Goal: Task Accomplishment & Management: Manage account settings

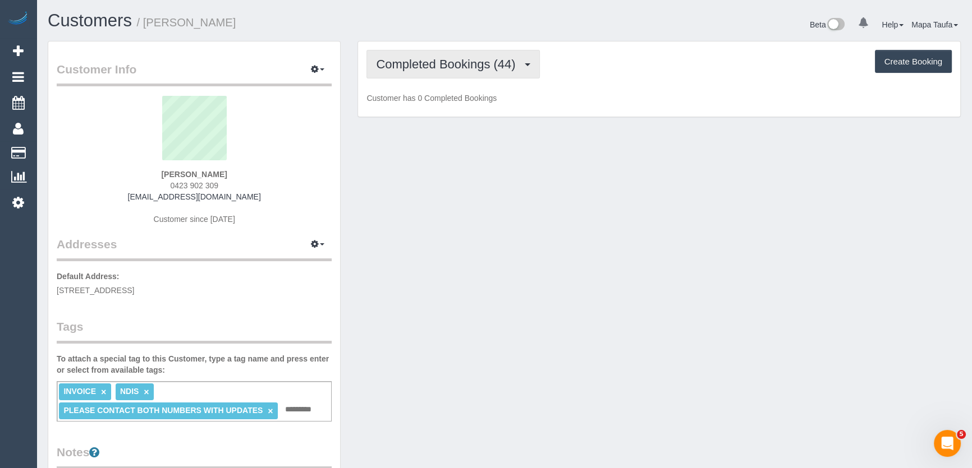
click at [491, 62] on span "Completed Bookings (44)" at bounding box center [448, 64] width 145 height 14
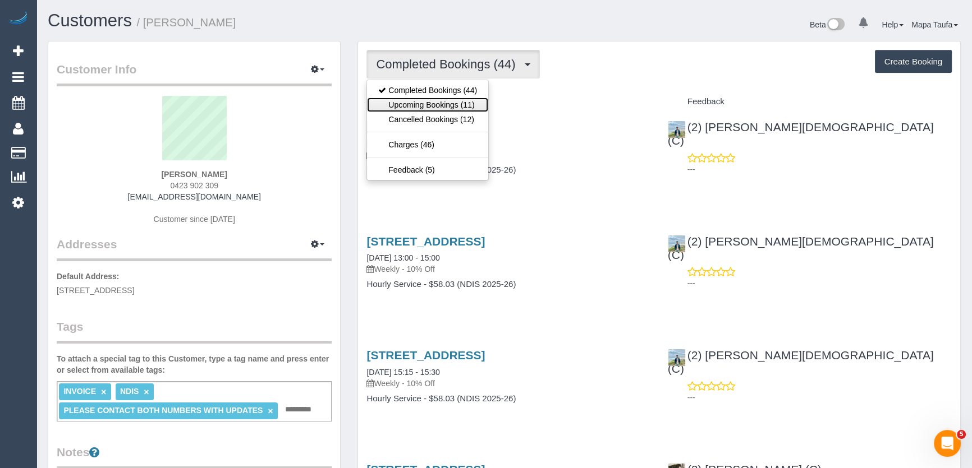
click at [462, 105] on link "Upcoming Bookings (11)" at bounding box center [427, 105] width 121 height 15
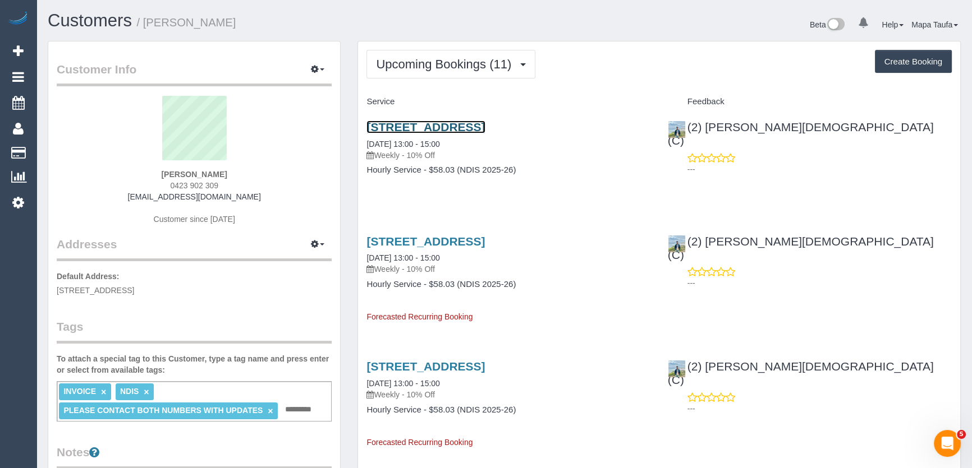
click at [415, 123] on link "Unit 2/187 Edwardes St, Reservoir, VIC 3073" at bounding box center [425, 127] width 118 height 13
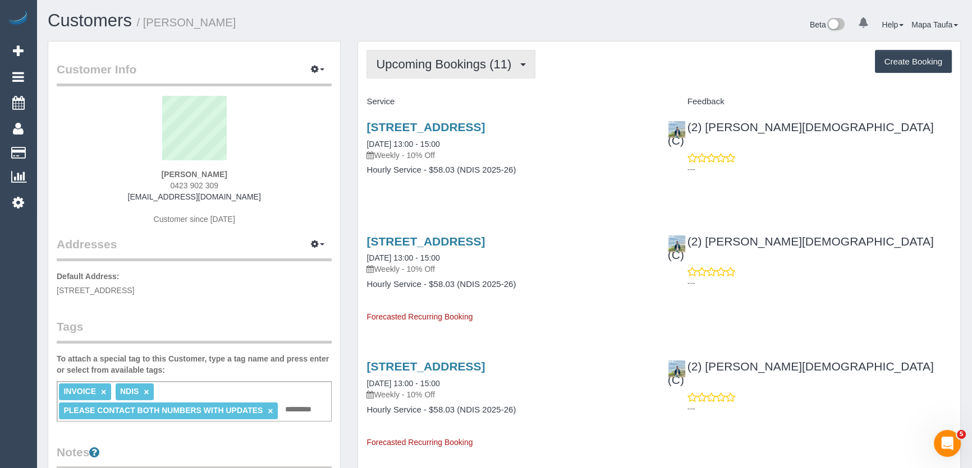
click at [415, 67] on span "Upcoming Bookings (11)" at bounding box center [446, 64] width 141 height 14
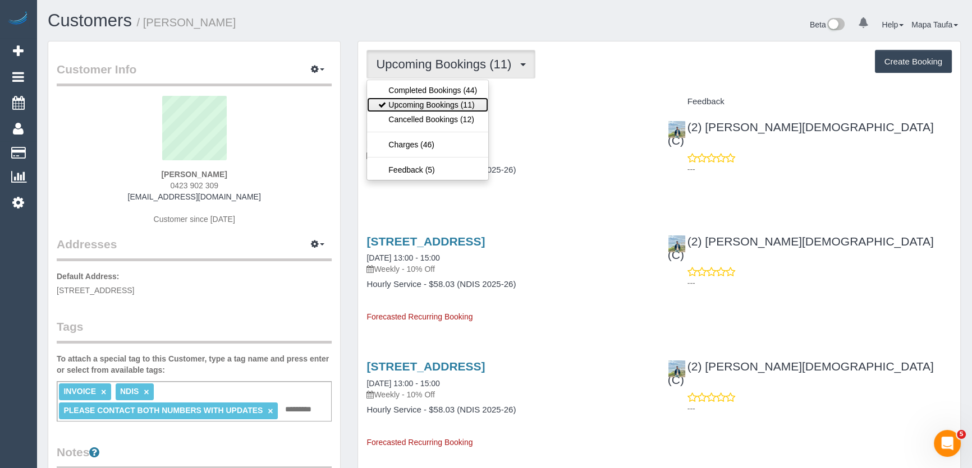
click at [416, 101] on link "Upcoming Bookings (11)" at bounding box center [427, 105] width 121 height 15
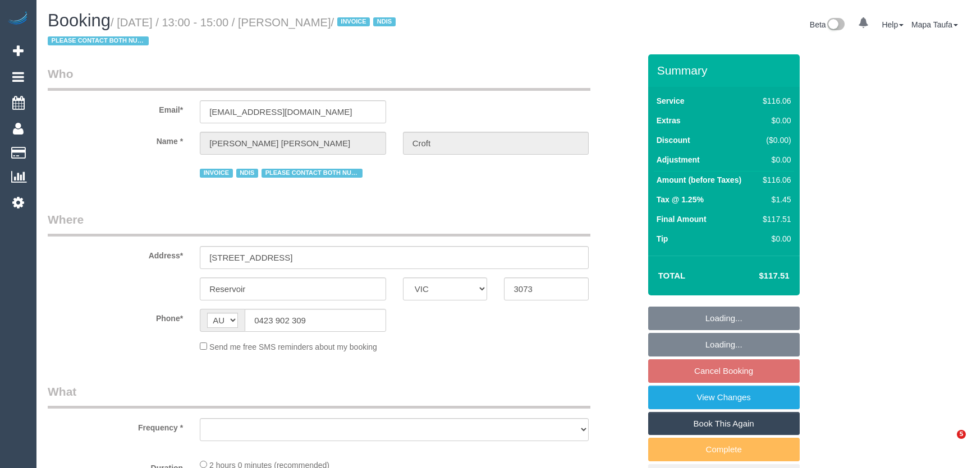
select select "VIC"
select select "number:29"
select select "number:14"
select select "number:19"
select select "number:36"
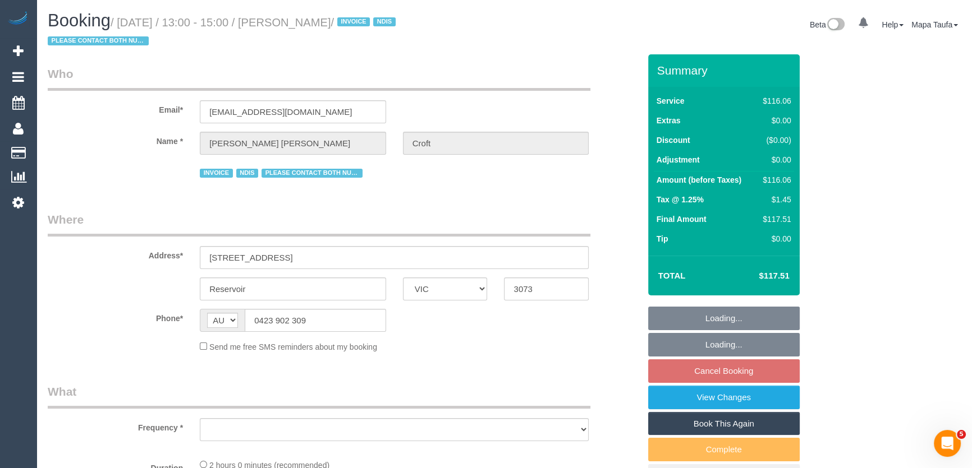
select select "number:35"
select select "number:12"
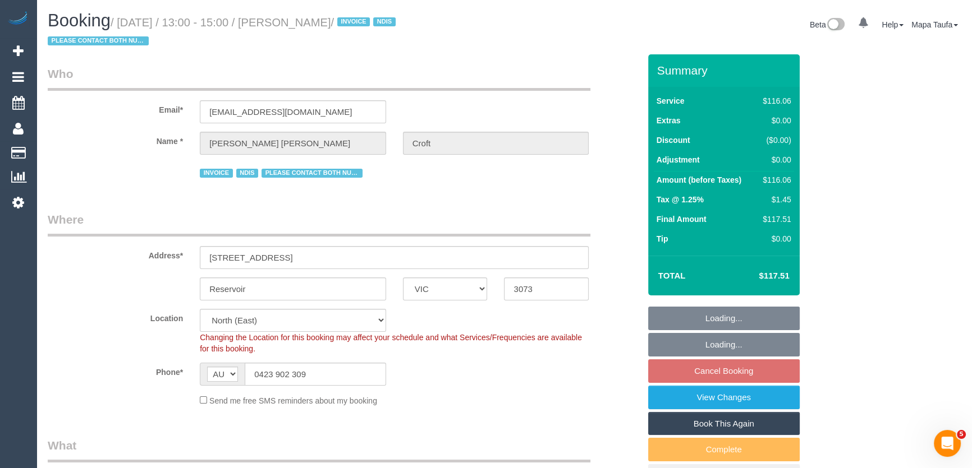
select select "object:1369"
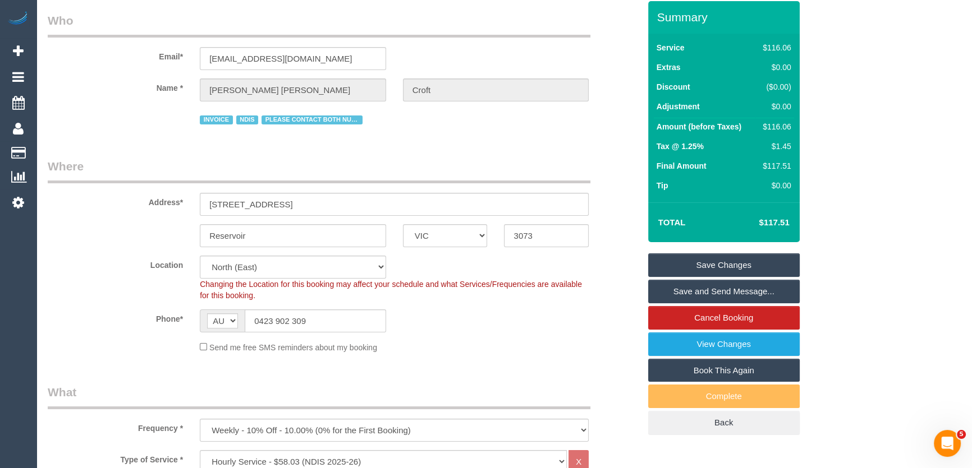
scroll to position [102, 0]
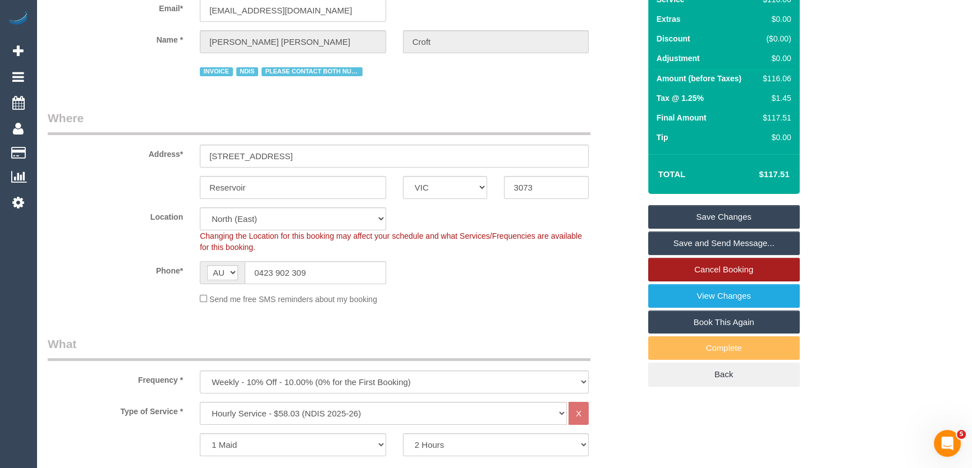
click at [698, 264] on link "Cancel Booking" at bounding box center [723, 270] width 151 height 24
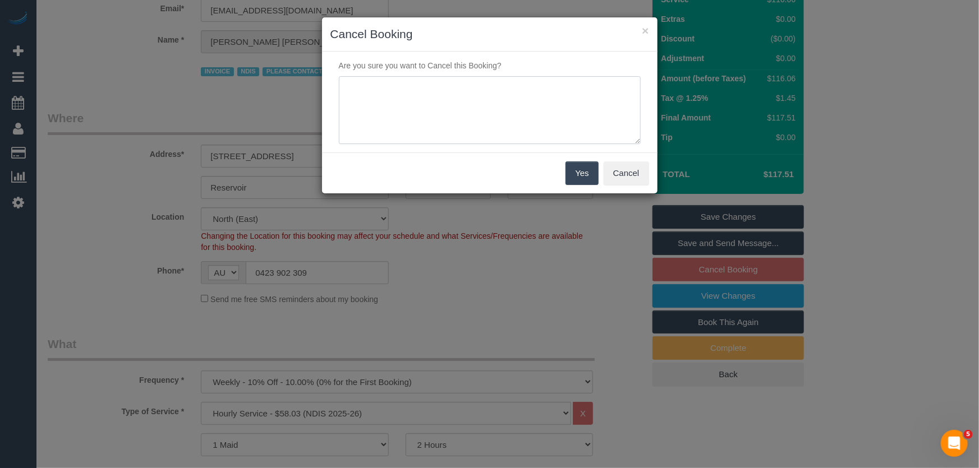
click at [429, 104] on textarea at bounding box center [490, 110] width 302 height 68
type textarea "service not needed via text -MT"
click at [579, 174] on button "Yes" at bounding box center [582, 174] width 33 height 24
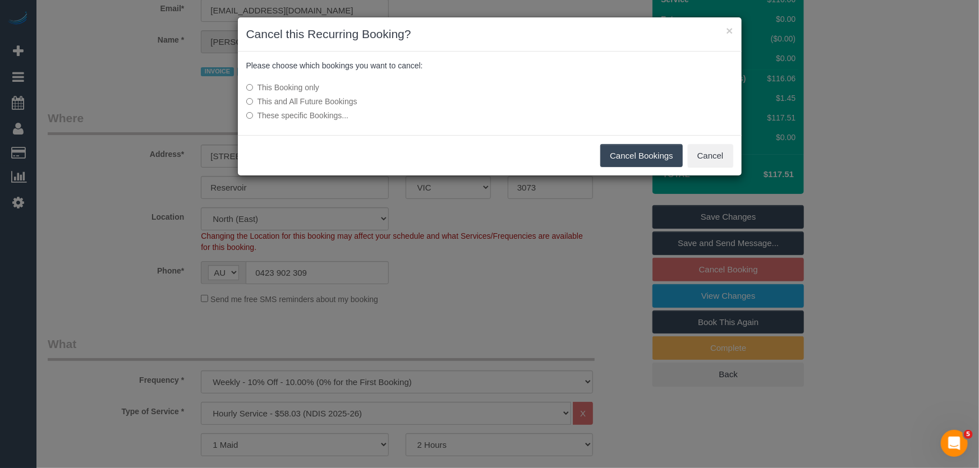
click at [665, 156] on button "Cancel Bookings" at bounding box center [641, 156] width 82 height 24
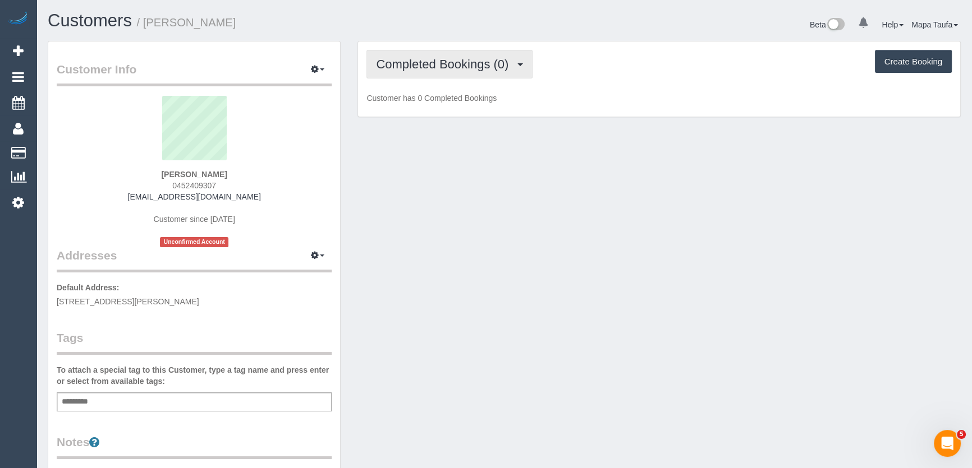
click at [465, 61] on span "Completed Bookings (0)" at bounding box center [445, 64] width 138 height 14
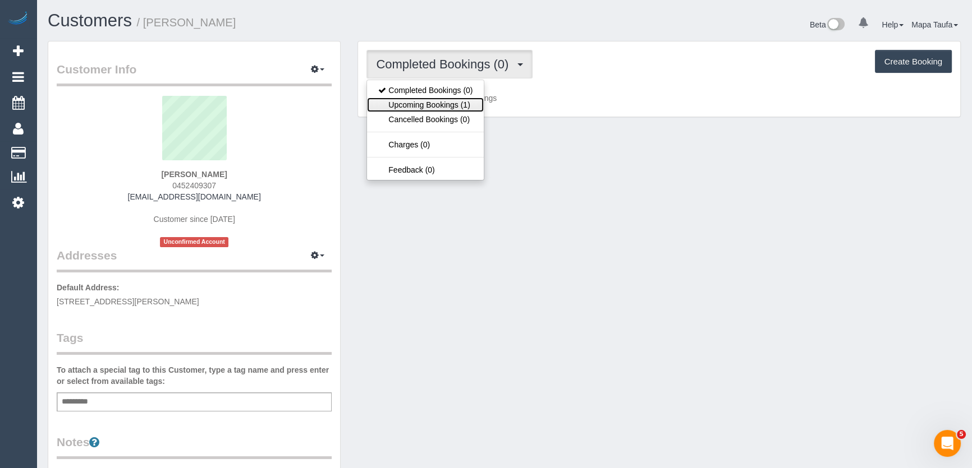
click at [453, 102] on link "Upcoming Bookings (1)" at bounding box center [425, 105] width 117 height 15
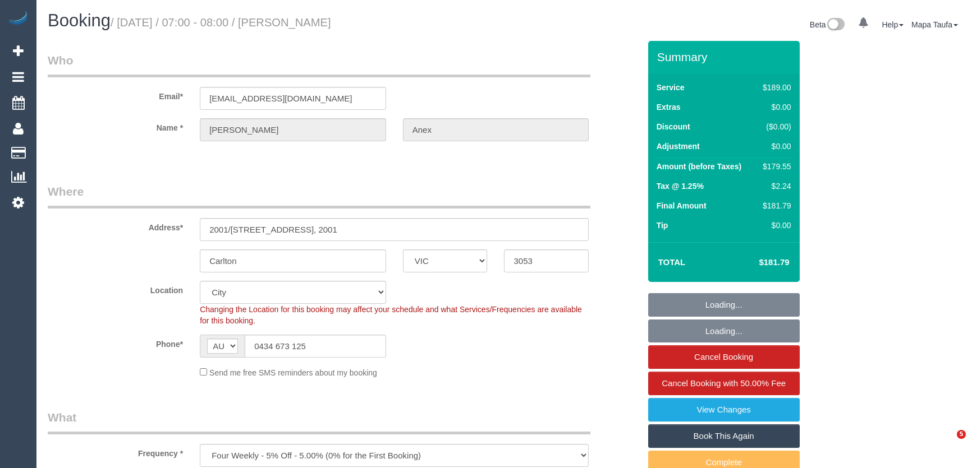
select select "VIC"
select select "spot1"
select select "number:28"
select select "number:14"
select select "number:19"
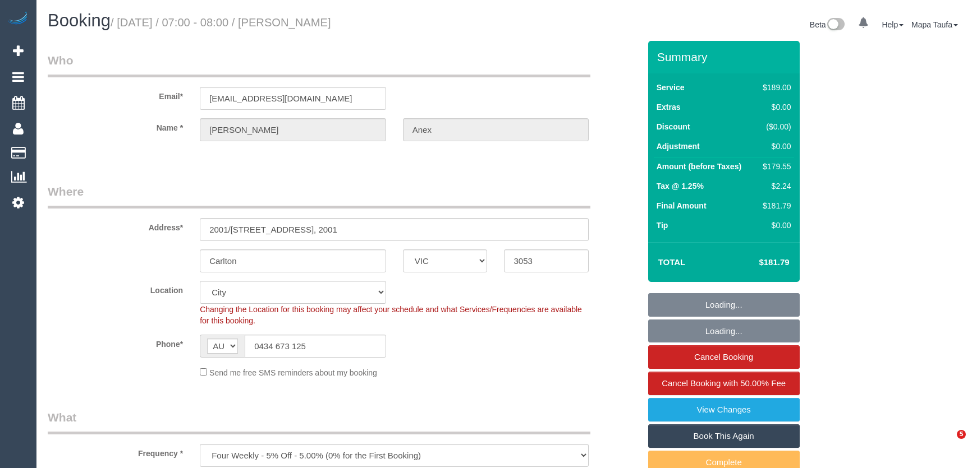
select select "number:25"
select select "spot9"
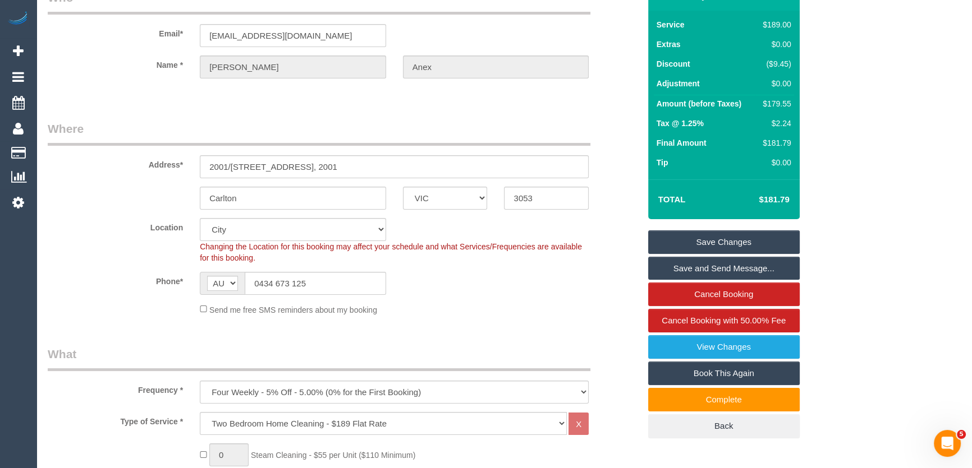
scroll to position [153, 0]
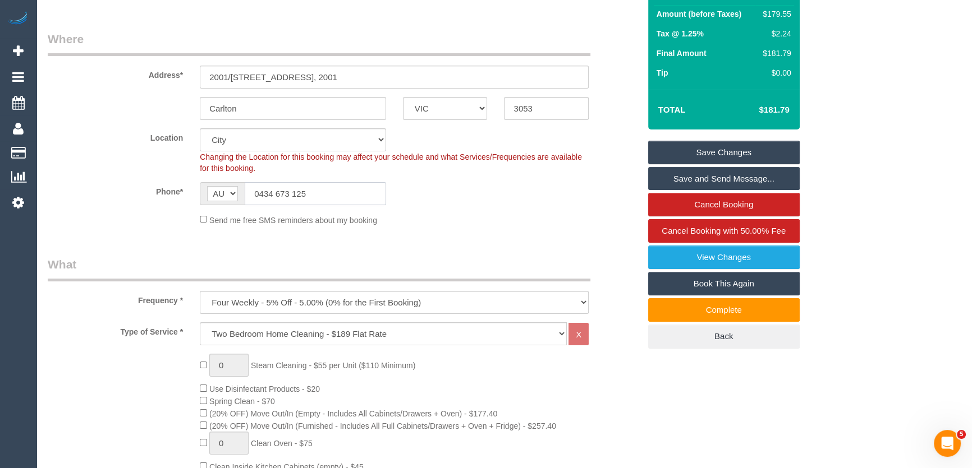
drag, startPoint x: 296, startPoint y: 202, endPoint x: 297, endPoint y: 194, distance: 8.5
click at [297, 198] on input "0434 673 125" at bounding box center [315, 193] width 141 height 23
click at [297, 194] on input "0434 673 125" at bounding box center [315, 193] width 141 height 23
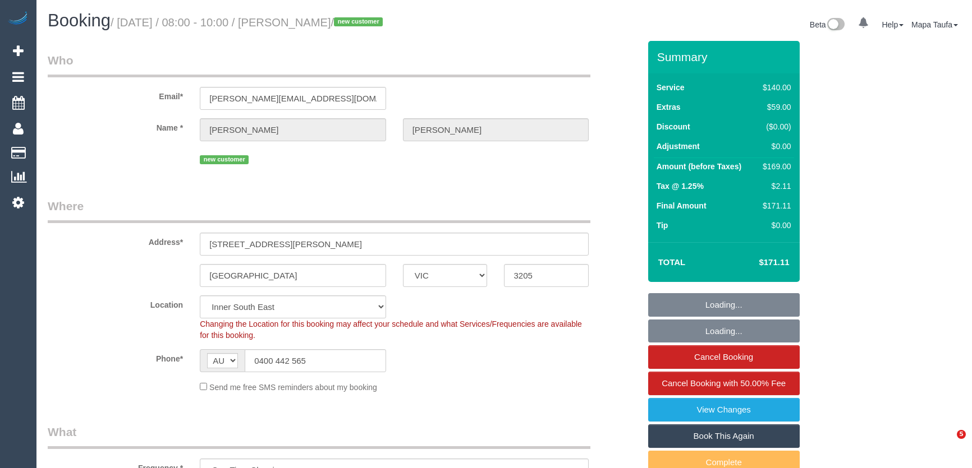
select select "VIC"
select select "spot1"
select select "number:29"
select select "number:14"
select select "number:20"
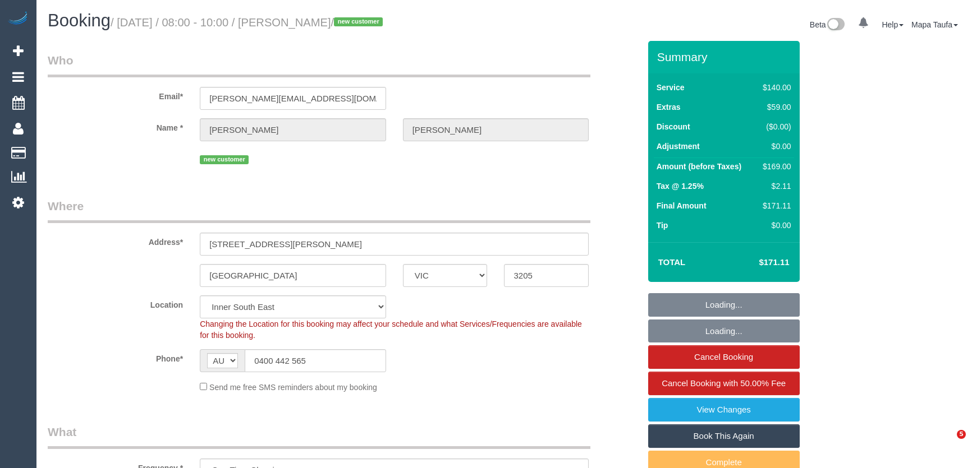
select select "number:24"
select select "number:12"
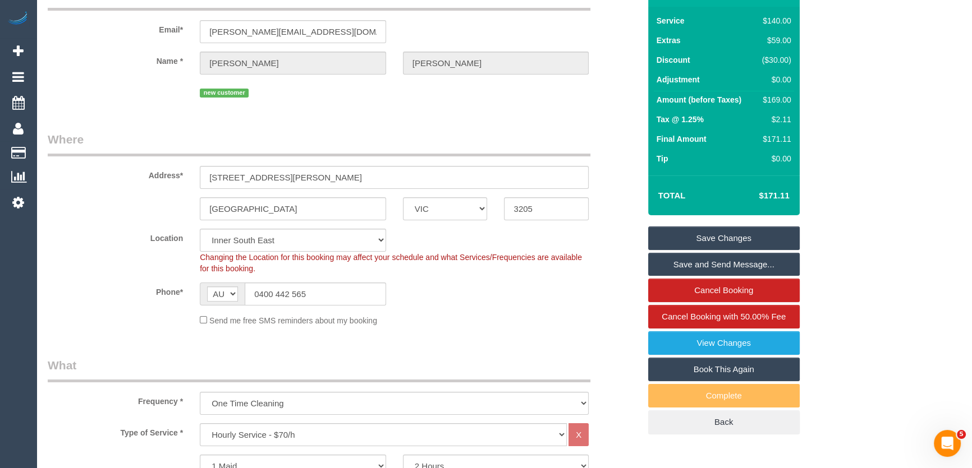
scroll to position [204, 0]
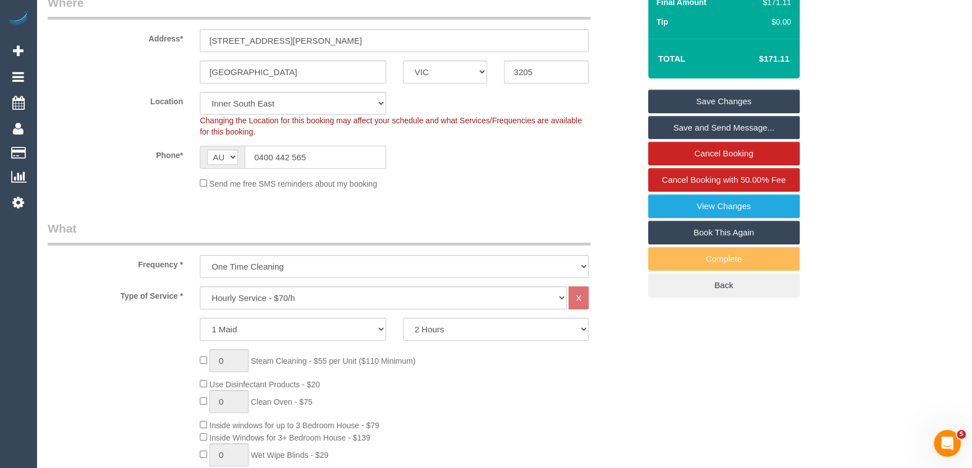
click at [294, 159] on input "0400 442 565" at bounding box center [315, 157] width 141 height 23
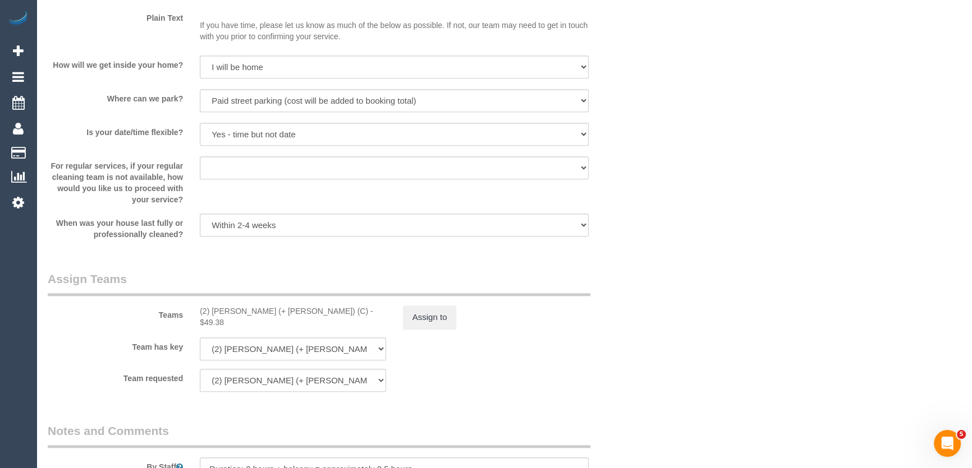
scroll to position [1545, 0]
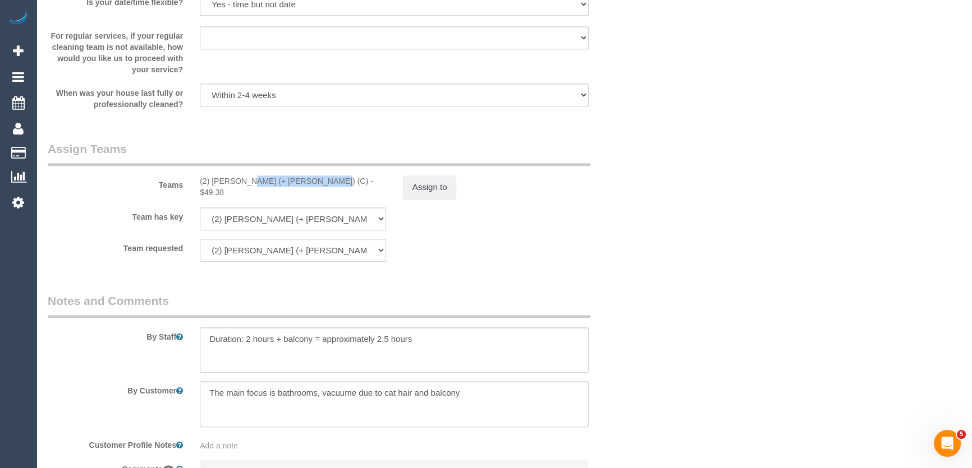
drag, startPoint x: 286, startPoint y: 180, endPoint x: 213, endPoint y: 182, distance: 72.4
click at [213, 182] on div "(2) Daniela (+ Kevin) (C) - $49.38" at bounding box center [293, 187] width 186 height 22
copy div "Daniela (+ Kevin) (C)"
click at [410, 188] on button "Assign to" at bounding box center [430, 188] width 54 height 24
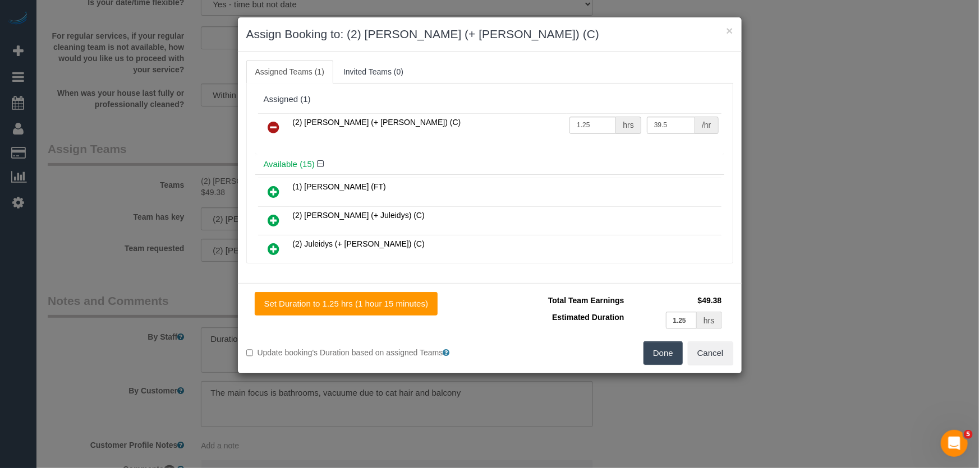
click at [270, 127] on icon at bounding box center [274, 127] width 12 height 13
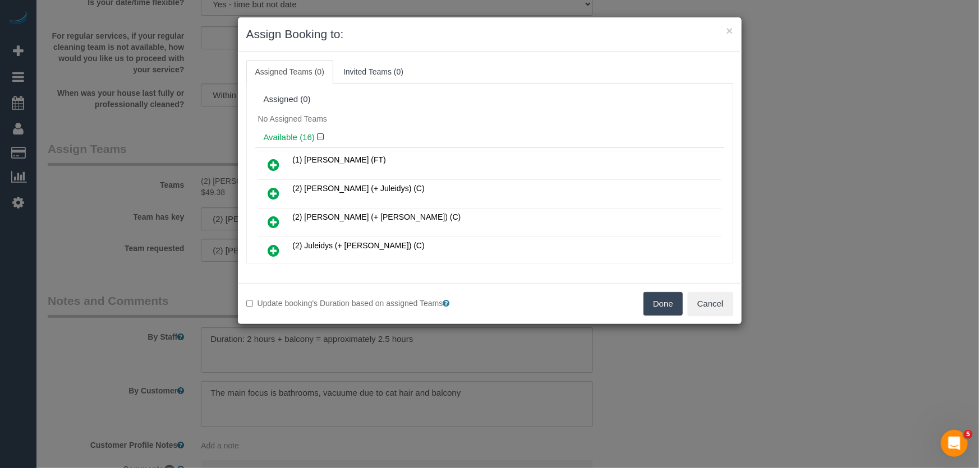
click at [654, 292] on button "Done" at bounding box center [662, 304] width 39 height 24
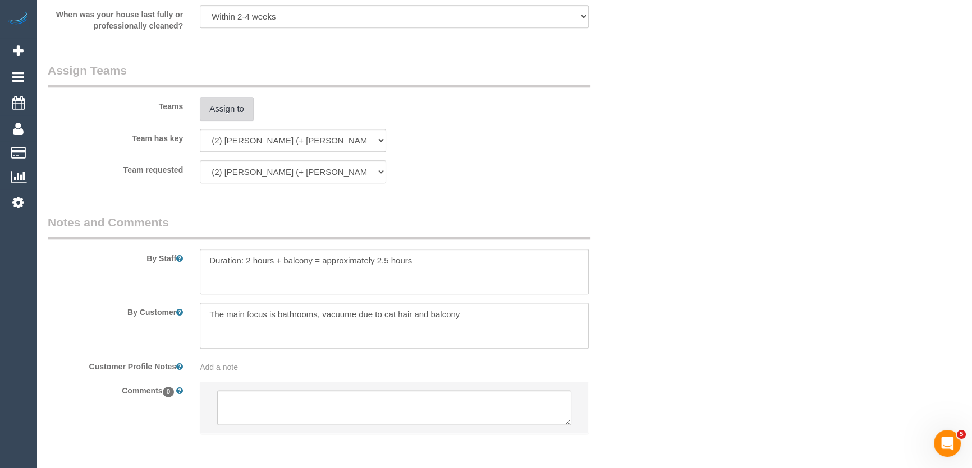
scroll to position [1670, 0]
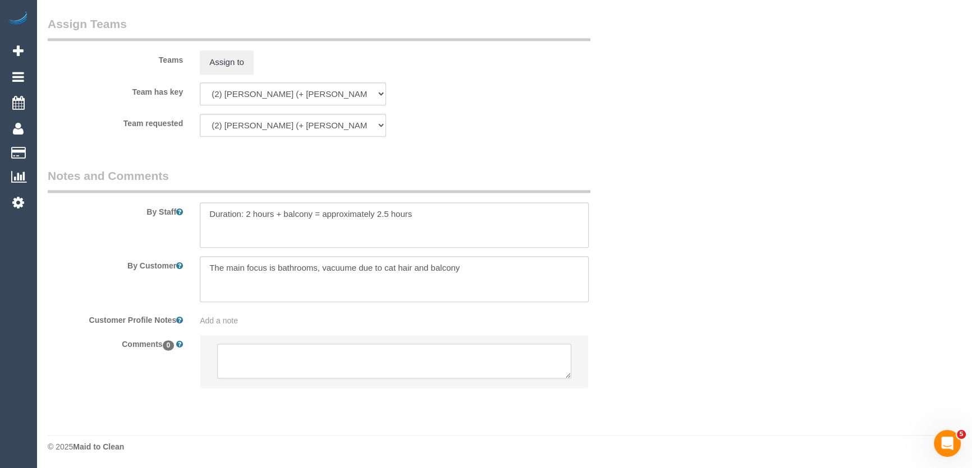
click at [268, 359] on textarea at bounding box center [394, 361] width 354 height 35
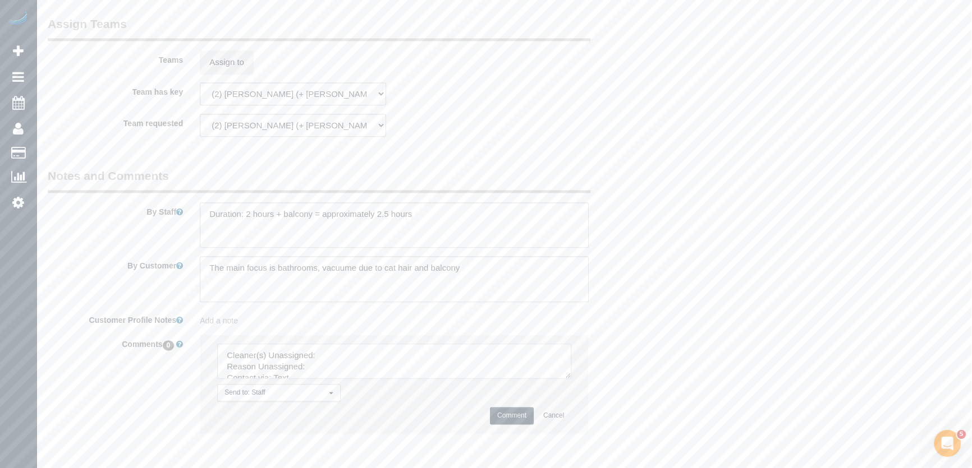
drag, startPoint x: 566, startPoint y: 373, endPoint x: 549, endPoint y: 408, distance: 38.6
click at [571, 379] on textarea at bounding box center [394, 361] width 354 height 35
click at [367, 351] on textarea at bounding box center [411, 385] width 389 height 82
paste textarea "Daniela (+ Kevin) (C)"
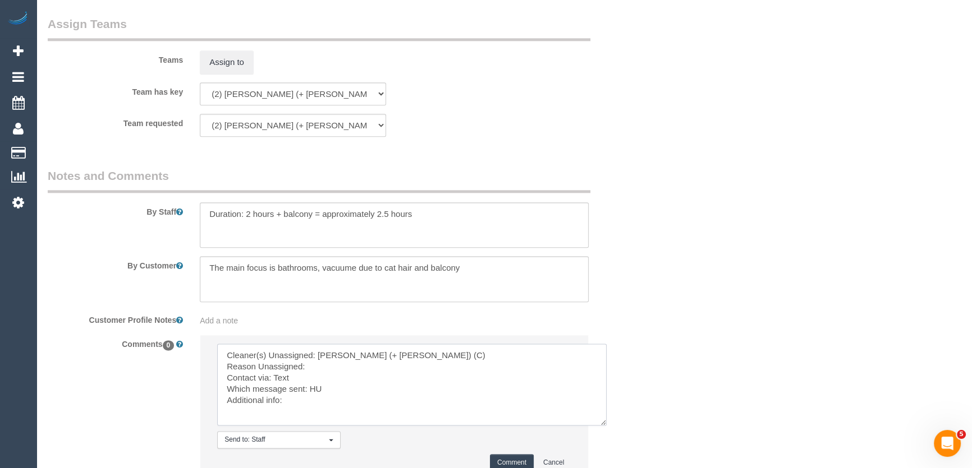
click at [351, 366] on textarea at bounding box center [411, 385] width 389 height 82
click at [325, 371] on textarea at bounding box center [411, 385] width 389 height 82
click at [324, 376] on textarea at bounding box center [411, 385] width 389 height 82
type textarea "Cleaner(s) Unassigned: Daniela (+ Kevin) (C) Reason Unassigned: unwell Contact …"
click at [510, 466] on button "Comment" at bounding box center [512, 462] width 44 height 17
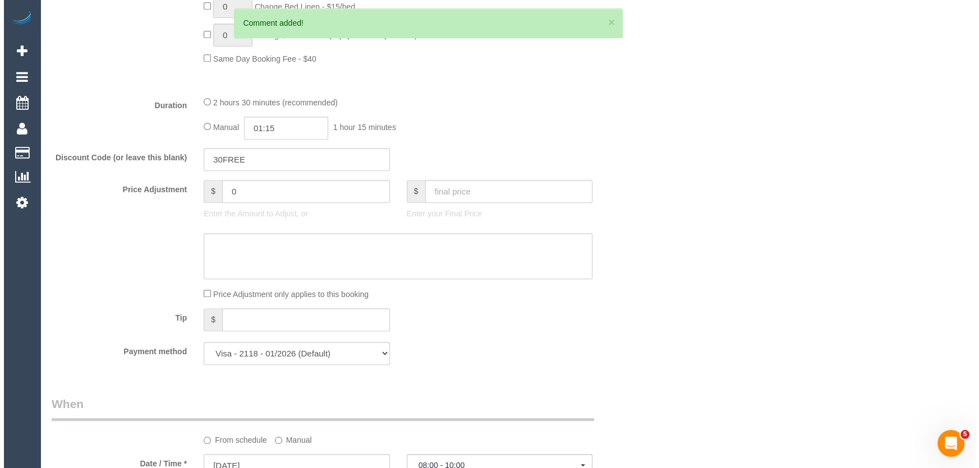
scroll to position [0, 0]
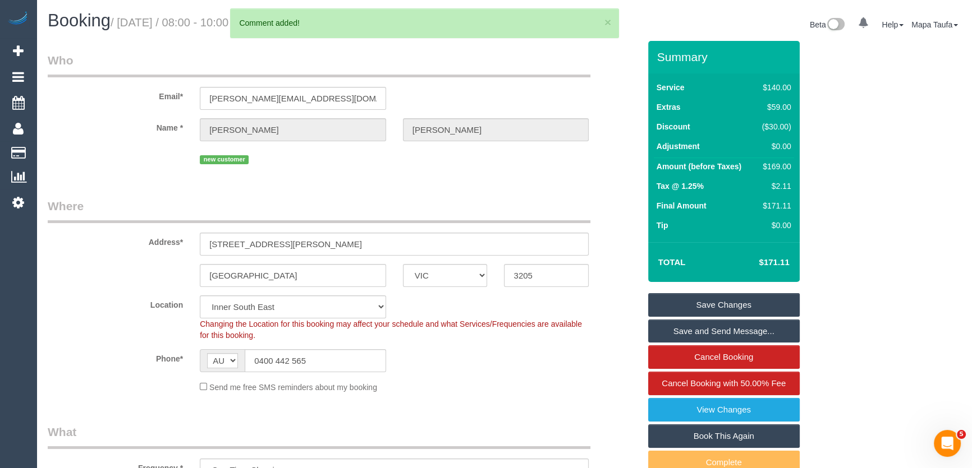
click at [705, 296] on link "Save Changes" at bounding box center [723, 305] width 151 height 24
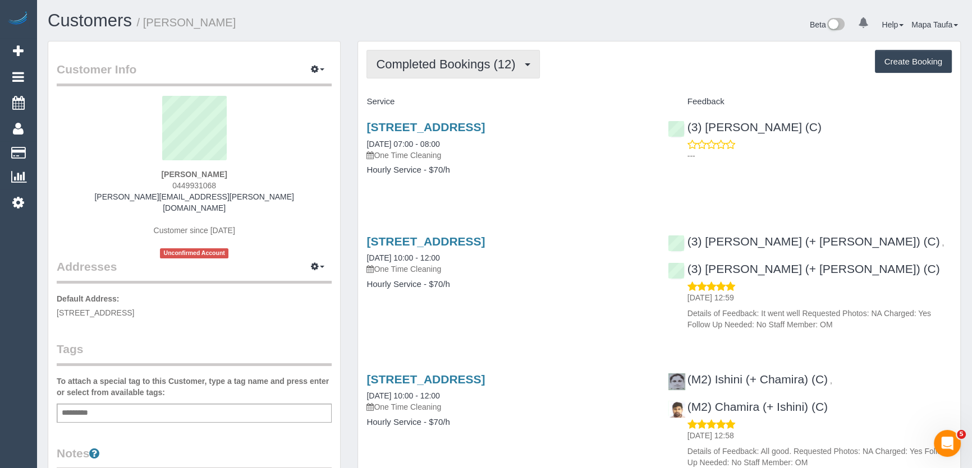
click at [449, 50] on button "Completed Bookings (12)" at bounding box center [452, 64] width 173 height 29
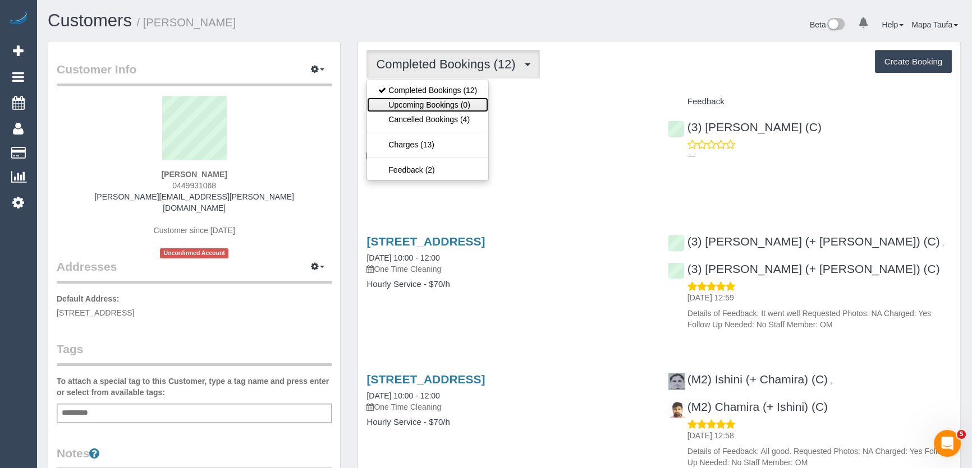
click at [443, 104] on link "Upcoming Bookings (0)" at bounding box center [427, 105] width 121 height 15
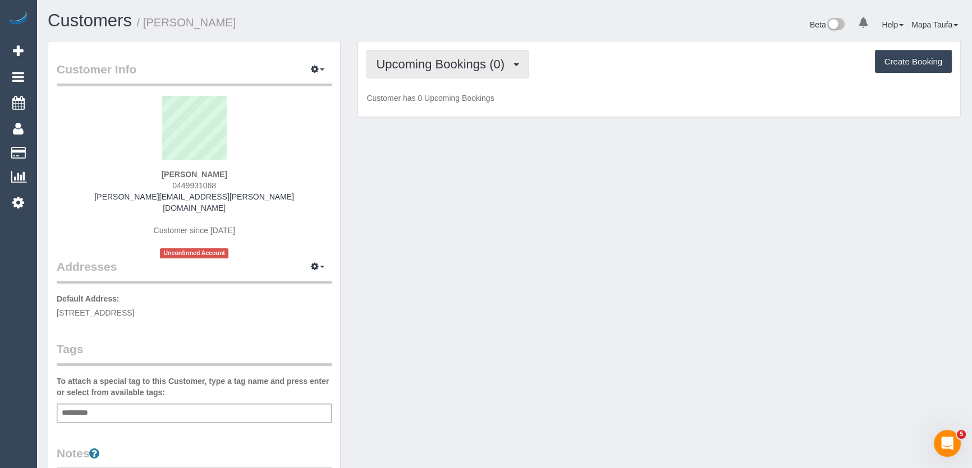
click at [463, 67] on span "Upcoming Bookings (0)" at bounding box center [443, 64] width 134 height 14
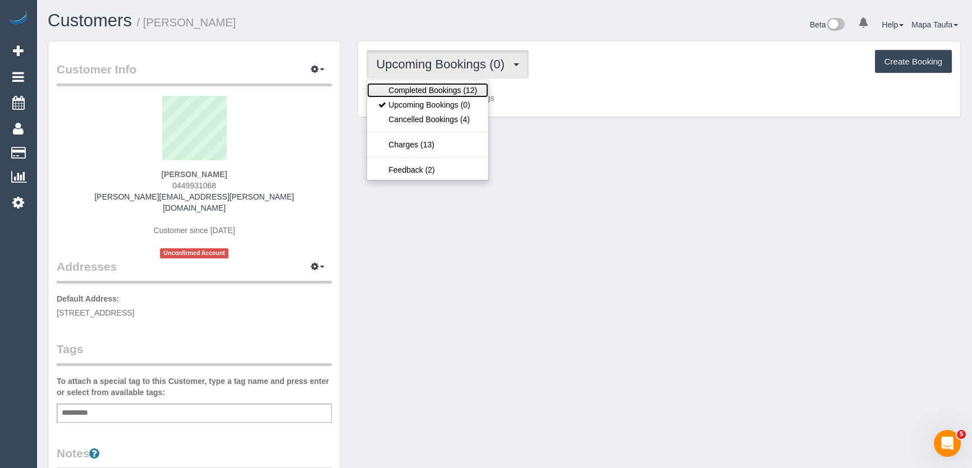
click at [452, 89] on link "Completed Bookings (12)" at bounding box center [427, 90] width 121 height 15
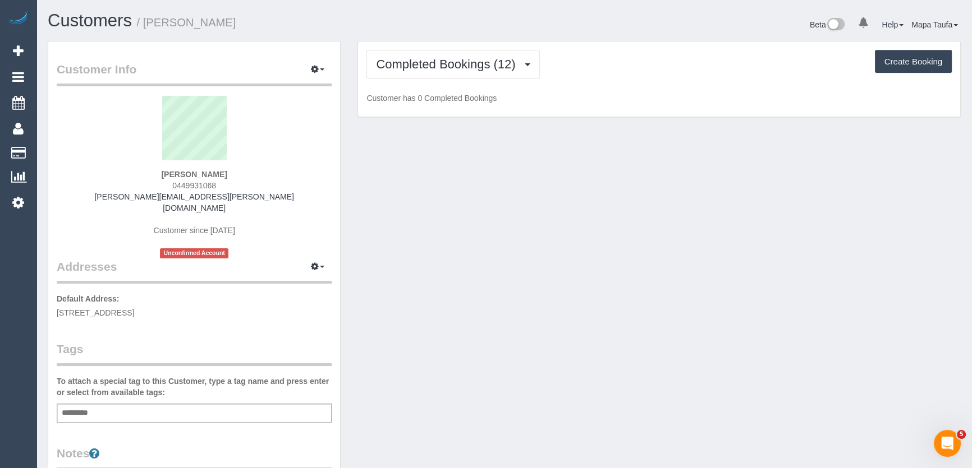
click at [573, 70] on div "Completed Bookings (12) Completed Bookings (12) Upcoming Bookings (0) Cancelled…" at bounding box center [658, 64] width 585 height 29
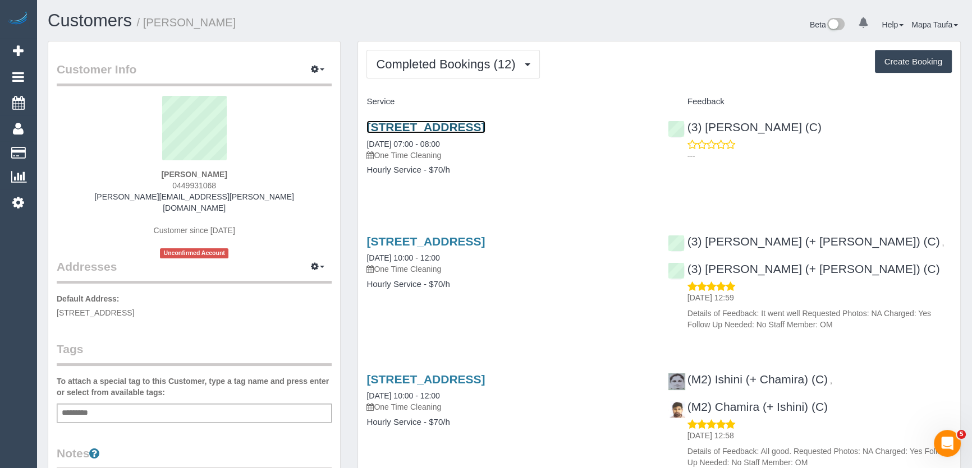
click at [444, 126] on link "577 High St, Kew East, VIC 3102" at bounding box center [425, 127] width 118 height 13
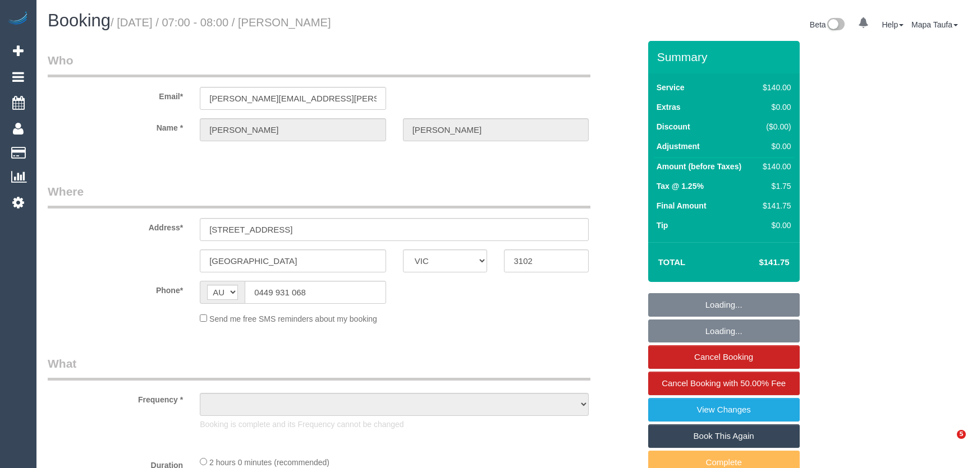
select select "VIC"
select select "object:537"
select select "string:stripe-pm_1RJQoM2GScqysDRVYVHDPjV1"
select select "number:28"
select select "number:14"
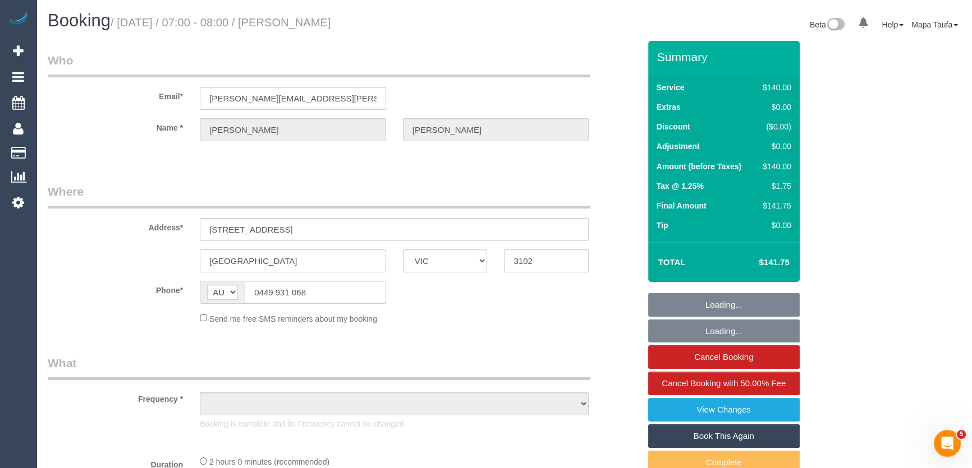
select select "number:18"
select select "number:25"
select select "number:35"
select select "number:13"
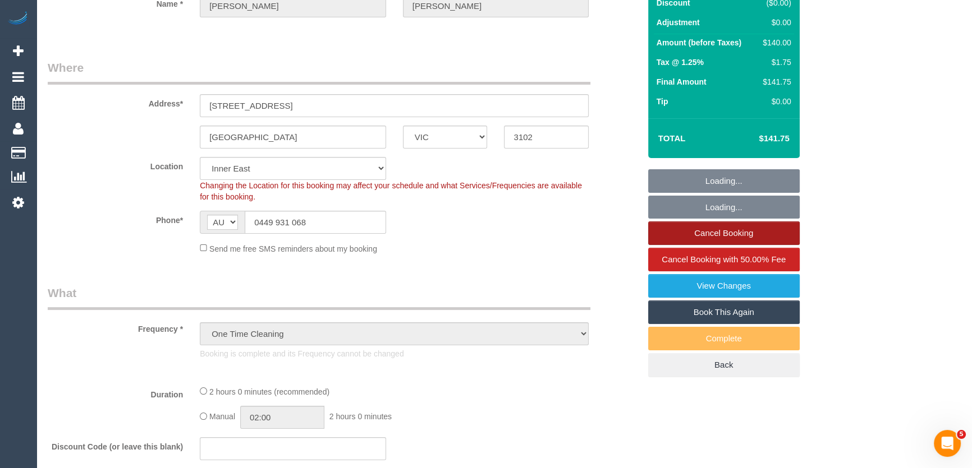
select select "object:711"
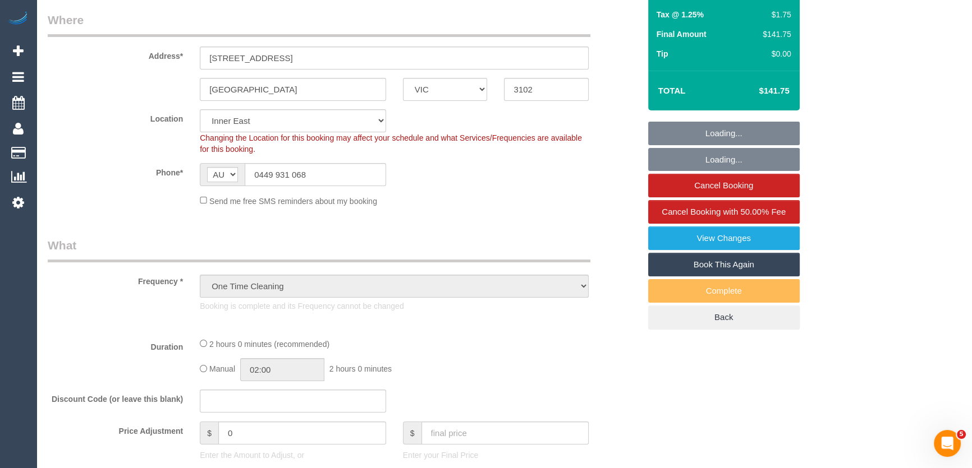
scroll to position [204, 0]
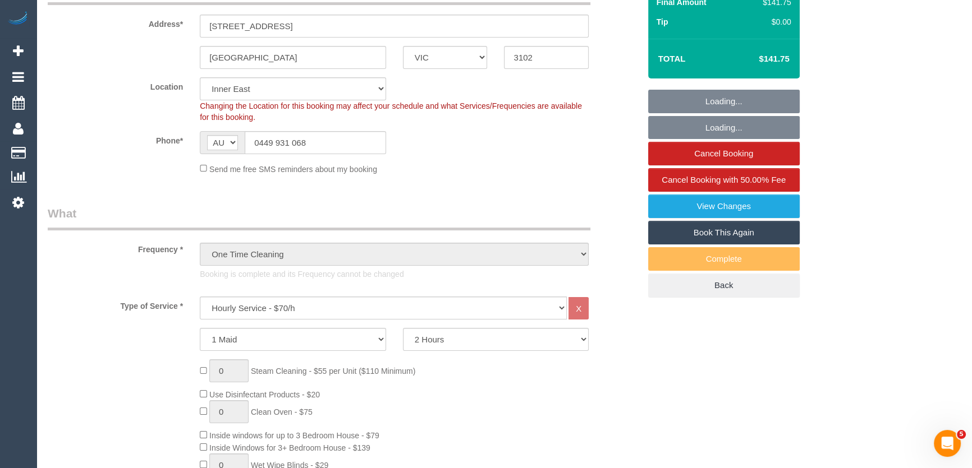
click at [696, 236] on link "Book This Again" at bounding box center [723, 233] width 151 height 24
select select "VIC"
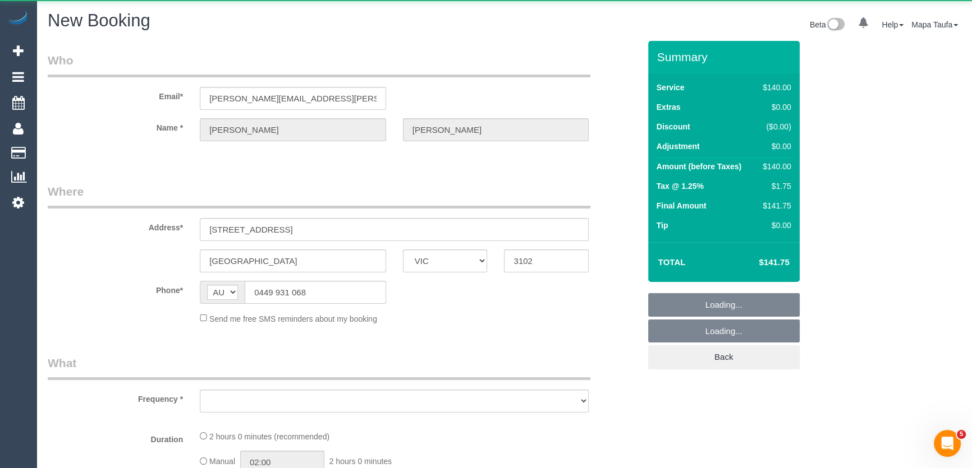
select select "object:1838"
select select "number:28"
select select "number:14"
select select "number:18"
select select "number:25"
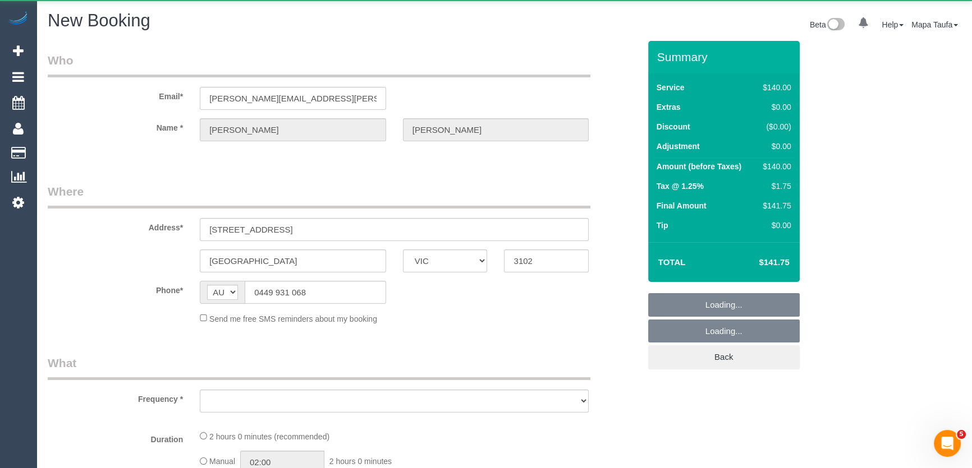
select select "number:35"
select select "number:13"
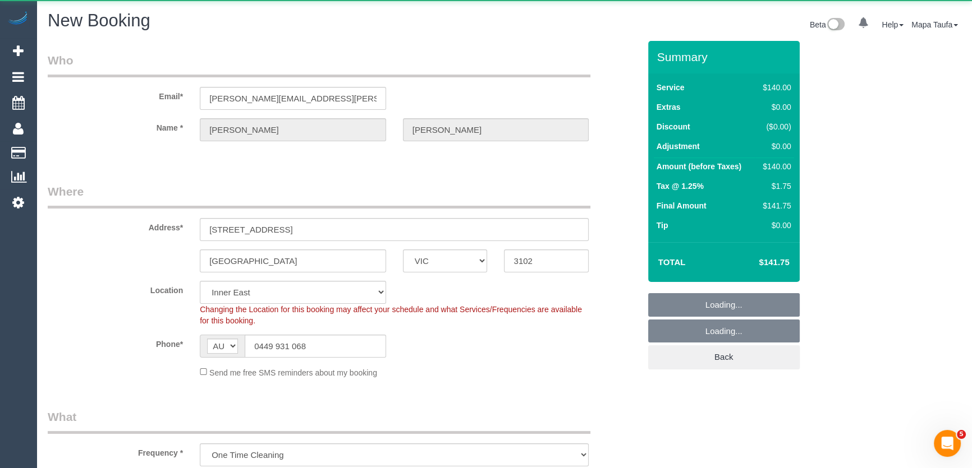
select select "object:2615"
select select "string:stripe-pm_1RJQoM2GScqysDRVYVHDPjV1"
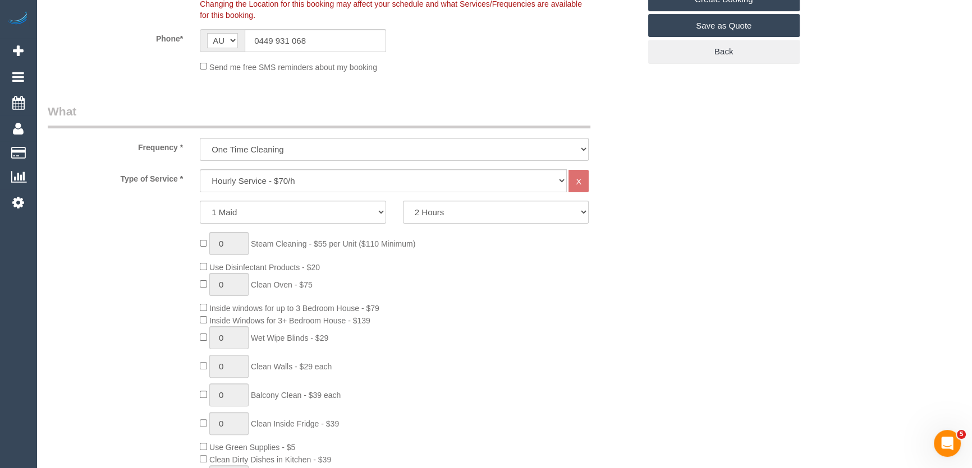
select select "object:2620"
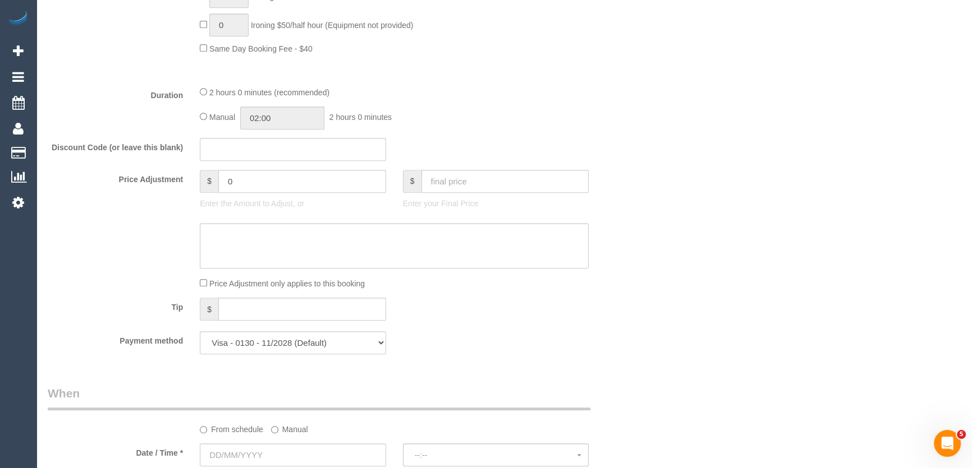
scroll to position [1041, 0]
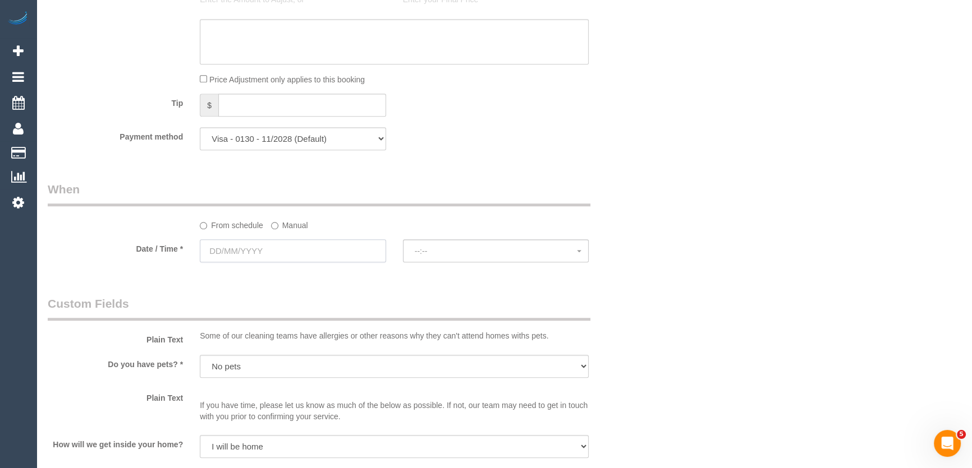
click at [273, 251] on input "text" at bounding box center [293, 251] width 186 height 23
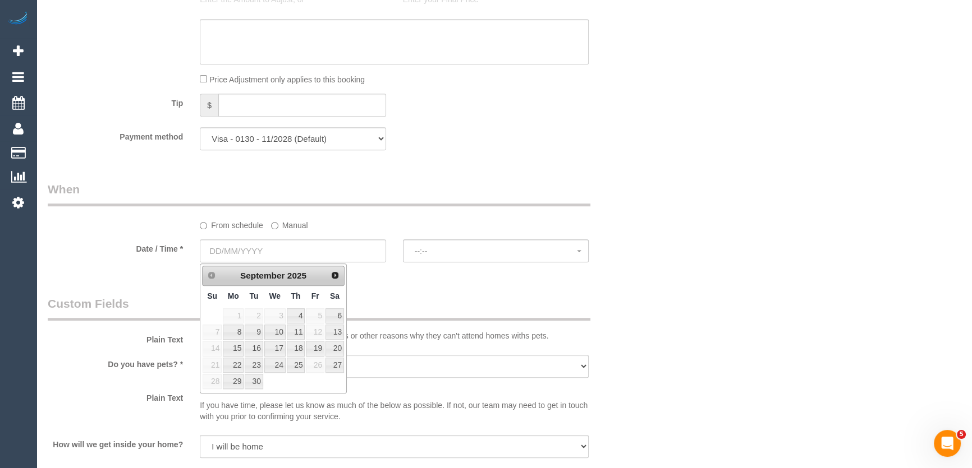
click at [344, 315] on td "6" at bounding box center [335, 316] width 20 height 16
type input "06/09/2025"
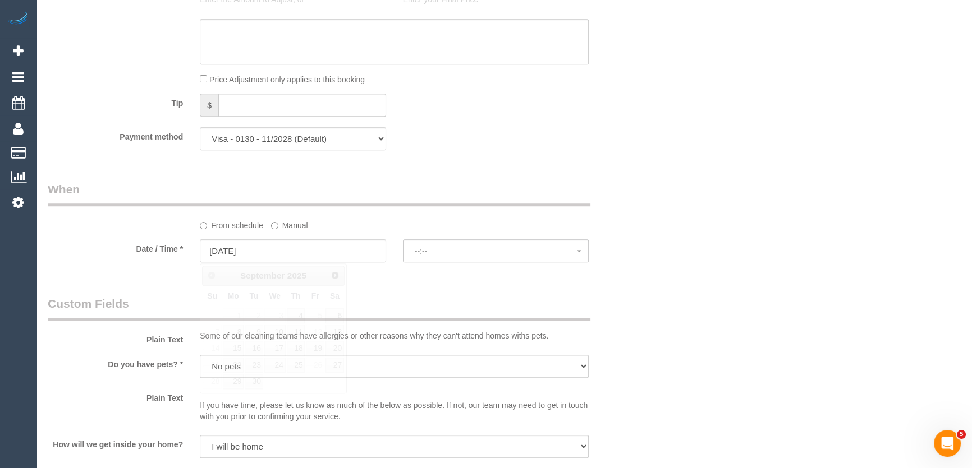
click at [344, 315] on legend "Custom Fields" at bounding box center [319, 308] width 543 height 25
click at [322, 259] on input "06/09/2025" at bounding box center [293, 251] width 186 height 23
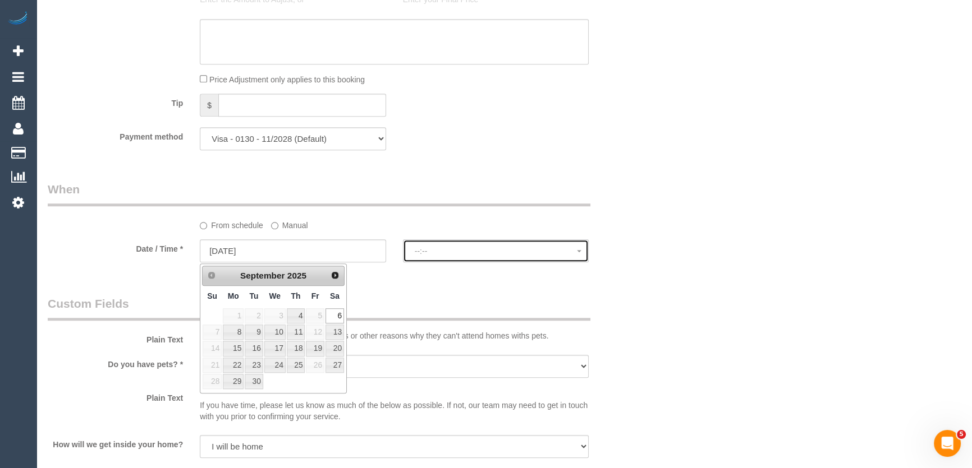
click at [408, 250] on button "--:--" at bounding box center [496, 251] width 186 height 23
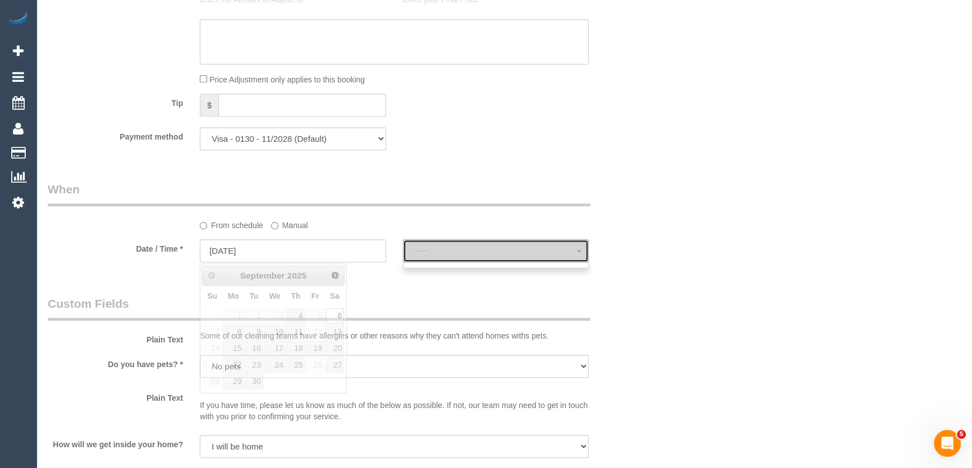
select select "spot6"
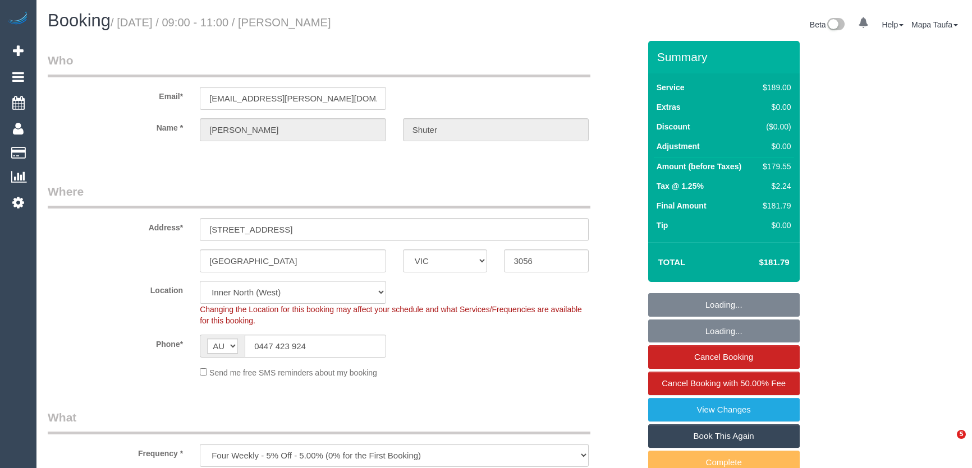
select select "VIC"
select select "object:706"
select select "number:27"
select select "number:14"
select select "number:19"
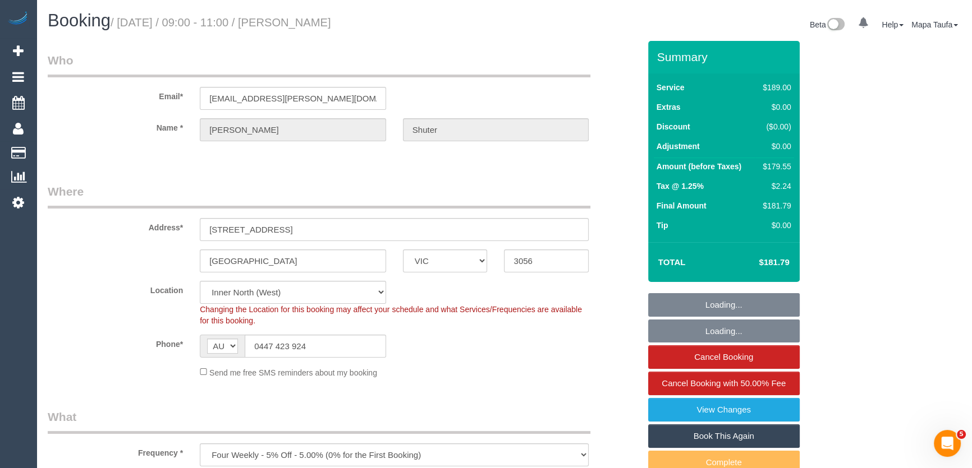
select select "number:24"
select select "number:34"
select select "number:11"
select select "string:stripe-pm_1Ocgve2GScqysDRVP4Xnv85z"
select select "spot1"
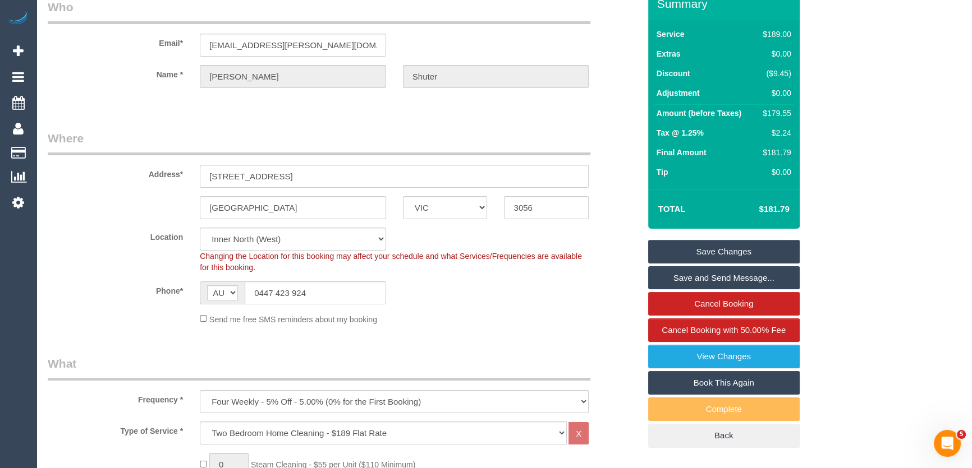
scroll to position [102, 0]
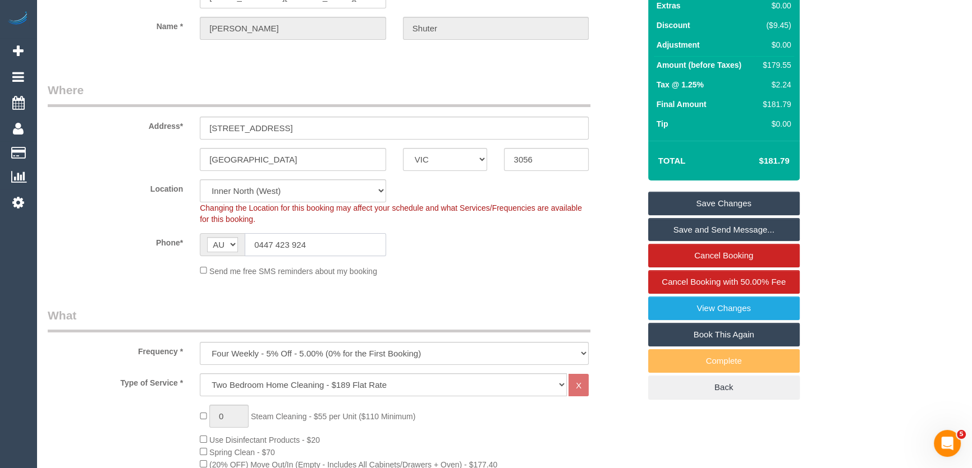
click at [315, 235] on input "0447 423 924" at bounding box center [315, 244] width 141 height 23
click at [320, 243] on input "0447 423 924" at bounding box center [315, 244] width 141 height 23
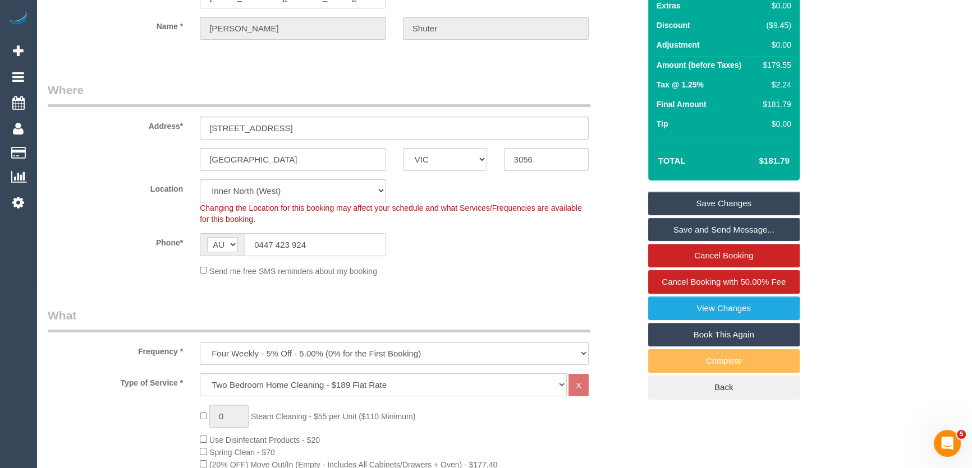
click at [320, 243] on input "0447 423 924" at bounding box center [315, 244] width 141 height 23
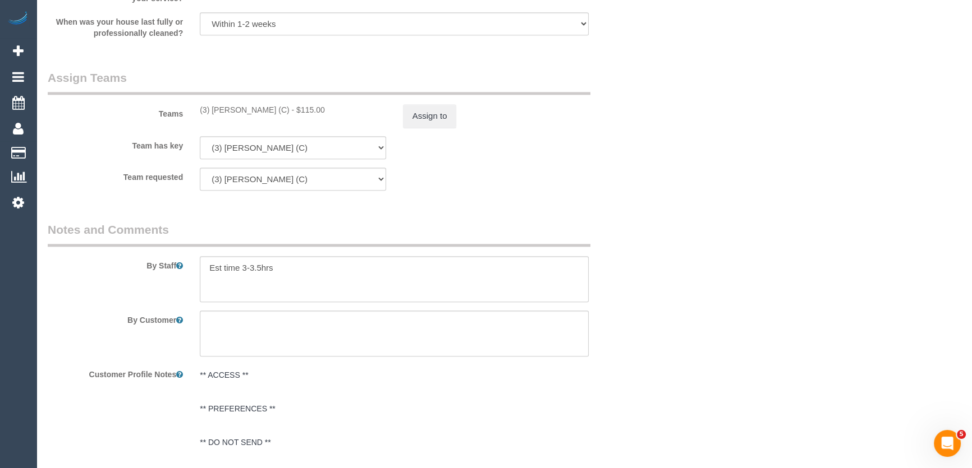
scroll to position [1632, 0]
drag, startPoint x: 279, startPoint y: 109, endPoint x: 210, endPoint y: 108, distance: 69.0
click at [210, 108] on div "(3) Murat Karaman (C) - $115.00" at bounding box center [293, 109] width 186 height 11
copy div "Murat Karaman (C)"
click at [438, 108] on button "Assign to" at bounding box center [430, 116] width 54 height 24
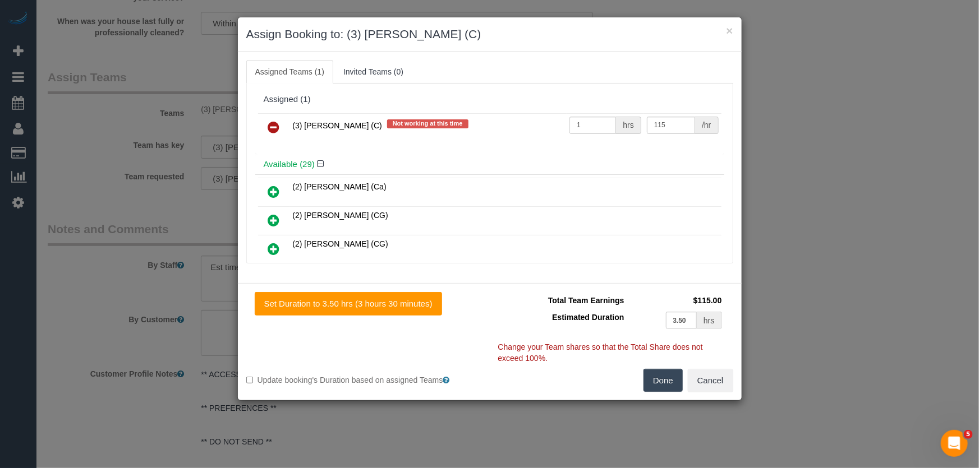
click at [274, 122] on icon at bounding box center [274, 127] width 12 height 13
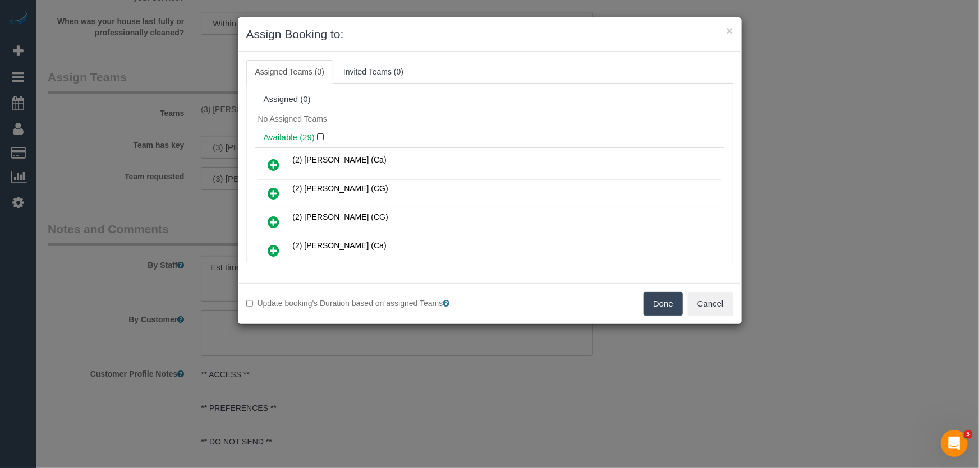
click at [651, 309] on button "Done" at bounding box center [662, 304] width 39 height 24
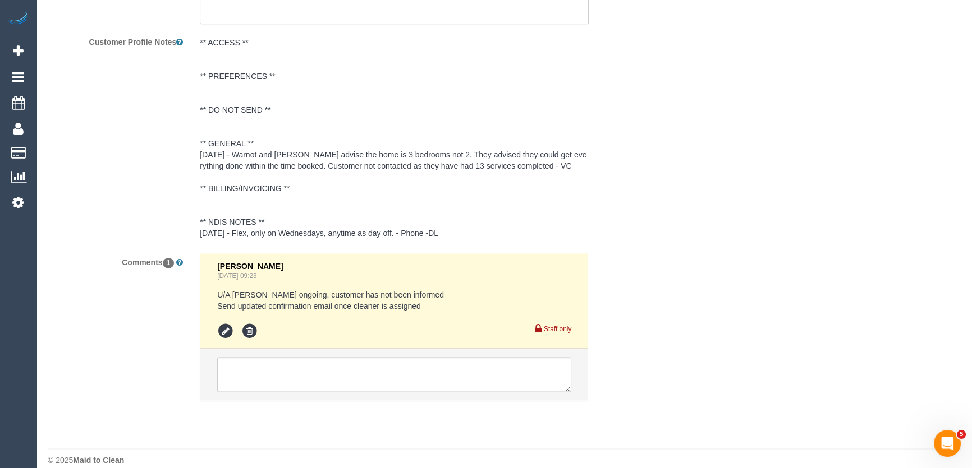
scroll to position [1979, 0]
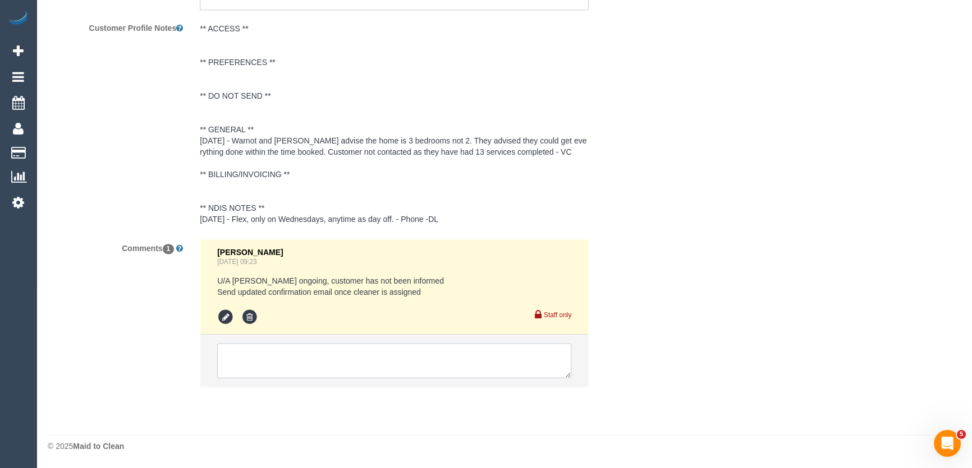
click at [272, 351] on textarea at bounding box center [394, 360] width 354 height 35
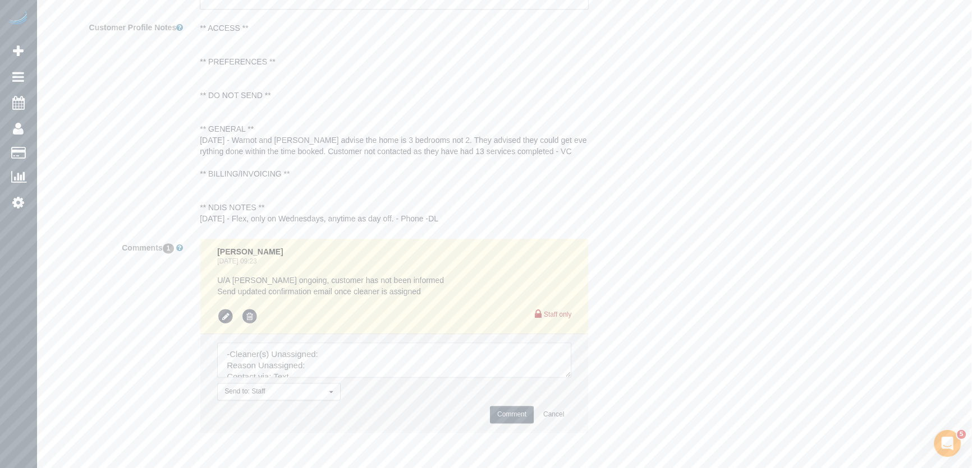
type textarea "-"
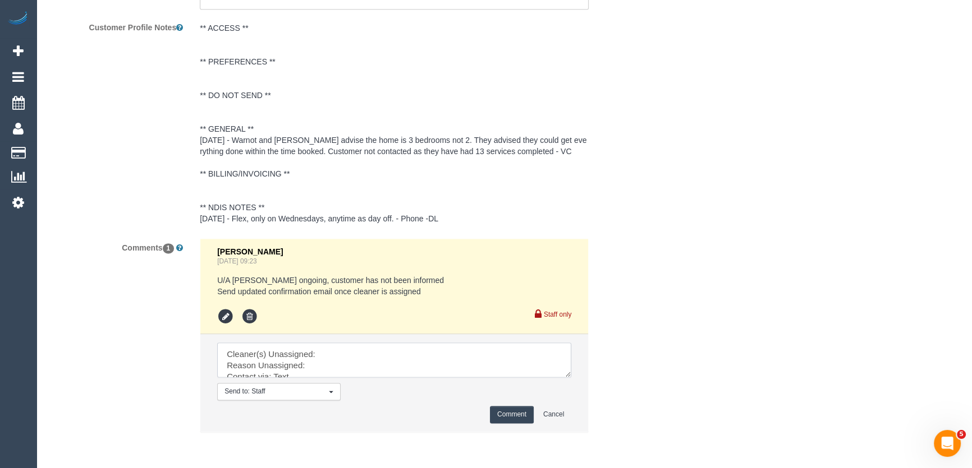
scroll to position [2025, 0]
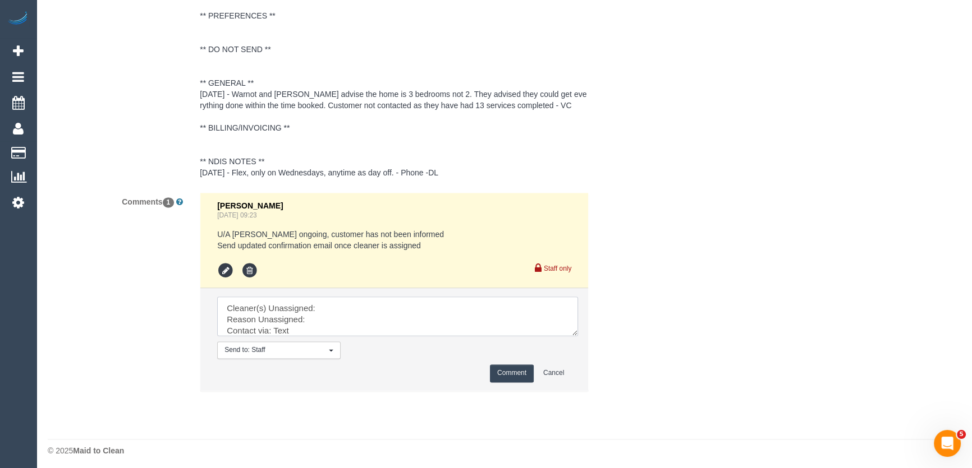
drag, startPoint x: 571, startPoint y: 336, endPoint x: 601, endPoint y: 398, distance: 69.0
click at [578, 336] on textarea at bounding box center [397, 316] width 361 height 39
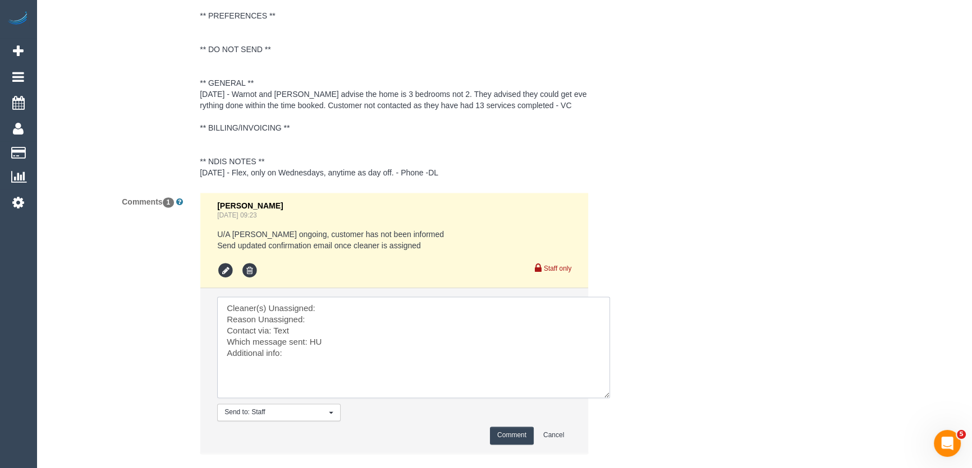
click at [347, 306] on textarea at bounding box center [413, 348] width 393 height 102
paste textarea "Murat Karaman (C)"
click at [339, 318] on textarea at bounding box center [413, 348] width 393 height 102
click at [325, 320] on textarea at bounding box center [413, 348] width 393 height 102
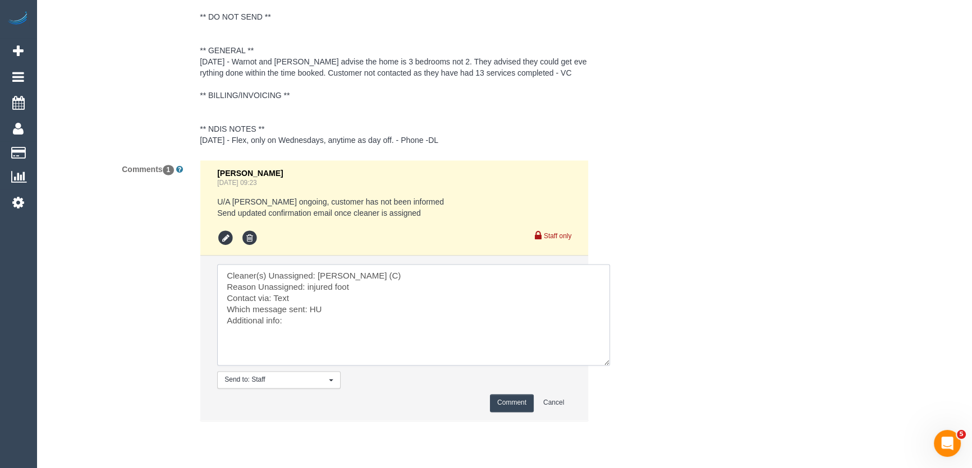
scroll to position [2076, 0]
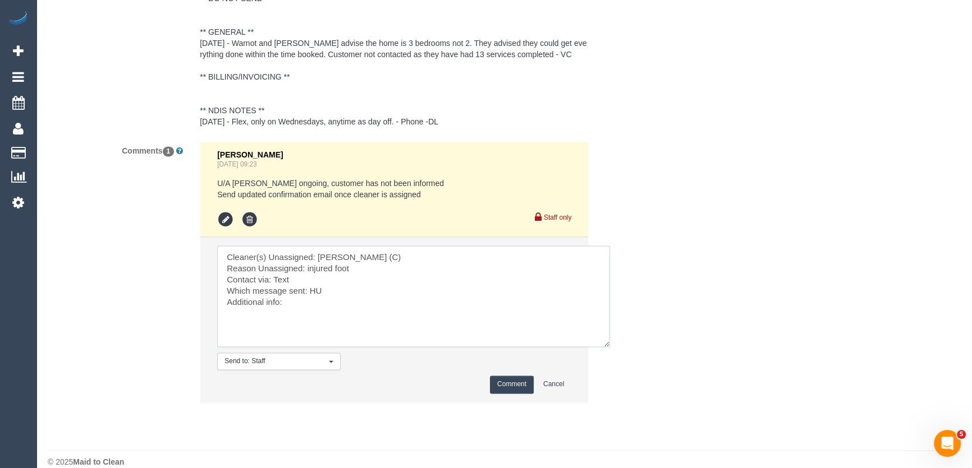
type textarea "Cleaner(s) Unassigned: Murat Karaman (C) Reason Unassigned: injured foot Contac…"
click at [505, 381] on button "Comment" at bounding box center [512, 384] width 44 height 17
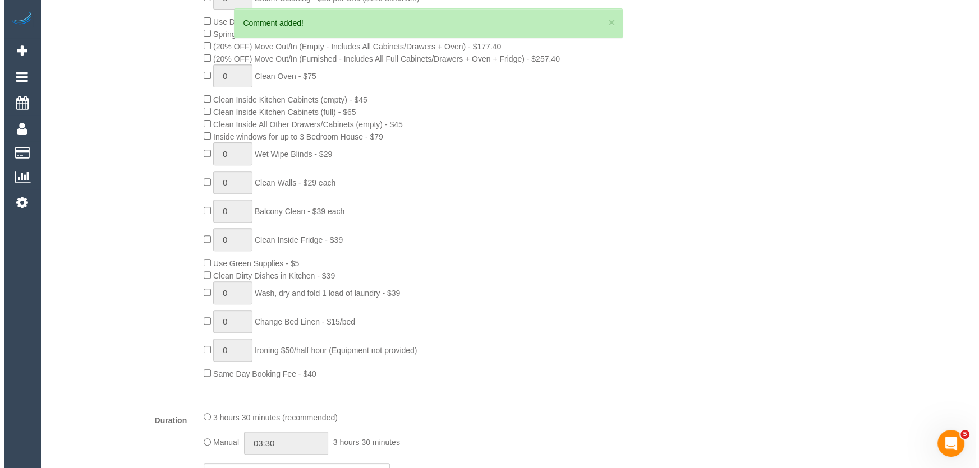
scroll to position [0, 0]
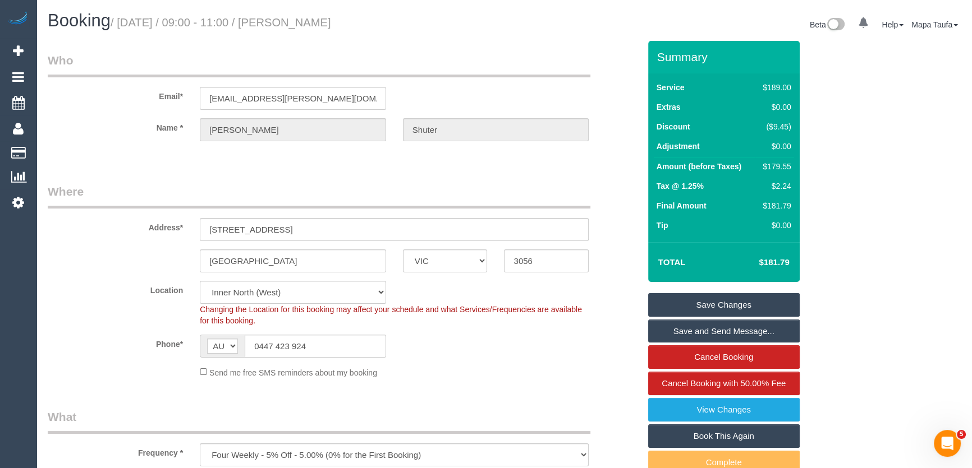
click at [723, 296] on link "Save Changes" at bounding box center [723, 305] width 151 height 24
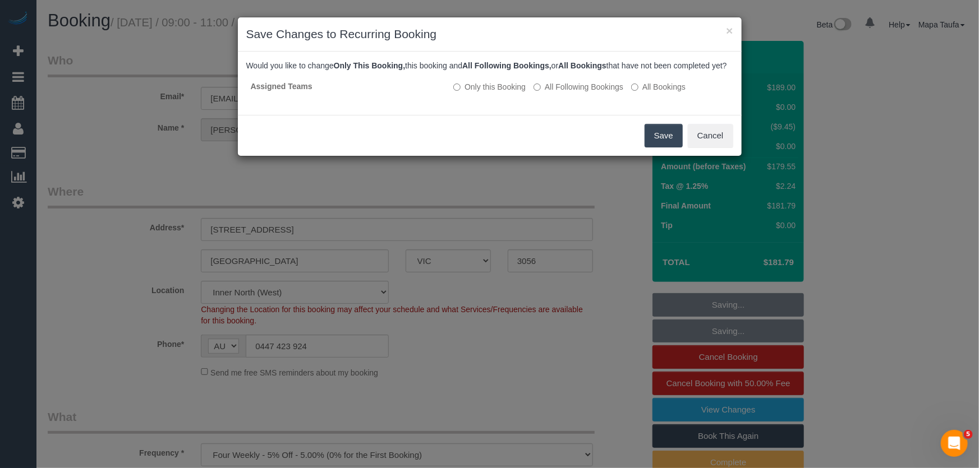
click at [654, 141] on button "Save" at bounding box center [664, 136] width 38 height 24
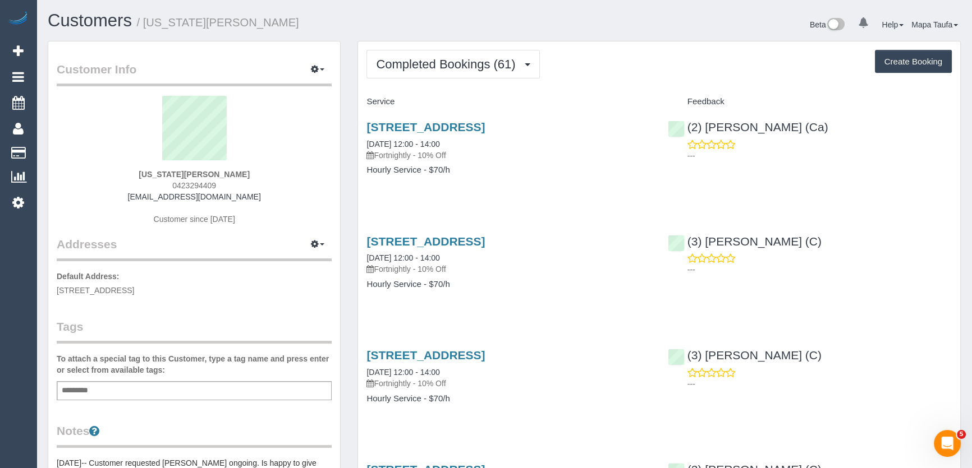
drag, startPoint x: 232, startPoint y: 185, endPoint x: 186, endPoint y: 186, distance: 46.6
click at [177, 185] on div "[US_STATE][PERSON_NAME] 0423294409 [EMAIL_ADDRESS][DOMAIN_NAME] Customer since …" at bounding box center [194, 166] width 275 height 140
click at [226, 176] on strong "[US_STATE][PERSON_NAME]" at bounding box center [194, 174] width 111 height 9
drag, startPoint x: 226, startPoint y: 185, endPoint x: 167, endPoint y: 187, distance: 58.9
click at [168, 187] on div "[US_STATE][PERSON_NAME] 0423294409 [EMAIL_ADDRESS][DOMAIN_NAME] Customer since …" at bounding box center [194, 166] width 275 height 140
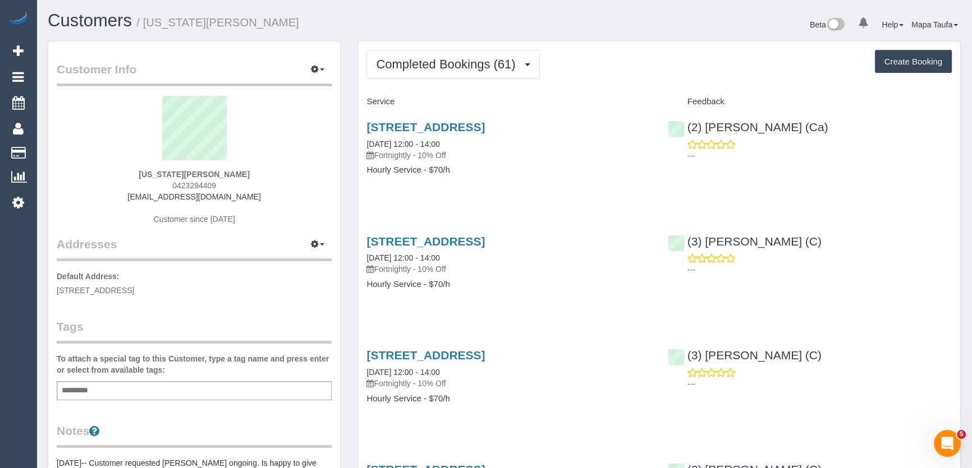
copy span "0423294409"
click at [434, 70] on button "Completed Bookings (61)" at bounding box center [452, 64] width 173 height 29
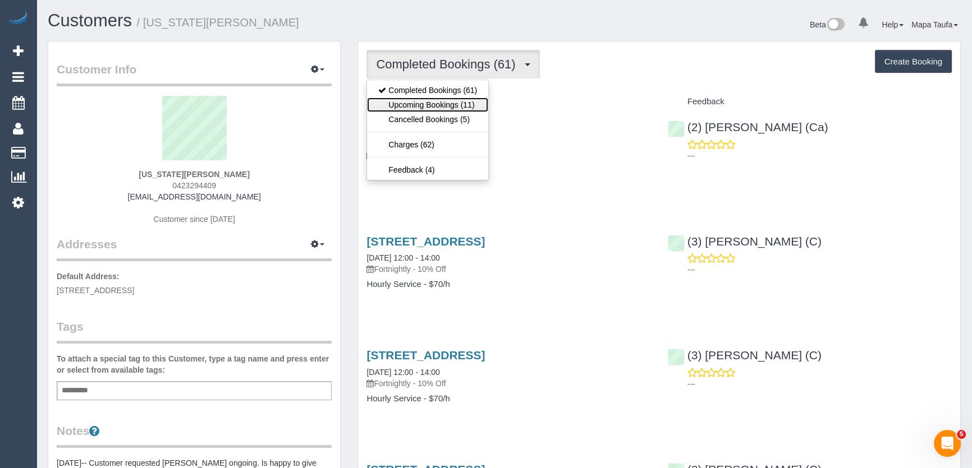
click at [442, 100] on link "Upcoming Bookings (11)" at bounding box center [427, 105] width 121 height 15
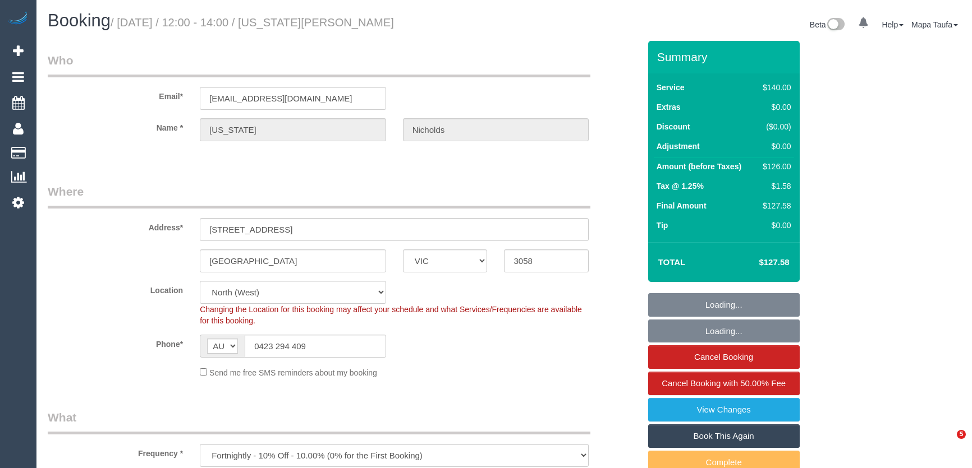
select select "VIC"
select select "string:stripe-pm_1MlQ2w2GScqysDRViyuit85G"
select select "number:28"
select select "number:15"
select select "number:19"
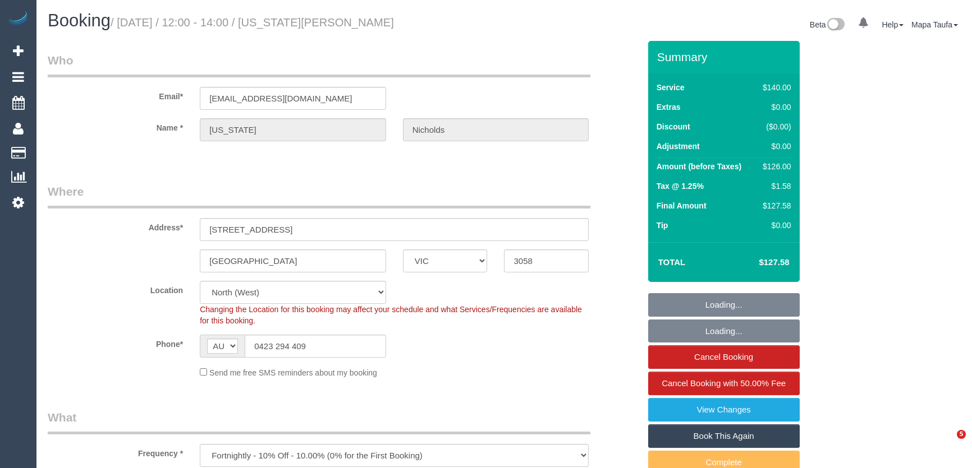
select select "number:24"
select select "number:35"
select select "number:11"
select select "spot1"
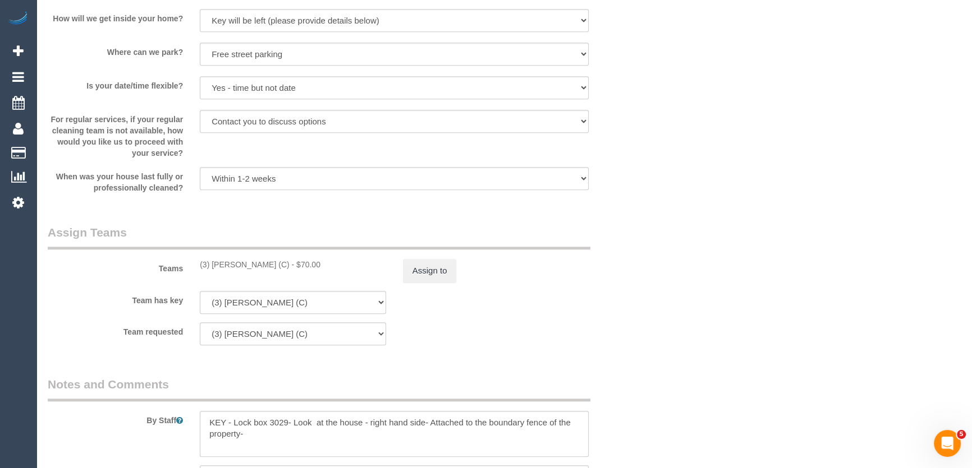
scroll to position [1632, 0]
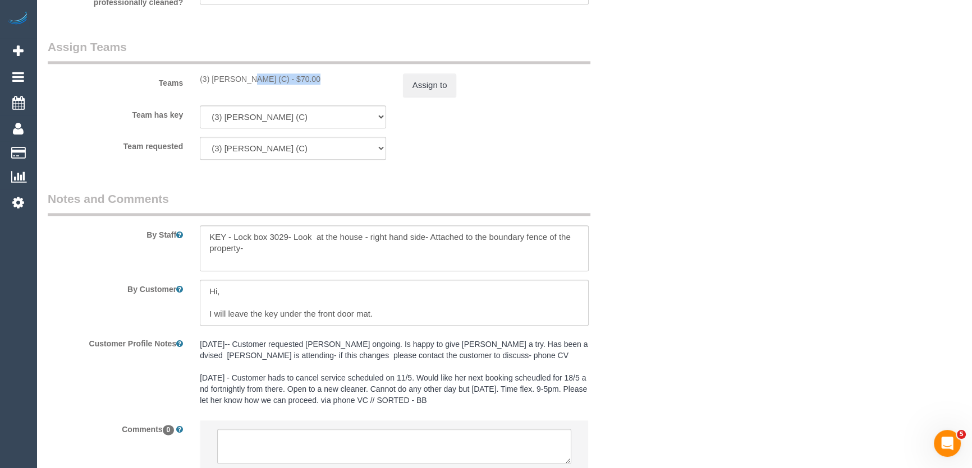
drag, startPoint x: 278, startPoint y: 78, endPoint x: 212, endPoint y: 76, distance: 65.7
click at [212, 76] on div "(3) Murat Karaman (C) - $70.00" at bounding box center [293, 78] width 186 height 11
click at [430, 84] on button "Assign to" at bounding box center [430, 85] width 54 height 24
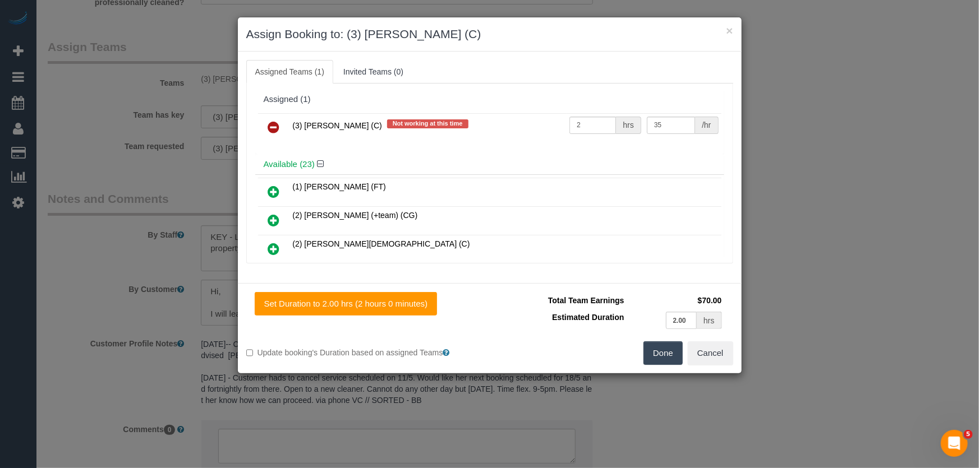
click at [272, 125] on icon at bounding box center [274, 127] width 12 height 13
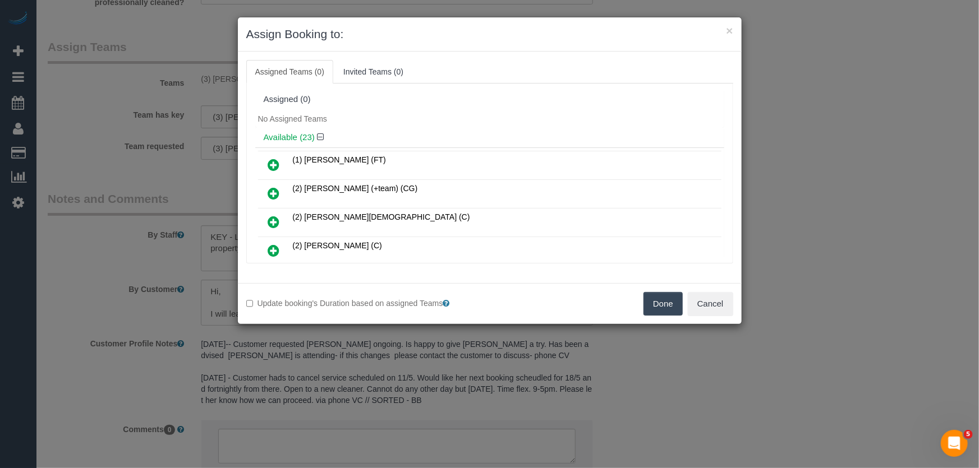
click at [670, 304] on button "Done" at bounding box center [662, 304] width 39 height 24
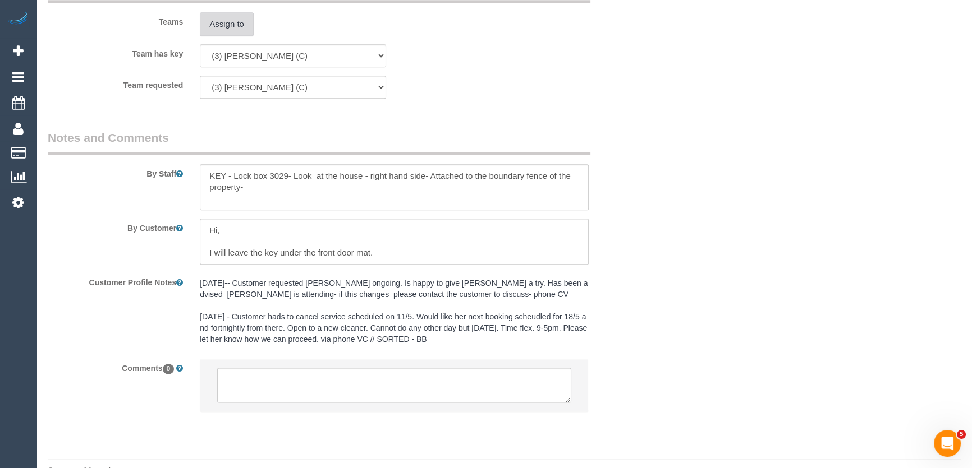
scroll to position [1717, 0]
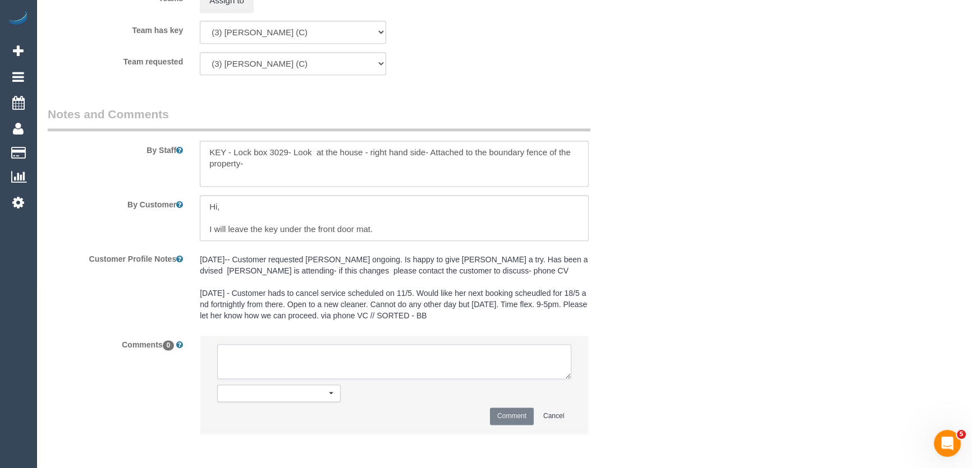
click at [325, 350] on textarea at bounding box center [394, 361] width 354 height 35
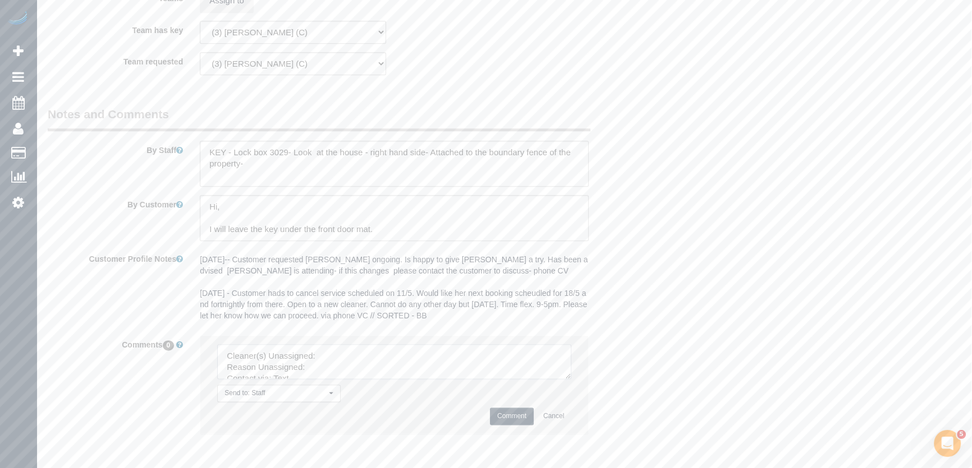
drag, startPoint x: 566, startPoint y: 377, endPoint x: 625, endPoint y: 460, distance: 102.1
click at [571, 379] on textarea at bounding box center [394, 361] width 354 height 35
click at [353, 352] on textarea at bounding box center [424, 402] width 414 height 117
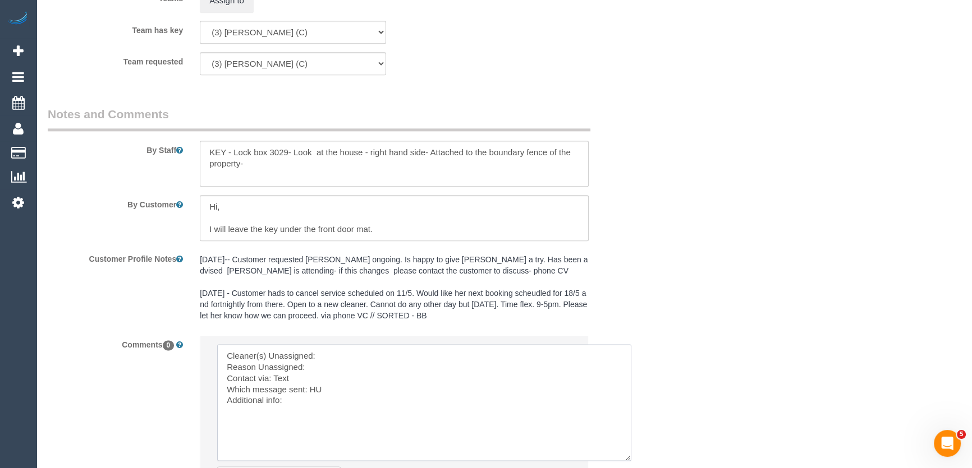
paste textarea "Murat Karaman (C)"
click at [349, 362] on textarea at bounding box center [424, 402] width 414 height 117
click at [315, 389] on textarea at bounding box center [424, 402] width 414 height 117
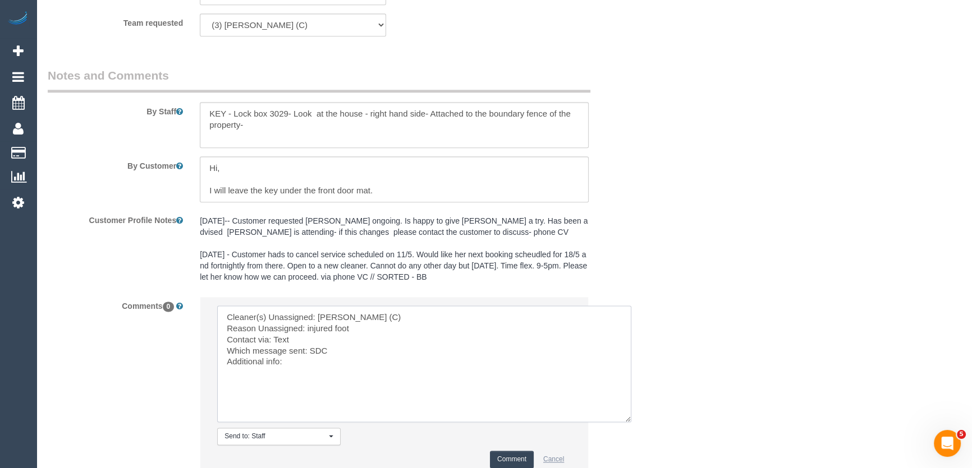
scroll to position [1818, 0]
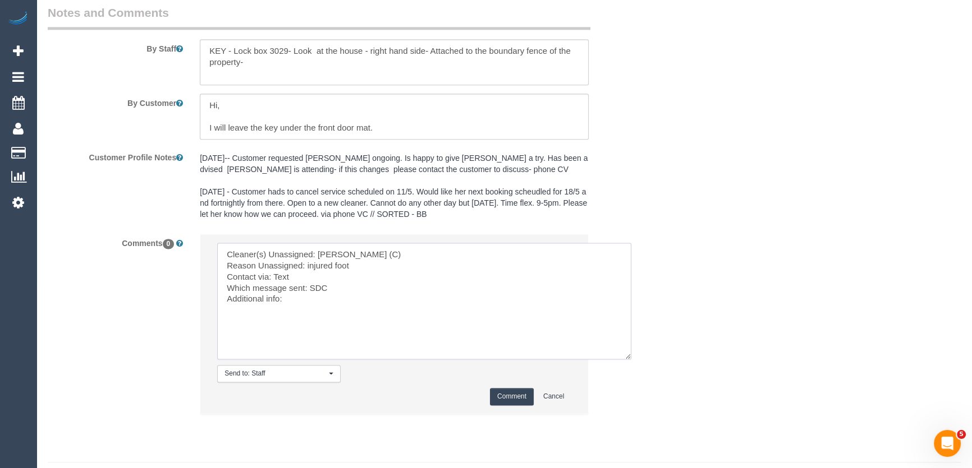
type textarea "Cleaner(s) Unassigned: Murat Karaman (C) Reason Unassigned: injured foot Contac…"
click at [514, 398] on button "Comment" at bounding box center [512, 396] width 44 height 17
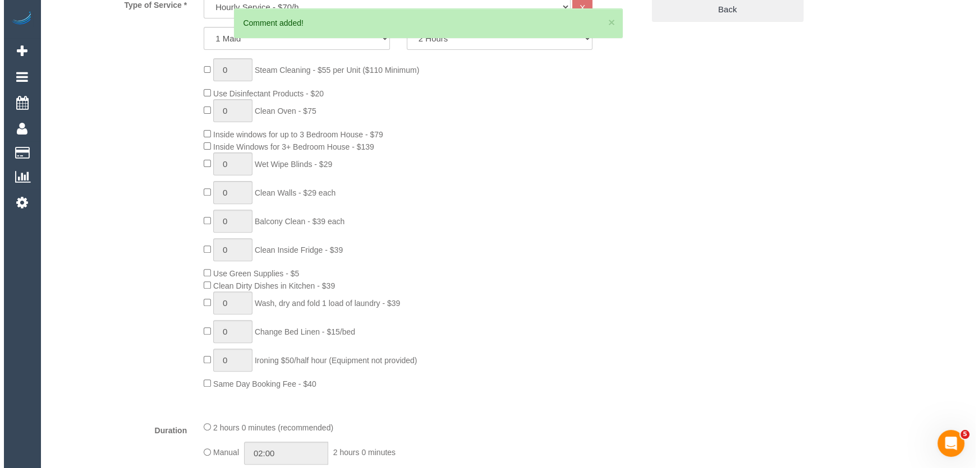
scroll to position [0, 0]
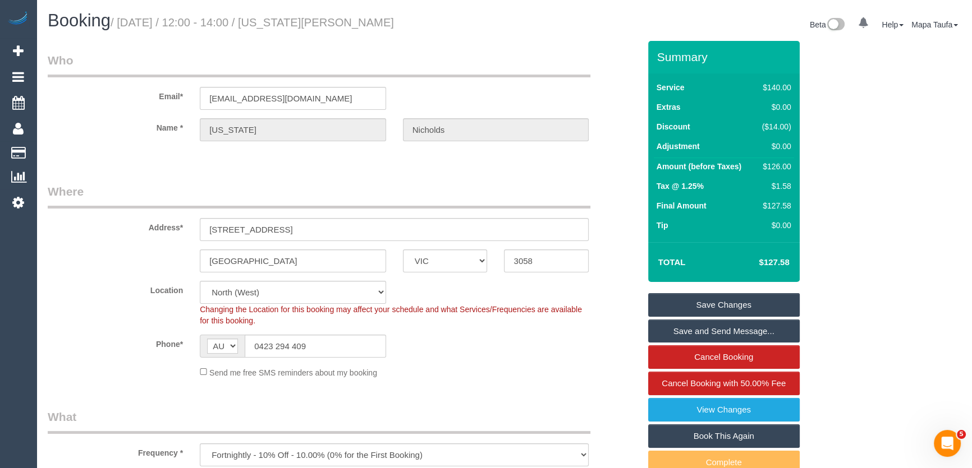
click at [671, 302] on link "Save Changes" at bounding box center [723, 305] width 151 height 24
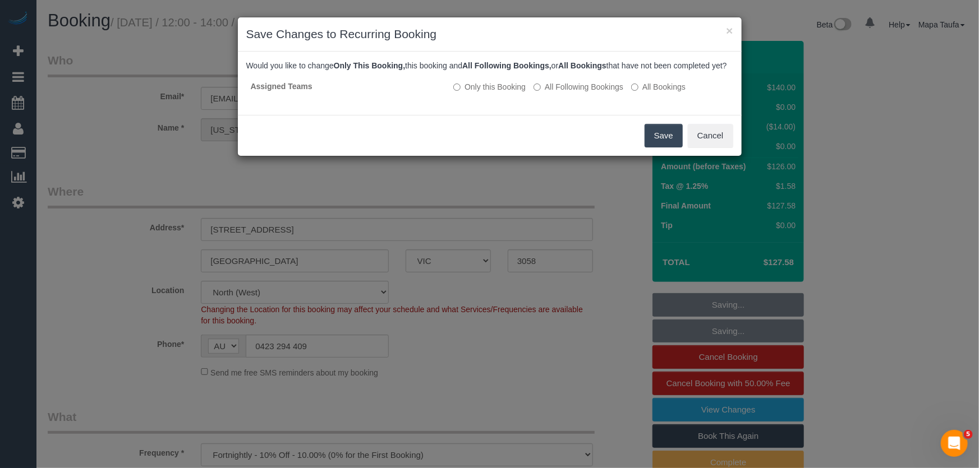
click at [651, 141] on button "Save" at bounding box center [664, 136] width 38 height 24
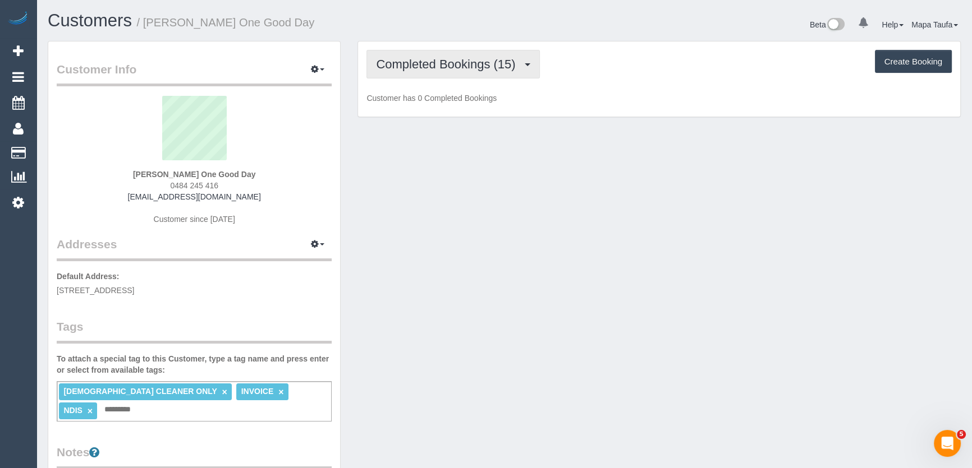
drag, startPoint x: 456, startPoint y: 61, endPoint x: 455, endPoint y: 77, distance: 16.3
click at [455, 61] on span "Completed Bookings (15)" at bounding box center [448, 64] width 145 height 14
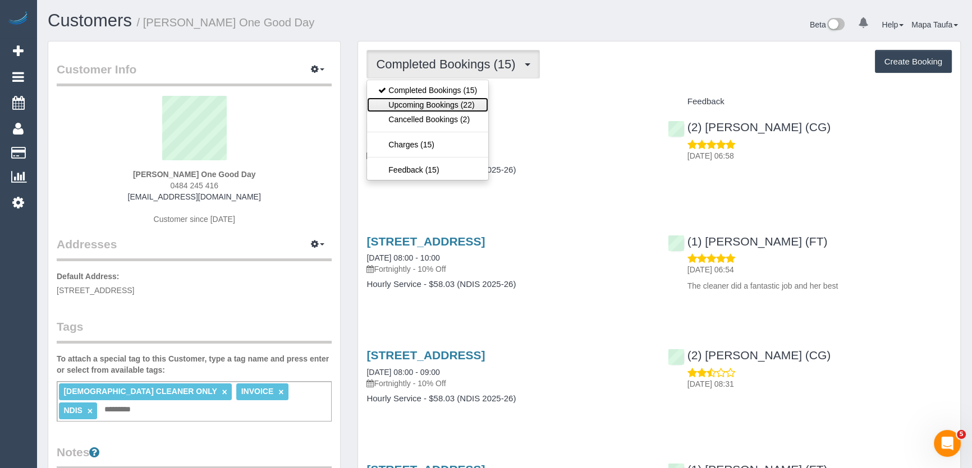
click at [447, 101] on link "Upcoming Bookings (22)" at bounding box center [427, 105] width 121 height 15
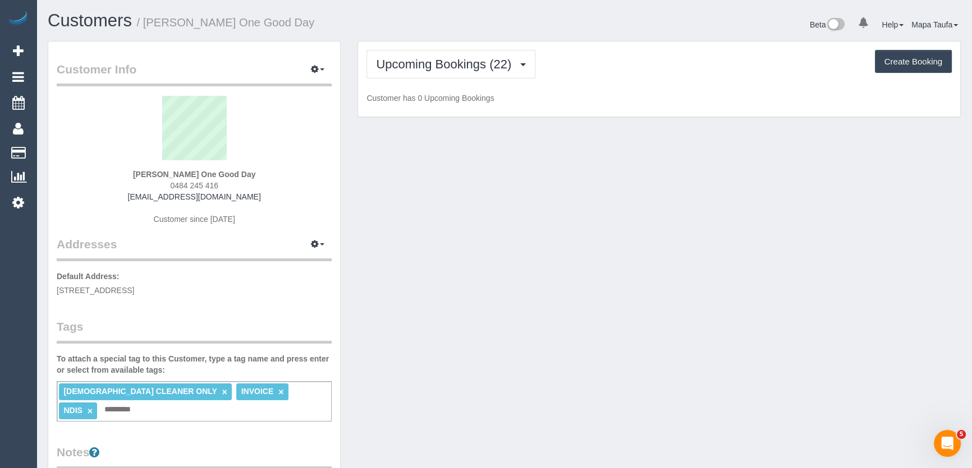
click at [315, 30] on div "Customers / Nina Mikosza One Good Day" at bounding box center [271, 23] width 465 height 24
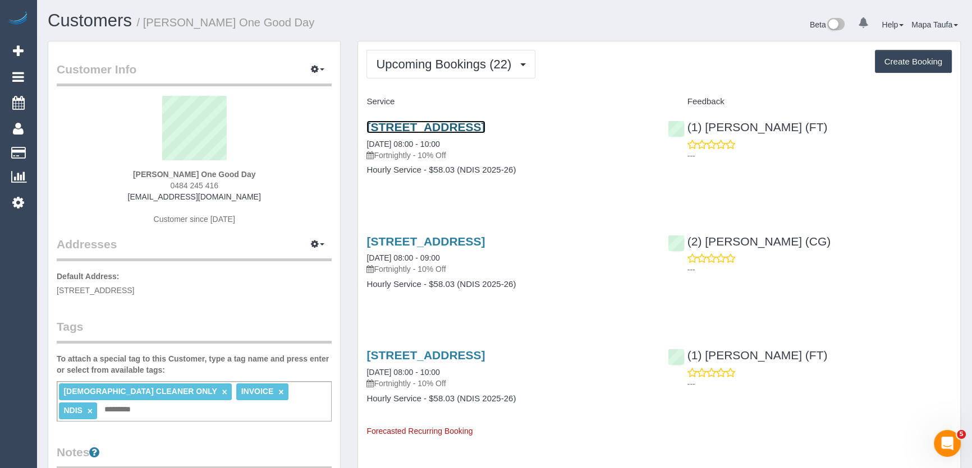
click at [416, 130] on link "126 The Parade, Ascot Vale, VIC 3032" at bounding box center [425, 127] width 118 height 13
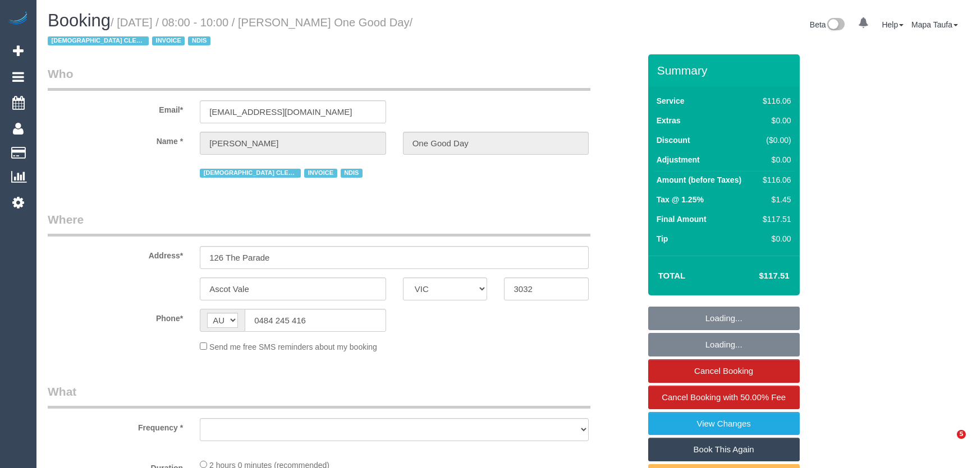
select select "VIC"
select select "number:27"
select select "number:14"
select select "number:19"
select select "number:25"
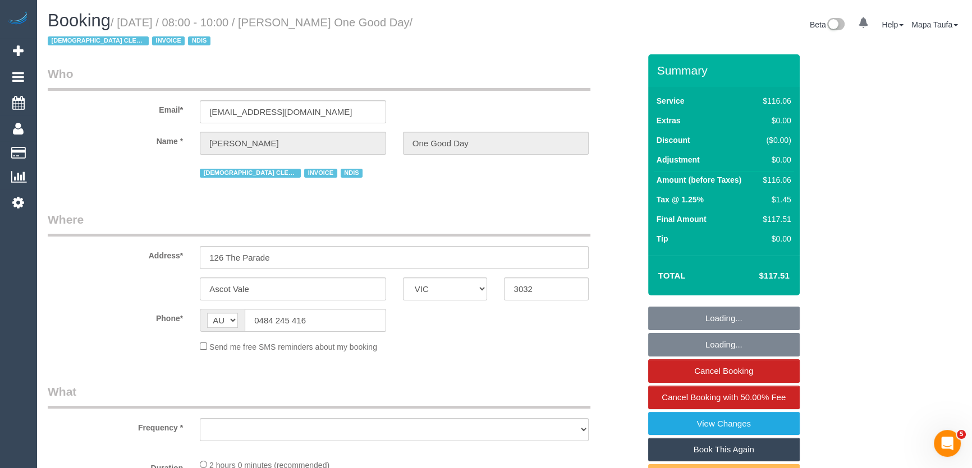
select select "number:34"
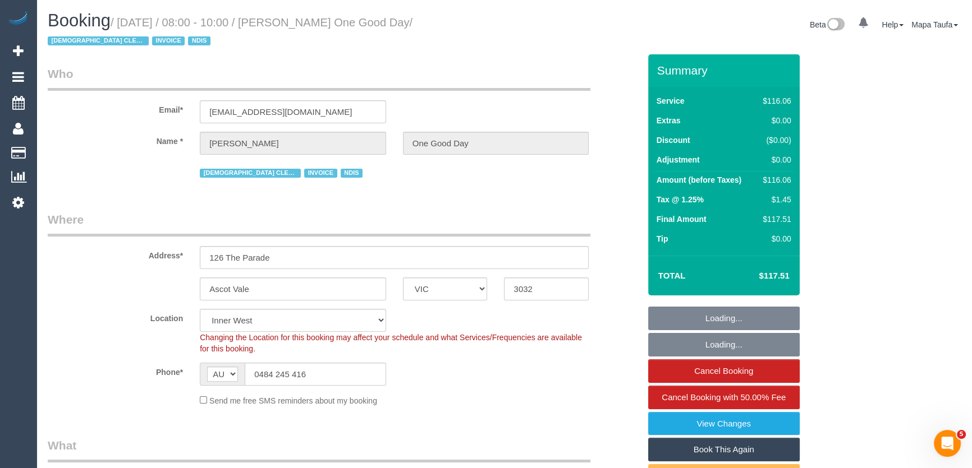
select select "object:745"
select select "spot1"
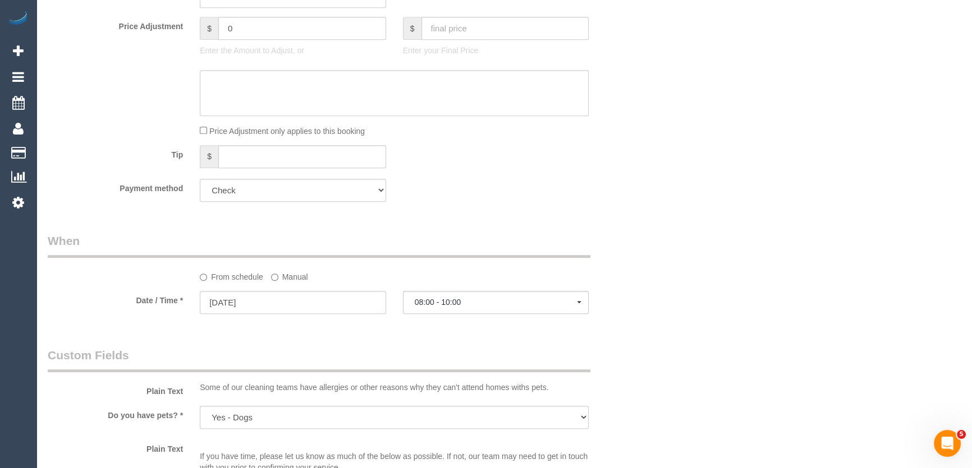
scroll to position [816, 0]
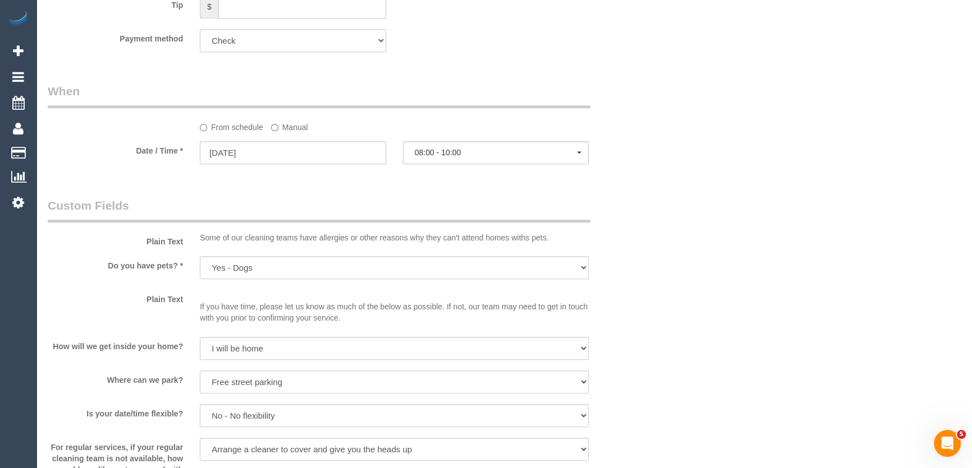
click at [247, 164] on div at bounding box center [293, 165] width 186 height 2
click at [252, 151] on input "[DATE]" at bounding box center [293, 152] width 186 height 23
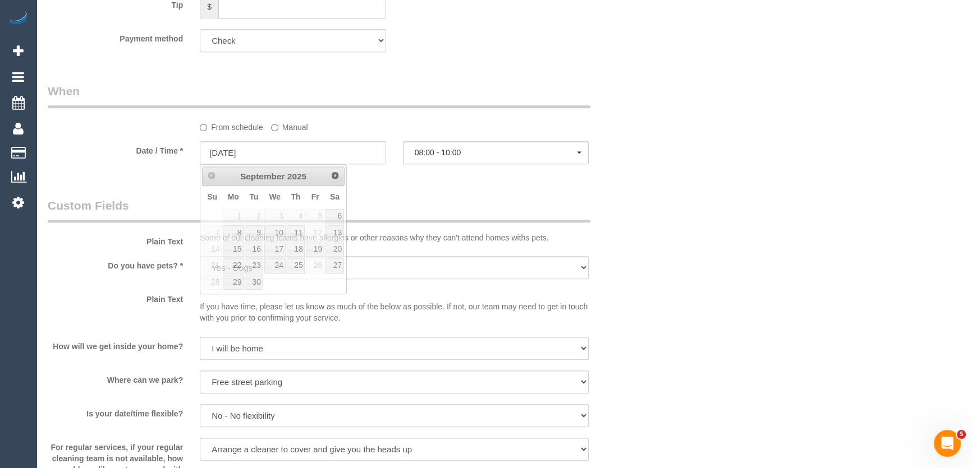
click at [651, 173] on div "Who Email* [PERSON_NAME][EMAIL_ADDRESS][DOMAIN_NAME] Name * [PERSON_NAME] One G…" at bounding box center [504, 212] width 913 height 1947
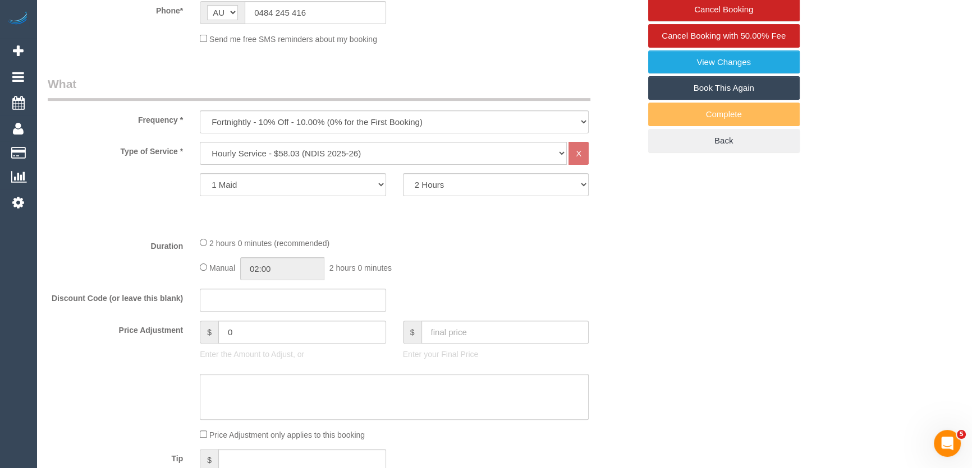
scroll to position [357, 0]
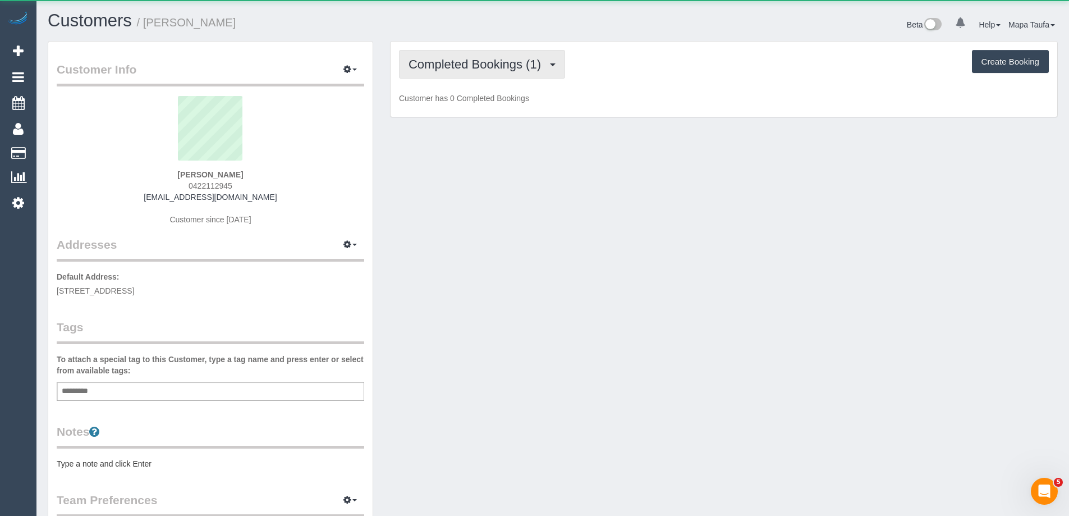
click at [447, 67] on span "Completed Bookings (1)" at bounding box center [477, 64] width 138 height 14
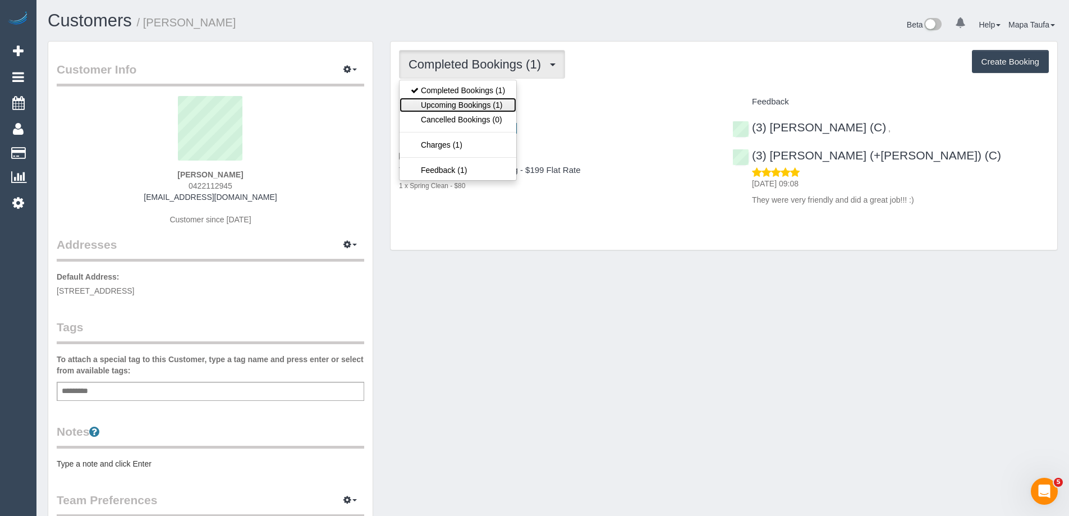
click at [453, 102] on link "Upcoming Bookings (1)" at bounding box center [457, 105] width 117 height 15
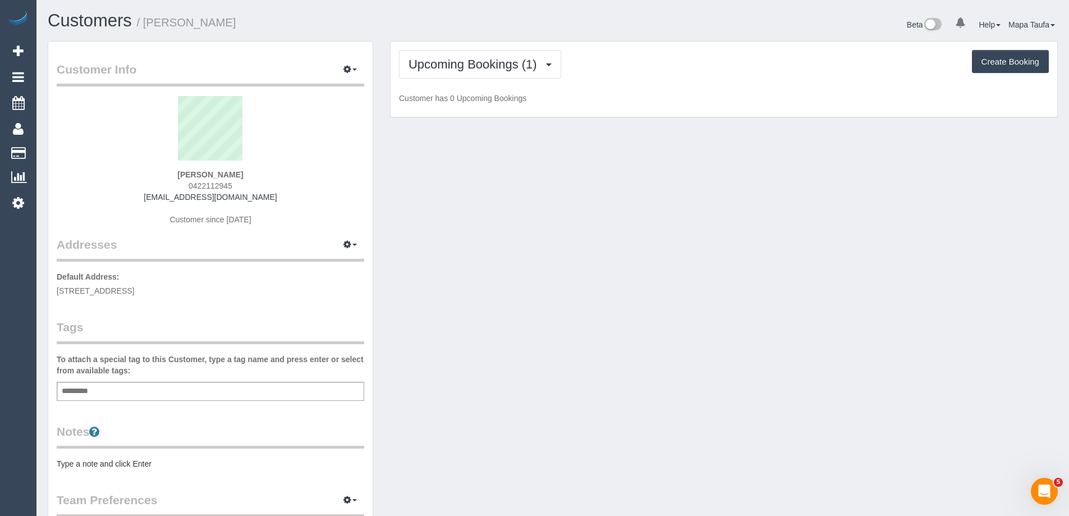
click at [523, 32] on div "Customers / Anthony Green" at bounding box center [295, 23] width 513 height 24
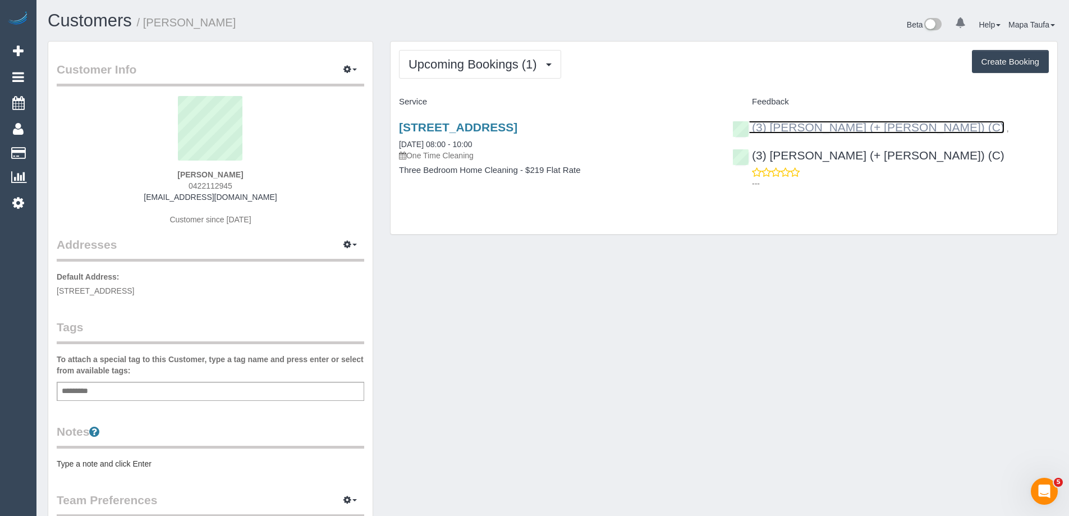
click at [771, 125] on link "(3) Cristian (+ Tania) (C)" at bounding box center [868, 127] width 272 height 13
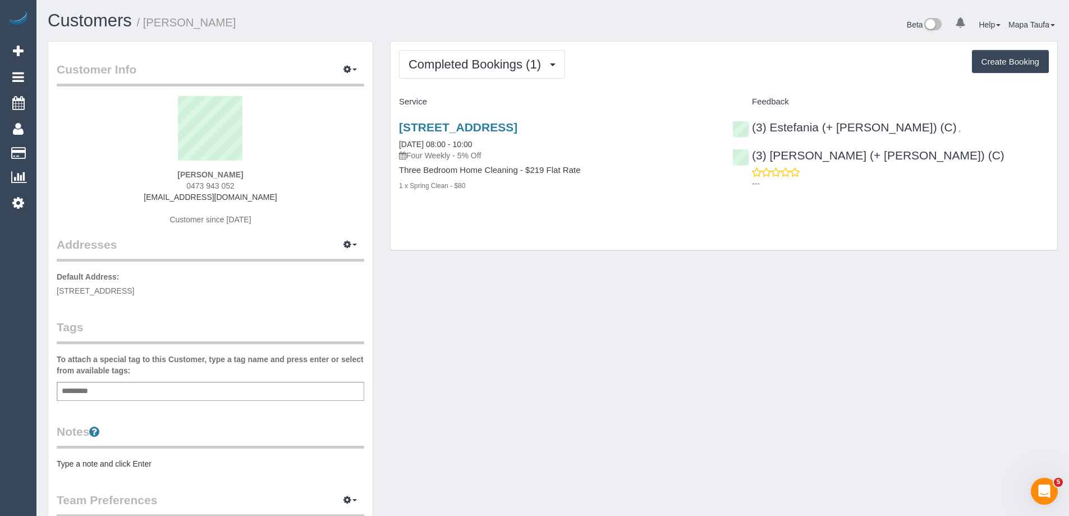
click at [439, 39] on div "Customers / Teah Smith Beta 0 Your Notifications You have 0 alerts Help Help Do…" at bounding box center [552, 26] width 1027 height 30
click at [444, 60] on span "Completed Bookings (1)" at bounding box center [477, 64] width 138 height 14
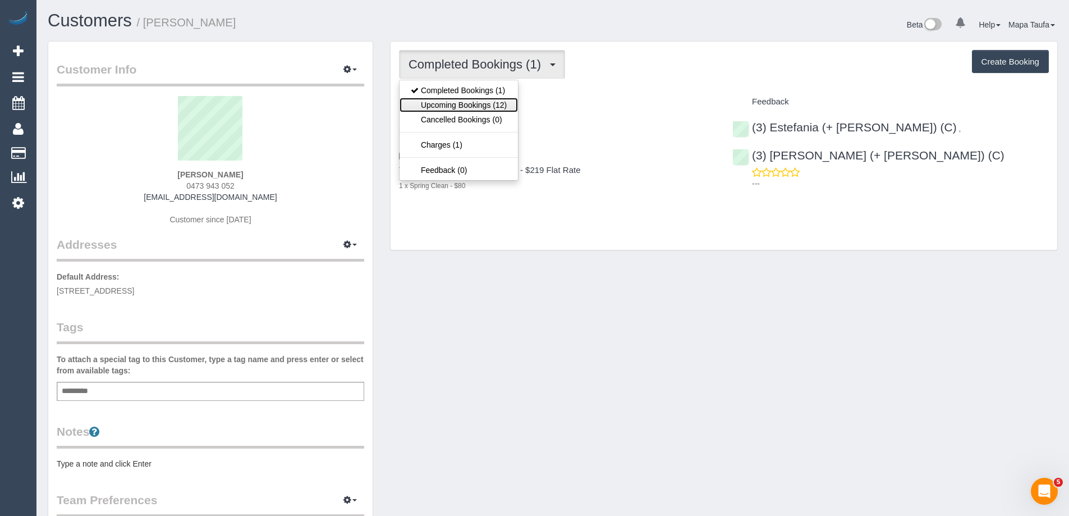
click at [479, 111] on link "Upcoming Bookings (12)" at bounding box center [458, 105] width 118 height 15
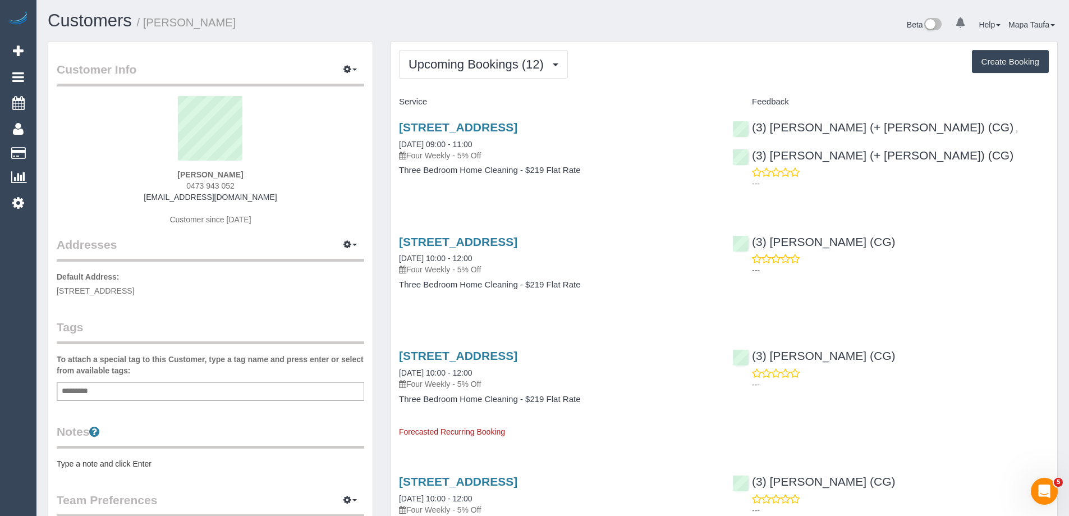
click at [705, 54] on div "Upcoming Bookings (12) Completed Bookings (1) Upcoming Bookings (12) Cancelled …" at bounding box center [724, 64] width 650 height 29
click at [984, 192] on div "(3) Amninder (+ Sohail) (CG) , (3) Sohail (+ Amninder) (CG) ---" at bounding box center [890, 152] width 333 height 83
click at [686, 300] on div "3/93 Stevedore St, Williamstown, VIC 3016 03/10/2025 10:00 - 12:00 Four Weekly …" at bounding box center [556, 269] width 333 height 86
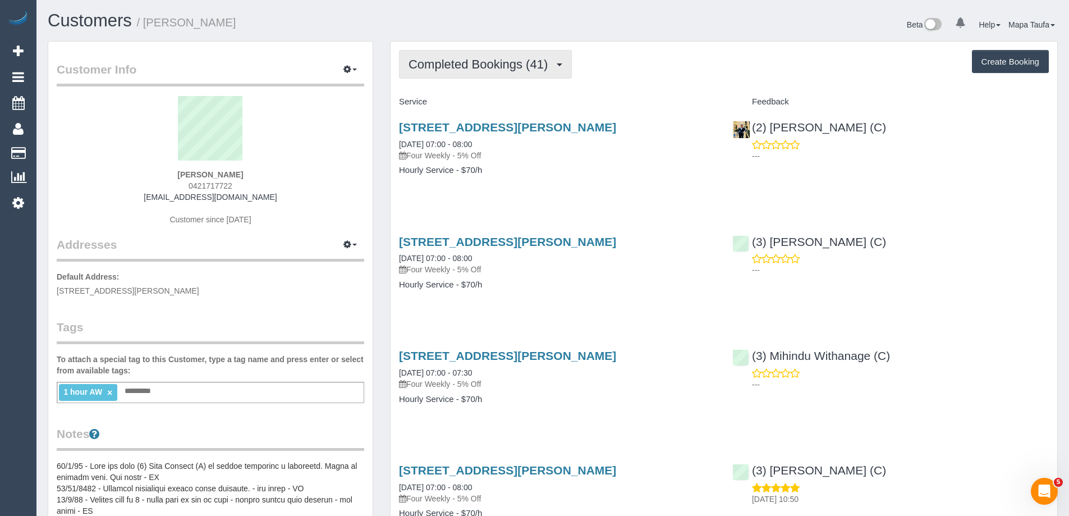
click at [506, 73] on button "Completed Bookings (41)" at bounding box center [485, 64] width 173 height 29
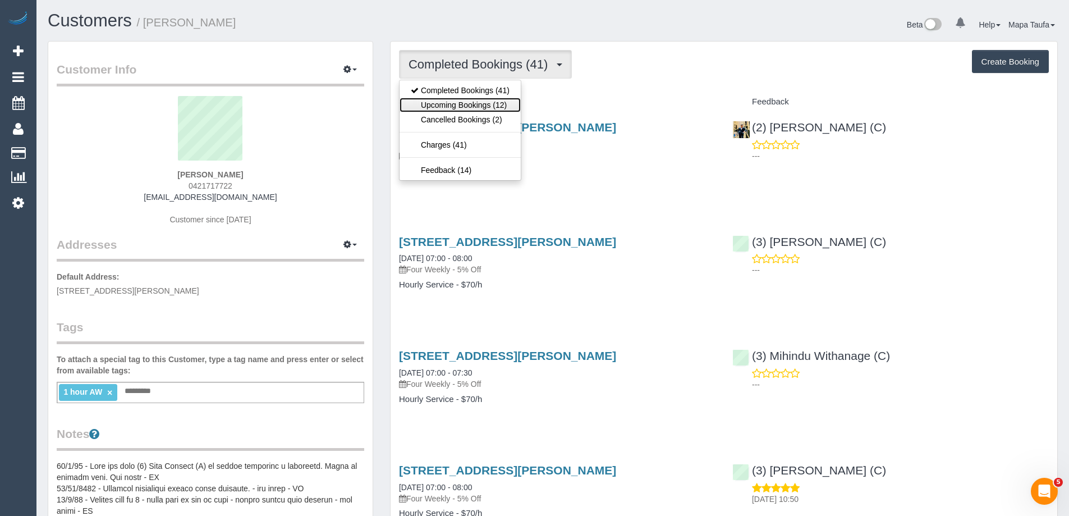
click at [507, 107] on link "Upcoming Bookings (12)" at bounding box center [459, 105] width 121 height 15
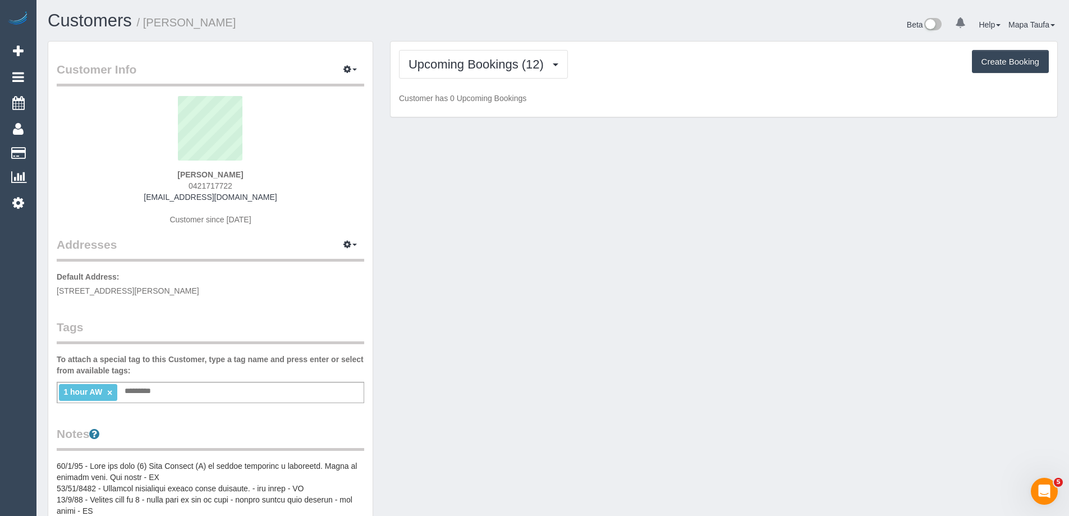
click at [647, 69] on div "Upcoming Bookings (12) Completed Bookings (41) Upcoming Bookings (12) Cancelled…" at bounding box center [724, 64] width 650 height 29
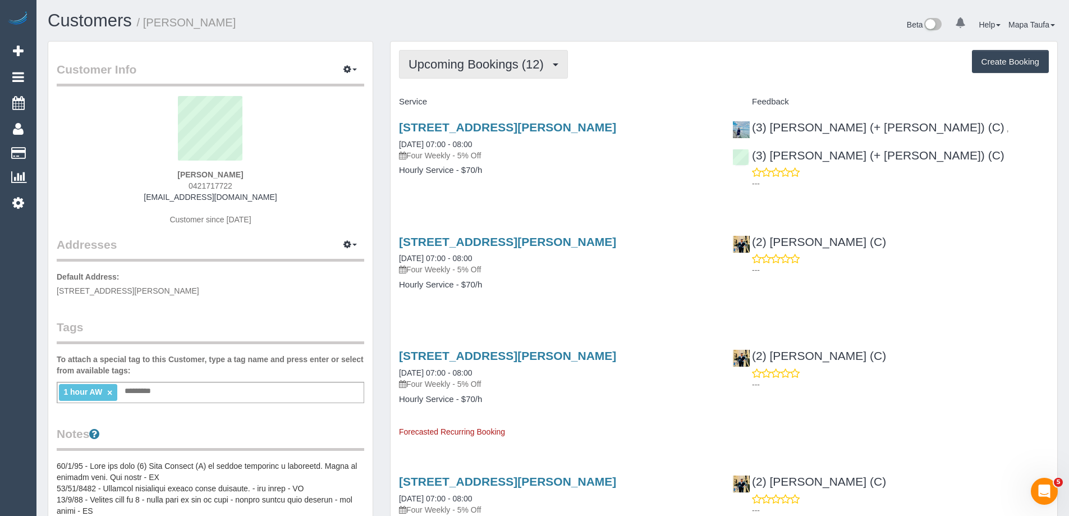
click at [474, 76] on button "Upcoming Bookings (12)" at bounding box center [483, 64] width 169 height 29
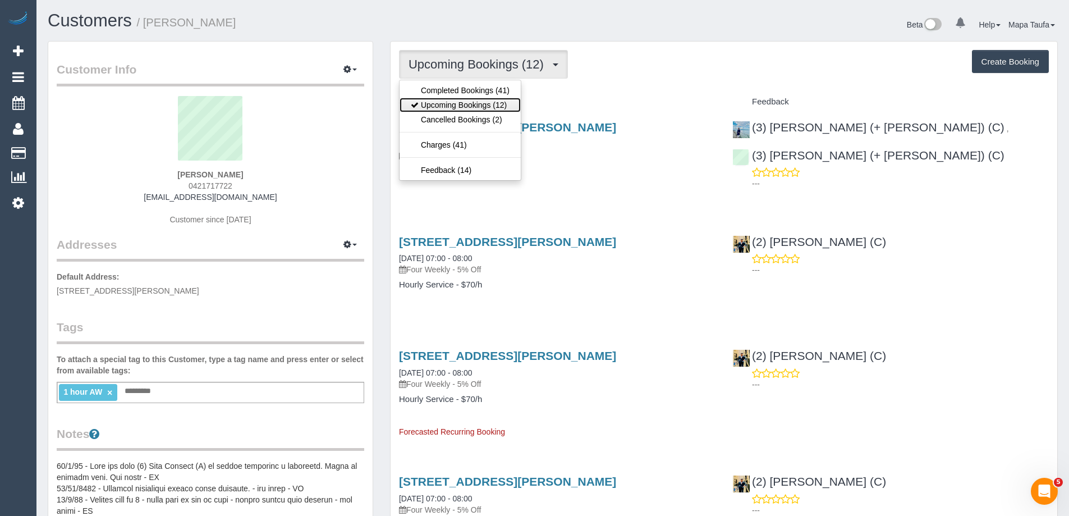
click at [463, 108] on link "Upcoming Bookings (12)" at bounding box center [459, 105] width 121 height 15
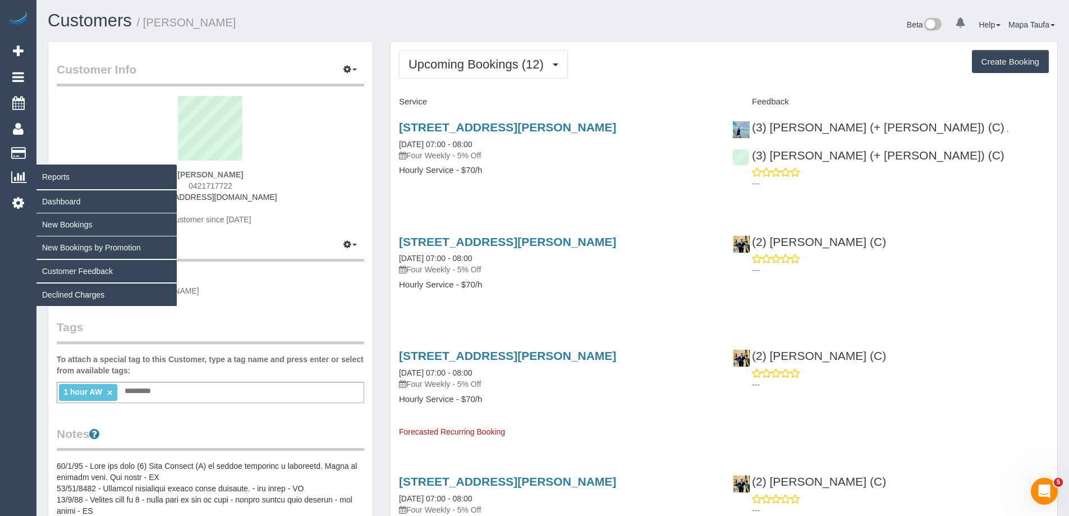
drag, startPoint x: 232, startPoint y: 176, endPoint x: 6, endPoint y: 176, distance: 226.1
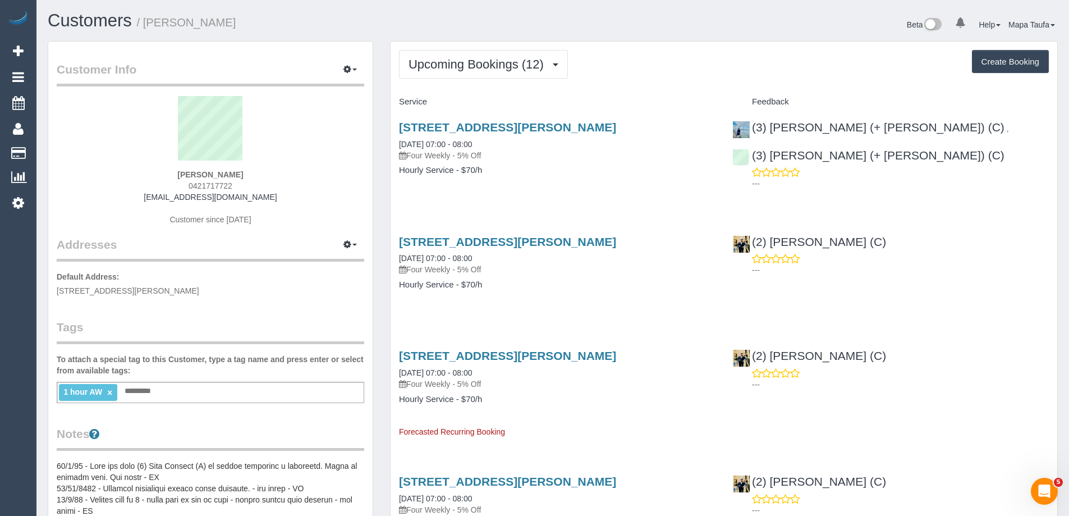
click at [297, 167] on sui-profile-pic at bounding box center [210, 132] width 291 height 73
drag, startPoint x: 272, startPoint y: 174, endPoint x: 167, endPoint y: 168, distance: 105.6
click at [167, 168] on div "Shumaila Pottachira 0421717722 s.pottachira@gmail.com Customer since 2022" at bounding box center [210, 166] width 307 height 140
copy div "Shumaila Pottachira"
drag, startPoint x: 614, startPoint y: 118, endPoint x: 389, endPoint y: 127, distance: 225.1
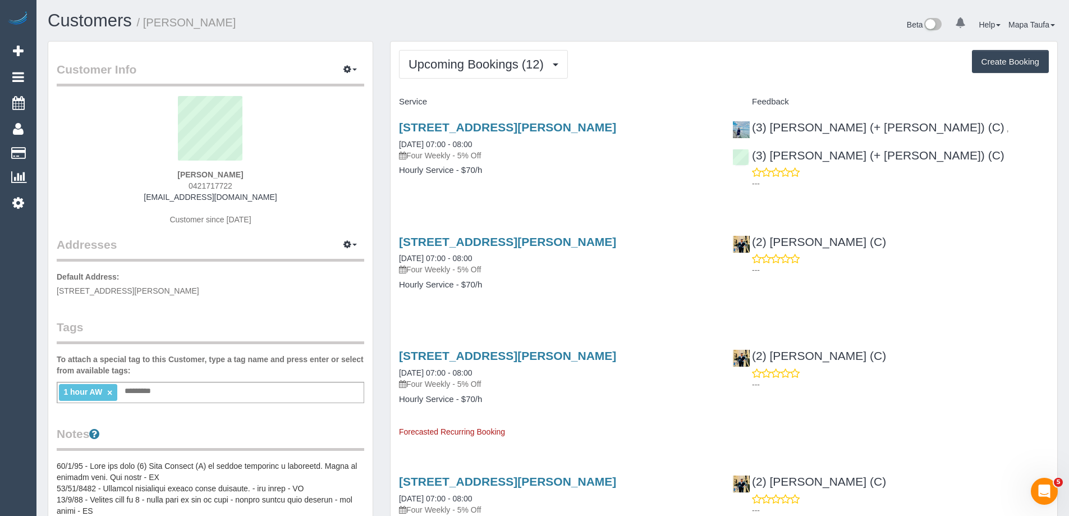
copy link "1 Oak Street, Pascoe Vale, VIC 3044"
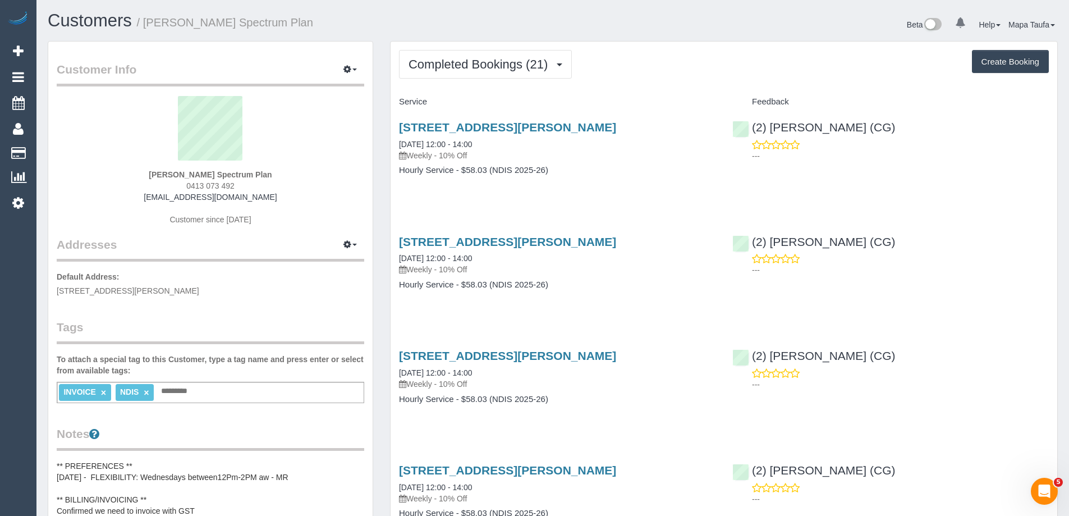
click at [441, 66] on span "Completed Bookings (21)" at bounding box center [480, 64] width 145 height 14
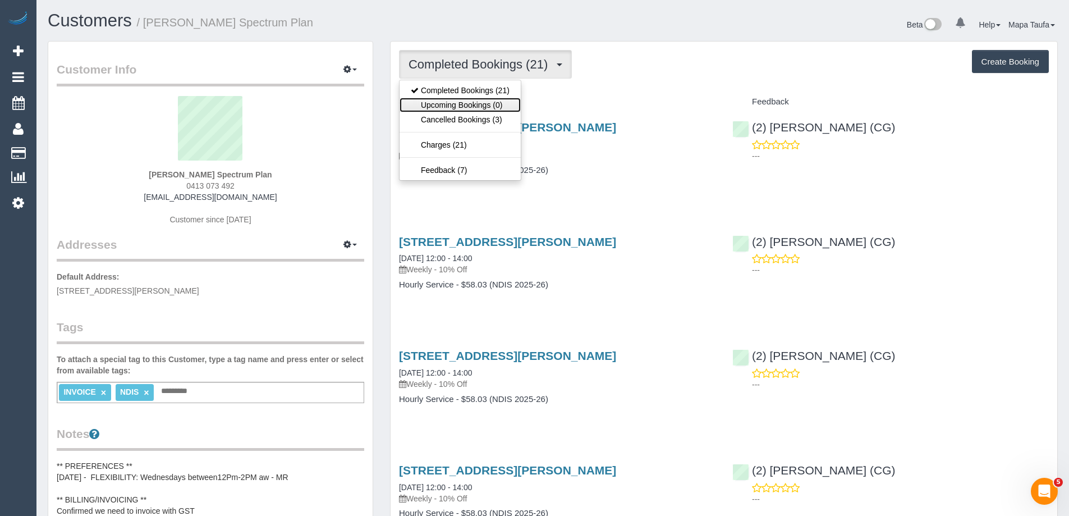
click at [453, 104] on link "Upcoming Bookings (0)" at bounding box center [459, 105] width 121 height 15
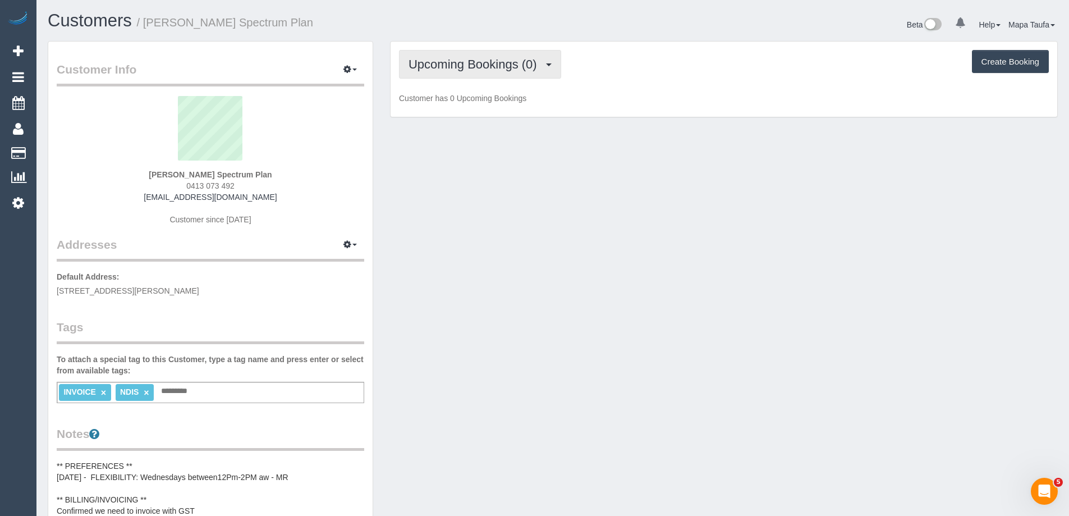
click at [457, 56] on button "Upcoming Bookings (0)" at bounding box center [480, 64] width 162 height 29
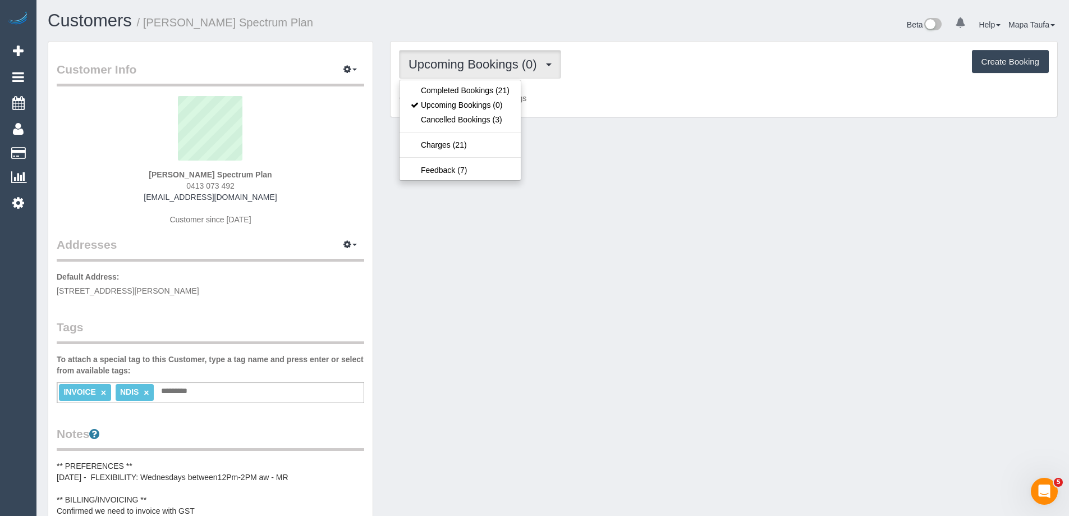
click at [454, 77] on button "Upcoming Bookings (0)" at bounding box center [480, 64] width 162 height 29
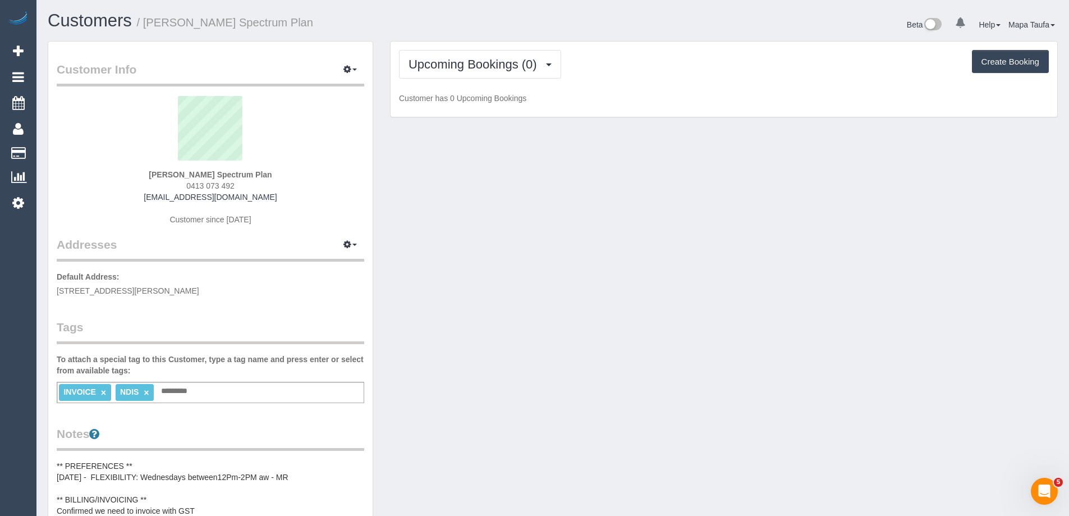
click at [135, 76] on legend "Customer Info Edit Contact Info Send Message Email Preferences Special Sales Ta…" at bounding box center [210, 73] width 307 height 25
click at [506, 57] on span "Upcoming Bookings (0)" at bounding box center [475, 64] width 134 height 14
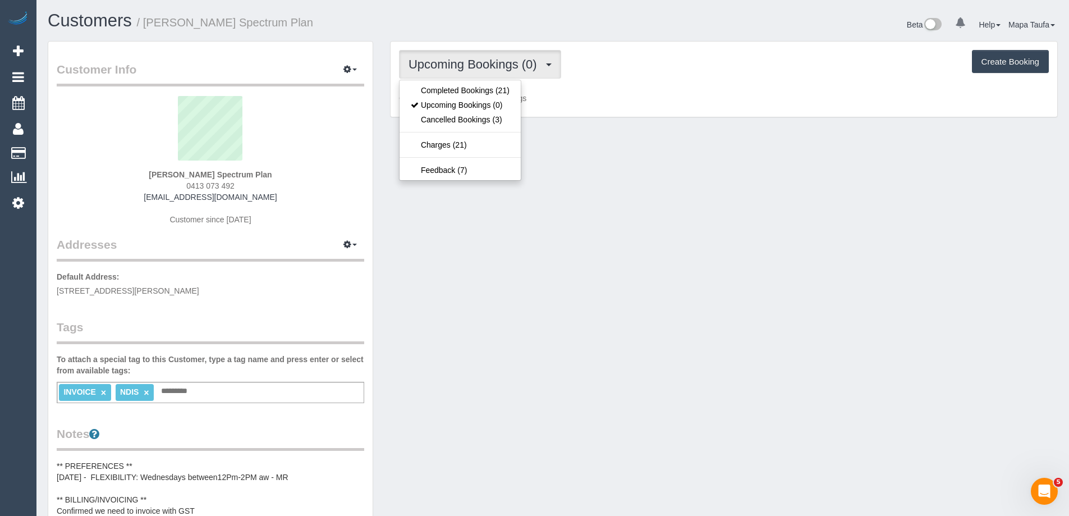
click at [665, 159] on div "Customer Info Edit Contact Info Send Message Email Preferences Special Sales Ta…" at bounding box center [552, 472] width 1027 height 863
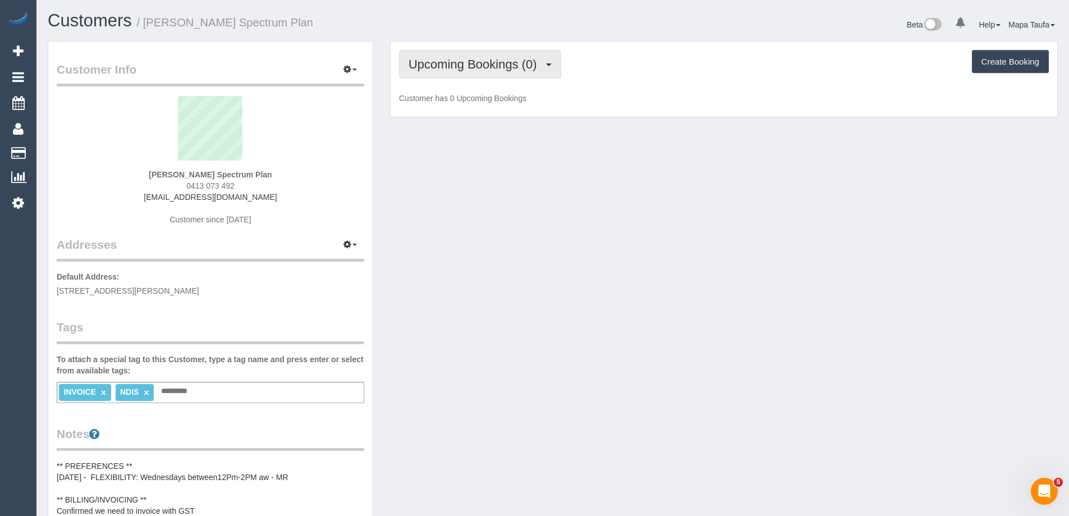
click at [496, 67] on span "Upcoming Bookings (0)" at bounding box center [475, 64] width 134 height 14
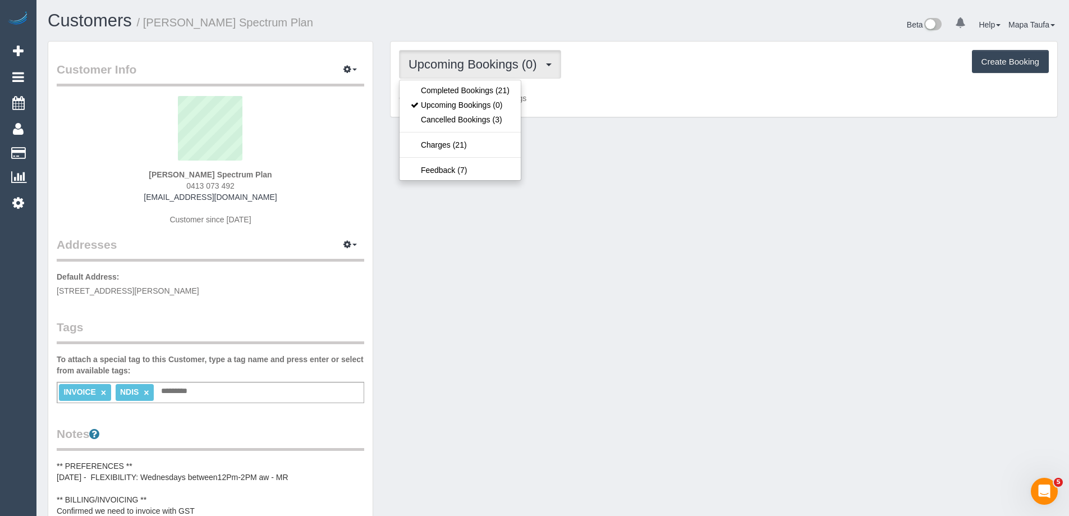
click at [582, 136] on div "Customer Info Edit Contact Info Send Message Email Preferences Special Sales Ta…" at bounding box center [552, 472] width 1027 height 863
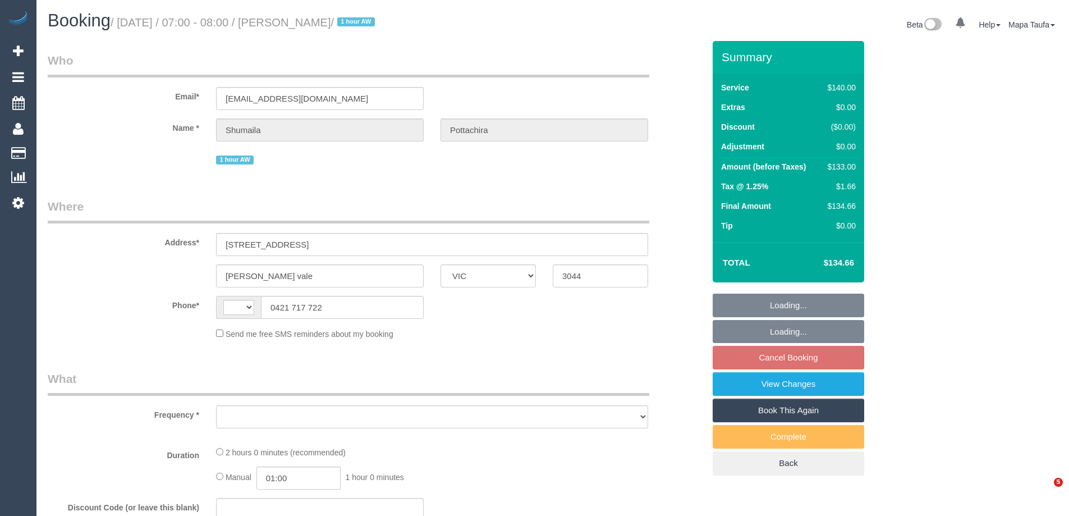
select select "VIC"
select select "number:28"
select select "number:14"
select select "number:19"
select select "number:23"
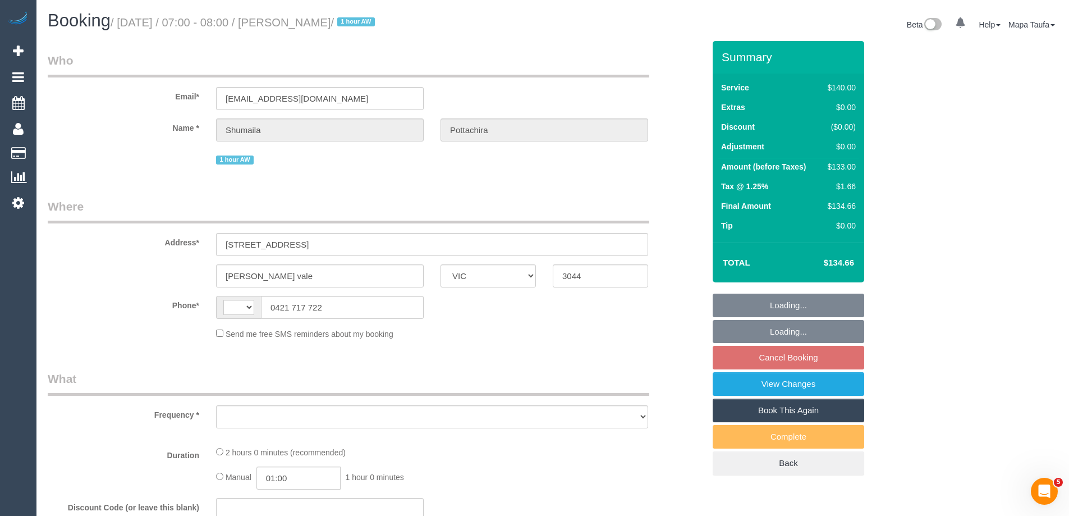
select select "number:13"
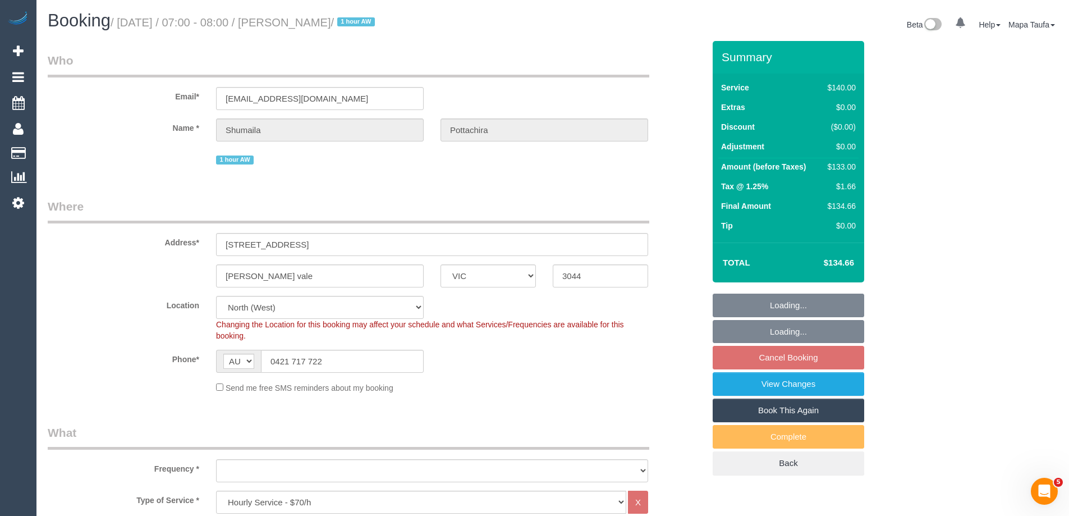
select select "string:AU"
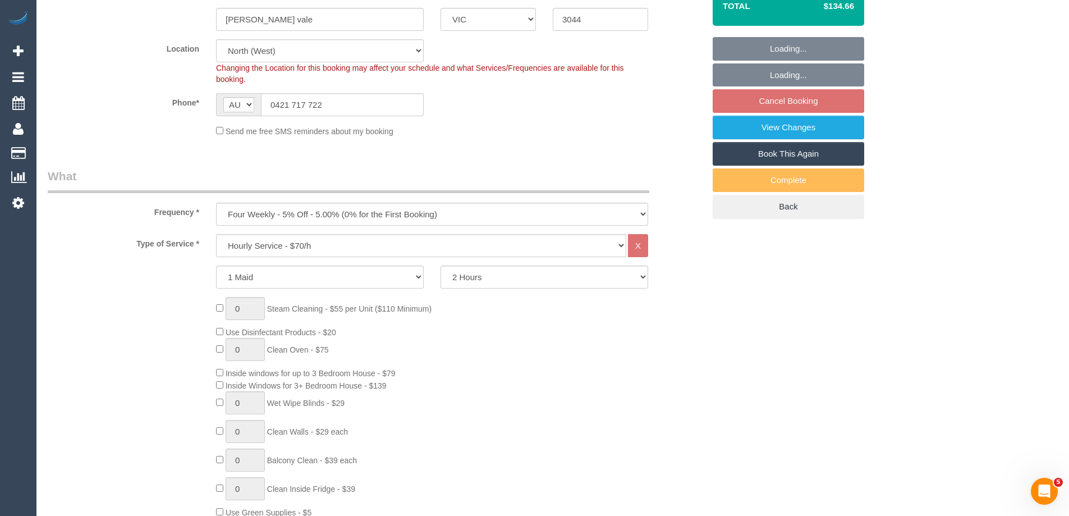
select select "object:883"
select select "string:stripe-pm_1KNDlQ2GScqysDRVAVrDyg3V"
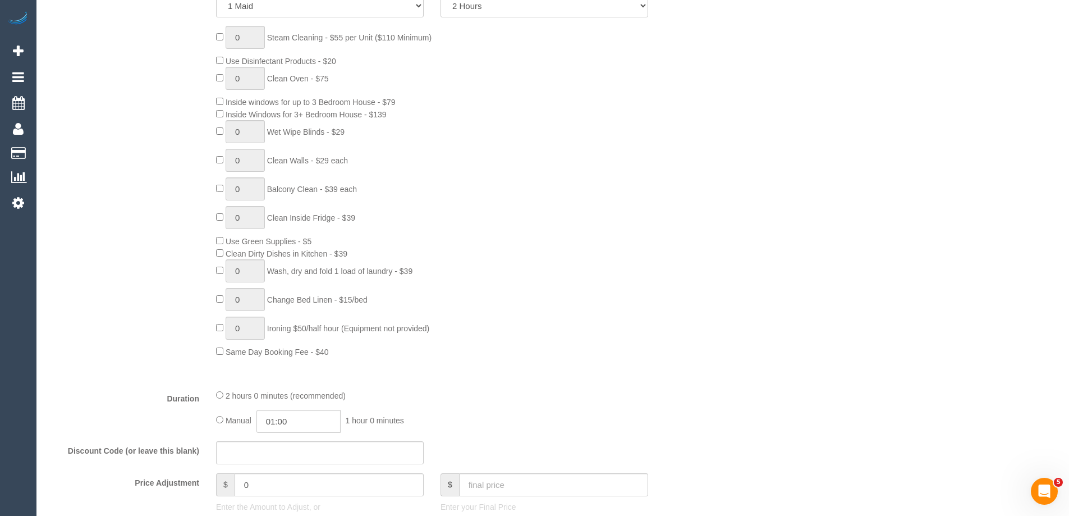
select select "spot1"
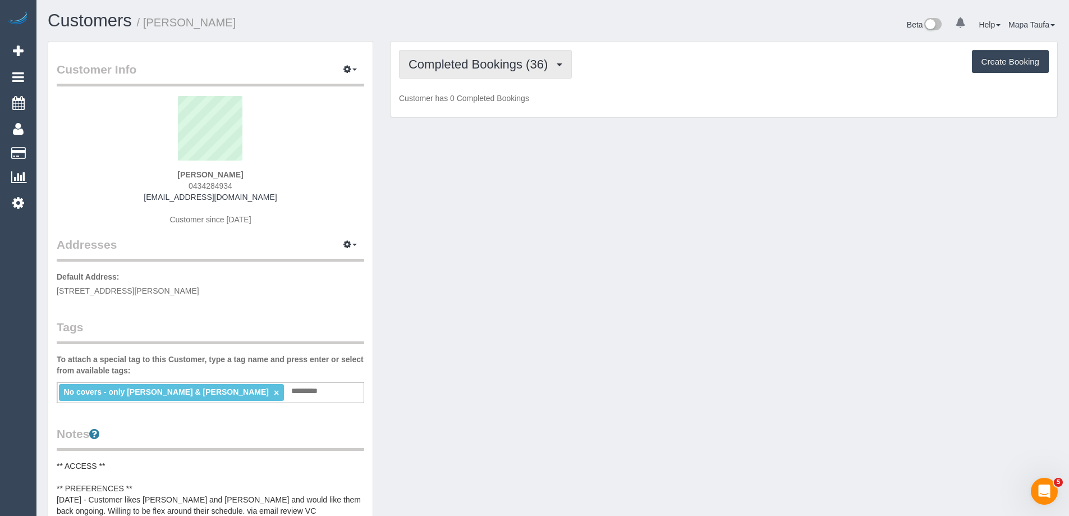
click at [461, 64] on span "Completed Bookings (36)" at bounding box center [480, 64] width 145 height 14
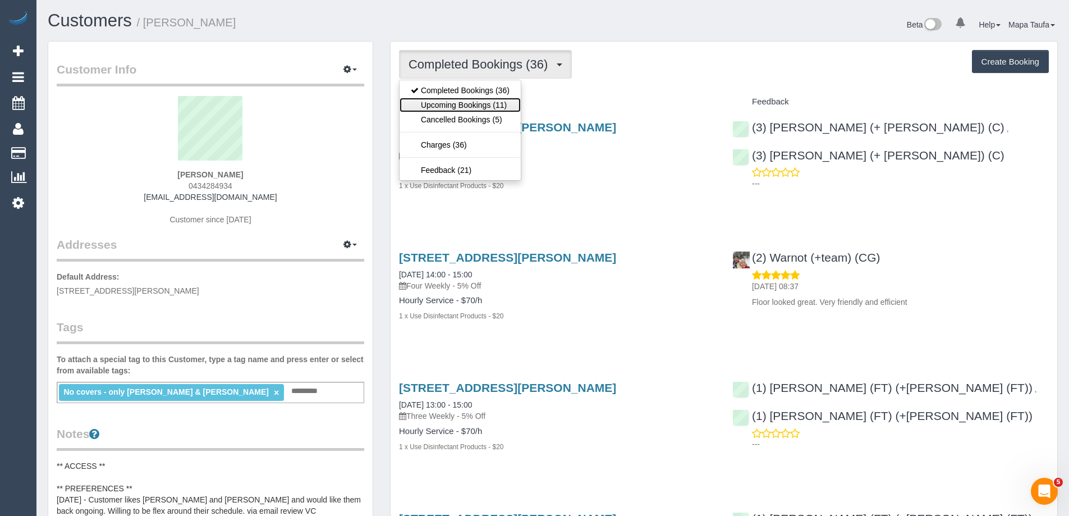
click at [473, 104] on link "Upcoming Bookings (11)" at bounding box center [459, 105] width 121 height 15
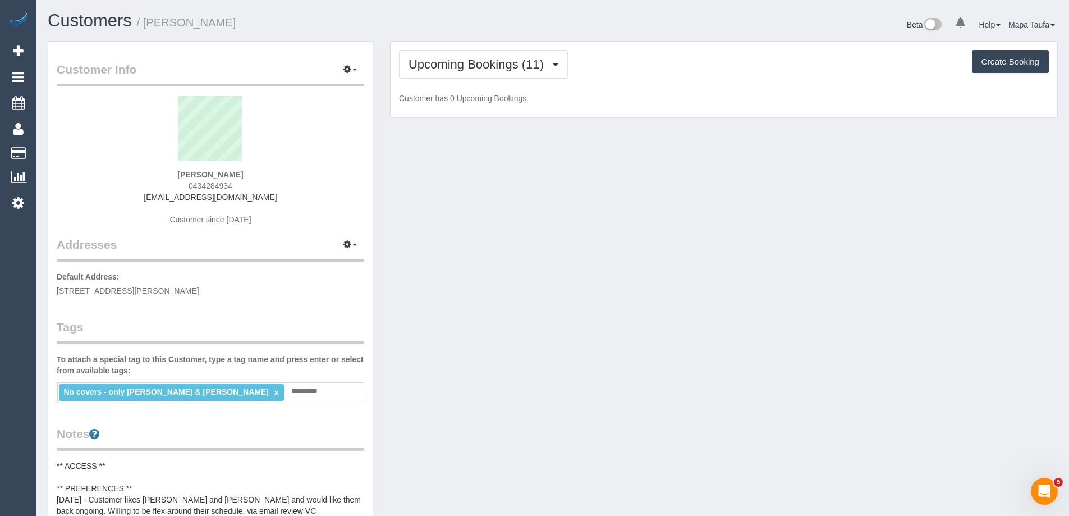
click at [630, 45] on div "Upcoming Bookings (11) Completed Bookings (36) Upcoming Bookings (11) Cancelled…" at bounding box center [723, 80] width 666 height 76
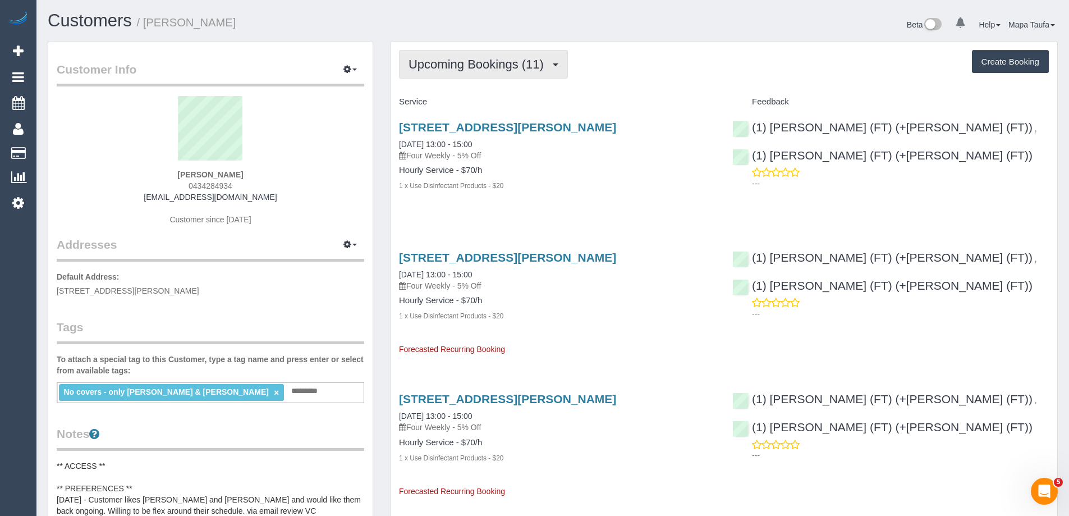
drag, startPoint x: 511, startPoint y: 55, endPoint x: 486, endPoint y: 80, distance: 35.3
click at [511, 55] on button "Upcoming Bookings (11)" at bounding box center [483, 64] width 169 height 29
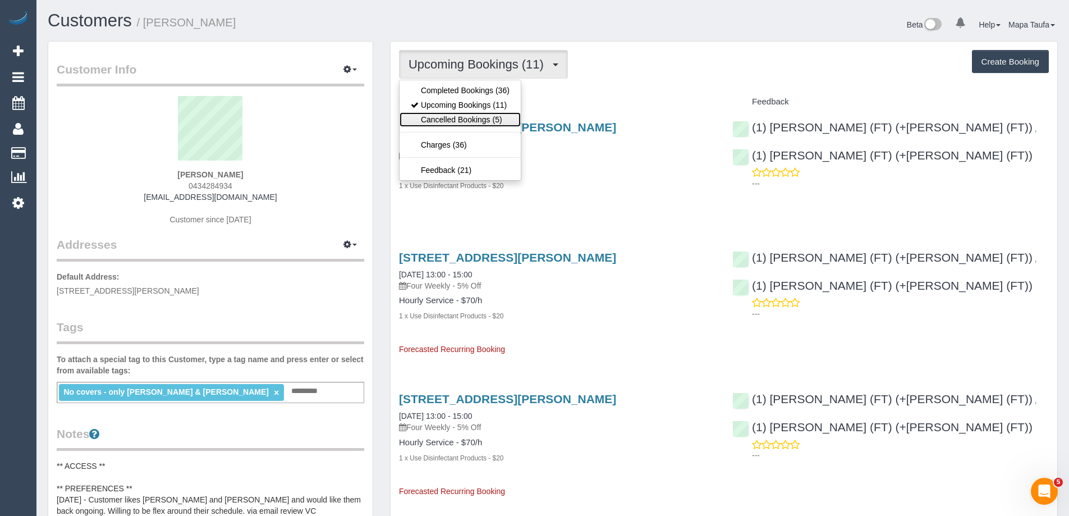
click at [465, 118] on link "Cancelled Bookings (5)" at bounding box center [459, 119] width 121 height 15
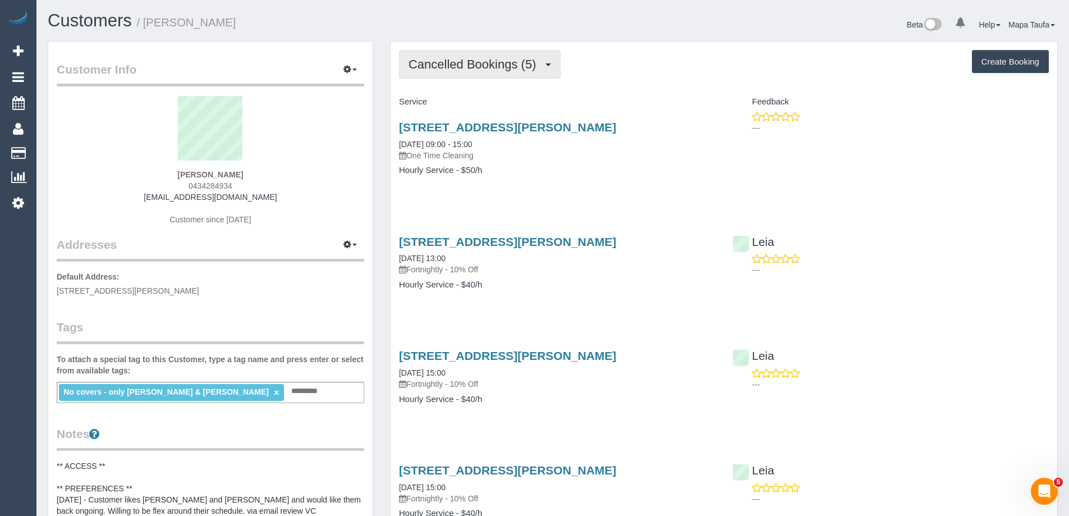
click at [465, 68] on span "Cancelled Bookings (5)" at bounding box center [474, 64] width 133 height 14
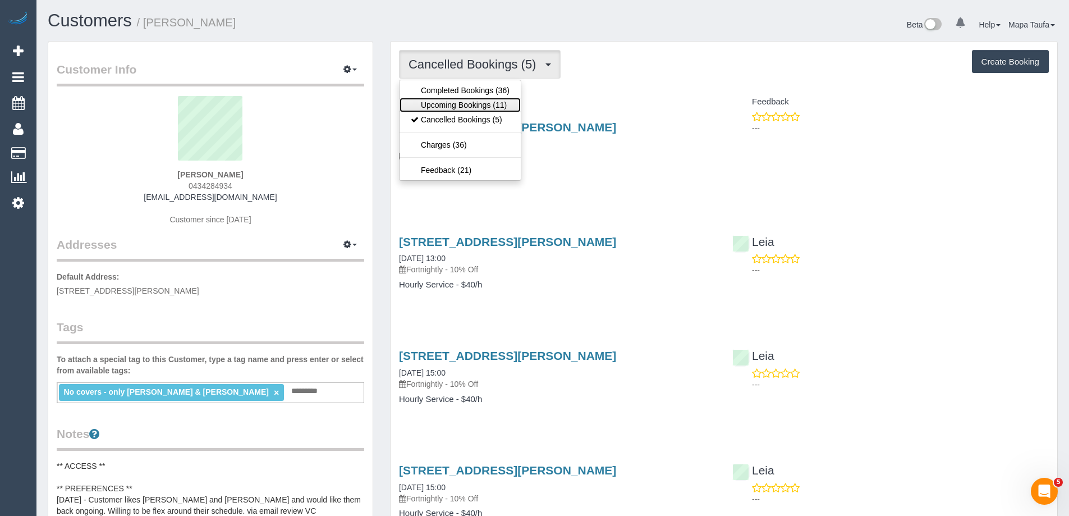
click at [462, 103] on link "Upcoming Bookings (11)" at bounding box center [459, 105] width 121 height 15
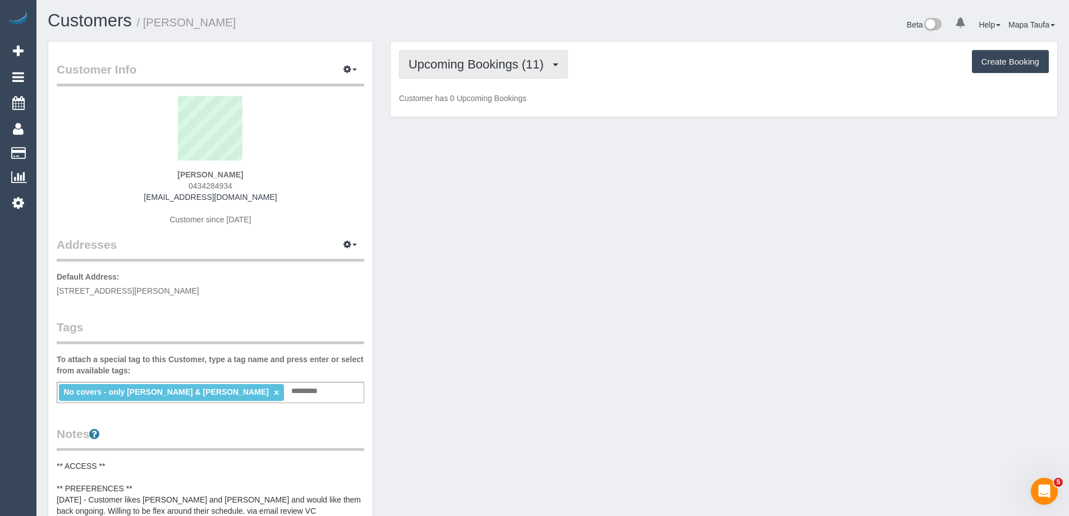
click at [459, 64] on span "Upcoming Bookings (11)" at bounding box center [478, 64] width 141 height 14
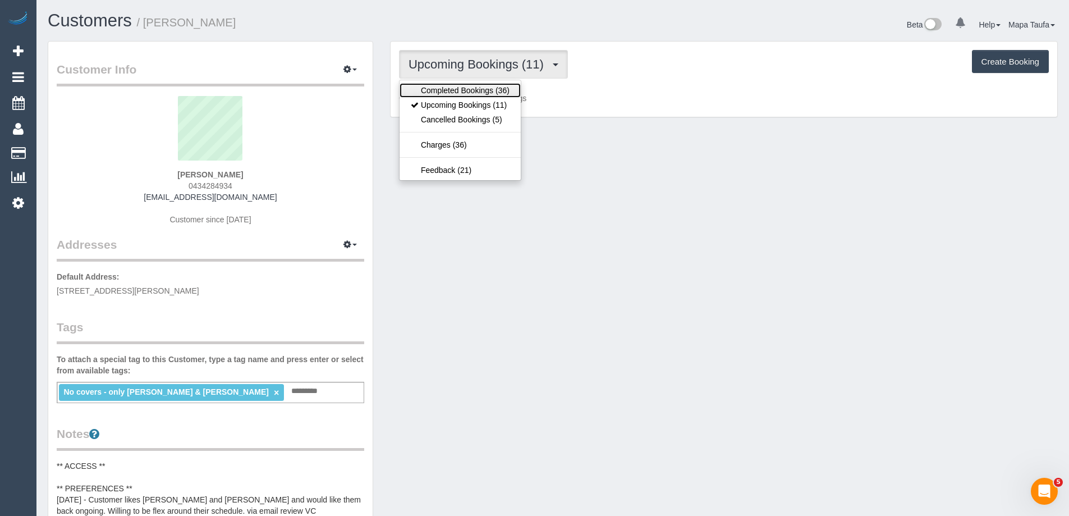
click at [456, 85] on link "Completed Bookings (36)" at bounding box center [459, 90] width 121 height 15
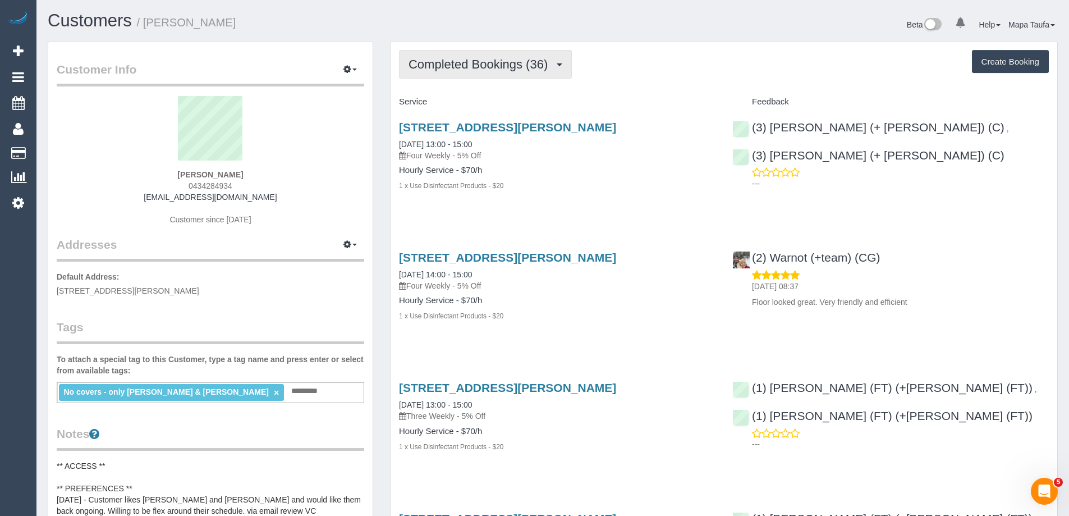
click at [502, 63] on span "Completed Bookings (36)" at bounding box center [480, 64] width 145 height 14
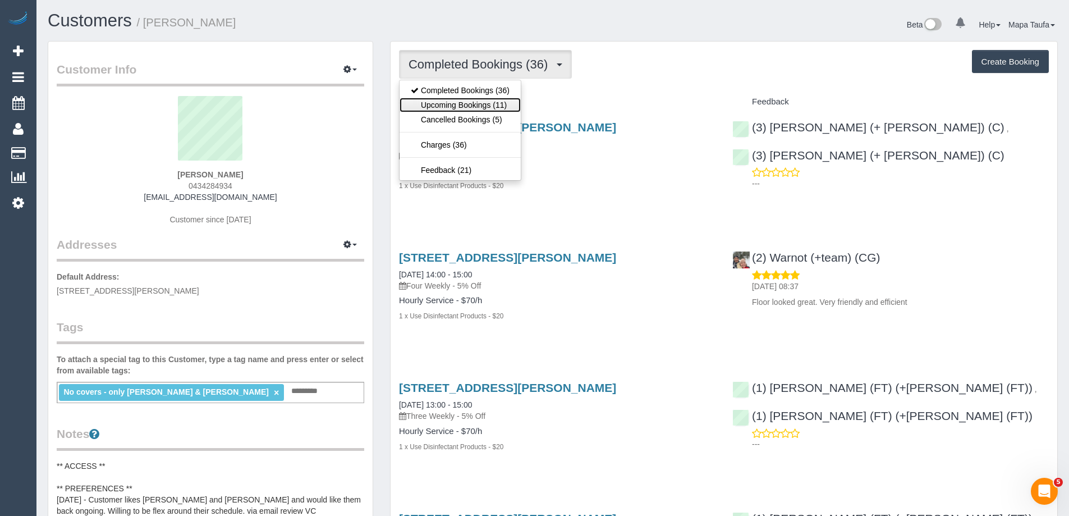
click at [451, 107] on link "Upcoming Bookings (11)" at bounding box center [459, 105] width 121 height 15
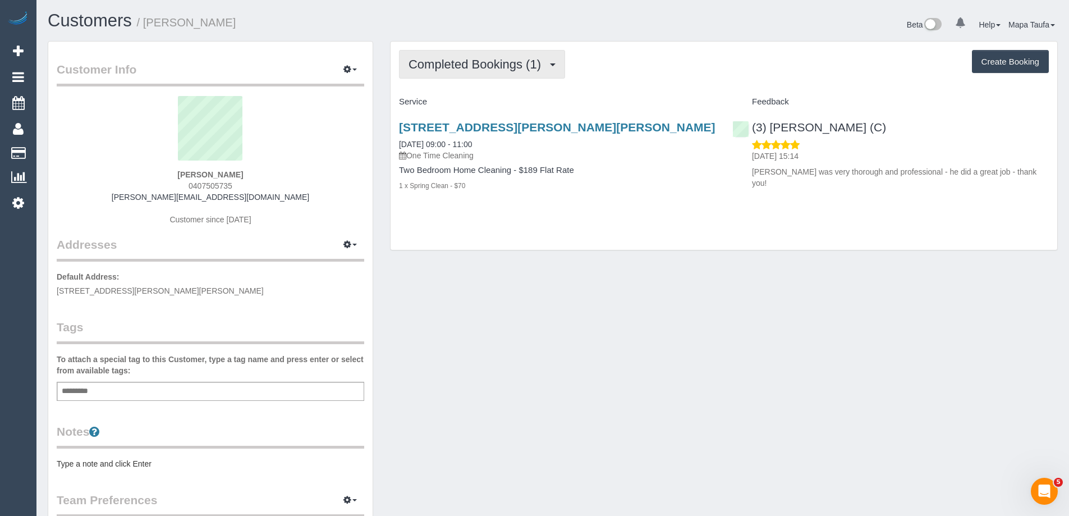
click at [499, 72] on button "Completed Bookings (1)" at bounding box center [482, 64] width 166 height 29
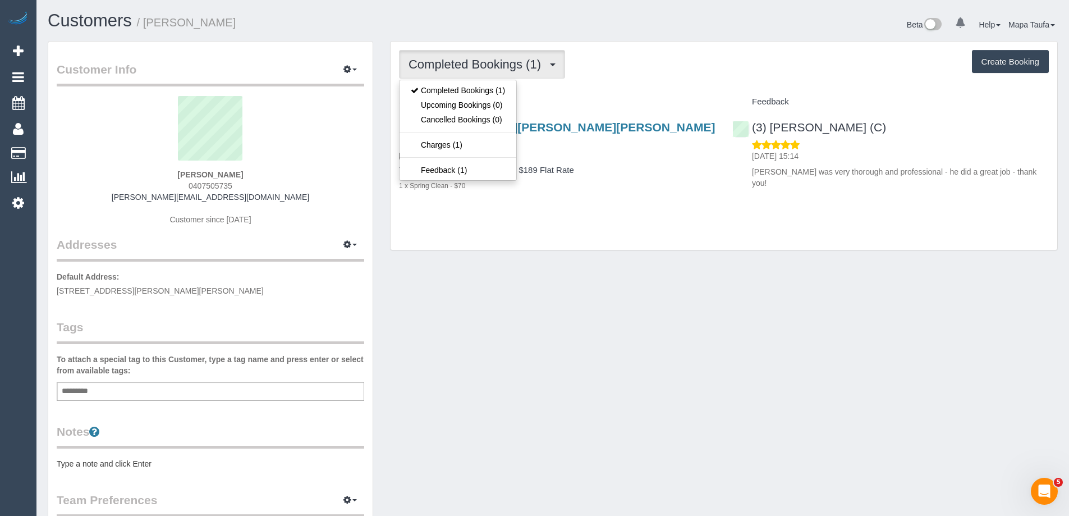
click at [593, 101] on h4 "Service" at bounding box center [557, 102] width 316 height 10
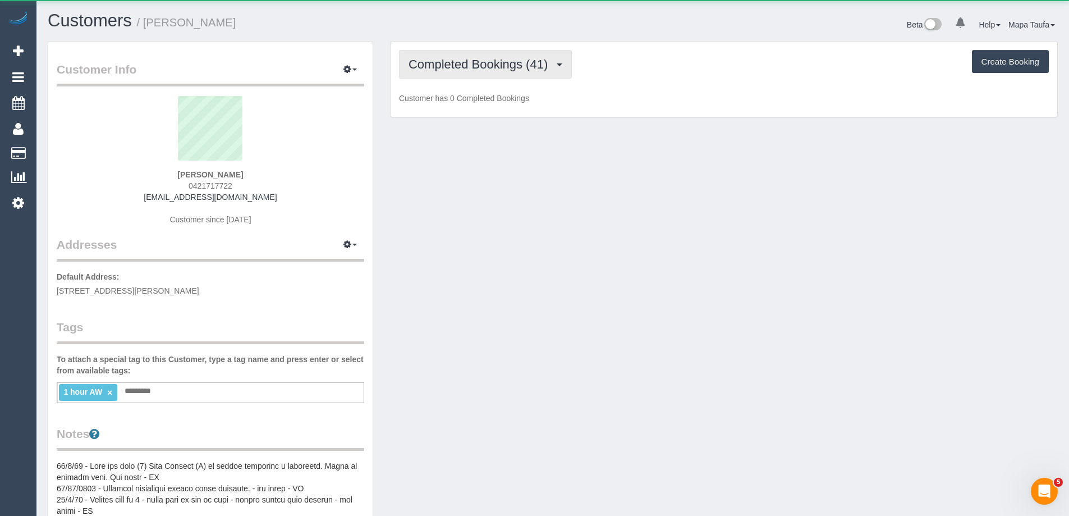
click at [485, 64] on span "Completed Bookings (41)" at bounding box center [480, 64] width 145 height 14
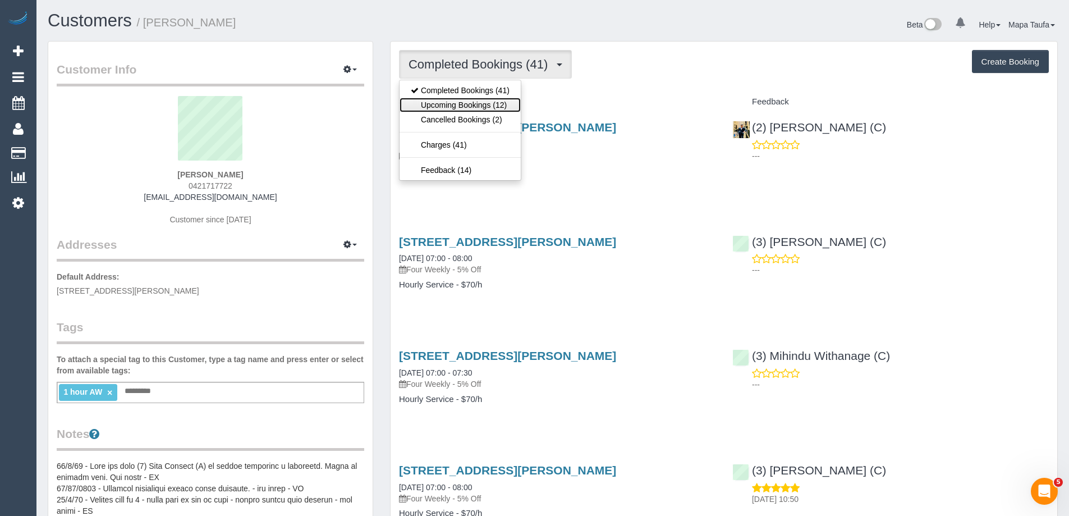
click at [490, 98] on link "Upcoming Bookings (12)" at bounding box center [459, 105] width 121 height 15
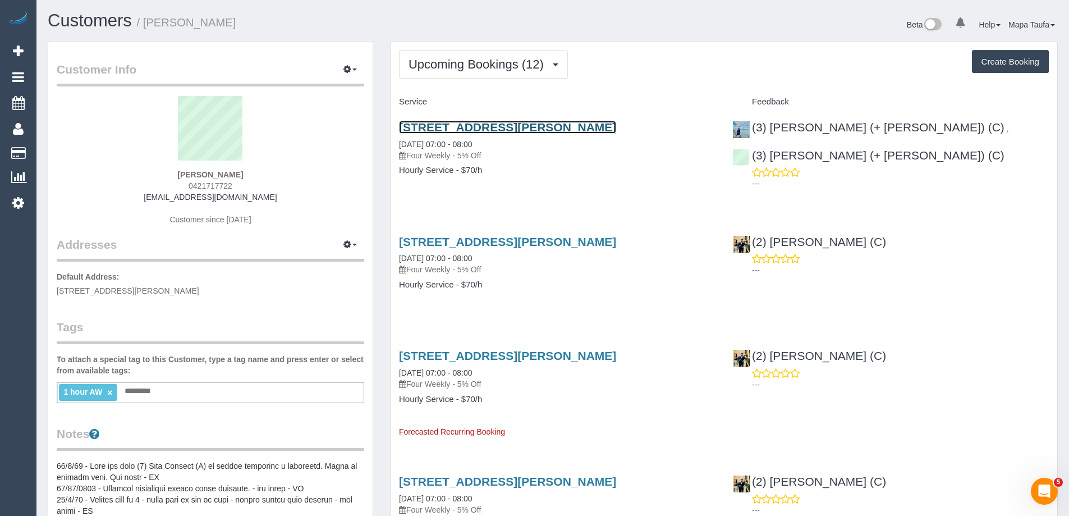
click at [516, 129] on link "1 Oak Street, Pascoe Vale, VIC 3044" at bounding box center [507, 127] width 217 height 13
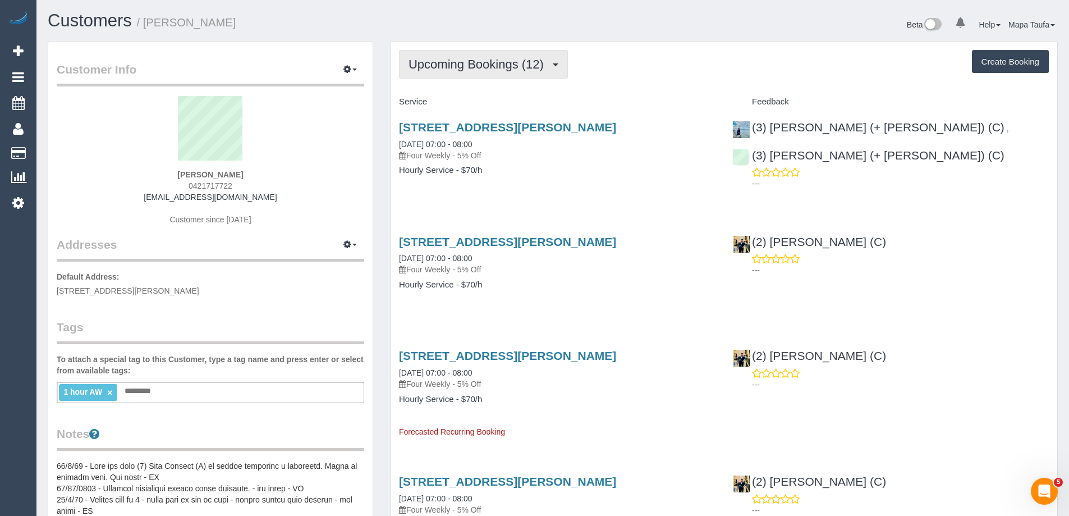
click at [433, 58] on span "Upcoming Bookings (12)" at bounding box center [478, 64] width 141 height 14
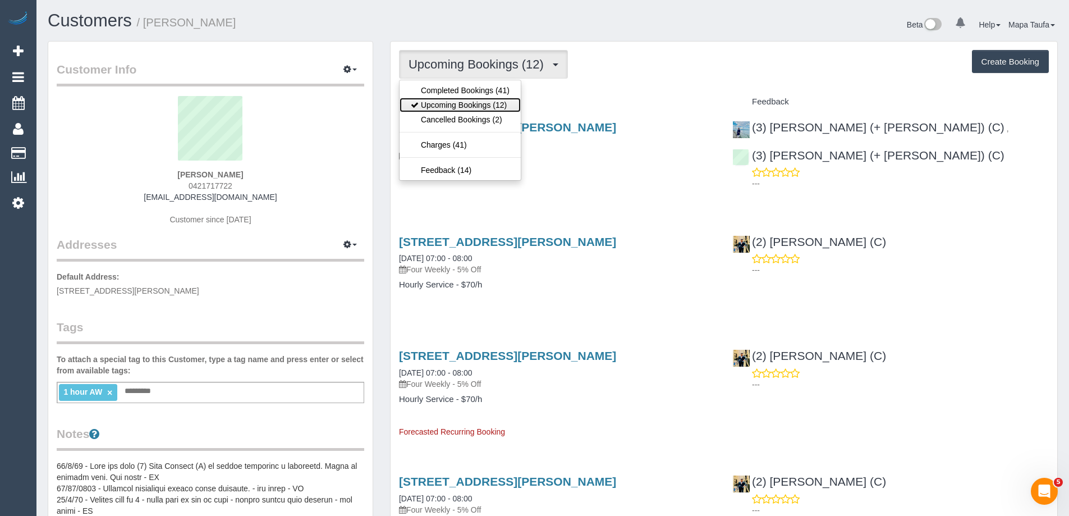
click at [458, 102] on link "Upcoming Bookings (12)" at bounding box center [459, 105] width 121 height 15
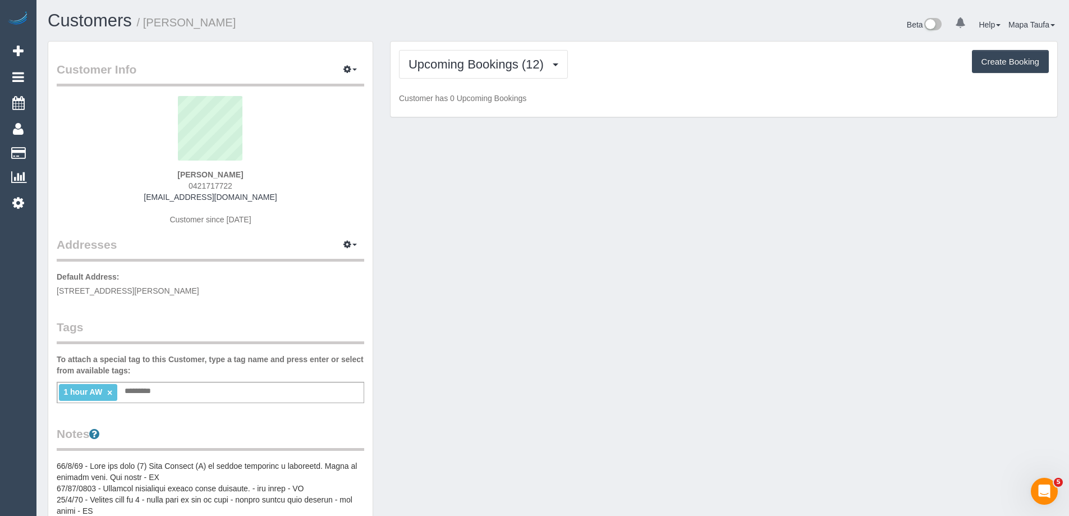
click at [412, 22] on h1 "Customers / Shumaila Pottachira" at bounding box center [296, 20] width 497 height 19
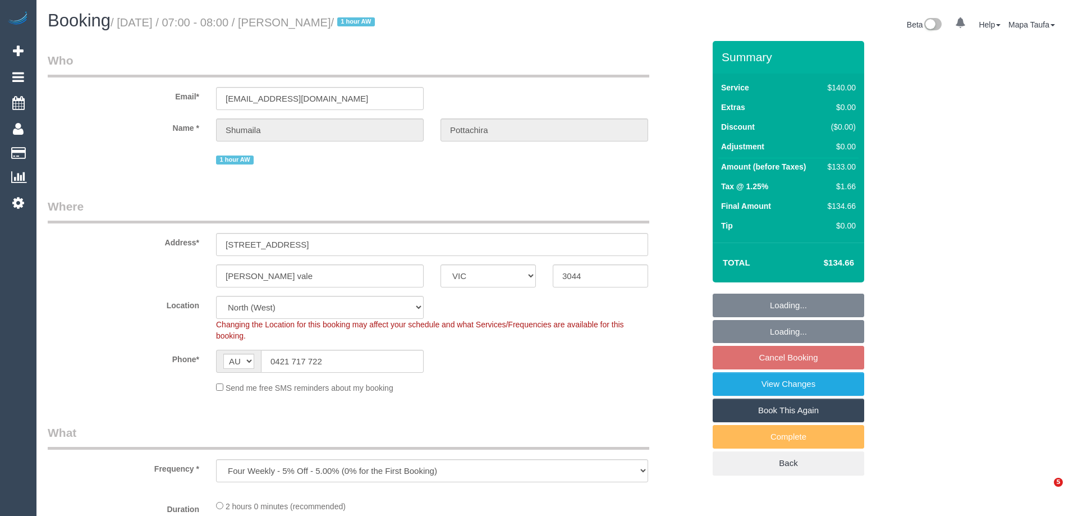
select select "VIC"
select select "object:715"
select select "string:stripe-pm_1KNDlQ2GScqysDRVAVrDyg3V"
select select "number:28"
select select "number:14"
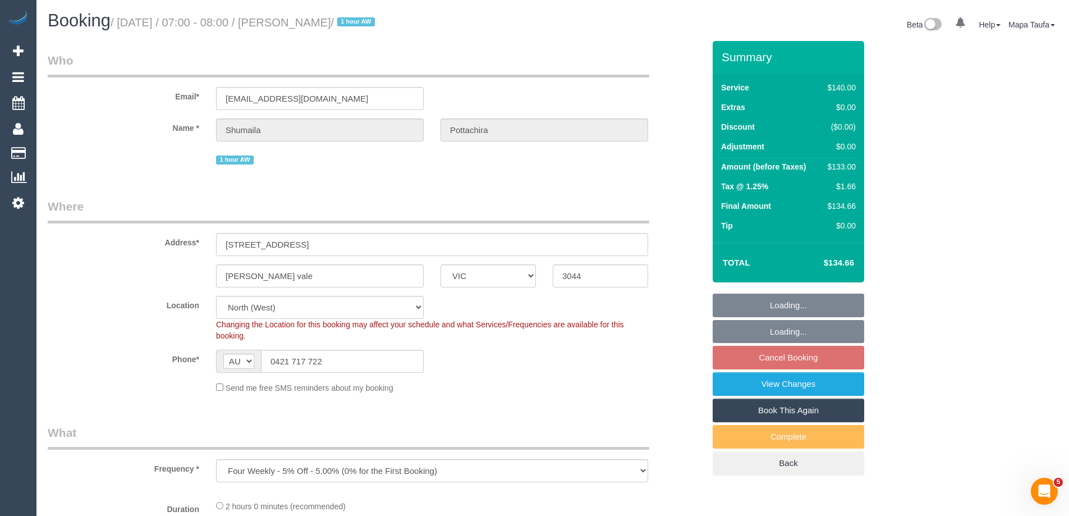
select select "number:19"
select select "number:23"
select select "number:13"
select select "spot1"
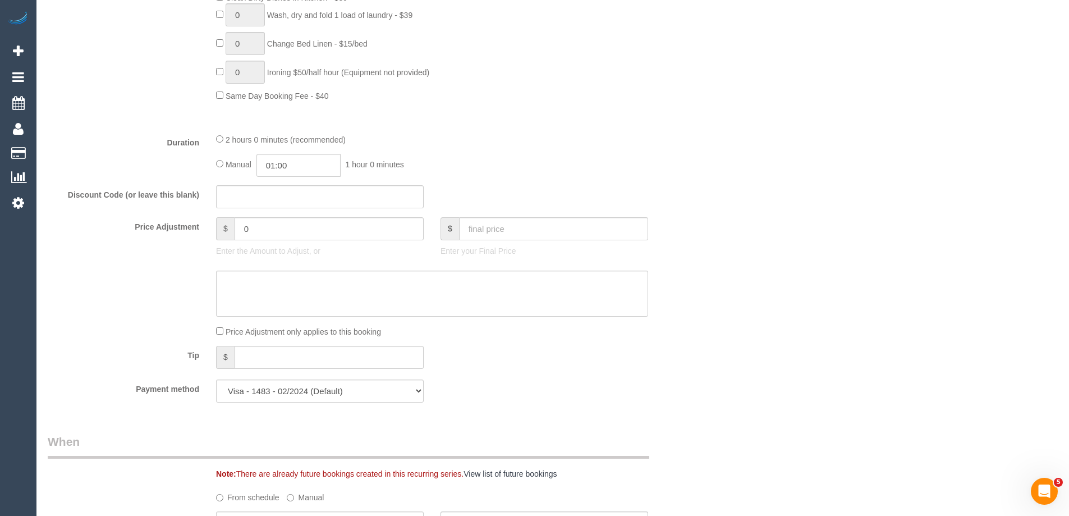
scroll to position [1234, 0]
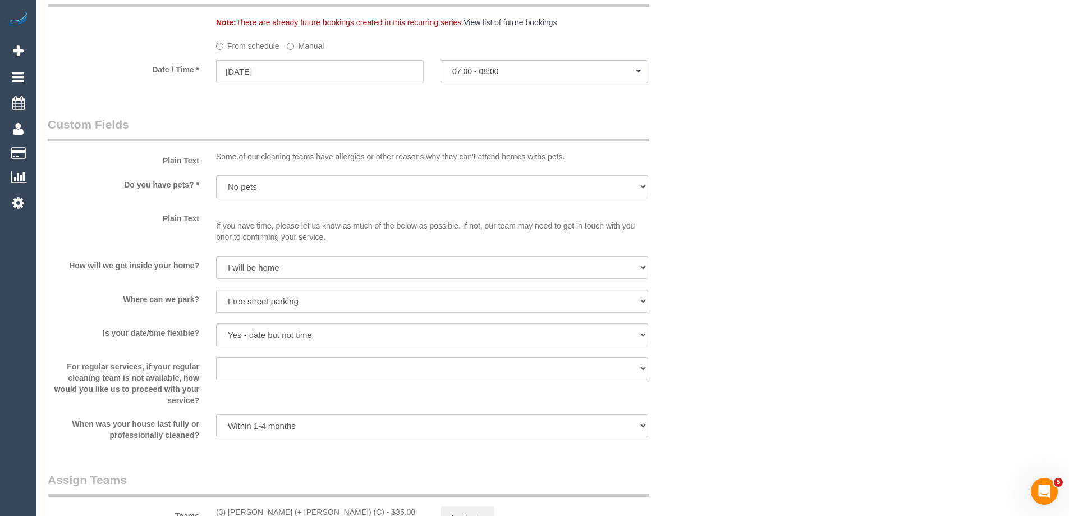
click at [315, 45] on label "Manual" at bounding box center [305, 43] width 37 height 15
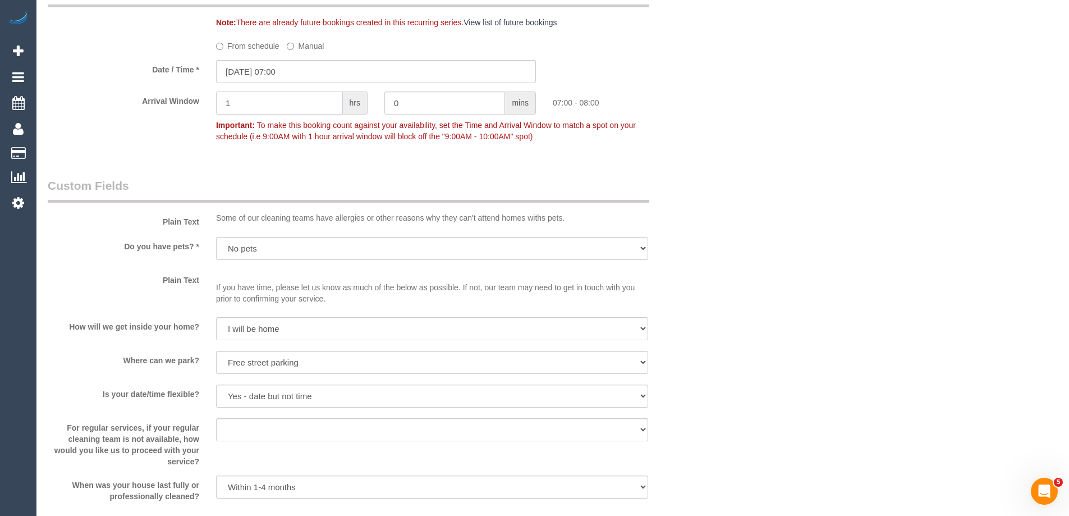
click at [185, 103] on div "Arrival Window 1 hrs 0 mins 07:00 - 08:00 Important: To make this booking count…" at bounding box center [375, 119] width 673 height 56
drag, startPoint x: 443, startPoint y: 106, endPoint x: 322, endPoint y: 107, distance: 121.2
click at [322, 107] on div "Arrival Window hrs 0 mins Important: To make this booking count against your av…" at bounding box center [375, 119] width 673 height 56
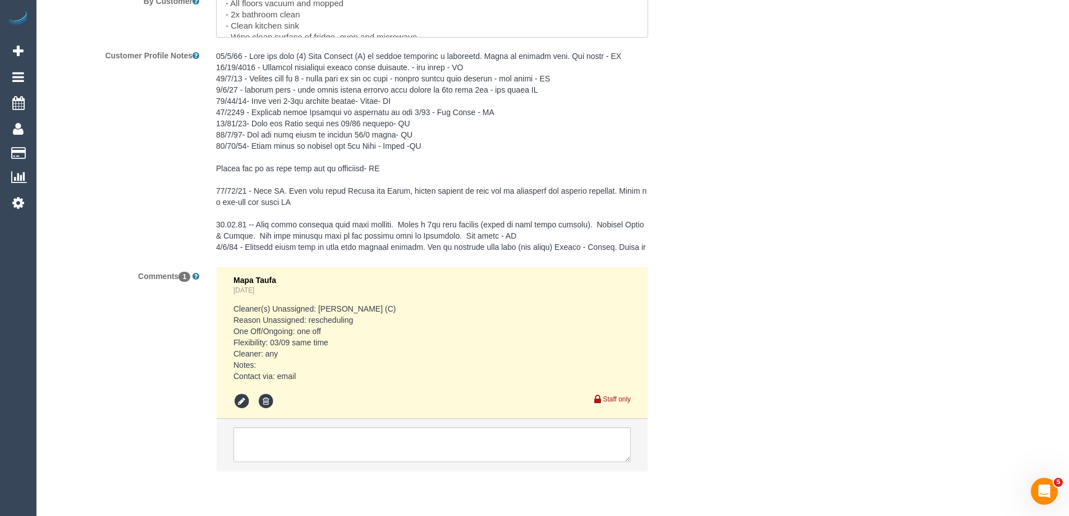
scroll to position [2064, 0]
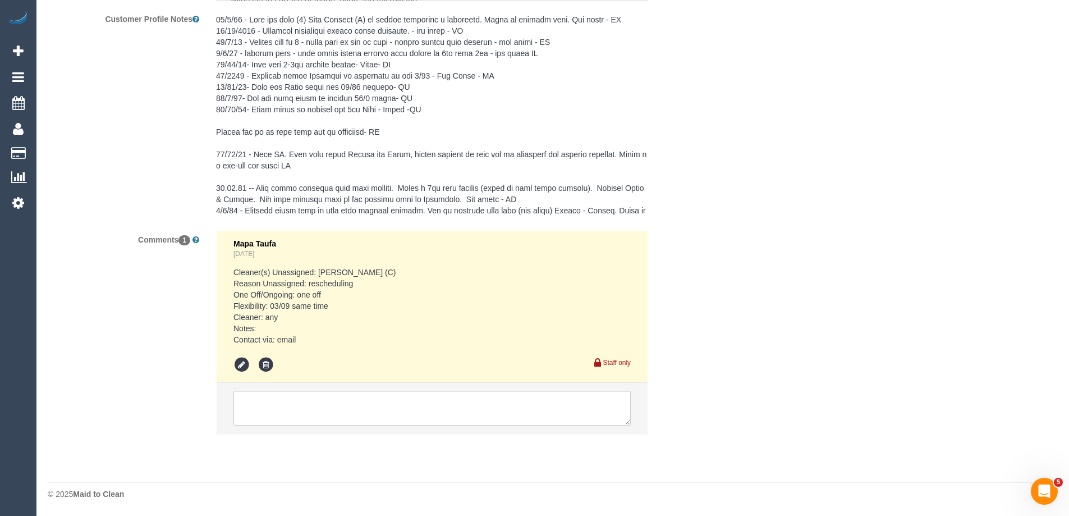
type input "30"
click at [293, 394] on textarea at bounding box center [431, 407] width 397 height 35
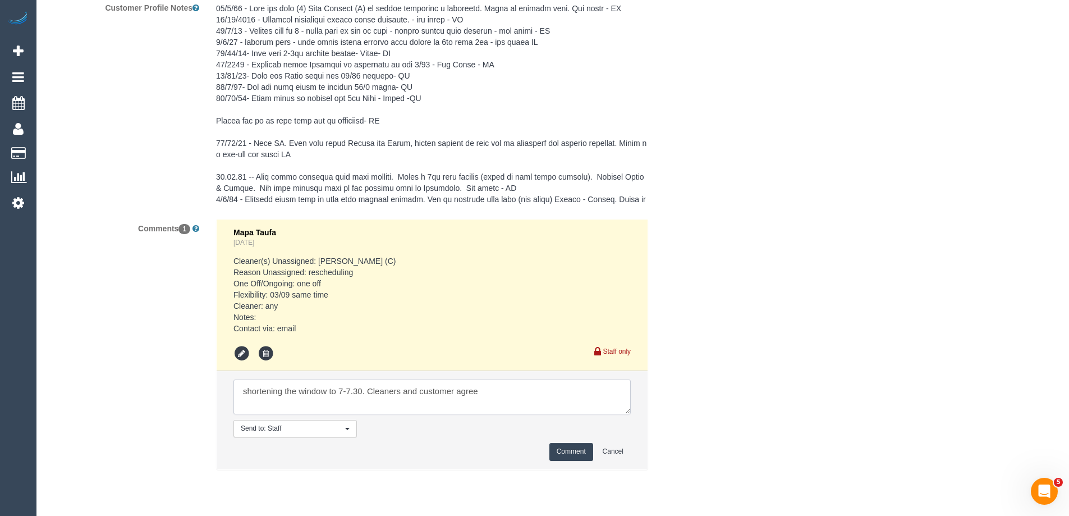
type textarea "shortening the window to 7-7.30. Cleaners and customer agree"
click at [571, 460] on button "Comment" at bounding box center [571, 451] width 44 height 17
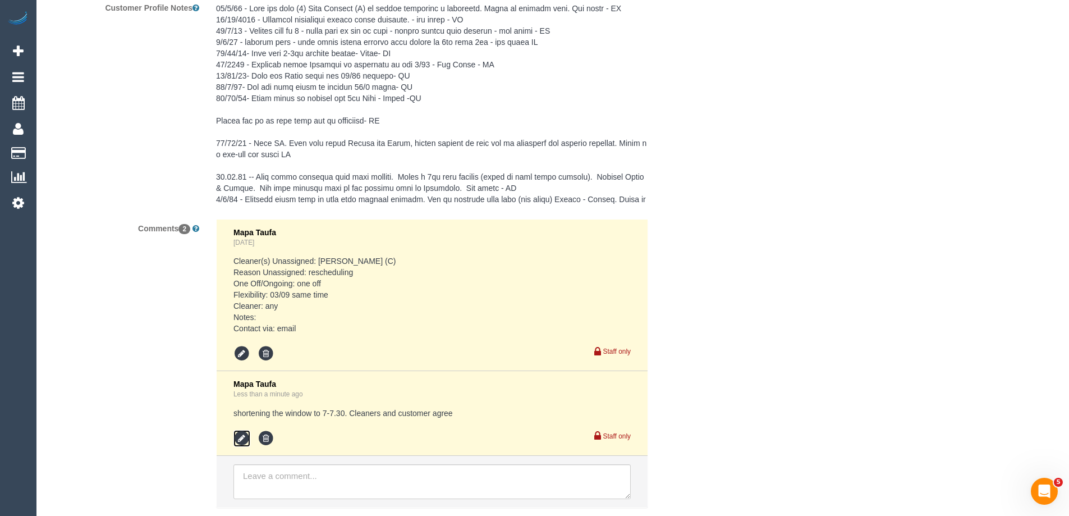
click at [246, 447] on icon at bounding box center [241, 438] width 17 height 17
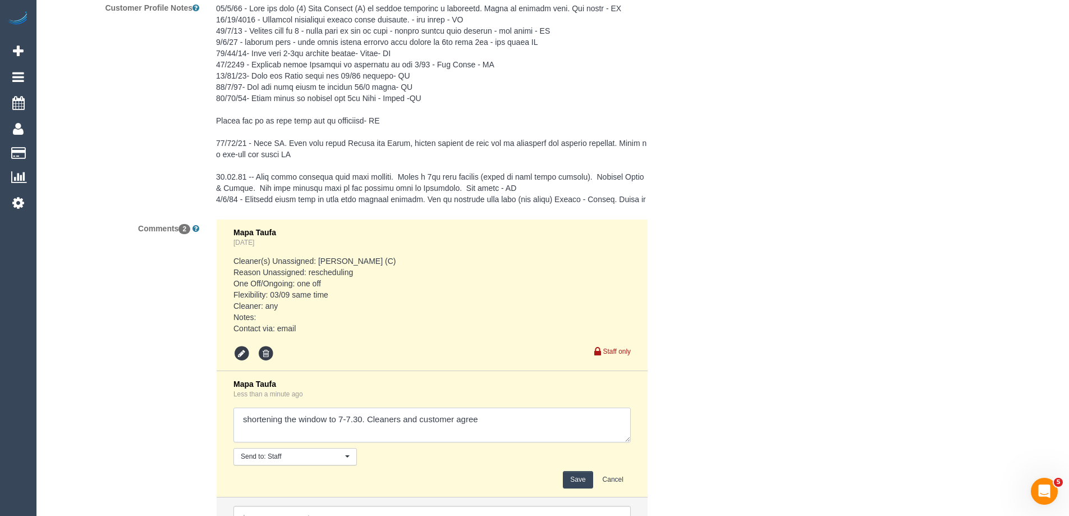
click at [479, 434] on textarea at bounding box center [431, 424] width 397 height 35
type textarea "shortening the window to 7-7.30. Cleaners and customer agreed"
click at [581, 488] on button "Save" at bounding box center [578, 479] width 30 height 17
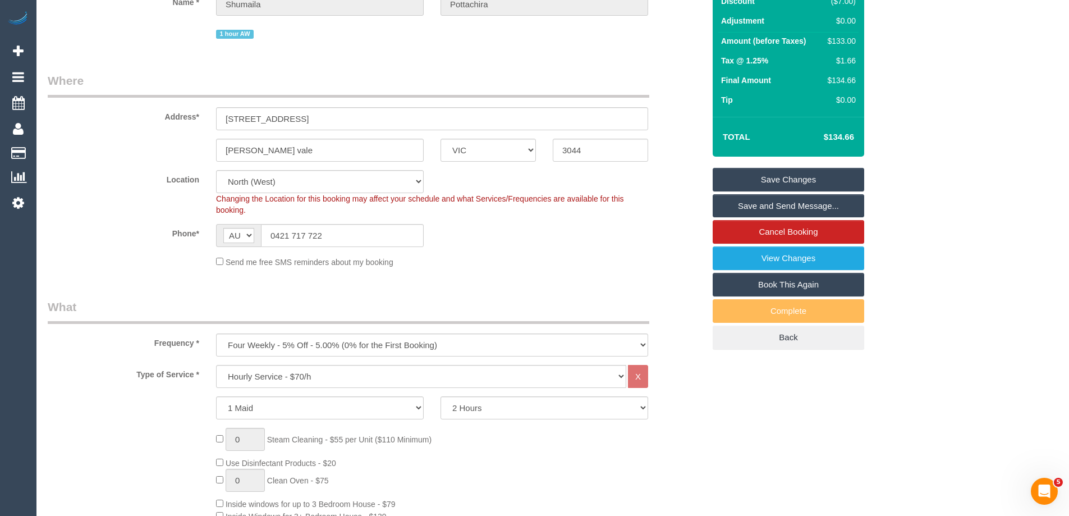
scroll to position [40, 0]
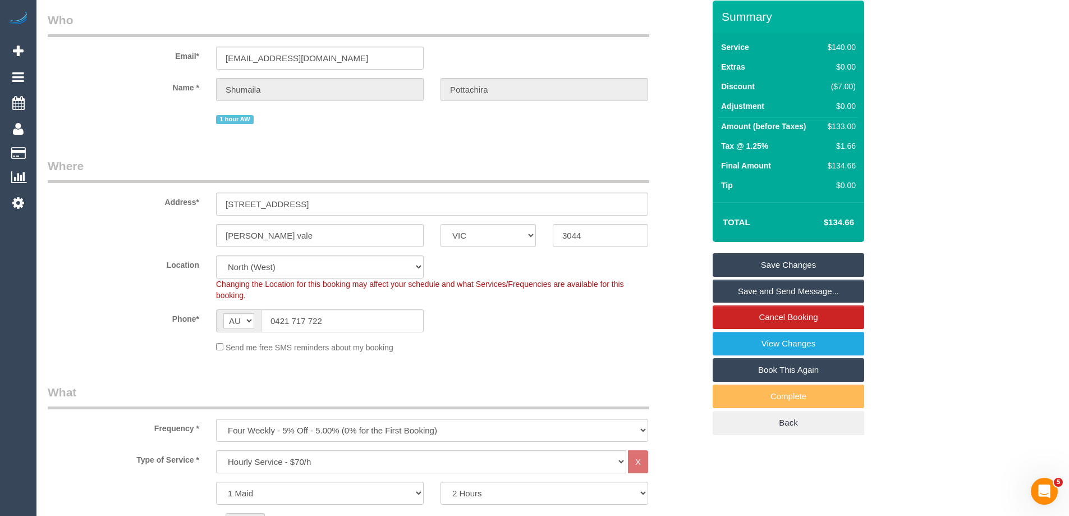
click at [784, 262] on link "Save Changes" at bounding box center [787, 265] width 151 height 24
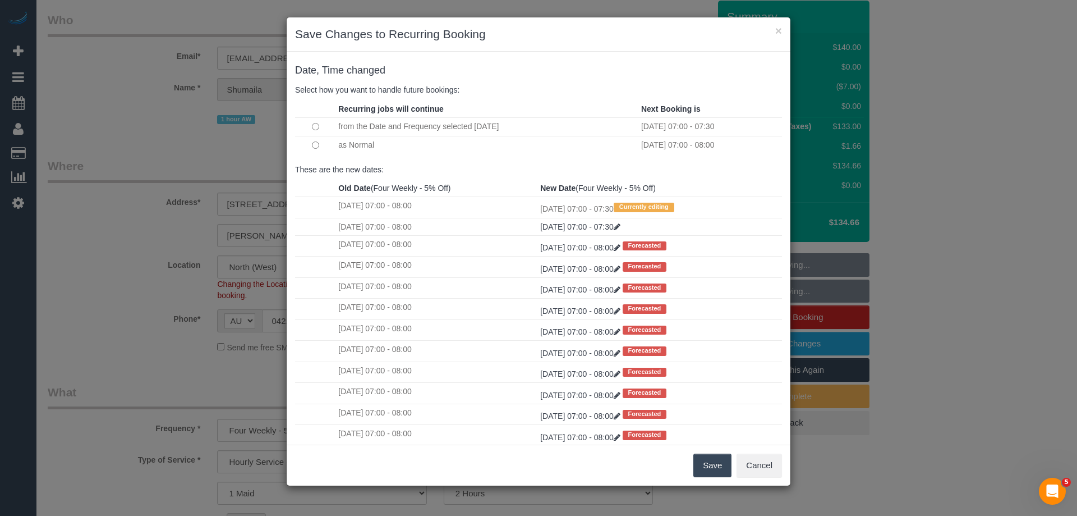
click at [313, 149] on td at bounding box center [315, 145] width 40 height 19
click at [696, 455] on button "Save" at bounding box center [712, 465] width 38 height 24
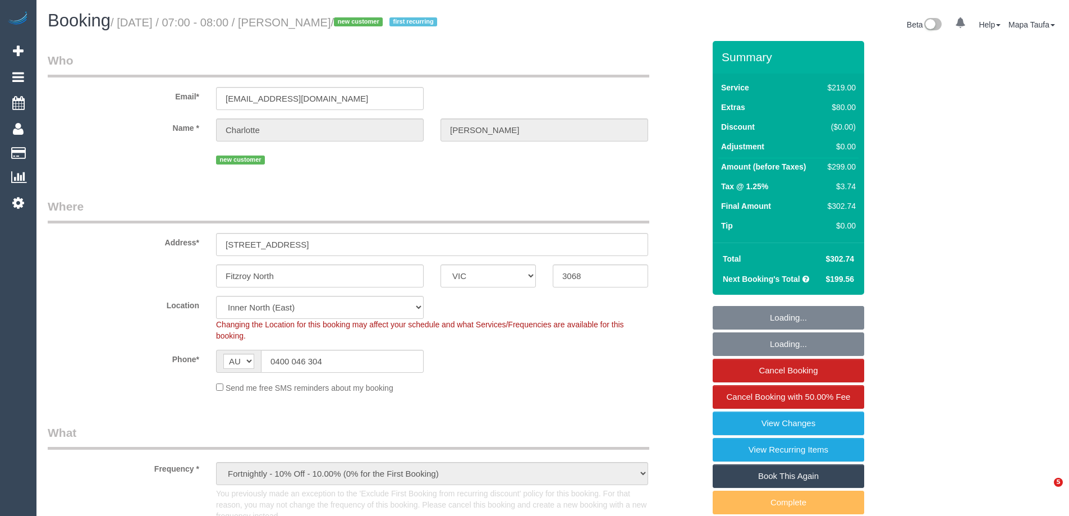
select select "VIC"
select select "number:27"
select select "number:14"
select select "number:19"
select select "number:25"
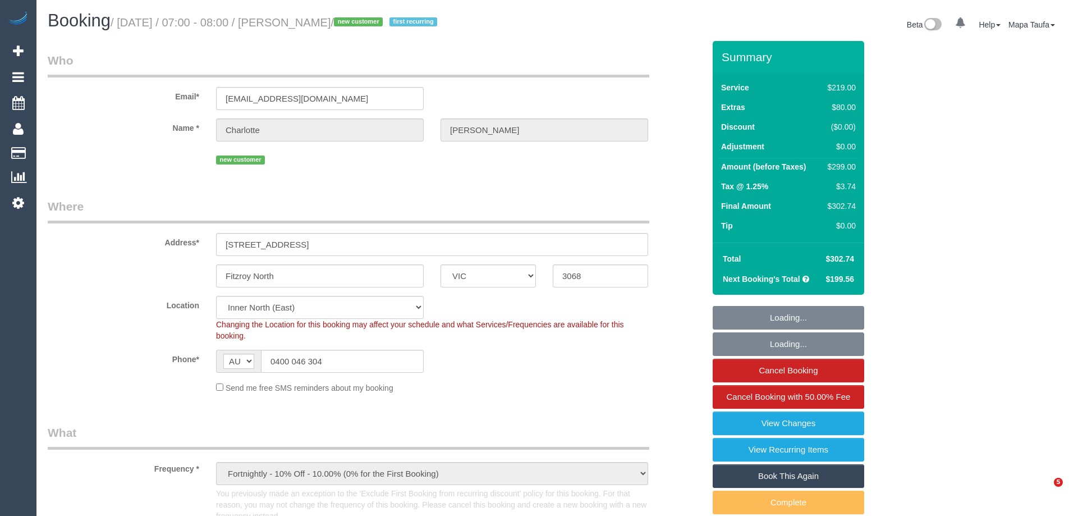
select select "number:33"
select select "number:26"
select select "spot1"
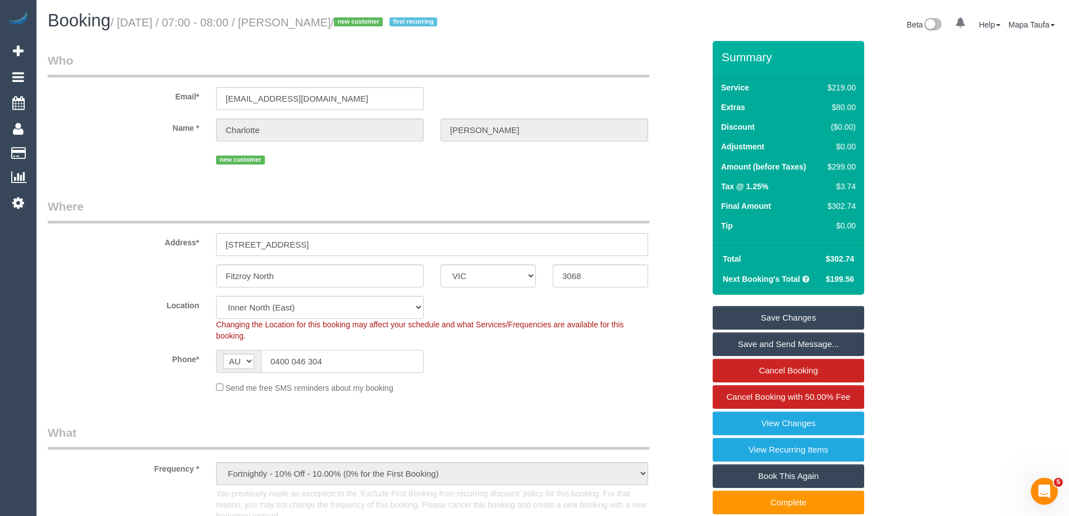
click at [323, 359] on input "0400 046 304" at bounding box center [342, 361] width 163 height 23
click at [328, 364] on input "0400 046 304" at bounding box center [342, 361] width 163 height 23
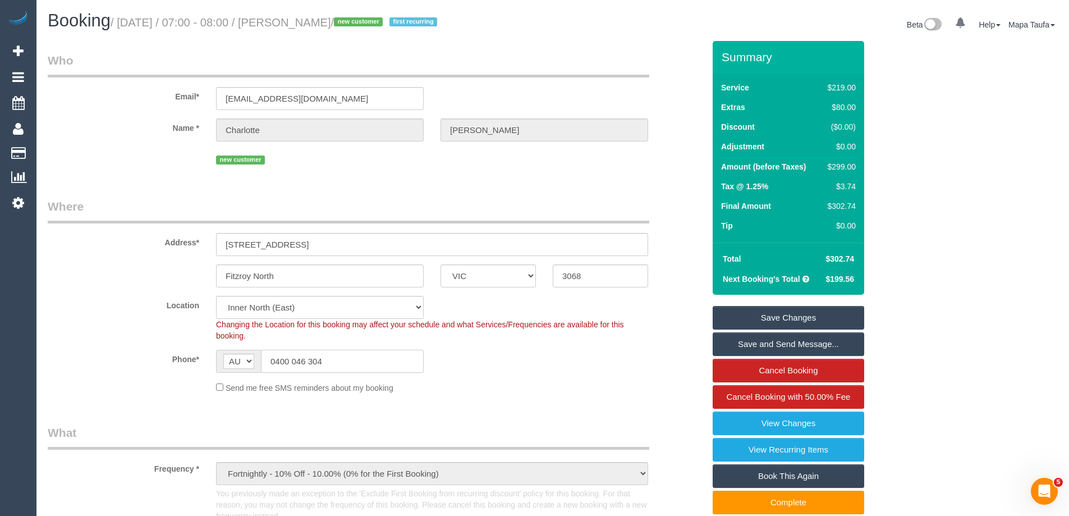
click at [328, 364] on input "0400 046 304" at bounding box center [342, 361] width 163 height 23
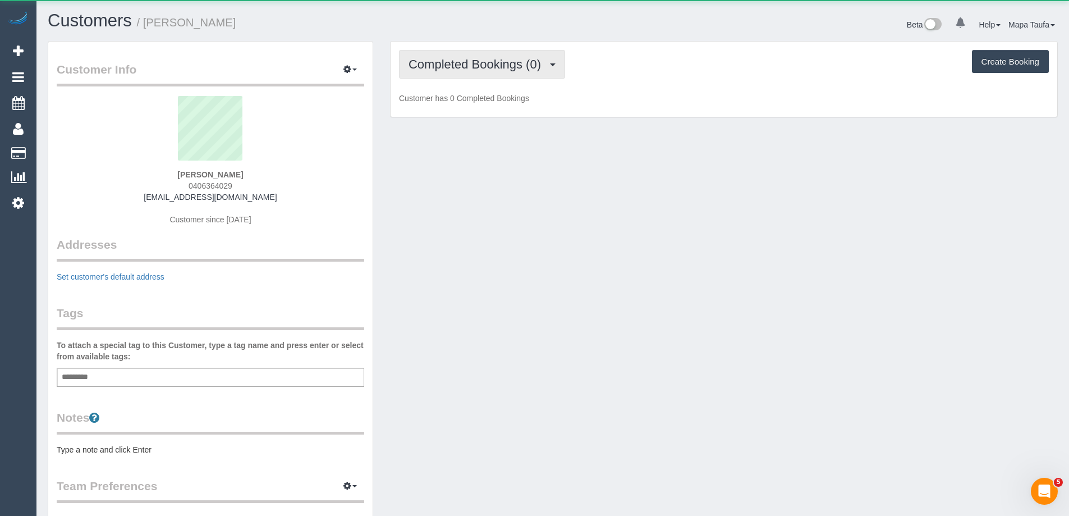
click at [477, 69] on span "Completed Bookings (0)" at bounding box center [477, 64] width 138 height 14
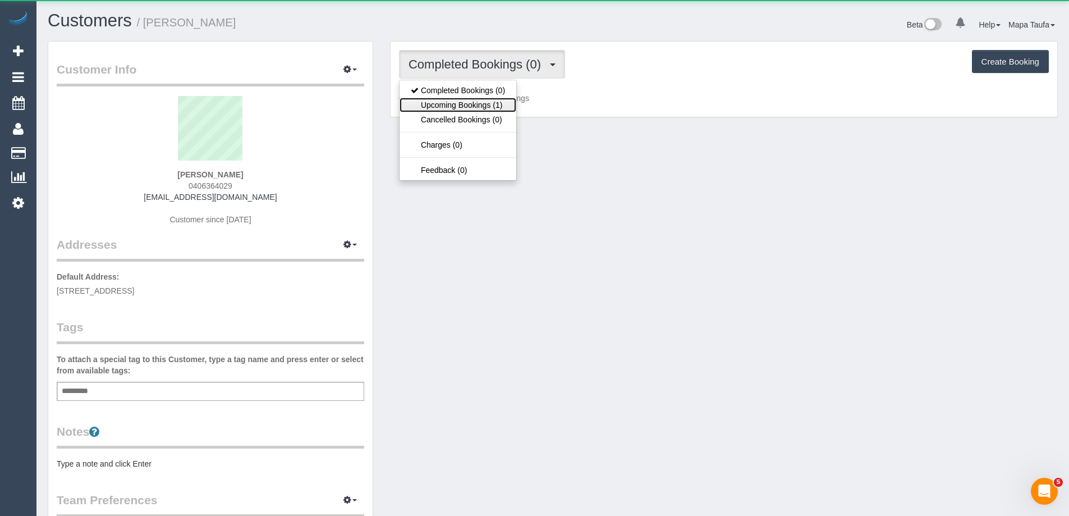
click at [485, 104] on link "Upcoming Bookings (1)" at bounding box center [457, 105] width 117 height 15
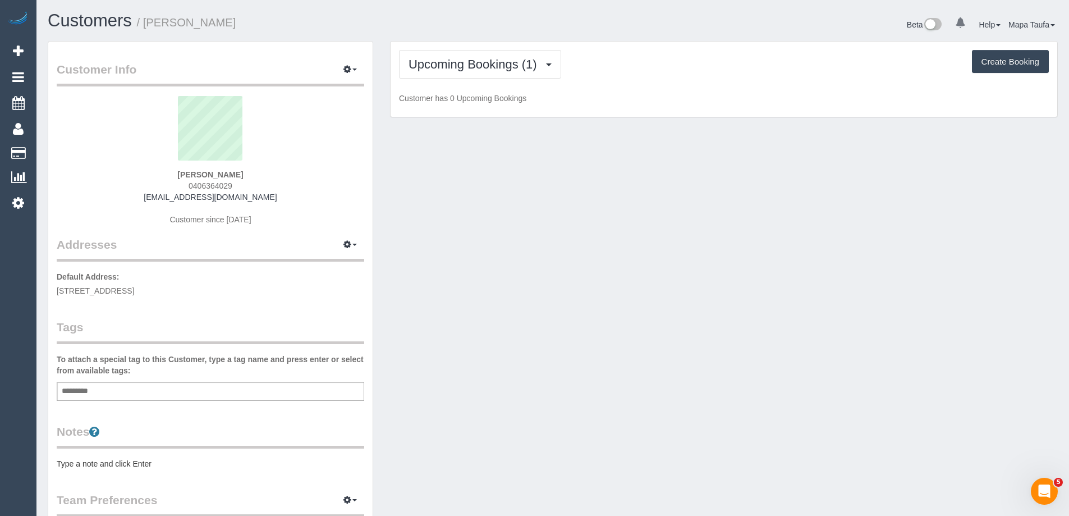
click at [484, 25] on h1 "Customers / [PERSON_NAME]" at bounding box center [296, 20] width 497 height 19
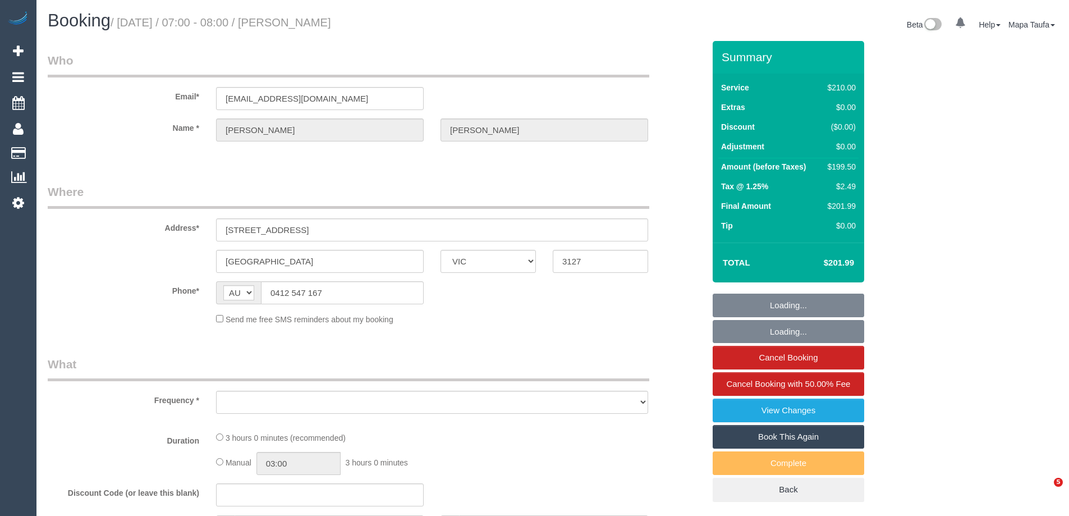
select select "VIC"
select select "string:stripe-pm_1MAR652GScqysDRVf1j1z59r"
select select "number:28"
select select "number:14"
select select "number:19"
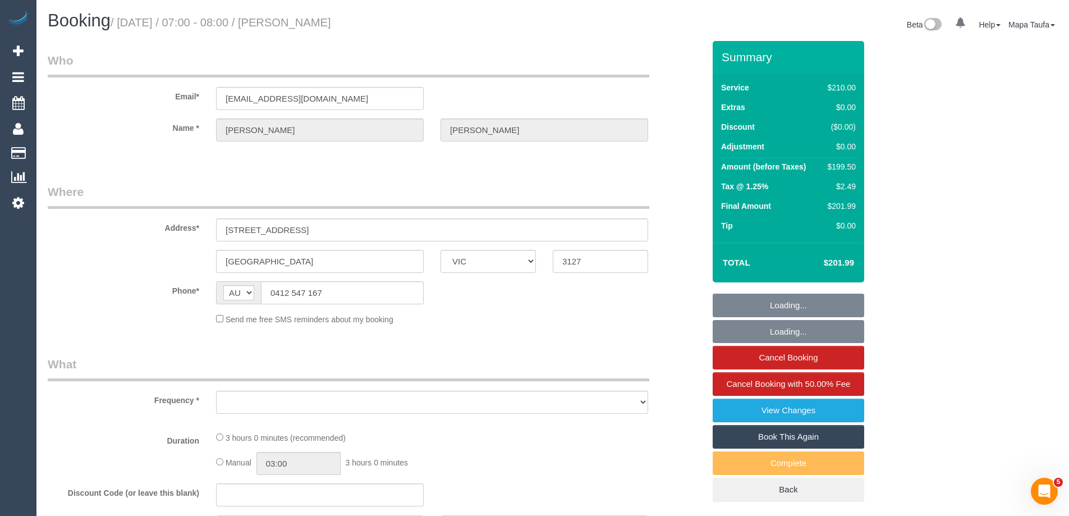
select select "number:24"
select select "number:12"
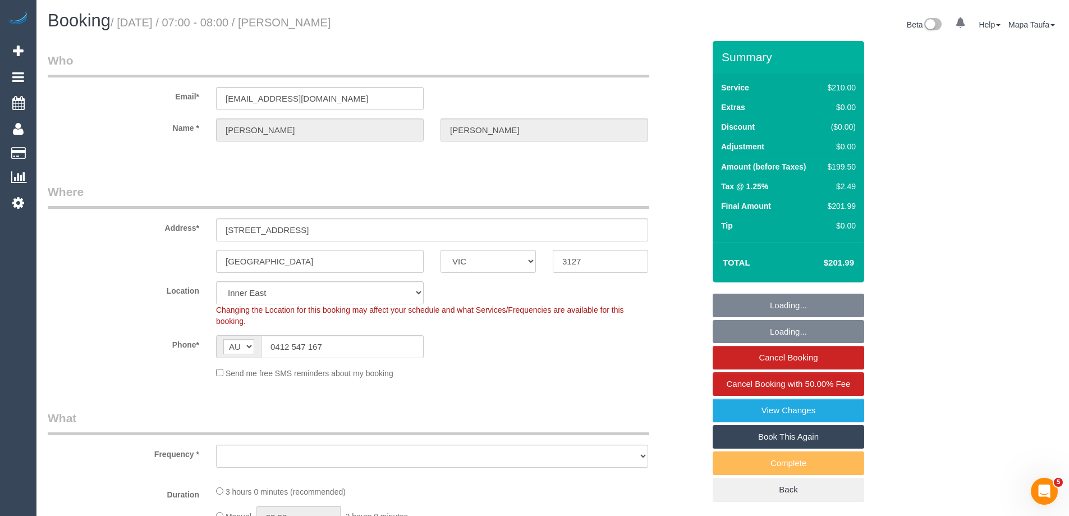
select select "object:1600"
select select "180"
select select "object:2438"
select select "spot1"
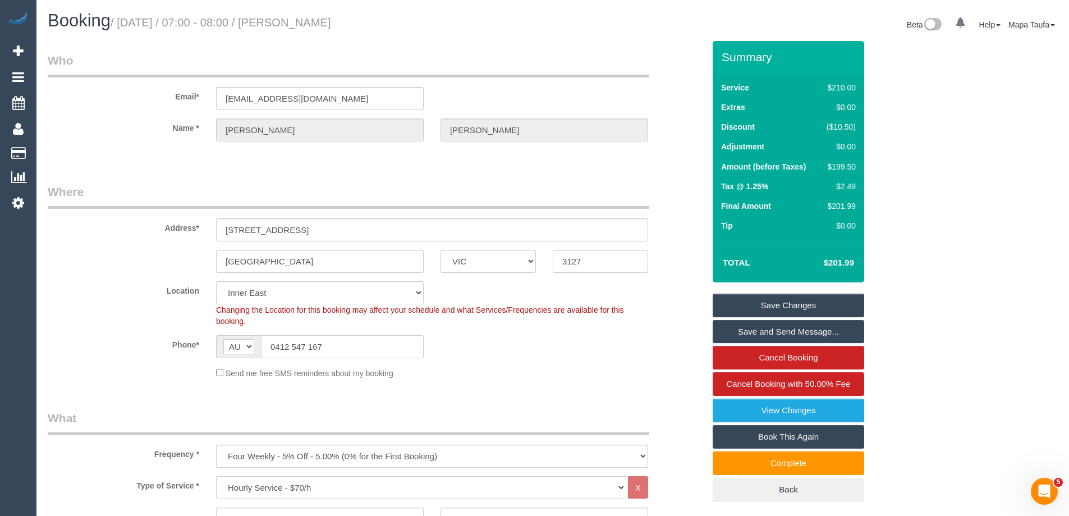
click at [294, 349] on input "0412 547 167" at bounding box center [342, 346] width 163 height 23
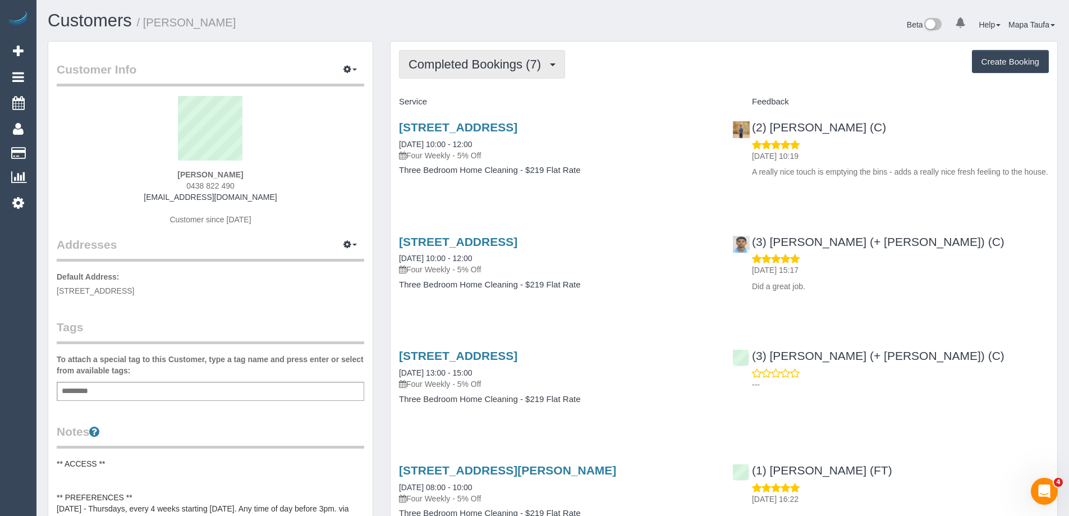
click at [459, 55] on button "Completed Bookings (7)" at bounding box center [482, 64] width 166 height 29
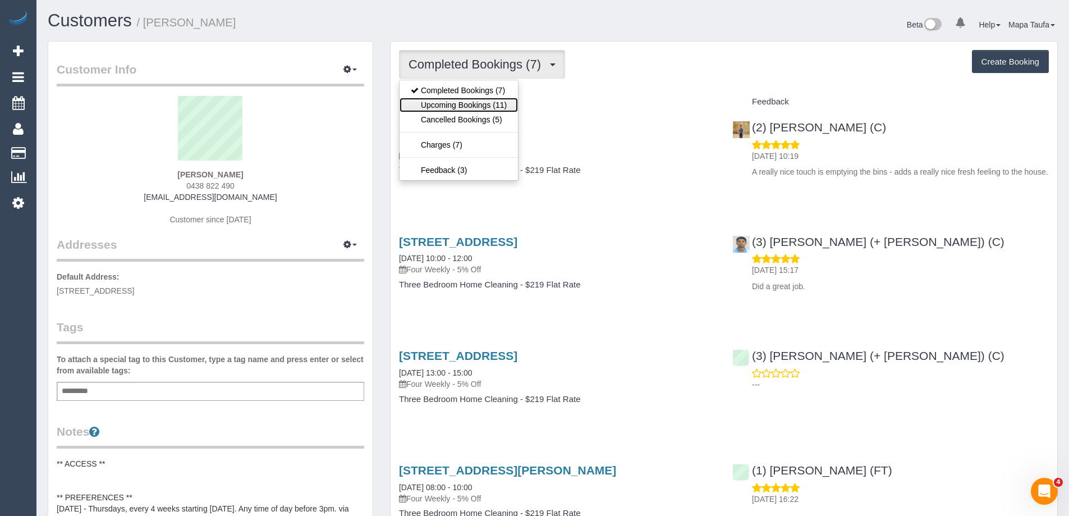
click at [479, 102] on link "Upcoming Bookings (11)" at bounding box center [458, 105] width 118 height 15
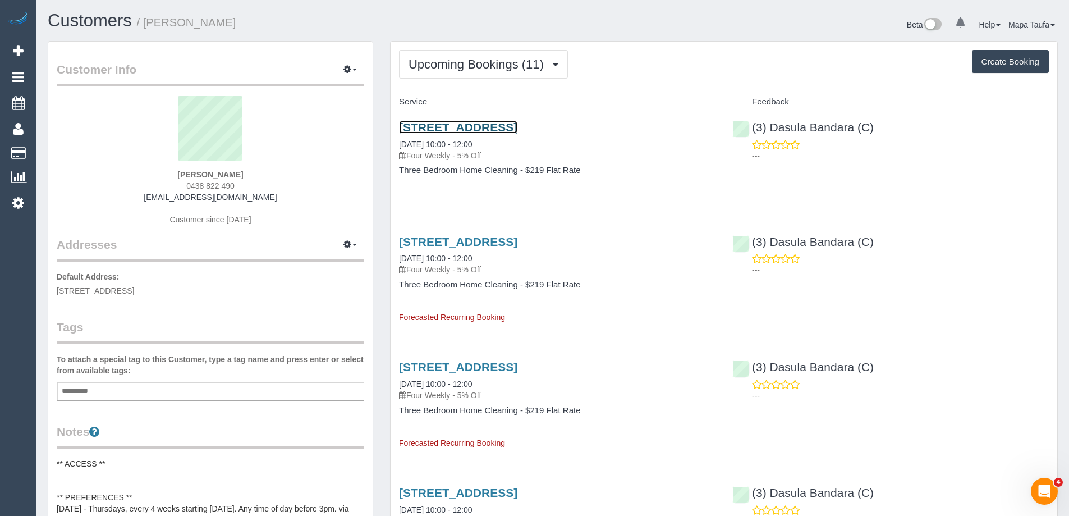
click at [500, 127] on link "[STREET_ADDRESS]" at bounding box center [458, 127] width 118 height 13
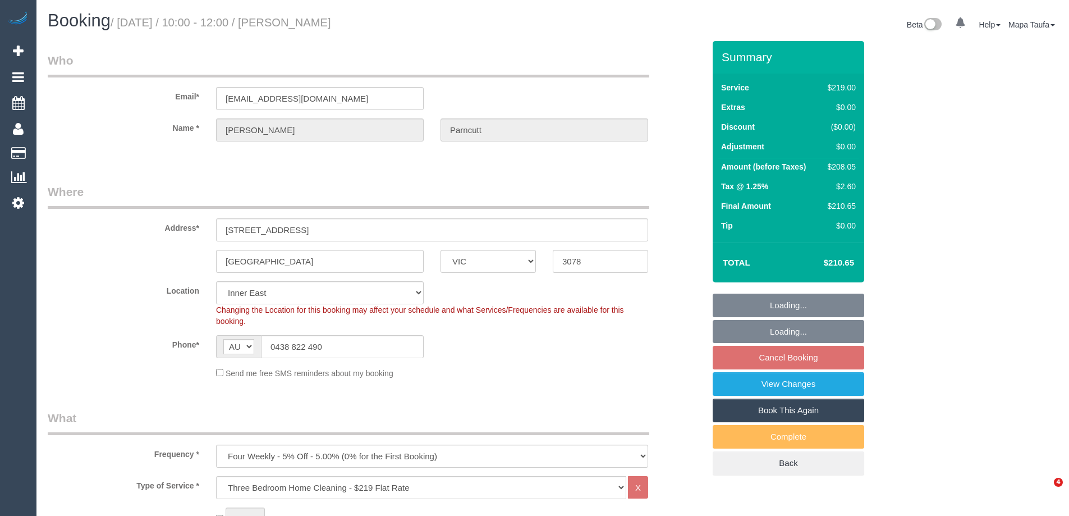
select select "VIC"
select select "number:27"
select select "number:14"
select select "number:19"
select select "number:22"
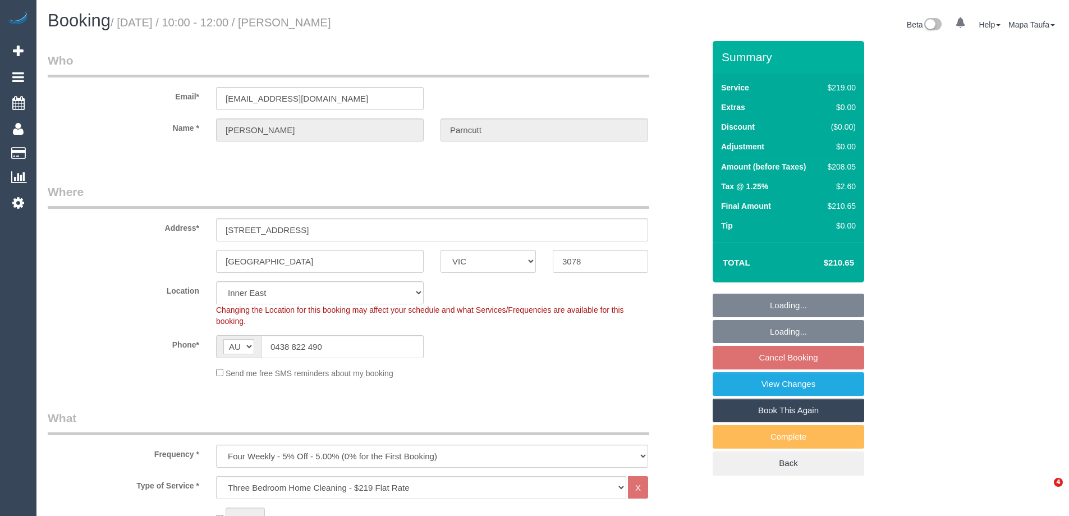
select select "number:34"
select select "number:26"
select select "object:777"
select select "spot3"
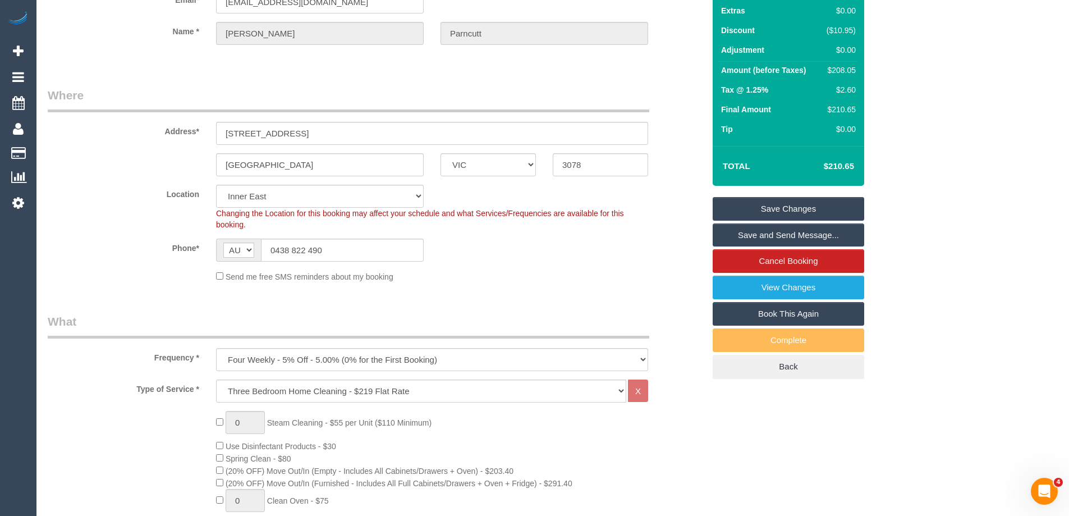
scroll to position [337, 0]
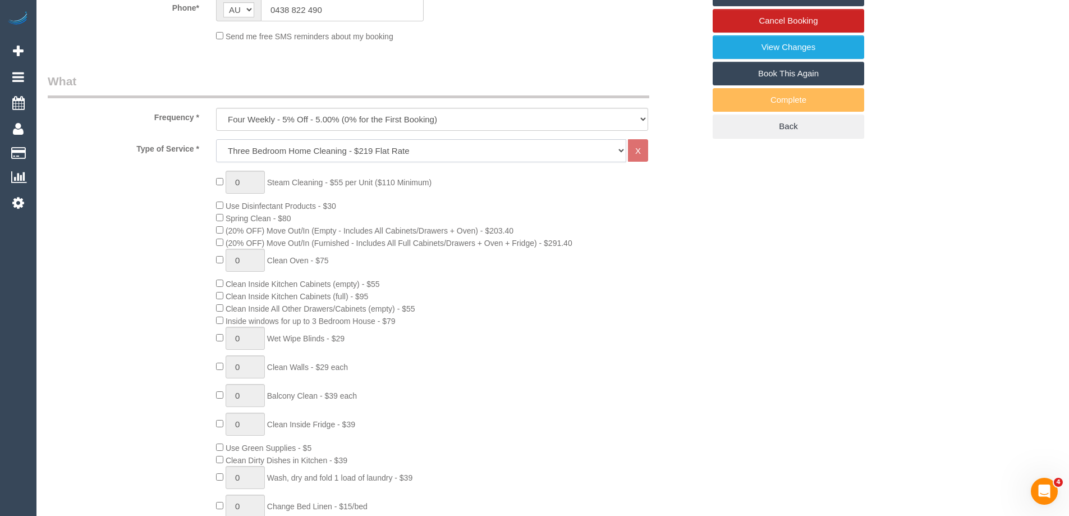
click at [339, 148] on select "Hourly Service - $70/h Hourly Service - $65/h Hourly Service - $60/h Hourly Ser…" at bounding box center [421, 150] width 410 height 23
select select "209"
click at [216, 139] on select "Hourly Service - $70/h Hourly Service - $65/h Hourly Service - $60/h Hourly Ser…" at bounding box center [421, 150] width 410 height 23
select select "1"
select select "120"
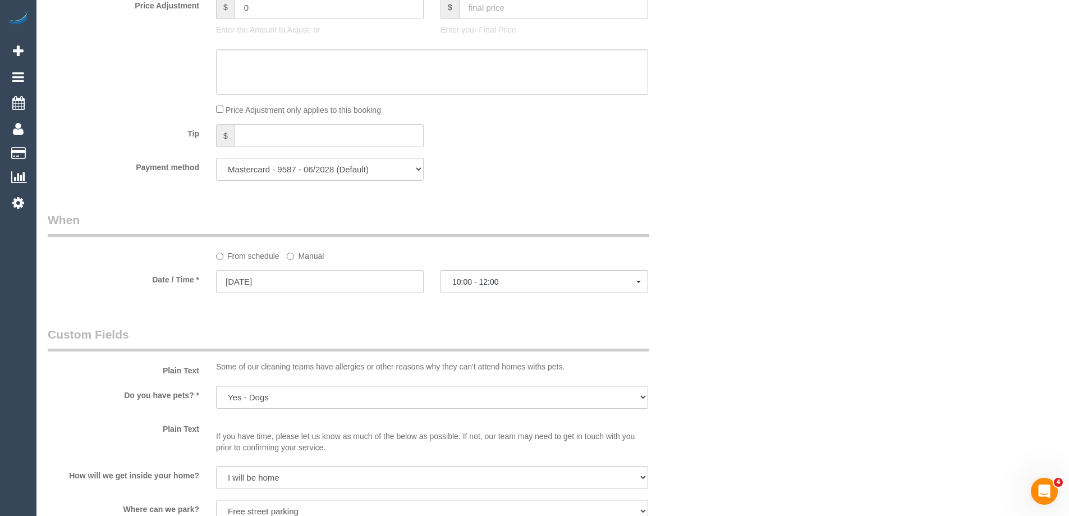
scroll to position [1010, 0]
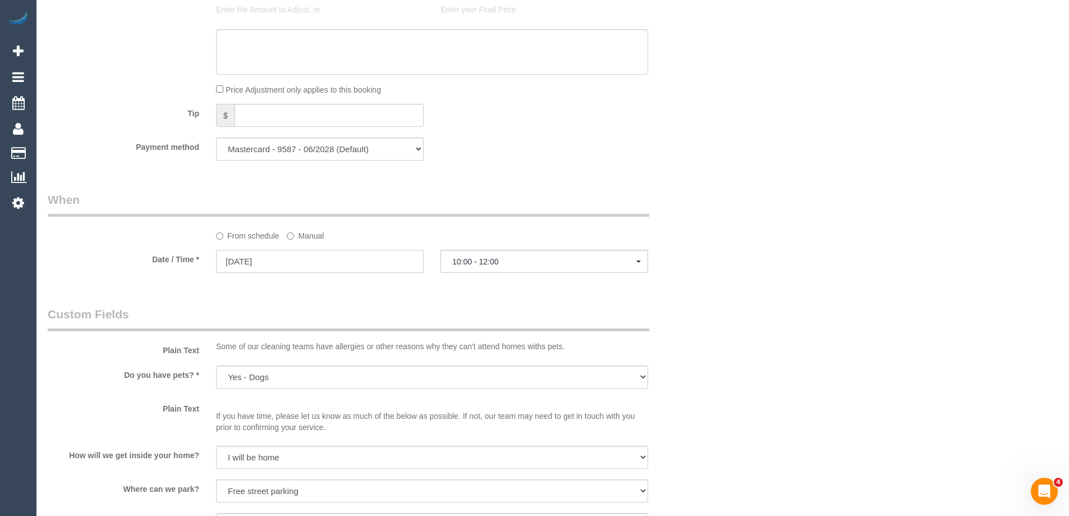
click at [351, 260] on input "18/09/2025" at bounding box center [320, 261] width 208 height 23
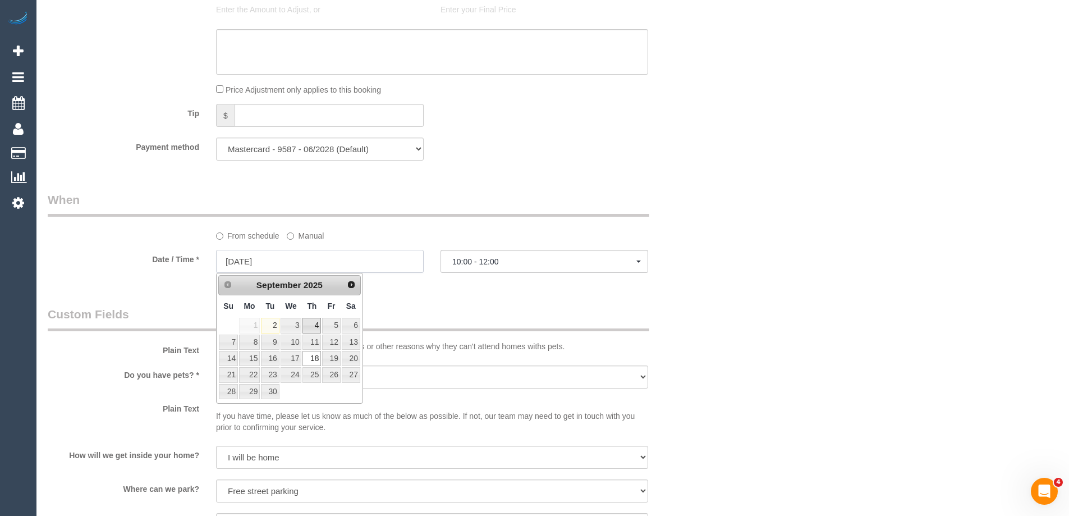
select select "spot24"
click at [323, 325] on link "5" at bounding box center [331, 325] width 18 height 15
type input "05/09/2025"
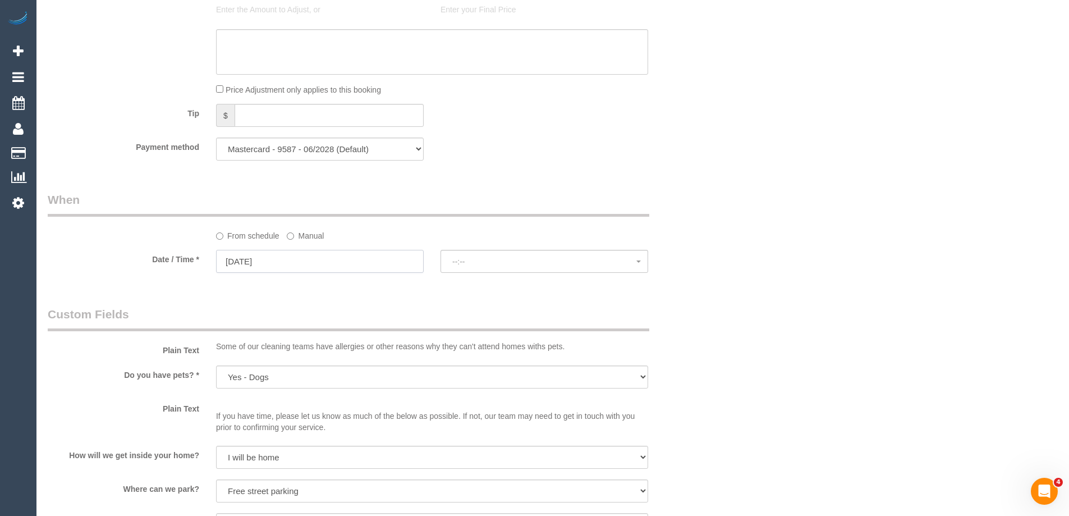
click at [343, 267] on input "05/09/2025" at bounding box center [320, 261] width 208 height 23
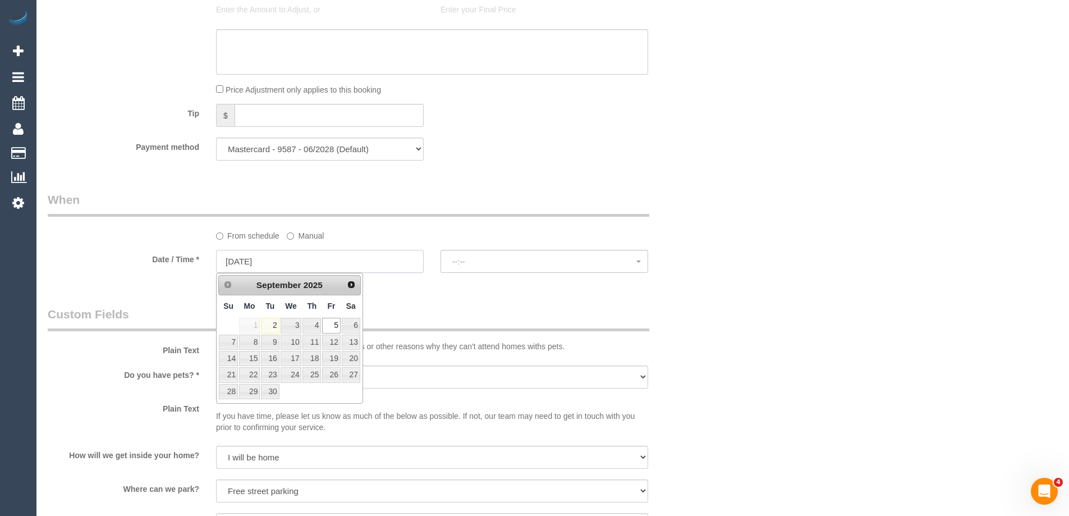
select select "spot43"
click at [316, 327] on link "4" at bounding box center [311, 325] width 19 height 15
type input "04/09/2025"
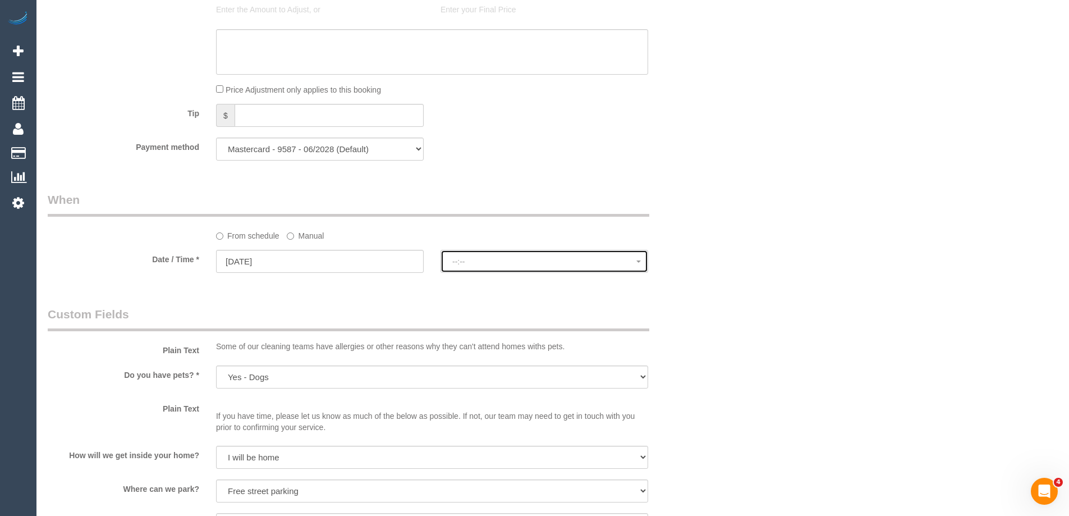
click at [508, 251] on button "--:--" at bounding box center [544, 261] width 208 height 23
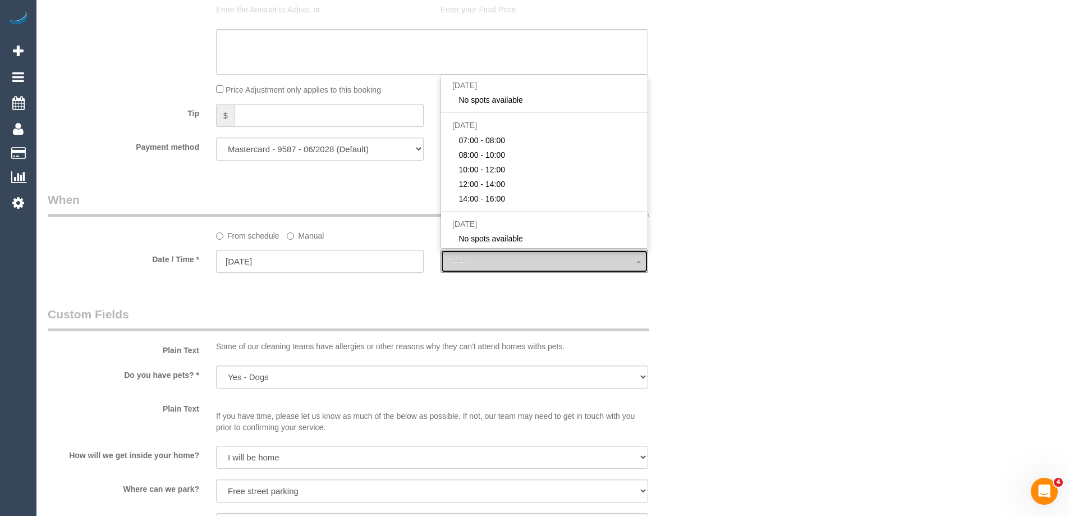
select select "spot59"
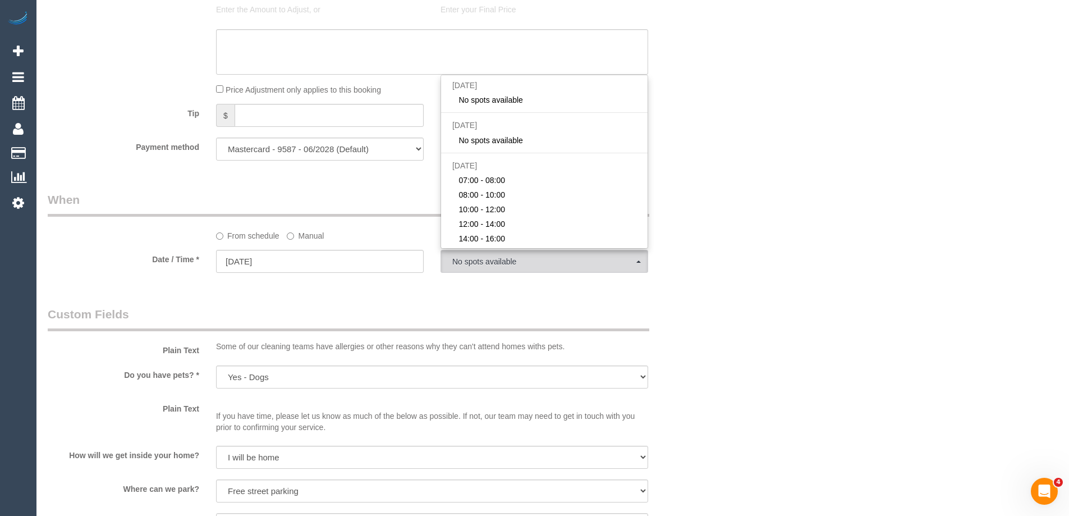
click at [333, 293] on div "Who Email* dparncutt@gmail.com Name * David Parncutt Where Address* 43 Rathmine…" at bounding box center [375, 140] width 673 height 2218
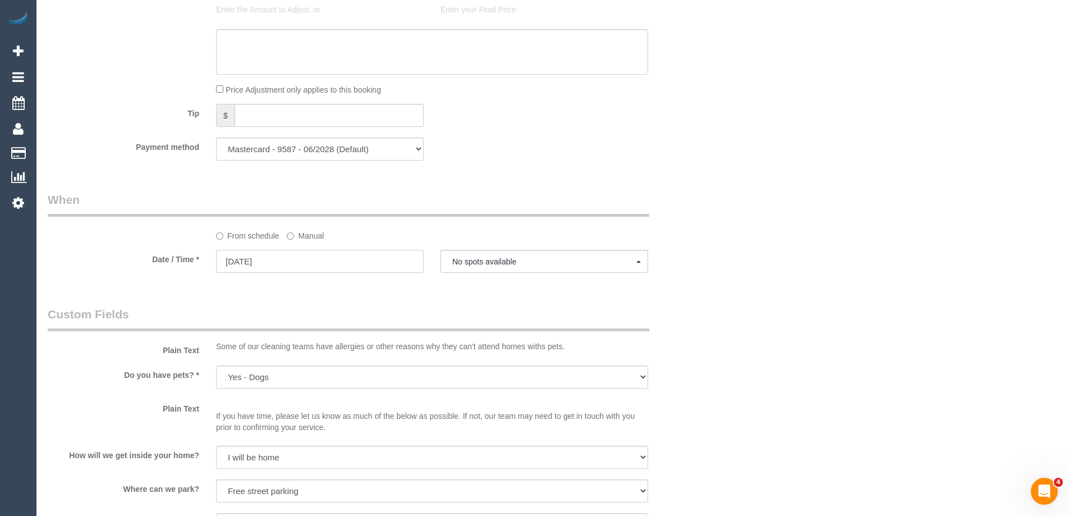
click at [318, 265] on input "04/09/2025" at bounding box center [320, 261] width 208 height 23
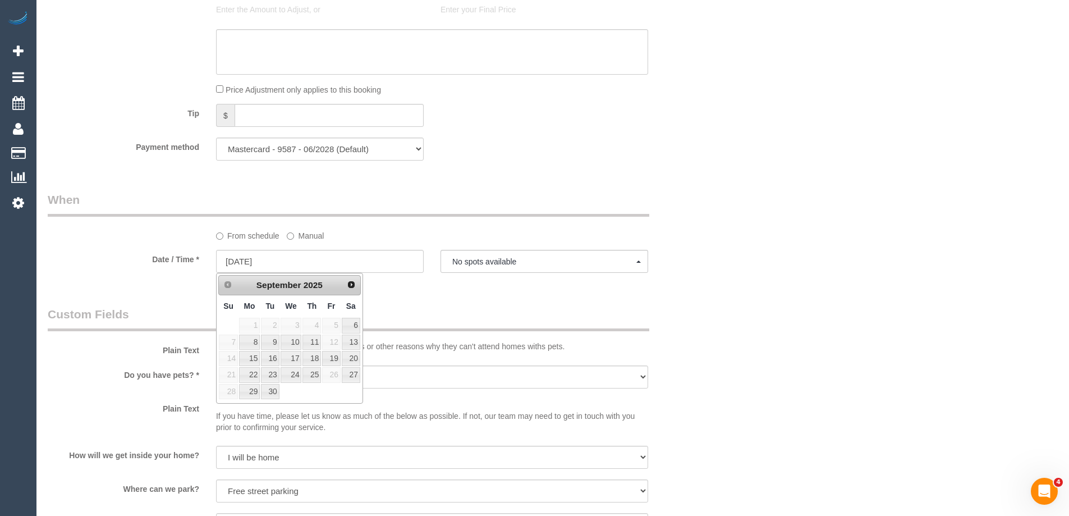
click at [517, 313] on legend "Custom Fields" at bounding box center [348, 318] width 601 height 25
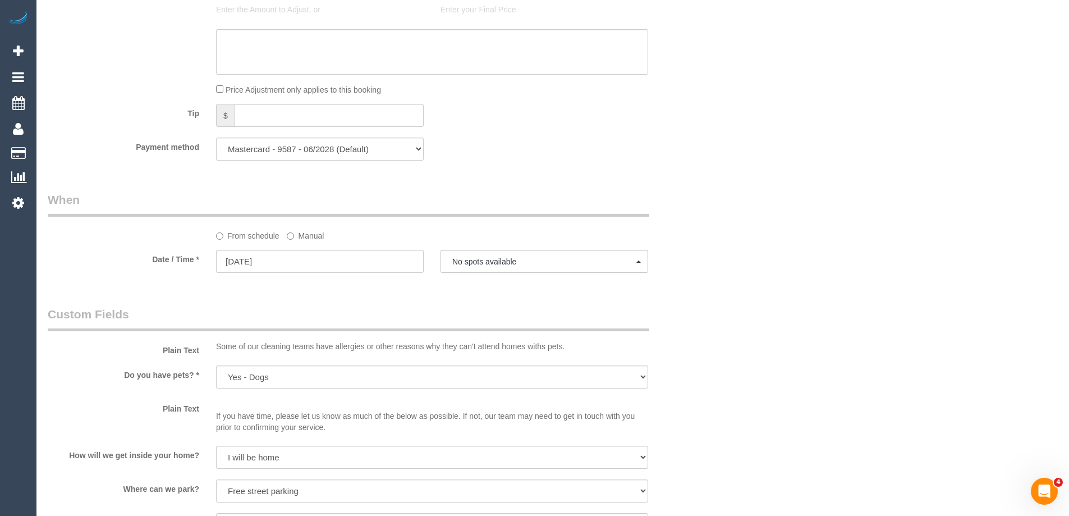
drag, startPoint x: 370, startPoint y: 279, endPoint x: 367, endPoint y: 273, distance: 6.8
click at [367, 278] on fieldset "When From schedule Manual Date / Time * 04/09/2025 No spots available Thu Septe…" at bounding box center [376, 237] width 656 height 92
click at [367, 269] on input "04/09/2025" at bounding box center [320, 261] width 208 height 23
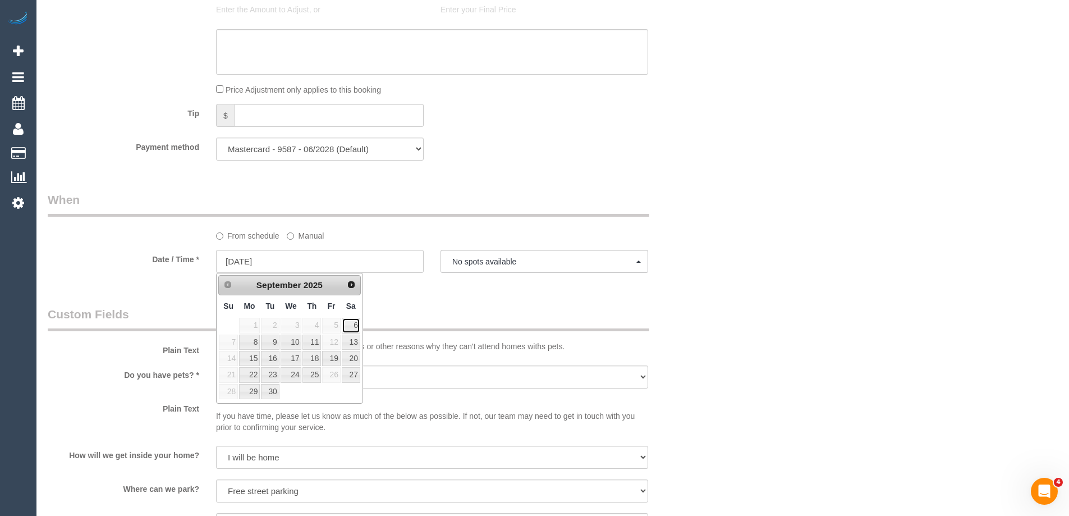
click at [344, 328] on link "6" at bounding box center [351, 325] width 19 height 15
type input "06/09/2025"
select select "spot61"
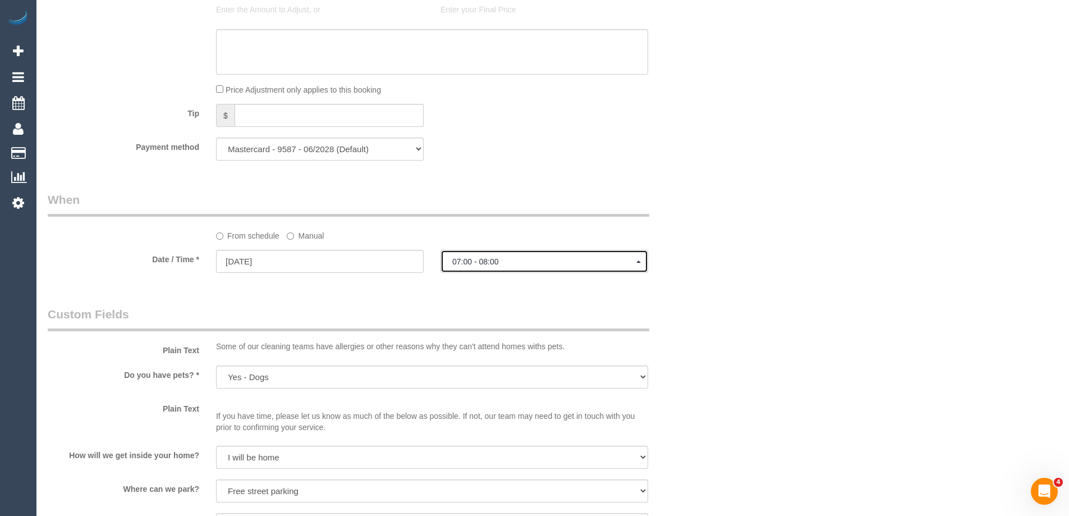
click at [476, 269] on button "07:00 - 08:00" at bounding box center [544, 261] width 208 height 23
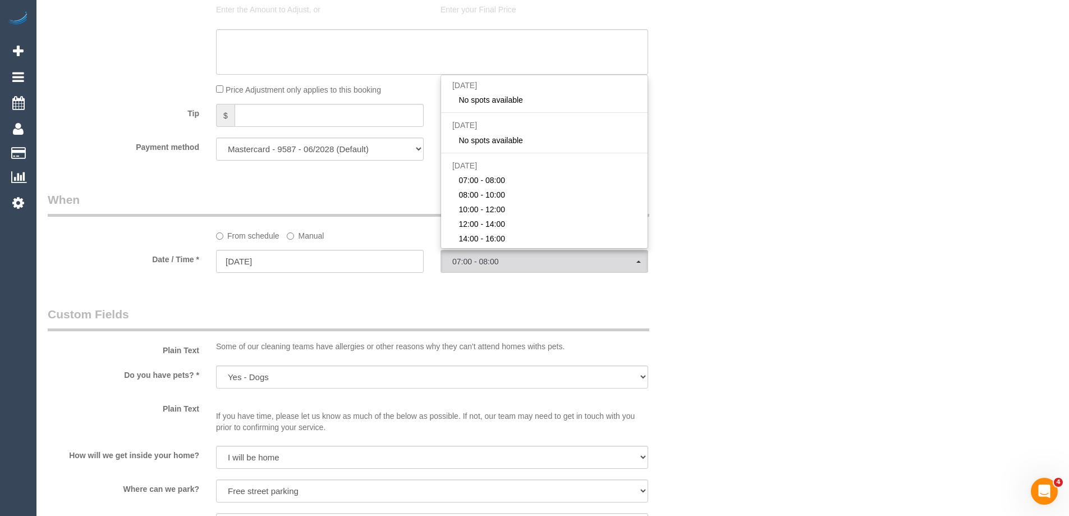
click at [451, 283] on fieldset "When From schedule Manual Date / Time * 06/09/2025 07:00 - 08:00 Thu September …" at bounding box center [376, 237] width 656 height 92
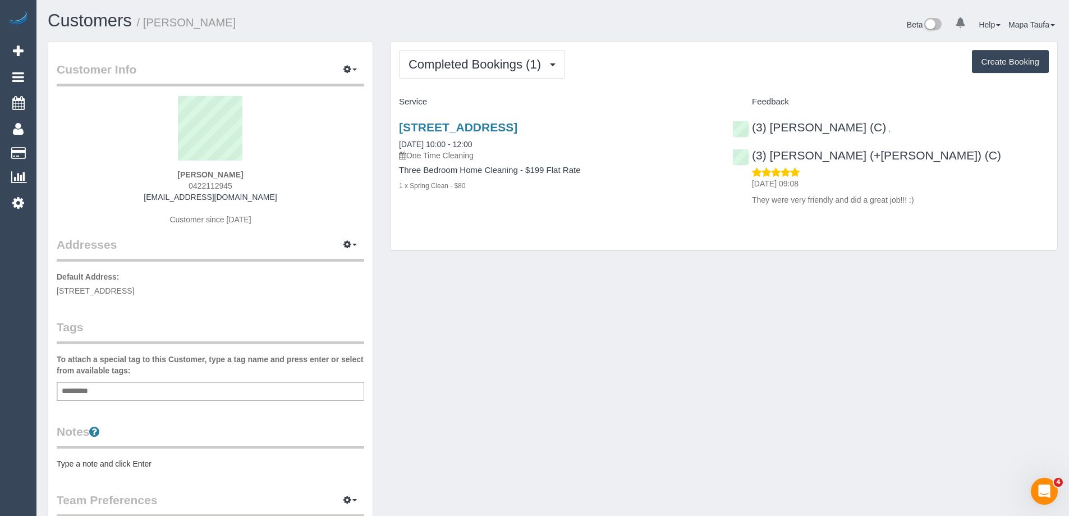
drag, startPoint x: 173, startPoint y: 186, endPoint x: 140, endPoint y: 192, distance: 34.3
click at [147, 185] on div "[PERSON_NAME] 0422112945 [EMAIL_ADDRESS][DOMAIN_NAME] Customer since [DATE]" at bounding box center [210, 166] width 307 height 140
copy span "0422112945"
click at [454, 61] on span "Completed Bookings (1)" at bounding box center [477, 64] width 138 height 14
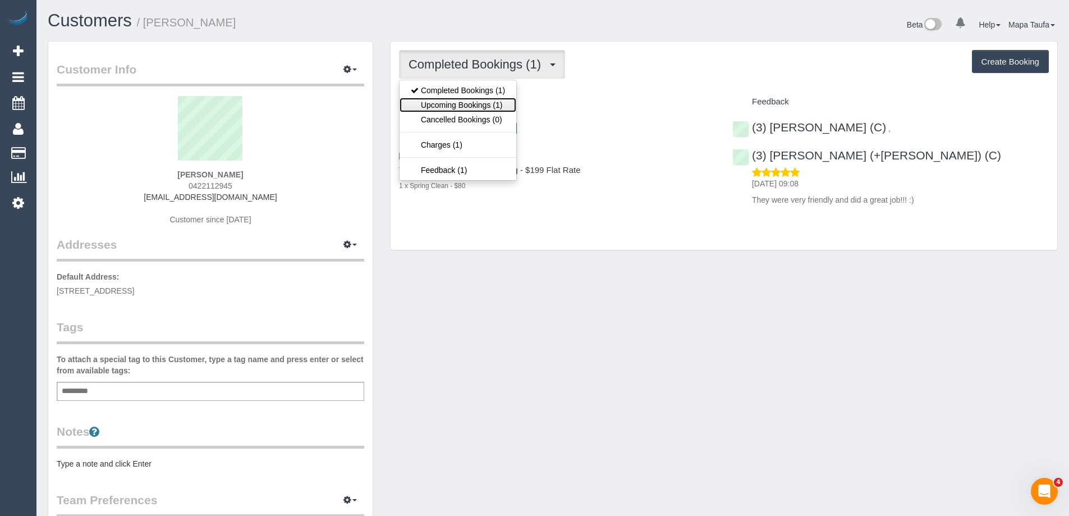
click at [467, 103] on link "Upcoming Bookings (1)" at bounding box center [457, 105] width 117 height 15
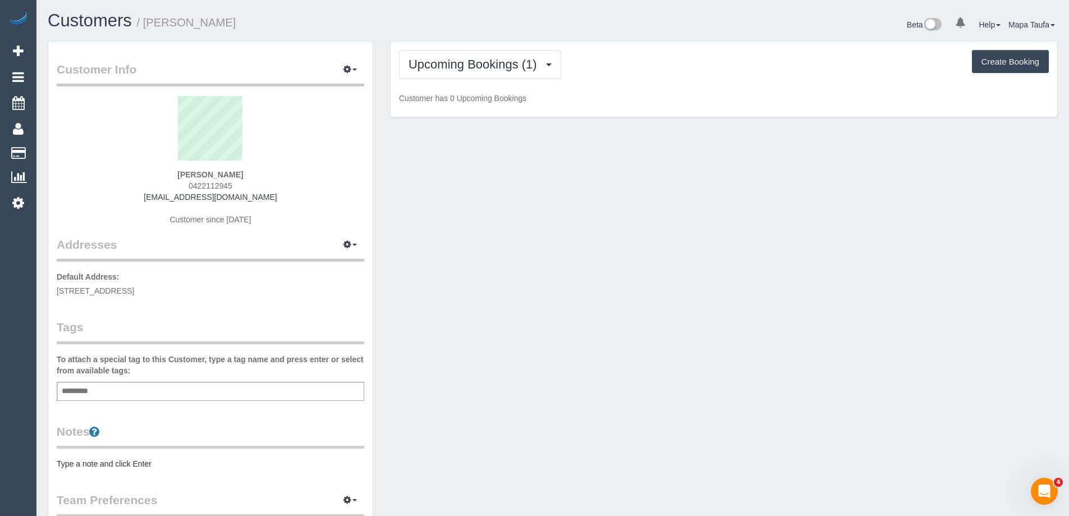
click at [311, 79] on legend "Customer Info Edit Contact Info Send Message Email Preferences Special Sales Ta…" at bounding box center [210, 73] width 307 height 25
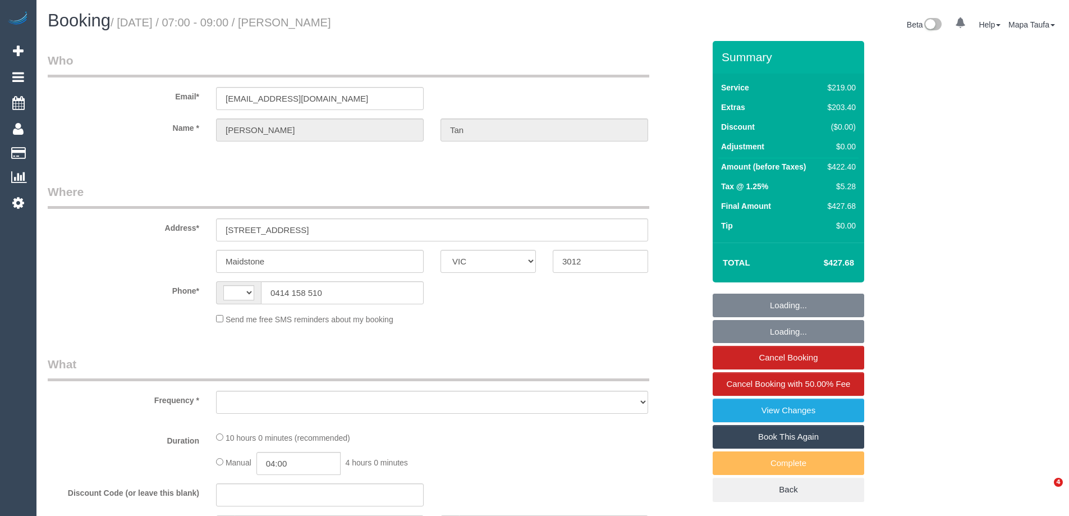
select select "VIC"
select select "number:28"
select select "number:15"
select select "number:19"
select select "number:24"
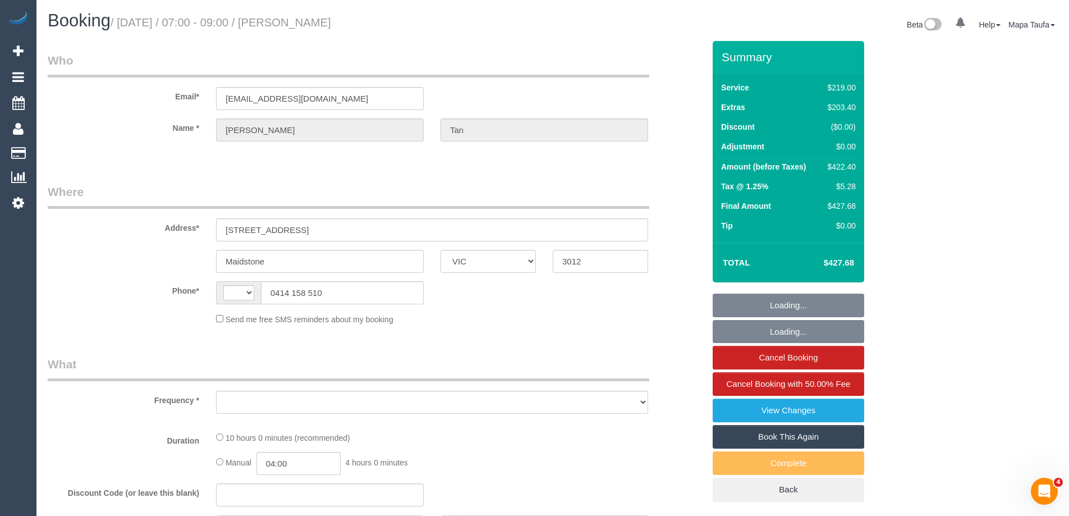
select select "number:26"
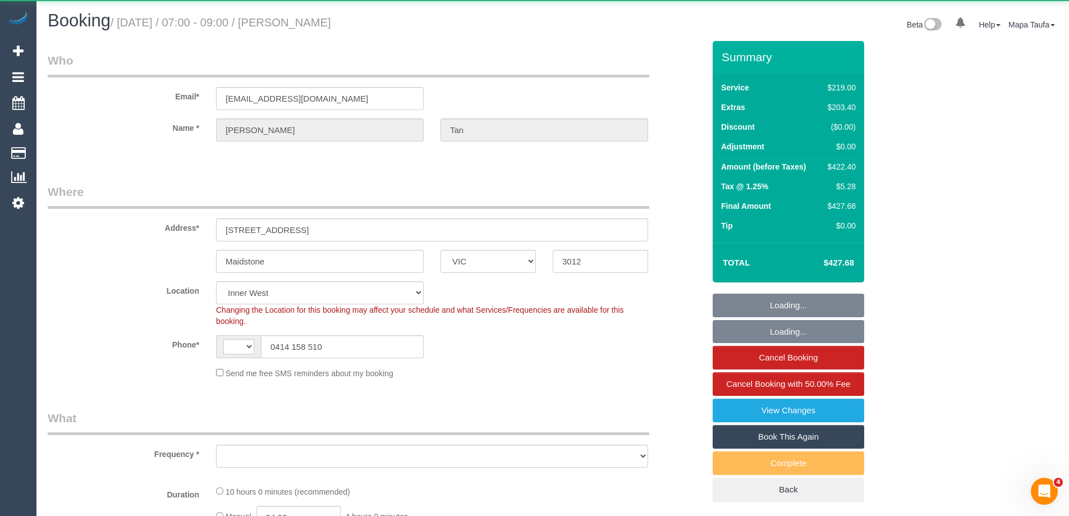
select select "string:AU"
select select "object:722"
select select "string:stripe-pm_1Rzudw2GScqysDRVJLiqdmYb"
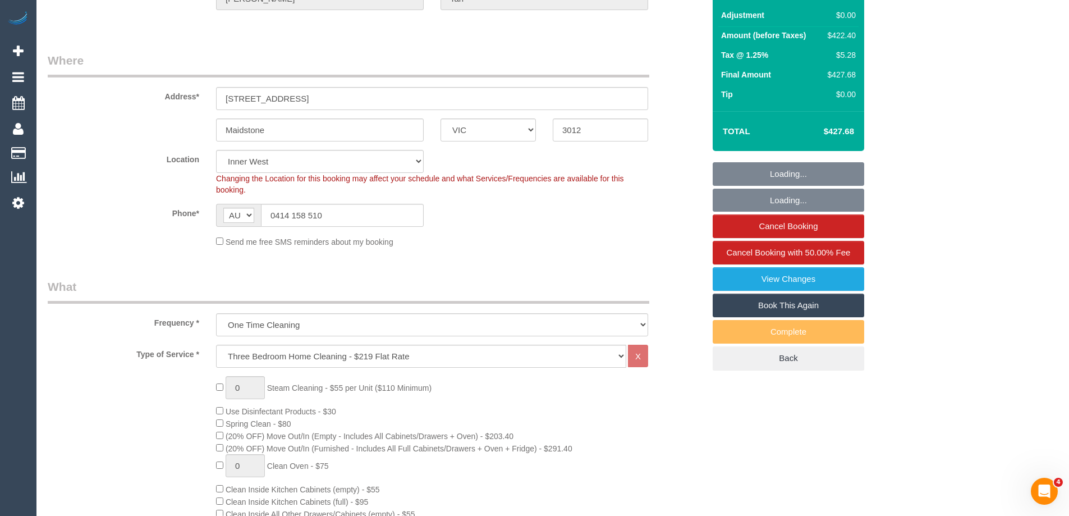
select select "object:1501"
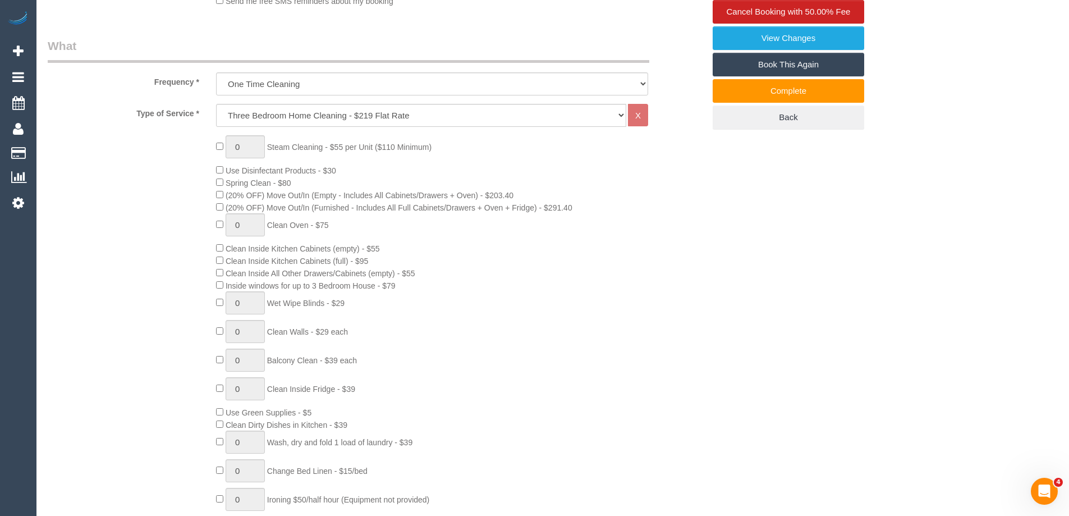
scroll to position [253, 0]
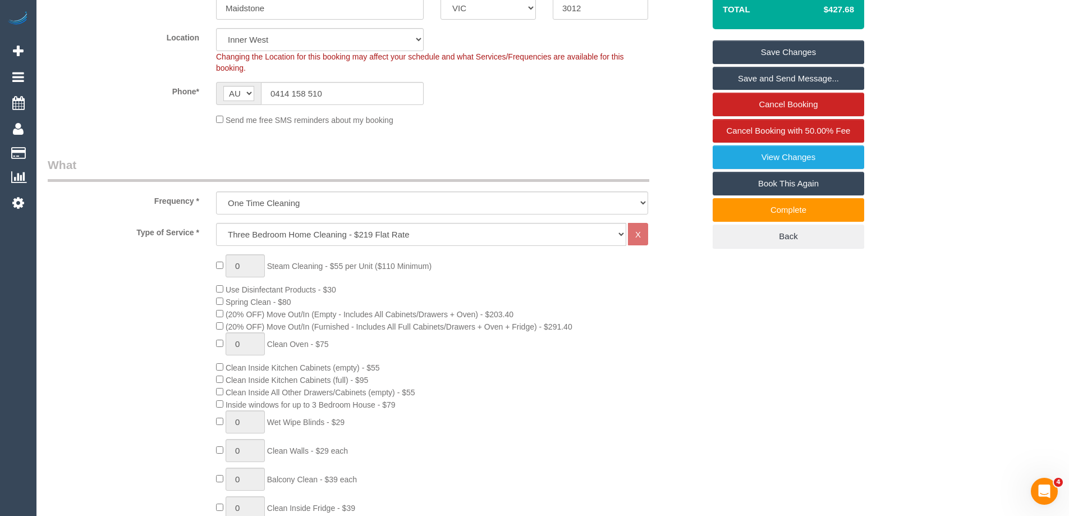
drag, startPoint x: 180, startPoint y: 307, endPoint x: 677, endPoint y: 311, distance: 497.1
click at [677, 311] on div "0 Steam Cleaning - $55 per Unit ($110 Minimum) Use Disinfectant Products - $30 …" at bounding box center [375, 450] width 673 height 393
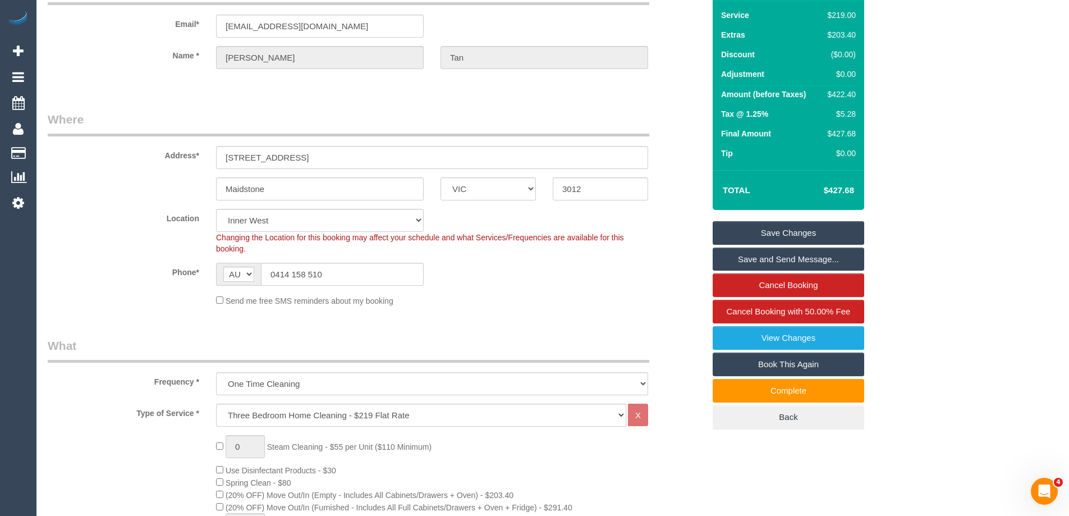
scroll to position [0, 0]
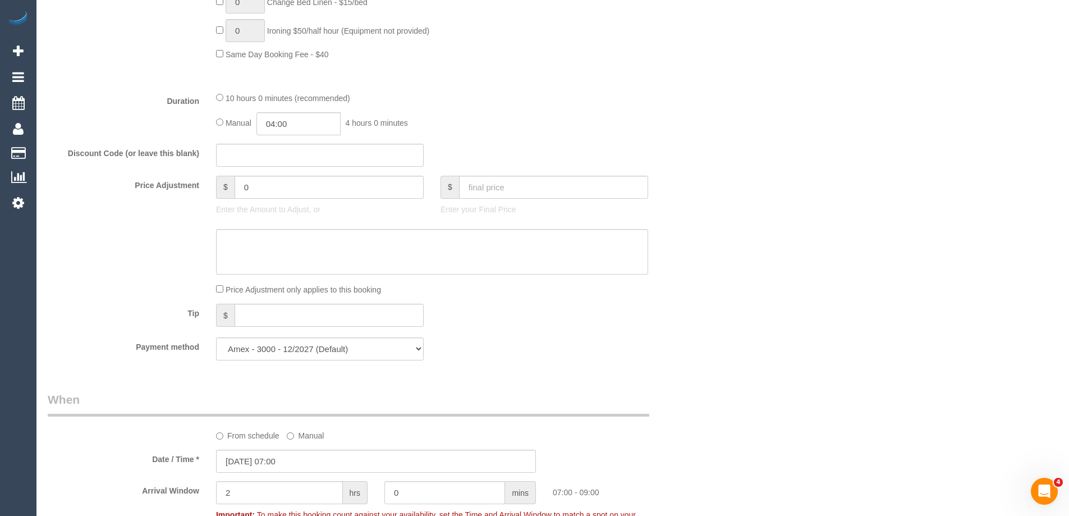
scroll to position [842, 0]
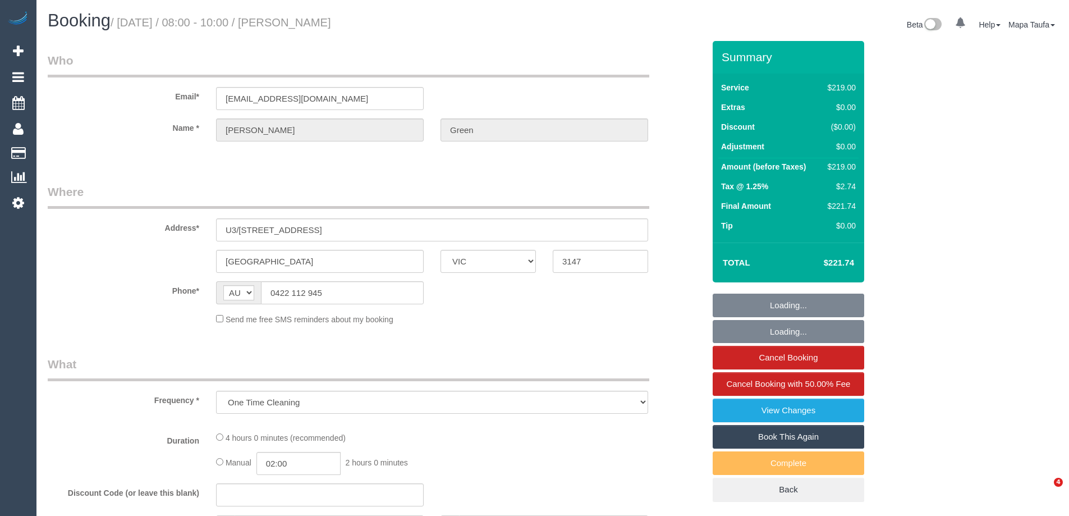
select select "VIC"
select select "string:stripe-pm_1OSt5l2GScqysDRVhsyowXge"
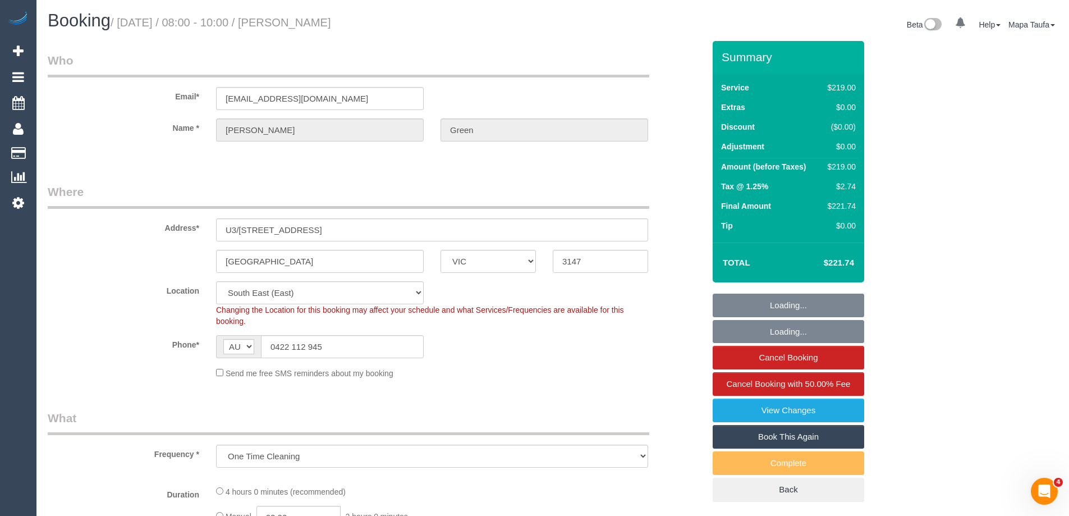
select select "object:566"
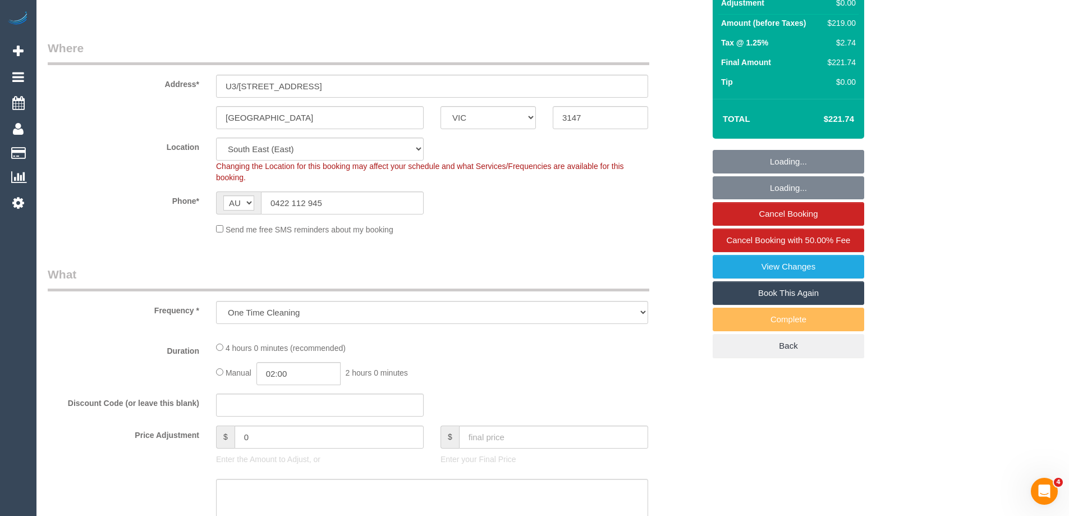
select select "number:27"
select select "number:14"
select select "number:19"
select select "number:24"
select select "number:33"
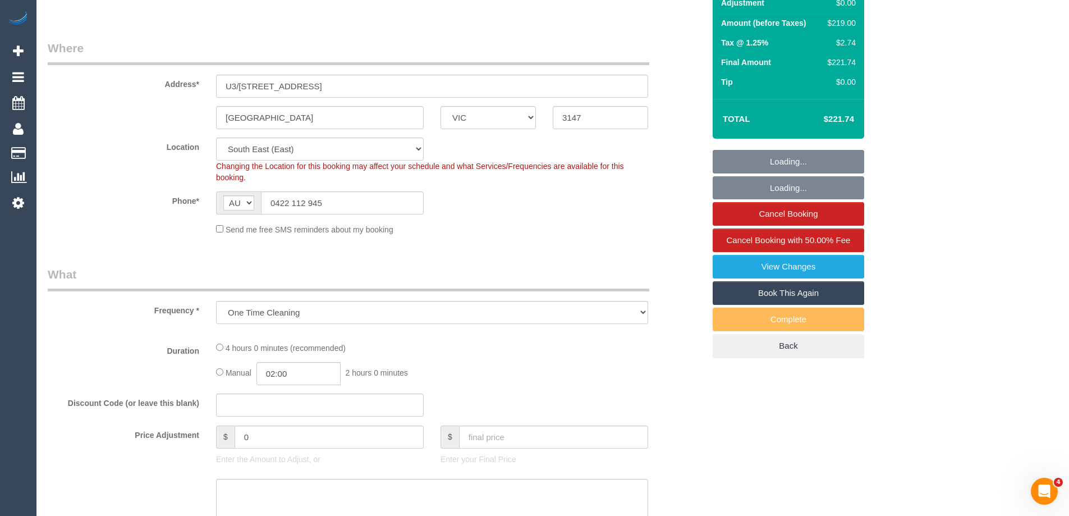
select select "number:13"
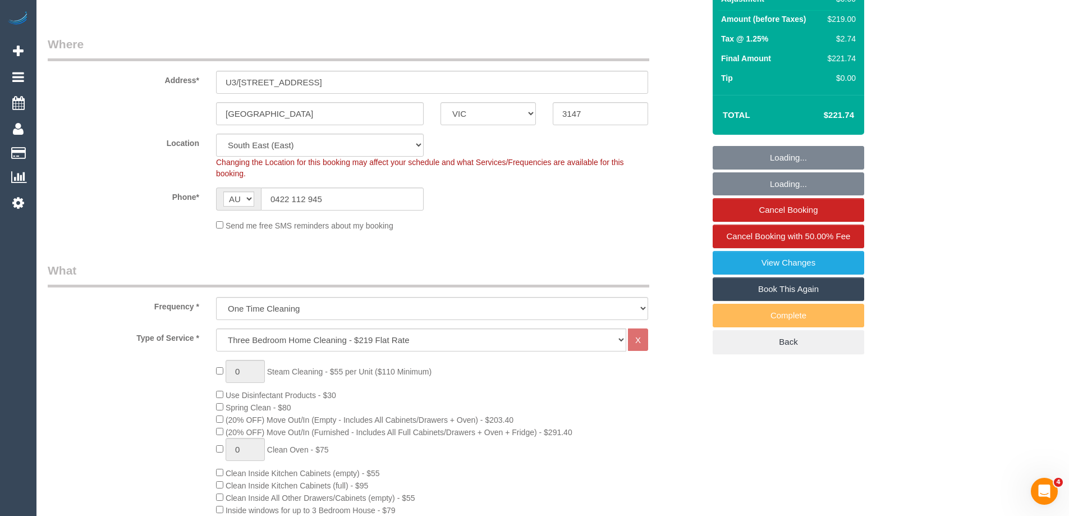
select select "spot1"
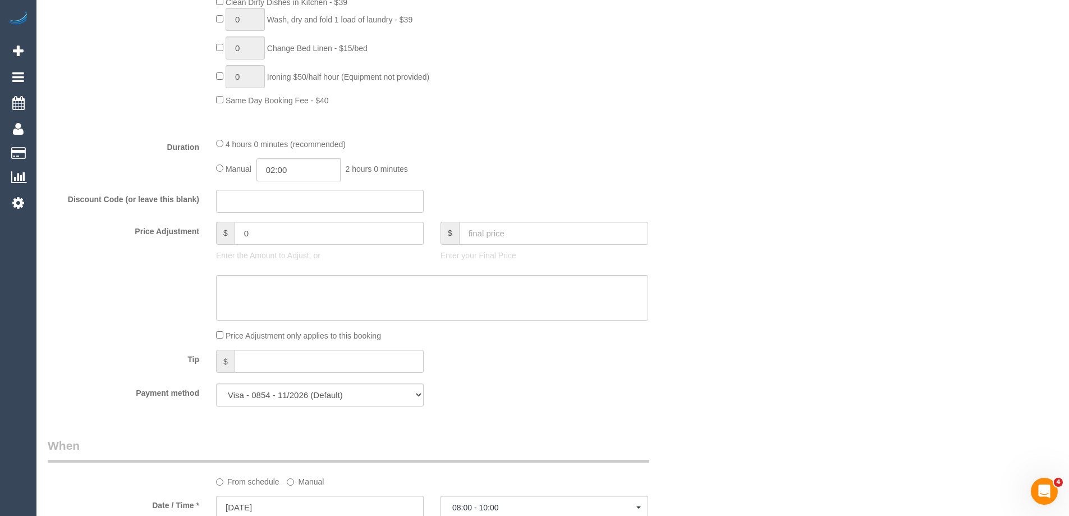
scroll to position [954, 0]
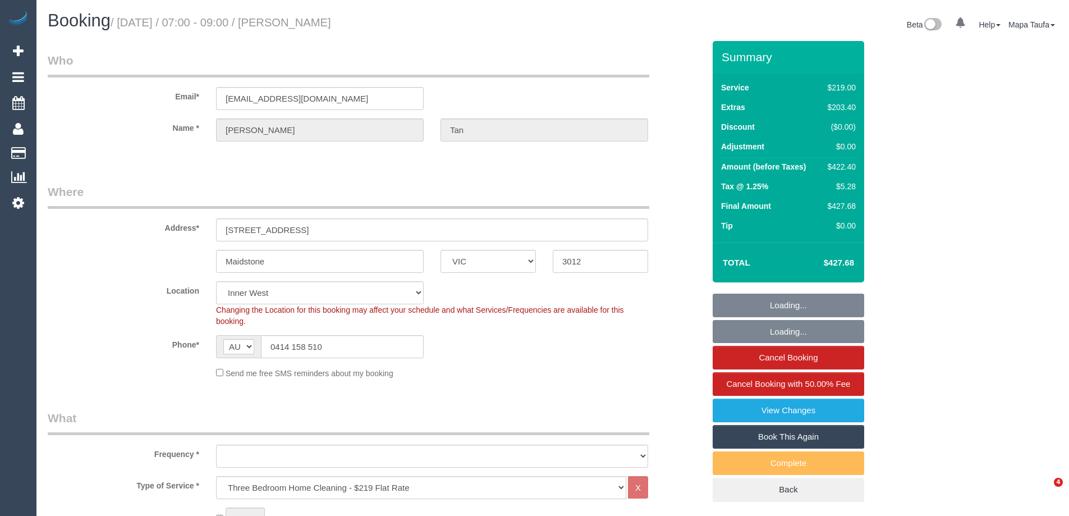
select select "VIC"
select select "object:818"
select select "string:stripe-pm_1Rzudw2GScqysDRVJLiqdmYb"
select select "number:28"
select select "number:15"
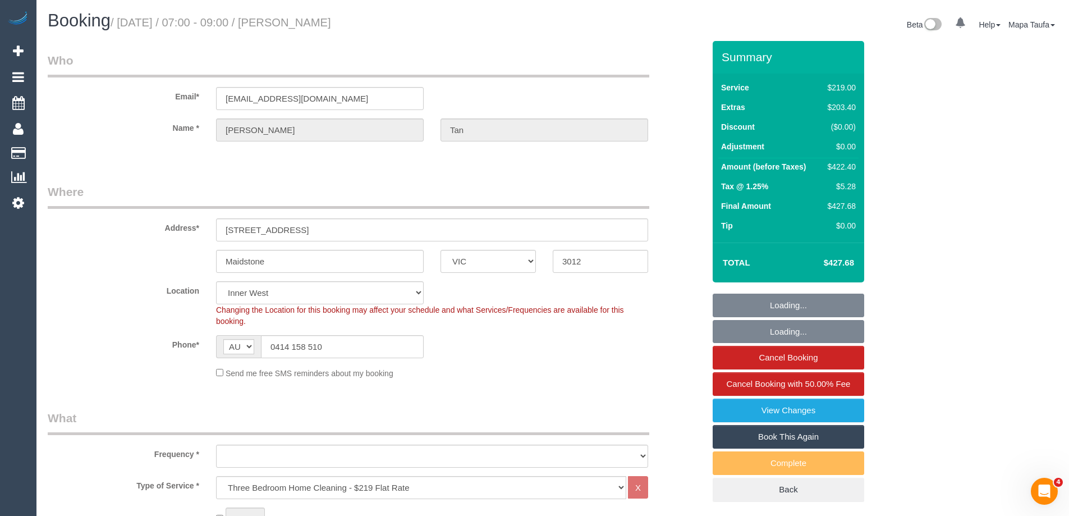
select select "number:19"
select select "number:24"
select select "number:26"
select select "object:1501"
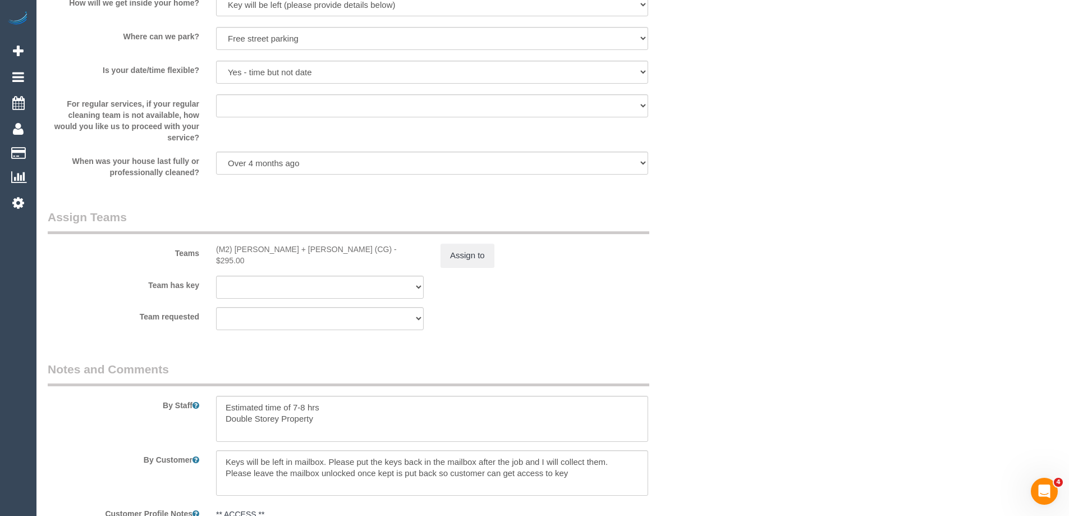
scroll to position [1569, 0]
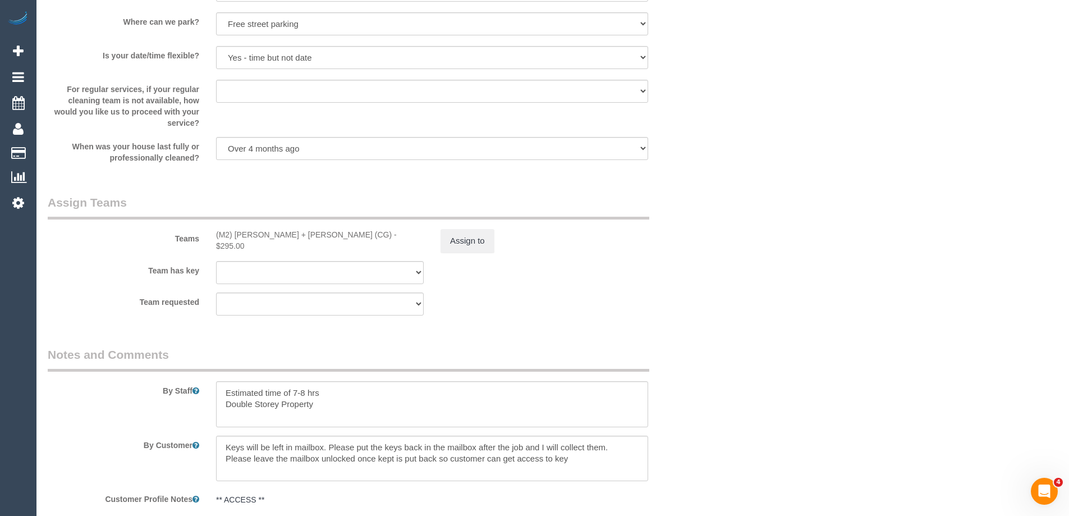
click at [668, 298] on div "Team requested (M2) Akila + Tehan (CG) (0) Office (1) Debbie Brodjanac (FT) (1)…" at bounding box center [375, 303] width 673 height 23
drag, startPoint x: 301, startPoint y: 233, endPoint x: 228, endPoint y: 228, distance: 73.1
click at [228, 229] on div "(M2) Akila + Tehan (CG) - $295.00" at bounding box center [320, 240] width 208 height 22
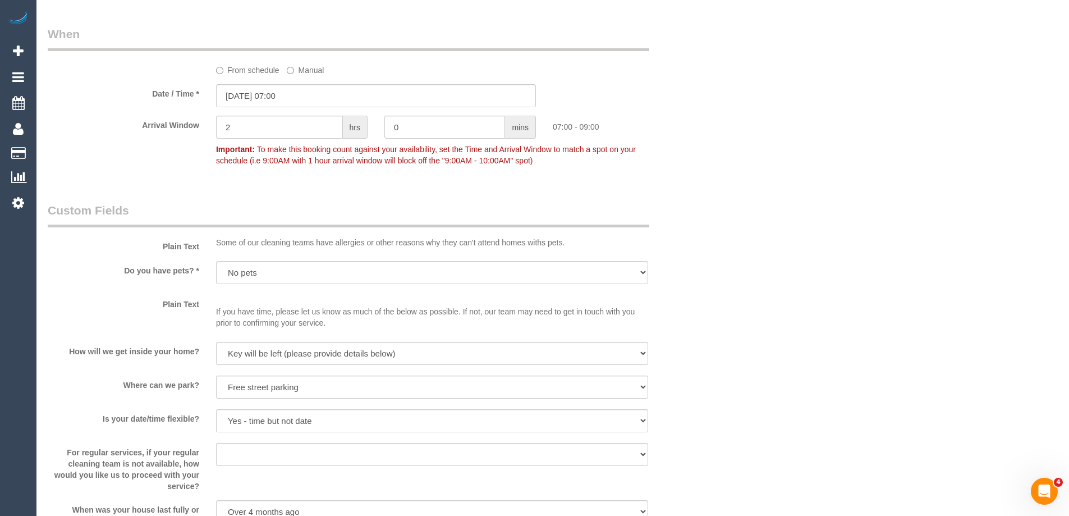
scroll to position [1064, 0]
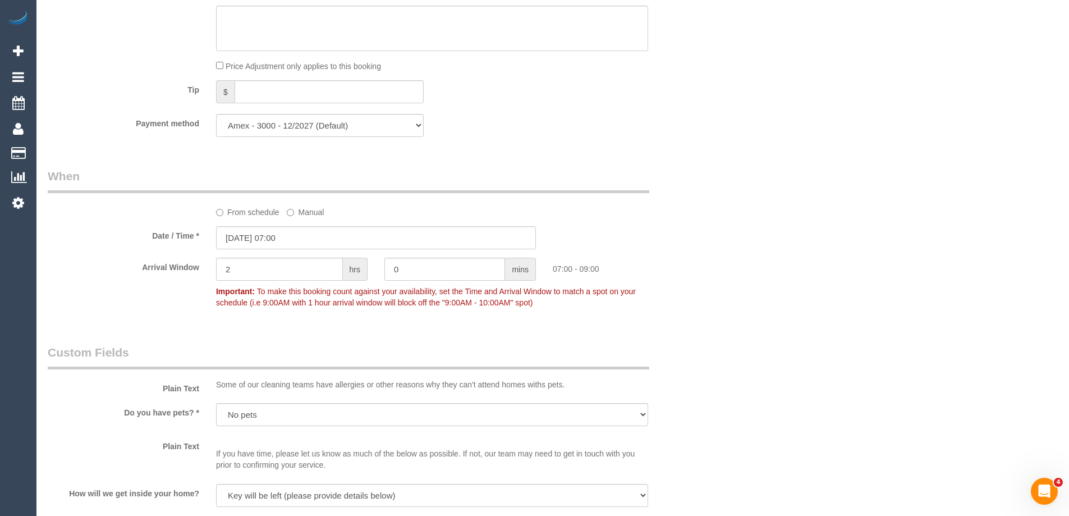
drag, startPoint x: 832, startPoint y: 276, endPoint x: 815, endPoint y: 274, distance: 16.9
click at [833, 276] on div "Who Email* atel2k@gmail.com Name * Aaron Tan Where Address* 4/49 Rosamond Road …" at bounding box center [553, 208] width 1010 height 2462
click at [356, 168] on legend "When" at bounding box center [348, 180] width 601 height 25
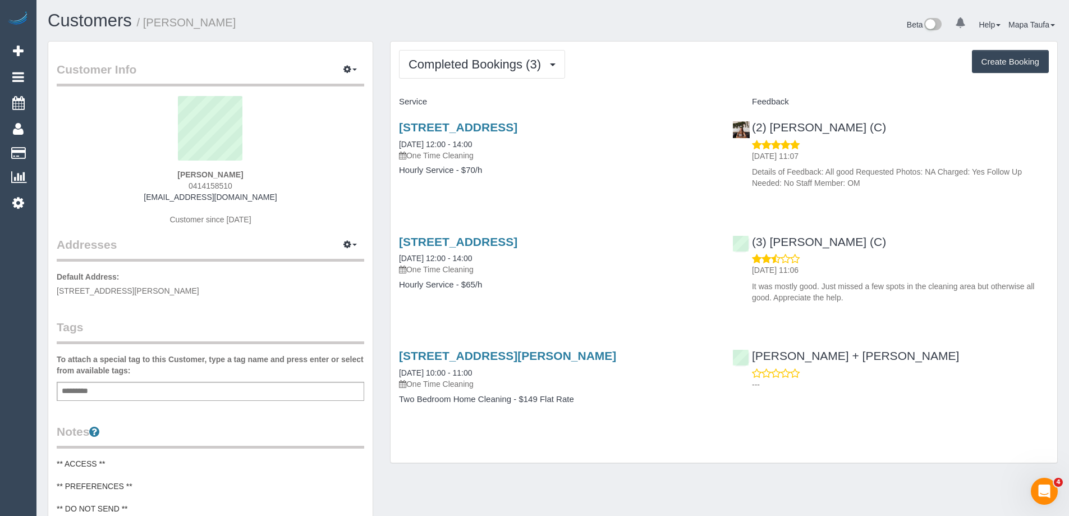
click at [574, 168] on h4 "Hourly Service - $70/h" at bounding box center [557, 171] width 316 height 10
click at [281, 166] on sui-profile-pic at bounding box center [210, 132] width 291 height 73
click at [483, 56] on button "Completed Bookings (3)" at bounding box center [482, 64] width 166 height 29
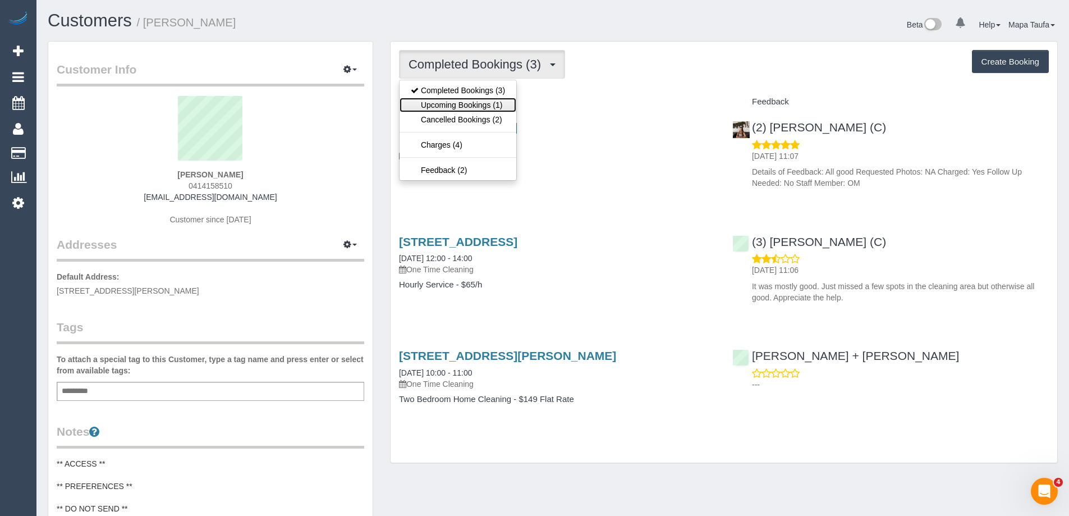
click at [465, 101] on link "Upcoming Bookings (1)" at bounding box center [457, 105] width 117 height 15
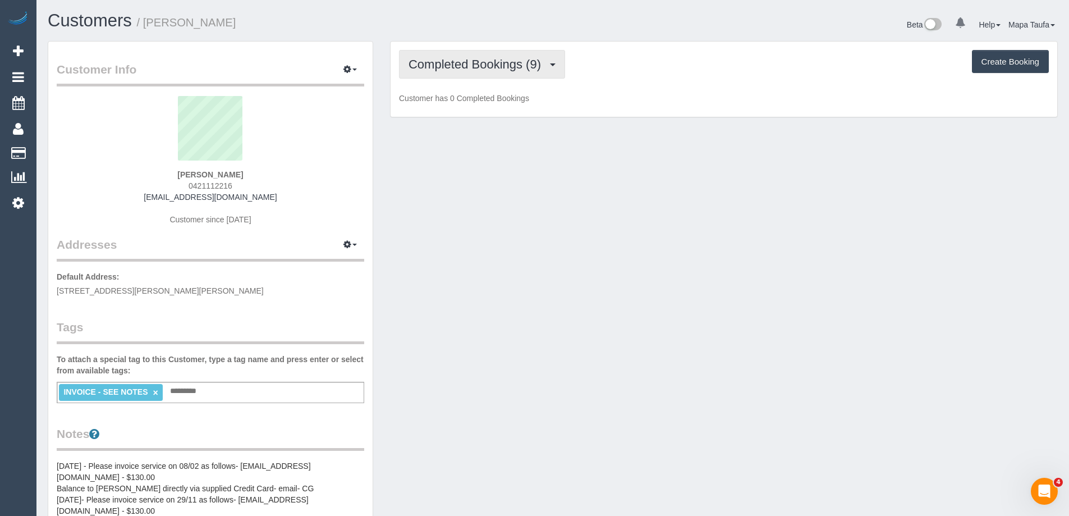
click at [511, 52] on button "Completed Bookings (9)" at bounding box center [482, 64] width 166 height 29
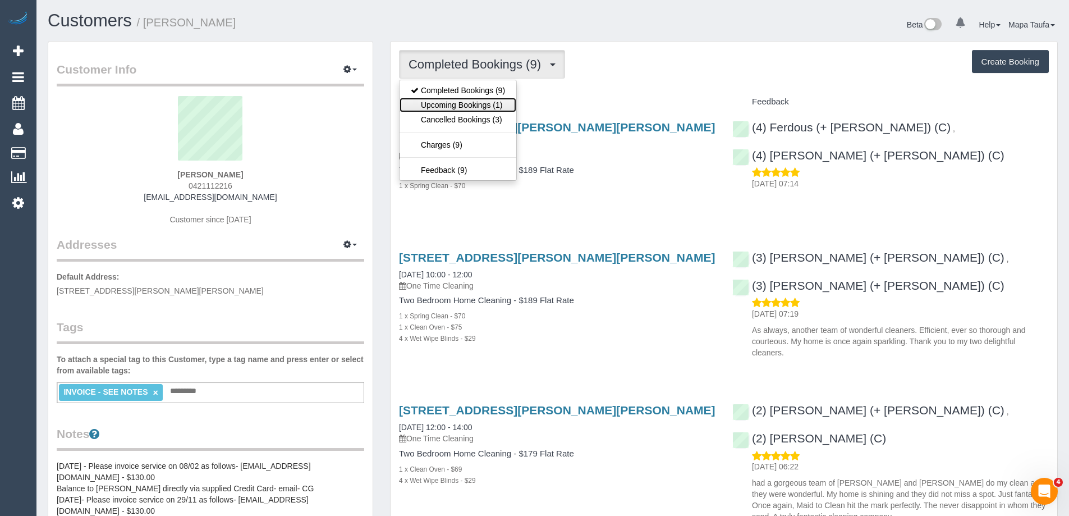
click at [476, 108] on link "Upcoming Bookings (1)" at bounding box center [457, 105] width 117 height 15
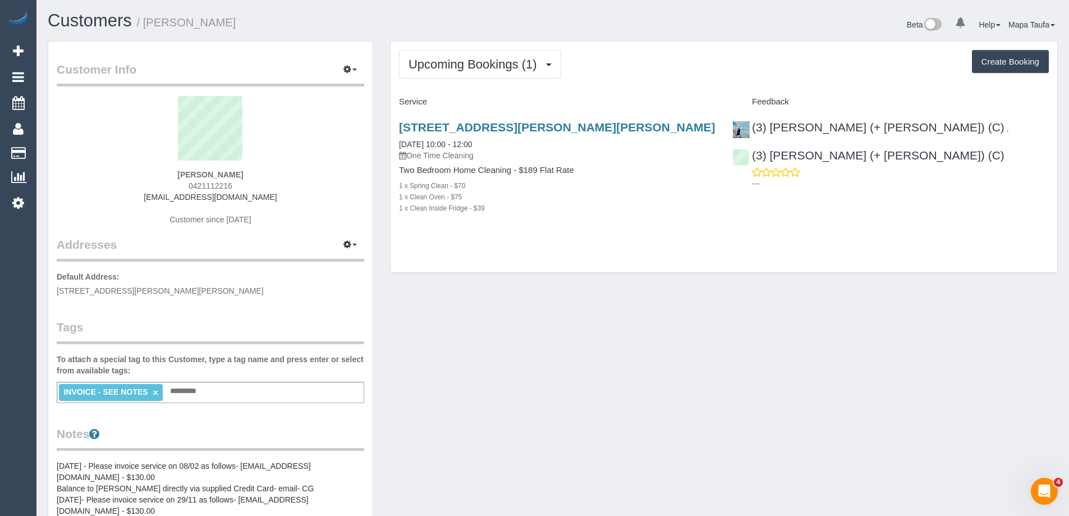
click at [444, 119] on div "14 Francis Street, Hadfield, VIC 3046 02/09/2025 10:00 - 12:00 One Time Cleanin…" at bounding box center [556, 173] width 333 height 125
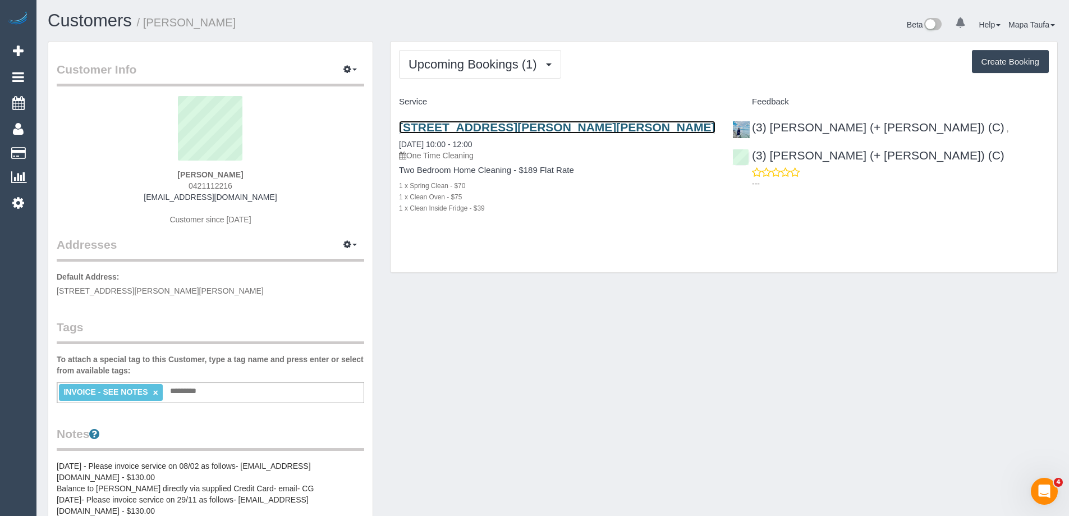
click at [448, 125] on link "14 Francis Street, Hadfield, VIC 3046" at bounding box center [557, 127] width 316 height 13
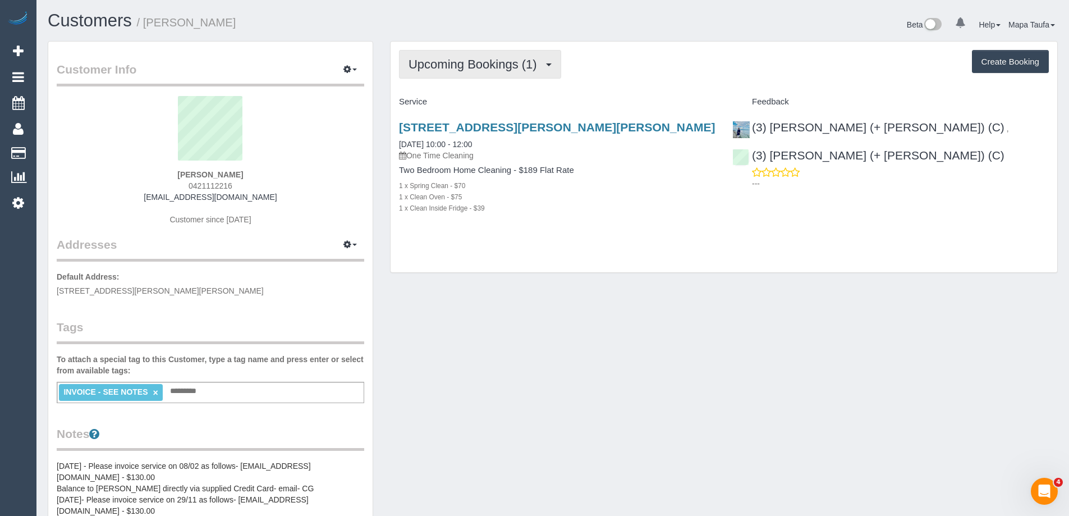
click at [486, 67] on span "Upcoming Bookings (1)" at bounding box center [475, 64] width 134 height 14
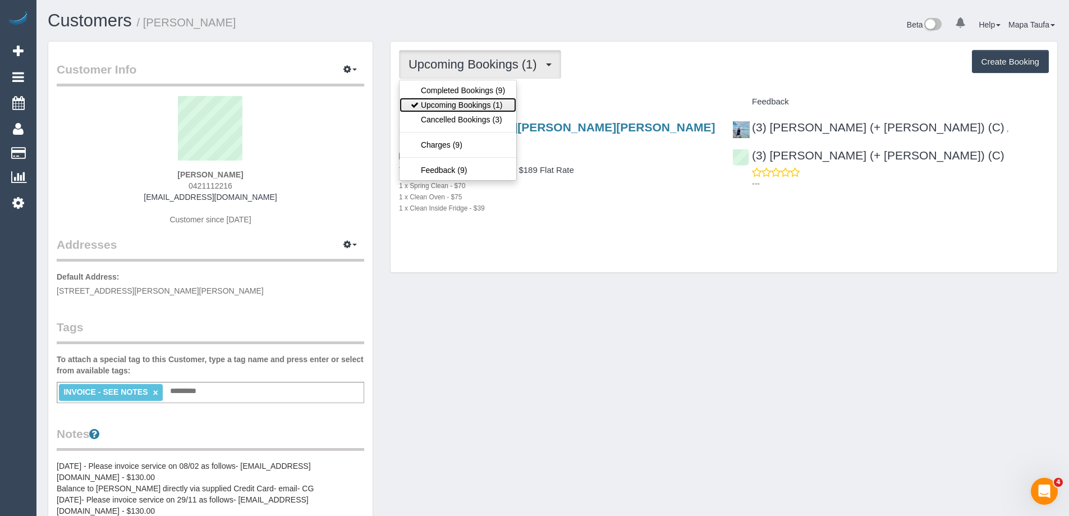
click at [479, 102] on link "Upcoming Bookings (1)" at bounding box center [457, 105] width 117 height 15
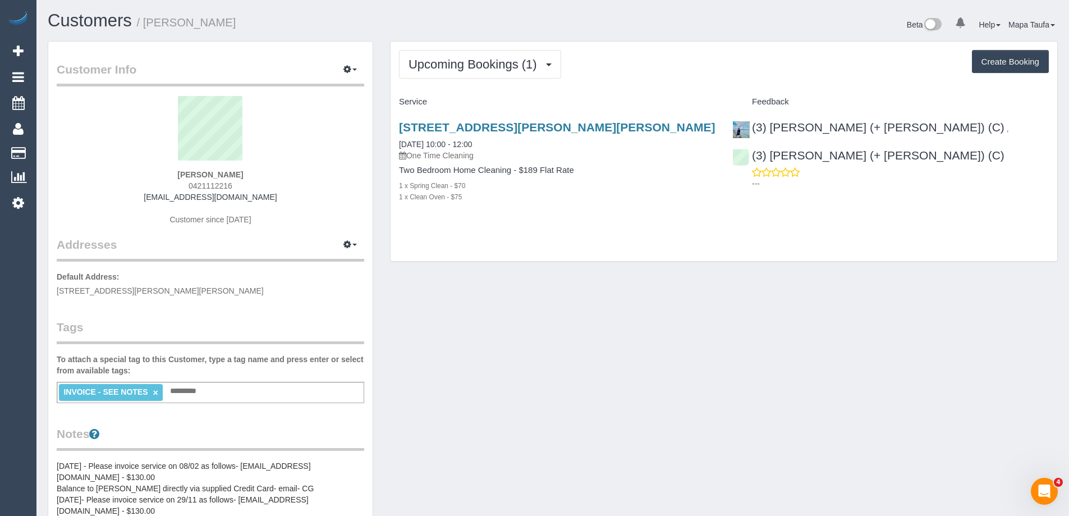
click at [735, 329] on div "Customer Info Edit Contact Info Send Message Email Preferences Special Sales Ta…" at bounding box center [552, 516] width 1027 height 950
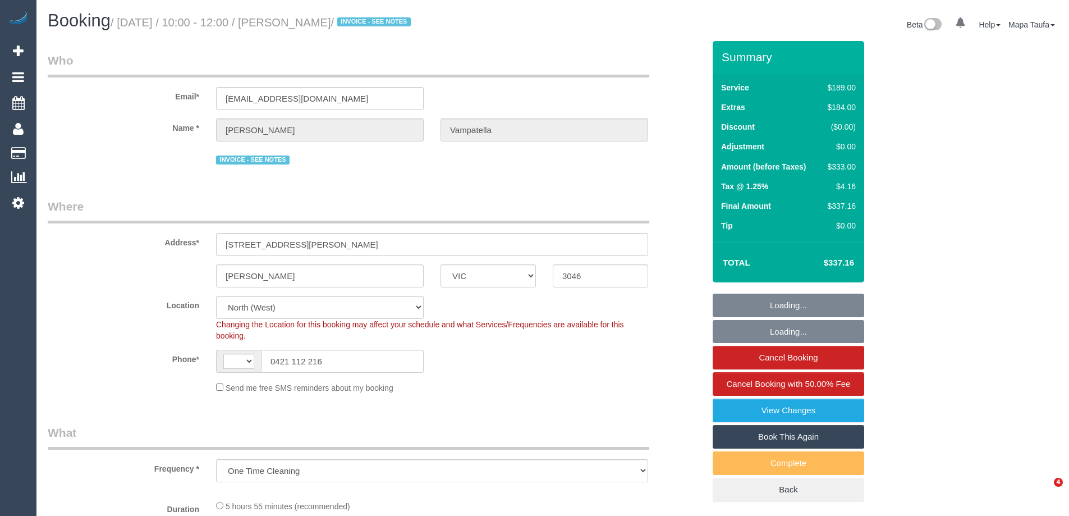
select select "VIC"
select select "string:AU"
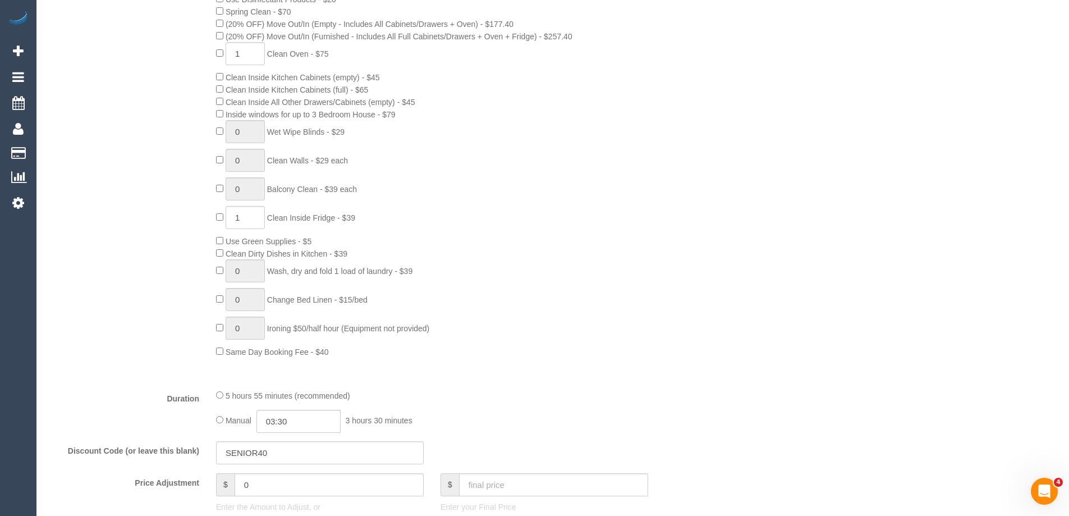
select select "number:28"
select select "number:14"
select select "number:19"
select select "number:36"
select select "number:13"
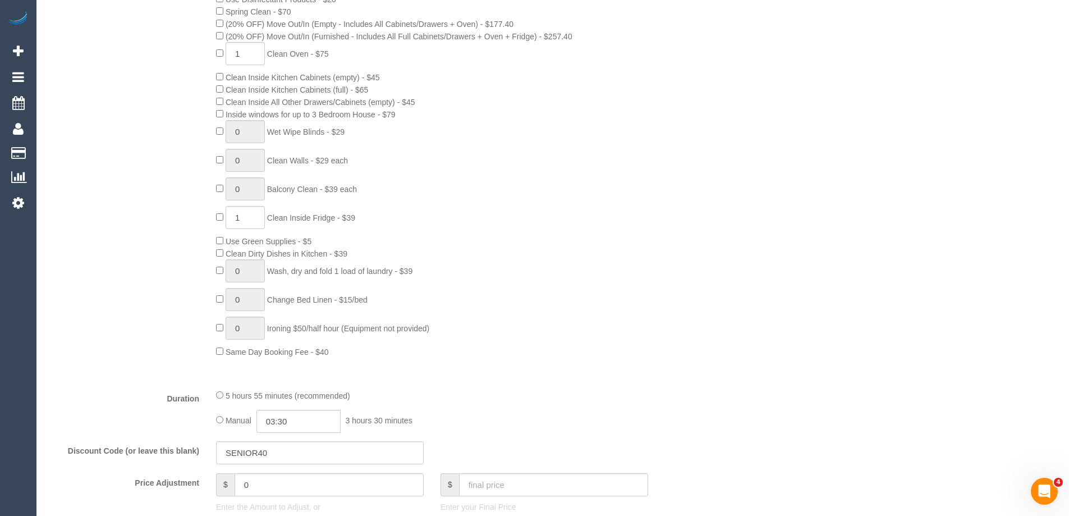
select select "object:1553"
select select "string:stripe-pm_1Rv5cO2GScqysDRVRyq6nXlG"
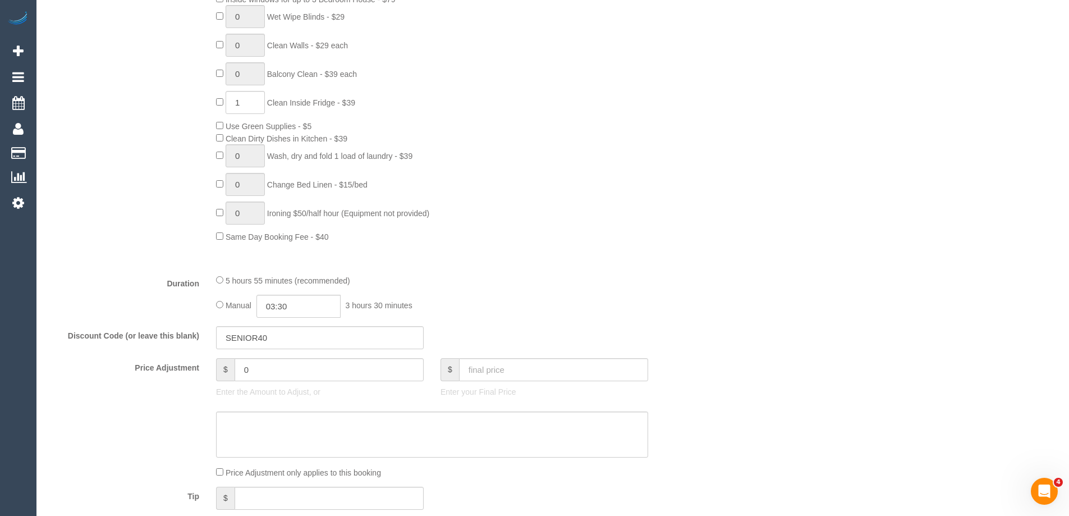
select select "spot1"
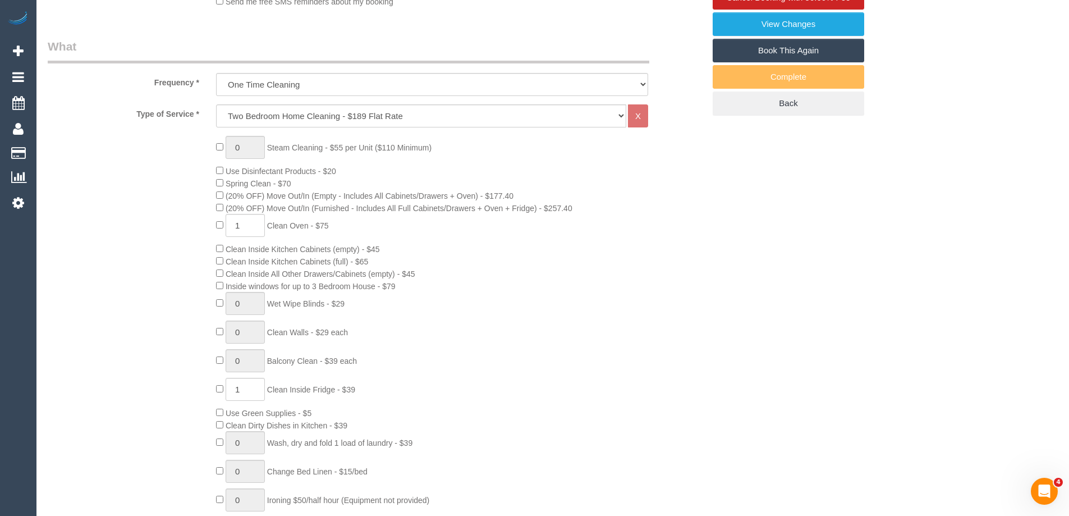
scroll to position [422, 0]
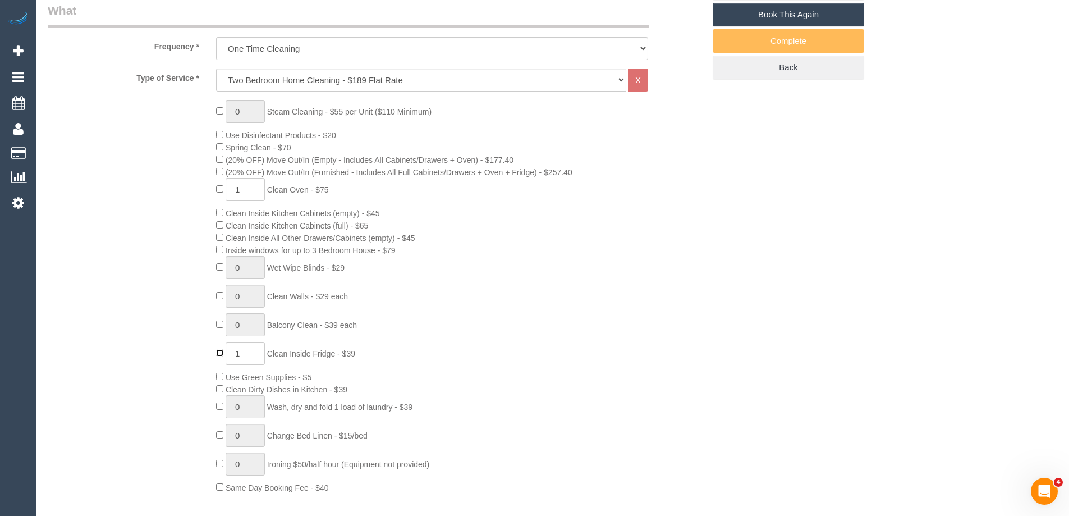
type input "0"
click at [684, 385] on div "0 Steam Cleaning - $55 per Unit ($110 Minimum) Use Disinfectant Products - $20 …" at bounding box center [460, 296] width 505 height 393
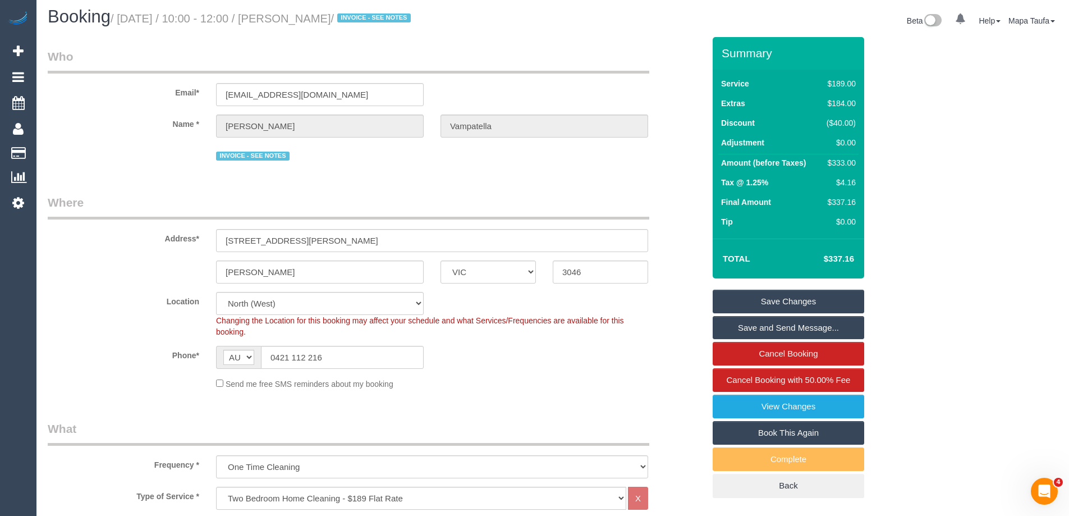
scroll to position [0, 0]
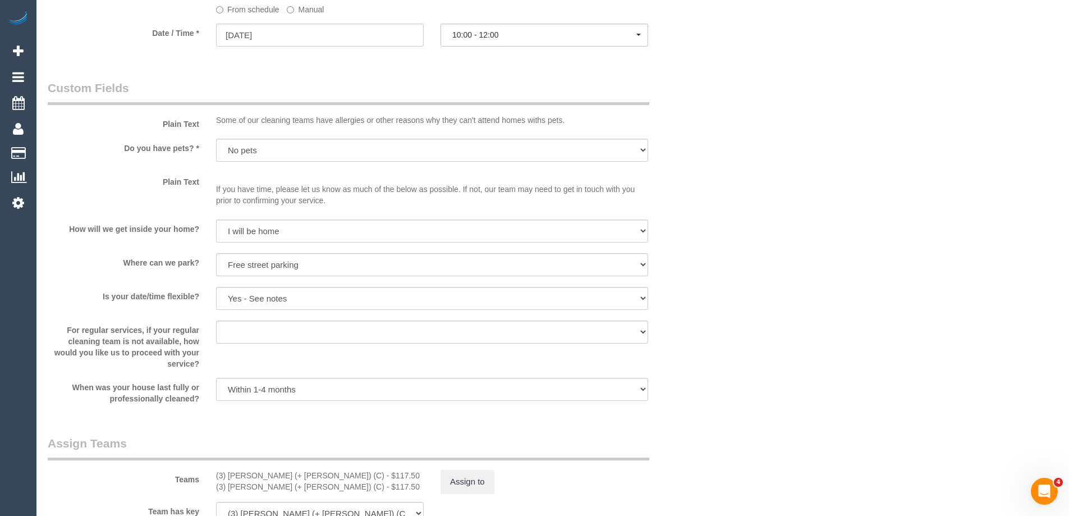
scroll to position [1403, 0]
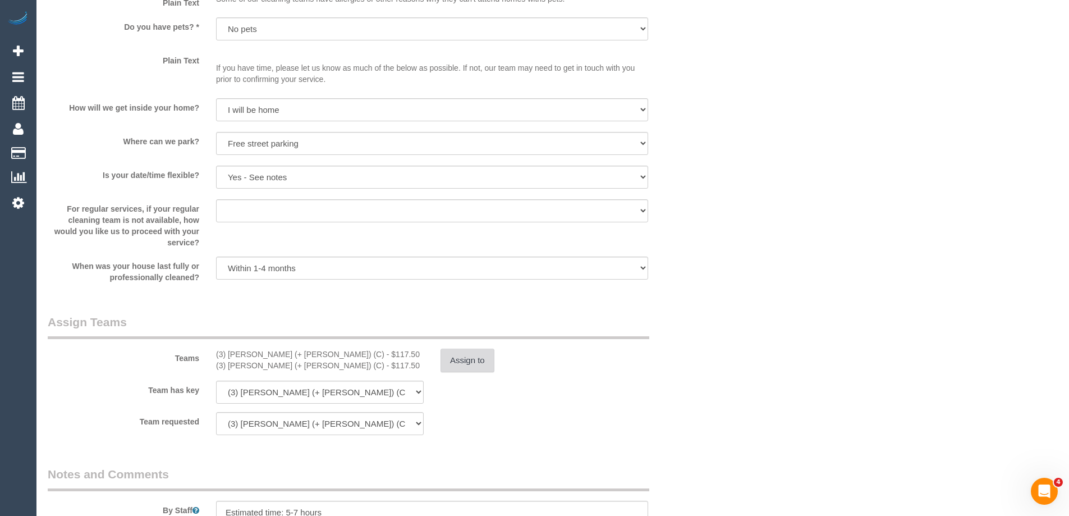
click at [471, 355] on button "Assign to" at bounding box center [467, 360] width 54 height 24
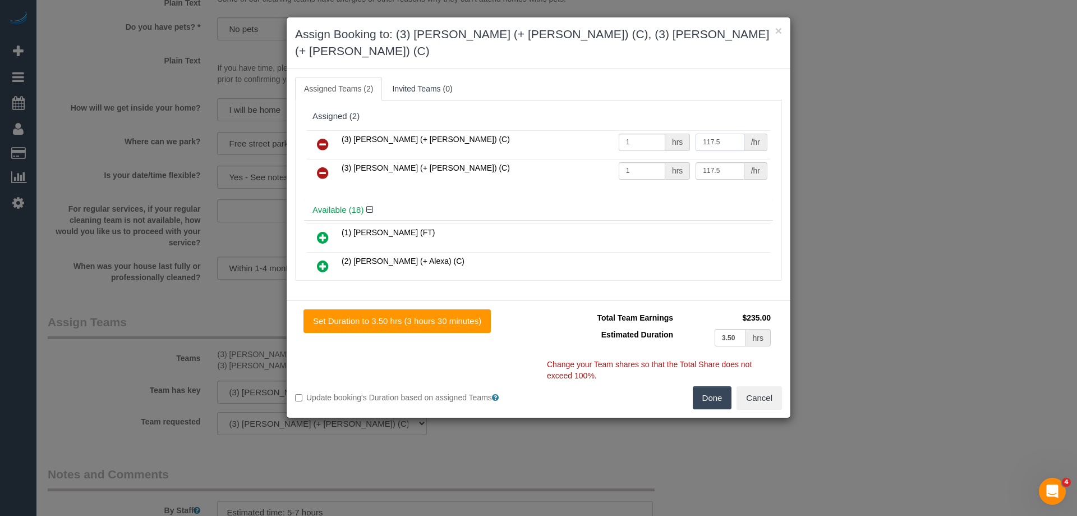
drag, startPoint x: 731, startPoint y: 126, endPoint x: 638, endPoint y: 119, distance: 92.8
click at [642, 130] on tr "(3) Arifin (+ Fatema) (C) 1 hrs 117.5 /hr" at bounding box center [538, 144] width 463 height 29
type input "107.5"
click at [711, 386] on button "Done" at bounding box center [712, 398] width 39 height 24
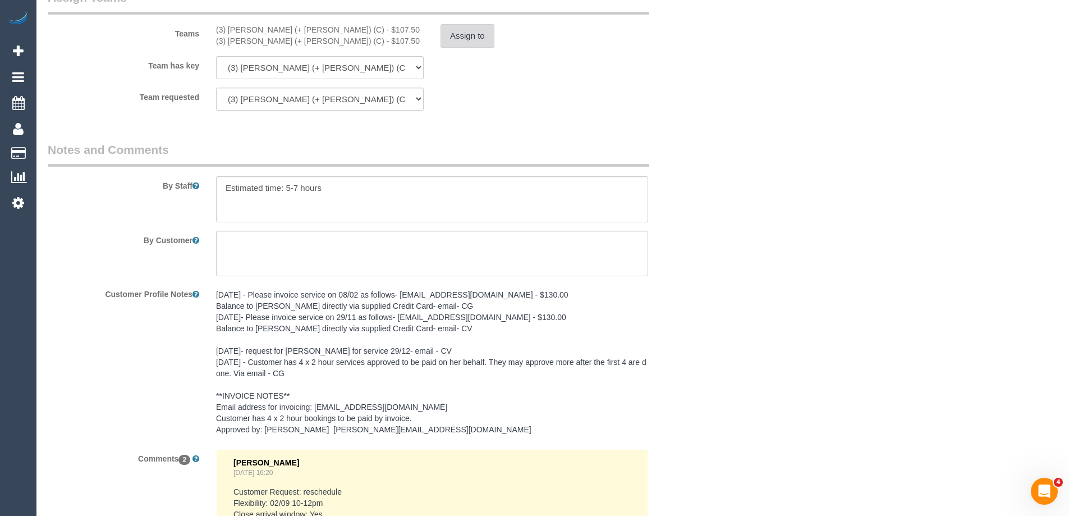
scroll to position [1997, 0]
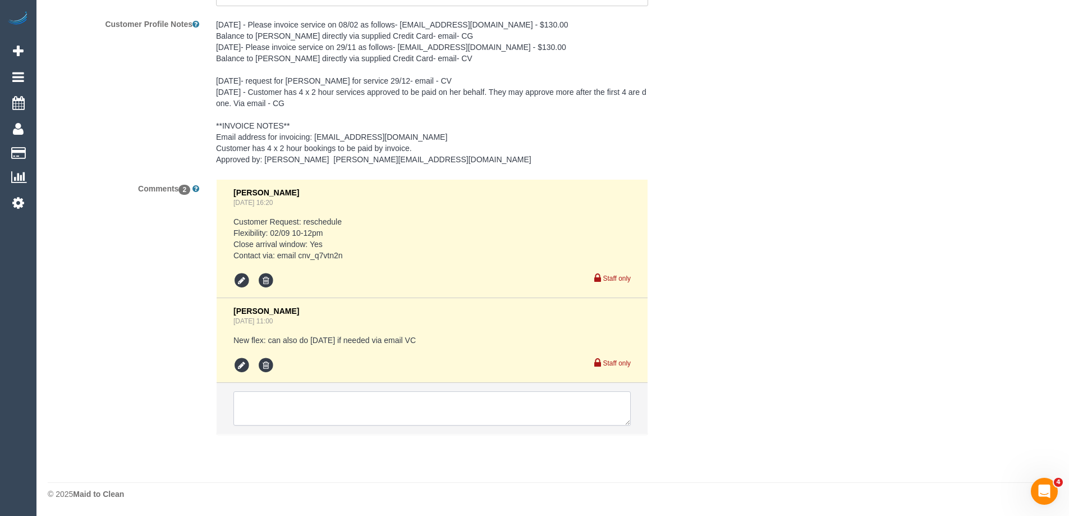
click at [357, 399] on textarea at bounding box center [431, 408] width 397 height 35
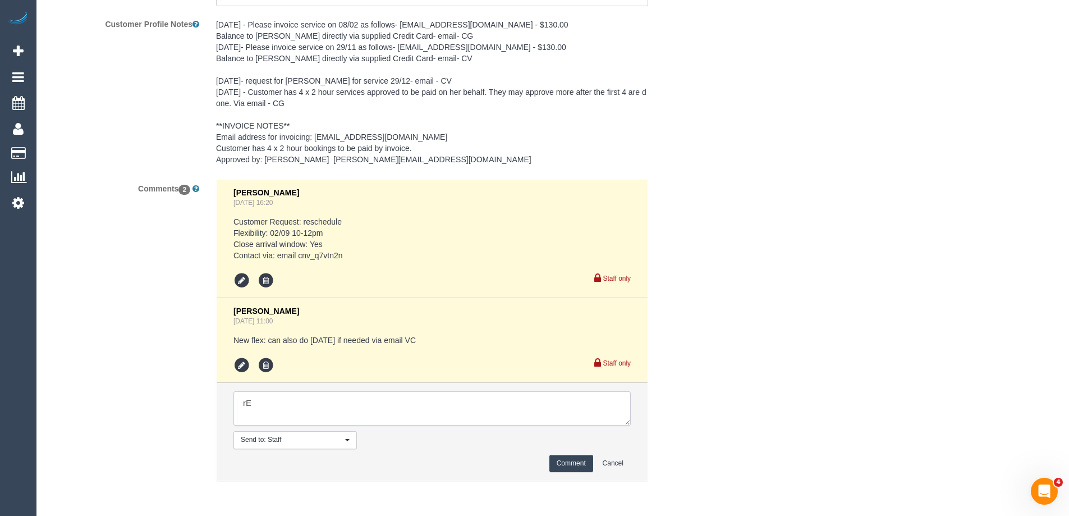
type textarea "r"
type textarea "Removing fridge as requested by customer"
click at [559, 465] on button "Comment" at bounding box center [571, 462] width 44 height 17
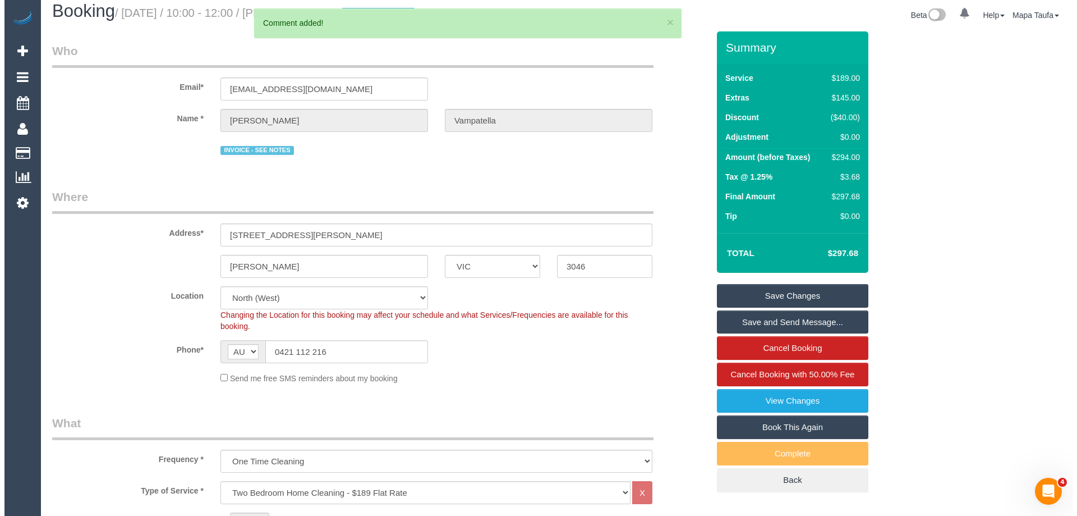
scroll to position [0, 0]
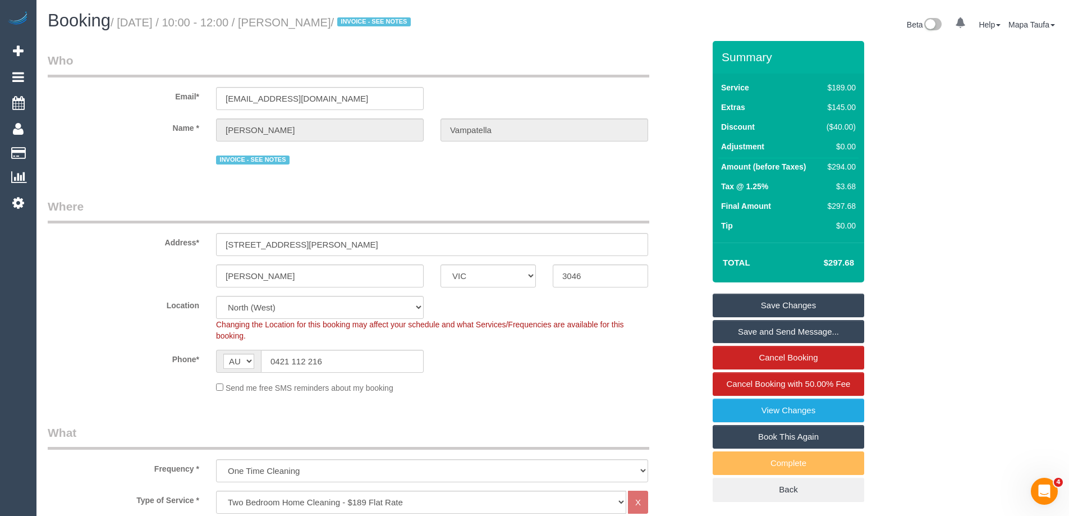
click at [766, 304] on link "Save Changes" at bounding box center [787, 305] width 151 height 24
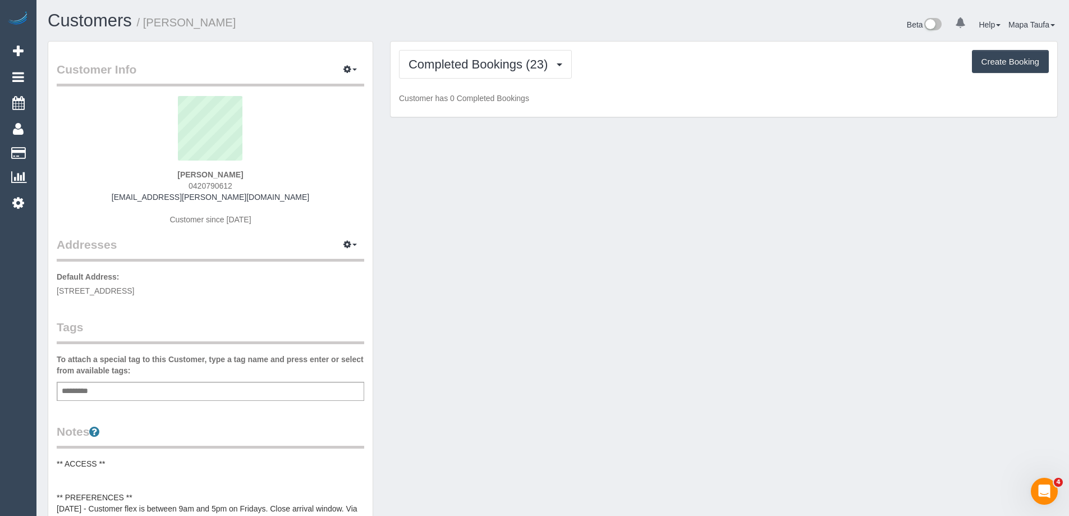
click at [488, 44] on div "Completed Bookings (23) Completed Bookings (23) Upcoming Bookings (11) Cancelle…" at bounding box center [723, 80] width 666 height 76
click at [490, 60] on span "Completed Bookings (23)" at bounding box center [480, 64] width 145 height 14
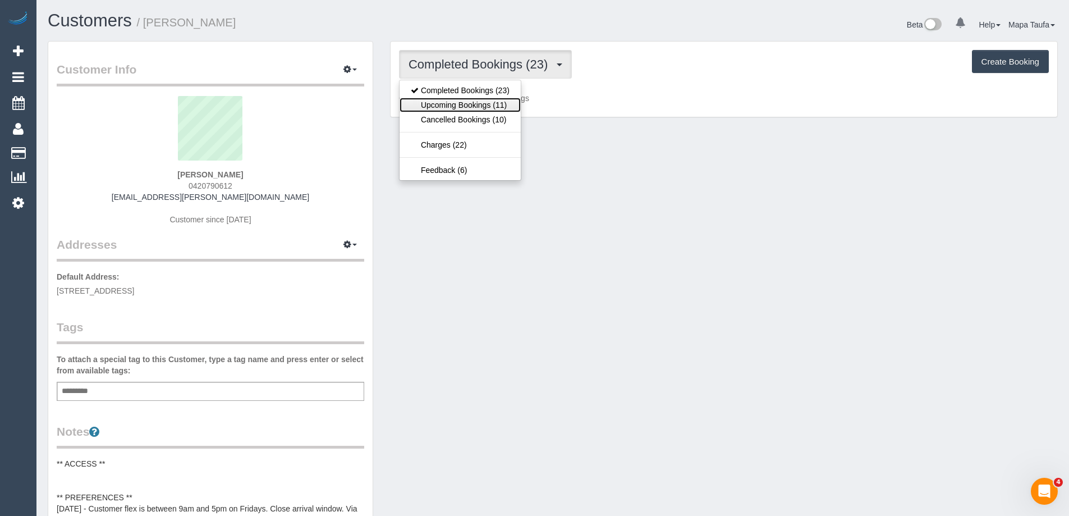
click at [495, 102] on link "Upcoming Bookings (11)" at bounding box center [459, 105] width 121 height 15
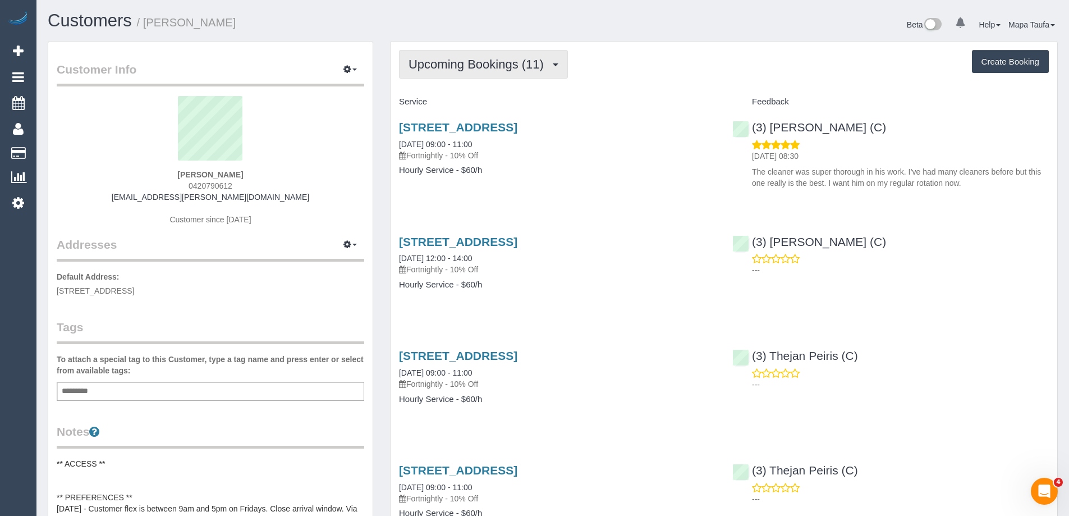
click at [498, 71] on span "Upcoming Bookings (11)" at bounding box center [478, 64] width 141 height 14
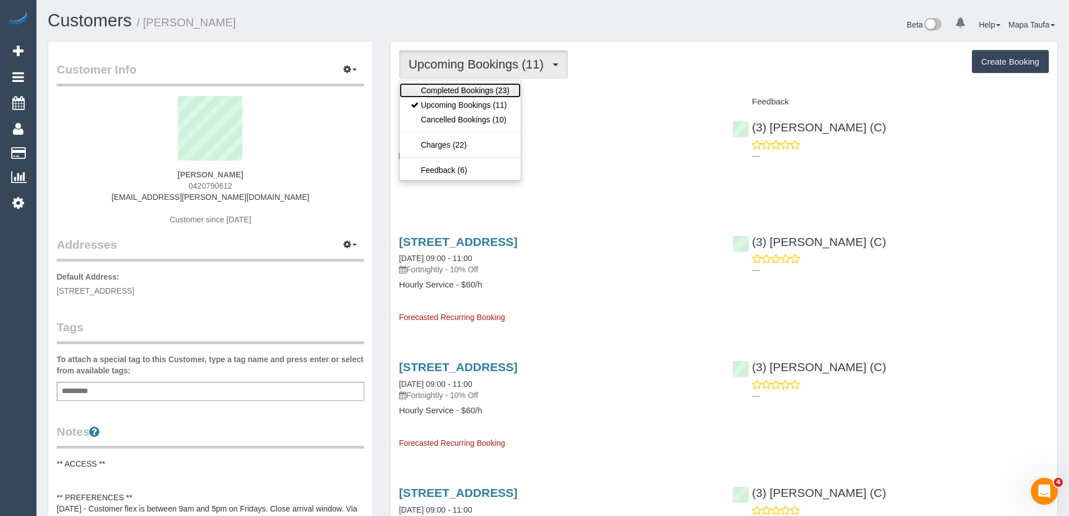
click at [479, 94] on link "Completed Bookings (23)" at bounding box center [459, 90] width 121 height 15
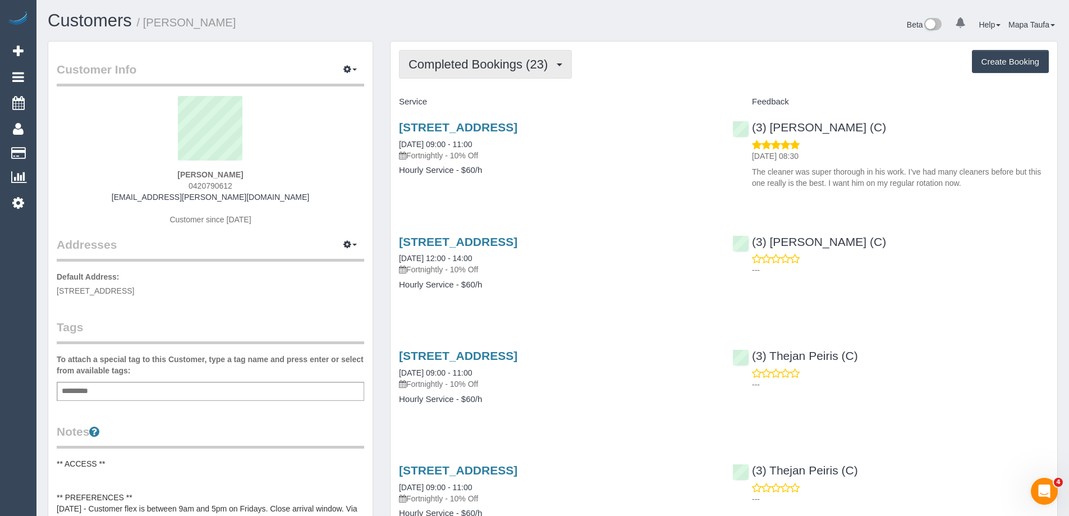
click at [488, 66] on span "Completed Bookings (23)" at bounding box center [480, 64] width 145 height 14
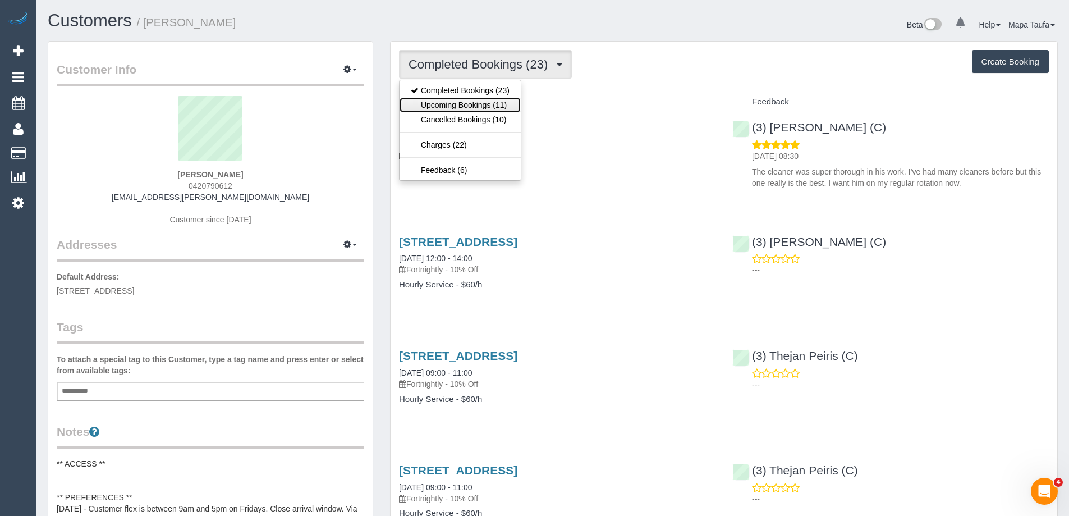
click at [485, 103] on link "Upcoming Bookings (11)" at bounding box center [459, 105] width 121 height 15
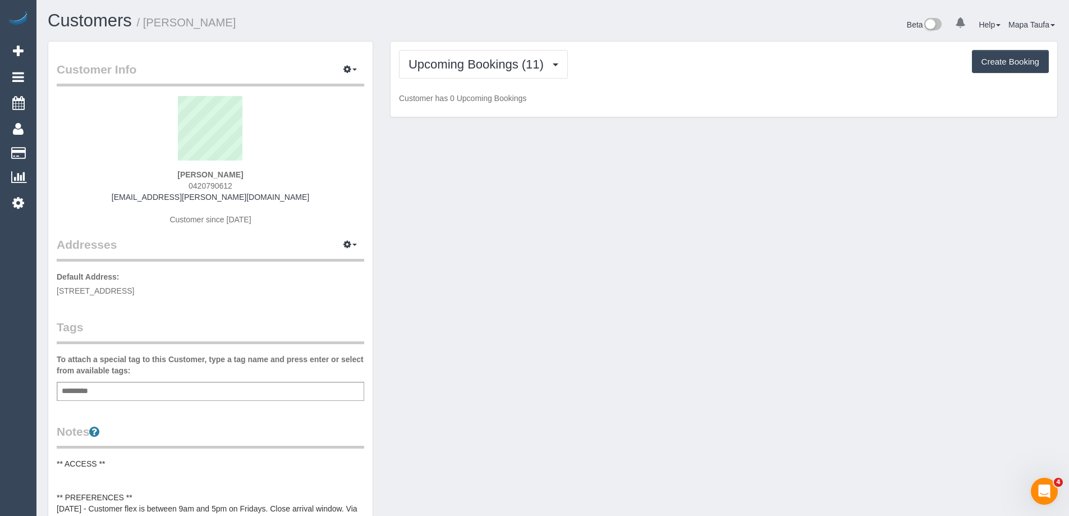
click at [590, 44] on div "Upcoming Bookings (11) Completed Bookings (23) Upcoming Bookings (11) Cancelled…" at bounding box center [723, 80] width 666 height 76
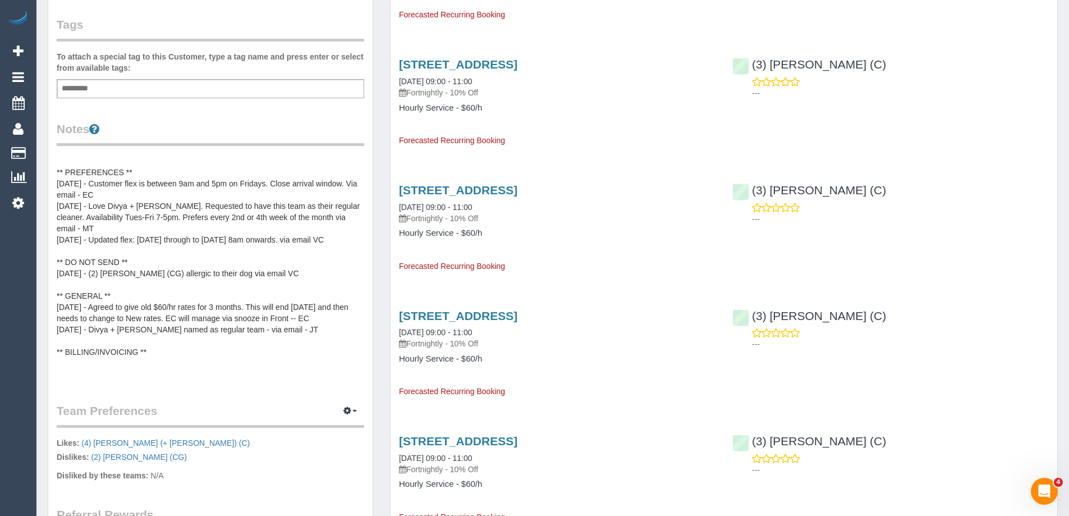
scroll to position [449, 0]
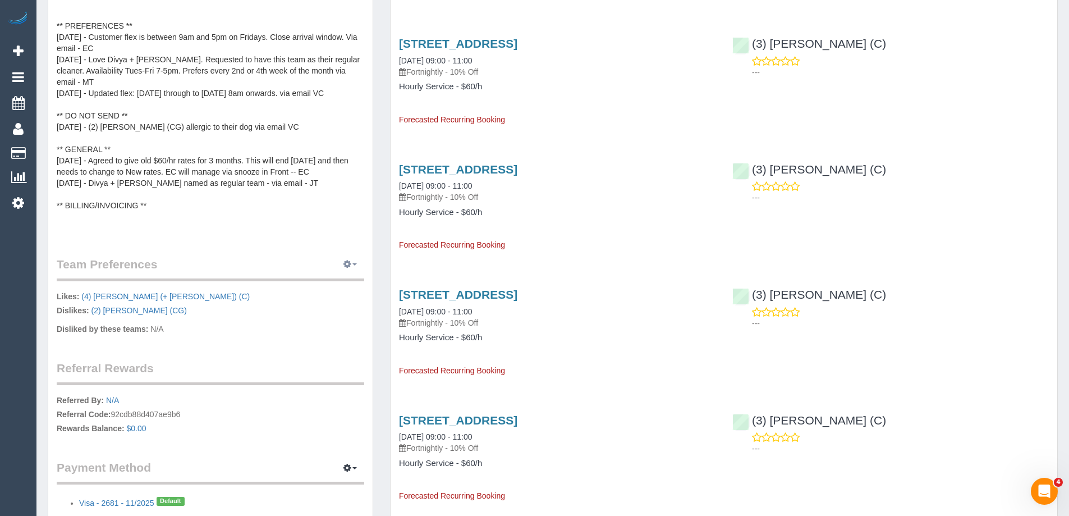
drag, startPoint x: 352, startPoint y: 269, endPoint x: 347, endPoint y: 273, distance: 6.3
click at [352, 269] on button "button" at bounding box center [350, 264] width 28 height 17
click at [341, 285] on link "Manage Preferences" at bounding box center [315, 285] width 95 height 15
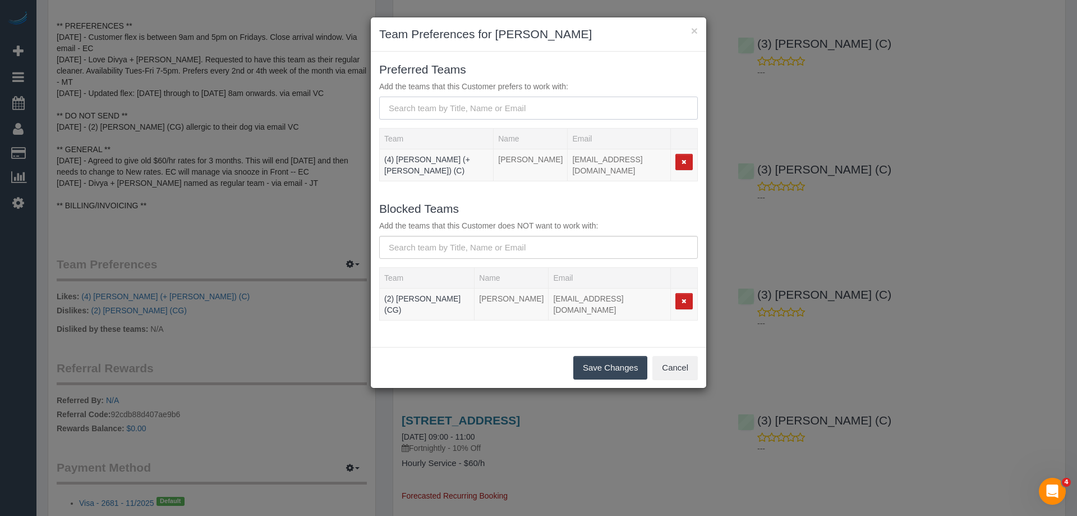
click at [429, 111] on input "text" at bounding box center [538, 107] width 319 height 23
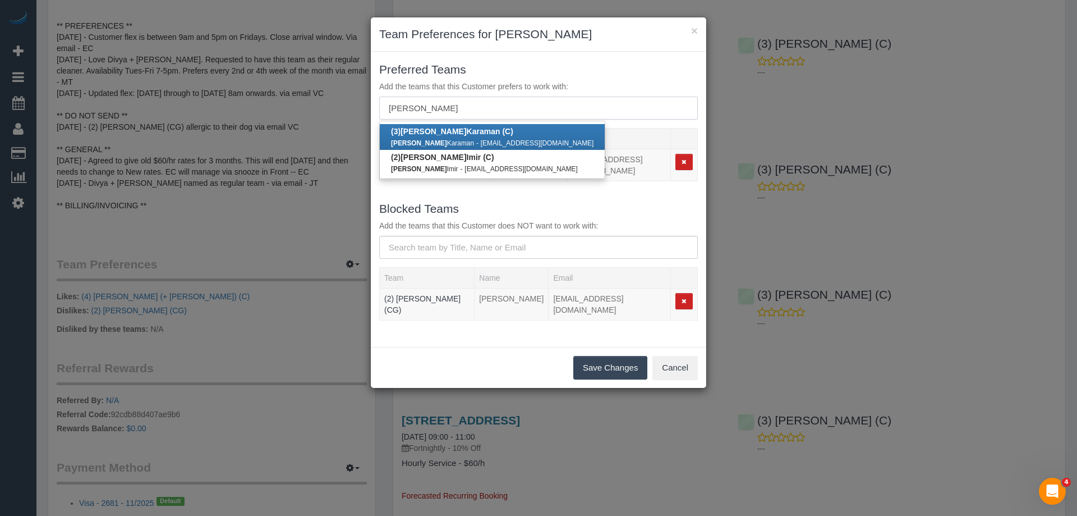
type input "murat"
click at [481, 140] on small "mkaraman77@gmail.com" at bounding box center [537, 143] width 113 height 8
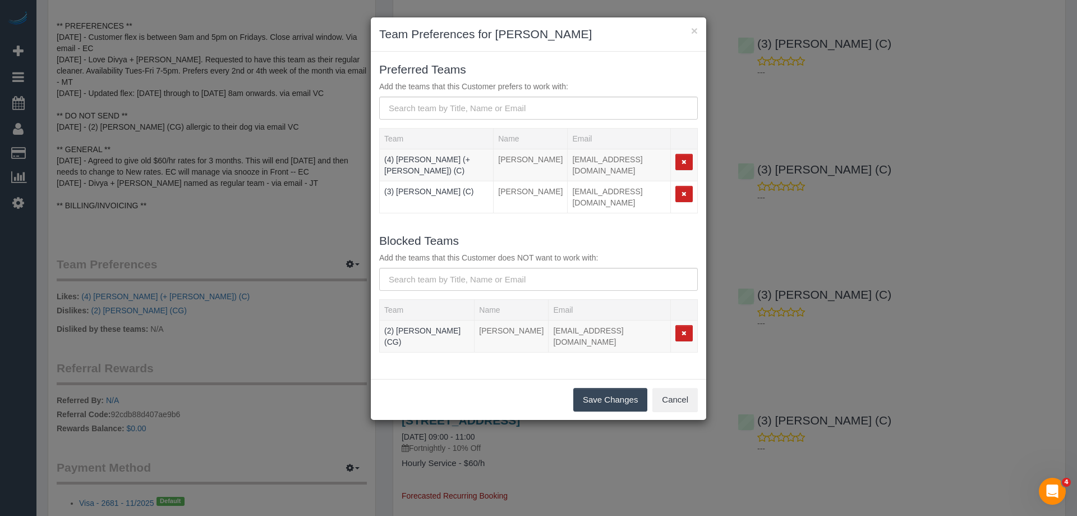
click at [609, 388] on button "Save Changes" at bounding box center [610, 400] width 74 height 24
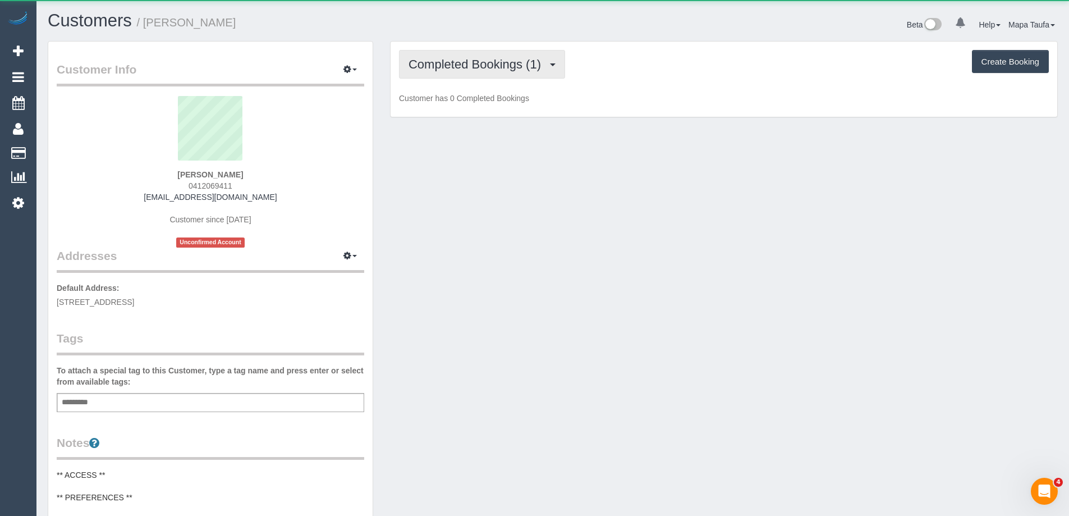
click at [465, 72] on button "Completed Bookings (1)" at bounding box center [482, 64] width 166 height 29
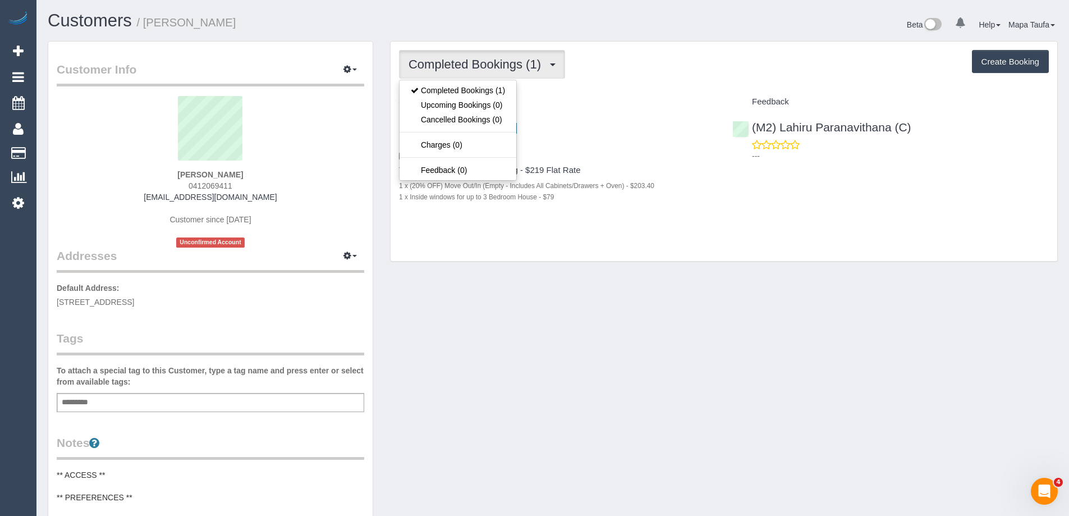
click at [638, 83] on div "Completed Bookings (1) Completed Bookings (1) Upcoming Bookings (0) Cancelled B…" at bounding box center [723, 152] width 666 height 220
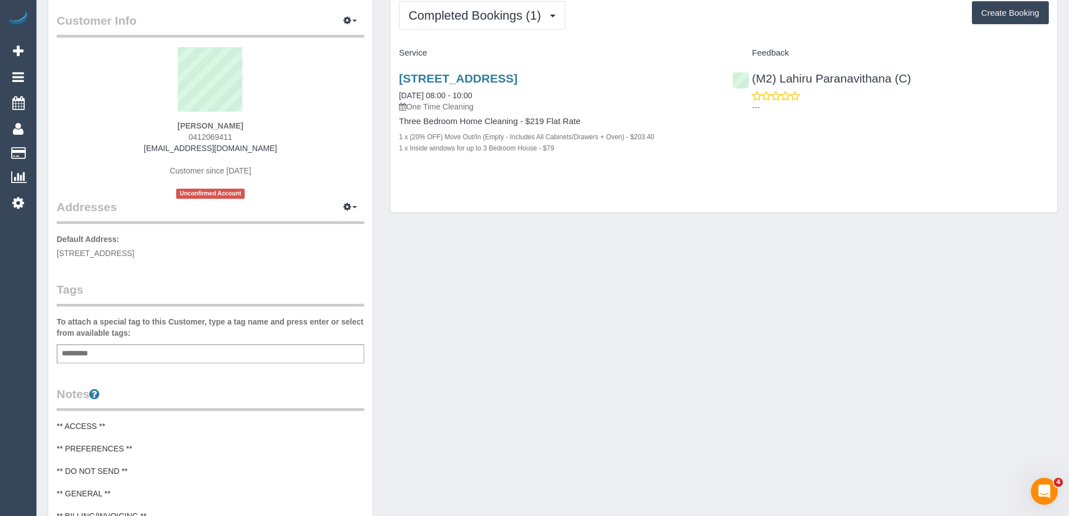
scroll to position [112, 0]
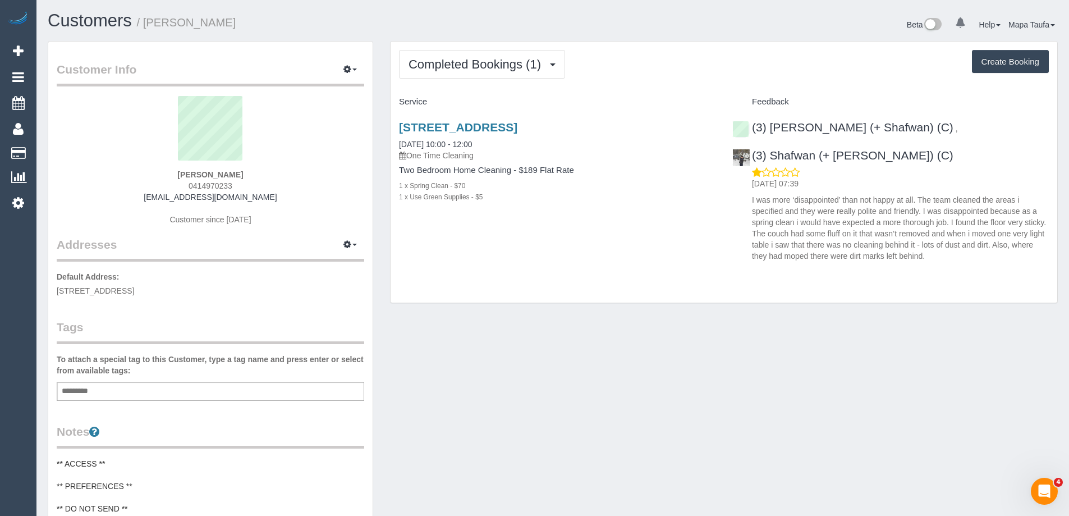
click at [94, 392] on input "text" at bounding box center [78, 391] width 38 height 15
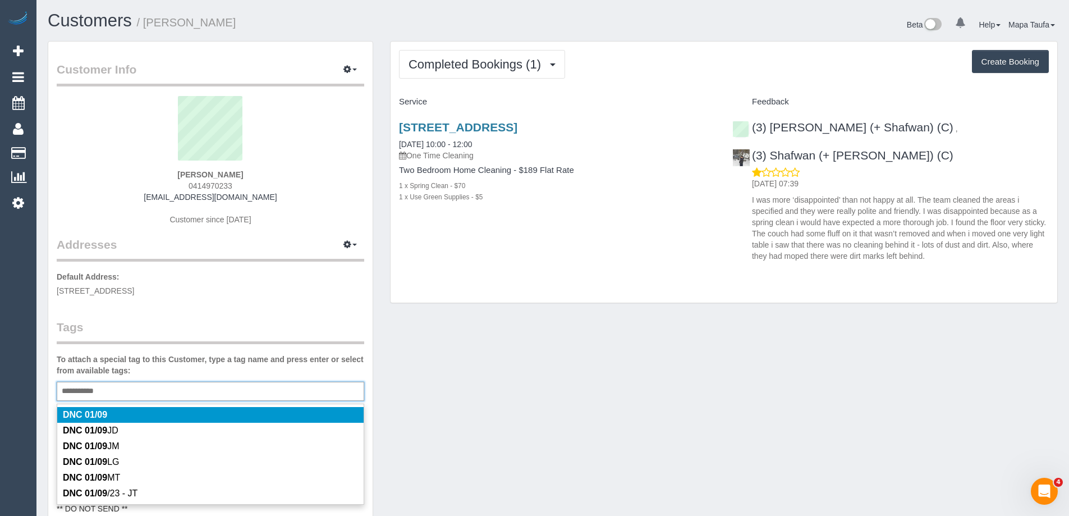
type input "**********"
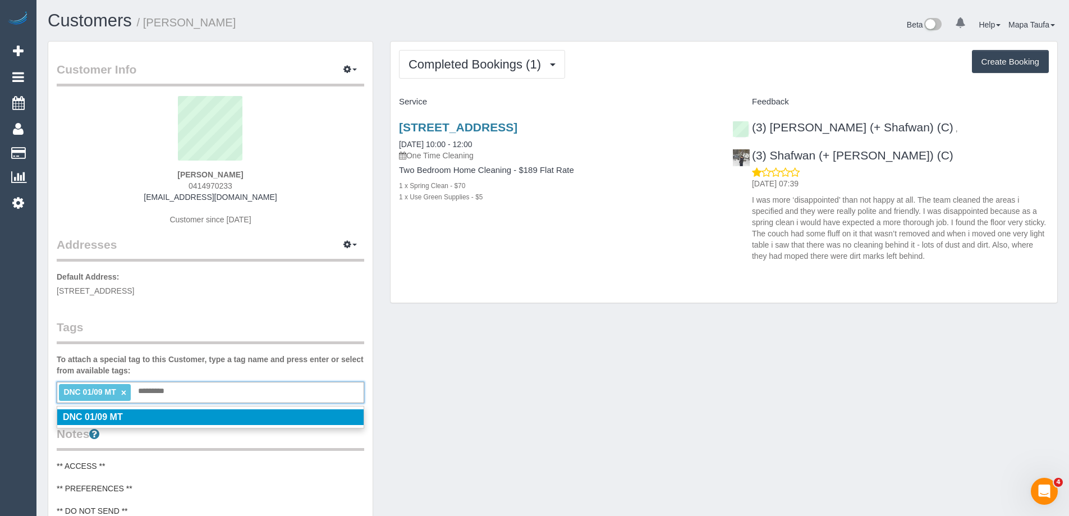
click at [149, 411] on li "DNC 01/09 MT" at bounding box center [210, 417] width 306 height 16
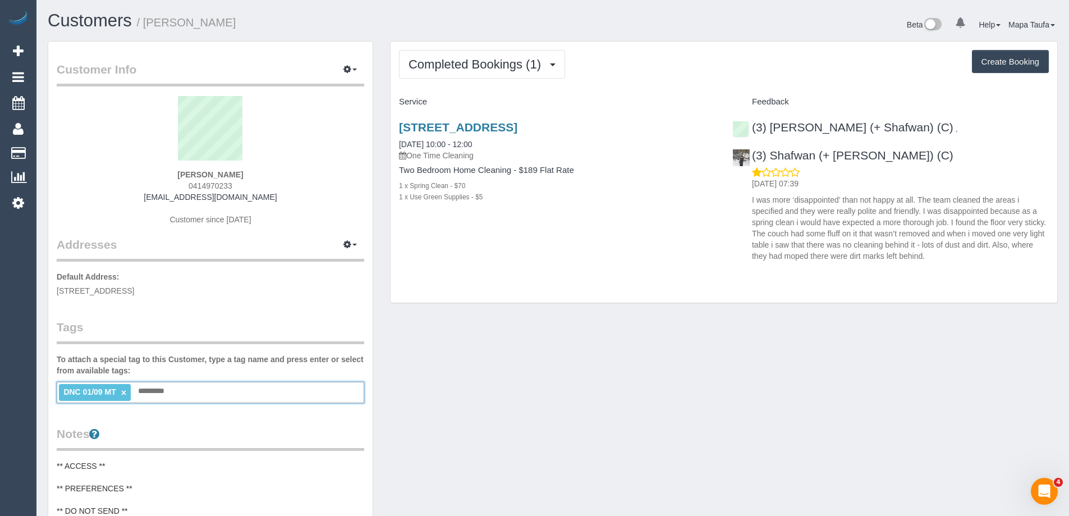
click at [277, 174] on div "Ellen Kessler 0414970233 32ellen@gmail.com Customer since 2025" at bounding box center [210, 166] width 307 height 140
drag, startPoint x: 245, startPoint y: 172, endPoint x: 182, endPoint y: 174, distance: 62.9
click at [182, 174] on div "Ellen Kessler 0414970233 32ellen@gmail.com Customer since 2025" at bounding box center [210, 166] width 307 height 140
copy strong "Ellen Kessler"
click at [318, 130] on sui-profile-pic at bounding box center [210, 132] width 291 height 73
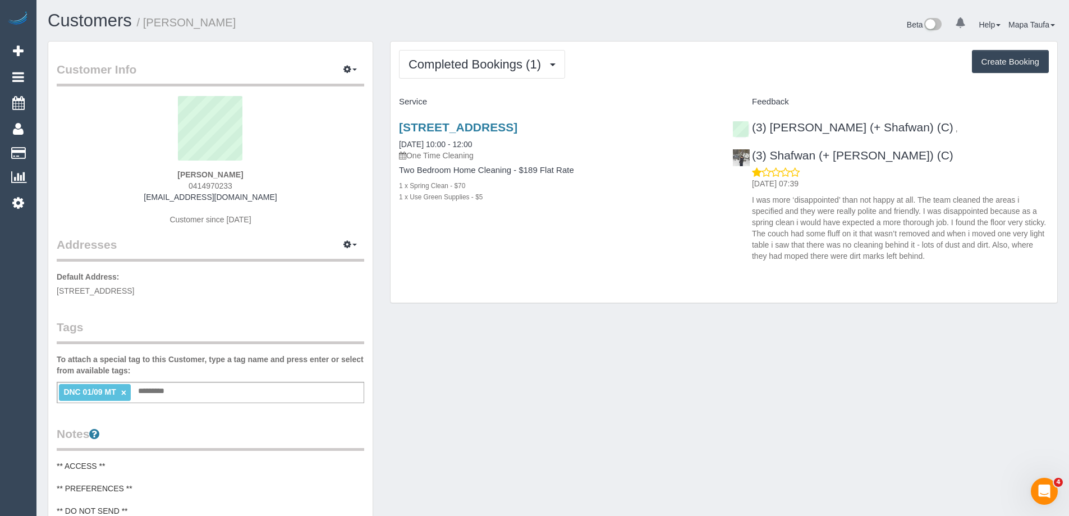
drag, startPoint x: 229, startPoint y: 171, endPoint x: 174, endPoint y: 172, distance: 55.5
click at [174, 172] on div "Ellen Kessler 0414970233 32ellen@gmail.com Customer since 2025" at bounding box center [210, 166] width 307 height 140
copy strong "Ellen Kessler"
drag, startPoint x: 881, startPoint y: 157, endPoint x: 770, endPoint y: 156, distance: 111.1
click at [770, 156] on div "(3) Farhan (+ Shafwan) (C) , (3) Shafwan (+ Farhan) (C) 02/09/2025 07:39 I was …" at bounding box center [890, 188] width 333 height 155
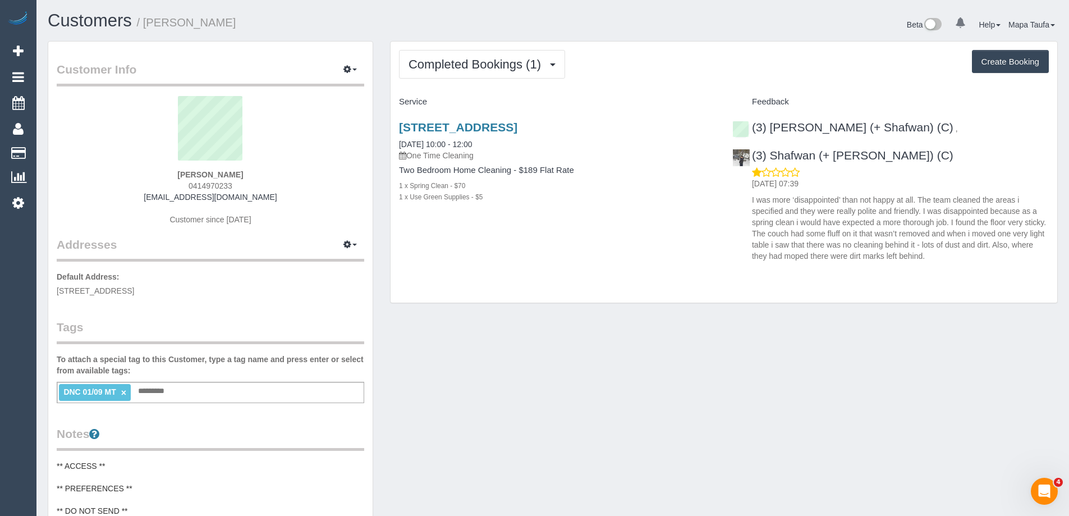
copy link "Shafwan (+ Farhan) (C)"
click at [424, 133] on link "5/15 Ararat Ave, Coburg North, VIC 3058" at bounding box center [458, 127] width 118 height 13
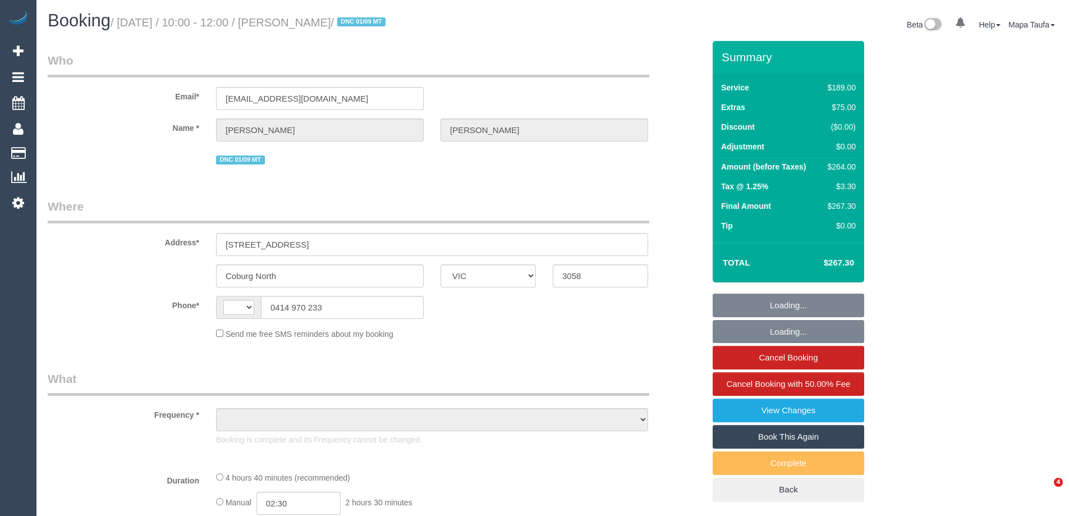
select select "VIC"
select select "string:AU"
select select "string:stripe-pm_1RxkHu2GScqysDRVxh5tYe4Q"
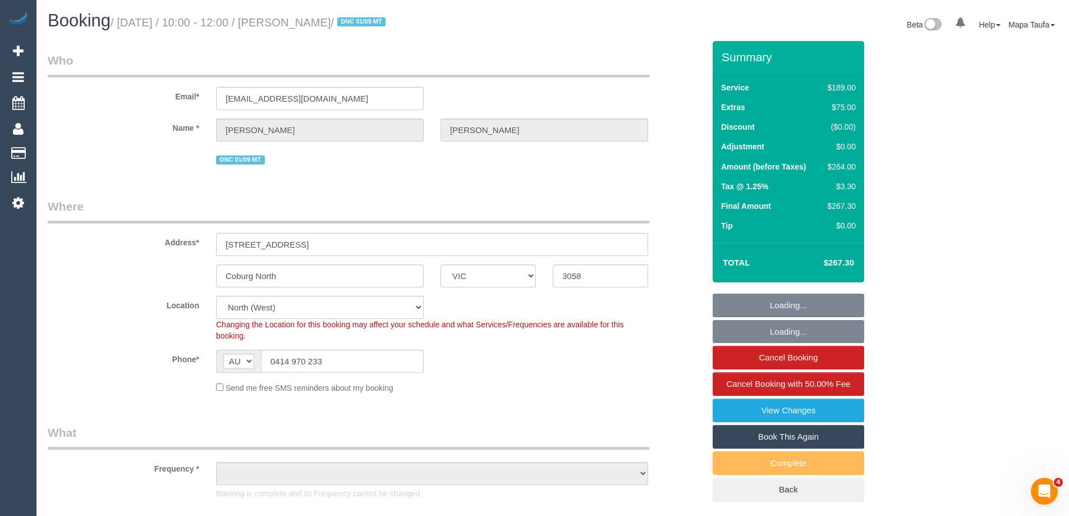
select select "object:794"
select select "number:27"
select select "number:15"
select select "number:19"
select select "number:24"
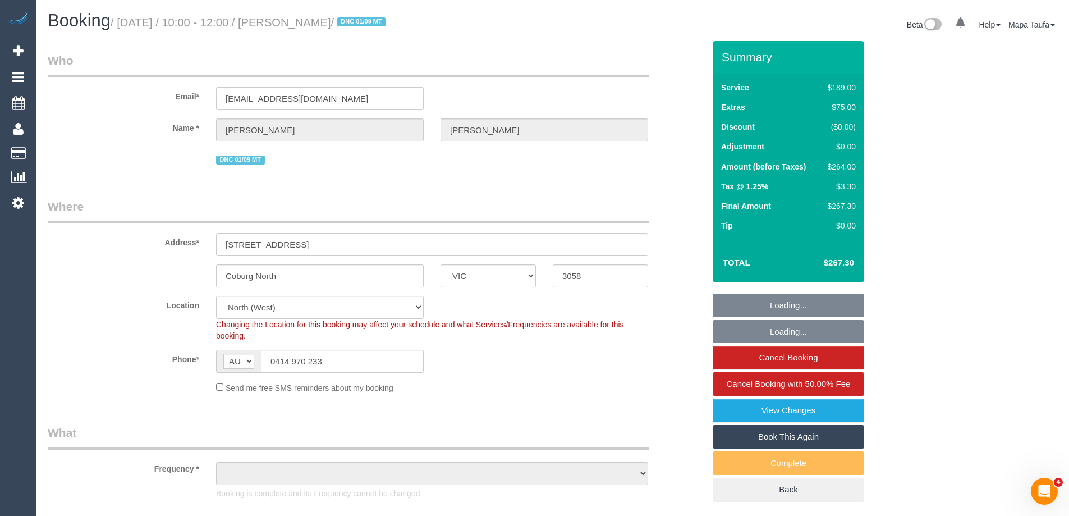
select select "number:13"
select select "object:799"
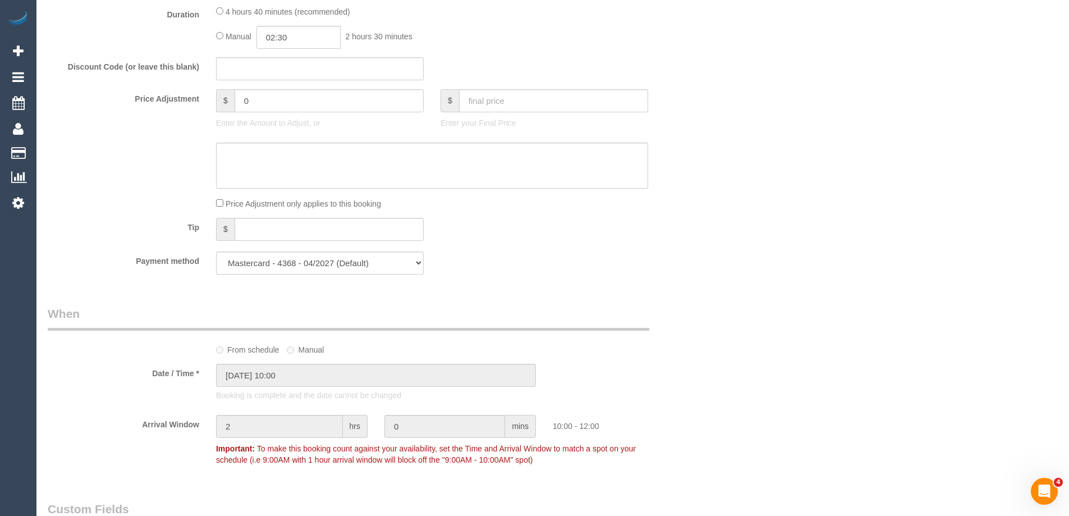
scroll to position [1066, 0]
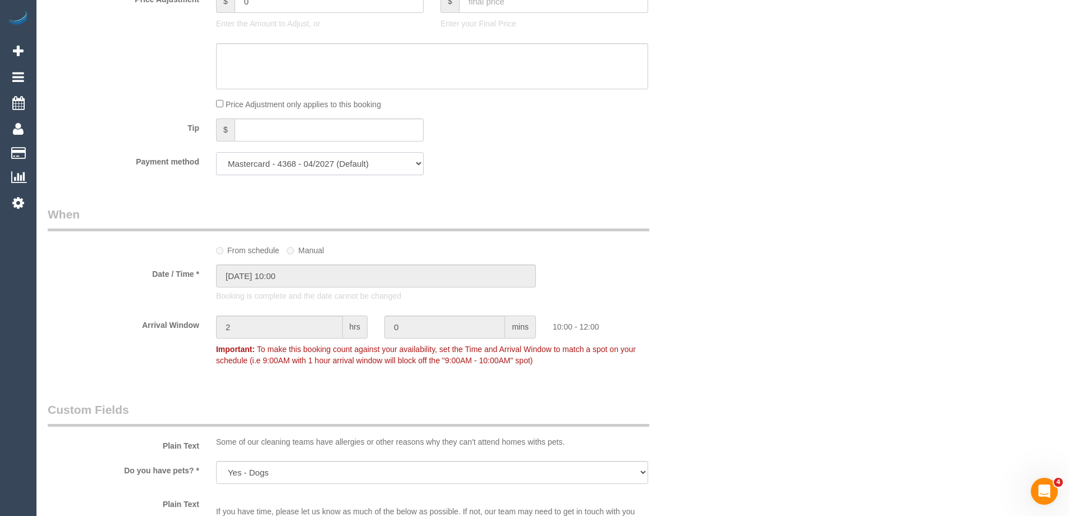
click at [360, 160] on select "Mastercard - 4368 - 04/2027 (Default) Add Credit Card ─────────────── Cash Chec…" at bounding box center [320, 163] width 208 height 23
click at [567, 173] on div "Payment method Mastercard - 4368 - 04/2027 (Default) Add Credit Card ──────────…" at bounding box center [375, 163] width 673 height 23
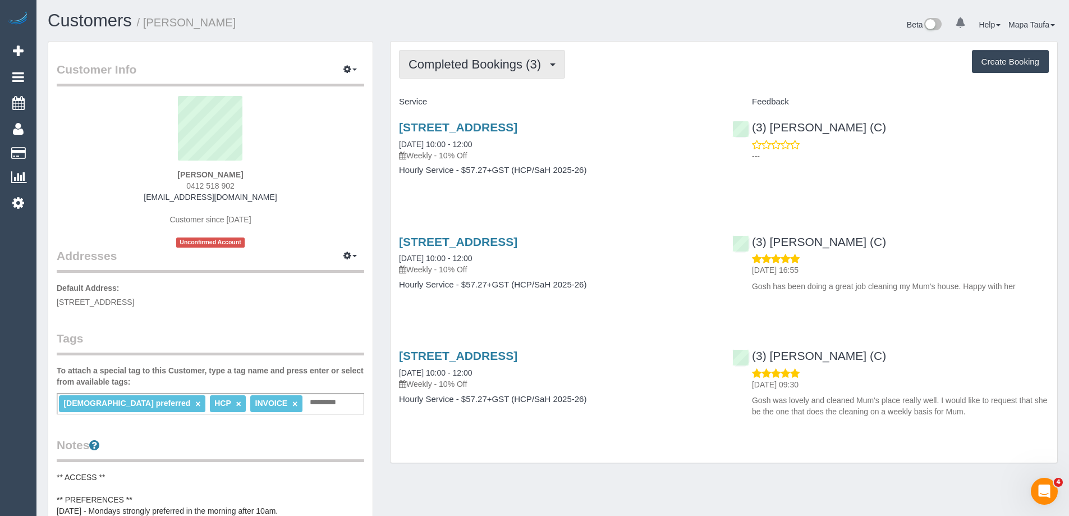
click at [442, 71] on span "Completed Bookings (3)" at bounding box center [477, 64] width 138 height 14
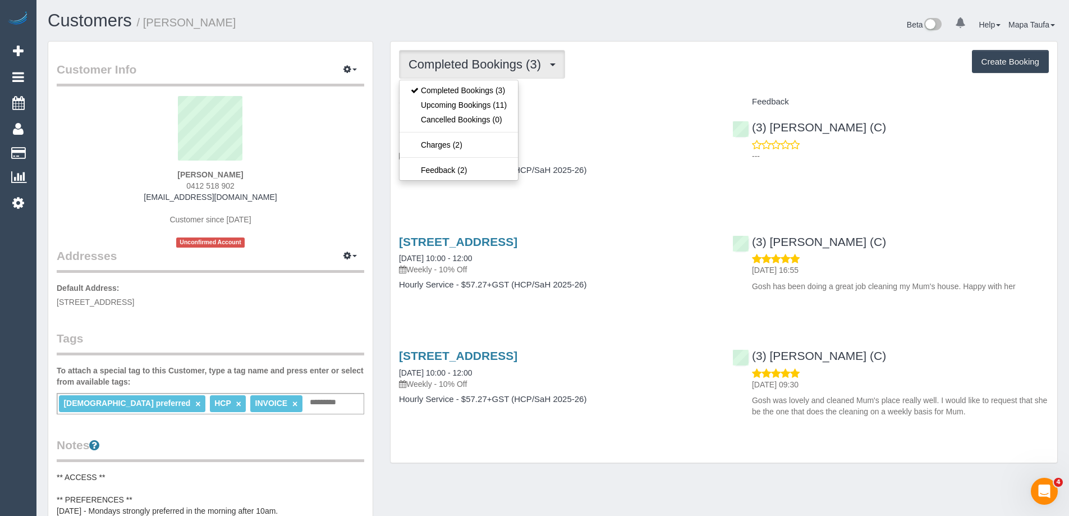
click at [591, 101] on h4 "Service" at bounding box center [557, 102] width 316 height 10
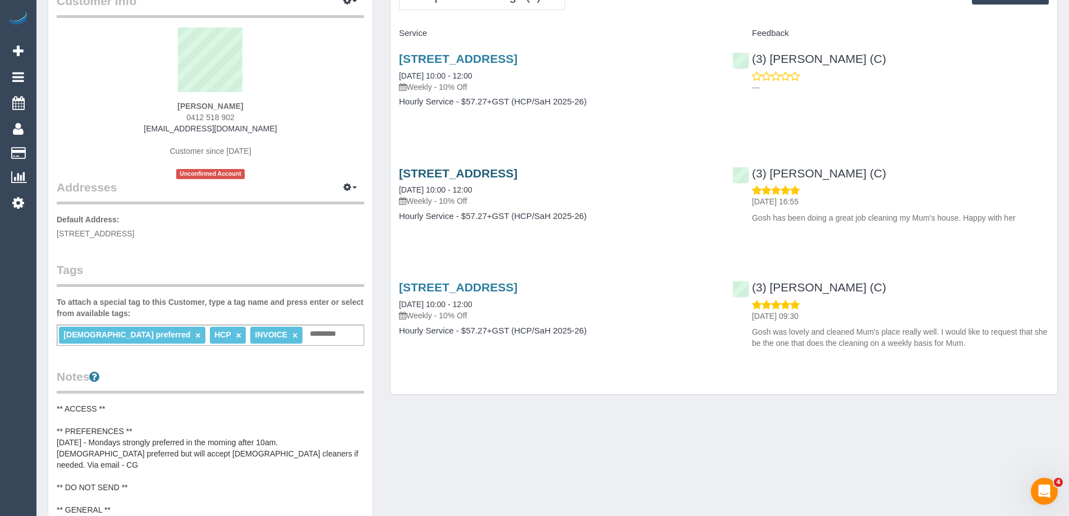
scroll to position [56, 0]
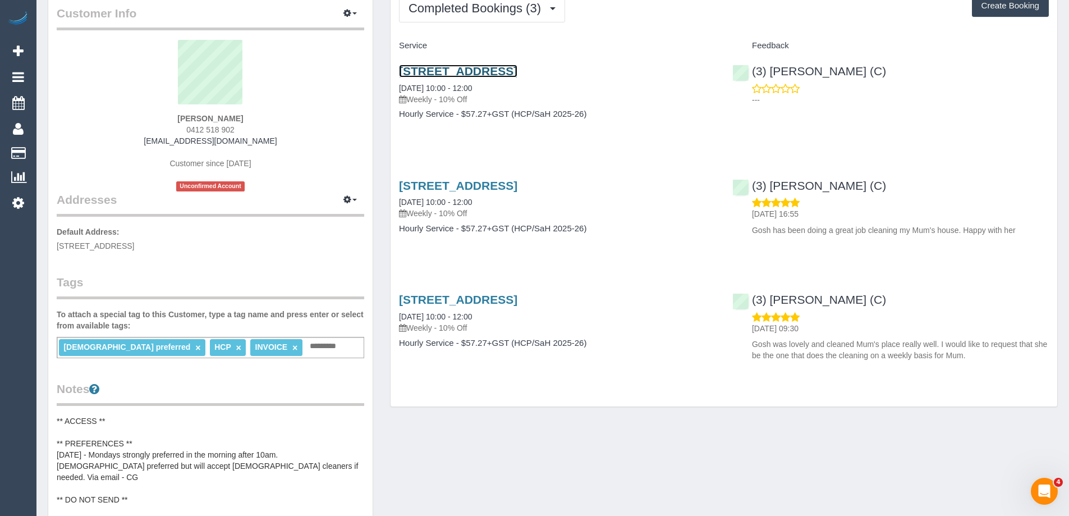
click at [478, 73] on link "18 Garnet Street, Brunswick, VIC 3056" at bounding box center [458, 71] width 118 height 13
drag, startPoint x: 488, startPoint y: 13, endPoint x: 482, endPoint y: 34, distance: 21.7
click at [489, 13] on span "Completed Bookings (3)" at bounding box center [477, 8] width 138 height 14
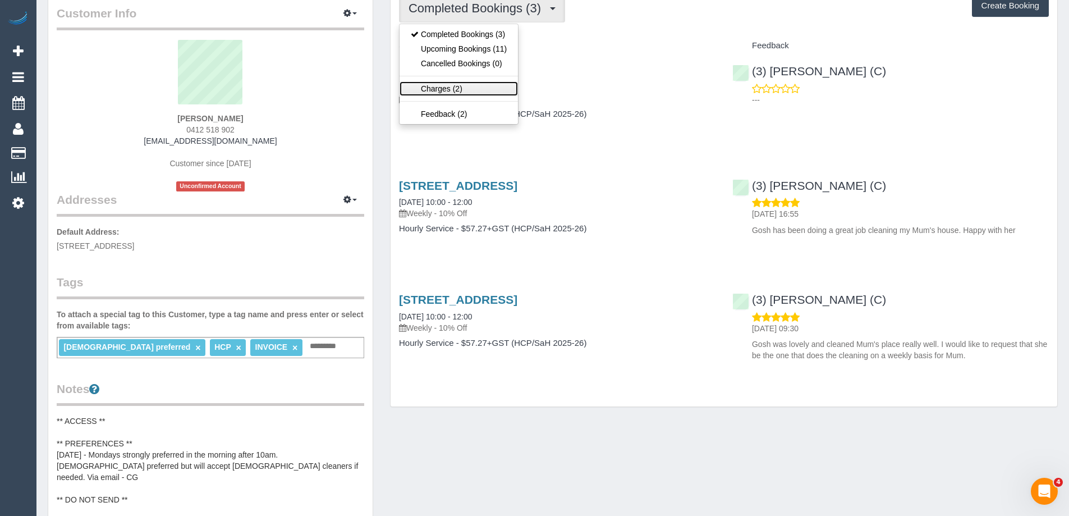
click at [473, 84] on link "Charges (2)" at bounding box center [458, 88] width 118 height 15
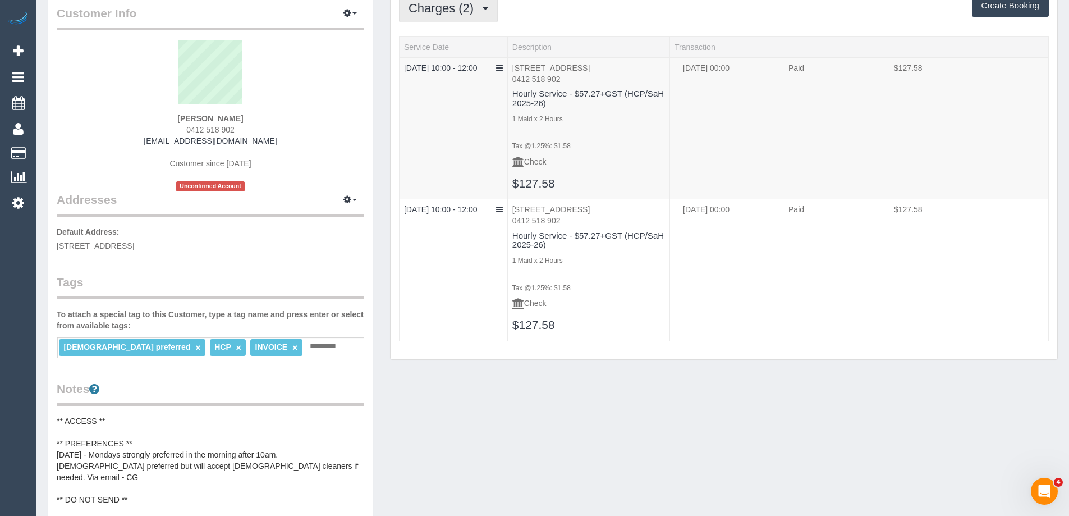
click at [444, 10] on span "Charges (2)" at bounding box center [443, 8] width 71 height 14
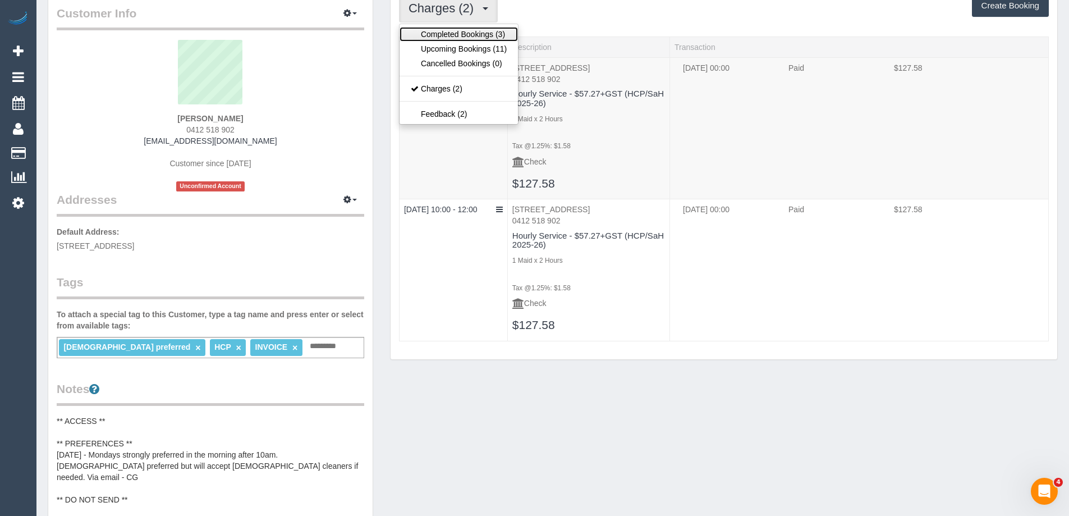
click at [448, 34] on link "Completed Bookings (3)" at bounding box center [458, 34] width 118 height 15
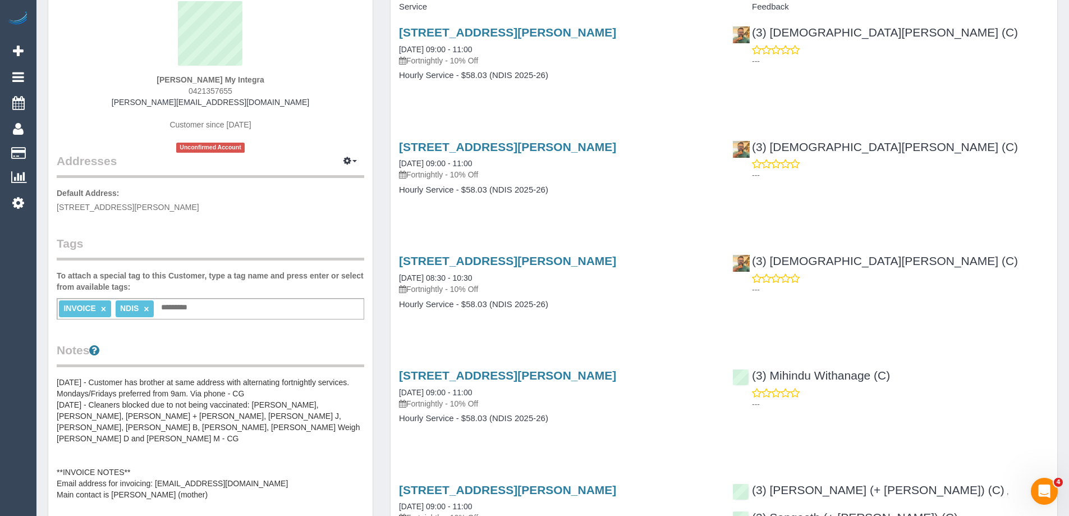
scroll to position [337, 0]
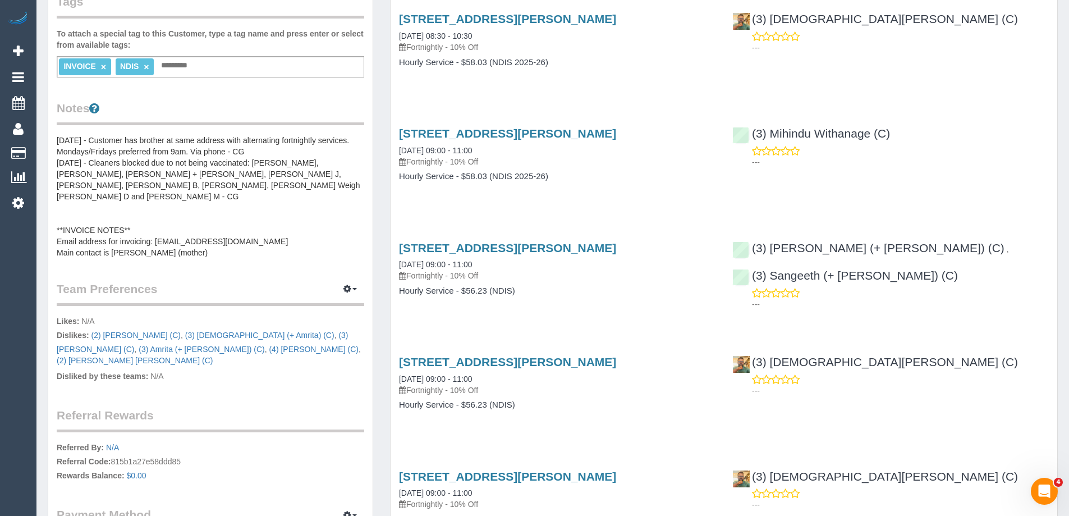
click at [259, 230] on pre "[DATE] - Customer has brother at same address with alternating fortnightly serv…" at bounding box center [210, 196] width 307 height 123
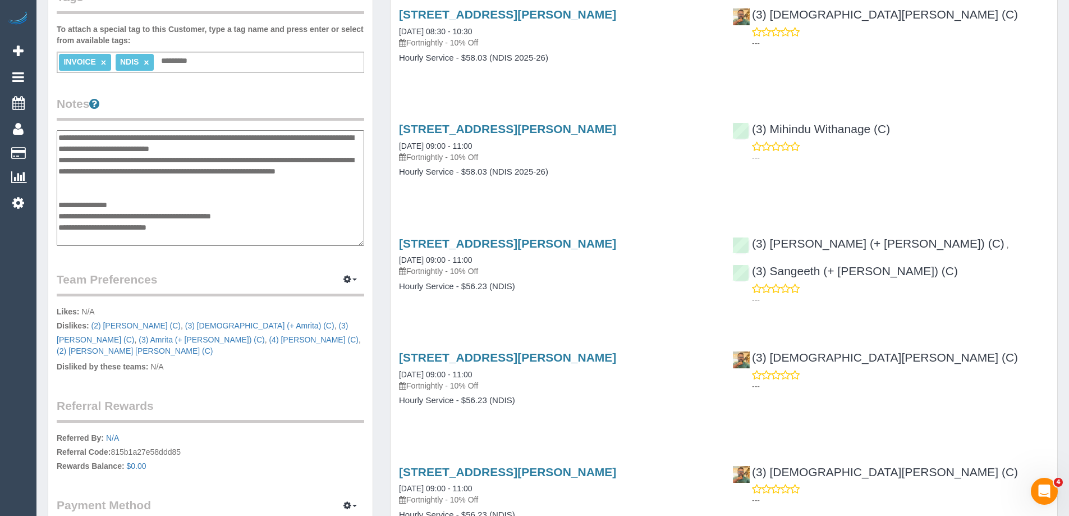
scroll to position [281, 0]
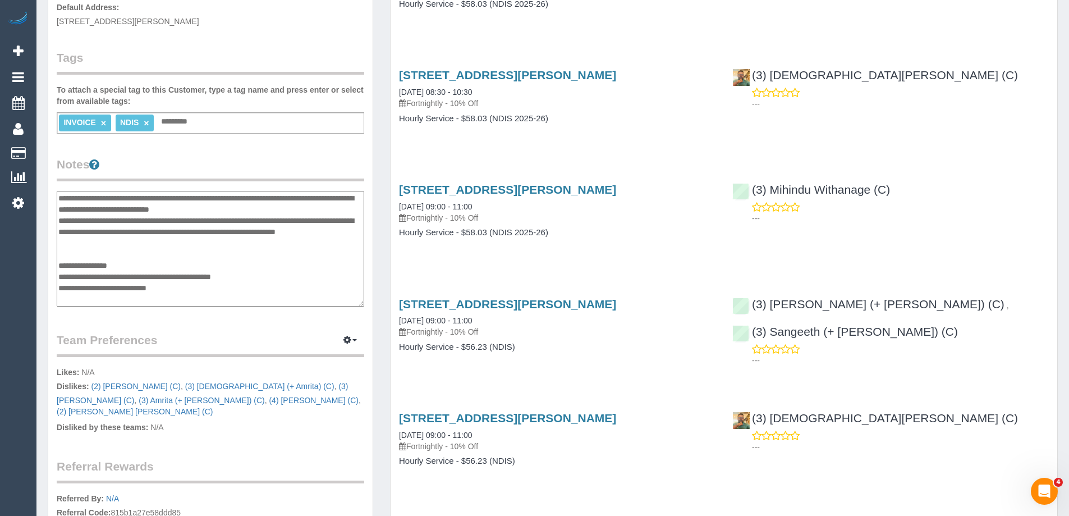
click at [292, 150] on div "Customer Info Edit Contact Info Send Message Email Preferences Special Sales Ta…" at bounding box center [210, 198] width 324 height 874
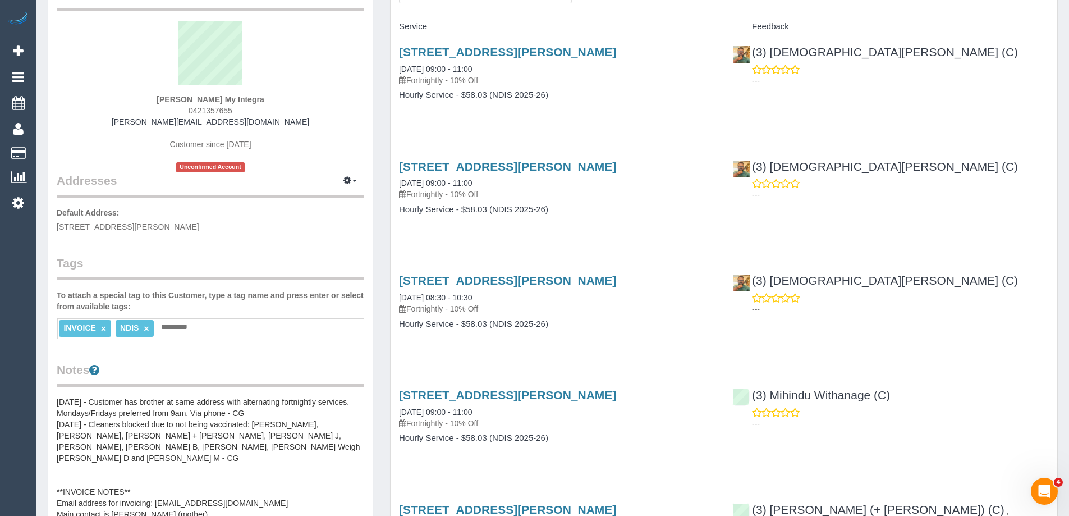
scroll to position [56, 0]
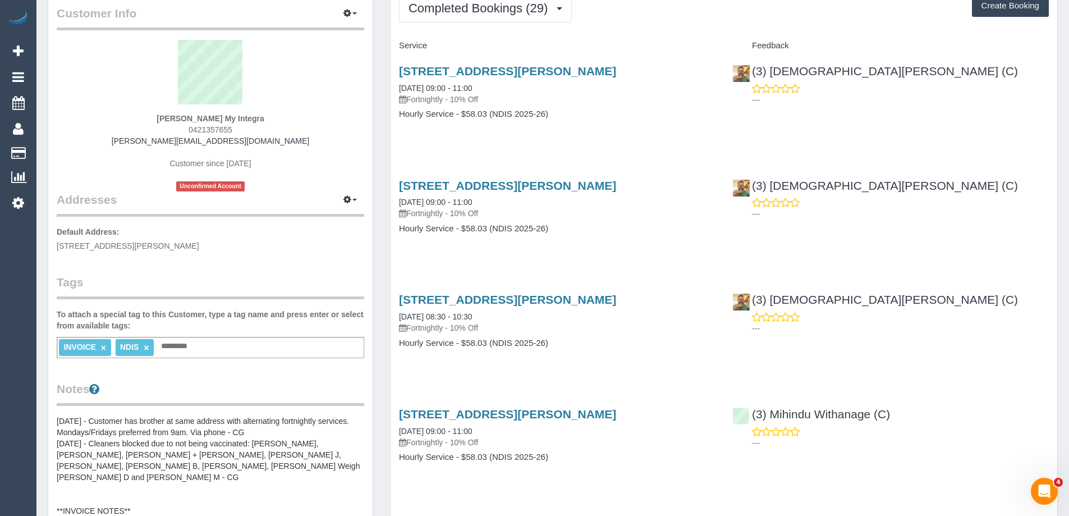
drag, startPoint x: 191, startPoint y: 130, endPoint x: 235, endPoint y: 131, distance: 43.8
click at [235, 131] on div "Paul Saade My Integra 0421357655 paul.myintegra@fake.com Customer since 2024 Un…" at bounding box center [210, 115] width 307 height 151
click at [241, 130] on div "Paul Saade My Integra 0421357655 paul.myintegra@fake.com Customer since 2024 Un…" at bounding box center [210, 115] width 307 height 151
drag, startPoint x: 242, startPoint y: 130, endPoint x: 195, endPoint y: 133, distance: 47.2
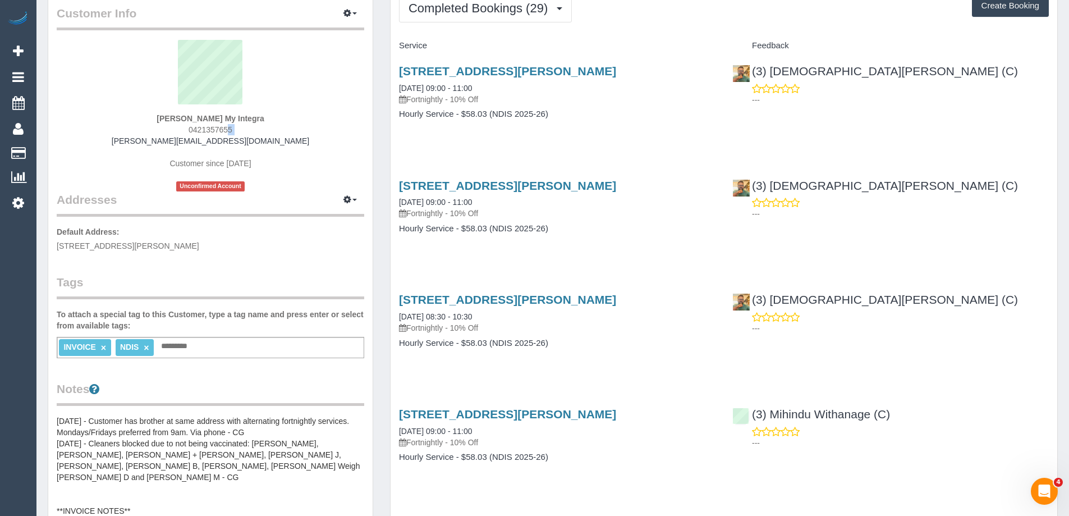
click at [195, 133] on div "Paul Saade My Integra 0421357655 paul.myintegra@fake.com Customer since 2024 Un…" at bounding box center [210, 115] width 307 height 151
click at [363, 8] on div "Customer Info Edit Contact Info Send Message Email Preferences Special Sales Ta…" at bounding box center [210, 424] width 324 height 879
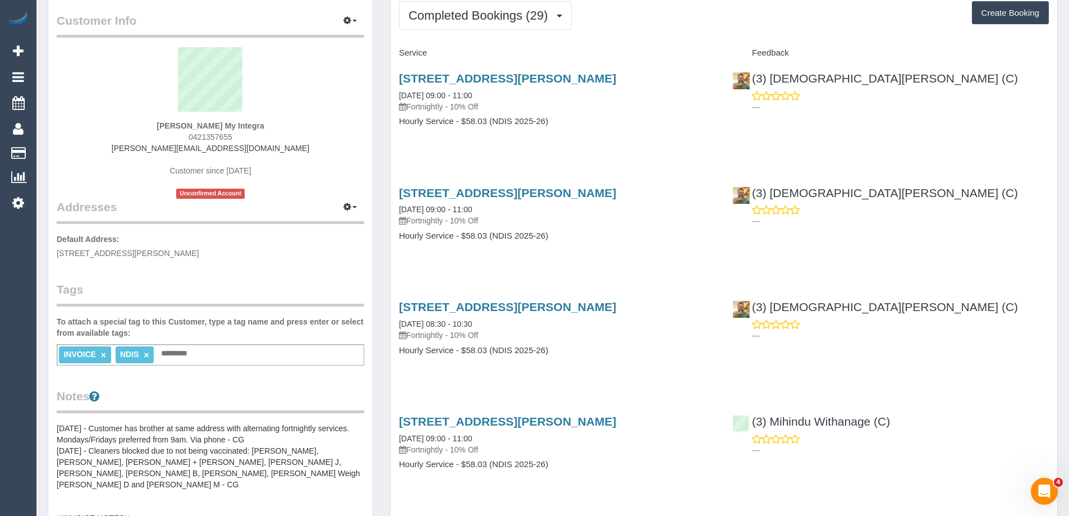
click at [361, 10] on div "Customer Info Edit Contact Info Send Message Email Preferences Special Sales Ta…" at bounding box center [210, 432] width 324 height 879
click at [357, 24] on button "button" at bounding box center [350, 20] width 28 height 17
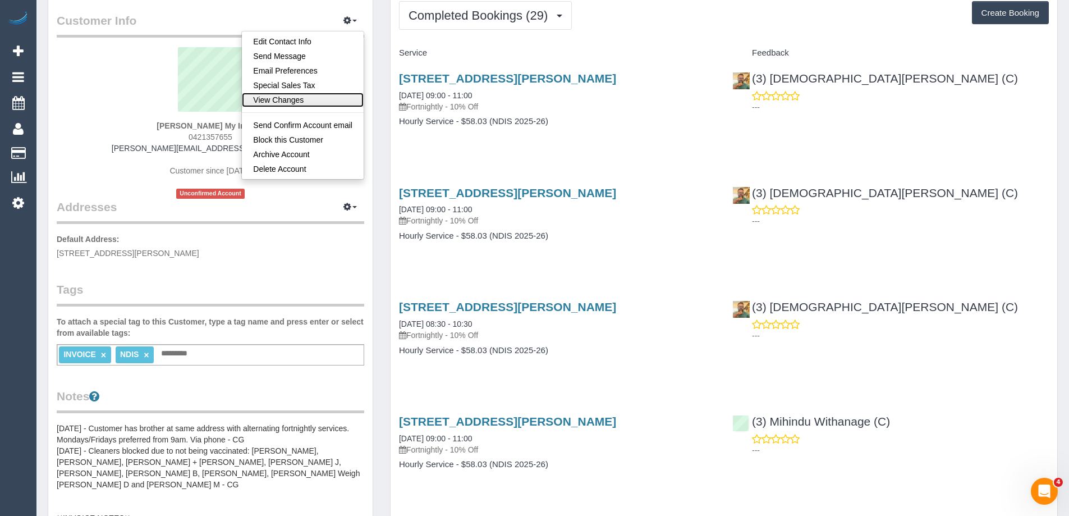
click at [329, 99] on link "View Changes" at bounding box center [303, 100] width 122 height 15
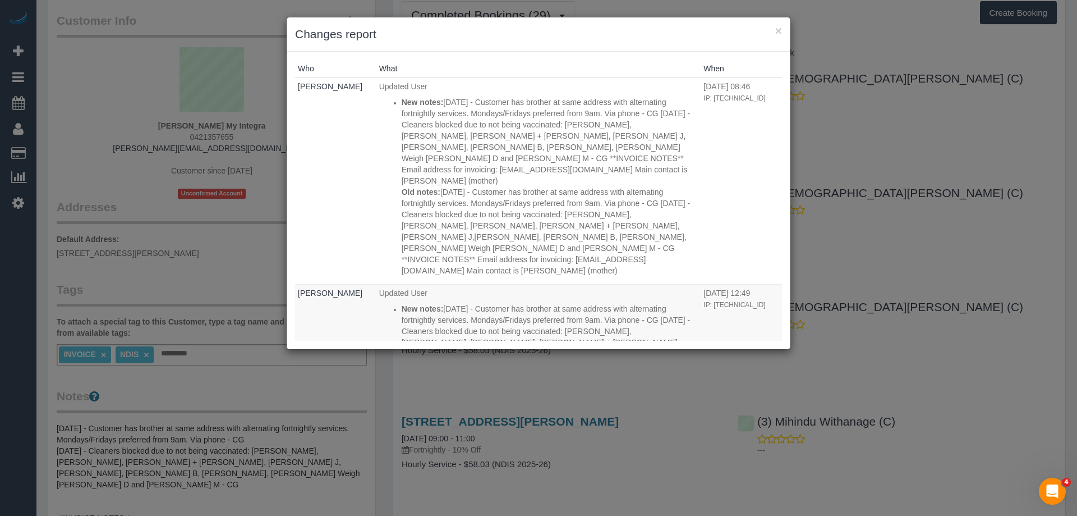
click at [157, 268] on div "× Changes report Who What When Mary Regala Updated User New notes: Old notes: 1…" at bounding box center [538, 258] width 1077 height 516
click at [783, 30] on div "× Changes report" at bounding box center [539, 34] width 504 height 34
click at [779, 27] on button "×" at bounding box center [778, 31] width 7 height 12
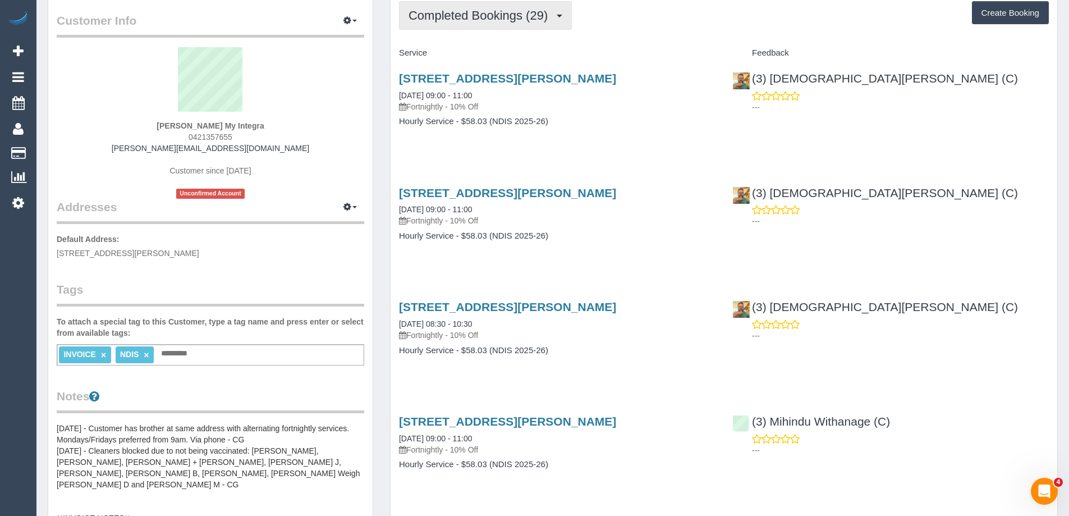
click at [444, 17] on span "Completed Bookings (29)" at bounding box center [480, 15] width 145 height 14
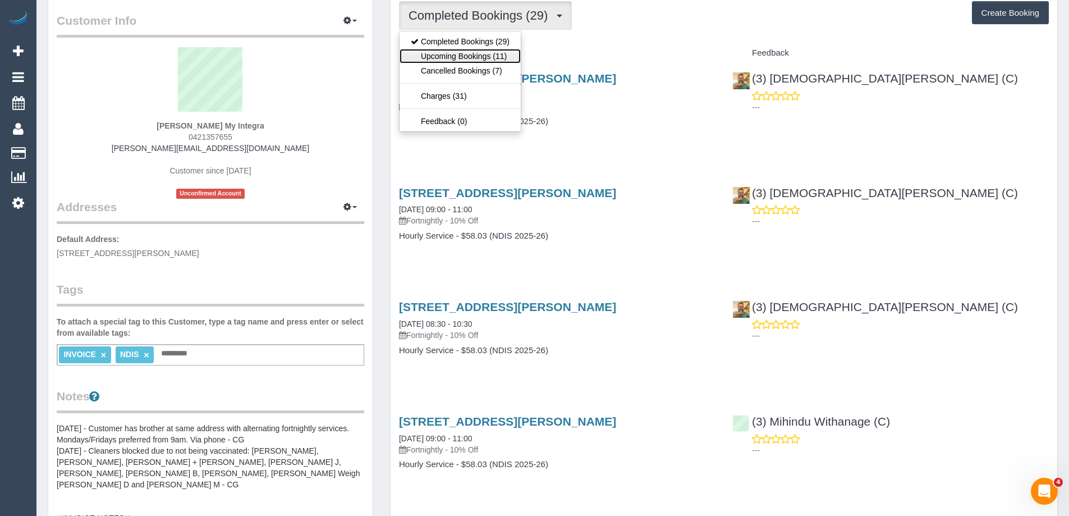
click at [447, 53] on link "Upcoming Bookings (11)" at bounding box center [459, 56] width 121 height 15
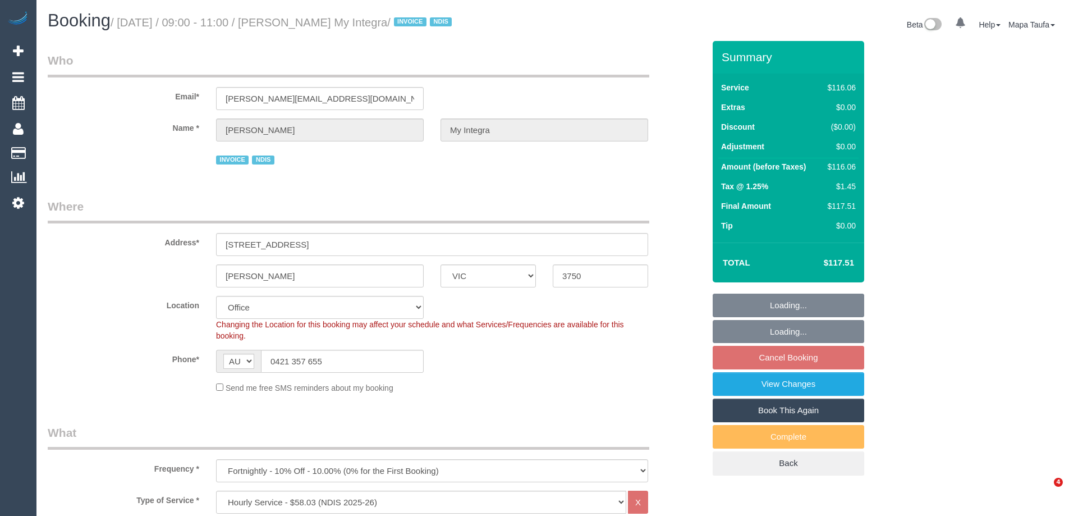
select select "VIC"
select select "object:737"
select select "number:27"
select select "number:14"
select select "number:19"
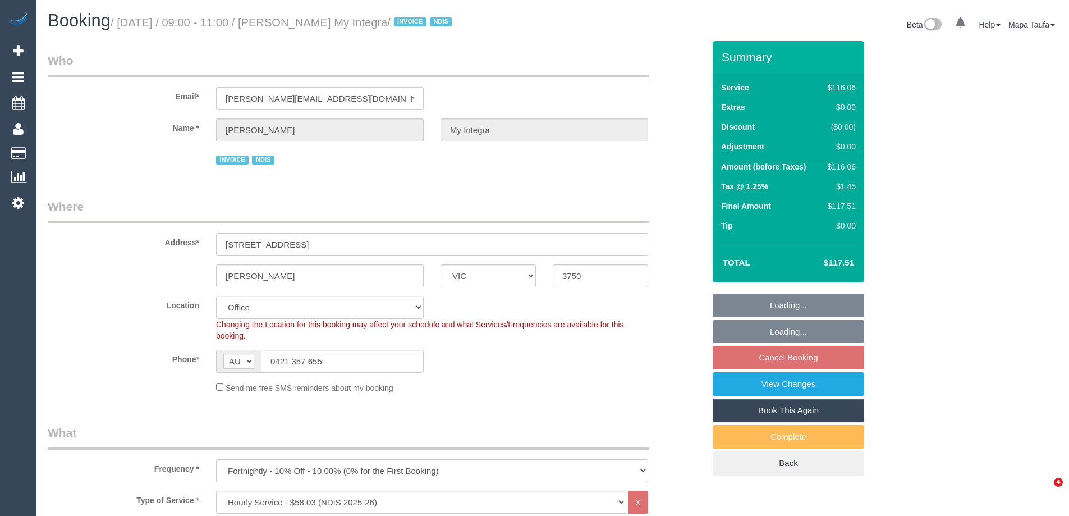
select select "number:36"
select select "number:35"
select select "number:11"
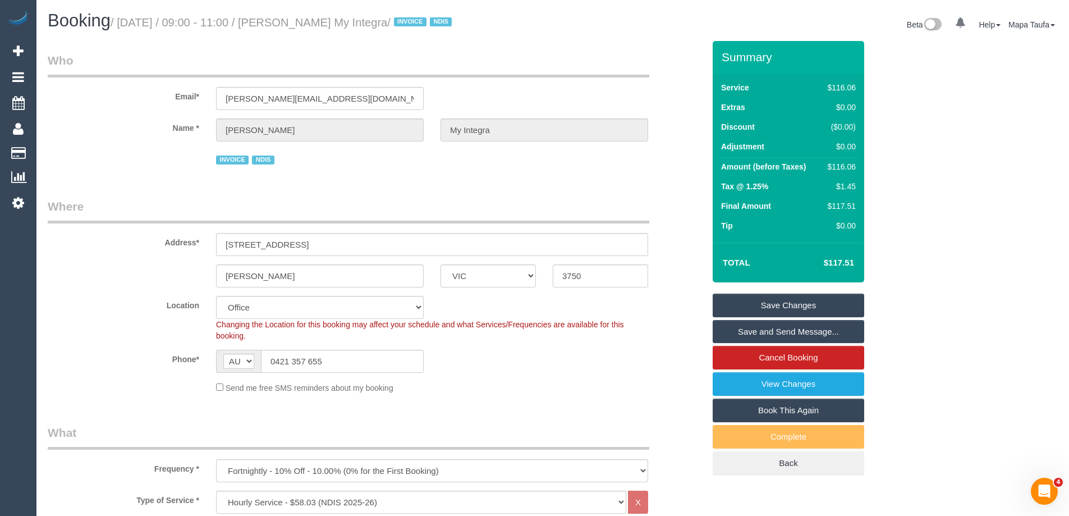
scroll to position [1450, 0]
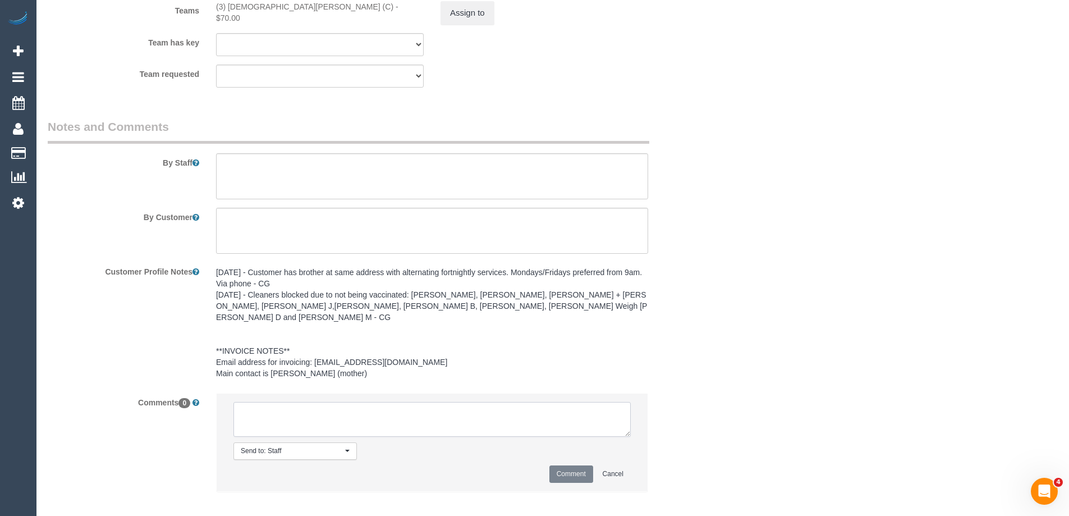
click at [322, 404] on textarea at bounding box center [431, 419] width 397 height 35
click at [387, 402] on textarea at bounding box center [431, 419] width 397 height 35
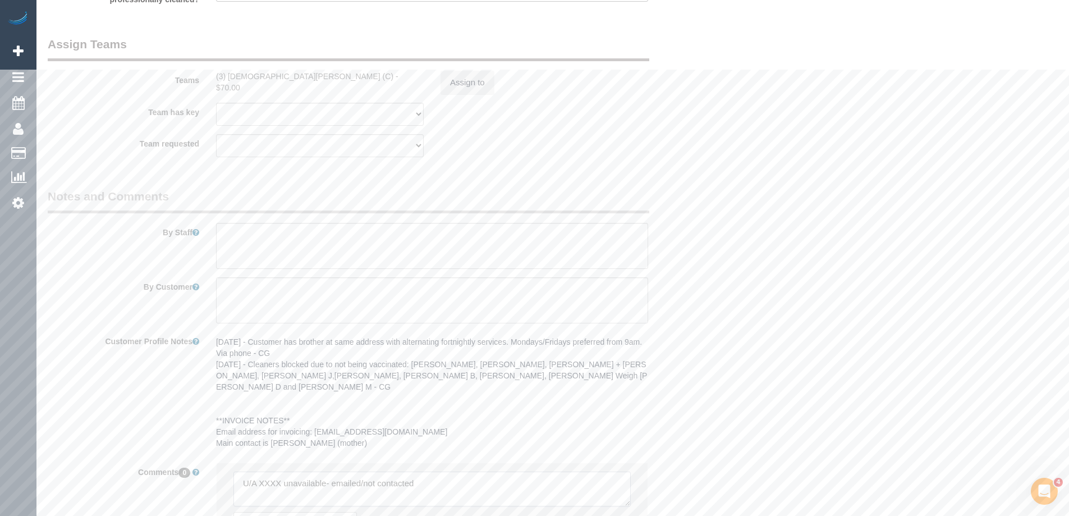
scroll to position [1225, 0]
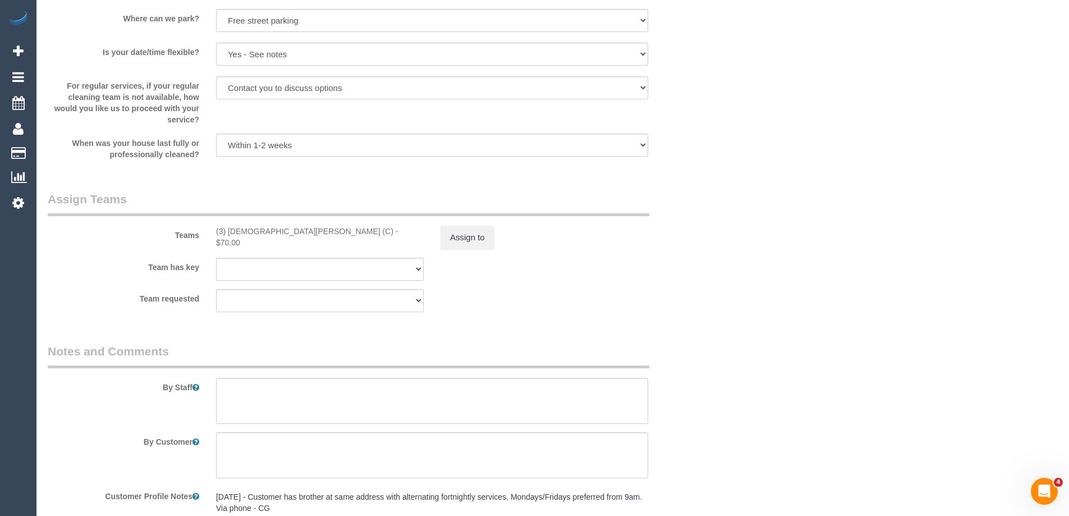
type textarea "U/A XXXX unavailable- emailed/not contacted"
drag, startPoint x: 284, startPoint y: 228, endPoint x: 231, endPoint y: 226, distance: 52.8
click at [231, 226] on div "(3) Buddhi Adhikari (C) - $70.00" at bounding box center [320, 237] width 208 height 22
click at [296, 242] on div "Teams (3) Buddhi Adhikari (C) - $70.00 Assign to" at bounding box center [375, 220] width 673 height 58
drag, startPoint x: 284, startPoint y: 230, endPoint x: 227, endPoint y: 232, distance: 56.7
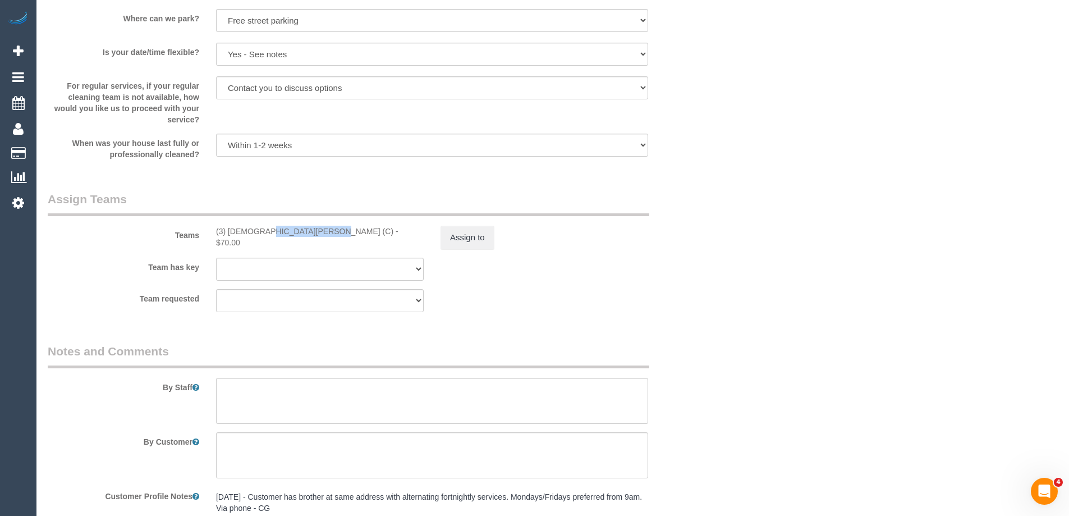
click at [227, 232] on div "(3) Buddhi Adhikari (C) - $70.00" at bounding box center [320, 237] width 208 height 22
copy div "Buddhi Adhikari"
click at [486, 233] on button "Assign to" at bounding box center [467, 238] width 54 height 24
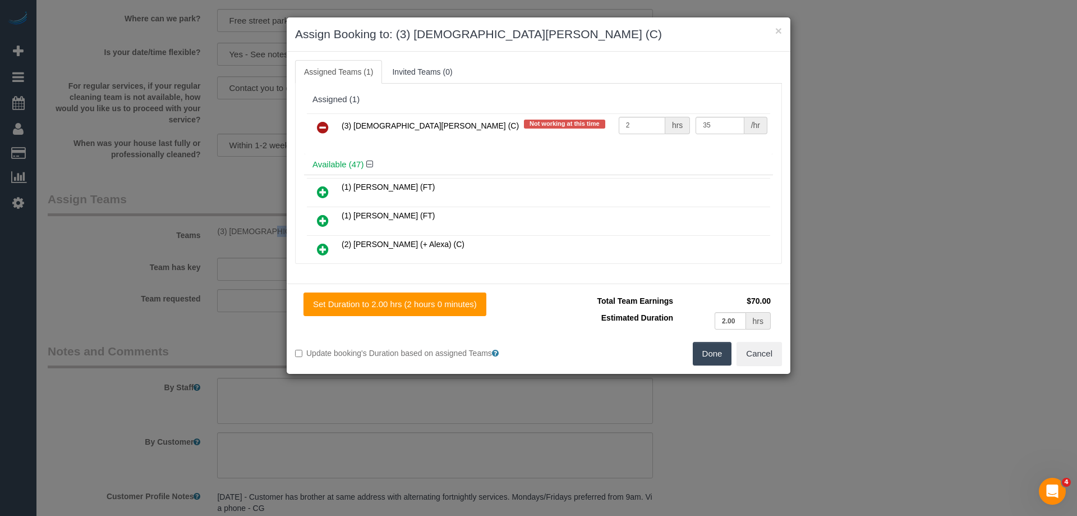
click at [332, 127] on link at bounding box center [323, 128] width 26 height 22
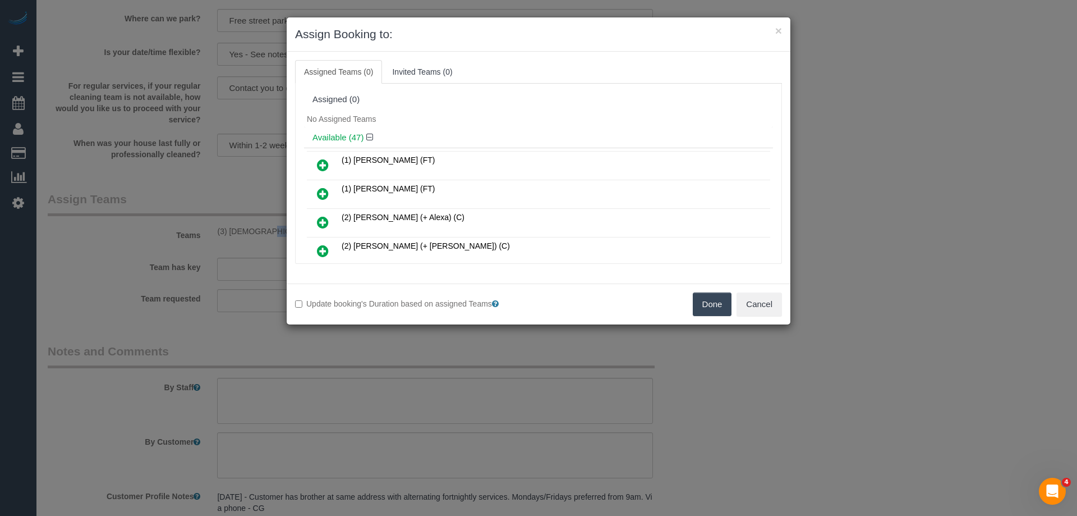
click at [704, 300] on button "Done" at bounding box center [712, 304] width 39 height 24
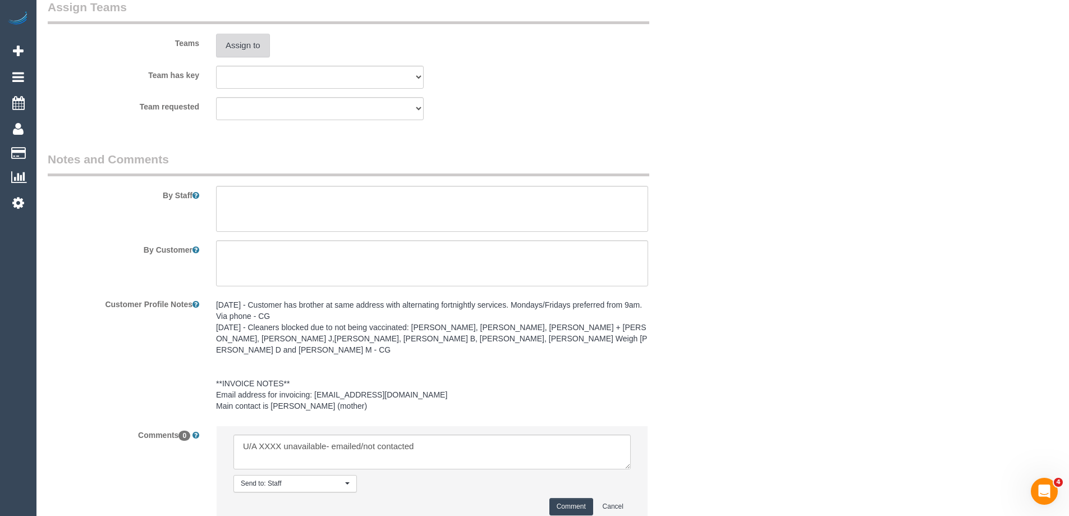
scroll to position [1496, 0]
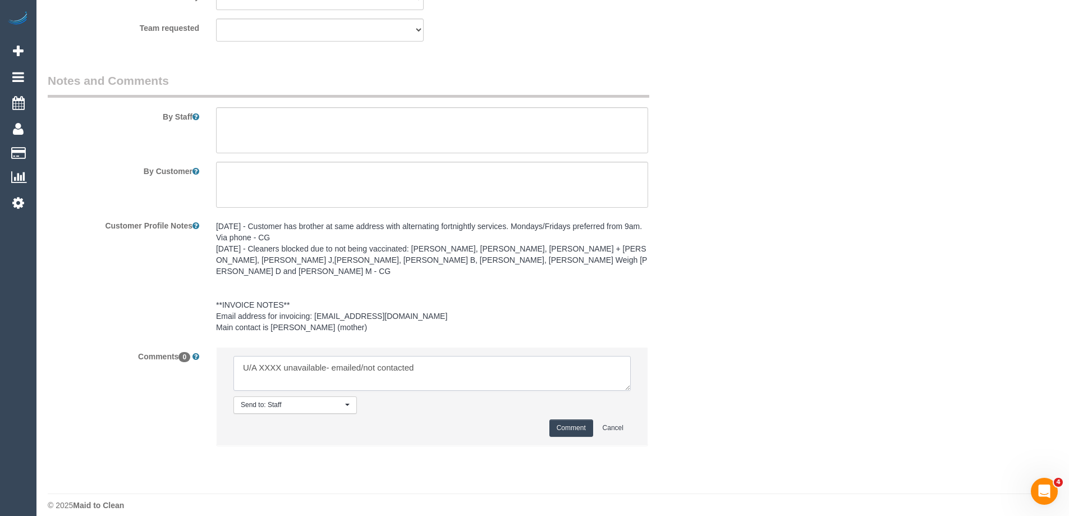
click at [274, 359] on textarea at bounding box center [431, 373] width 397 height 35
paste textarea "Buddhi Adhikari"
drag, startPoint x: 399, startPoint y: 356, endPoint x: 512, endPoint y: 356, distance: 112.8
click at [512, 356] on textarea at bounding box center [431, 373] width 397 height 35
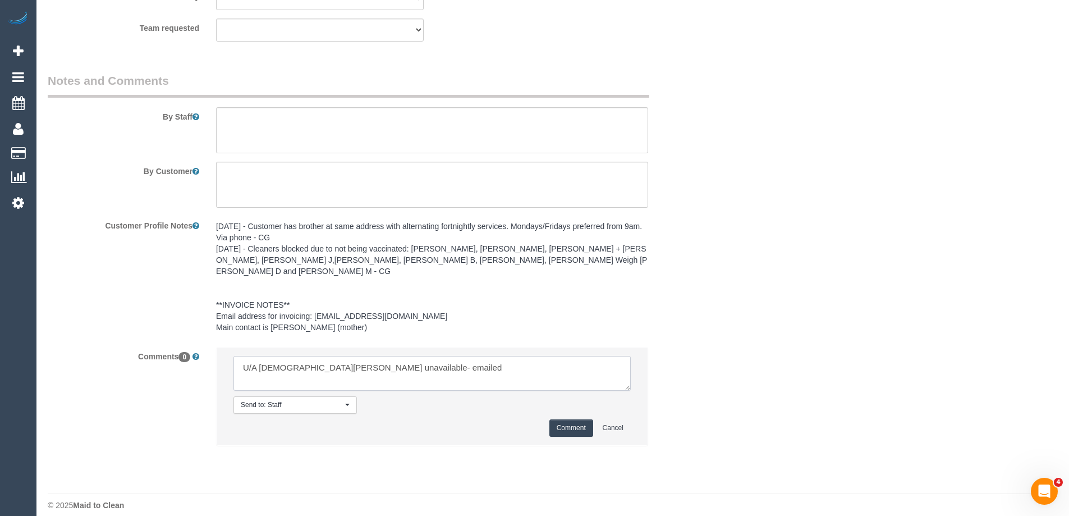
type textarea "U/A Buddhi Adhikari unavailable- emailed"
click at [560, 419] on button "Comment" at bounding box center [571, 427] width 44 height 17
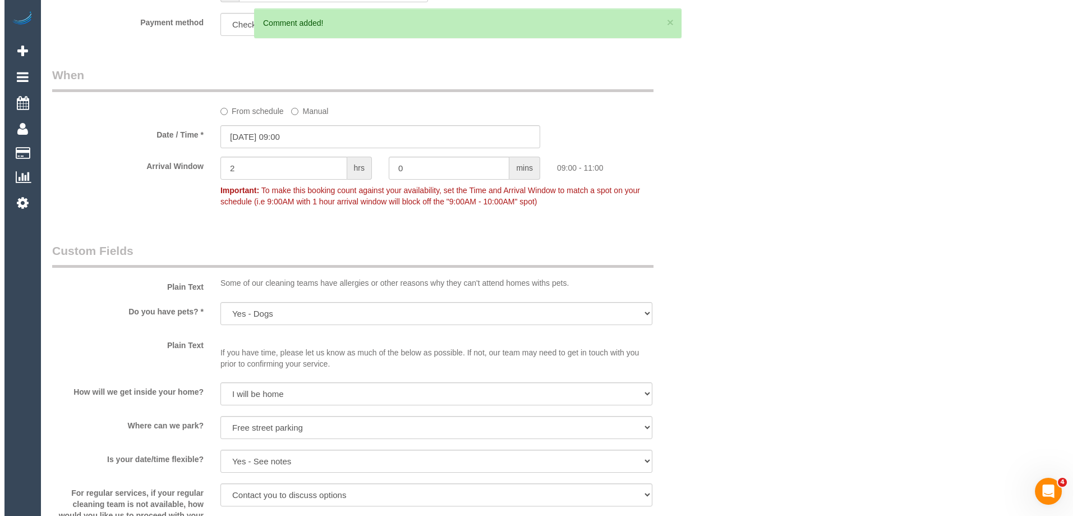
scroll to position [0, 0]
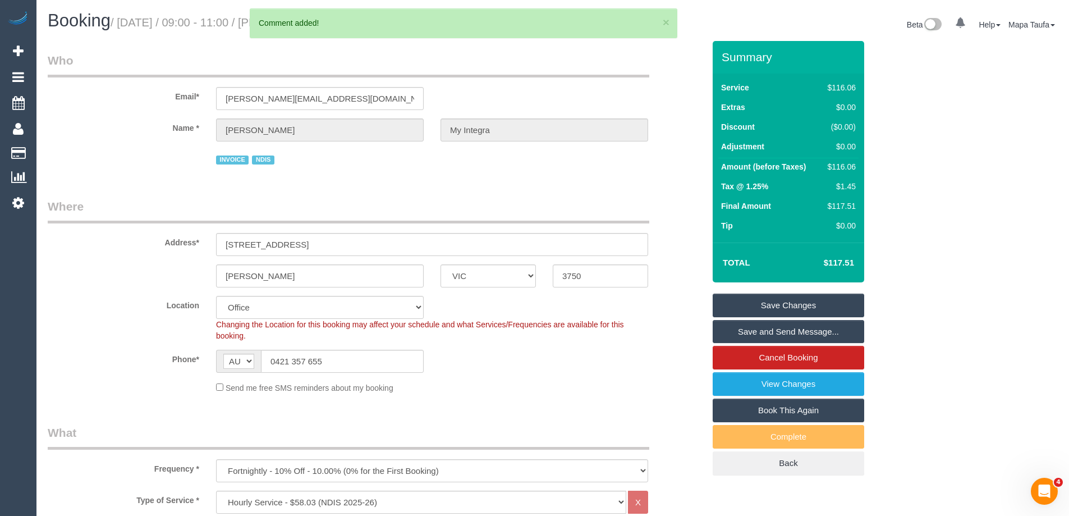
click at [753, 307] on link "Save Changes" at bounding box center [787, 305] width 151 height 24
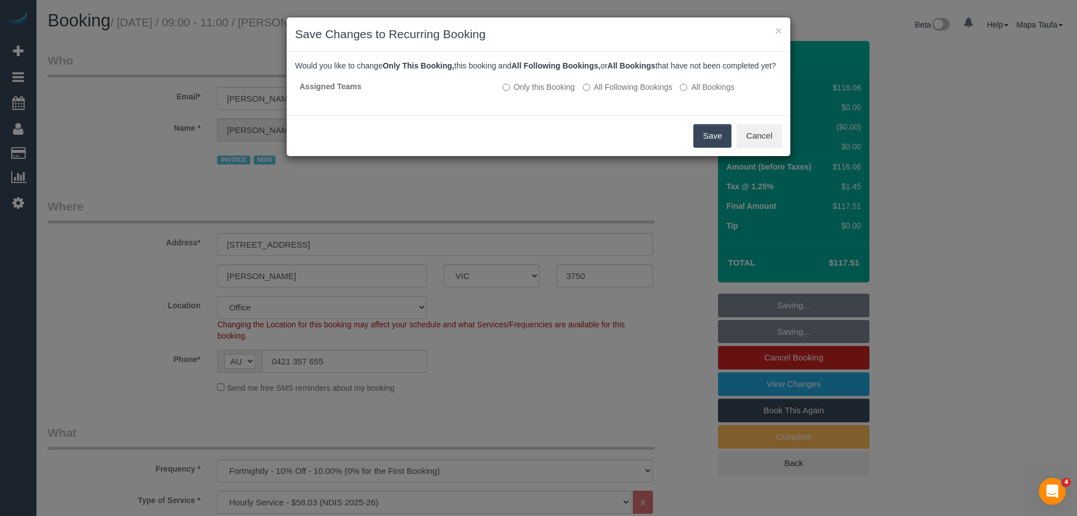
click at [695, 142] on button "Save" at bounding box center [712, 136] width 38 height 24
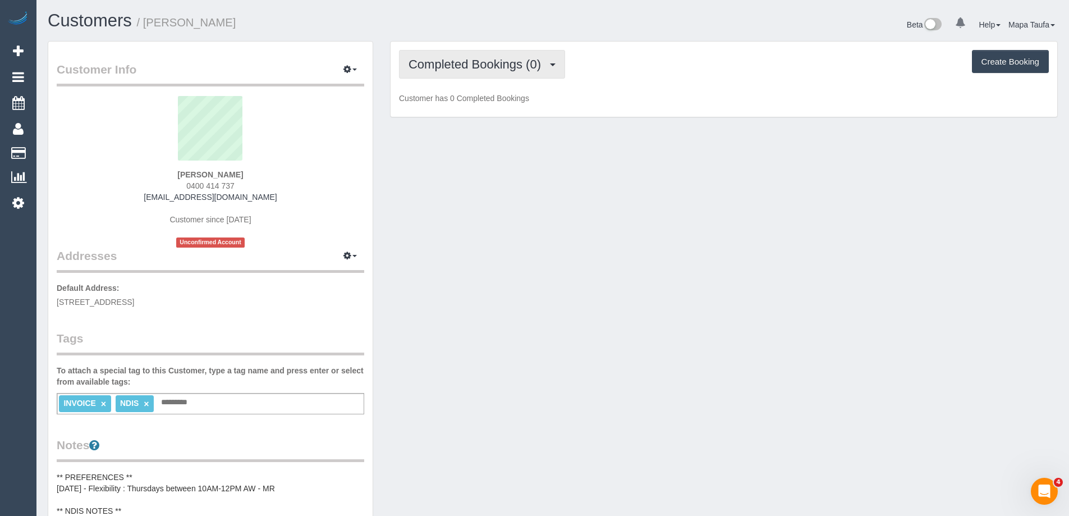
click at [456, 55] on button "Completed Bookings (0)" at bounding box center [482, 64] width 166 height 29
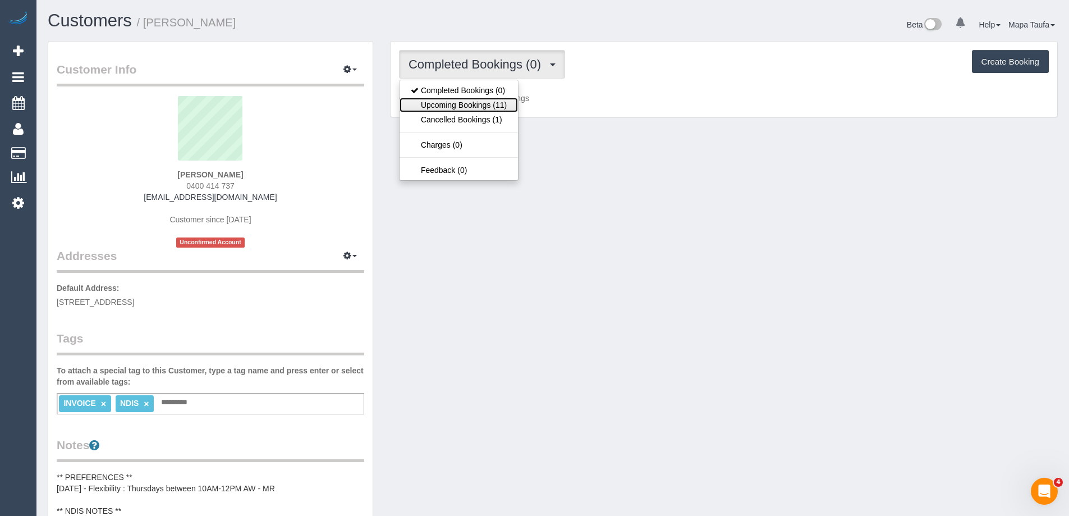
click at [469, 102] on link "Upcoming Bookings (11)" at bounding box center [458, 105] width 118 height 15
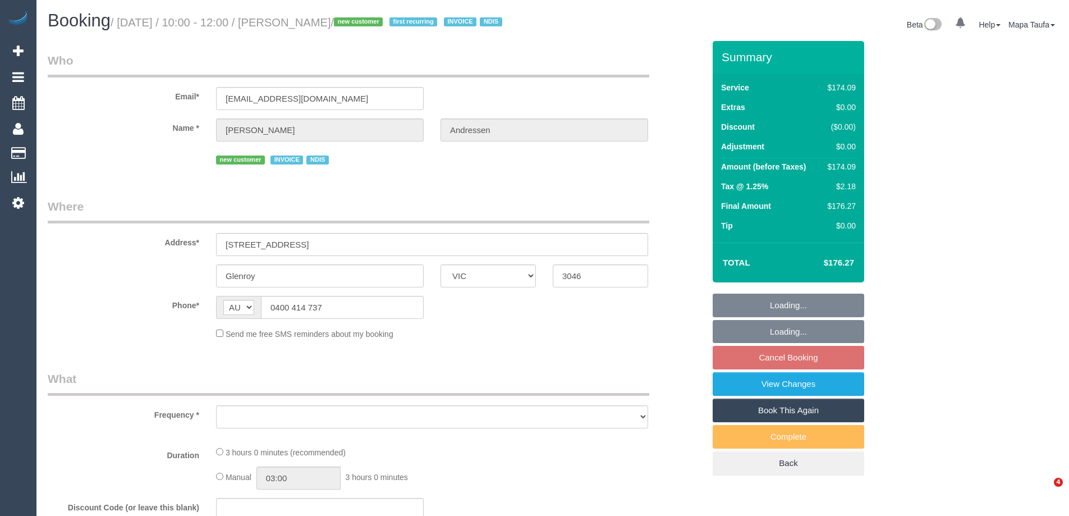
select select "VIC"
select select "object:531"
select select "180"
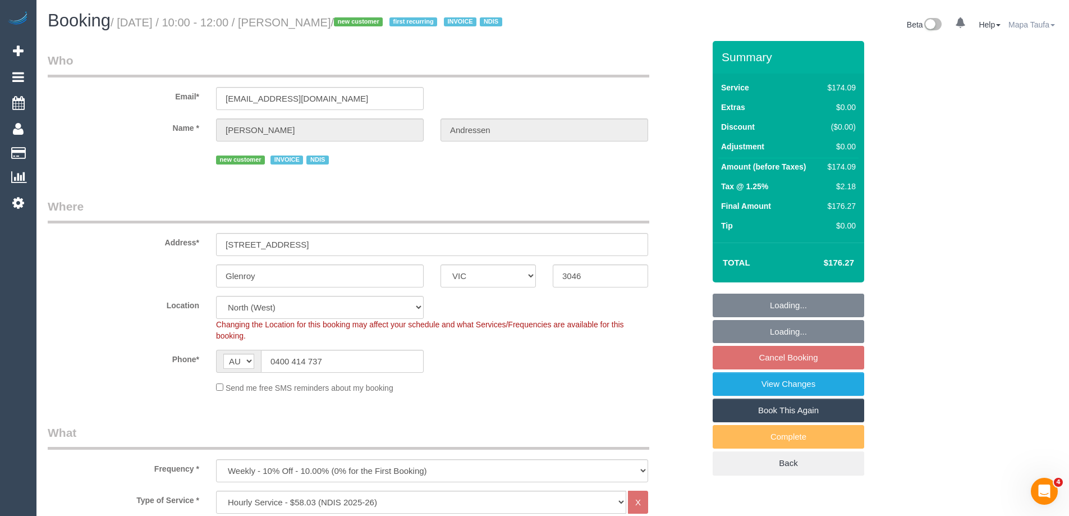
select select "object:743"
select select "number:29"
select select "number:14"
select select "number:18"
select select "number:25"
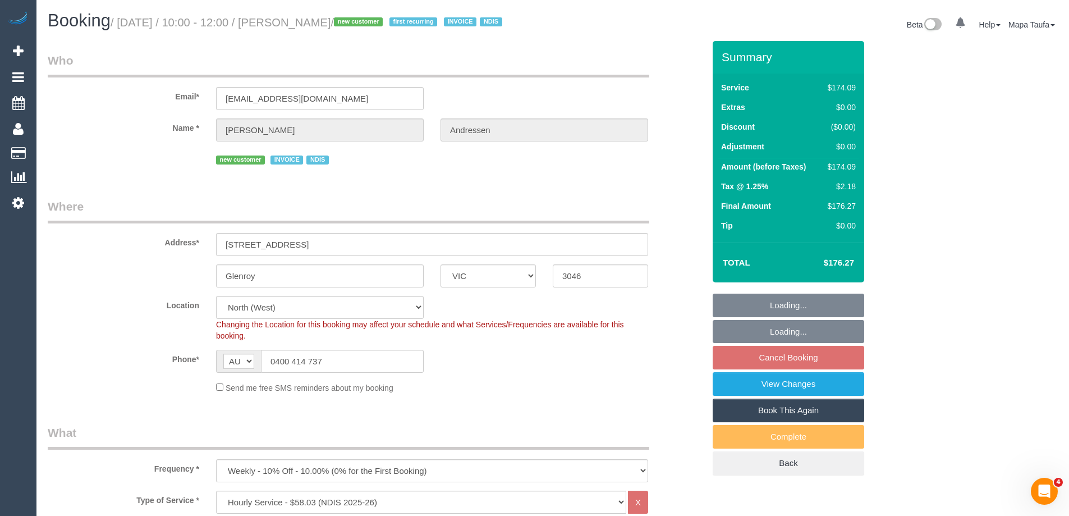
select select "number:33"
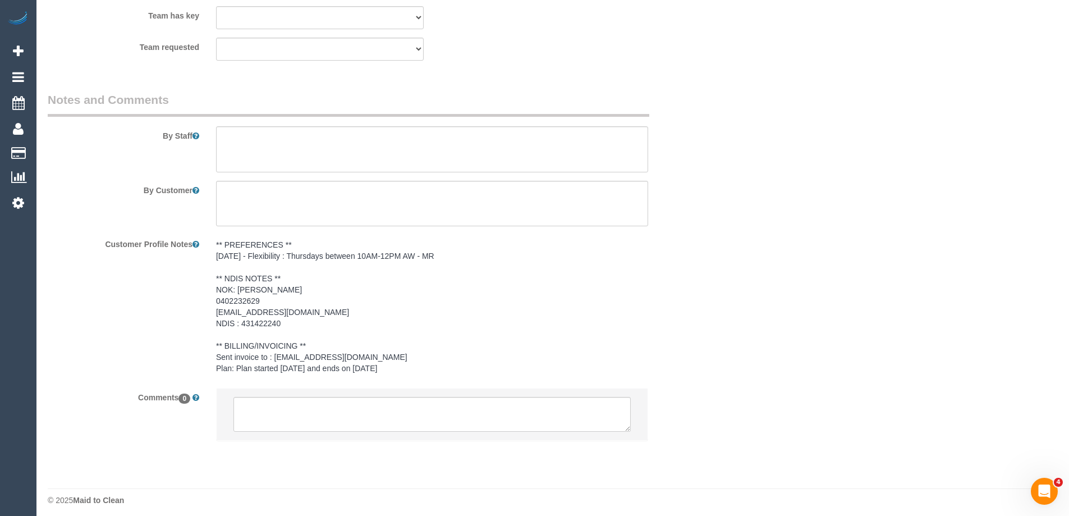
select select "spot1"
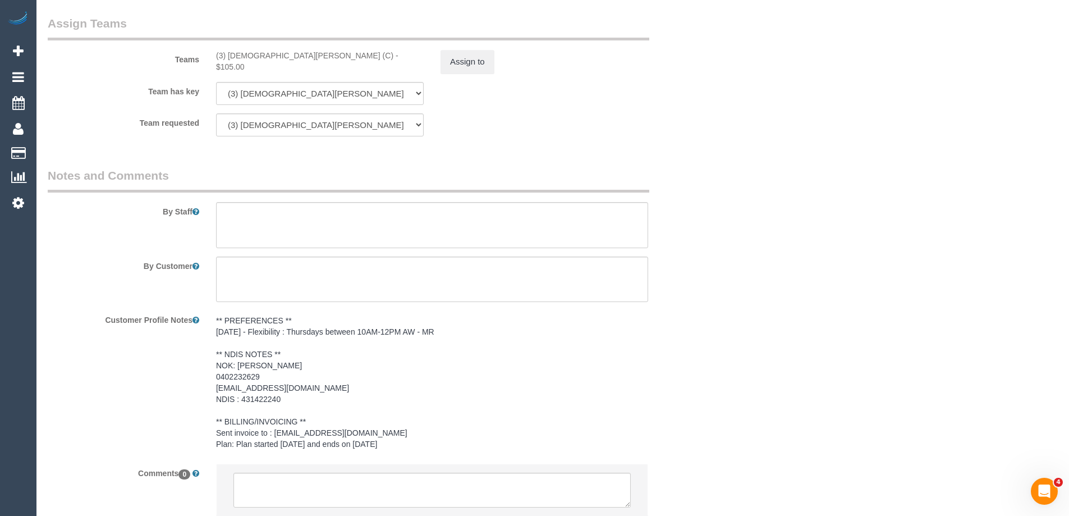
scroll to position [1435, 0]
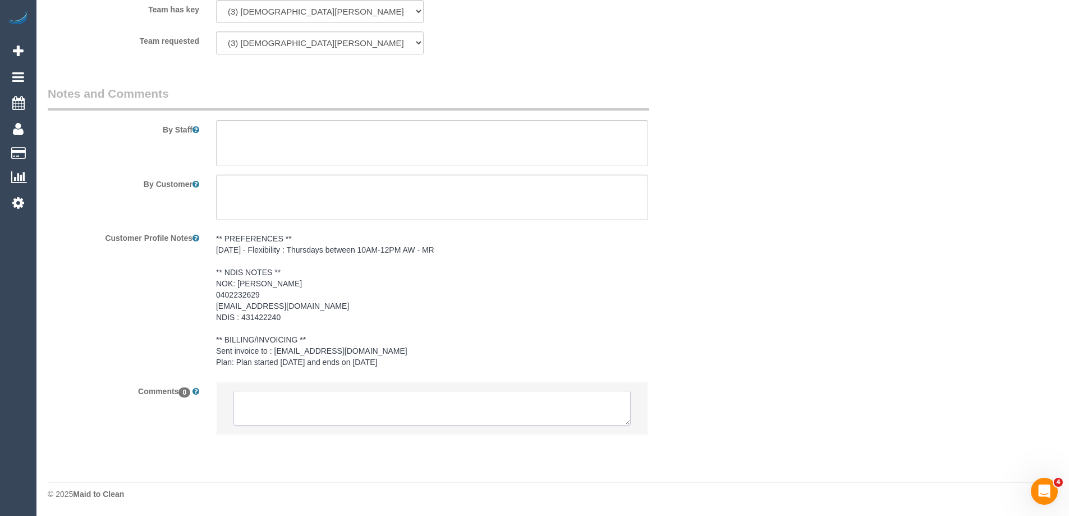
click at [306, 408] on textarea at bounding box center [431, 407] width 397 height 35
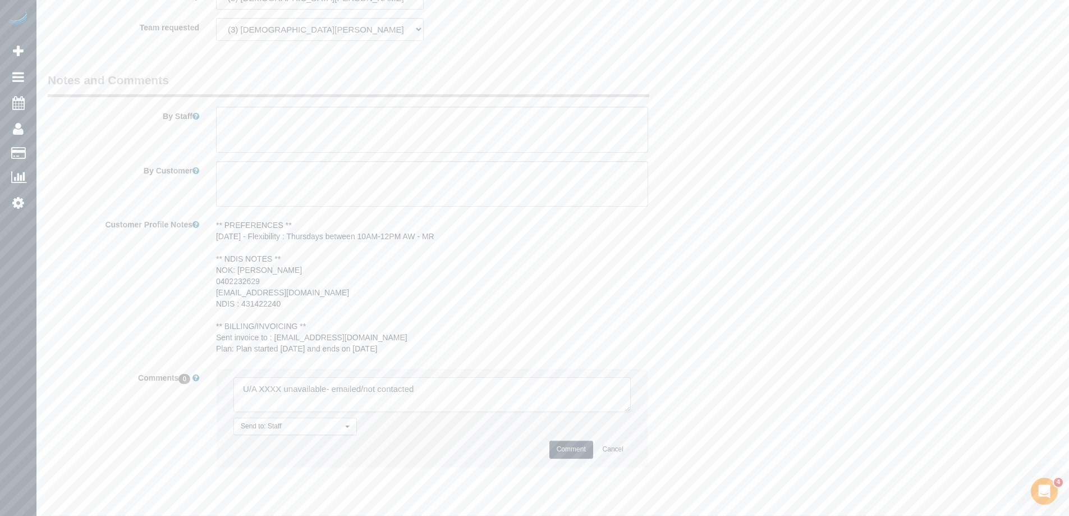
click at [267, 404] on textarea at bounding box center [431, 394] width 397 height 35
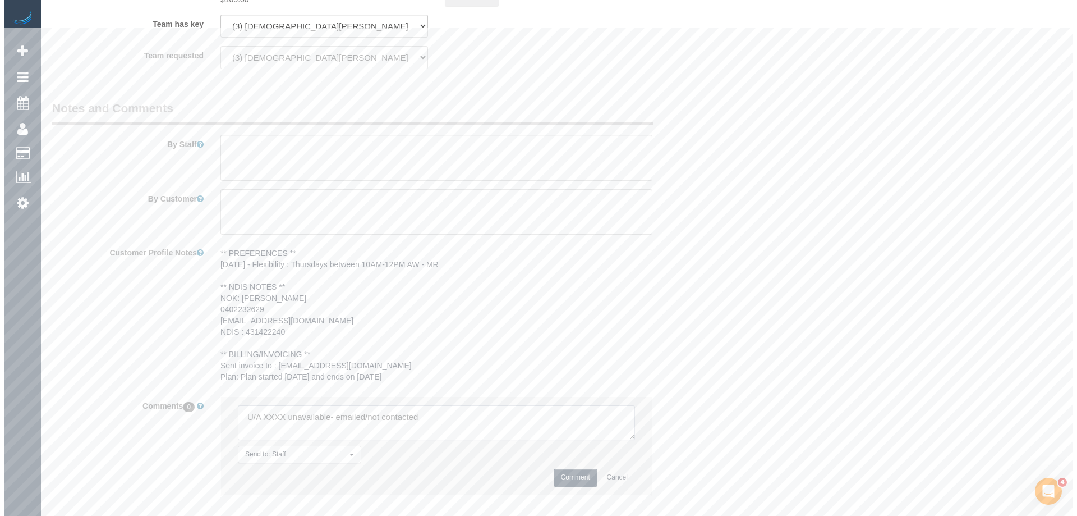
scroll to position [1211, 0]
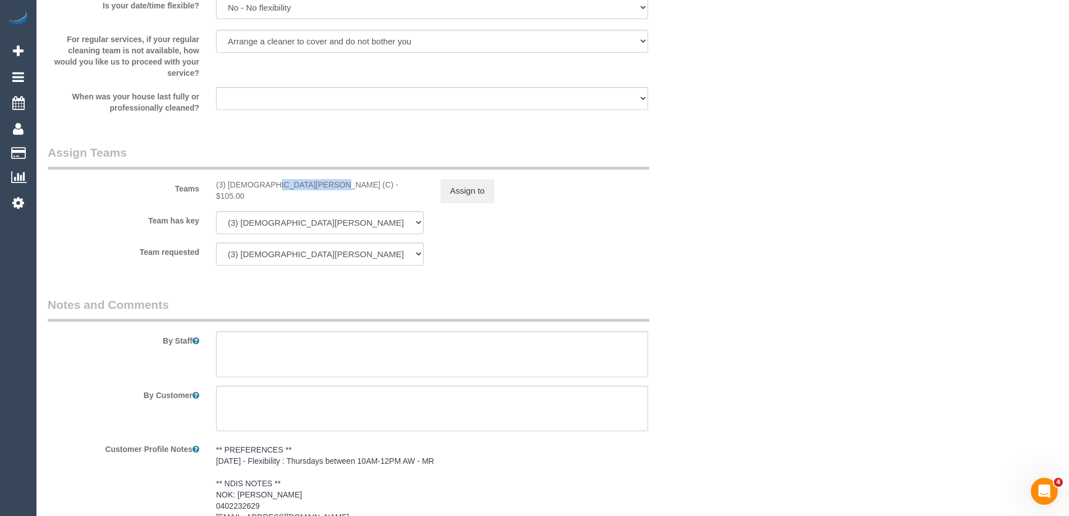
drag, startPoint x: 286, startPoint y: 198, endPoint x: 231, endPoint y: 196, distance: 55.0
click at [231, 196] on div "(3) Buddhi Adhikari (C) - $105.00" at bounding box center [320, 190] width 208 height 22
click at [277, 201] on div "(3) Buddhi Adhikari (C) - $105.00" at bounding box center [320, 190] width 208 height 22
drag, startPoint x: 284, startPoint y: 199, endPoint x: 229, endPoint y: 199, distance: 55.0
click at [229, 199] on div "(3) Buddhi Adhikari (C) - $105.00" at bounding box center [320, 190] width 208 height 22
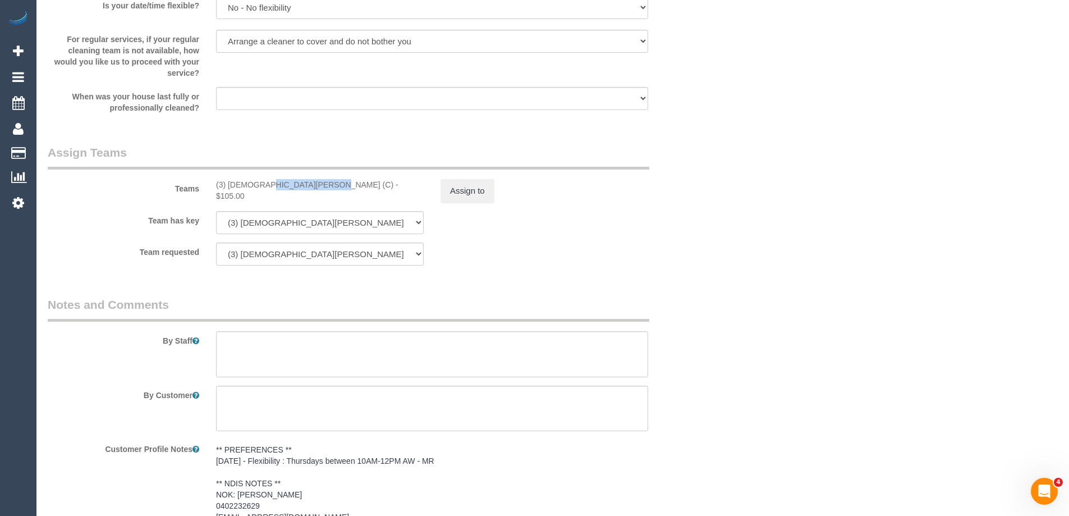
copy div "Buddhi Adhikari"
click at [490, 202] on button "Assign to" at bounding box center [467, 191] width 54 height 24
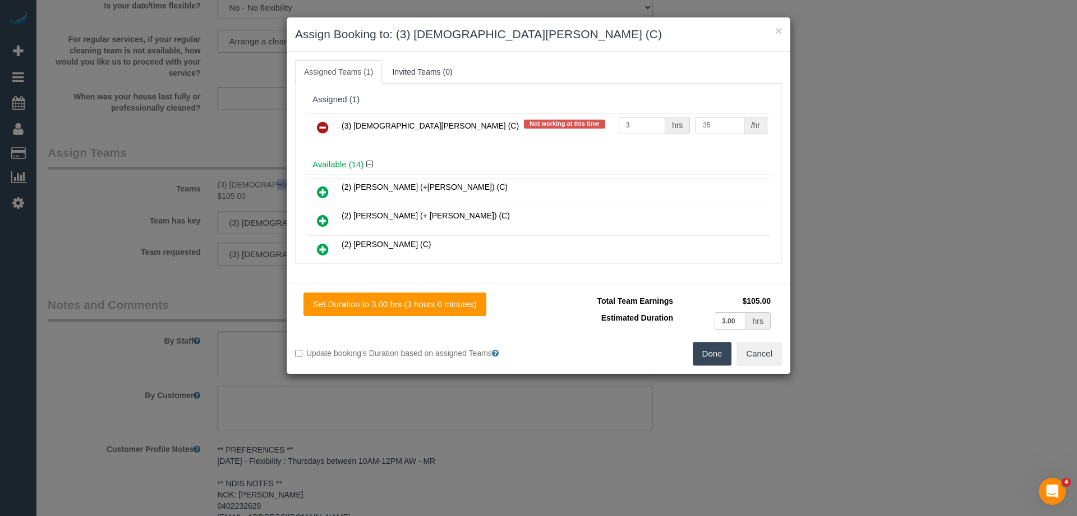
click at [325, 128] on icon at bounding box center [323, 127] width 12 height 13
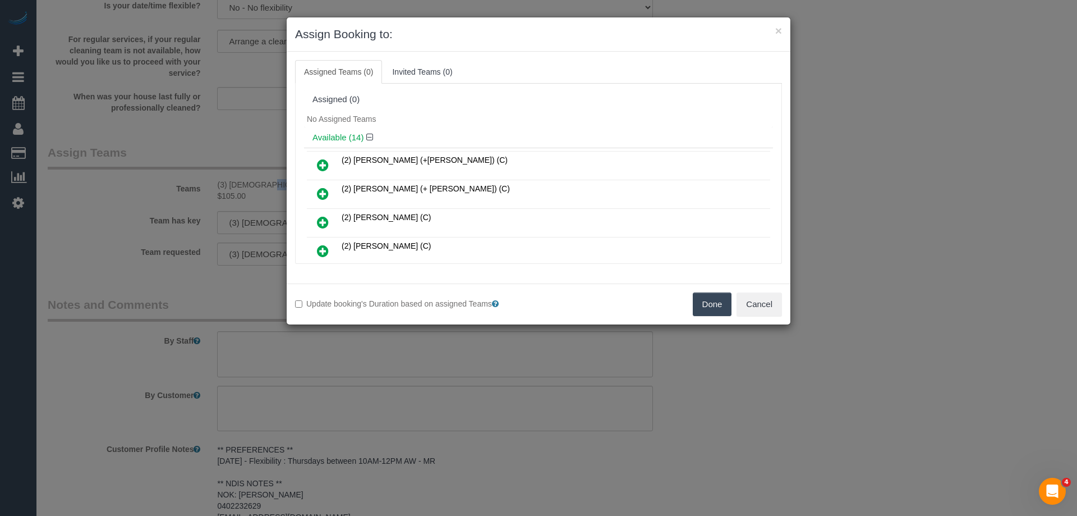
click at [714, 306] on button "Done" at bounding box center [712, 304] width 39 height 24
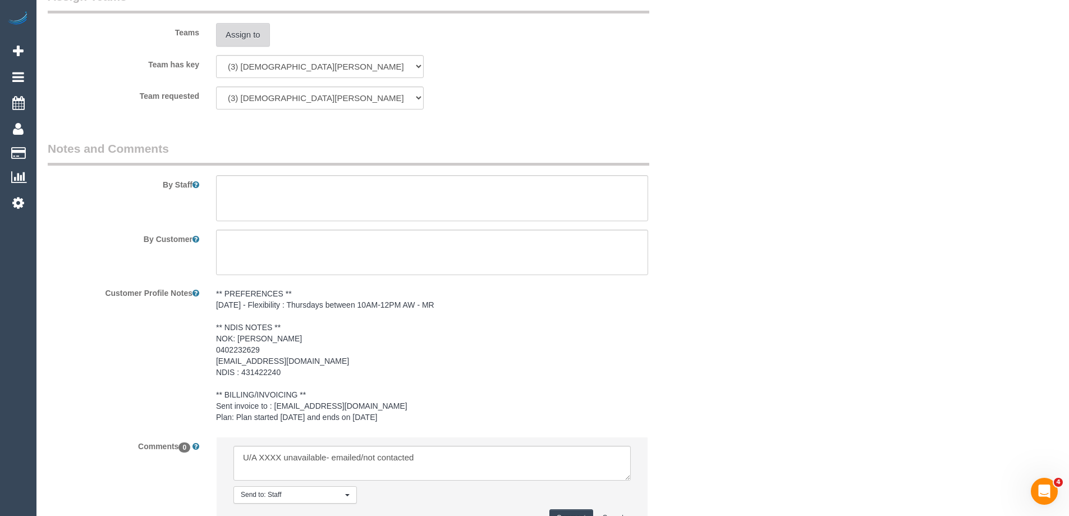
scroll to position [1482, 0]
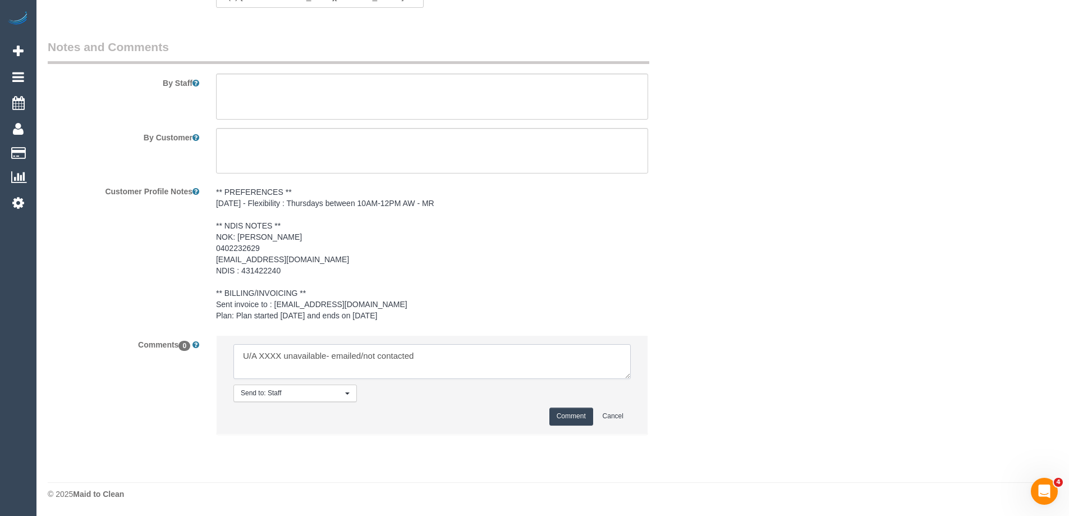
click at [278, 351] on textarea at bounding box center [431, 361] width 397 height 35
click at [276, 353] on textarea at bounding box center [431, 361] width 397 height 35
paste textarea "[DEMOGRAPHIC_DATA][PERSON_NAME]"
drag, startPoint x: 401, startPoint y: 356, endPoint x: 370, endPoint y: 352, distance: 31.7
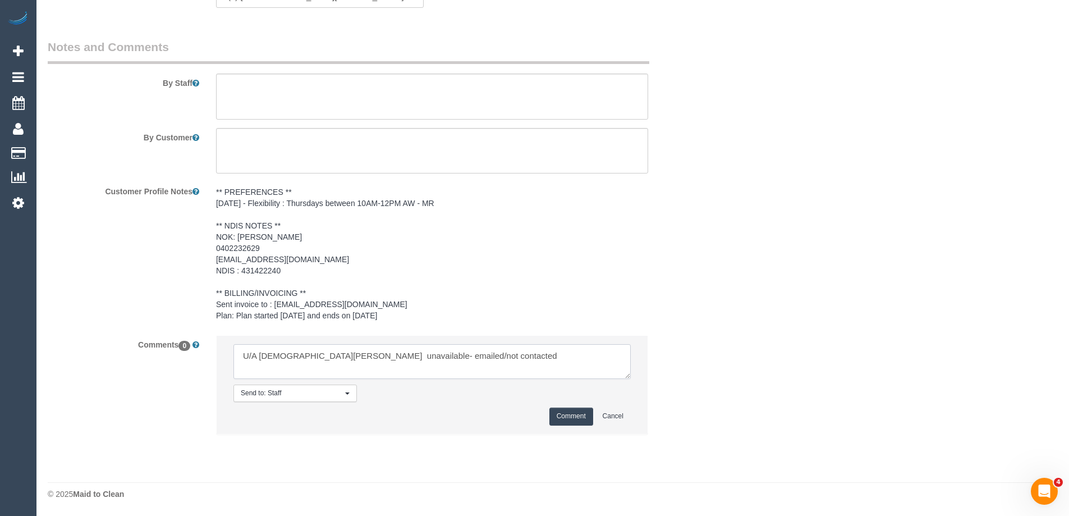
click at [370, 352] on textarea at bounding box center [431, 361] width 397 height 35
type textarea "U/A Buddhi Adhikari unavailable- not contacted"
click at [565, 416] on button "Comment" at bounding box center [571, 415] width 44 height 17
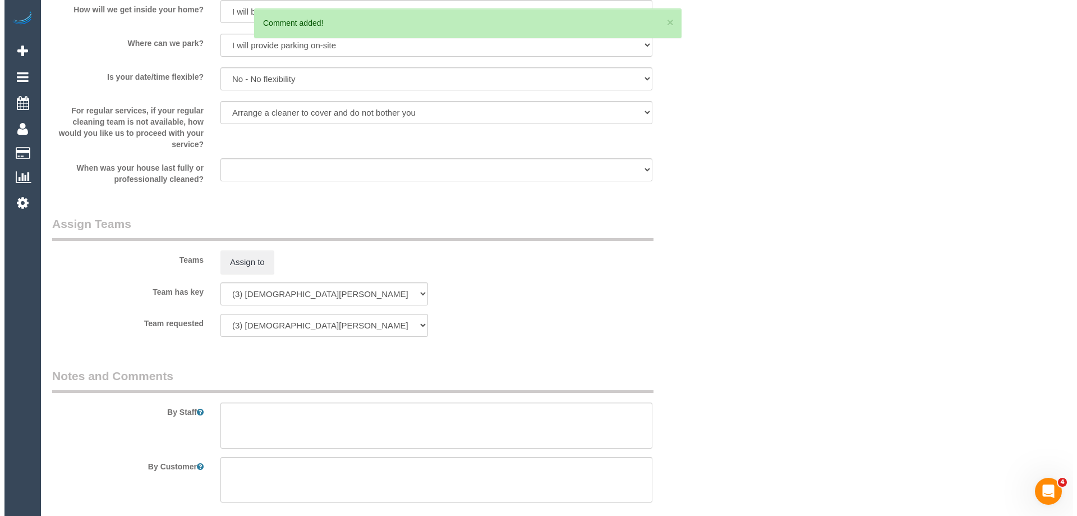
scroll to position [0, 0]
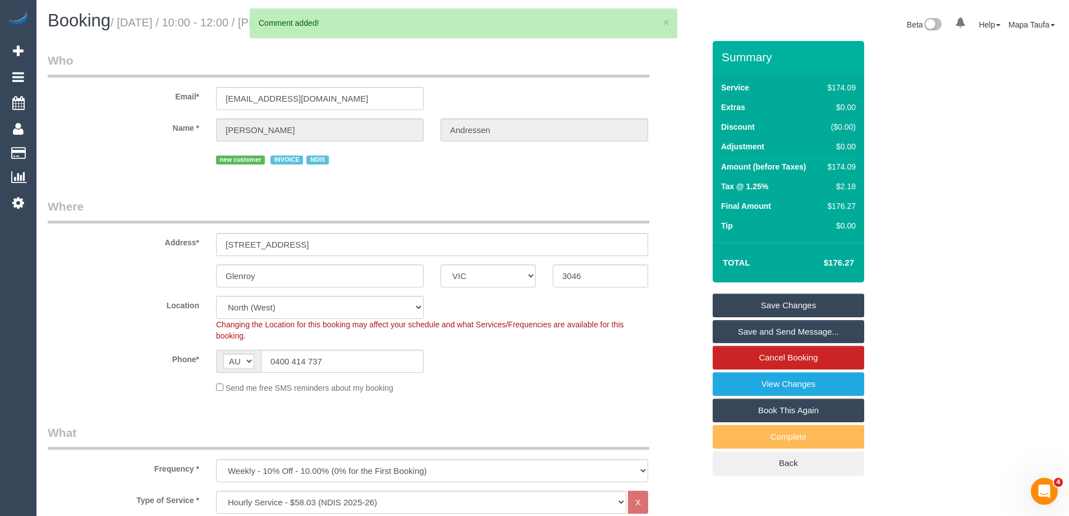
click at [786, 312] on link "Save Changes" at bounding box center [787, 305] width 151 height 24
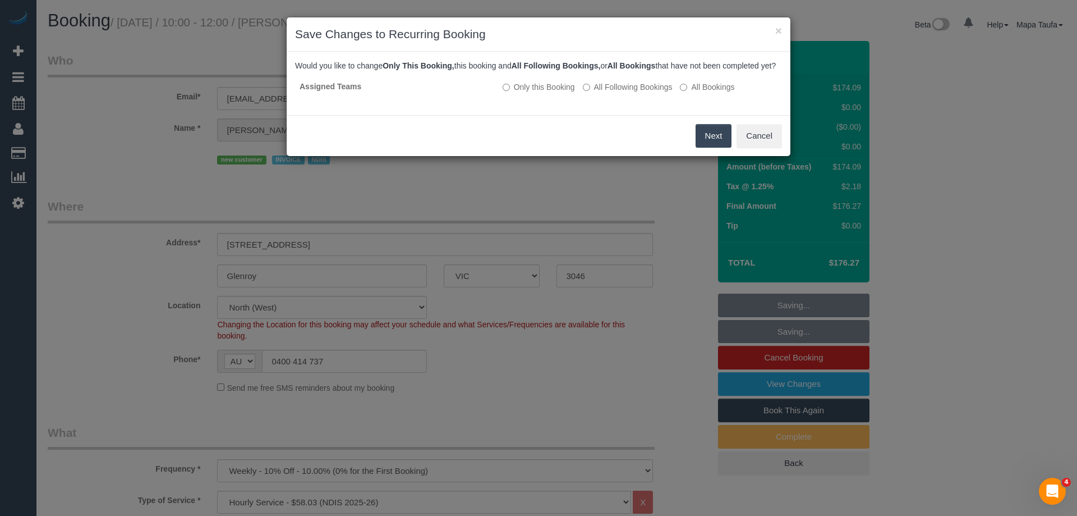
click at [715, 148] on button "Next" at bounding box center [714, 136] width 36 height 24
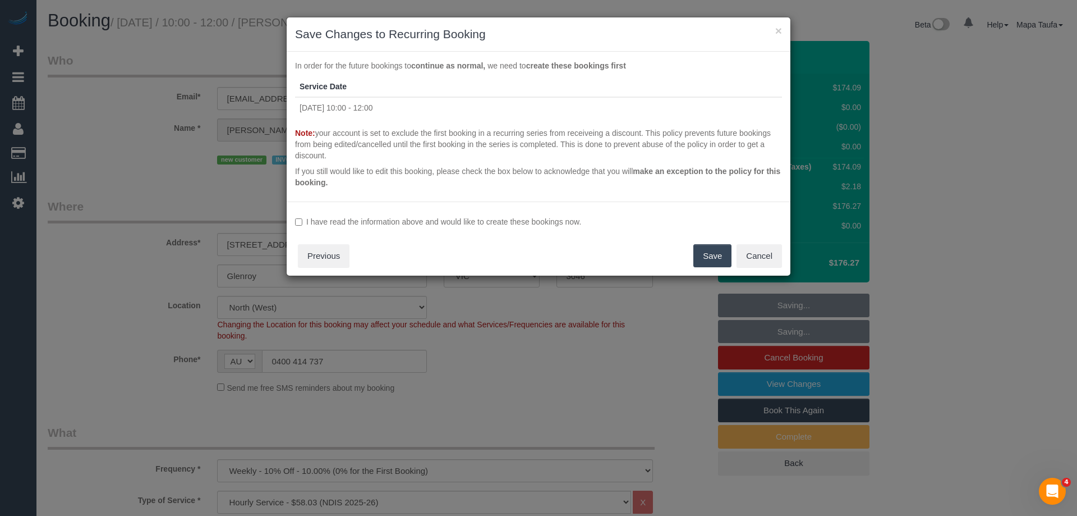
click at [557, 224] on label "I have read the information above and would like to create these bookings now." at bounding box center [538, 221] width 487 height 11
click at [556, 220] on label "I have read the information above and would like to create these bookings now." at bounding box center [538, 221] width 487 height 11
click at [718, 257] on button "Save" at bounding box center [712, 256] width 38 height 24
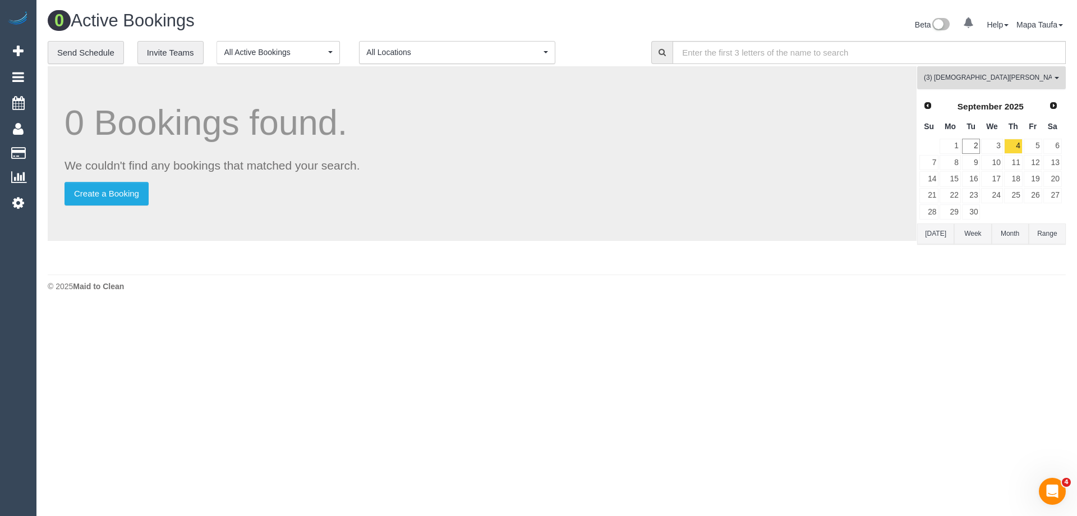
click at [970, 85] on button "(3) Buddhi Adhikari (C) All Teams" at bounding box center [991, 77] width 149 height 23
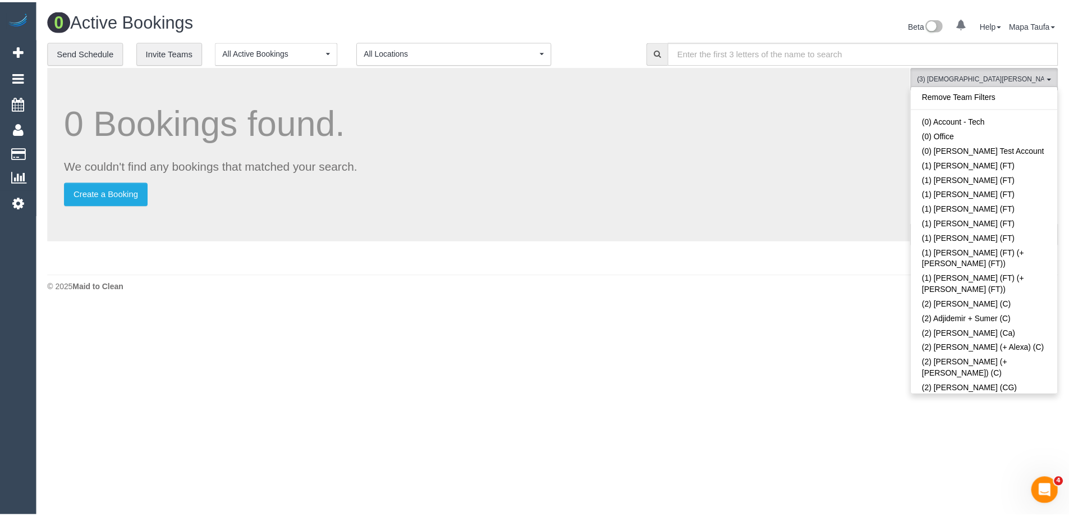
scroll to position [1325, 0]
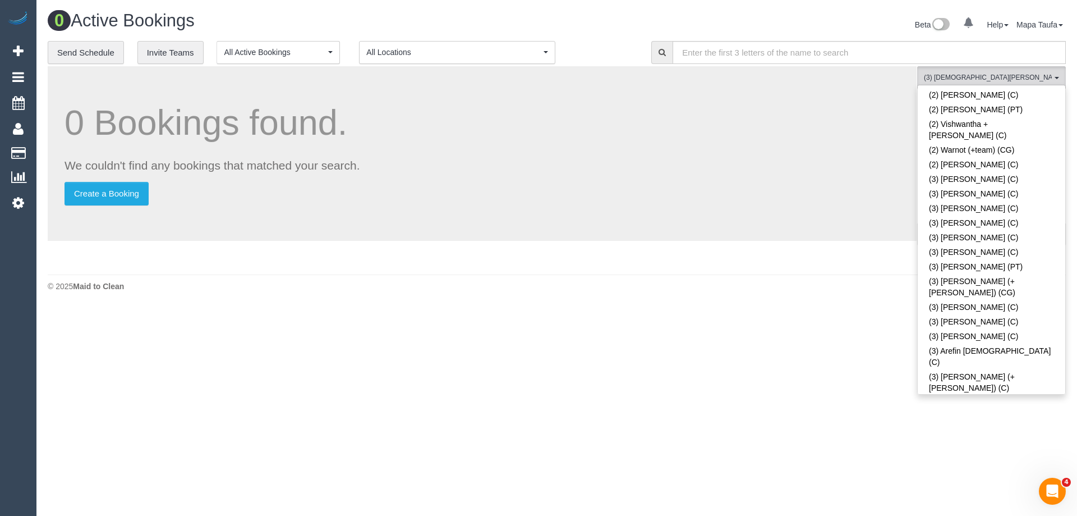
click at [957, 490] on link "(3) [DEMOGRAPHIC_DATA][PERSON_NAME] (C)" at bounding box center [992, 503] width 148 height 26
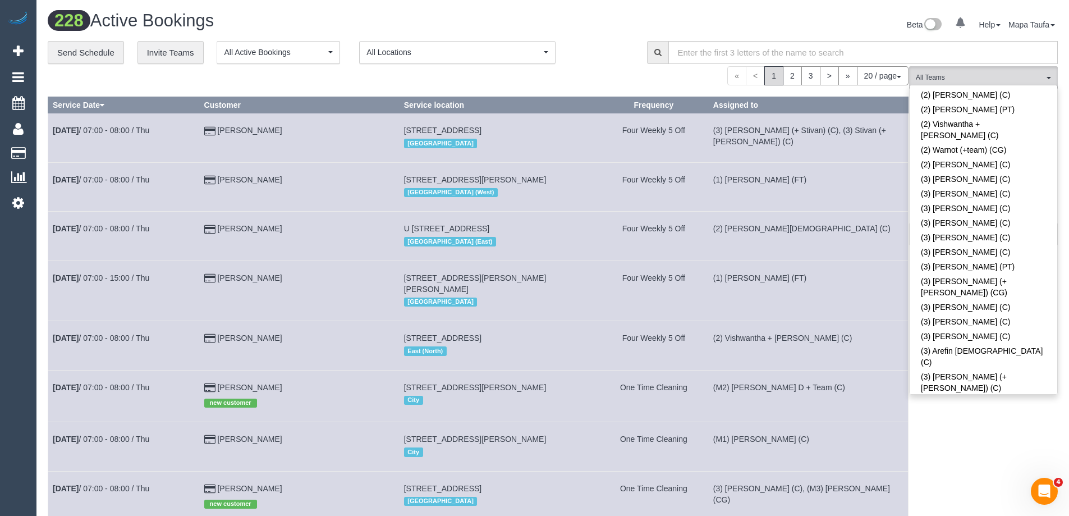
click at [602, 56] on div "**********" at bounding box center [339, 53] width 582 height 24
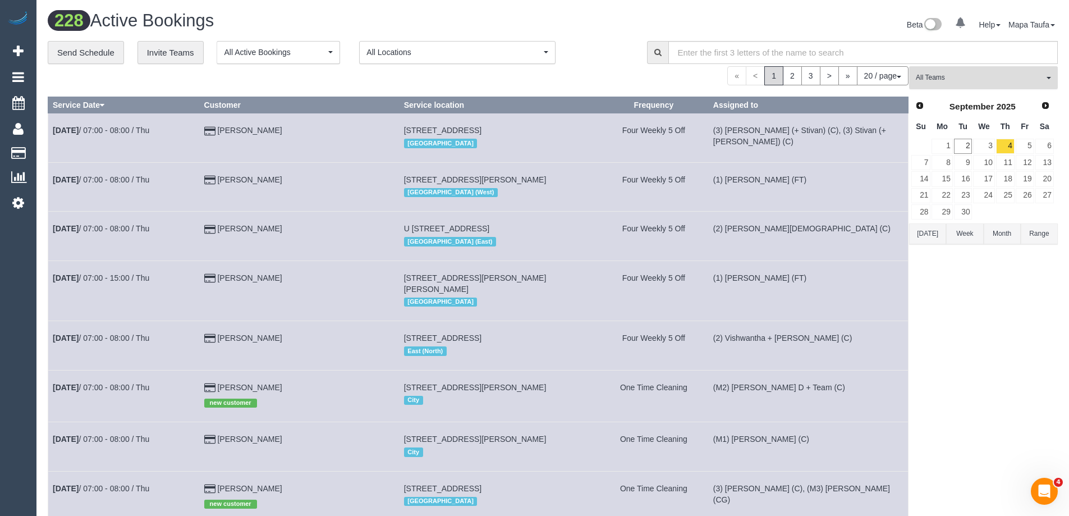
click at [943, 70] on button "All Teams" at bounding box center [983, 77] width 149 height 23
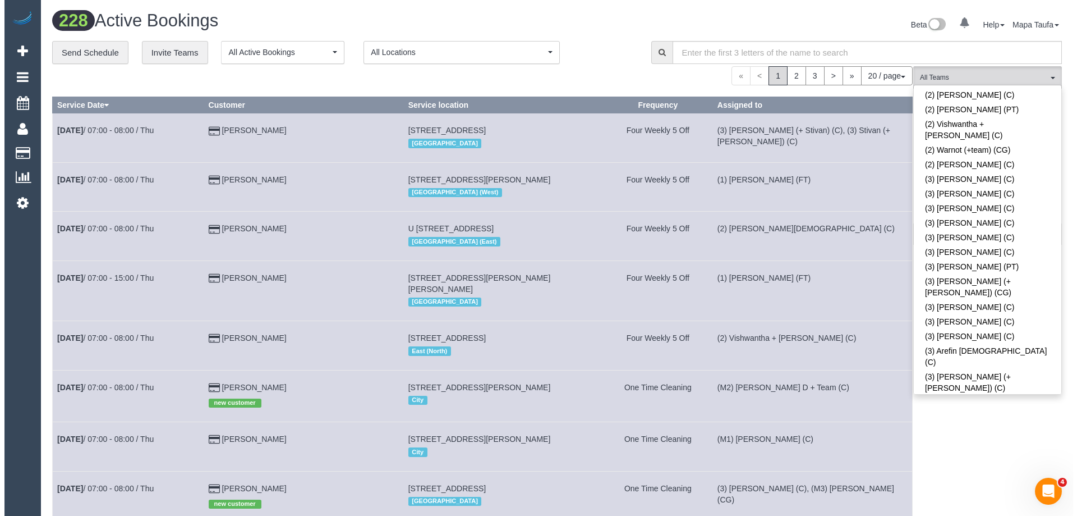
scroll to position [756, 0]
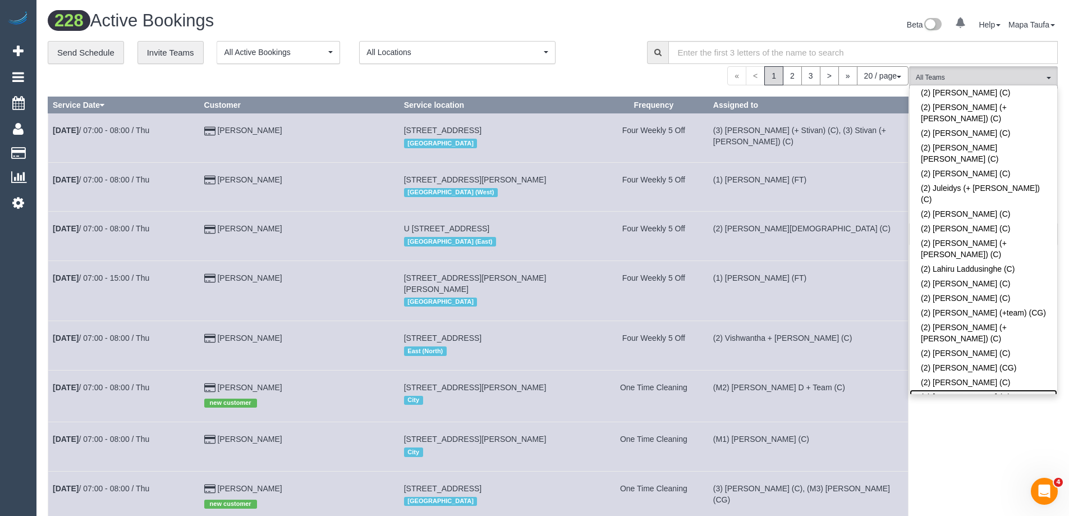
click at [984, 389] on link "(2) [PERSON_NAME] (C)" at bounding box center [983, 396] width 148 height 15
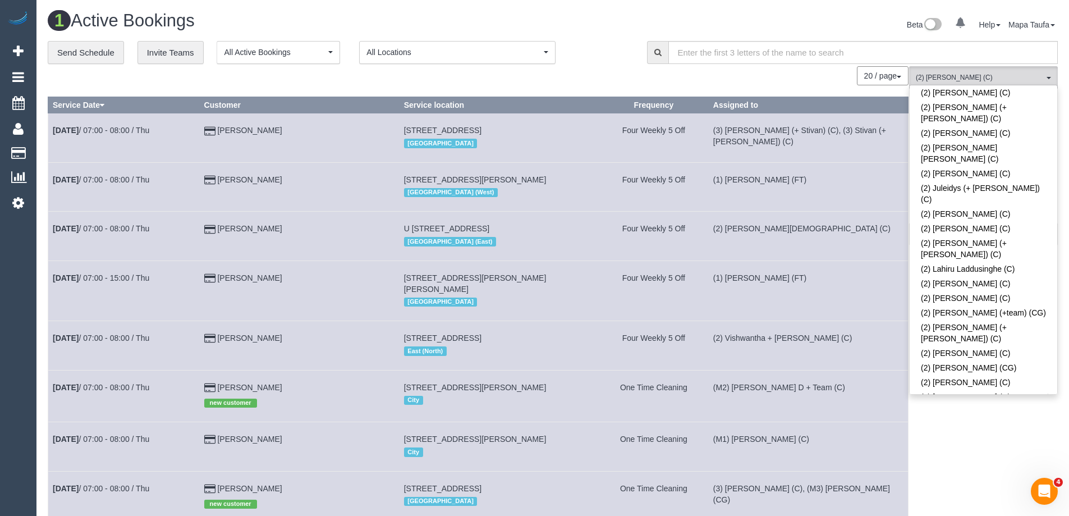
click at [618, 81] on div "20 / page 10 / page 20 / page 30 / page 40 / page 50 / page 100 / page" at bounding box center [478, 75] width 861 height 19
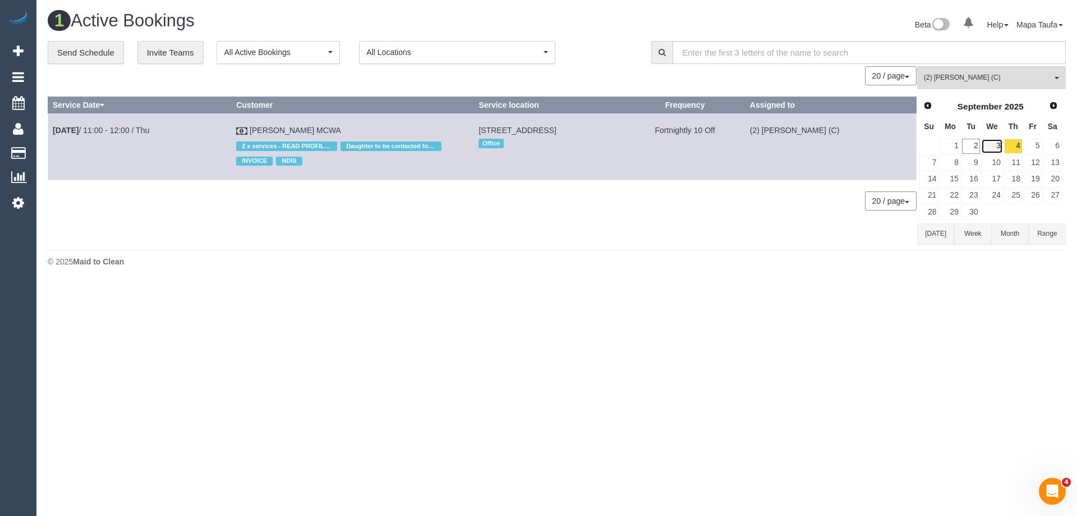
click at [994, 146] on link "3" at bounding box center [991, 146] width 21 height 15
click at [978, 147] on link "2" at bounding box center [971, 146] width 19 height 15
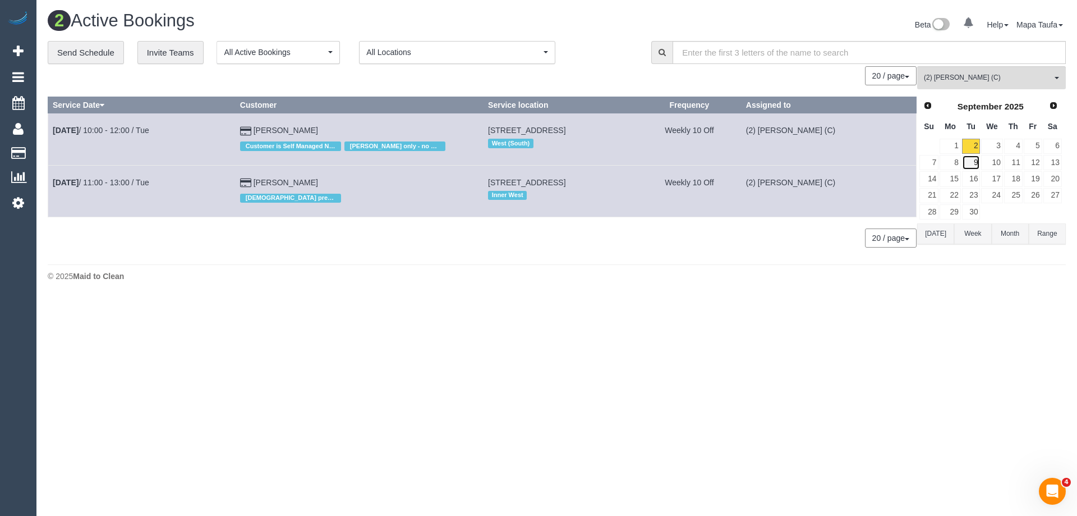
click at [976, 160] on link "9" at bounding box center [971, 162] width 19 height 15
click at [982, 161] on link "10" at bounding box center [991, 162] width 21 height 15
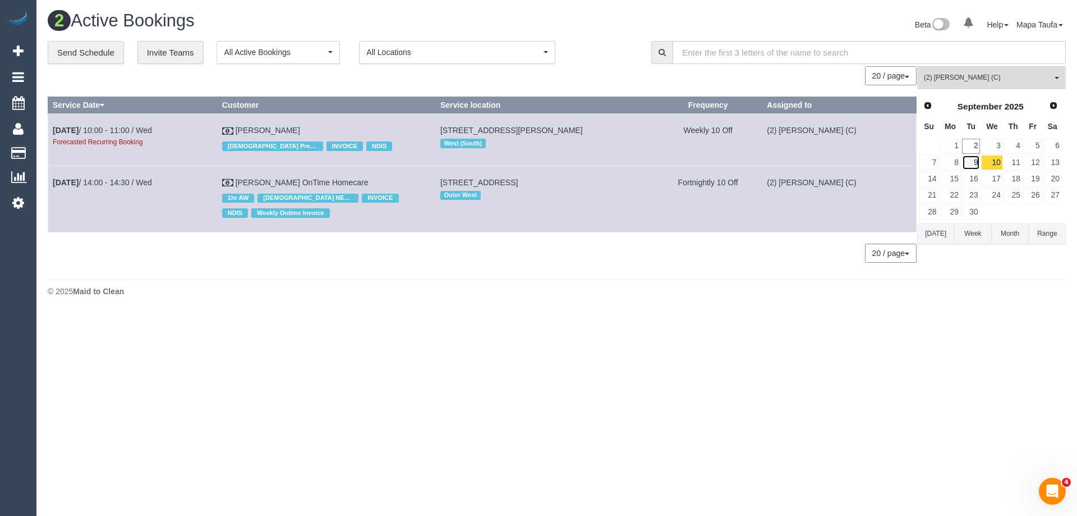
click at [967, 165] on link "9" at bounding box center [971, 162] width 19 height 15
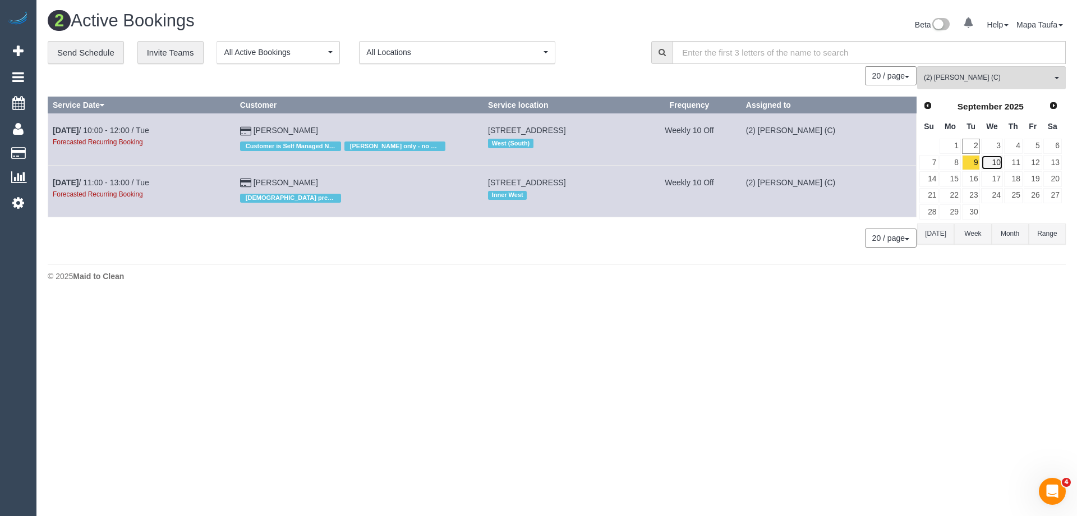
click at [996, 157] on link "10" at bounding box center [991, 162] width 21 height 15
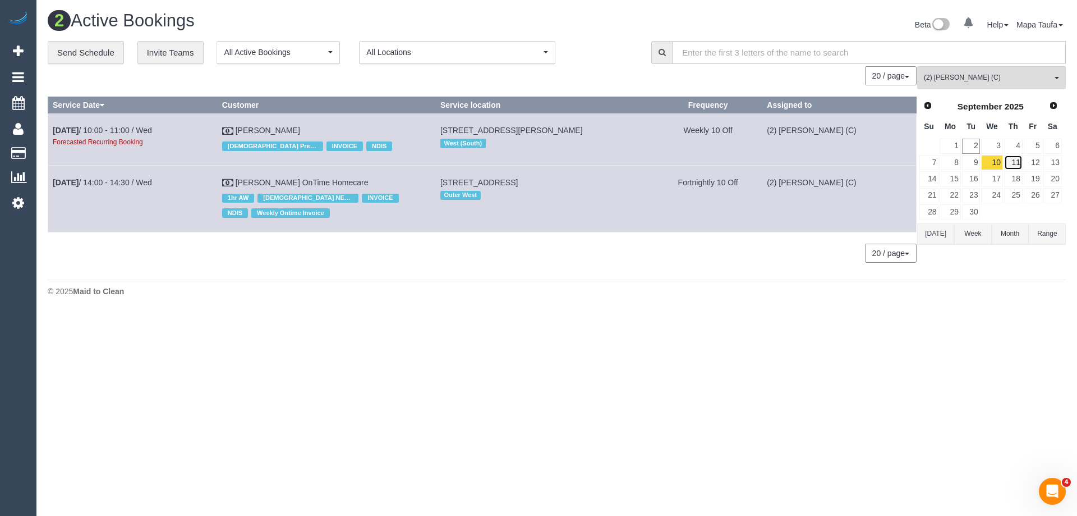
click at [1010, 160] on link "11" at bounding box center [1013, 162] width 19 height 15
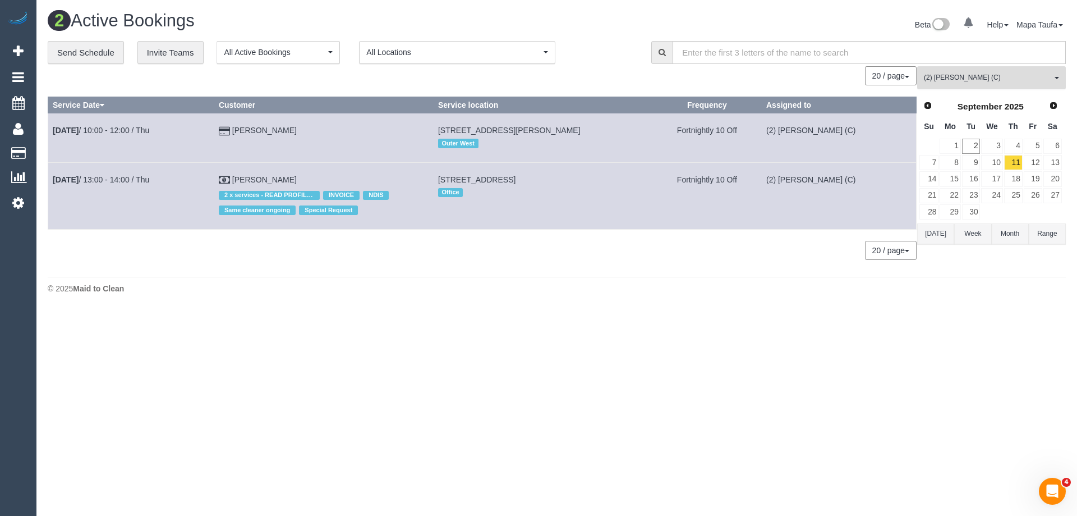
click at [987, 79] on span "(2) [PERSON_NAME] (C)" at bounding box center [988, 78] width 128 height 10
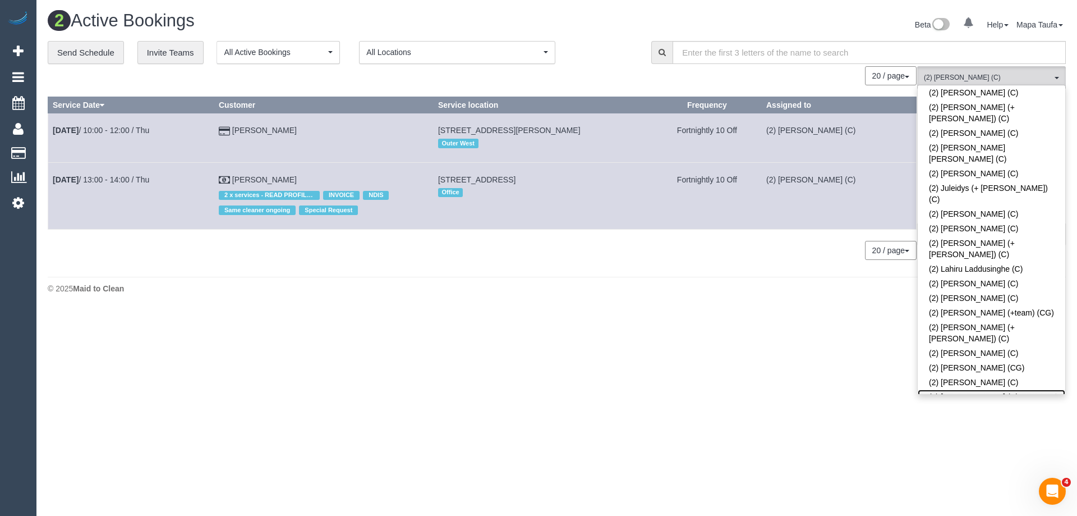
click at [972, 389] on link "(2) [PERSON_NAME] (C)" at bounding box center [992, 396] width 148 height 15
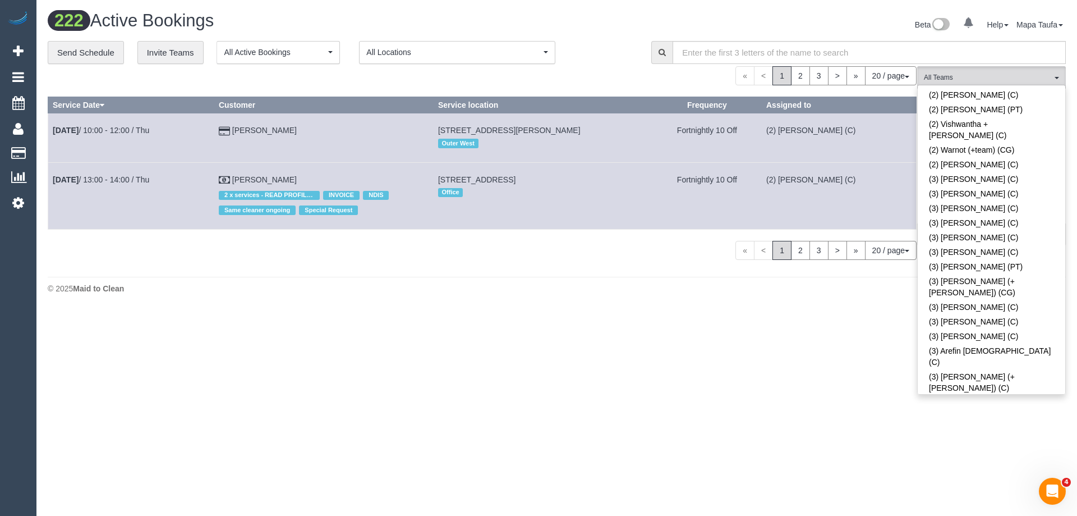
click at [972, 490] on link "(3) Buddhi Adhikari (C)" at bounding box center [992, 503] width 148 height 26
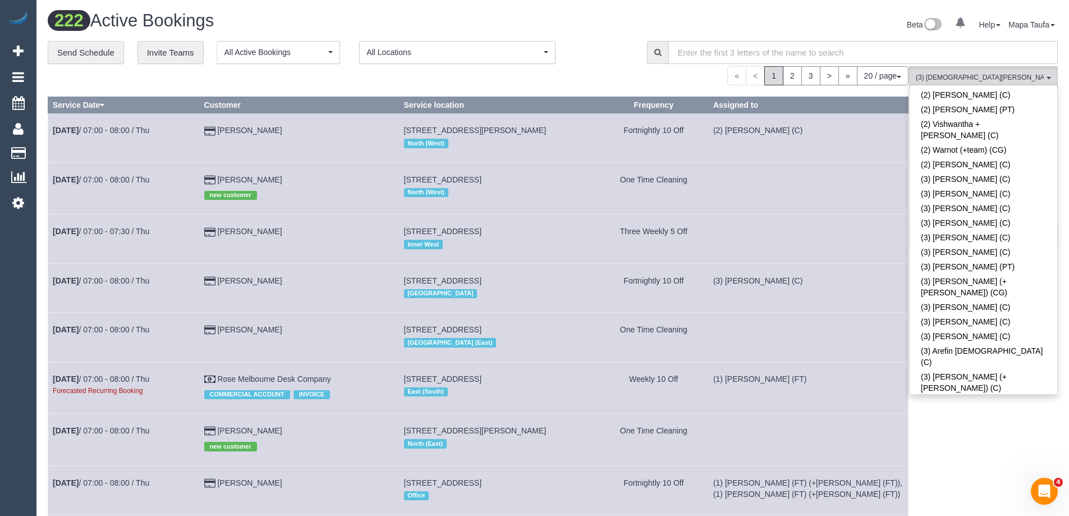
click at [568, 62] on div "**********" at bounding box center [339, 53] width 582 height 24
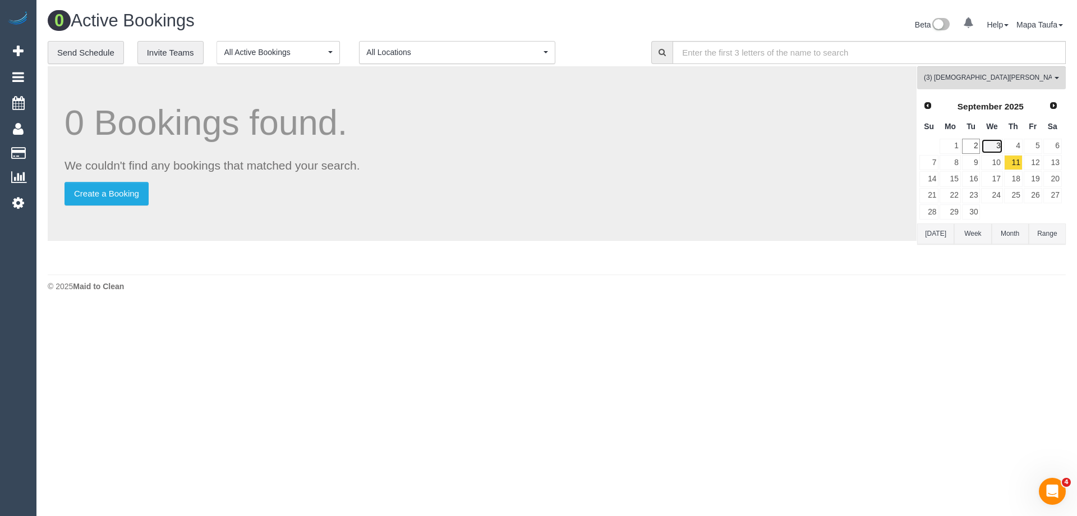
click at [1000, 147] on link "3" at bounding box center [991, 146] width 21 height 15
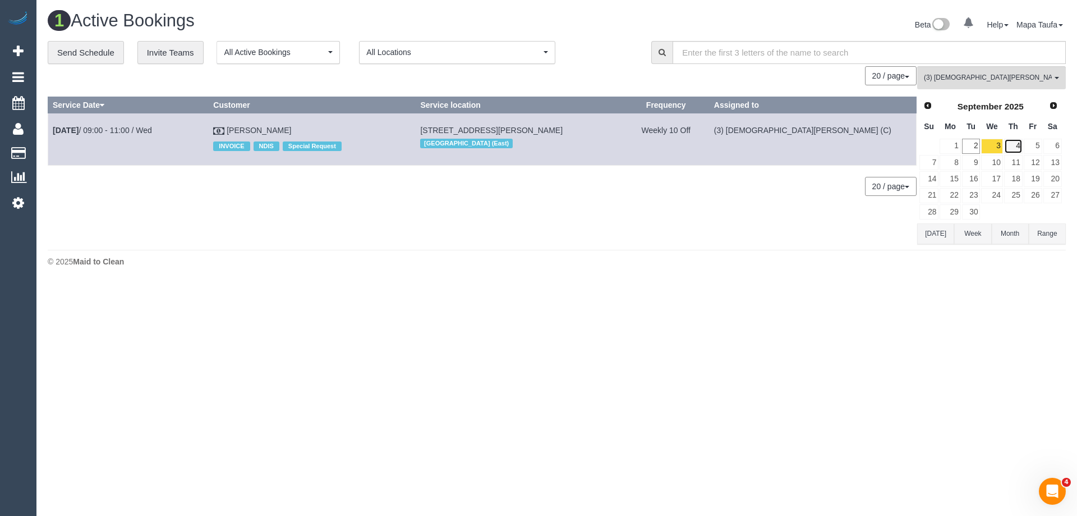
click at [1016, 146] on link "4" at bounding box center [1013, 146] width 19 height 15
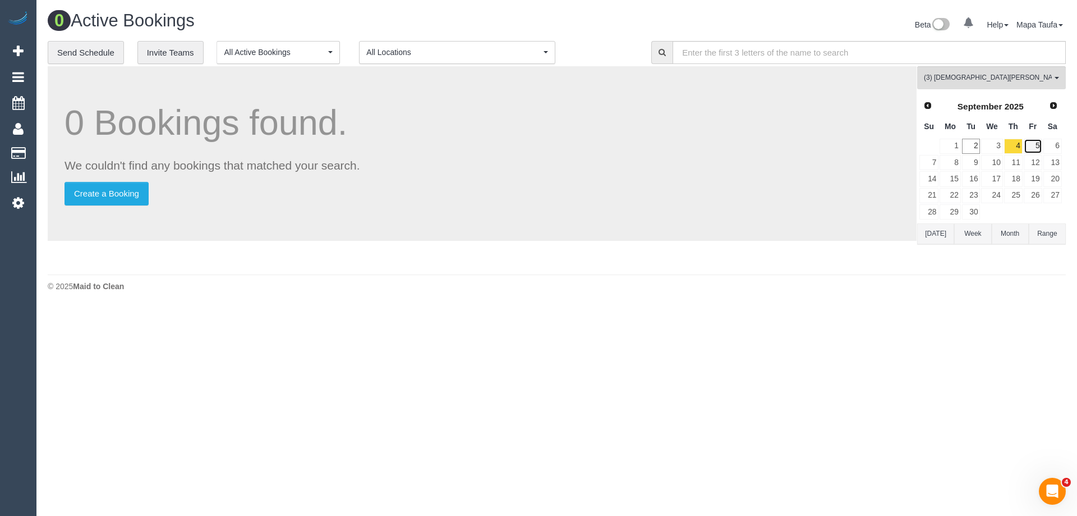
click at [1029, 144] on link "5" at bounding box center [1033, 146] width 19 height 15
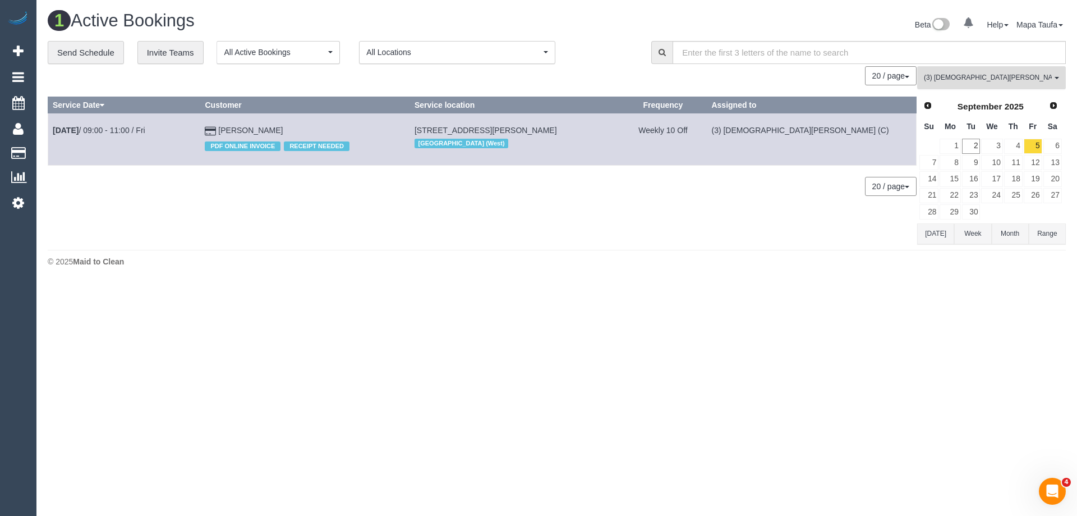
click at [955, 67] on button "(3) Buddhi Adhikari (C) All Teams" at bounding box center [991, 77] width 149 height 23
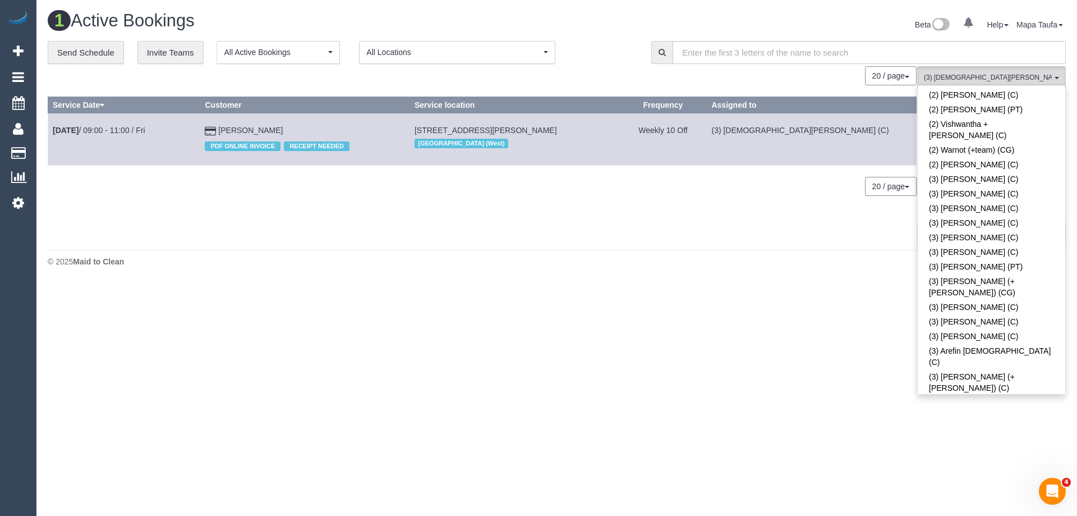
click at [816, 222] on div "0 Bookings found. We couldn't find any bookings that matched your search. Creat…" at bounding box center [483, 154] width 870 height 177
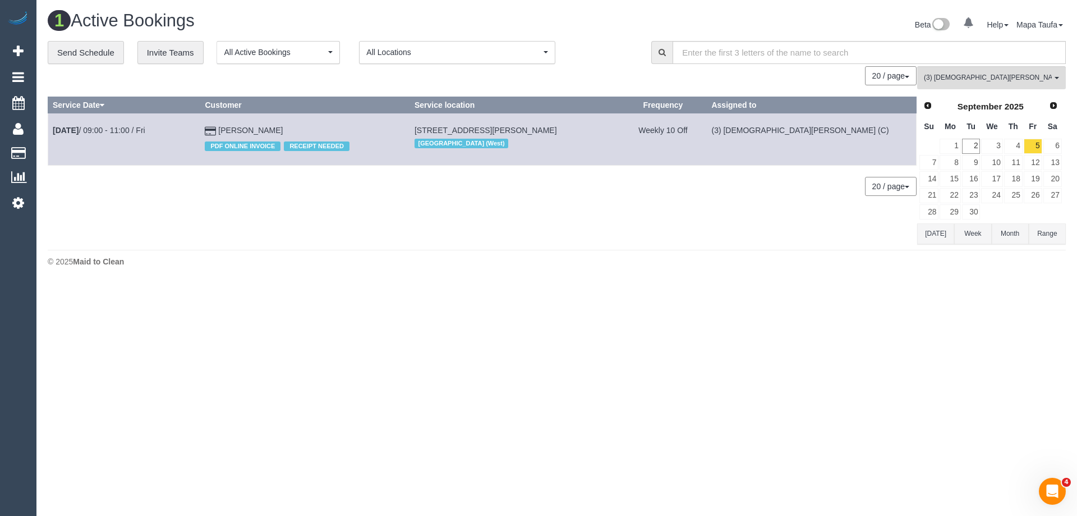
click at [937, 235] on button "Today" at bounding box center [935, 233] width 37 height 21
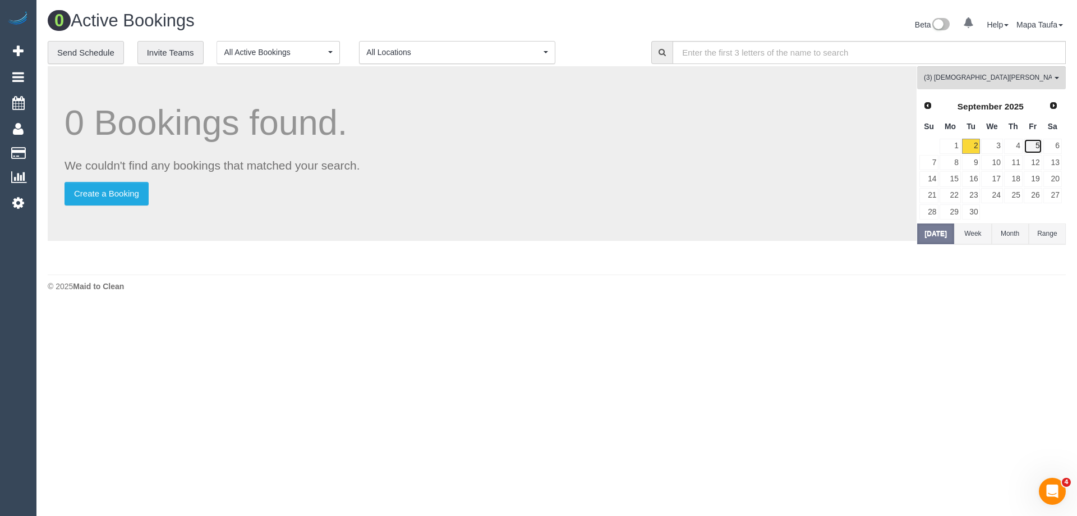
click at [1036, 148] on link "5" at bounding box center [1033, 146] width 19 height 15
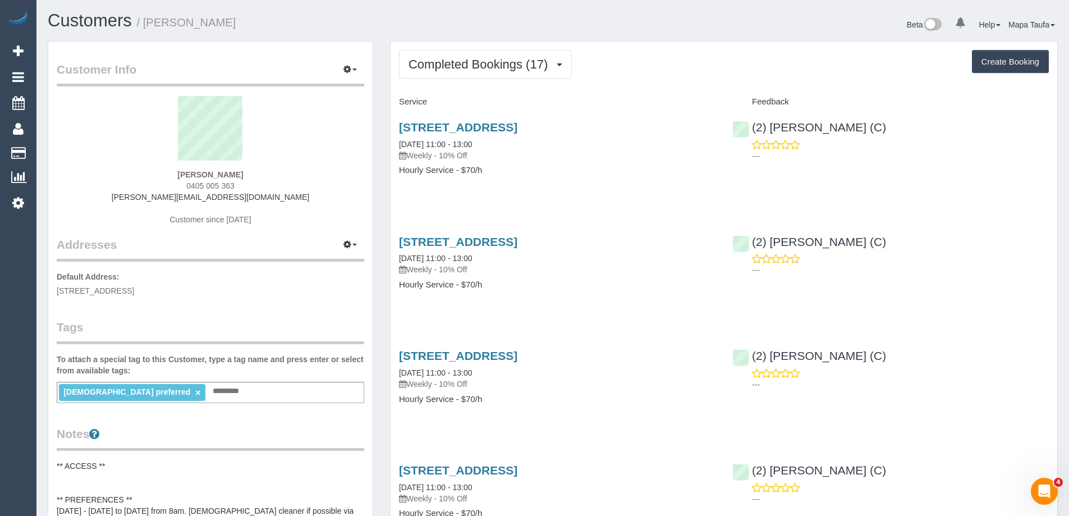
click at [822, 135] on div "(2) [PERSON_NAME] (C) ---" at bounding box center [890, 138] width 333 height 55
click at [822, 127] on link "(2) Nicole Condello (C)" at bounding box center [809, 127] width 154 height 13
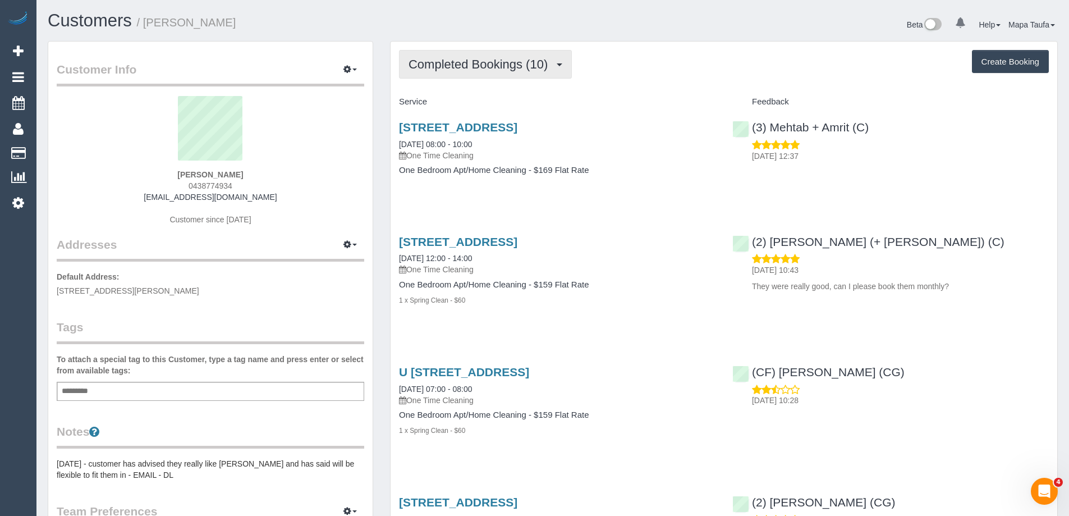
click at [551, 60] on span "Completed Bookings (10)" at bounding box center [480, 64] width 145 height 14
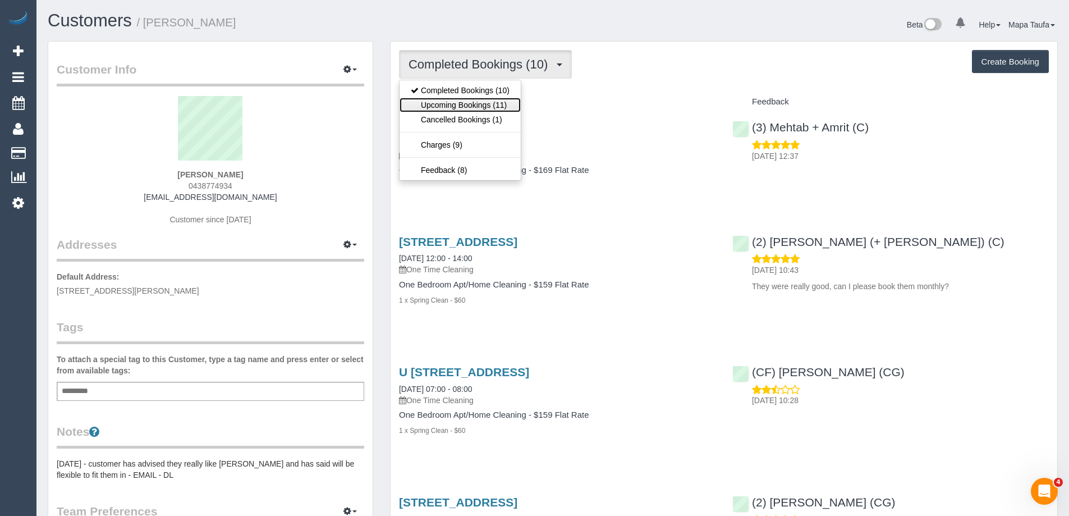
click at [508, 99] on link "Upcoming Bookings (11)" at bounding box center [459, 105] width 121 height 15
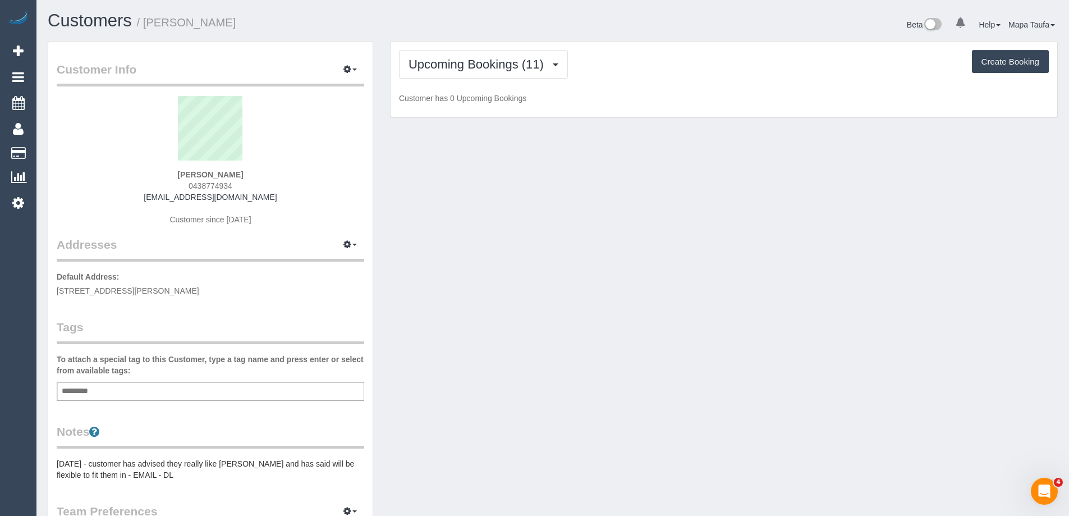
click at [672, 68] on div "Upcoming Bookings (11) Completed Bookings (10) Upcoming Bookings (11) Cancelled…" at bounding box center [724, 64] width 650 height 29
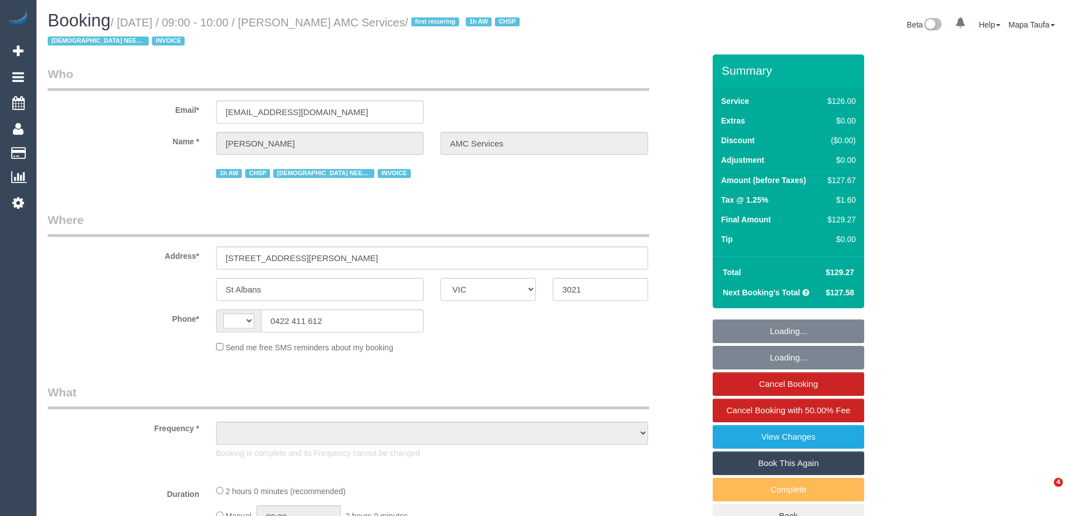
select select "VIC"
select select "string:AU"
select select "object:568"
select select "120"
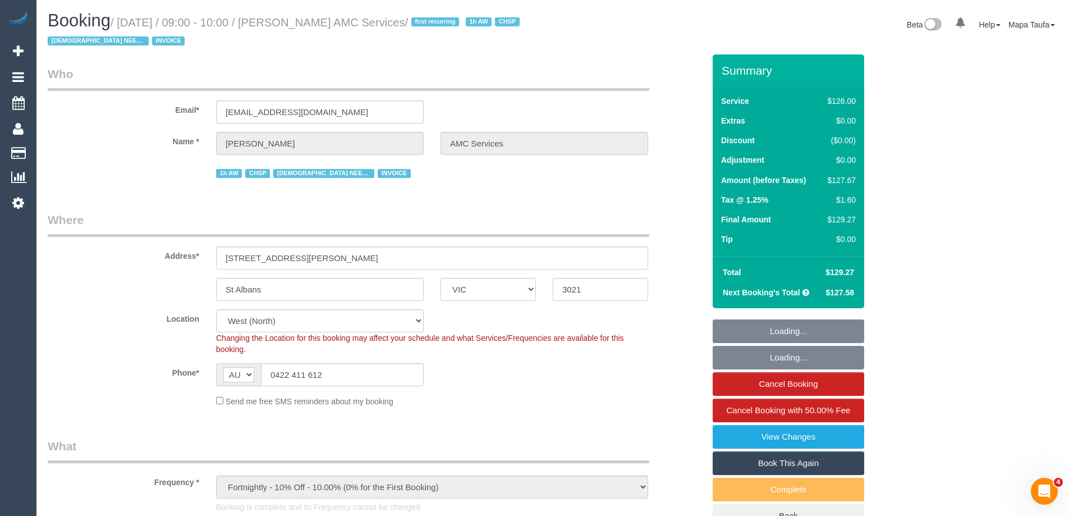
select select "number:28"
select select "number:14"
select select "number:19"
select select "number:25"
select select "number:35"
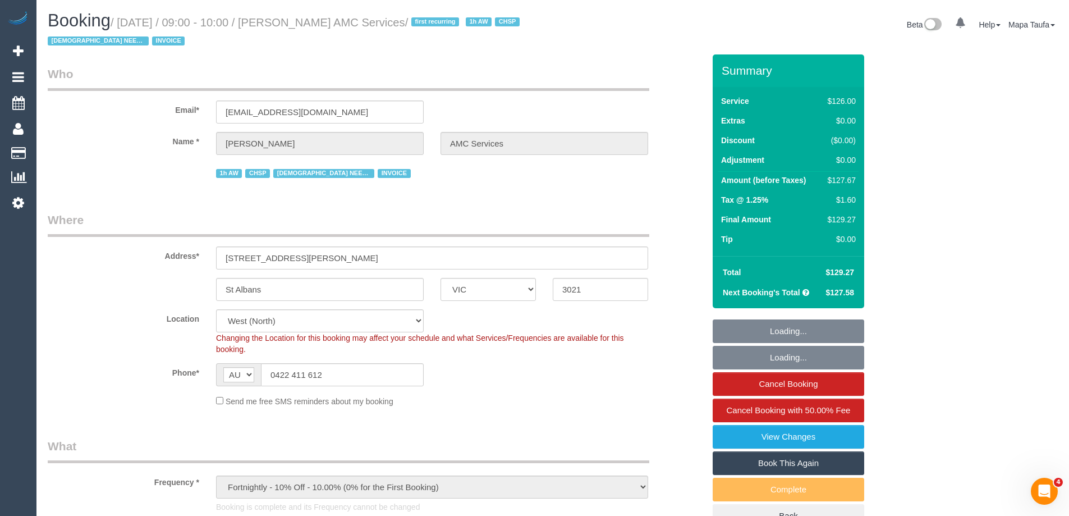
select select "object:1207"
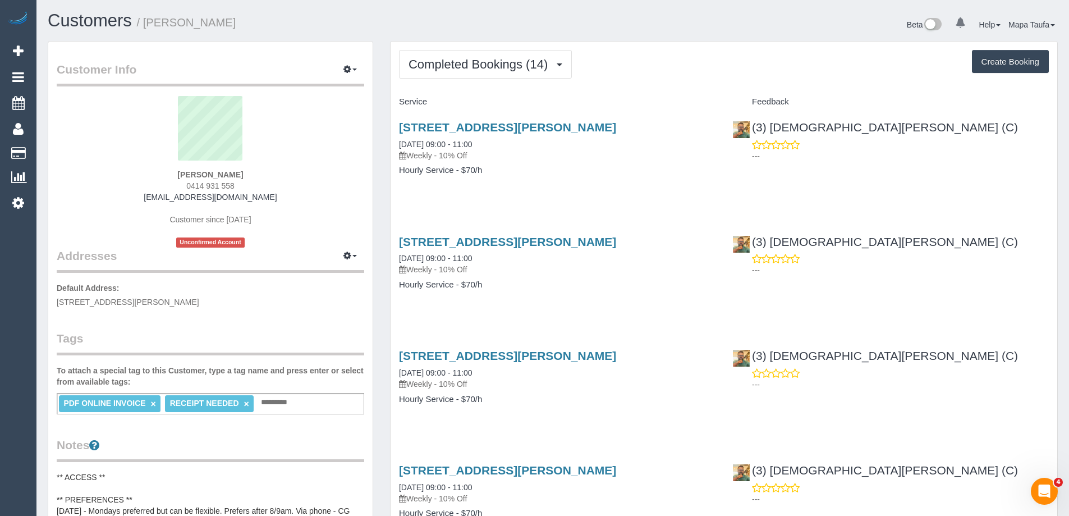
drag, startPoint x: 273, startPoint y: 199, endPoint x: 151, endPoint y: 196, distance: 122.3
click at [151, 196] on div "Paryrokh Ghashghaee 0414 931 558 gramchandani27@gmail.com Customer since 2025 U…" at bounding box center [210, 171] width 307 height 151
copy link "gramchandani27@gmail.com"
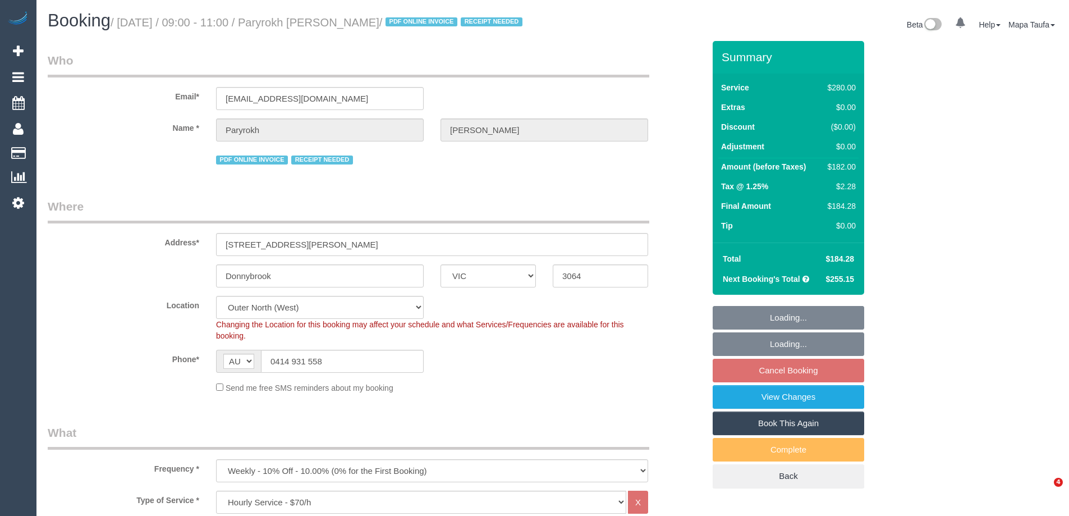
select select "VIC"
select select "240"
select select "object:861"
select select "number:29"
select select "number:14"
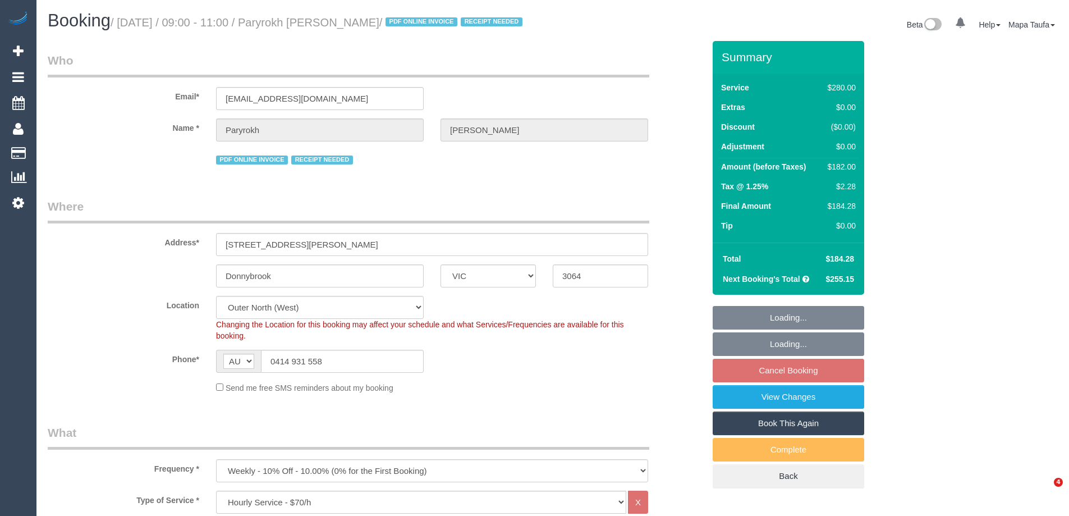
select select "number:19"
select select "number:22"
select select "number:34"
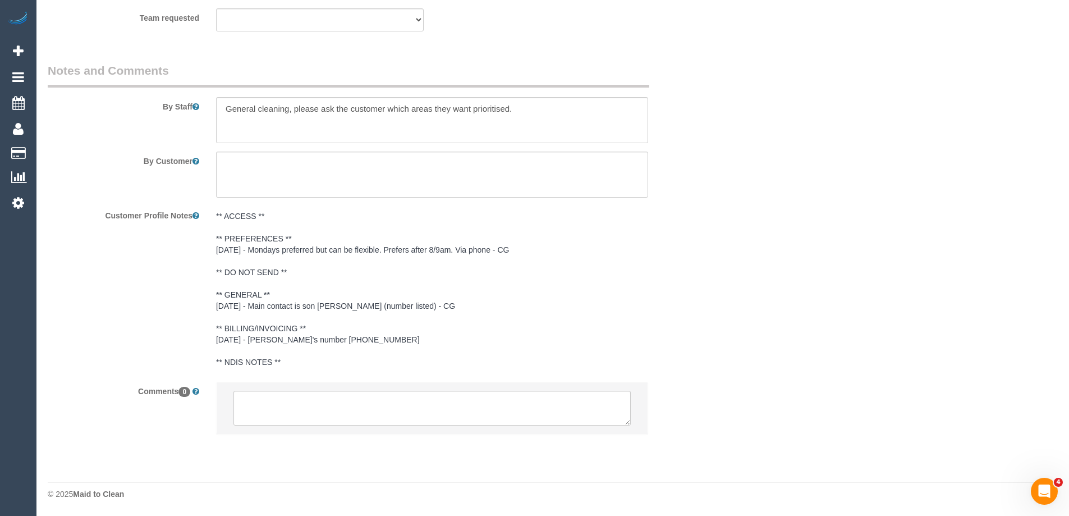
scroll to position [1870, 0]
click at [315, 390] on li at bounding box center [432, 408] width 431 height 52
drag, startPoint x: 302, startPoint y: 390, endPoint x: 286, endPoint y: 397, distance: 17.1
click at [296, 394] on li at bounding box center [432, 408] width 431 height 52
click at [286, 397] on textarea at bounding box center [431, 407] width 397 height 35
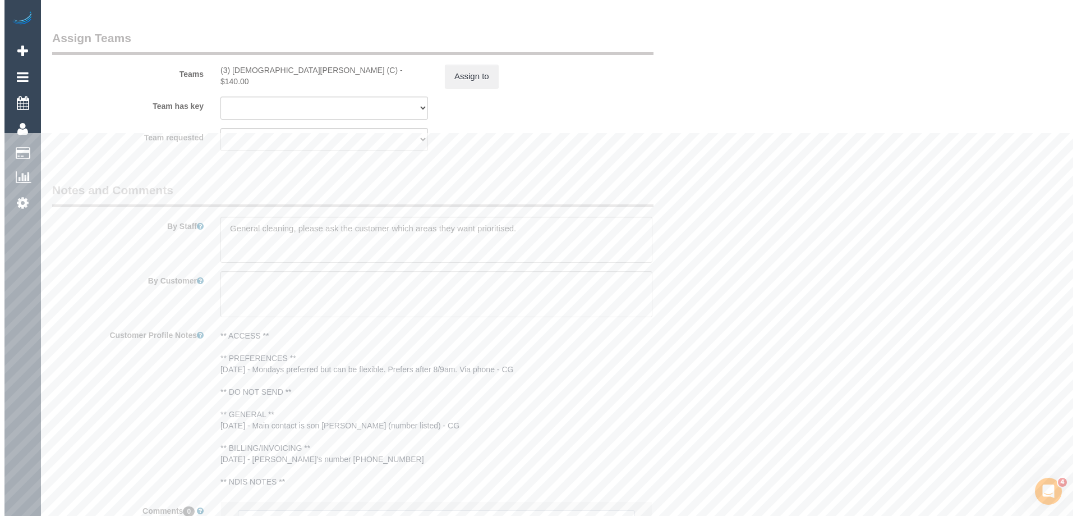
scroll to position [1533, 0]
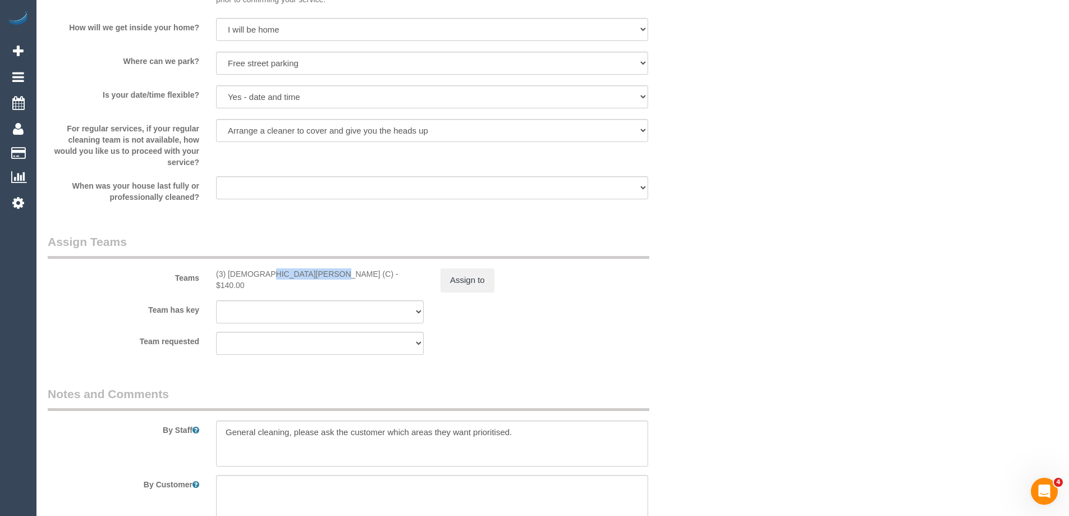
drag, startPoint x: 284, startPoint y: 284, endPoint x: 230, endPoint y: 283, distance: 54.4
click at [230, 283] on div "(3) Buddhi Adhikari (C) - $140.00" at bounding box center [320, 279] width 208 height 22
copy div "Buddhi Adhikari"
click at [472, 292] on button "Assign to" at bounding box center [467, 280] width 54 height 24
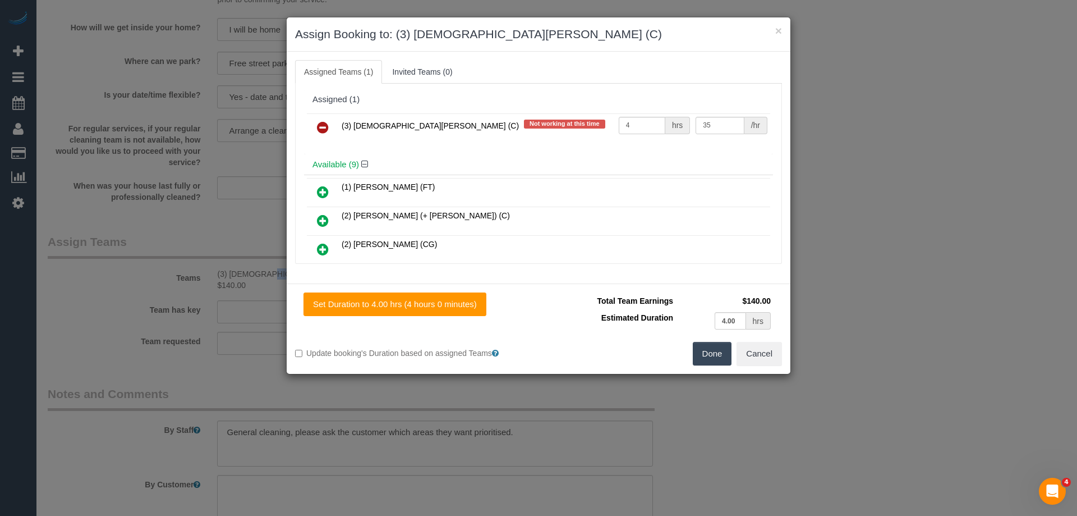
click at [332, 123] on link at bounding box center [323, 128] width 26 height 22
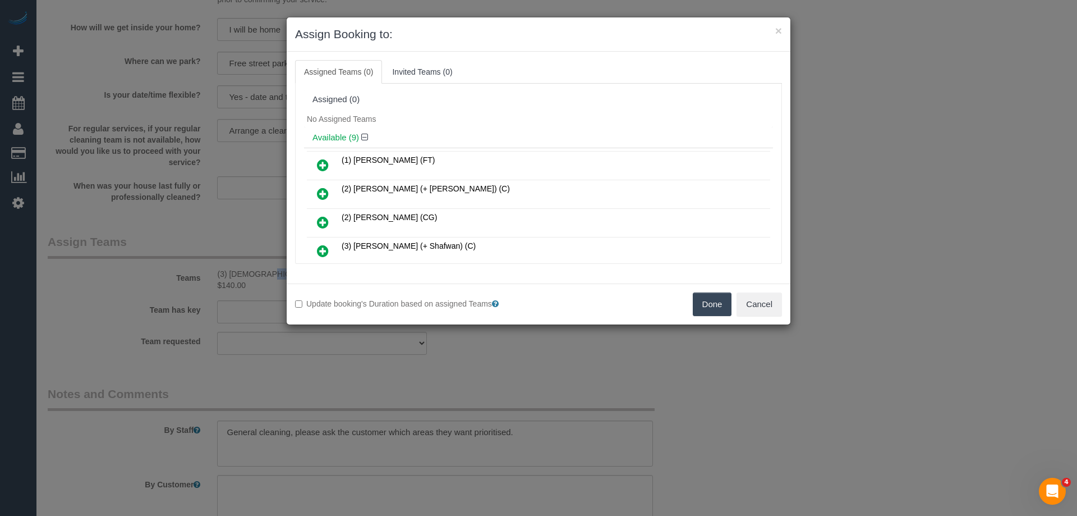
click at [704, 305] on button "Done" at bounding box center [712, 304] width 39 height 24
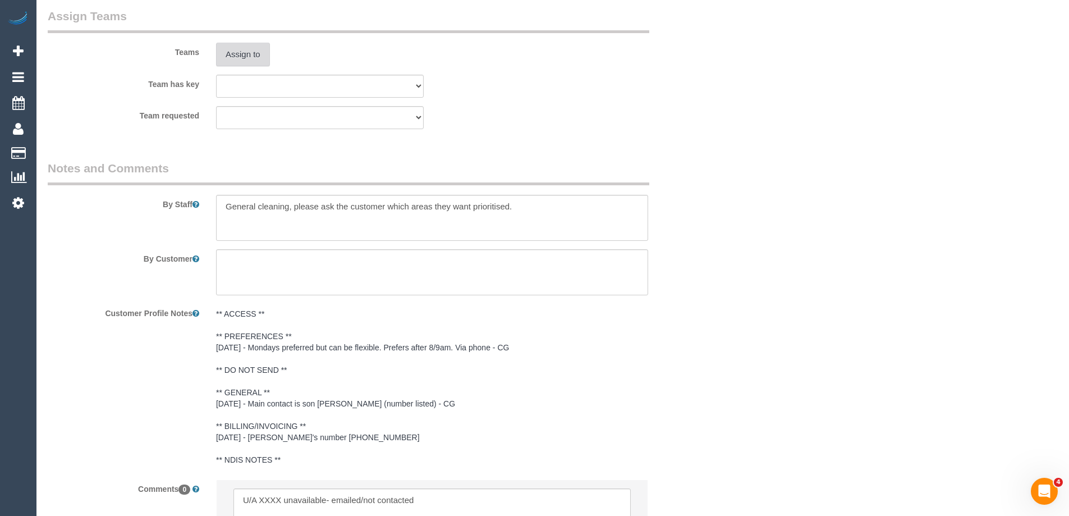
scroll to position [1916, 0]
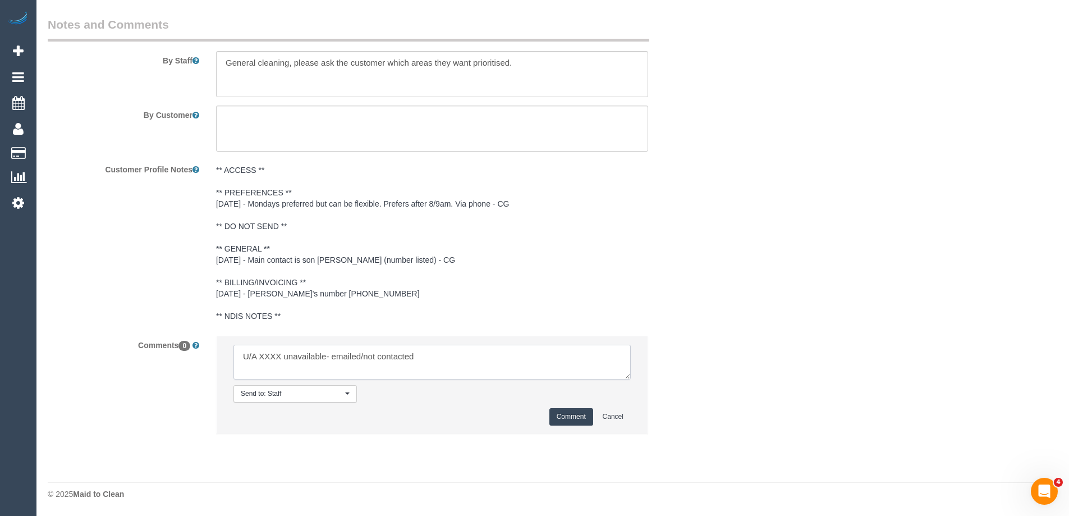
click at [261, 352] on textarea at bounding box center [431, 361] width 397 height 35
paste textarea "Buddhi Adhikari"
drag, startPoint x: 404, startPoint y: 355, endPoint x: 540, endPoint y: 356, distance: 136.3
click at [540, 356] on textarea at bounding box center [431, 361] width 397 height 35
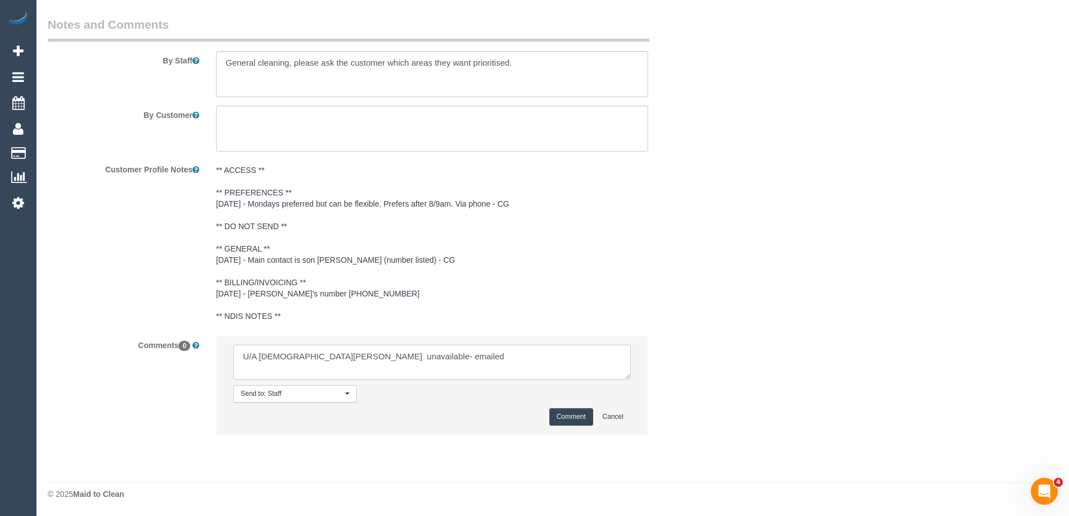
type textarea "U/A Buddhi Adhikari unavailable- emailed"
click at [564, 410] on button "Comment" at bounding box center [571, 416] width 44 height 17
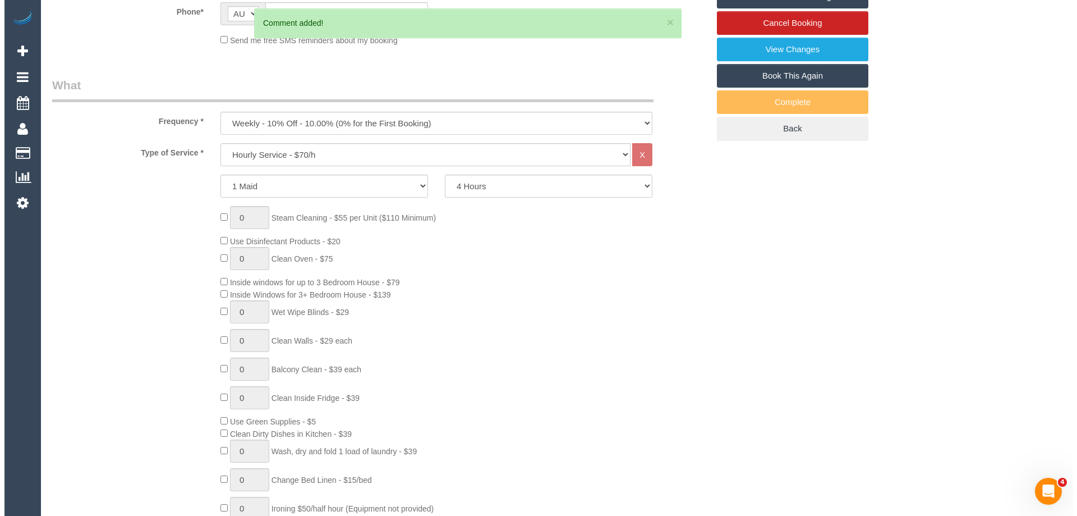
scroll to position [0, 0]
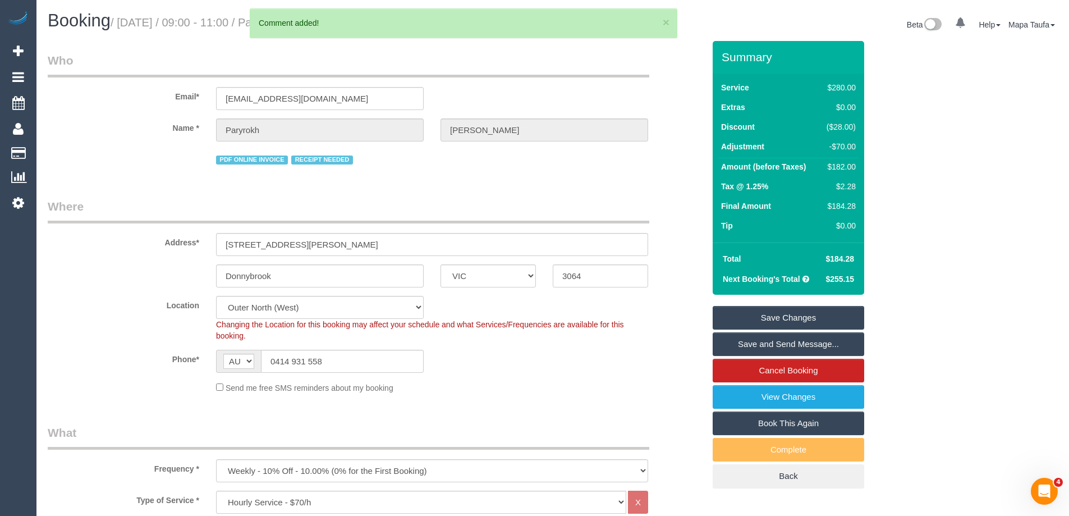
click at [777, 326] on link "Save Changes" at bounding box center [787, 318] width 151 height 24
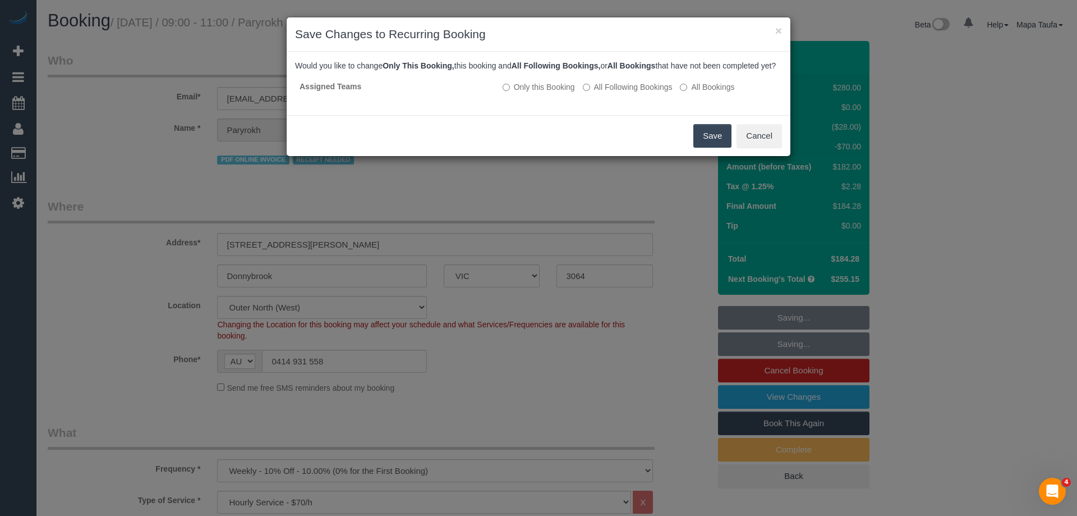
click at [710, 145] on button "Save" at bounding box center [712, 136] width 38 height 24
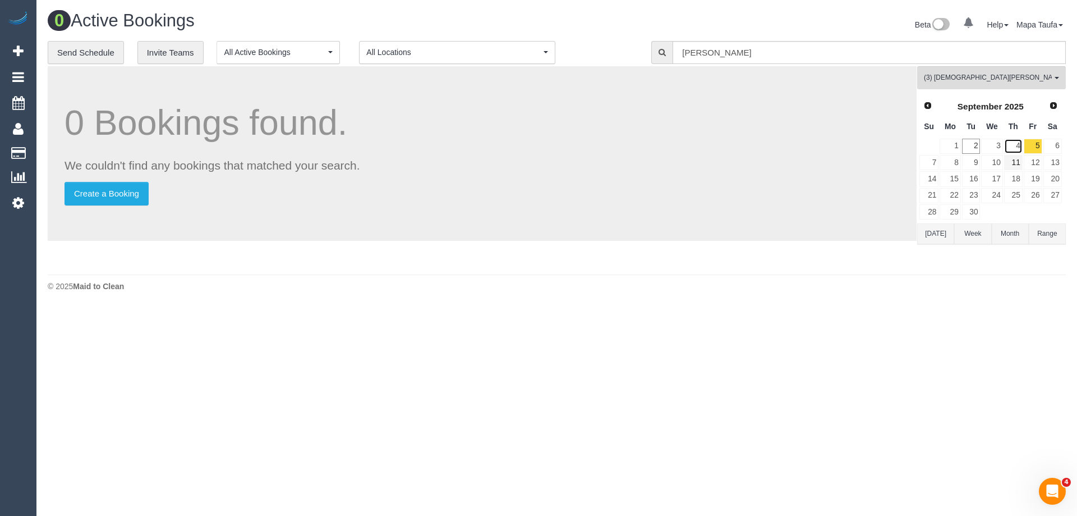
click at [1021, 148] on link "4" at bounding box center [1013, 146] width 19 height 15
click at [1029, 144] on link "5" at bounding box center [1033, 146] width 19 height 15
click at [971, 76] on span "(3) [DEMOGRAPHIC_DATA][PERSON_NAME] (C)" at bounding box center [988, 78] width 128 height 10
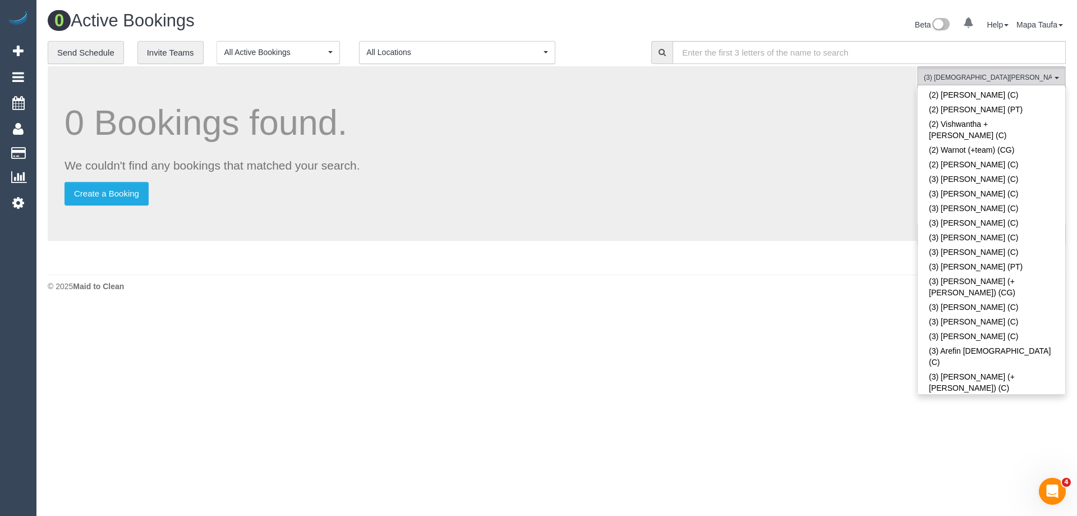
click at [949, 490] on link "(3) [DEMOGRAPHIC_DATA][PERSON_NAME] (C)" at bounding box center [992, 503] width 148 height 26
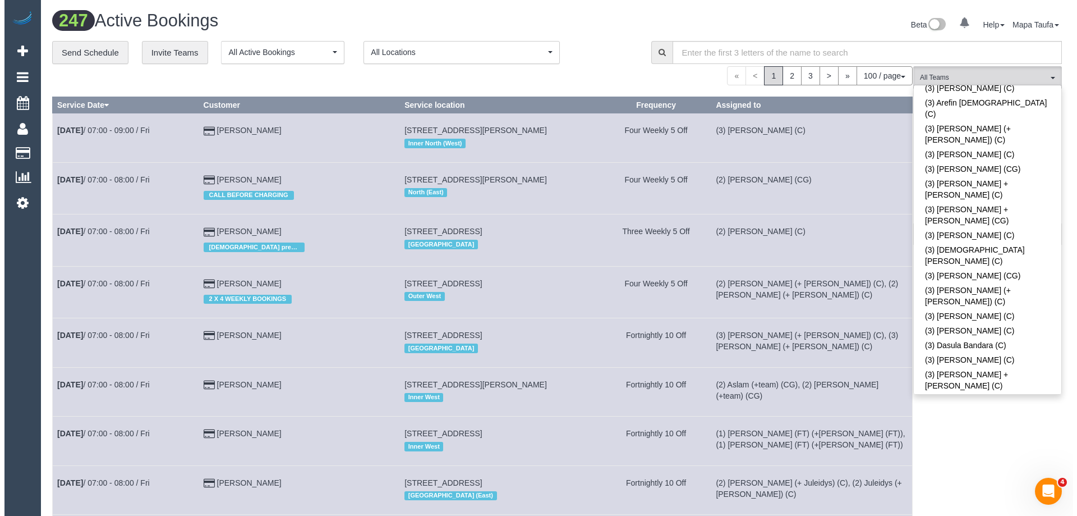
scroll to position [1806, 0]
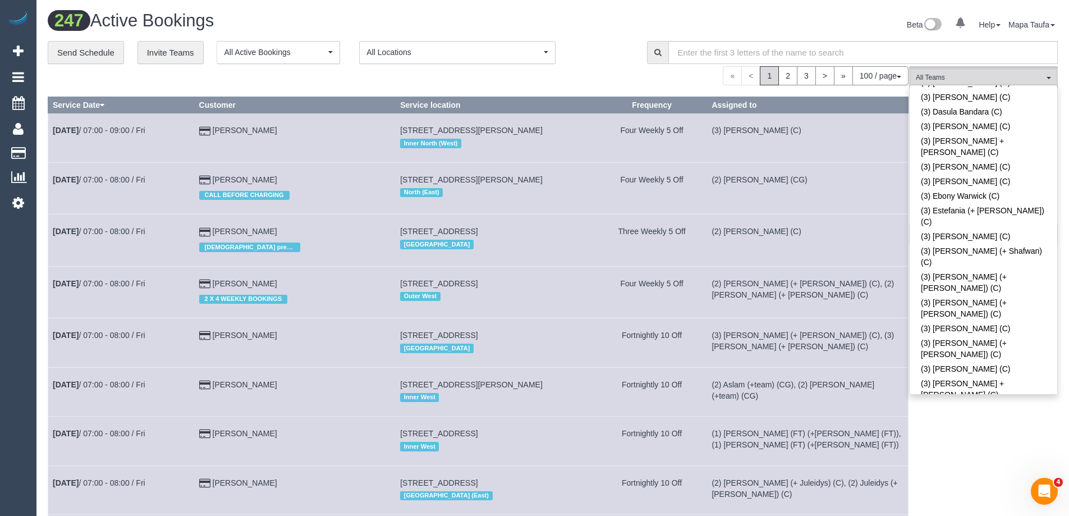
click at [707, 27] on div "Beta 0 Your Notifications You have 0 alerts Help Help Docs Take a Tour Contact …" at bounding box center [809, 26] width 513 height 30
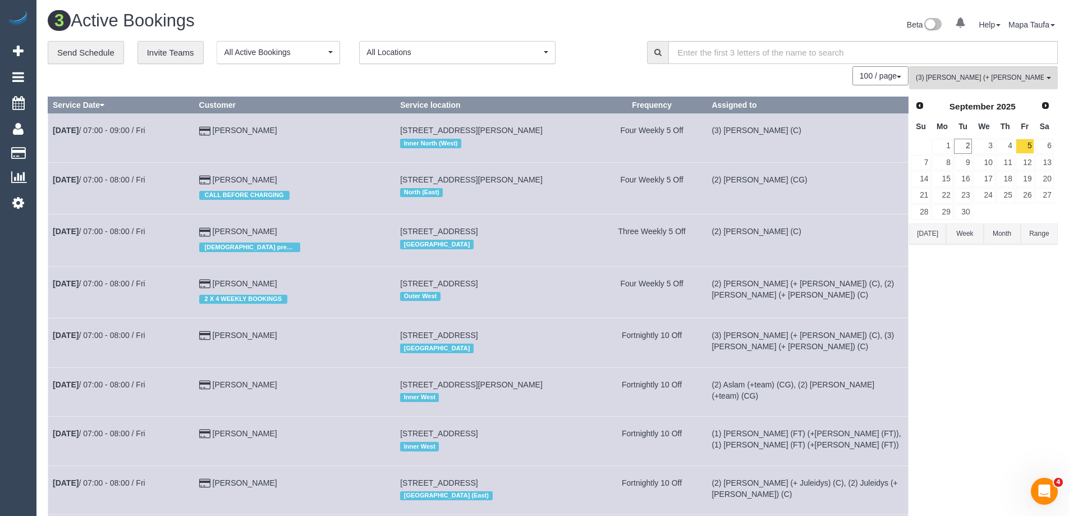
click at [935, 233] on button "[DATE]" at bounding box center [927, 233] width 37 height 21
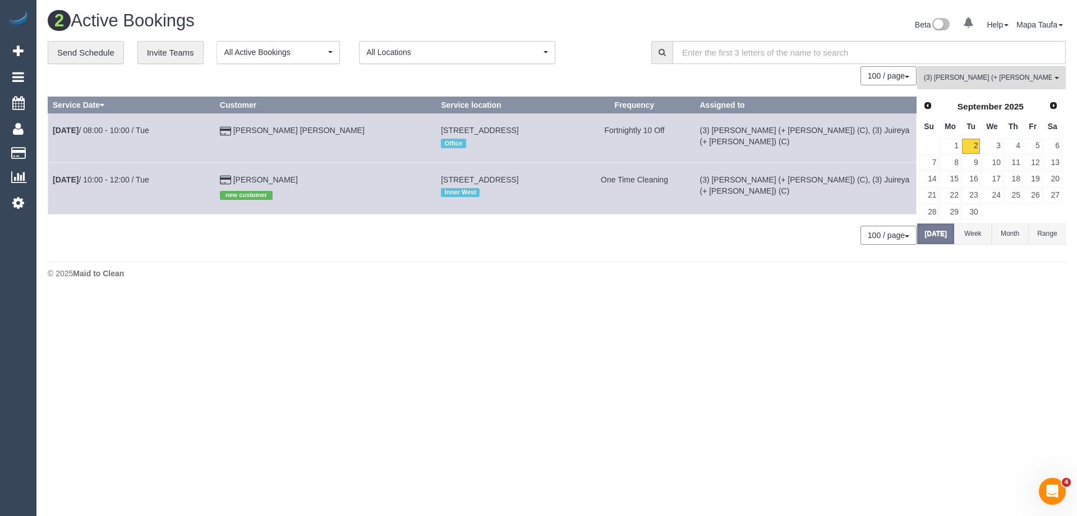
click at [962, 163] on td "9" at bounding box center [972, 162] width 20 height 16
click at [955, 163] on link "8" at bounding box center [950, 162] width 21 height 15
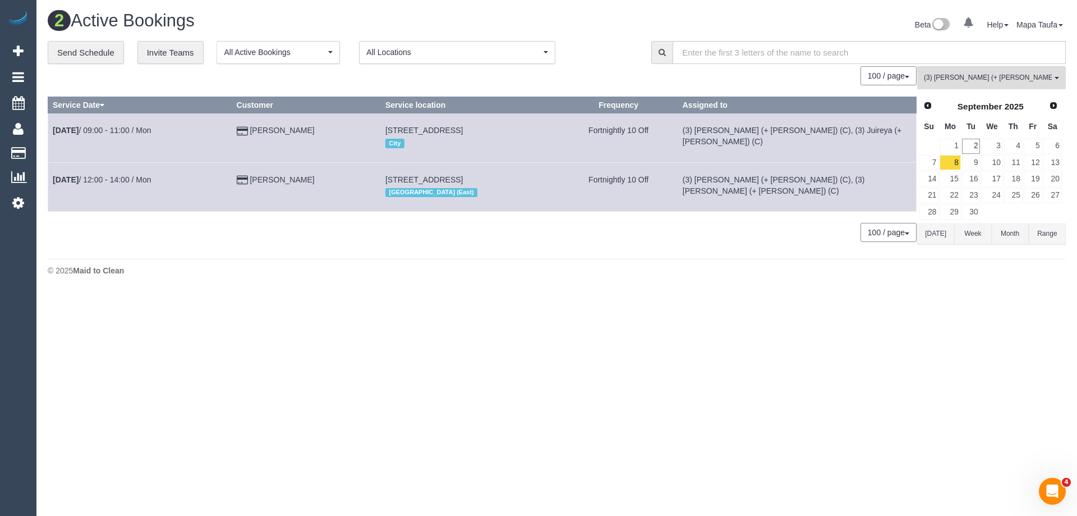
click at [939, 235] on button "[DATE]" at bounding box center [935, 233] width 37 height 21
click at [953, 162] on link "8" at bounding box center [950, 162] width 21 height 15
click at [1004, 78] on span "(3) [PERSON_NAME] (+ [PERSON_NAME]) (C)" at bounding box center [988, 78] width 128 height 10
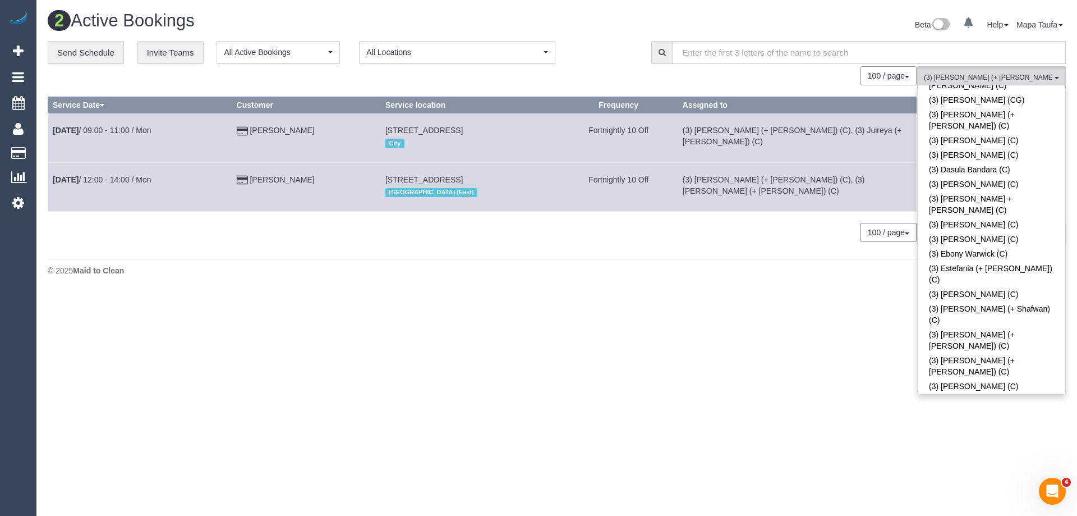
scroll to position [1694, 0]
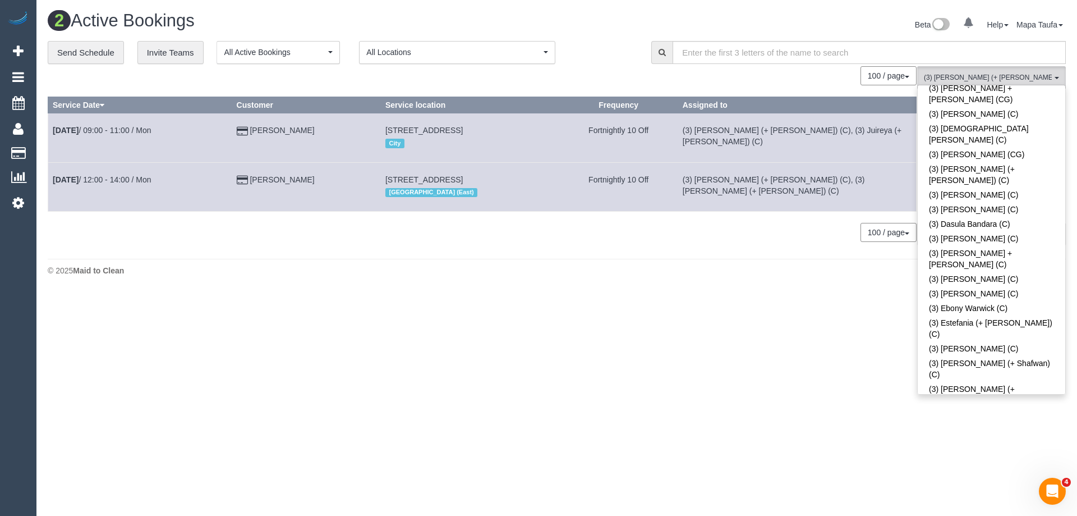
click at [615, 326] on body "0 Beta Your Notifications You have 0 alerts Add Booking Bookings Active Booking…" at bounding box center [538, 258] width 1077 height 516
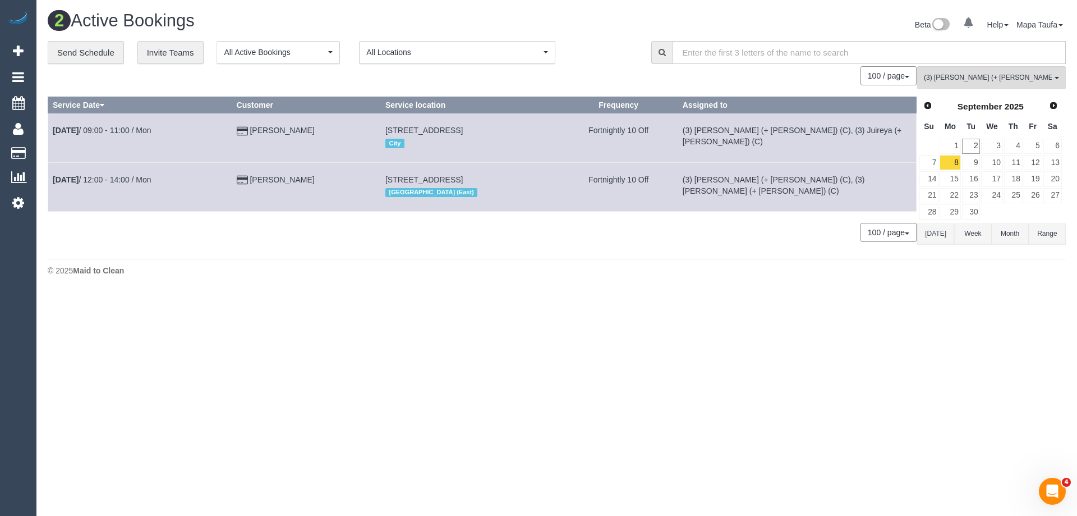
drag, startPoint x: 123, startPoint y: 130, endPoint x: 292, endPoint y: 92, distance: 172.5
click at [292, 92] on div "0 Bookings found. We couldn't find any bookings that matched your search. Creat…" at bounding box center [483, 159] width 870 height 187
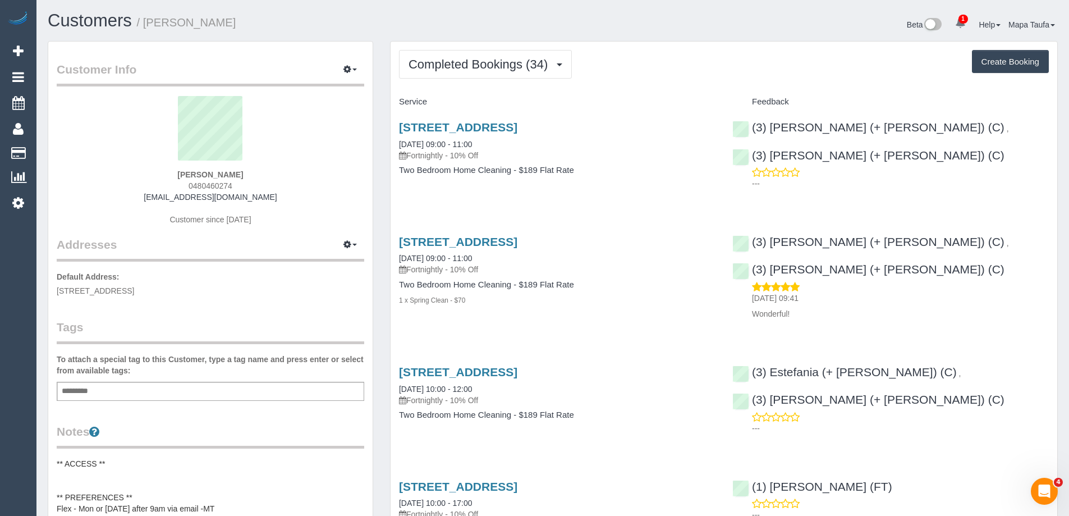
drag, startPoint x: 288, startPoint y: 201, endPoint x: 160, endPoint y: 199, distance: 127.9
click at [160, 199] on div "[PERSON_NAME] 0480460274 [EMAIL_ADDRESS][DOMAIN_NAME] Customer since [DATE]" at bounding box center [210, 166] width 307 height 140
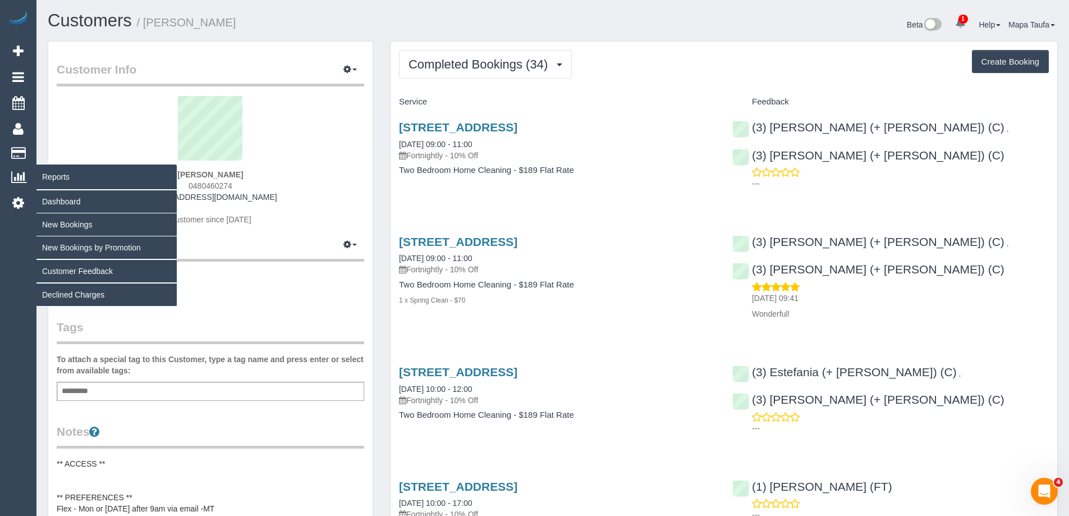
copy link "[EMAIL_ADDRESS][DOMAIN_NAME]"
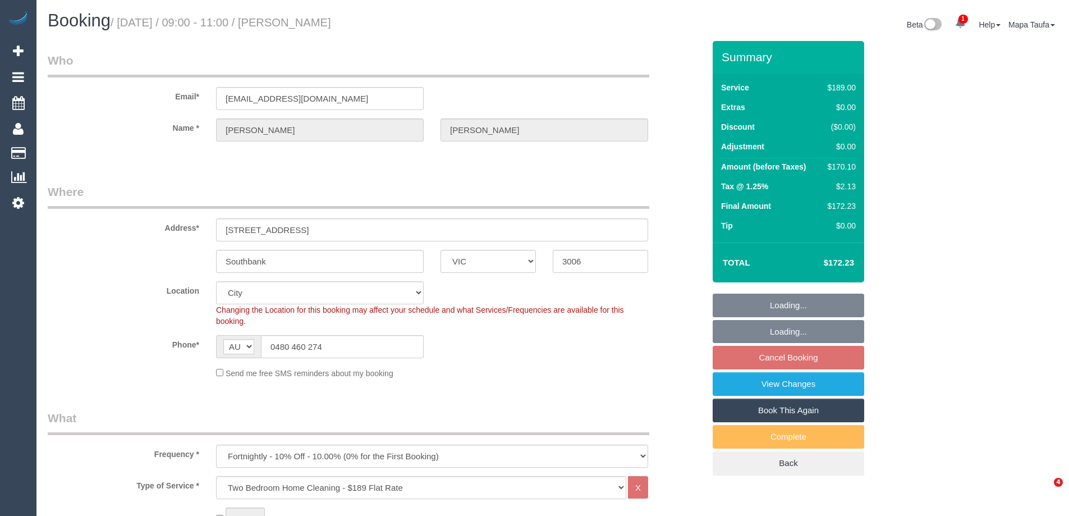
select select "VIC"
select select "number:29"
select select "number:14"
select select "number:20"
select select "number:36"
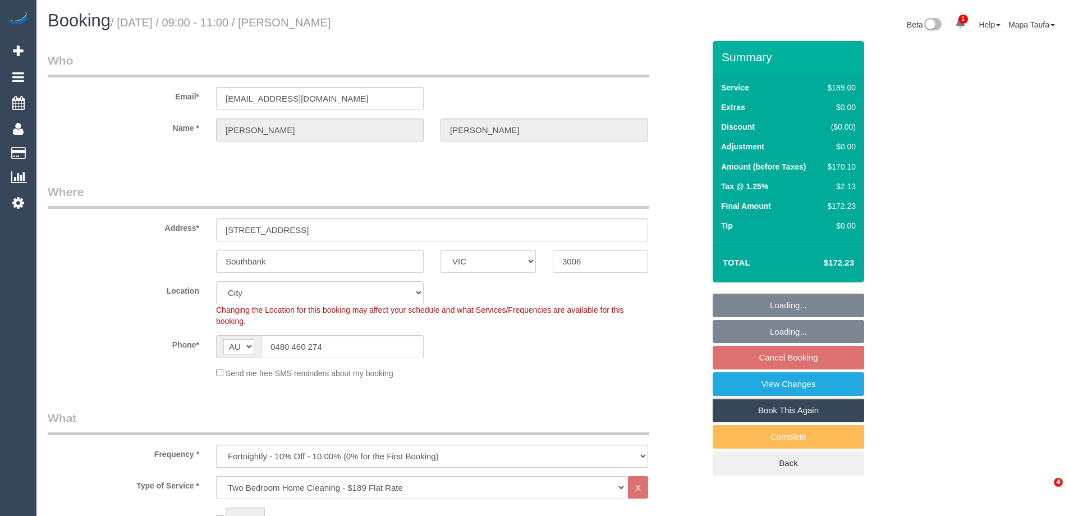
select select "number:34"
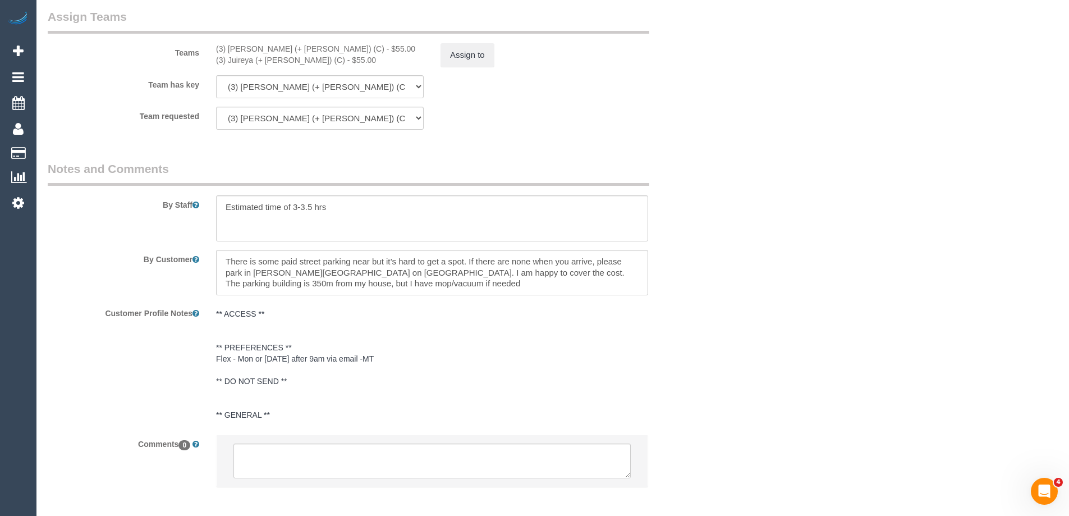
scroll to position [1807, 0]
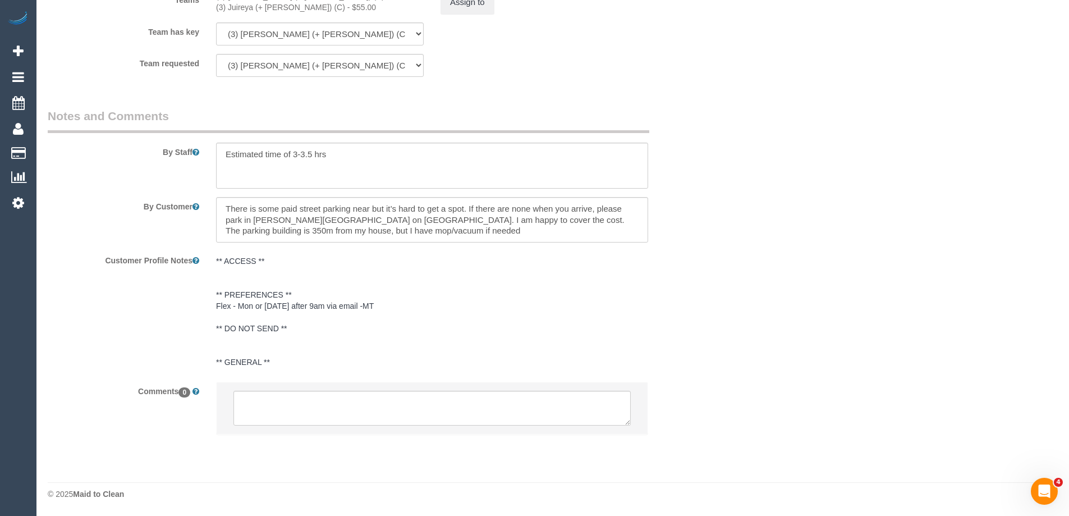
click at [334, 390] on li at bounding box center [432, 408] width 431 height 52
click at [339, 402] on textarea at bounding box center [431, 407] width 397 height 35
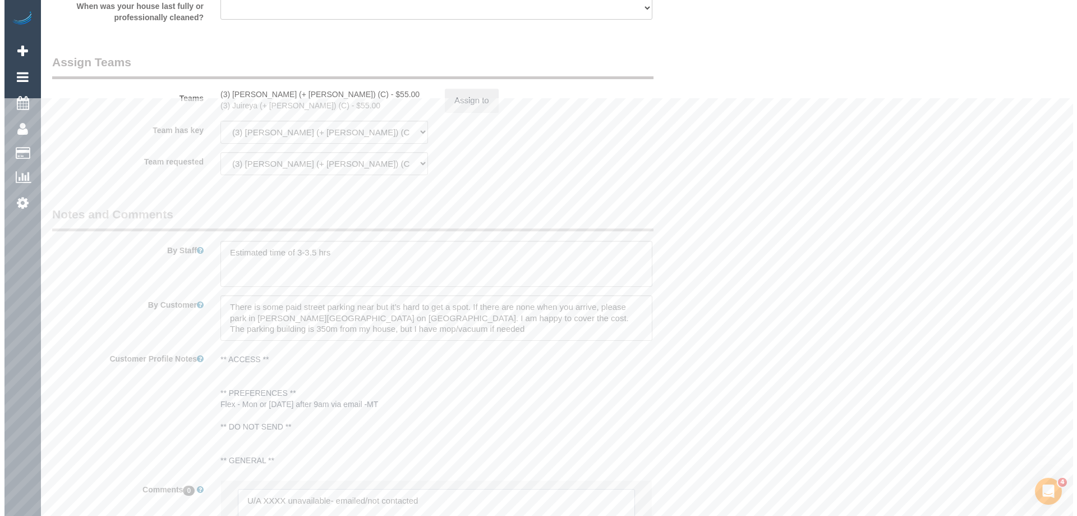
scroll to position [1695, 0]
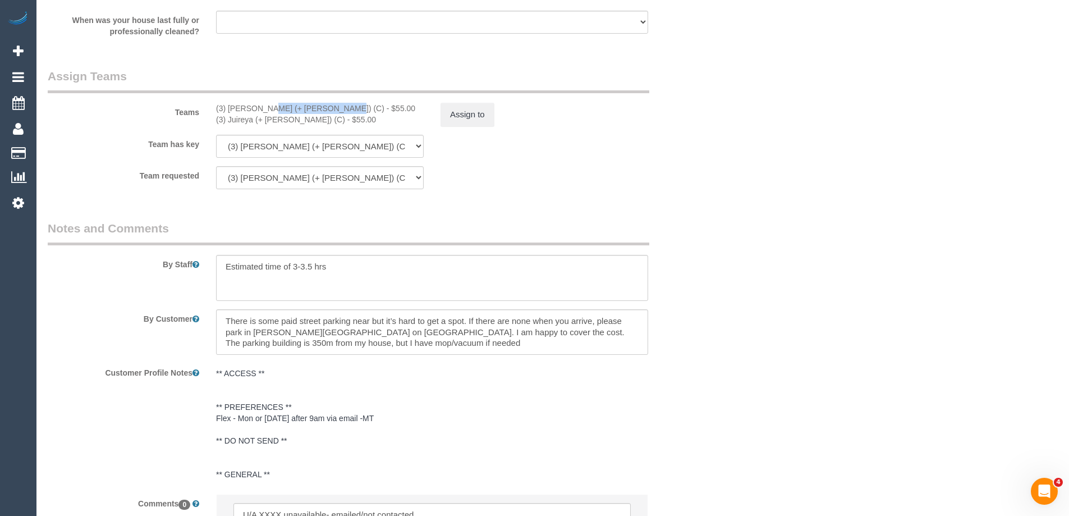
drag, startPoint x: 284, startPoint y: 108, endPoint x: 231, endPoint y: 106, distance: 52.8
click at [231, 106] on div "(3) Gazi (+ Juireya) (C) - $55.00" at bounding box center [320, 108] width 208 height 11
click at [243, 109] on div "(3) Gazi (+ Juireya) (C) - $55.00" at bounding box center [320, 108] width 208 height 11
drag, startPoint x: 291, startPoint y: 107, endPoint x: 298, endPoint y: 109, distance: 7.5
click at [292, 107] on div "(3) Gazi (+ Juireya) (C) - $55.00" at bounding box center [320, 108] width 208 height 11
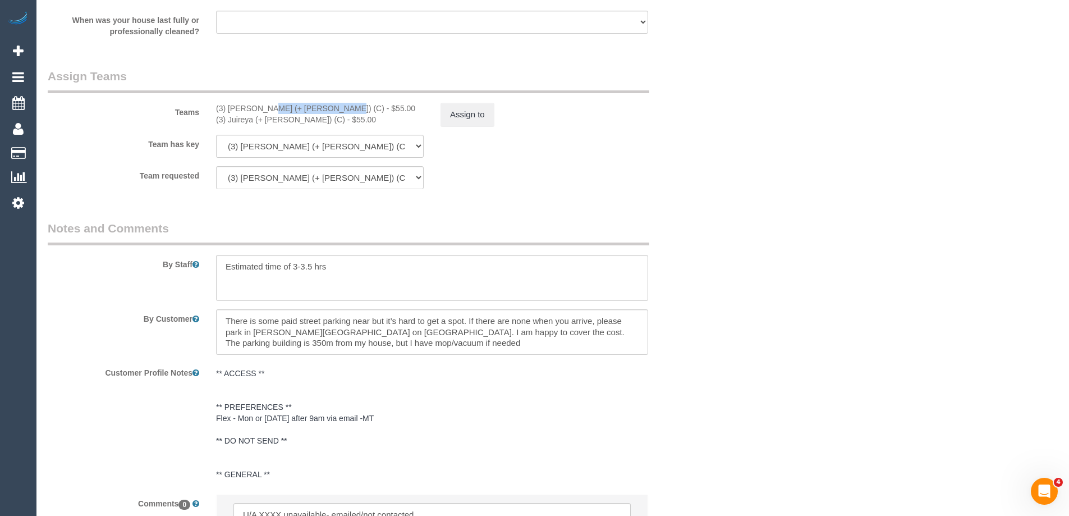
click at [297, 107] on div "(3) Gazi (+ Juireya) (C) - $55.00" at bounding box center [320, 108] width 208 height 11
drag, startPoint x: 287, startPoint y: 108, endPoint x: 231, endPoint y: 108, distance: 56.1
click at [231, 108] on div "(3) Gazi (+ Juireya) (C) - $55.00" at bounding box center [320, 108] width 208 height 11
click at [472, 118] on button "Assign to" at bounding box center [467, 115] width 54 height 24
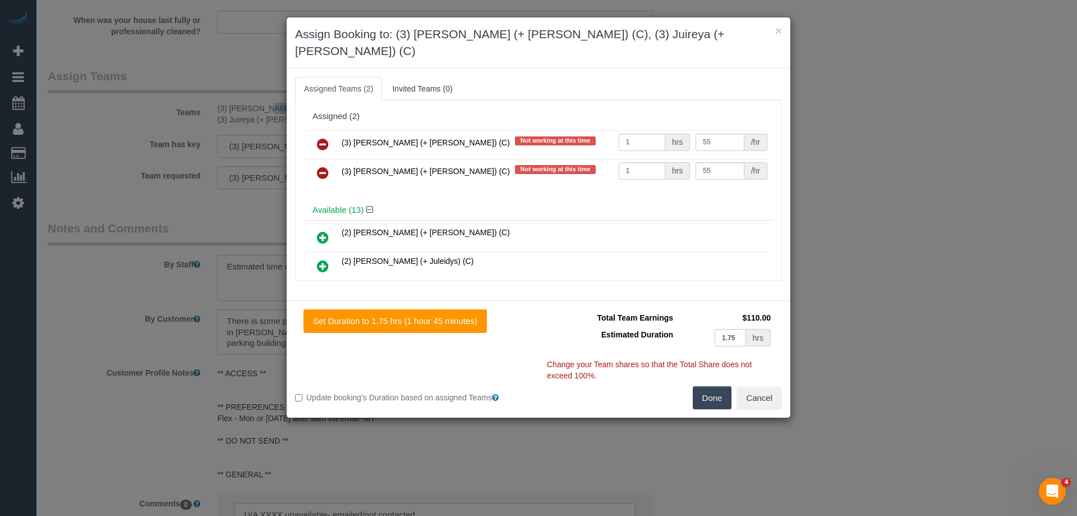
click at [318, 134] on link at bounding box center [323, 145] width 26 height 22
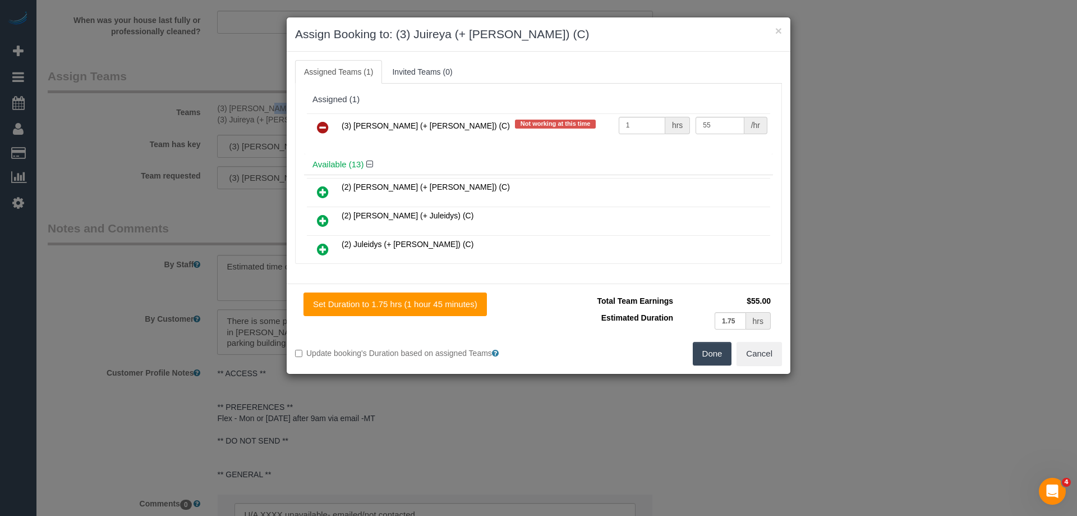
click at [319, 121] on icon at bounding box center [323, 127] width 12 height 13
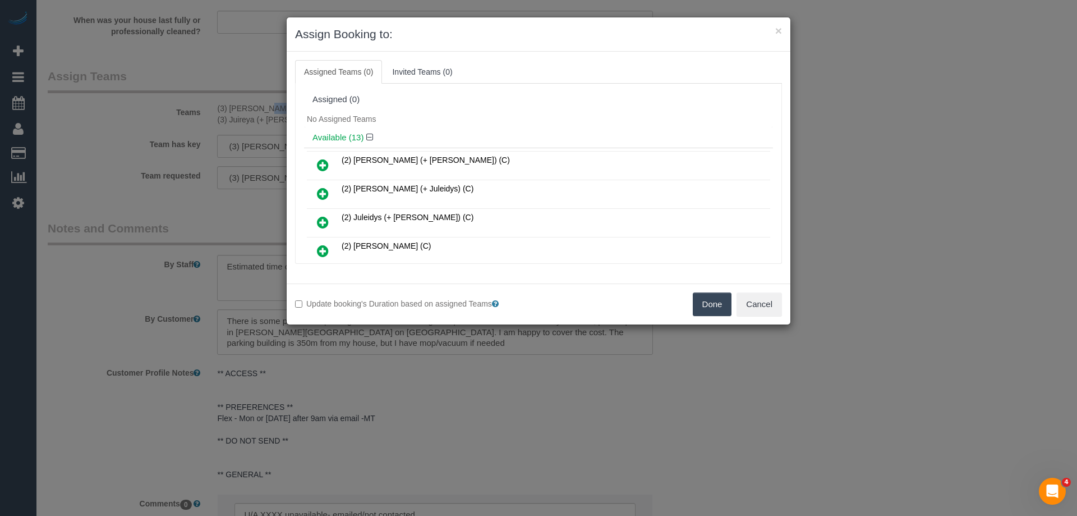
click at [707, 303] on button "Done" at bounding box center [712, 304] width 39 height 24
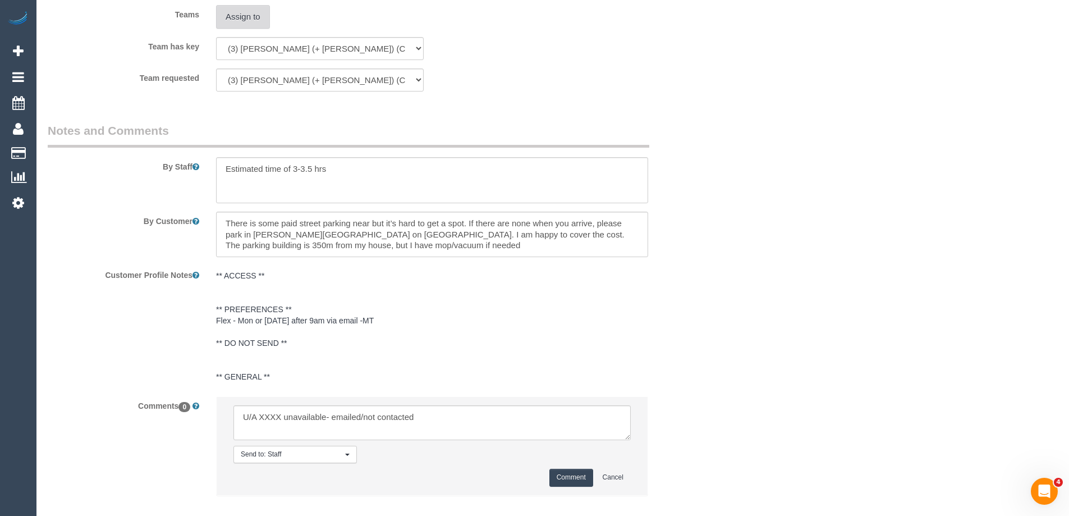
scroll to position [1854, 0]
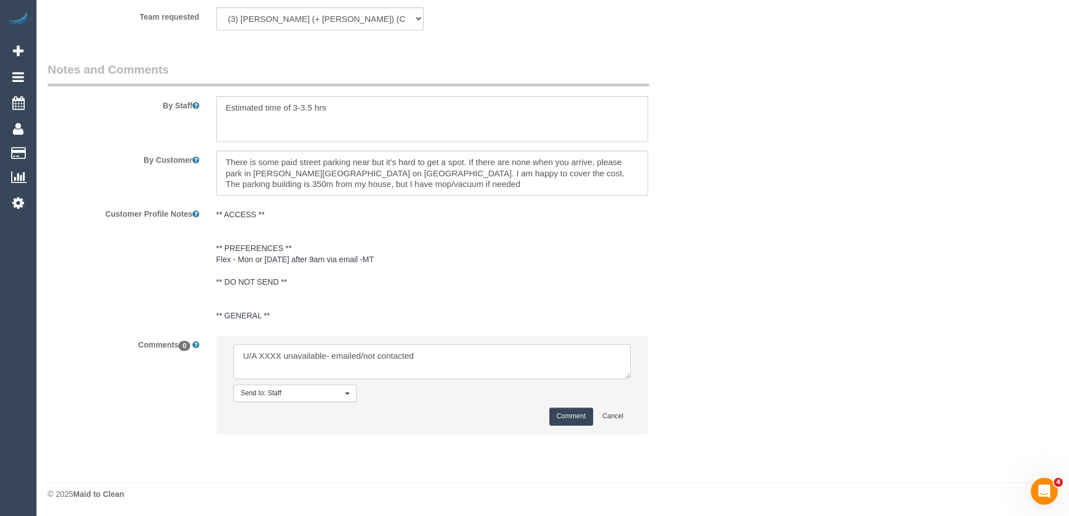
click at [272, 356] on textarea at bounding box center [431, 361] width 397 height 35
paste textarea "Gazi (+ Juireya) (C)"
drag, startPoint x: 415, startPoint y: 355, endPoint x: 546, endPoint y: 354, distance: 131.8
click at [539, 353] on textarea at bounding box center [431, 361] width 397 height 35
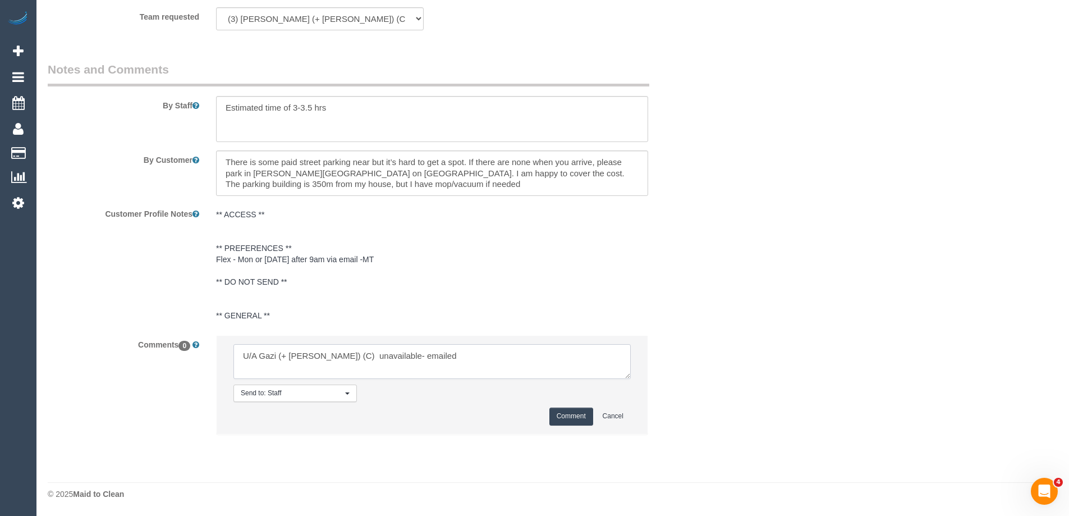
type textarea "U/A Gazi (+ Juireya) (C) unavailable- emailed"
click at [583, 415] on button "Comment" at bounding box center [571, 415] width 44 height 17
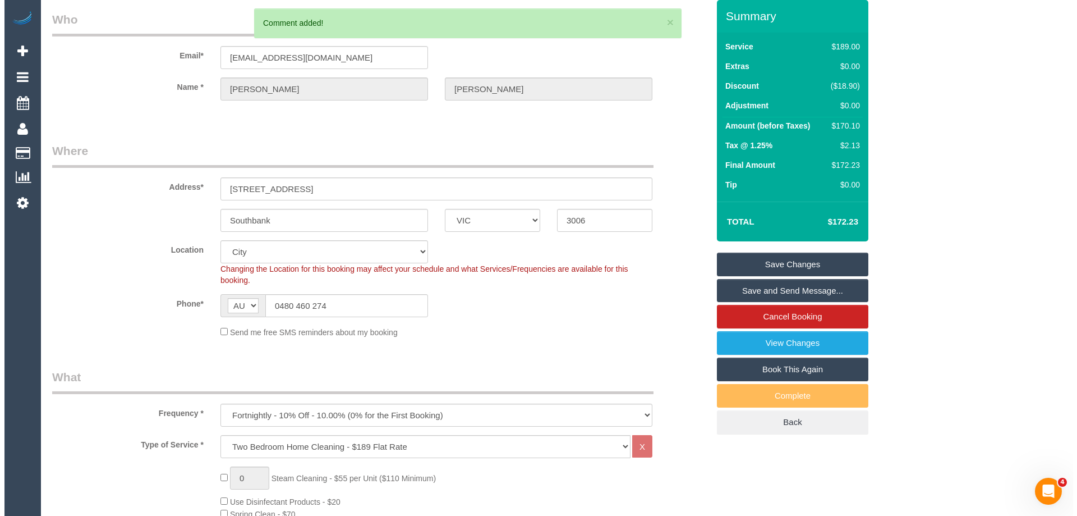
scroll to position [0, 0]
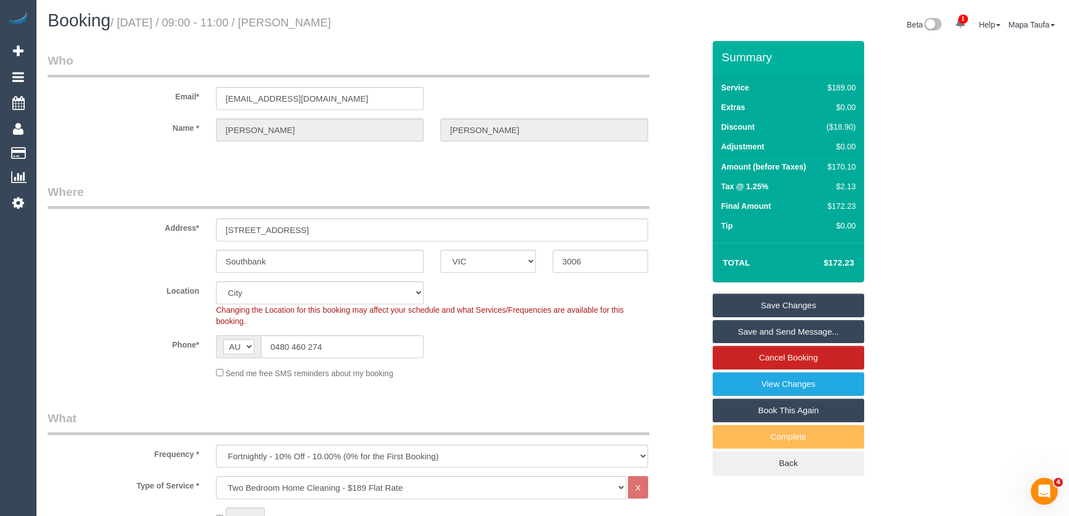
click at [818, 312] on link "Save Changes" at bounding box center [787, 305] width 151 height 24
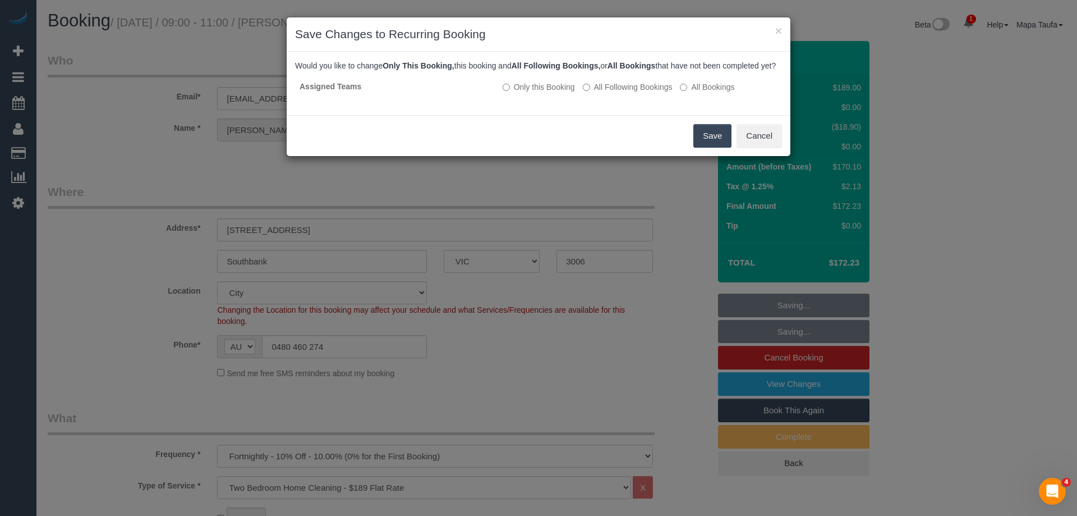
click at [698, 145] on button "Save" at bounding box center [712, 136] width 38 height 24
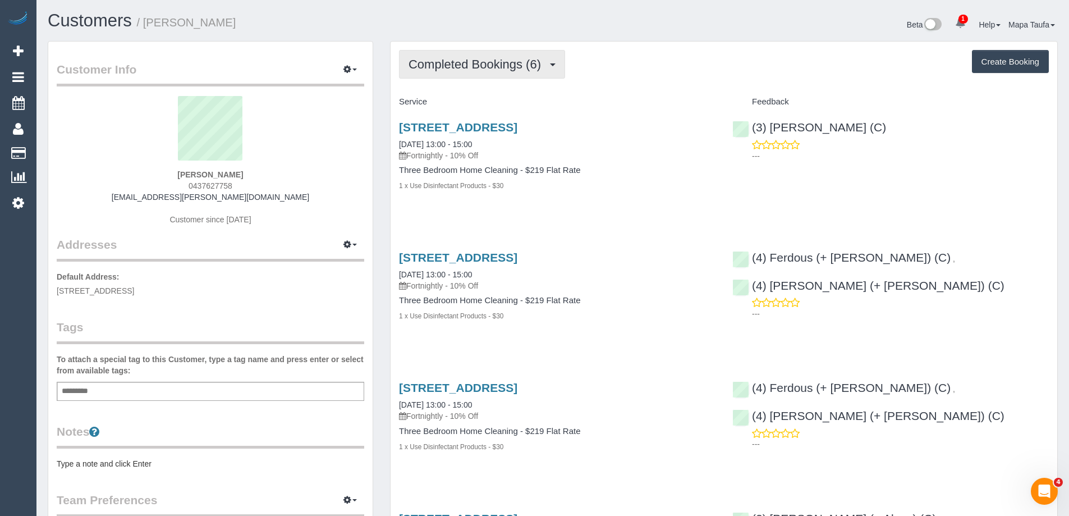
click at [475, 54] on button "Completed Bookings (6)" at bounding box center [482, 64] width 166 height 29
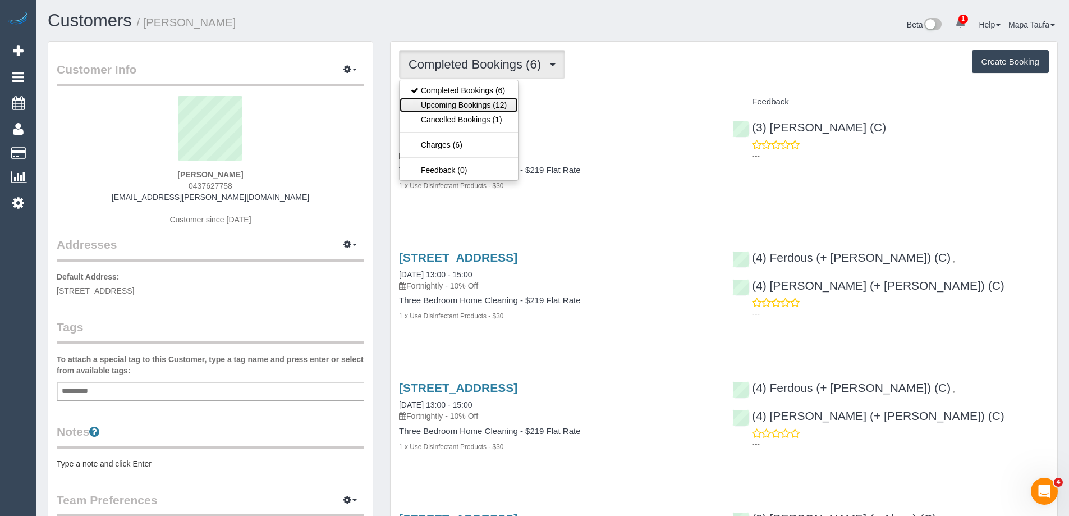
click at [478, 101] on link "Upcoming Bookings (12)" at bounding box center [458, 105] width 118 height 15
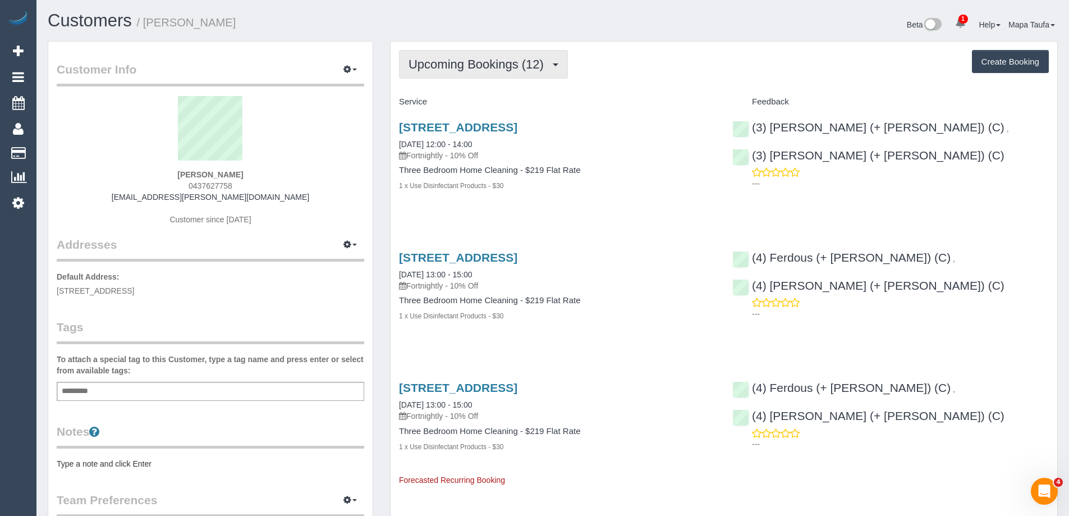
click at [468, 70] on span "Upcoming Bookings (12)" at bounding box center [478, 64] width 141 height 14
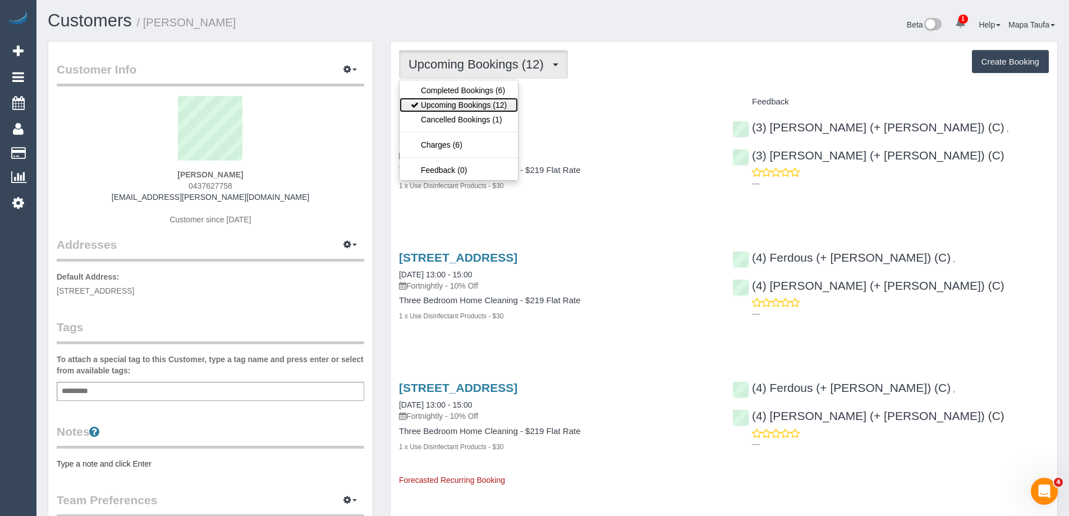
click at [471, 106] on link "Upcoming Bookings (12)" at bounding box center [458, 105] width 118 height 15
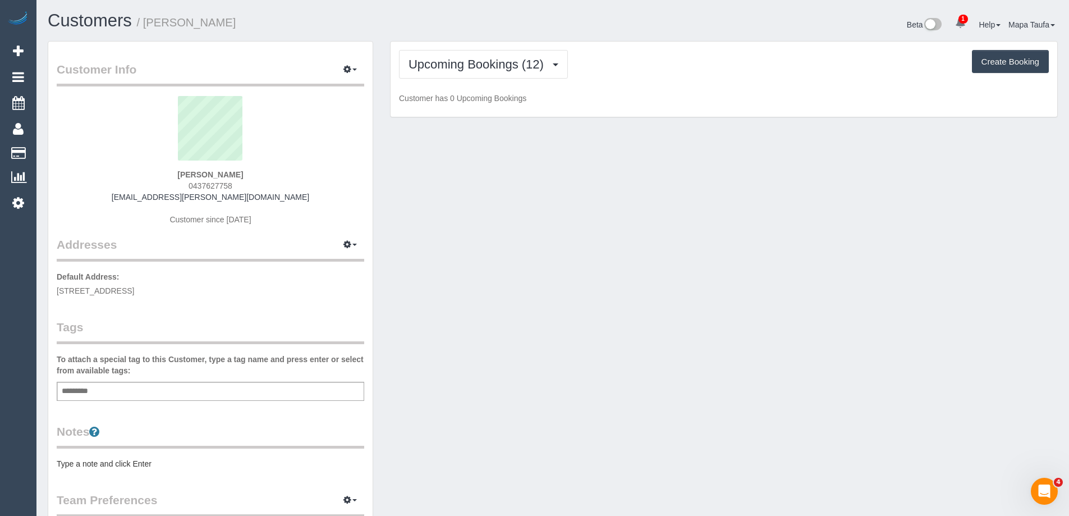
click at [481, 8] on div "Customers / [PERSON_NAME] Beta 1 Your Notifications You have 0 alerts × You hav…" at bounding box center [552, 410] width 1032 height 820
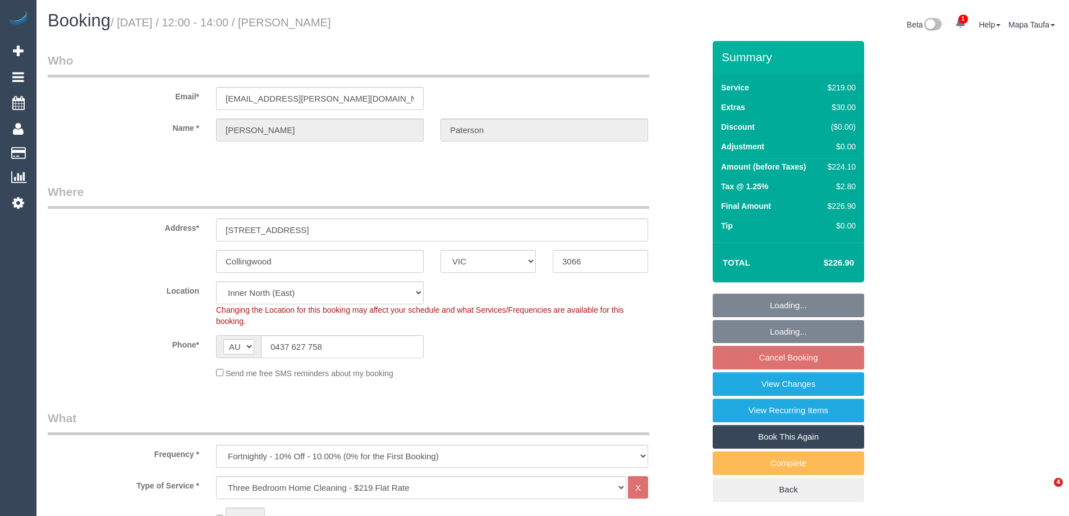
select select "VIC"
select select "number:30"
select select "number:14"
select select "number:18"
select select "number:36"
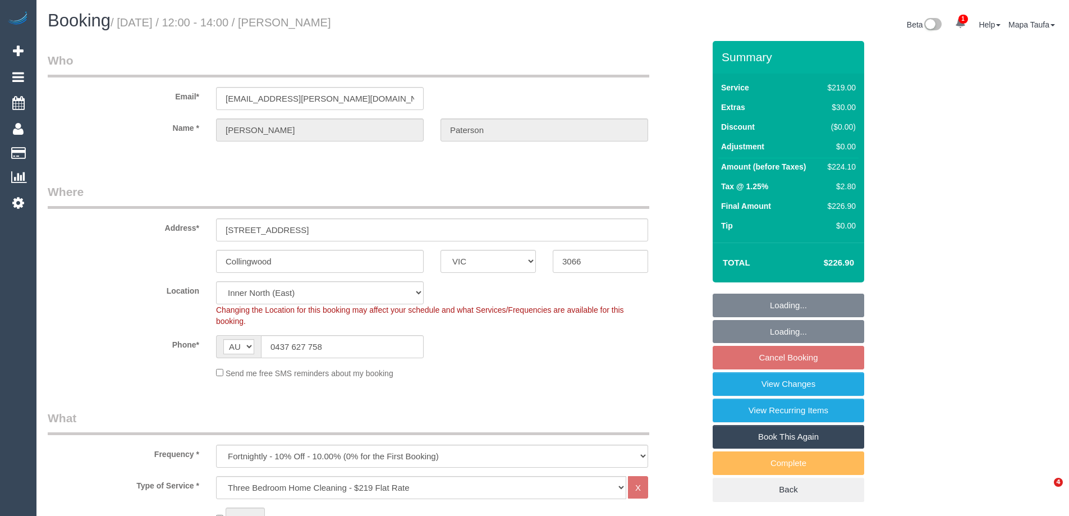
select select "number:34"
select select "number:13"
select select "object:1653"
select select "spot4"
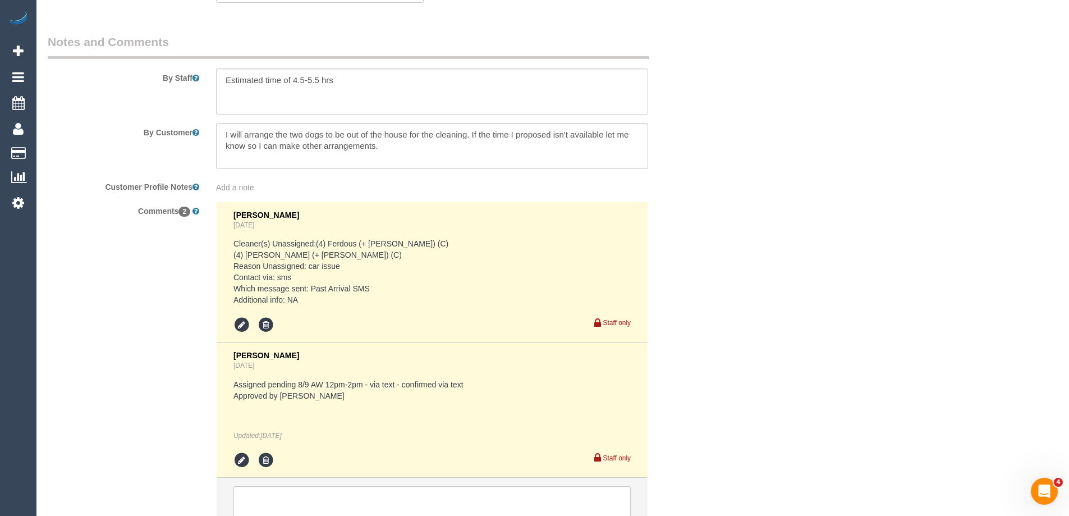
scroll to position [1682, 0]
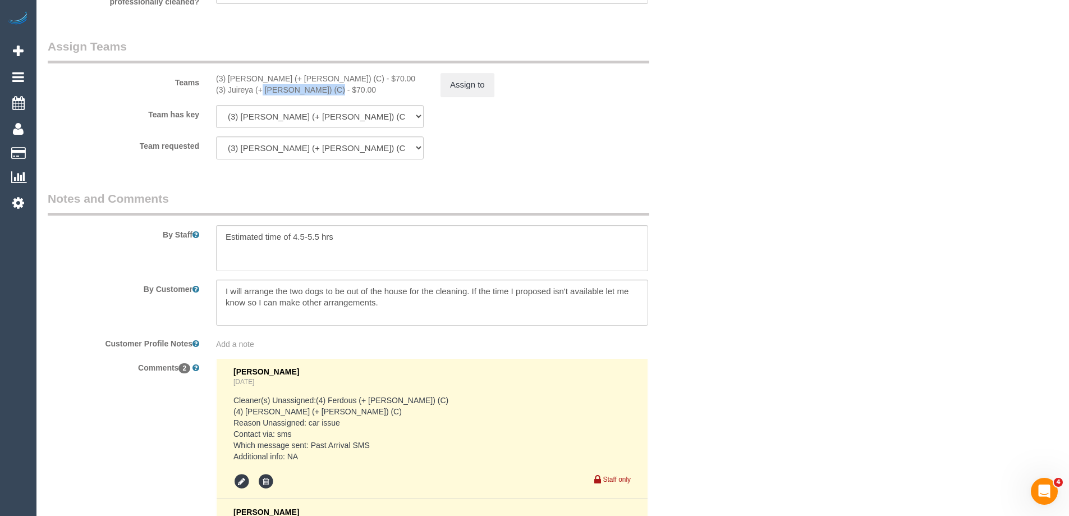
drag, startPoint x: 296, startPoint y: 91, endPoint x: 230, endPoint y: 90, distance: 66.2
click at [230, 90] on div "(3) Juireya (+ [PERSON_NAME]) (C) - $70.00" at bounding box center [320, 89] width 208 height 11
copy div "uireya (+ [PERSON_NAME]) (C)"
click at [320, 91] on div "(3) Juireya (+ [PERSON_NAME]) (C) - $70.00" at bounding box center [320, 89] width 208 height 11
drag, startPoint x: 249, startPoint y: 90, endPoint x: 228, endPoint y: 90, distance: 20.8
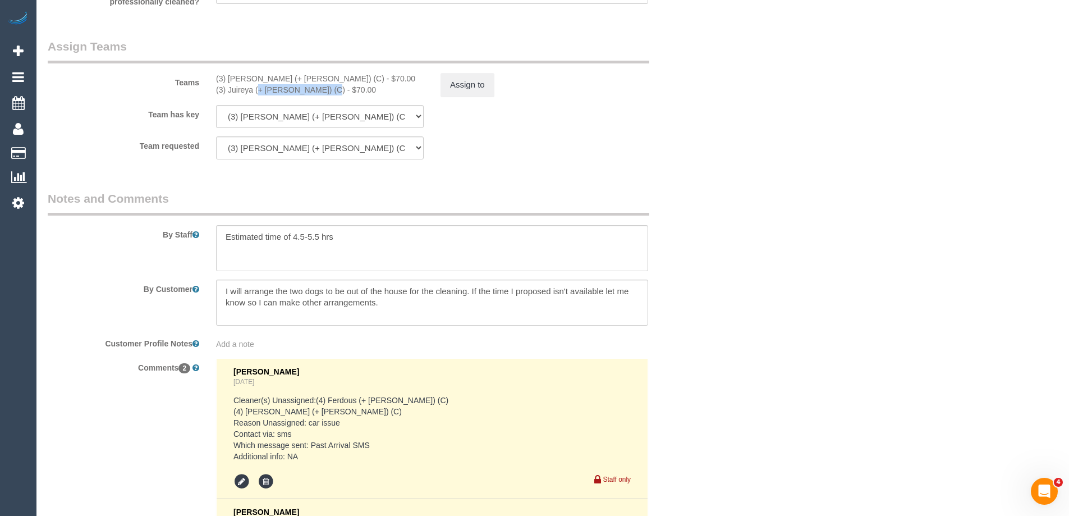
click at [228, 90] on div "(3) Juireya (+ [PERSON_NAME]) (C) - $70.00" at bounding box center [320, 89] width 208 height 11
copy div "Juireya (+ [PERSON_NAME]) (C"
click at [464, 85] on button "Assign to" at bounding box center [467, 85] width 54 height 24
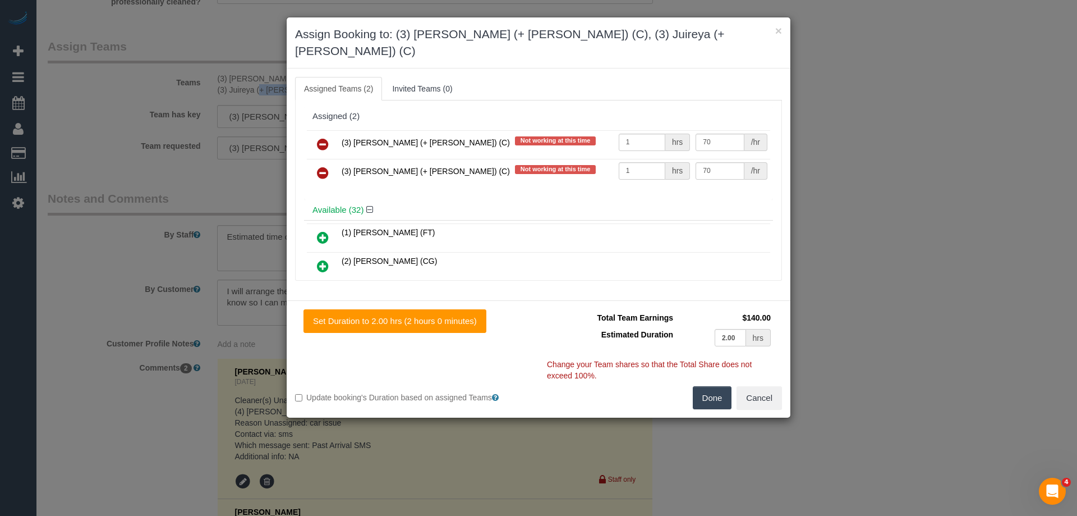
click at [326, 137] on icon at bounding box center [323, 143] width 12 height 13
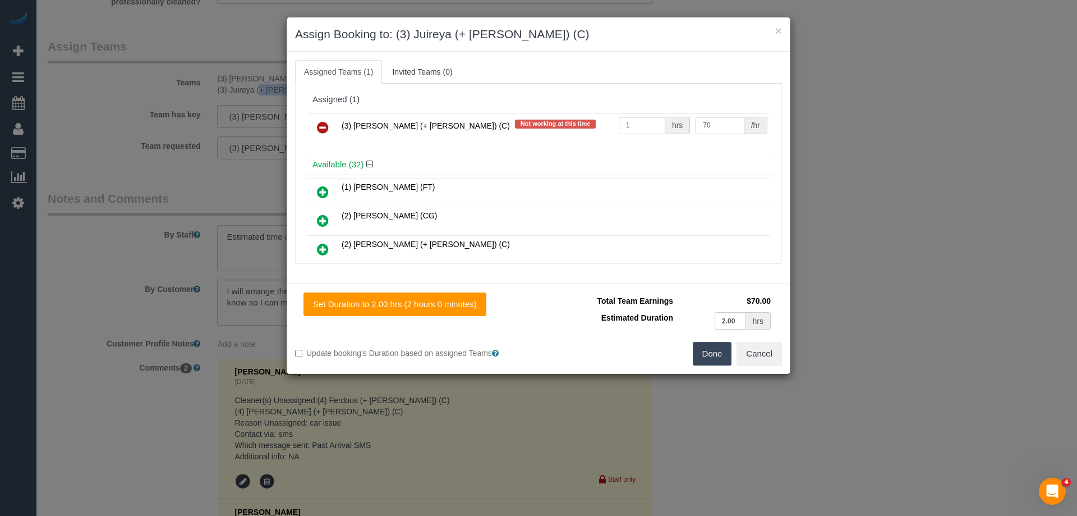
click at [326, 127] on icon at bounding box center [323, 127] width 12 height 13
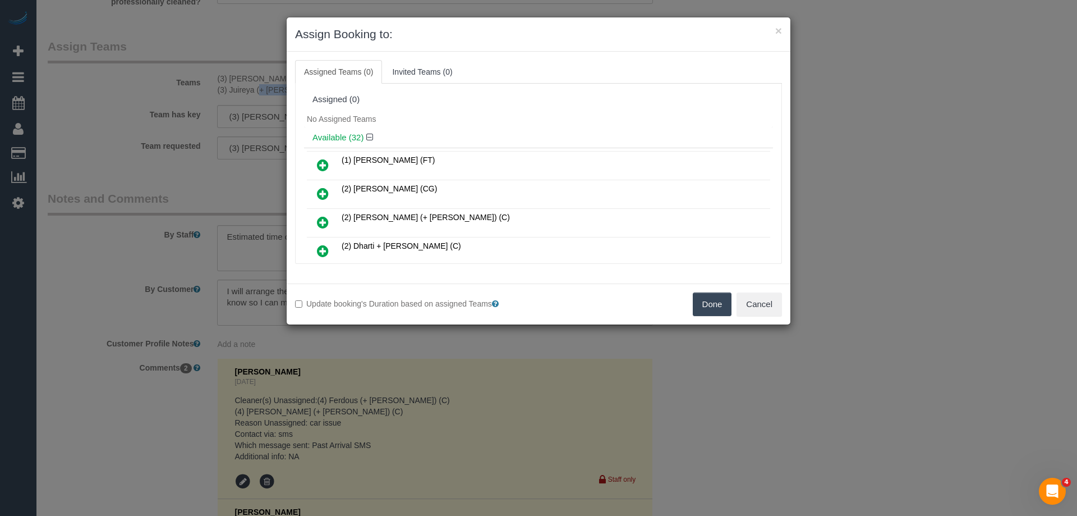
click at [705, 307] on button "Done" at bounding box center [712, 304] width 39 height 24
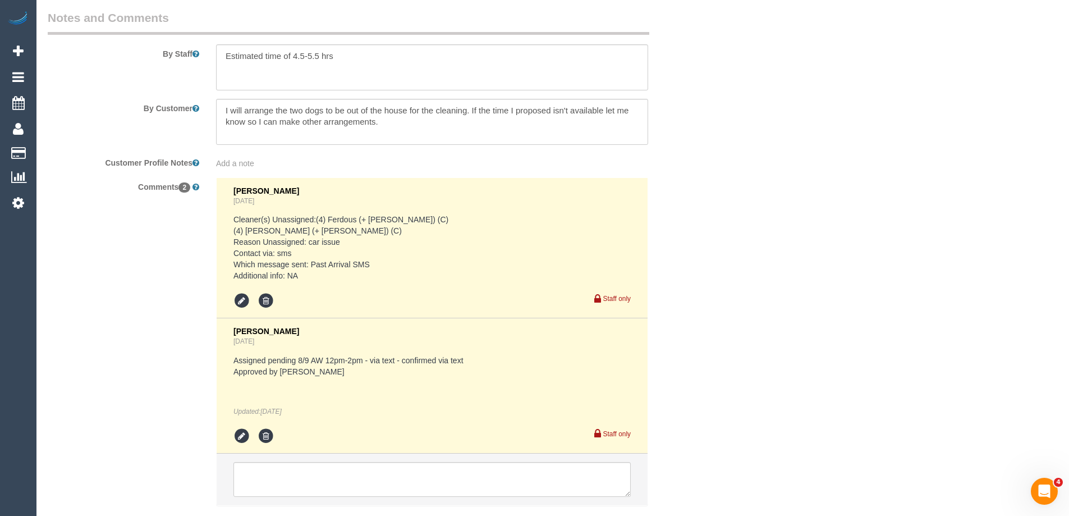
scroll to position [1934, 0]
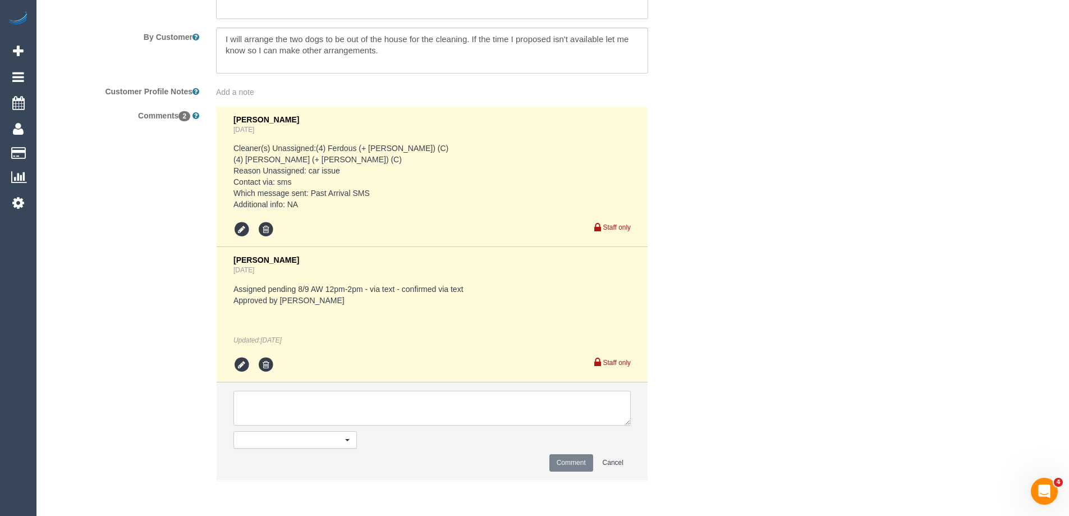
click at [335, 400] on textarea at bounding box center [431, 407] width 397 height 35
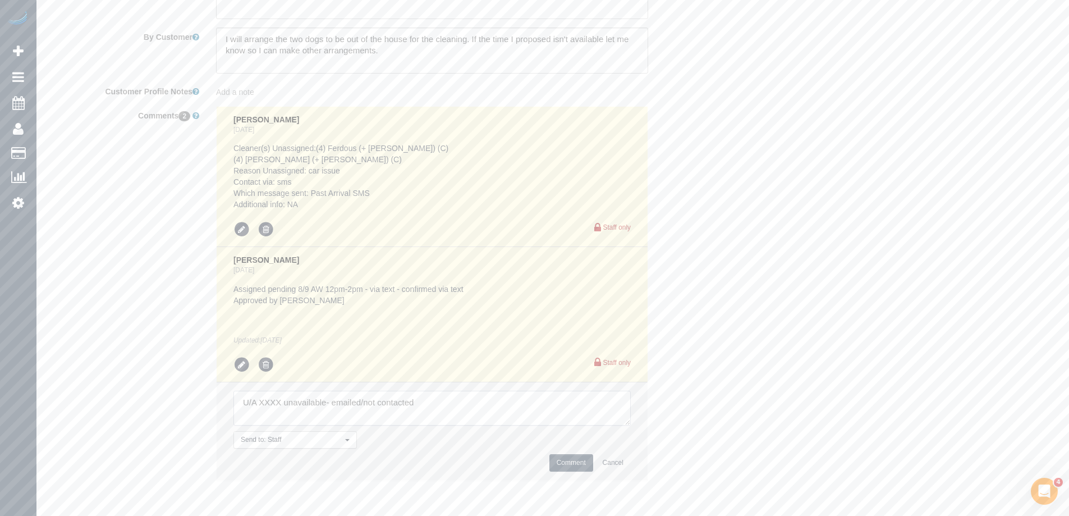
click at [268, 396] on textarea at bounding box center [431, 407] width 397 height 35
paste textarea "Juireya (+ [PERSON_NAME]) (C"
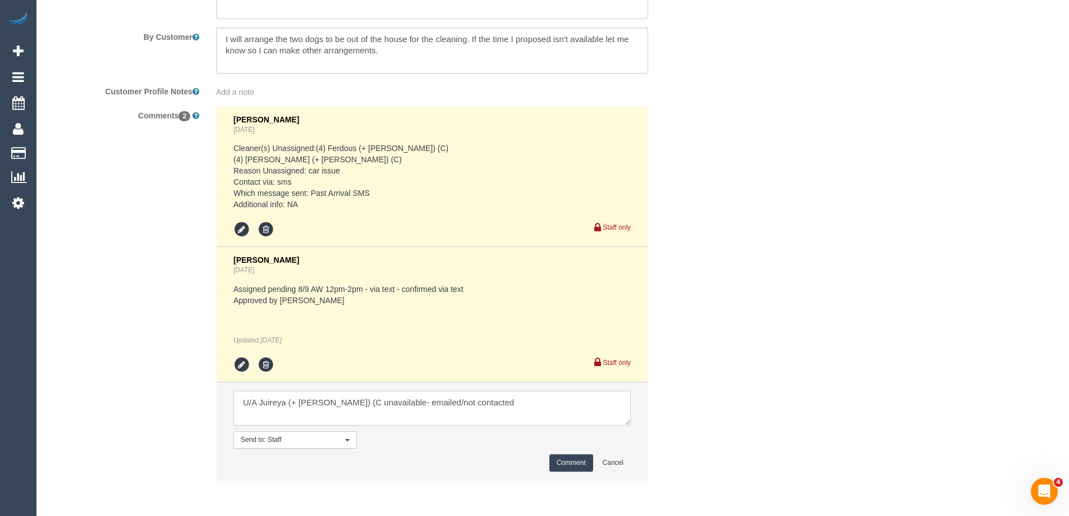
drag, startPoint x: 409, startPoint y: 401, endPoint x: 381, endPoint y: 402, distance: 28.1
click at [381, 402] on textarea at bounding box center [431, 407] width 397 height 35
type textarea "U/A Juireya (+ [PERSON_NAME]) (C unavailable- not contacted"
click at [562, 454] on button "Comment" at bounding box center [571, 462] width 44 height 17
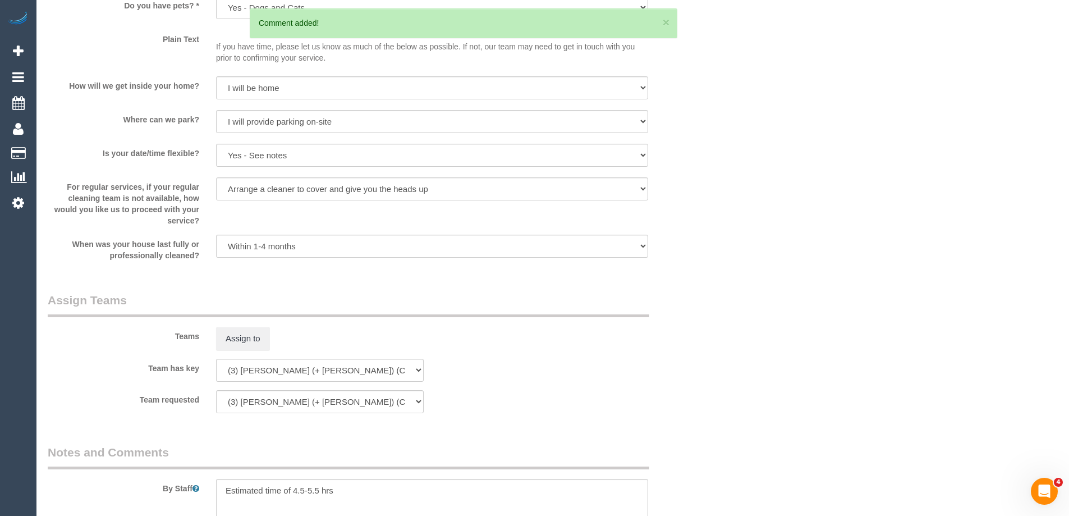
scroll to position [0, 0]
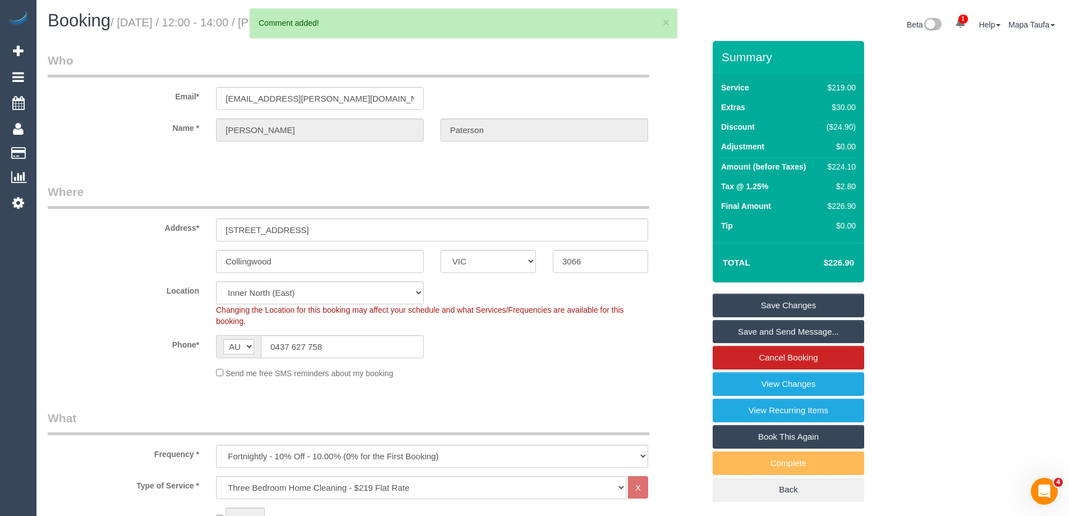
click at [789, 297] on link "Save Changes" at bounding box center [787, 305] width 151 height 24
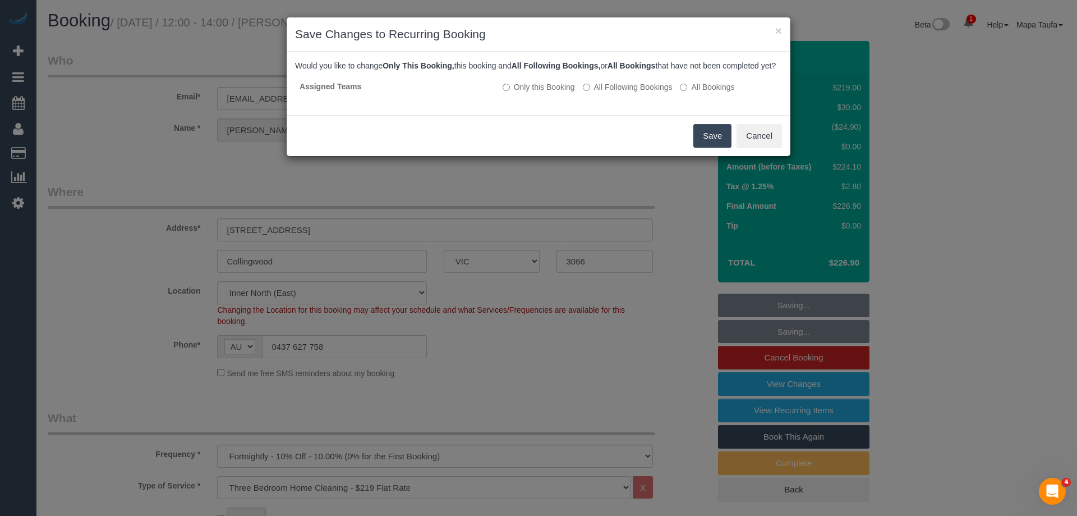
click at [720, 142] on button "Save" at bounding box center [712, 136] width 38 height 24
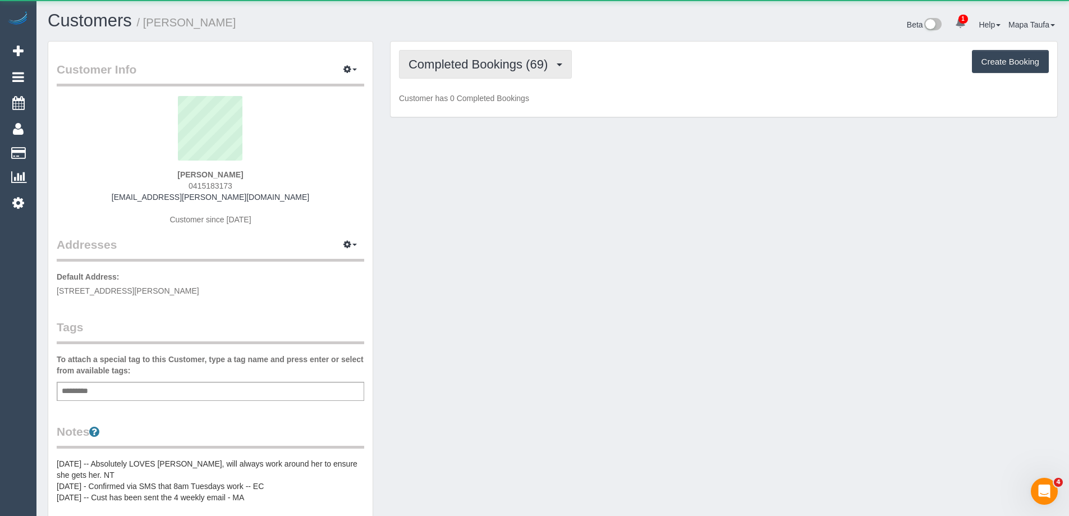
click at [527, 58] on span "Completed Bookings (69)" at bounding box center [480, 64] width 145 height 14
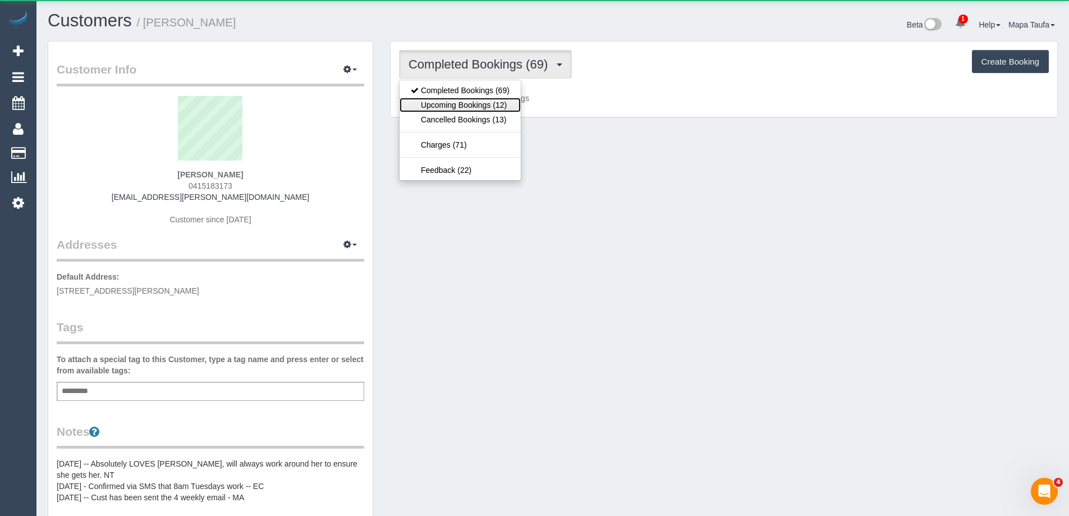
click at [473, 109] on link "Upcoming Bookings (12)" at bounding box center [459, 105] width 121 height 15
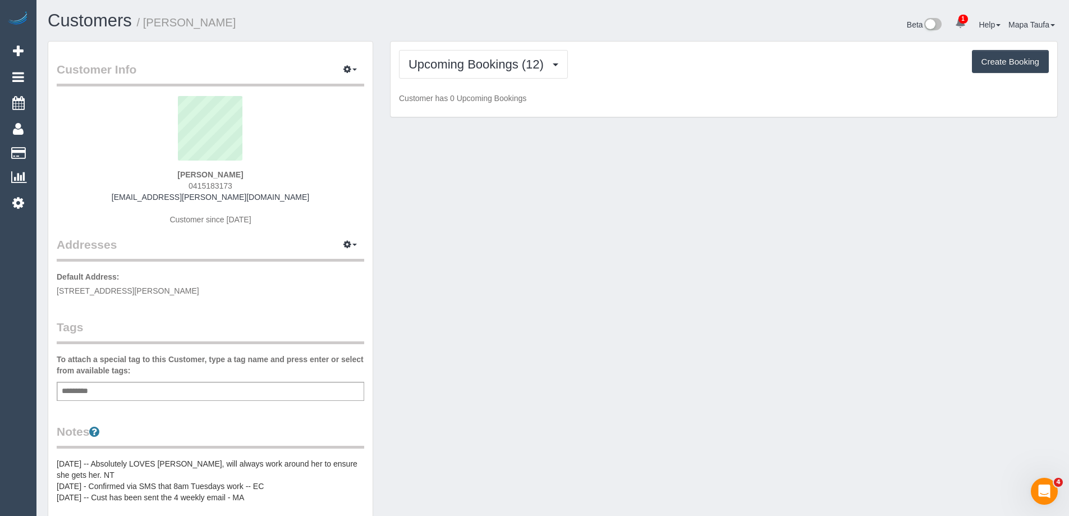
click at [640, 59] on div "Upcoming Bookings (12) Completed Bookings (69) Upcoming Bookings (12) Cancelled…" at bounding box center [724, 64] width 650 height 29
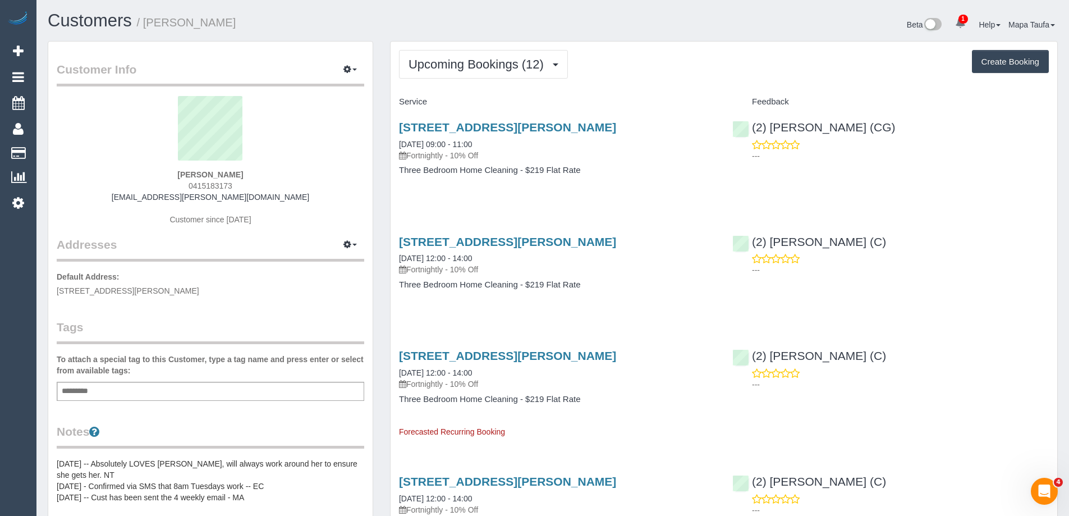
click at [650, 71] on div "Upcoming Bookings (12) Completed Bookings (69) Upcoming Bookings (12) Cancelled…" at bounding box center [724, 64] width 650 height 29
click at [510, 130] on link "[STREET_ADDRESS][PERSON_NAME]" at bounding box center [507, 127] width 217 height 13
drag, startPoint x: 297, startPoint y: 194, endPoint x: 143, endPoint y: 190, distance: 153.8
click at [136, 190] on div "Kathryn Williams 0415183173 2014kathryn.williams@gmail.com Customer since 2017" at bounding box center [210, 166] width 307 height 140
click at [301, 183] on div "Kathryn Williams 0415183173 2014kathryn.williams@gmail.com Customer since 2017" at bounding box center [210, 166] width 307 height 140
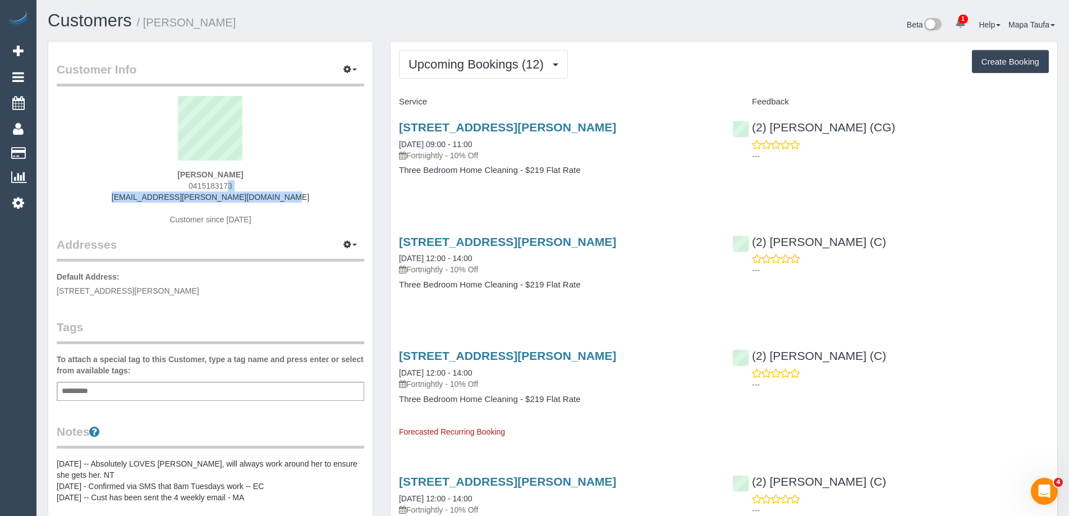
click at [296, 200] on div "Kathryn Williams 0415183173 2014kathryn.williams@gmail.com Customer since 2017" at bounding box center [210, 166] width 307 height 140
drag, startPoint x: 254, startPoint y: 200, endPoint x: 153, endPoint y: 197, distance: 101.0
click at [153, 197] on div "Kathryn Williams 0415183173 2014kathryn.williams@gmail.com Customer since 2017" at bounding box center [210, 166] width 307 height 140
copy link "2014kathryn.williams@gmail.com"
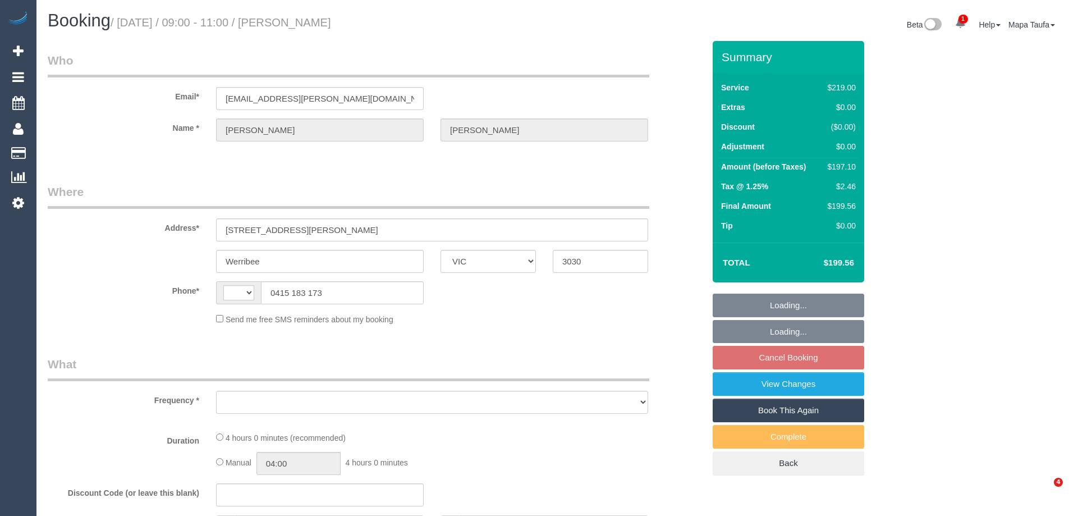
select select "VIC"
select select "string:stripe-pm_1P5xPu2GScqysDRVZKkhYD5n"
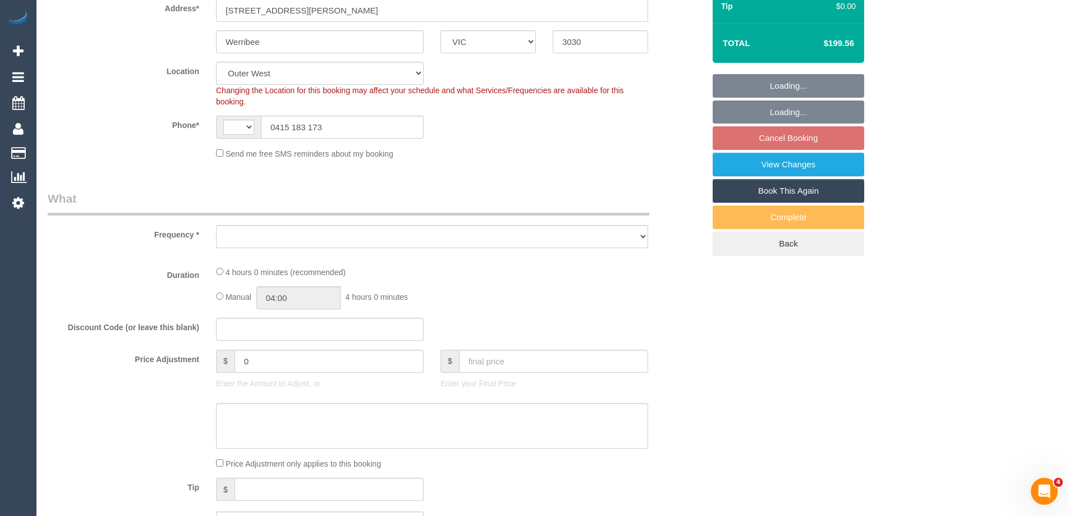
select select "string:AU"
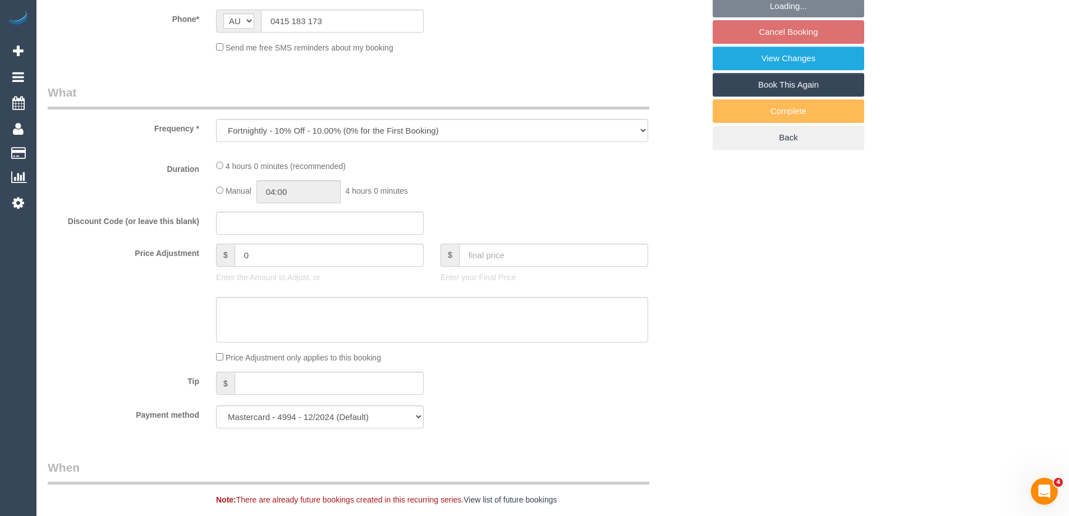
select select "object:733"
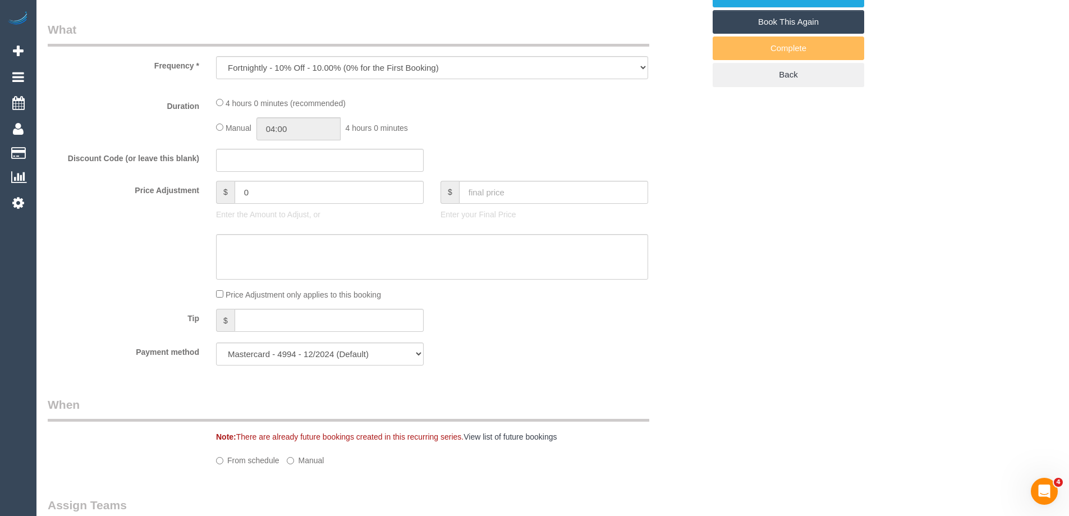
select select "number:30"
select select "number:14"
select select "number:18"
select select "number:36"
select select "number:35"
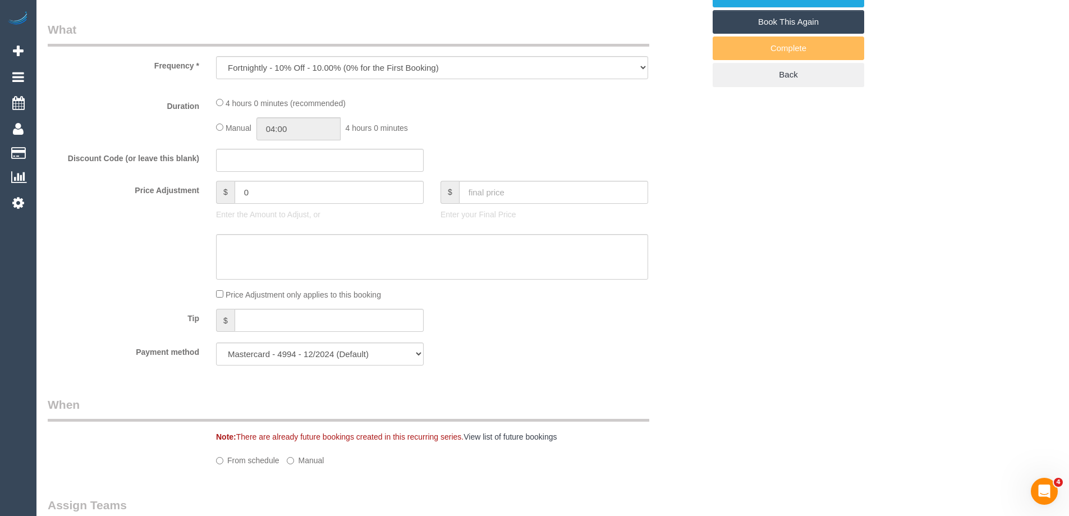
select select "number:12"
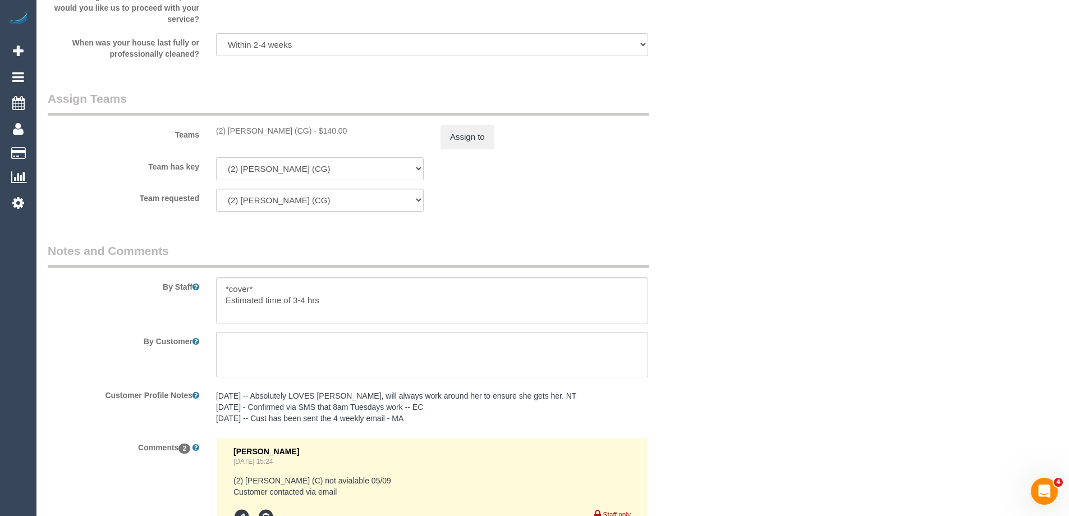
scroll to position [1686, 0]
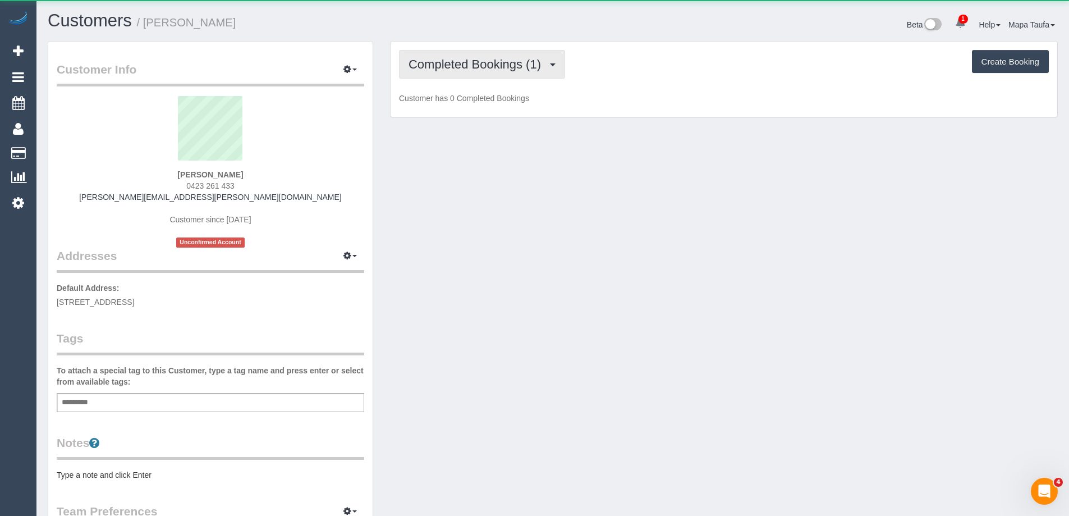
click at [465, 58] on span "Completed Bookings (1)" at bounding box center [477, 64] width 138 height 14
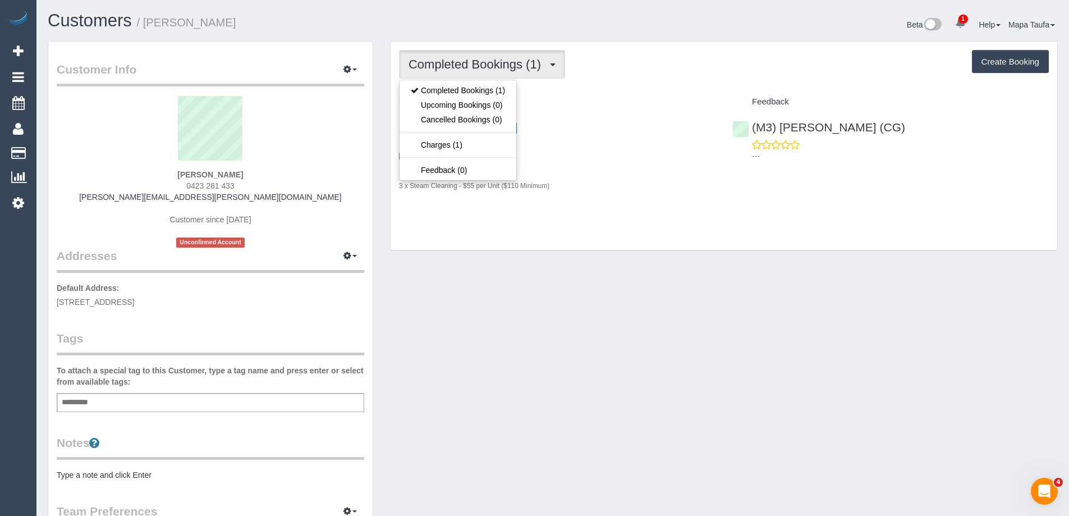
click at [575, 107] on div "Service" at bounding box center [556, 102] width 333 height 19
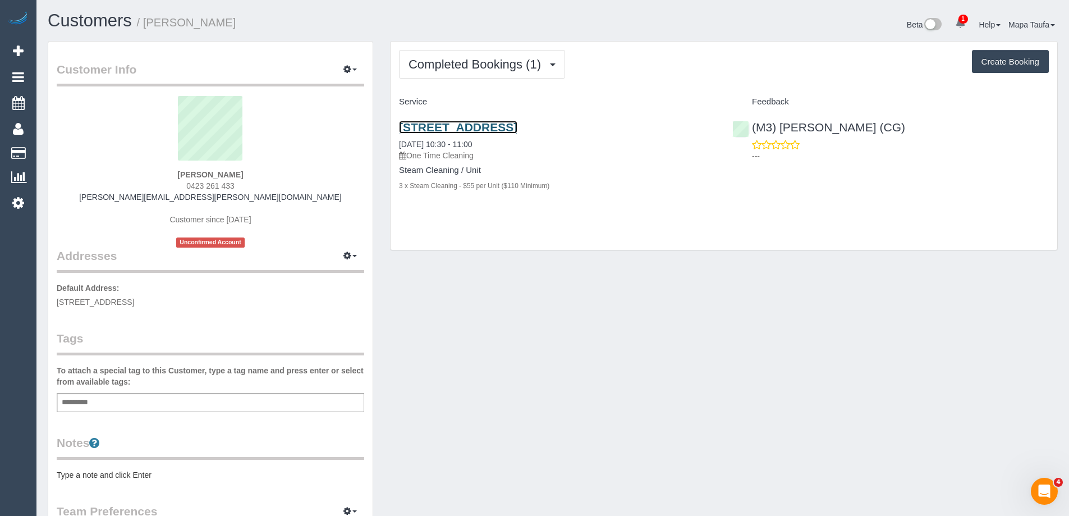
click at [501, 132] on link "[STREET_ADDRESS]" at bounding box center [458, 127] width 118 height 13
click at [344, 76] on button "button" at bounding box center [350, 69] width 28 height 17
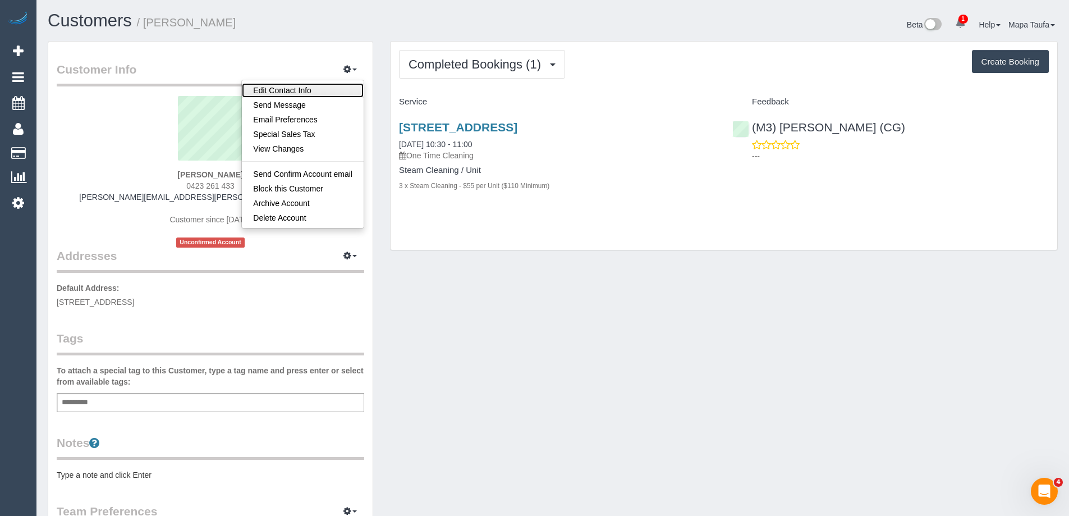
click at [331, 94] on link "Edit Contact Info" at bounding box center [303, 90] width 122 height 15
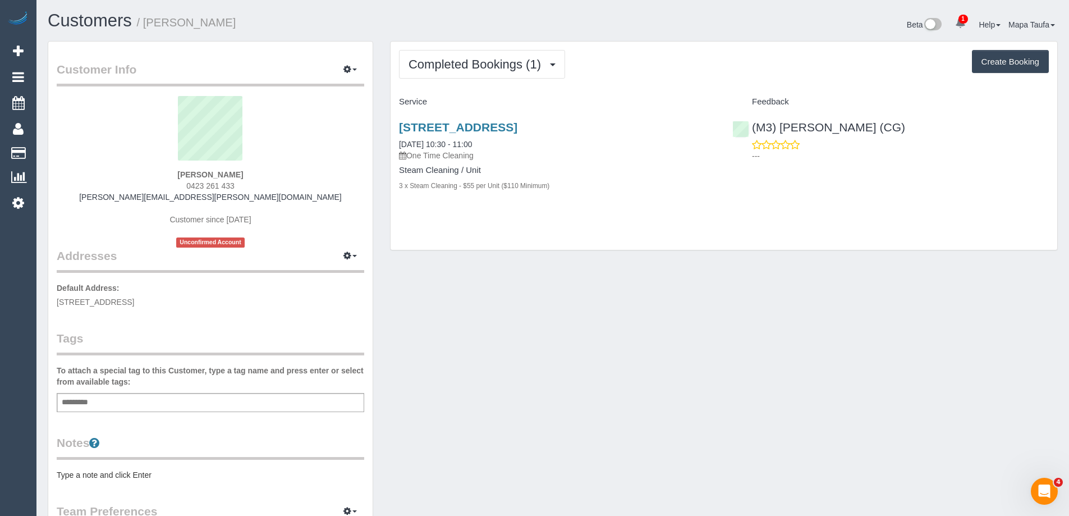
select select "VIC"
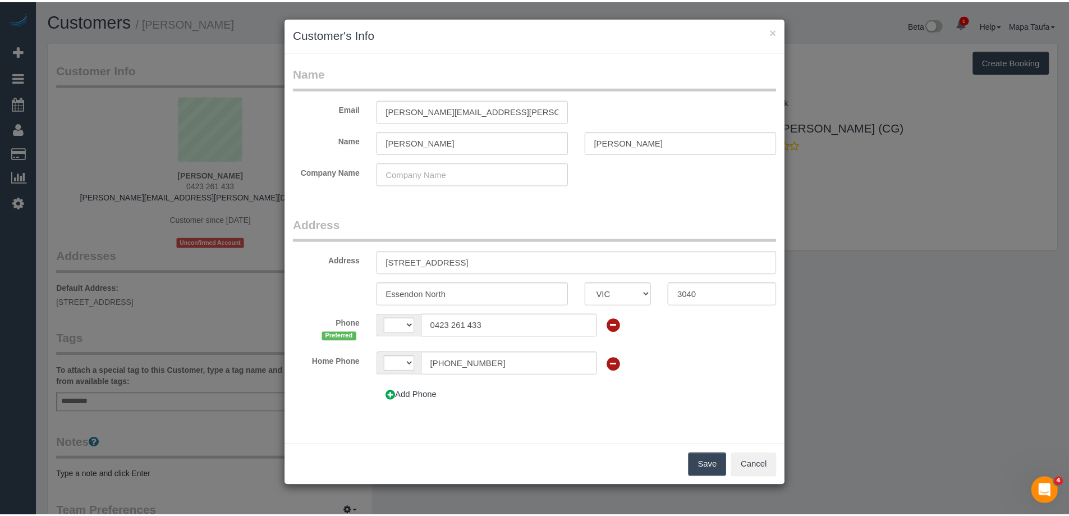
scroll to position [8, 0]
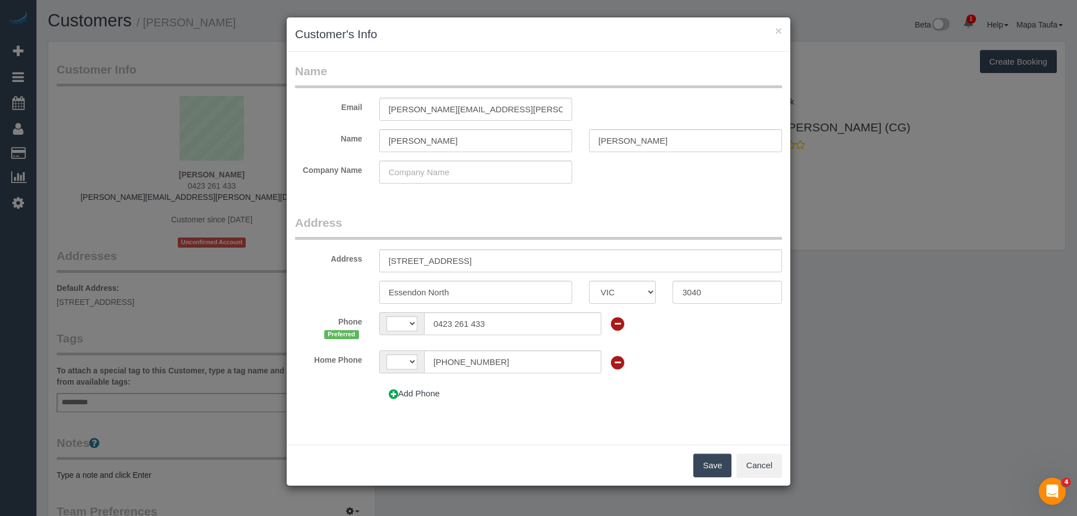
select select "string:AU"
click at [507, 108] on input "tony.mammone@fake.com" at bounding box center [475, 109] width 193 height 23
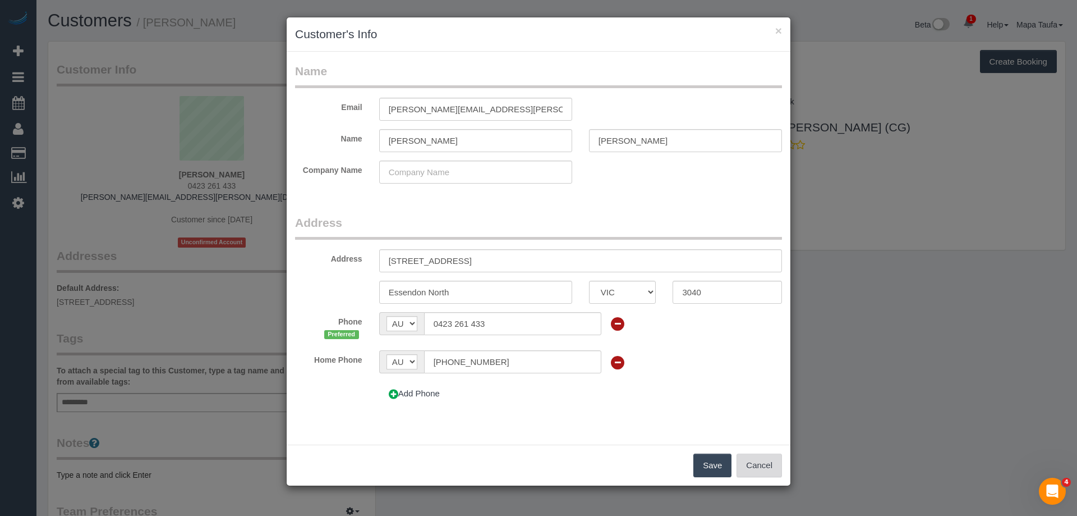
click at [762, 467] on button "Cancel" at bounding box center [759, 465] width 45 height 24
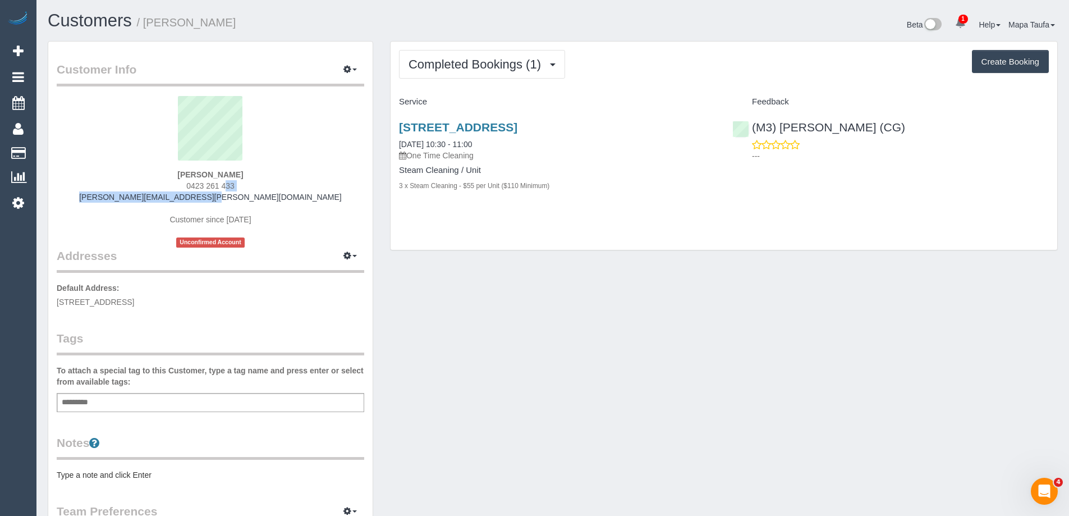
drag, startPoint x: 274, startPoint y: 191, endPoint x: 192, endPoint y: 185, distance: 81.6
click at [192, 185] on div "Tony Mammone 0423 261 433 tony.mammone@fake.com Customer since 2025 Unconfirmed…" at bounding box center [210, 171] width 307 height 151
click at [261, 185] on div "Tony Mammone 0423 261 433 tony.mammone@fake.com Customer since 2025 Unconfirmed…" at bounding box center [210, 171] width 307 height 151
drag, startPoint x: 255, startPoint y: 186, endPoint x: 181, endPoint y: 185, distance: 74.1
click at [181, 185] on div "Tony Mammone 0423 261 433 tony.mammone@fake.com Customer since 2025 Unconfirmed…" at bounding box center [210, 171] width 307 height 151
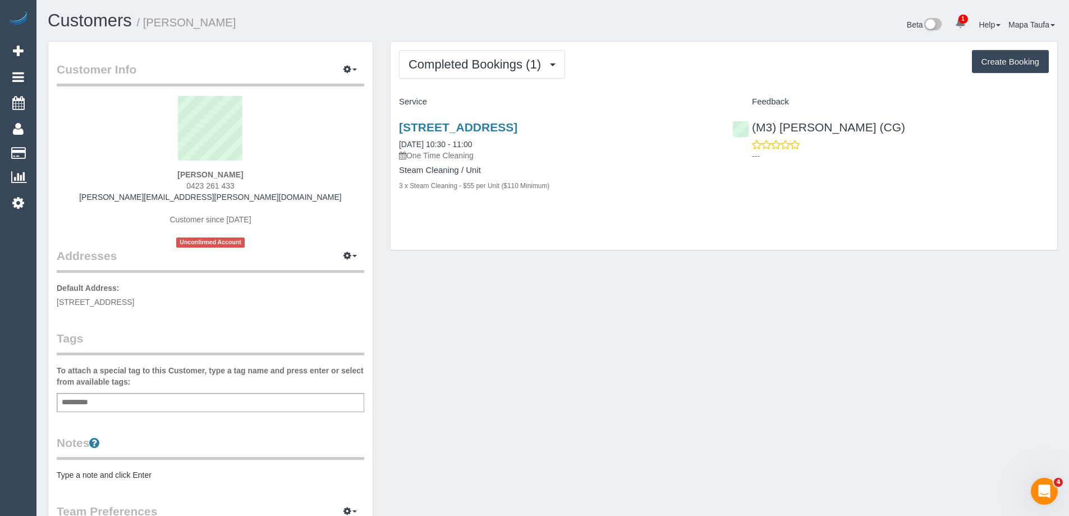
copy span "0423 261 433"
click at [275, 179] on div "Tony Mammone 0423 261 433 tony.mammone@fake.com Customer since 2025 Unconfirmed…" at bounding box center [210, 171] width 307 height 151
drag, startPoint x: 261, startPoint y: 183, endPoint x: 182, endPoint y: 182, distance: 78.6
click at [182, 182] on div "Tony Mammone 0423 261 433 tony.mammone@fake.com Customer since 2025 Unconfirmed…" at bounding box center [210, 171] width 307 height 151
copy span "0423 261 433"
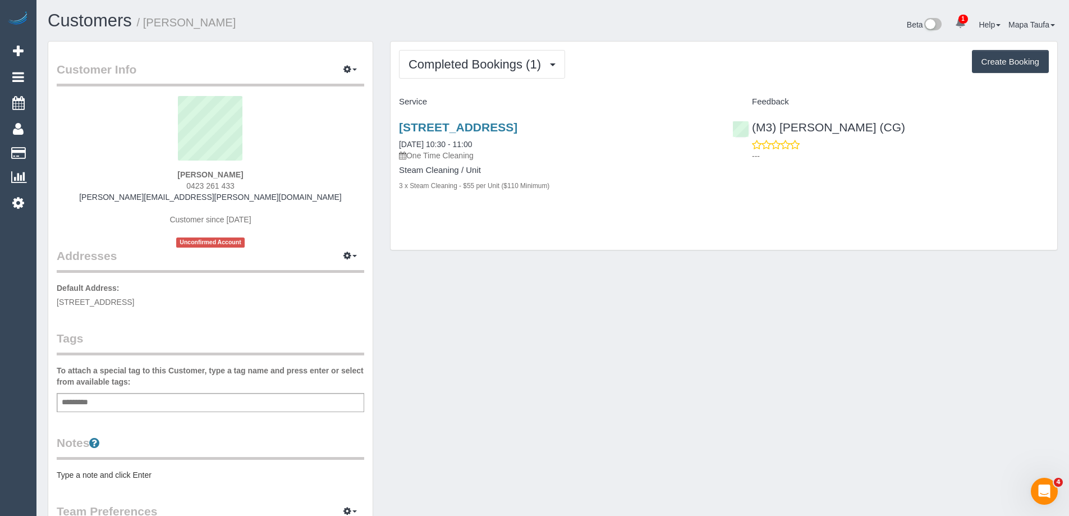
click at [273, 145] on sui-profile-pic at bounding box center [210, 132] width 291 height 73
drag, startPoint x: 239, startPoint y: 182, endPoint x: 178, endPoint y: 183, distance: 61.2
click at [178, 183] on div "Tony Mammone 0423 261 433 tony.mammone@fake.com Customer since 2025 Unconfirmed…" at bounding box center [210, 171] width 307 height 151
copy span "0423 261 433"
click at [652, 335] on div "Customer Info Edit Contact Info Send Message Email Preferences Special Sales Ta…" at bounding box center [552, 417] width 1027 height 752
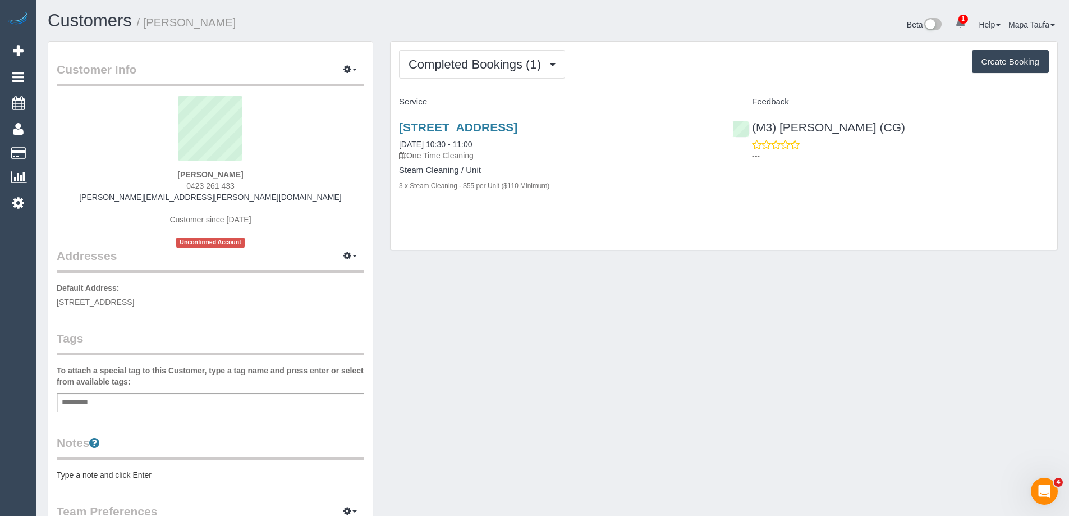
click at [706, 196] on div "2a Kerferd Street, Essendon North, VIC 3040 27/08/2025 10:30 - 11:00 One Time C…" at bounding box center [556, 162] width 333 height 102
click at [278, 47] on div "Customer Info Edit Contact Info Send Message Email Preferences Special Sales Ta…" at bounding box center [210, 411] width 324 height 739
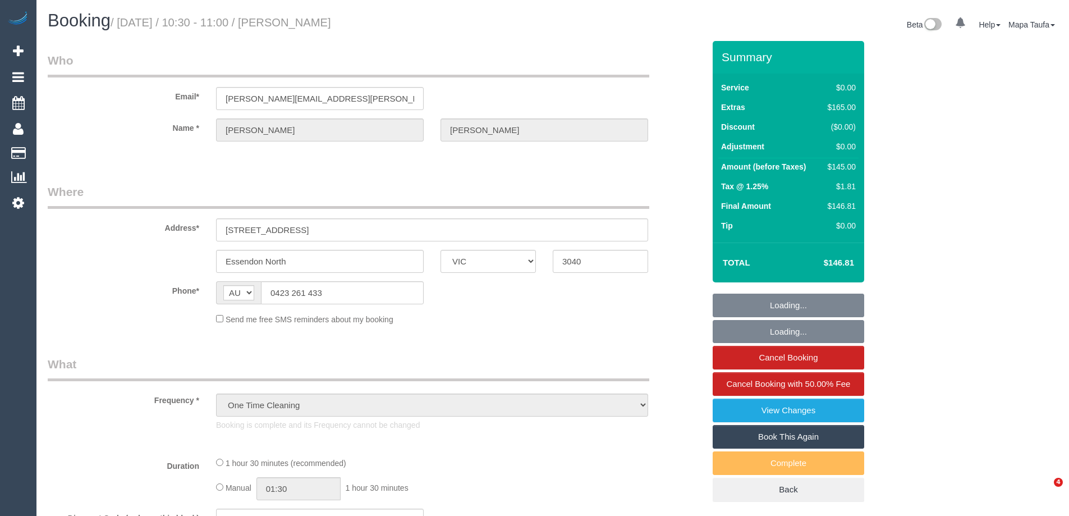
select select "VIC"
select select "number:28"
select select "number:14"
select select "number:19"
select select "number:22"
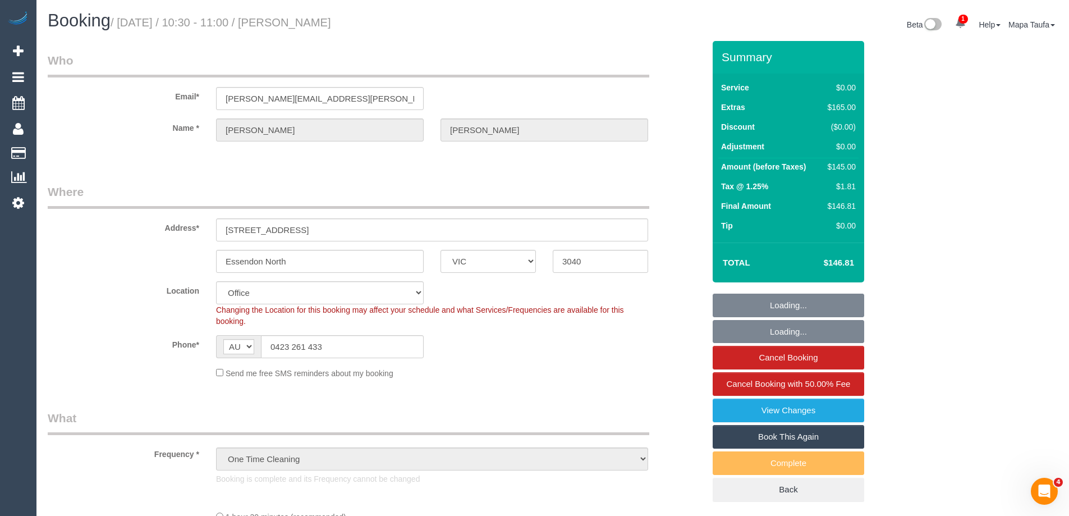
select select "object:720"
select select "string:stripe-pm_1S0WQq2GScqysDRVeKxvD6Oy"
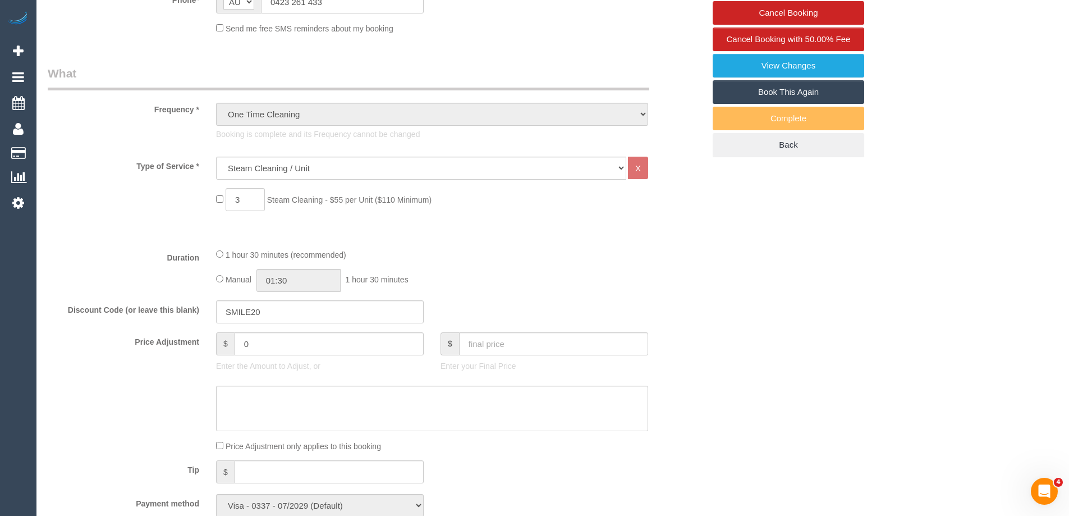
scroll to position [244, 0]
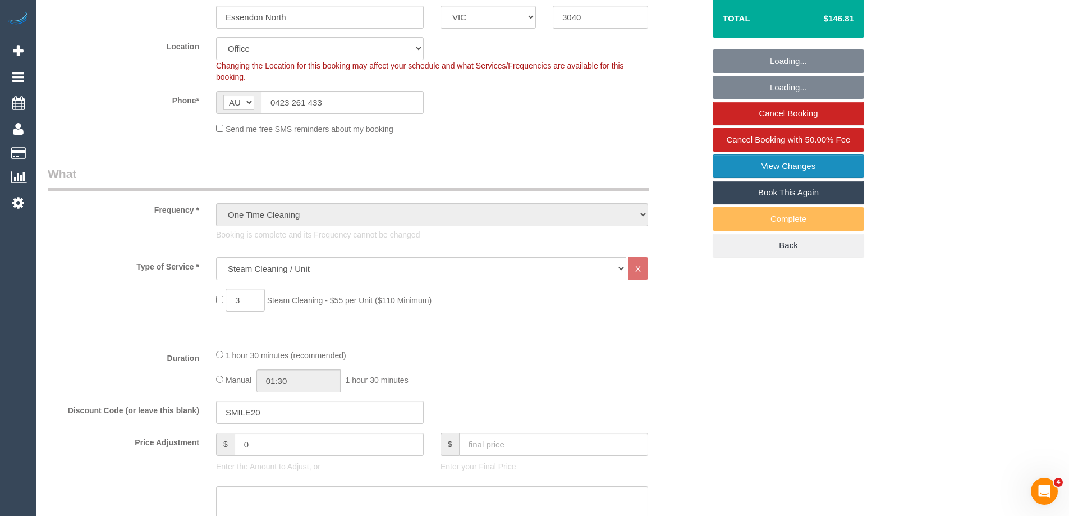
click at [782, 162] on link "View Changes" at bounding box center [787, 166] width 151 height 24
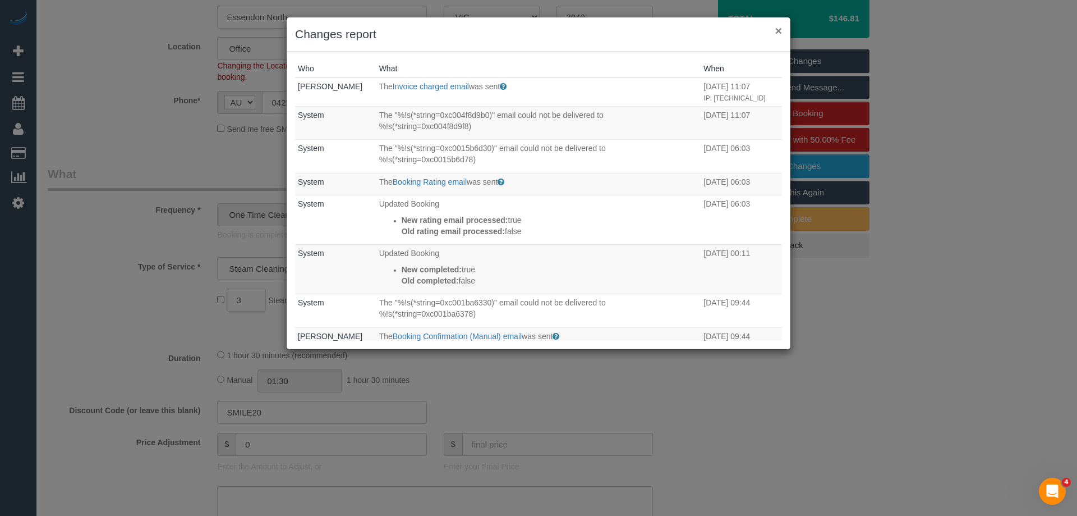
click at [779, 28] on button "×" at bounding box center [778, 31] width 7 height 12
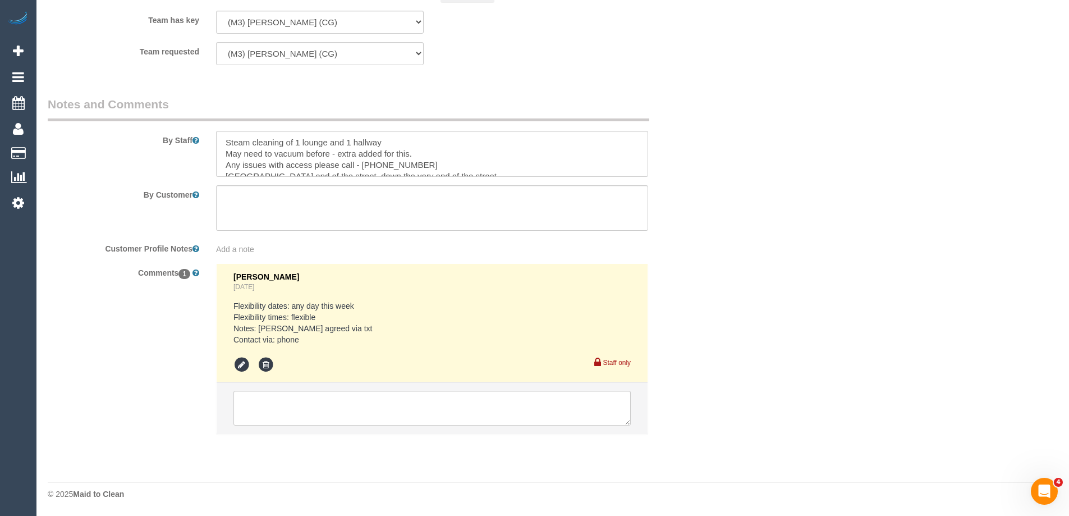
scroll to position [11, 0]
click at [401, 151] on textarea at bounding box center [432, 154] width 432 height 46
click at [323, 410] on textarea at bounding box center [431, 407] width 397 height 35
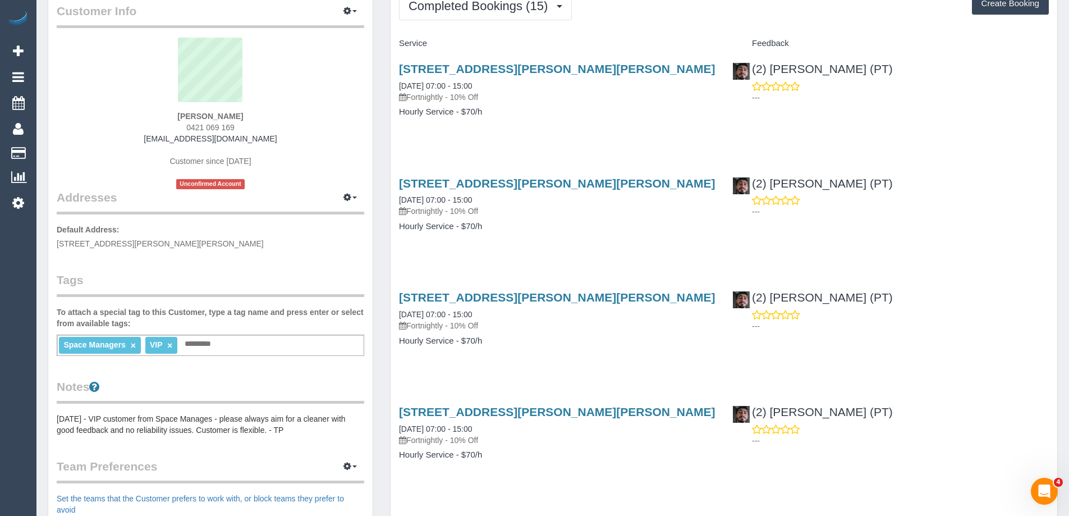
scroll to position [112, 0]
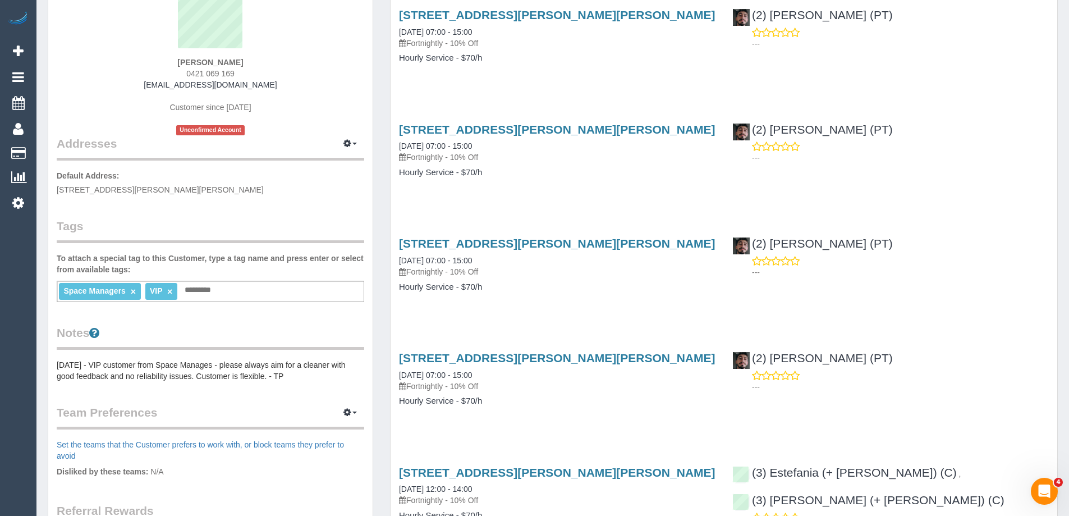
drag, startPoint x: 304, startPoint y: 89, endPoint x: 138, endPoint y: 81, distance: 166.2
click at [138, 81] on div "[PERSON_NAME] 0421 069 169 [EMAIL_ADDRESS][DOMAIN_NAME] Customer since [DATE] U…" at bounding box center [210, 59] width 307 height 151
copy link "[EMAIL_ADDRESS][DOMAIN_NAME]"
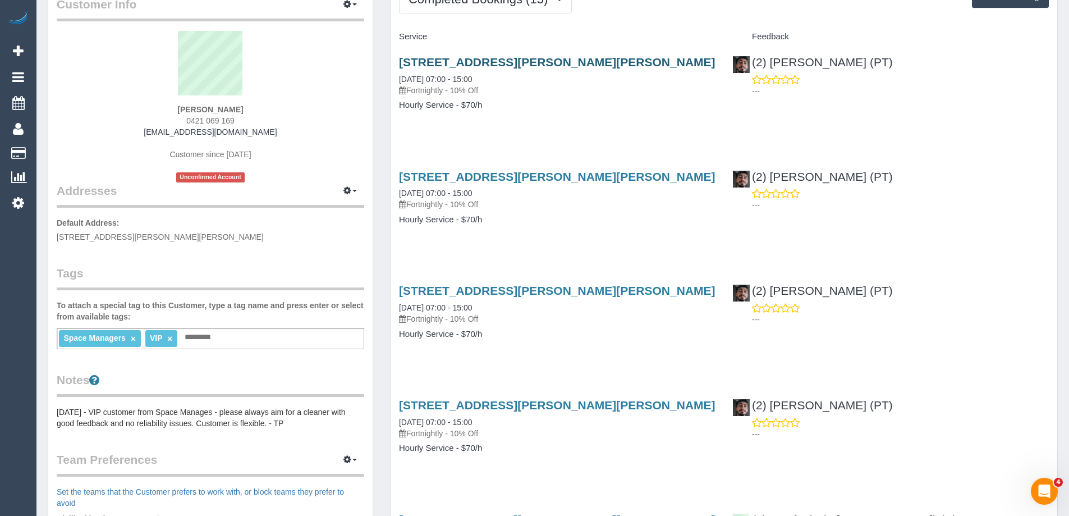
scroll to position [0, 0]
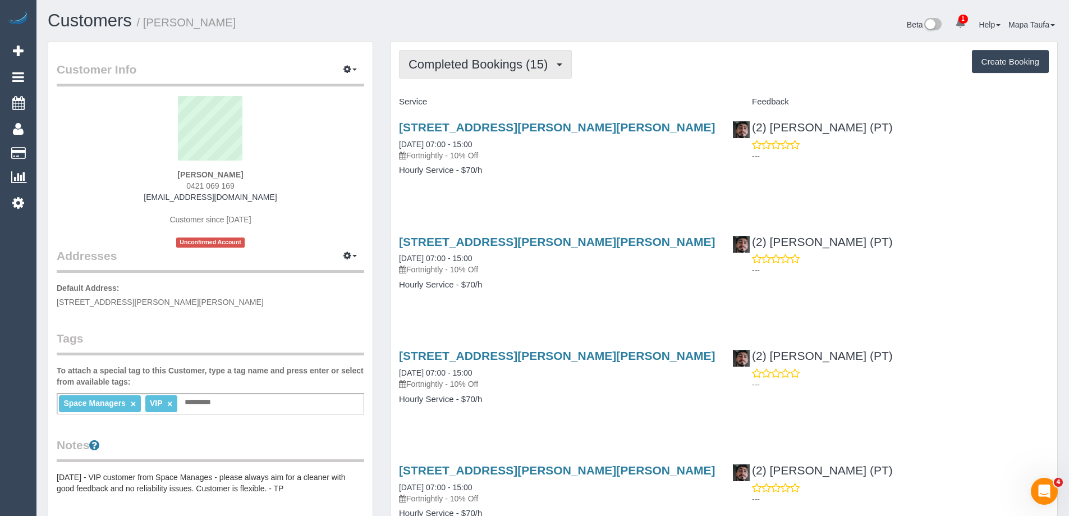
drag, startPoint x: 474, startPoint y: 50, endPoint x: 473, endPoint y: 67, distance: 16.3
click at [474, 50] on button "Completed Bookings (15)" at bounding box center [485, 64] width 173 height 29
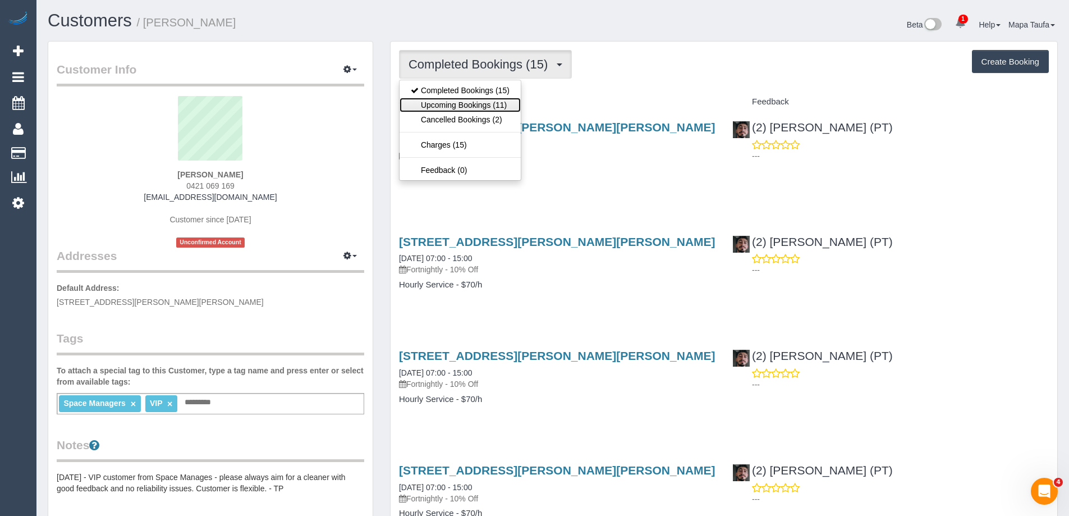
click at [467, 98] on link "Upcoming Bookings (11)" at bounding box center [459, 105] width 121 height 15
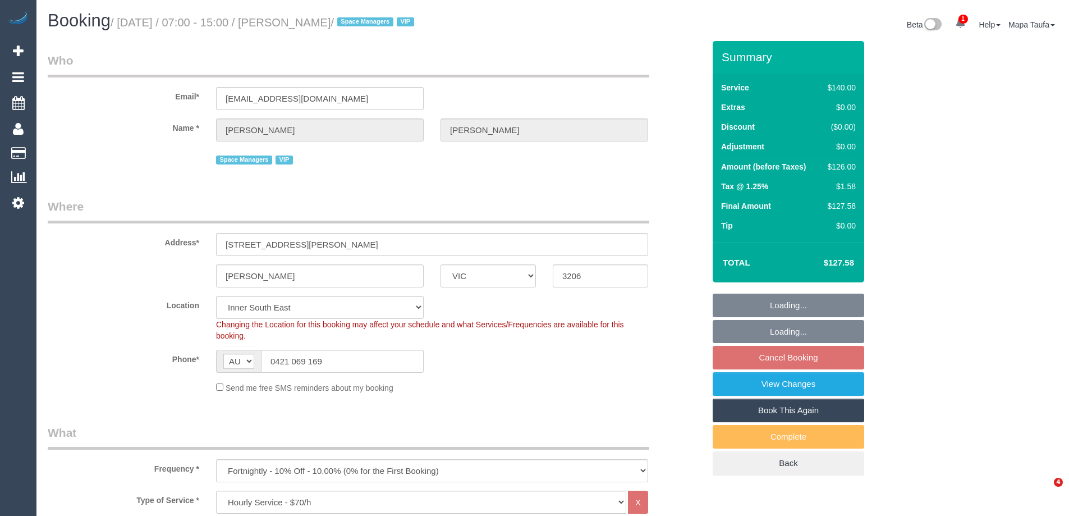
select select "VIC"
select select "number:27"
select select "number:14"
select select "number:18"
select select "number:22"
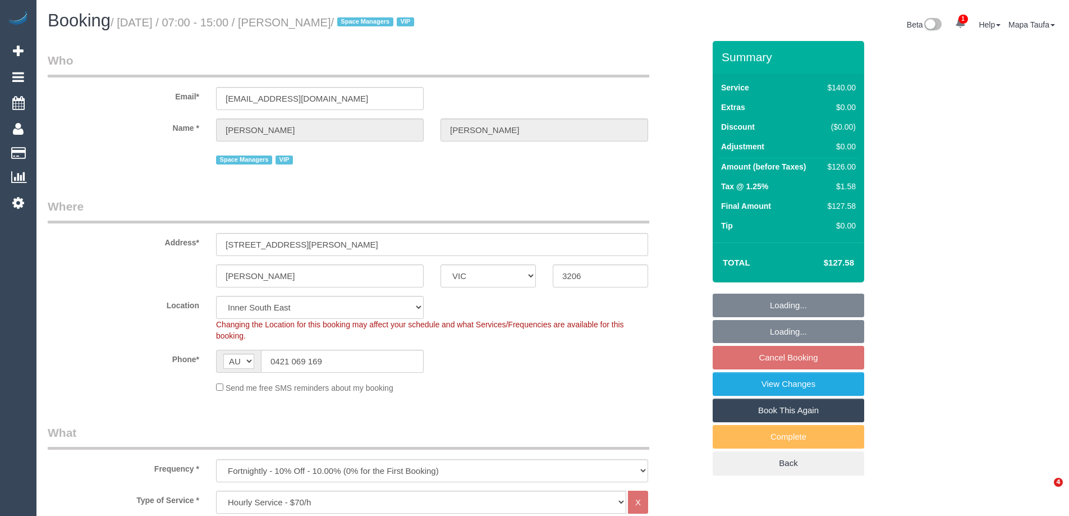
select select "number:34"
select select "number:12"
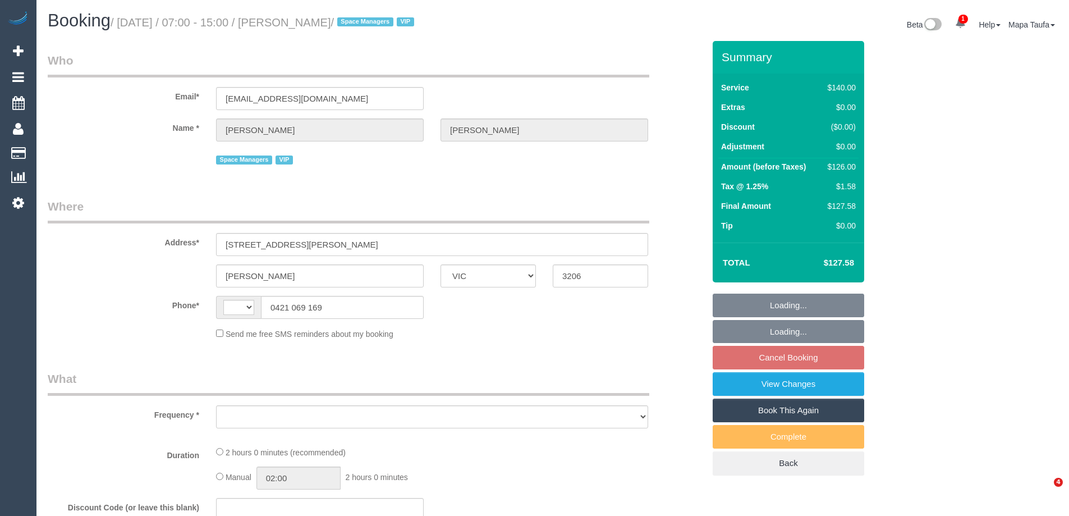
select select "VIC"
select select "string:stripe-pm_1QV45m2GScqysDRVjJXmN0sS"
select select "number:27"
select select "number:14"
select select "number:18"
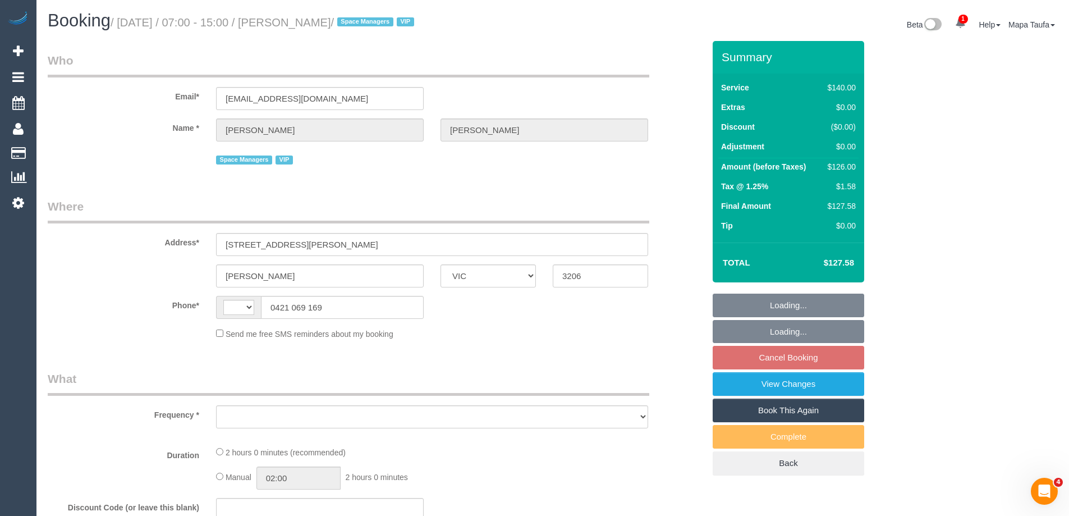
select select "number:22"
select select "number:34"
select select "number:12"
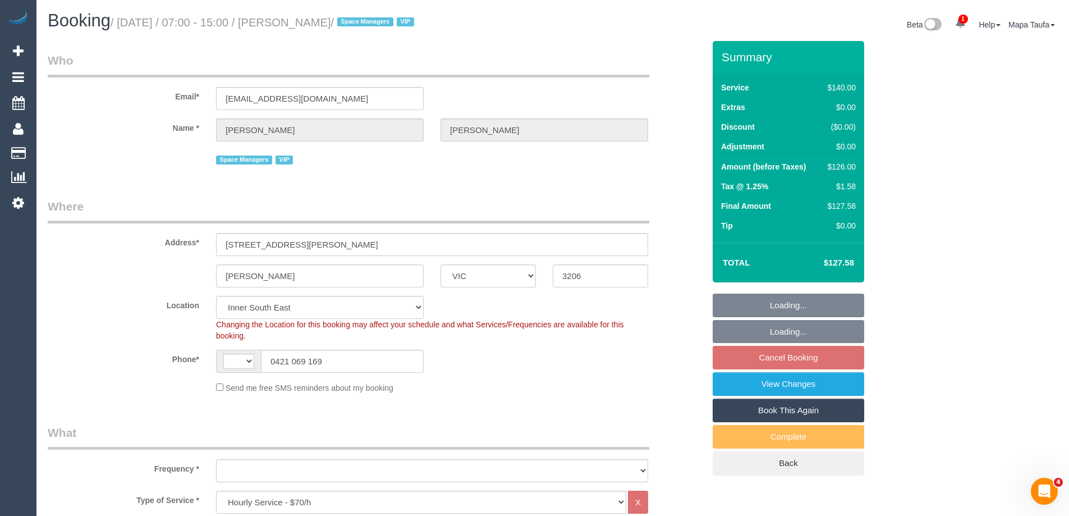
select select "string:AU"
select select "object:867"
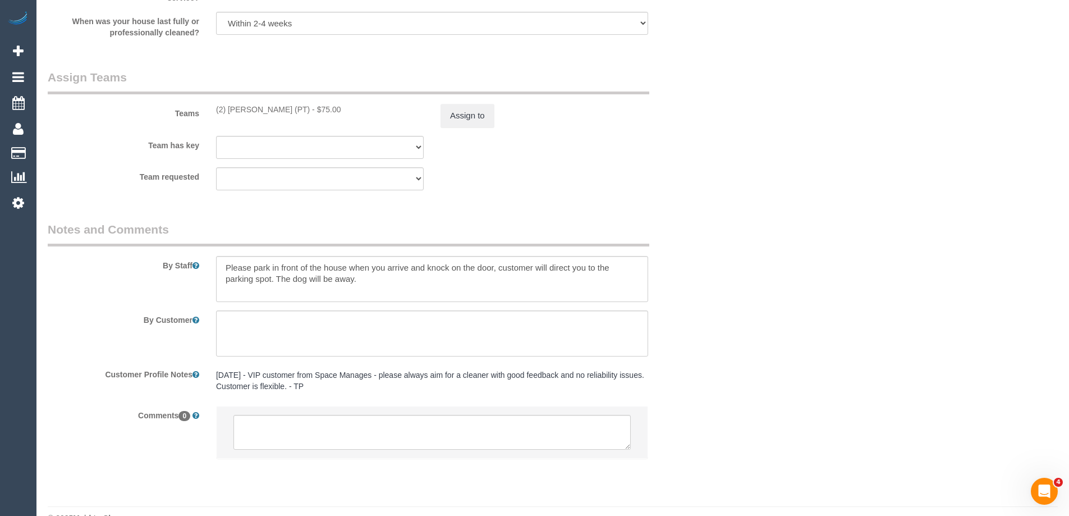
scroll to position [1702, 0]
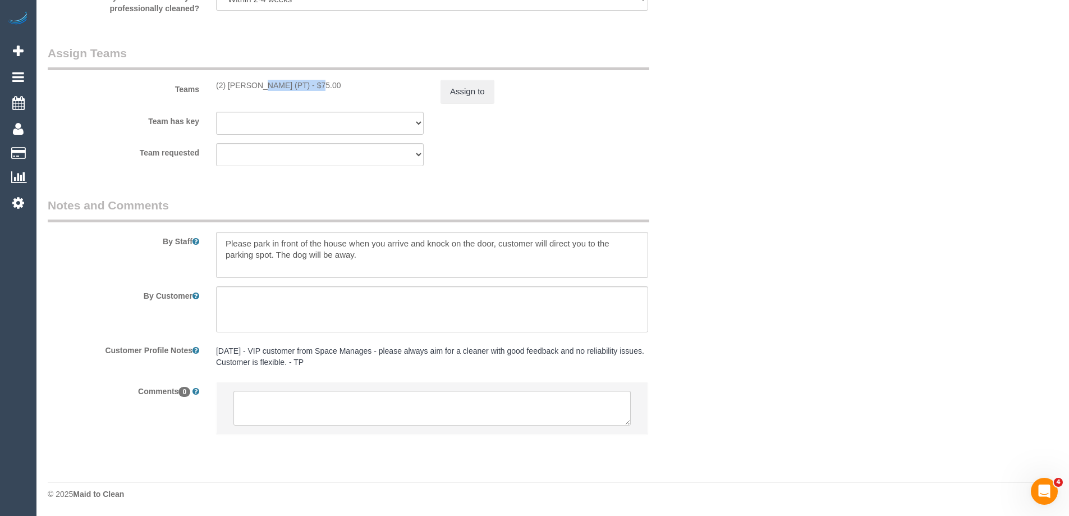
drag, startPoint x: 280, startPoint y: 84, endPoint x: 227, endPoint y: 83, distance: 53.3
click at [227, 83] on div "(2) Reggy Cogulet (PT) - $75.00" at bounding box center [320, 85] width 208 height 11
click at [268, 88] on div "(2) Reggy Cogulet (PT) - $75.00" at bounding box center [320, 85] width 208 height 11
drag, startPoint x: 256, startPoint y: 86, endPoint x: 228, endPoint y: 85, distance: 28.6
click at [228, 85] on div "(2) [PERSON_NAME] (PT) - $75.00" at bounding box center [320, 85] width 208 height 11
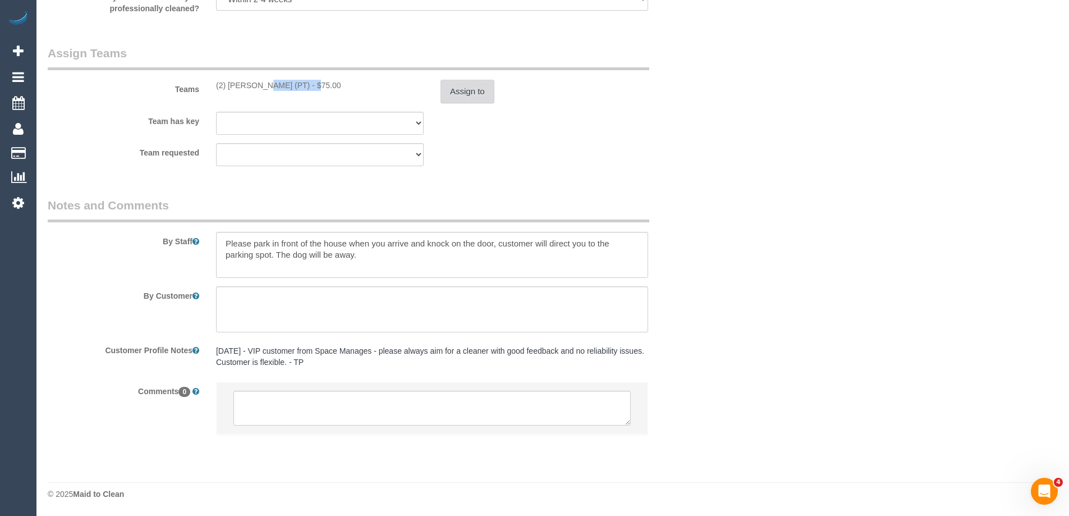
click at [462, 91] on button "Assign to" at bounding box center [467, 92] width 54 height 24
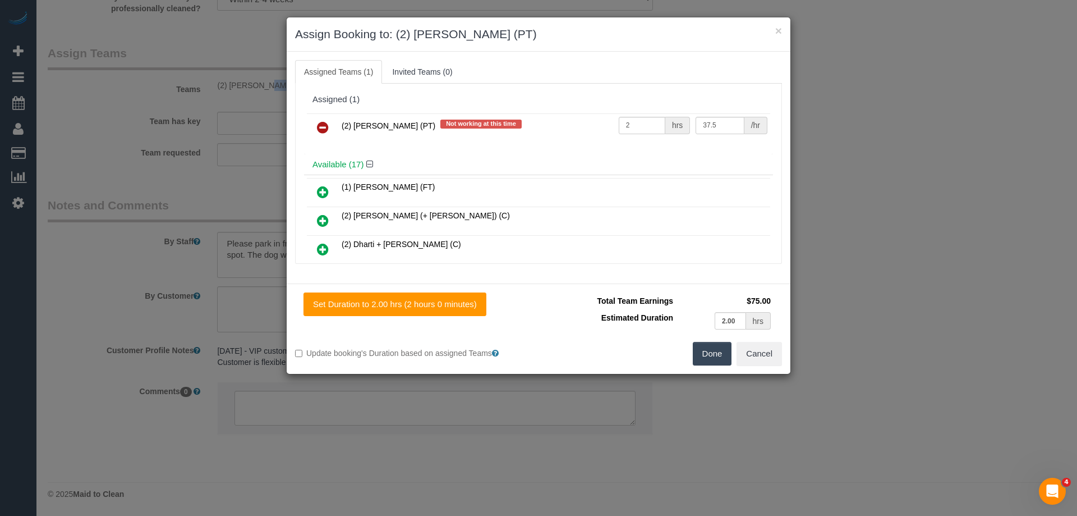
click at [324, 127] on icon at bounding box center [323, 127] width 12 height 13
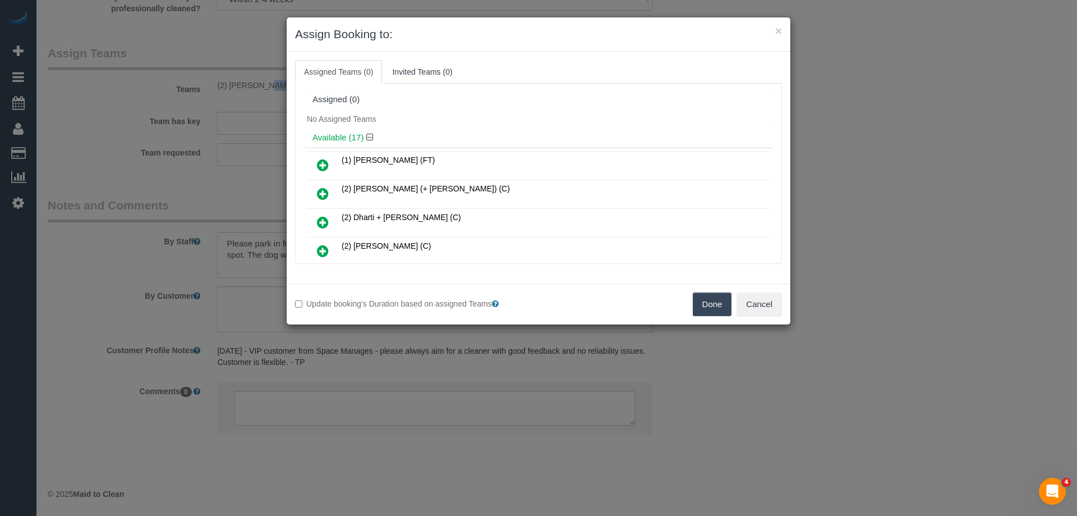
click at [711, 304] on button "Done" at bounding box center [712, 304] width 39 height 24
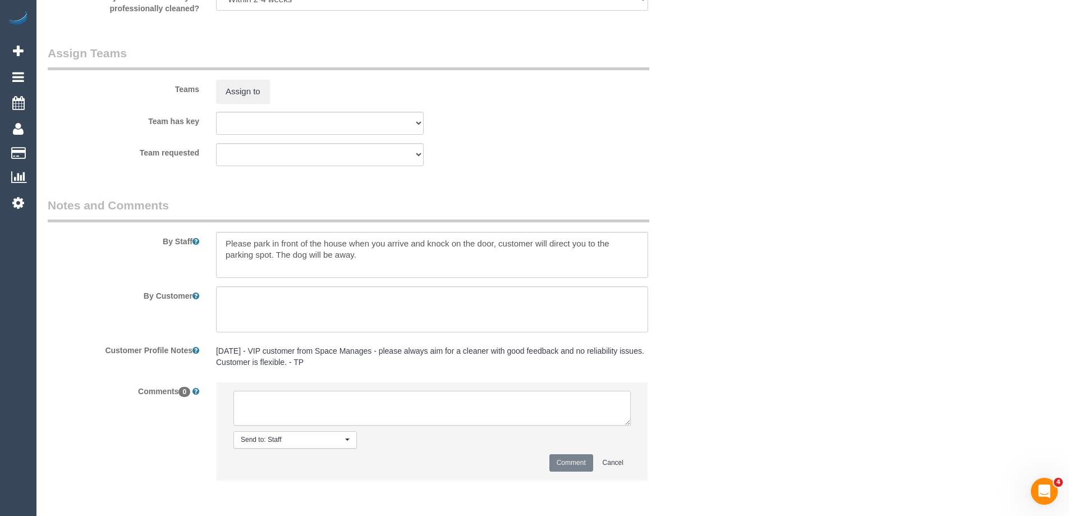
click at [333, 403] on textarea at bounding box center [431, 407] width 397 height 35
click at [273, 398] on textarea at bounding box center [431, 407] width 397 height 35
paste textarea "Reggy Cogulet"
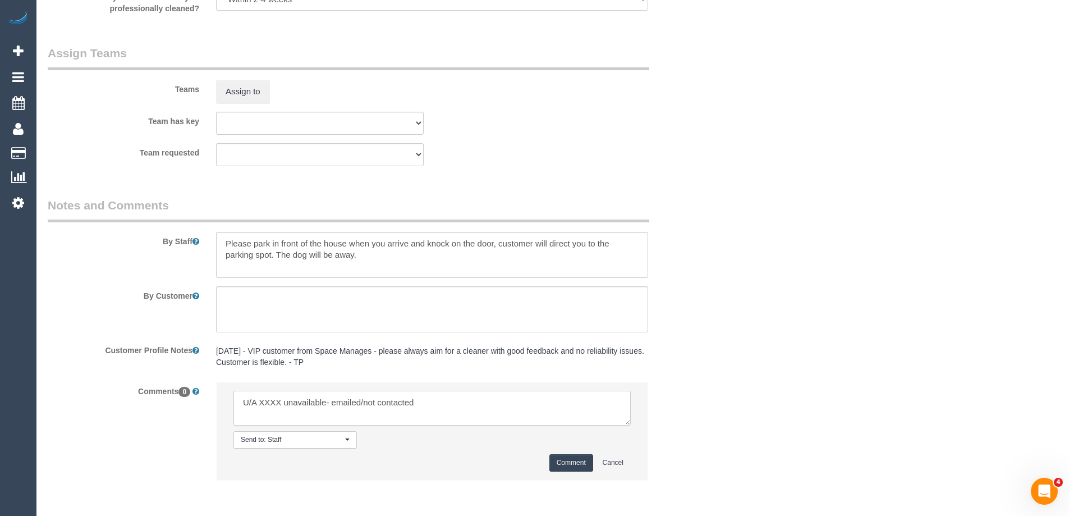
click at [282, 399] on textarea at bounding box center [431, 407] width 397 height 35
click at [266, 403] on textarea at bounding box center [431, 407] width 397 height 35
paste textarea "Reggy Cogulet"
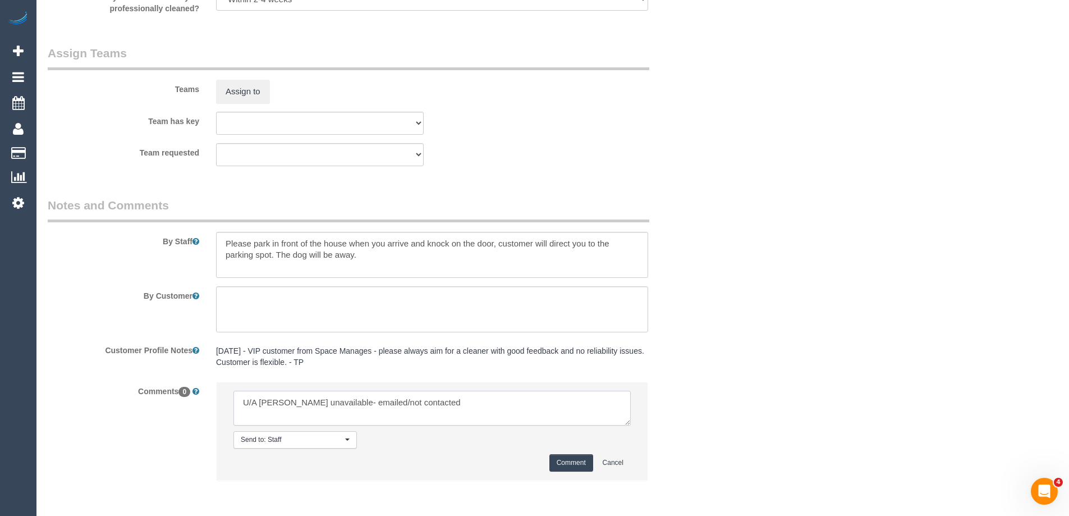
drag, startPoint x: 390, startPoint y: 400, endPoint x: 508, endPoint y: 402, distance: 117.8
click at [508, 402] on textarea at bounding box center [431, 407] width 397 height 35
type textarea "U/A Reggy Cogulet unavailable- emailed"
click at [564, 463] on button "Comment" at bounding box center [571, 462] width 44 height 17
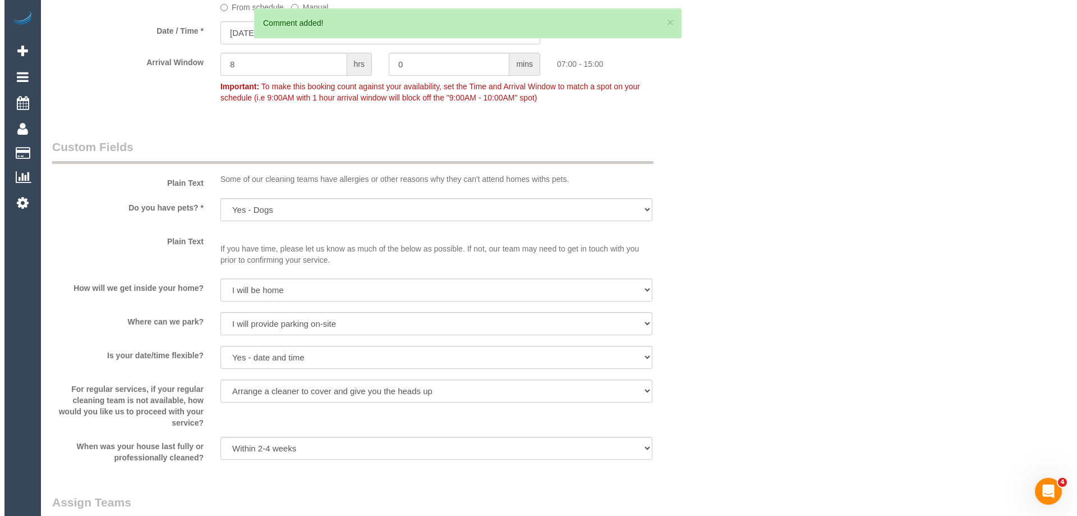
scroll to position [0, 0]
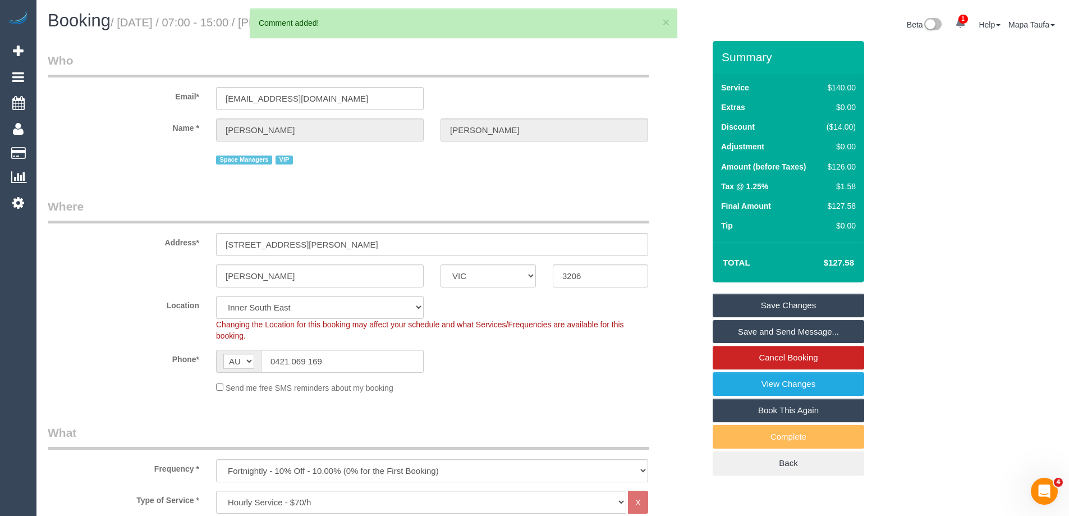
click at [752, 301] on link "Save Changes" at bounding box center [787, 305] width 151 height 24
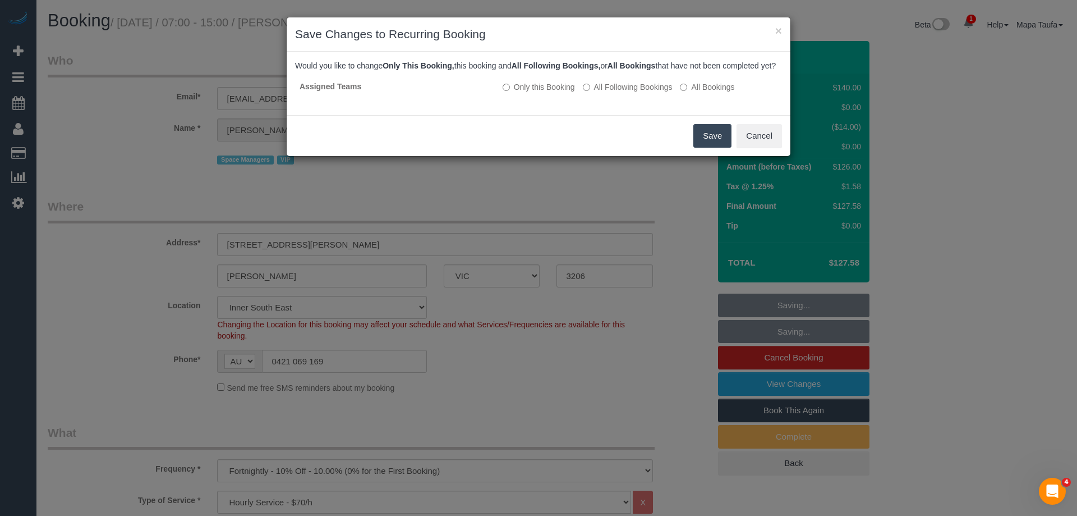
click at [708, 145] on button "Save" at bounding box center [712, 136] width 38 height 24
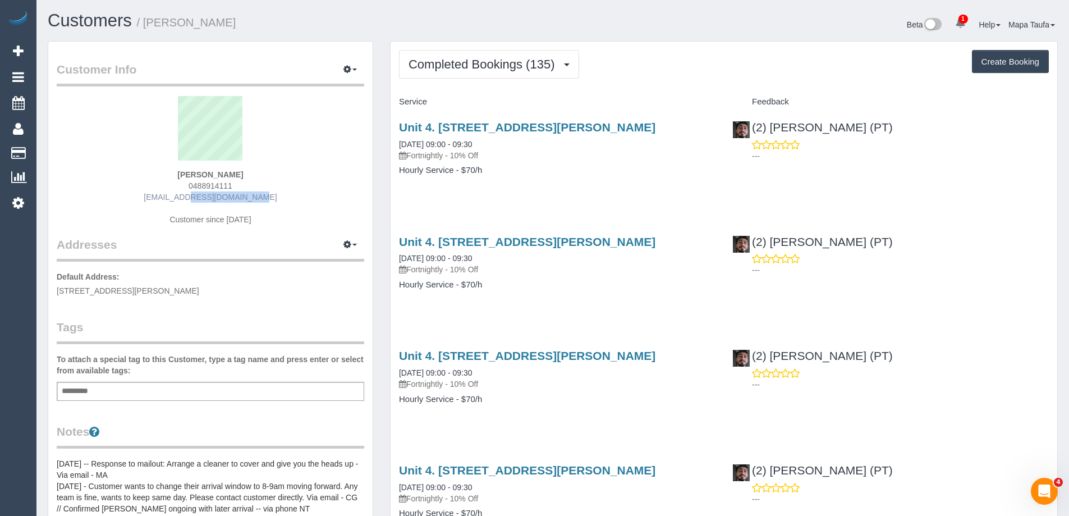
drag, startPoint x: 252, startPoint y: 201, endPoint x: 177, endPoint y: 199, distance: 75.2
click at [177, 199] on div "Robert Moulds 0488914111 rmoulds@tg.org.au Customer since 2017" at bounding box center [210, 166] width 307 height 140
copy link "rmoulds@tg.org.au"
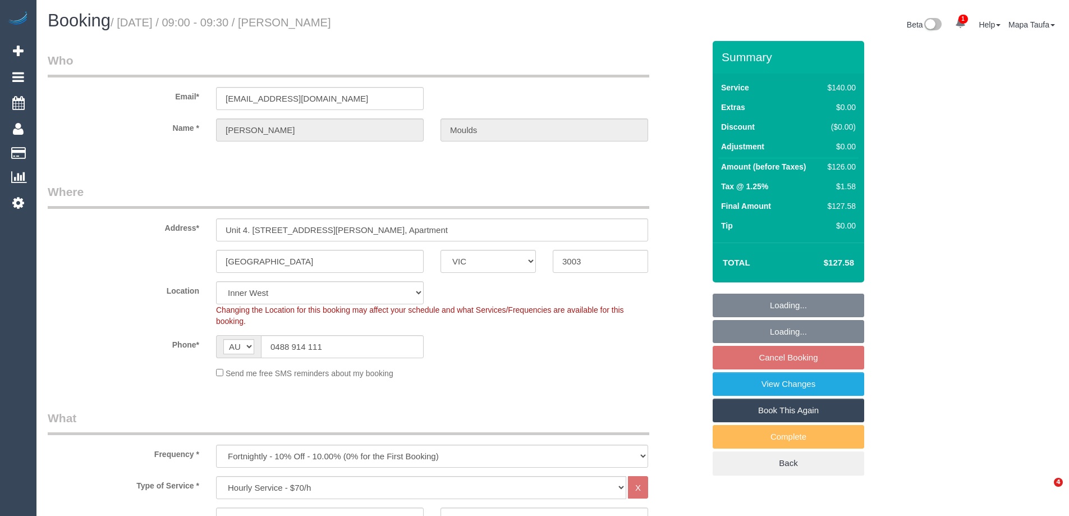
select select "VIC"
select select "number:28"
select select "number:34"
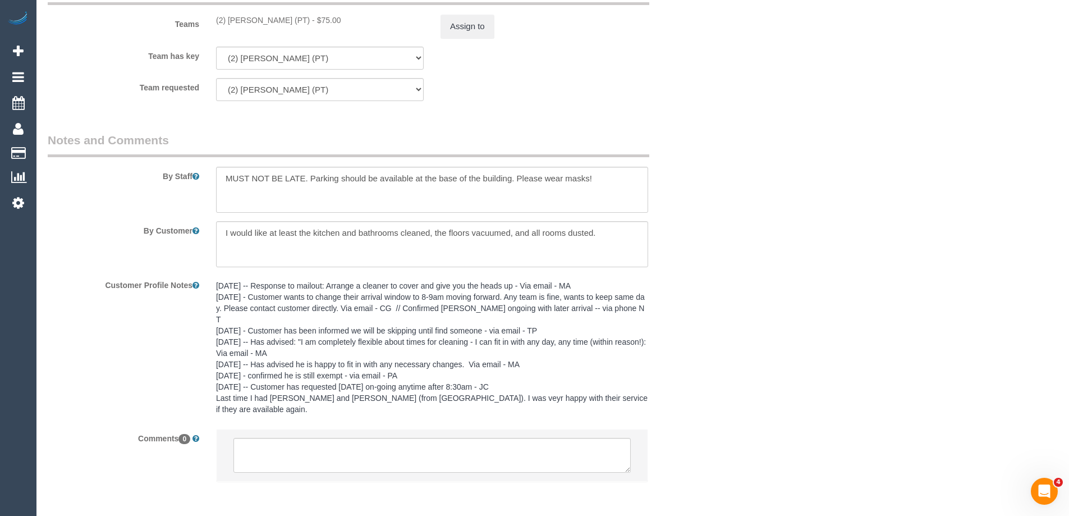
scroll to position [1805, 0]
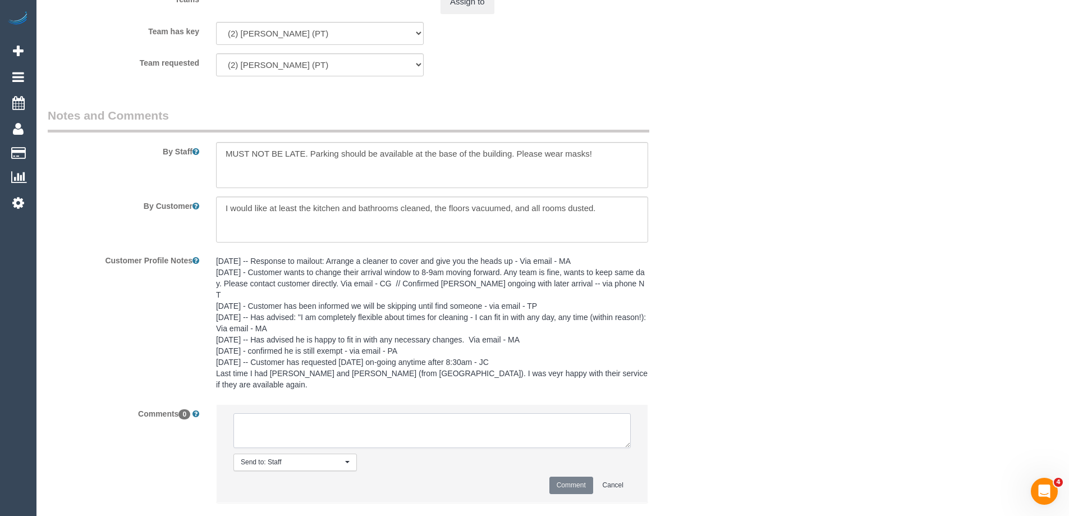
click at [262, 413] on textarea at bounding box center [431, 430] width 397 height 35
type textarea "-"
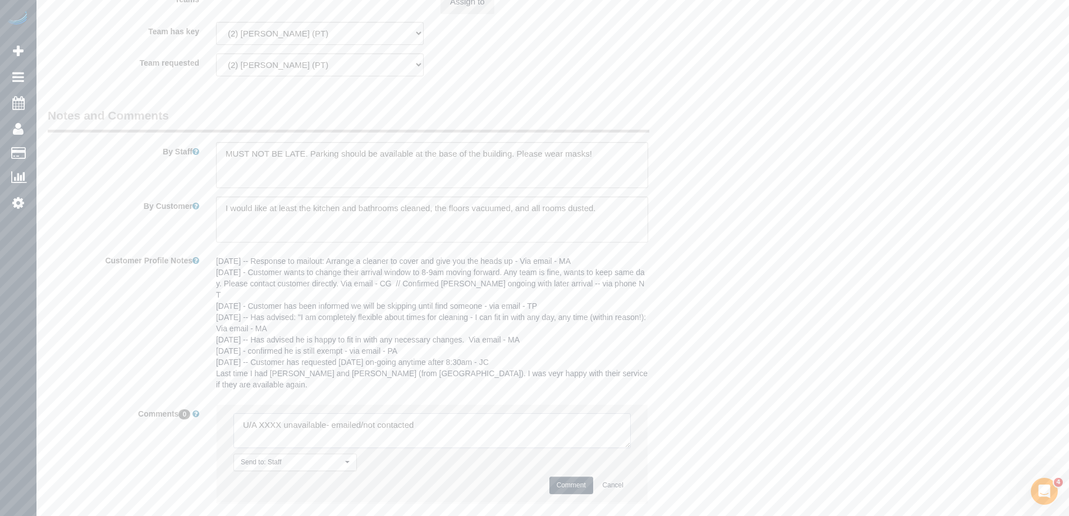
click at [262, 413] on textarea at bounding box center [431, 430] width 397 height 35
paste textarea "rmoulds@tg.org.au"
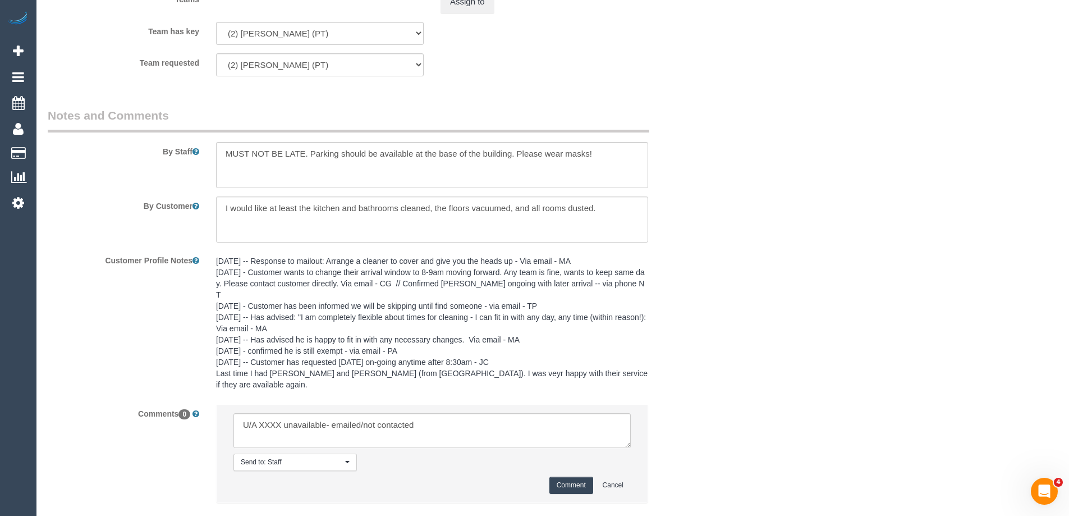
scroll to position [1693, 0]
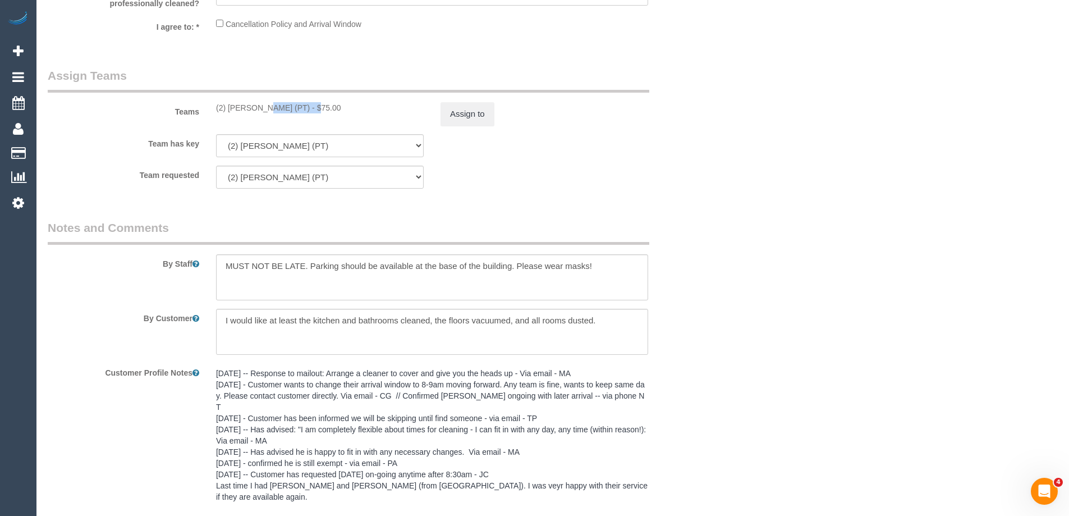
drag, startPoint x: 275, startPoint y: 109, endPoint x: 229, endPoint y: 107, distance: 46.0
click at [229, 107] on div "(2) Reggy Cogulet (PT) - $75.00" at bounding box center [320, 107] width 208 height 11
copy div "Reggy Cogulet"
click at [467, 115] on button "Assign to" at bounding box center [467, 114] width 54 height 24
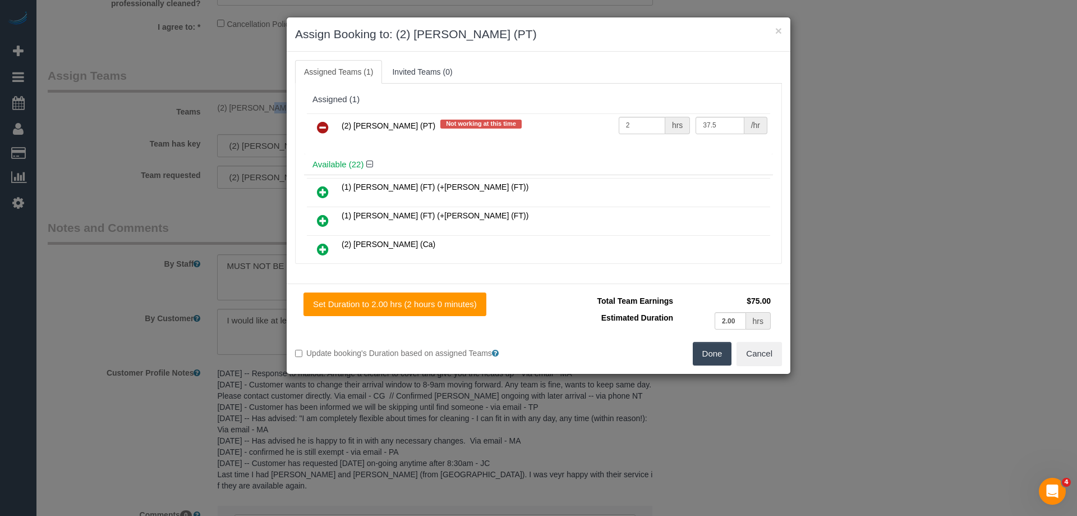
drag, startPoint x: 319, startPoint y: 131, endPoint x: 328, endPoint y: 133, distance: 9.1
click at [319, 131] on icon at bounding box center [323, 127] width 12 height 13
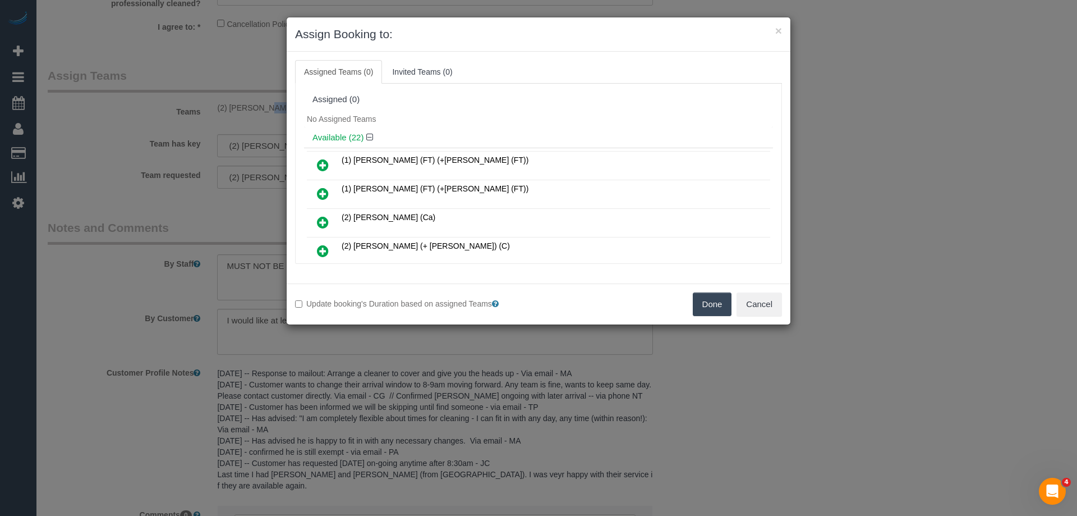
click at [706, 293] on button "Done" at bounding box center [712, 304] width 39 height 24
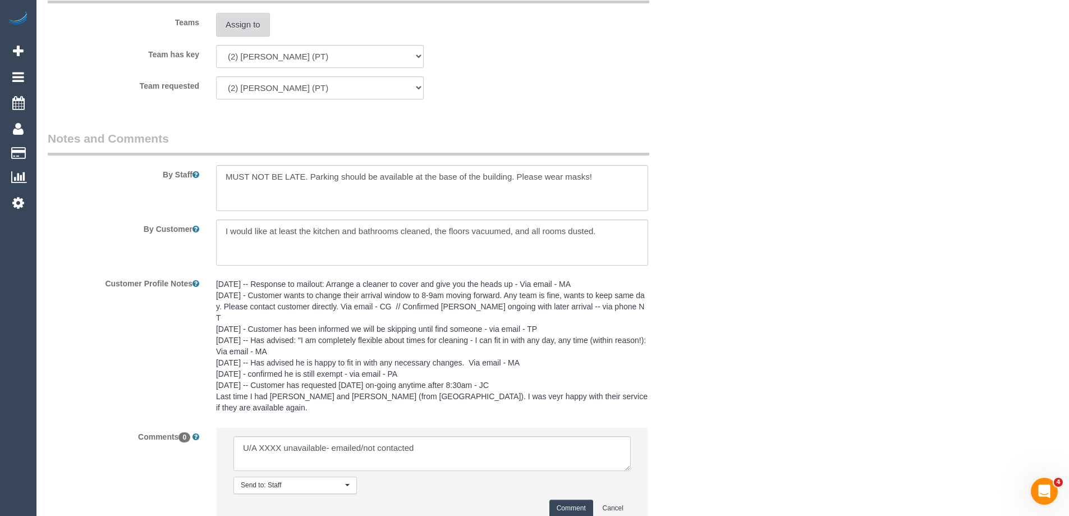
scroll to position [1851, 0]
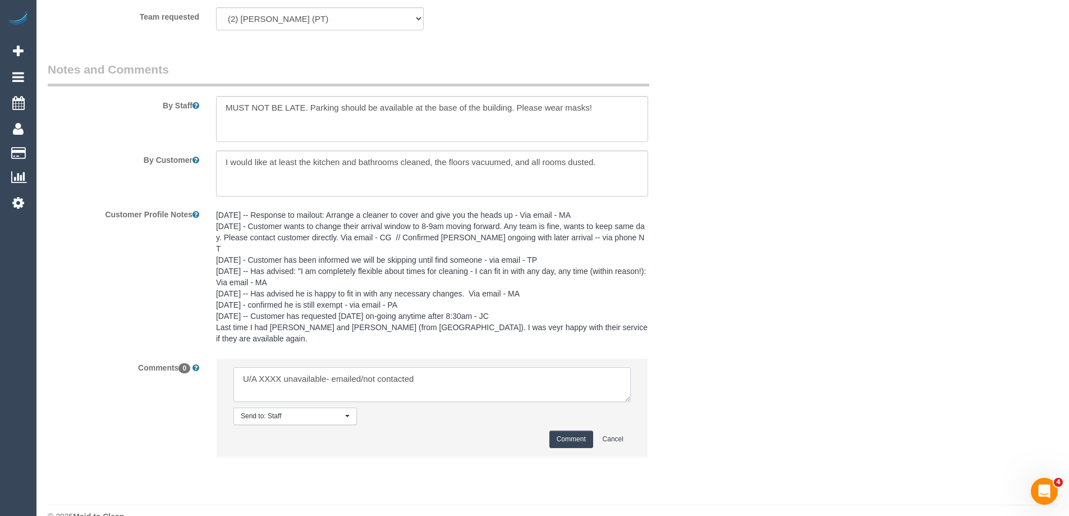
click at [265, 367] on textarea at bounding box center [431, 384] width 397 height 35
paste textarea "Reggy Cogulet"
drag, startPoint x: 394, startPoint y: 356, endPoint x: 521, endPoint y: 356, distance: 127.4
click at [521, 367] on textarea at bounding box center [431, 384] width 397 height 35
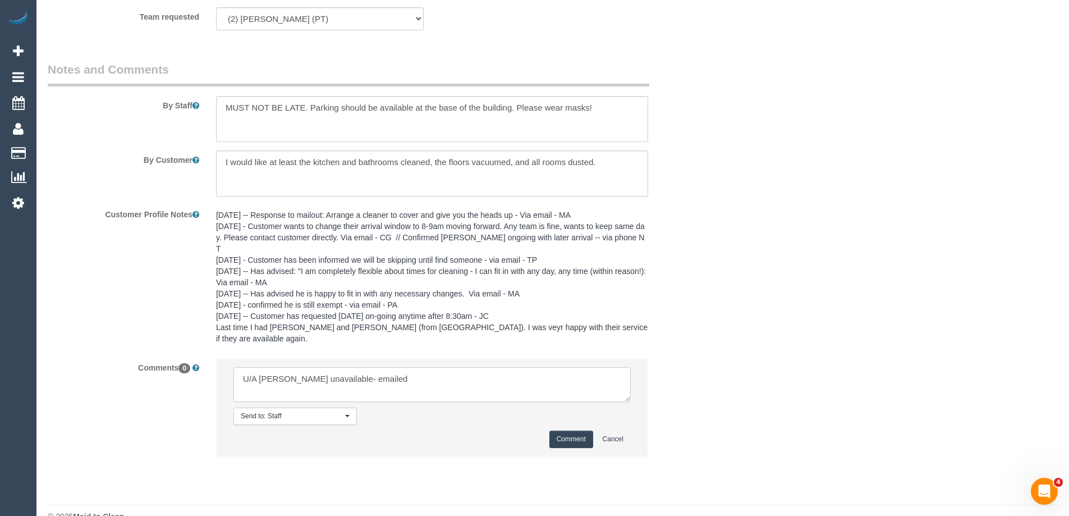
type textarea "U/A Reggy Cogulet unavailable- emailed"
click at [576, 430] on button "Comment" at bounding box center [571, 438] width 44 height 17
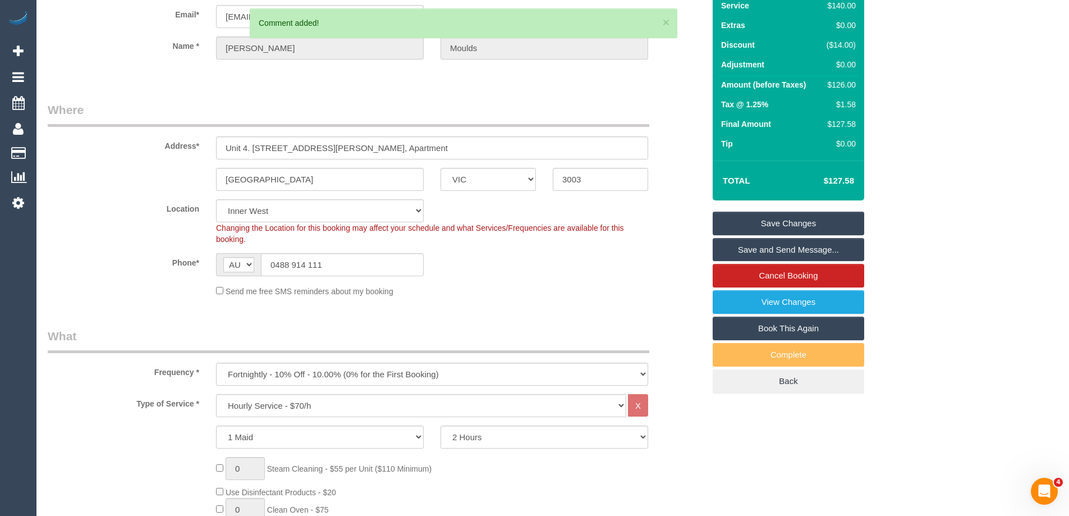
scroll to position [79, 0]
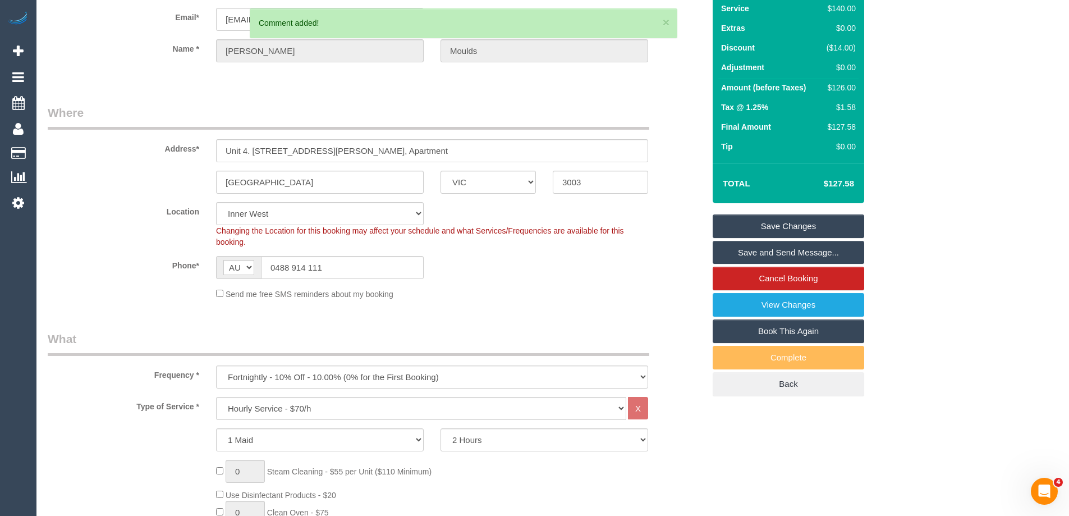
click at [761, 222] on link "Save Changes" at bounding box center [787, 226] width 151 height 24
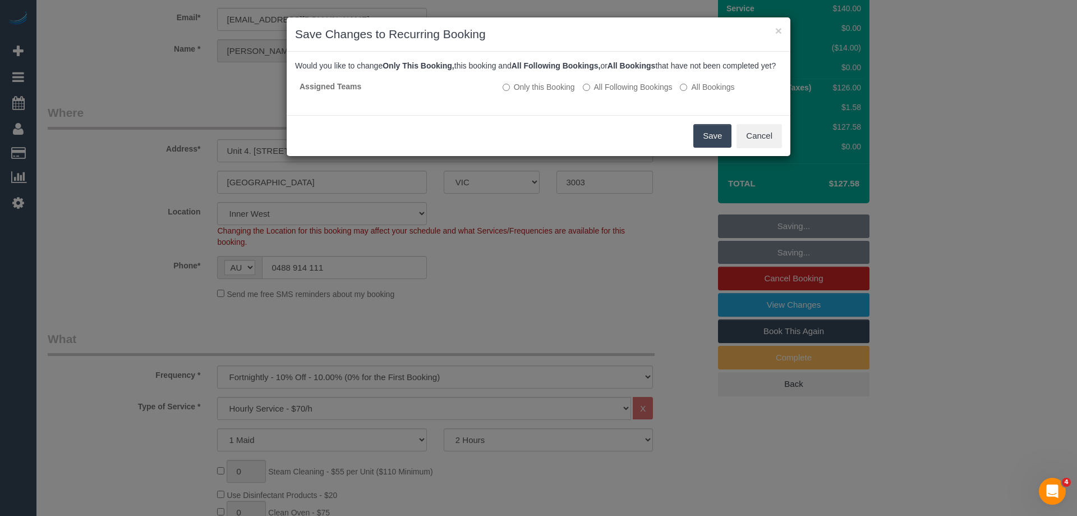
click at [656, 141] on div "Save Cancel" at bounding box center [539, 135] width 504 height 41
click at [709, 145] on button "Save" at bounding box center [712, 136] width 38 height 24
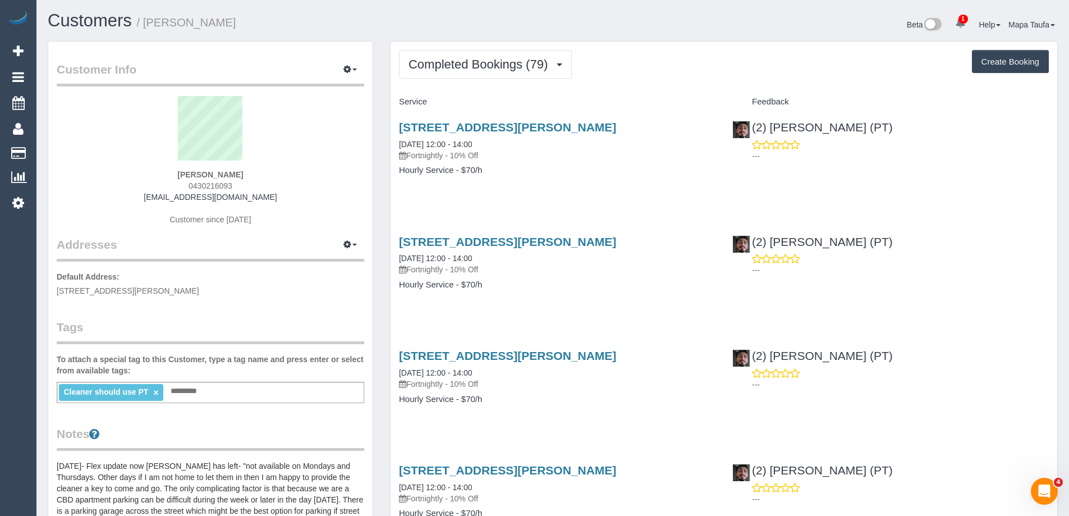
drag, startPoint x: 272, startPoint y: 199, endPoint x: 172, endPoint y: 214, distance: 100.4
click at [169, 199] on div "[PERSON_NAME] 0430216093 [EMAIL_ADDRESS][DOMAIN_NAME] Customer since [DATE]" at bounding box center [210, 166] width 307 height 140
copy link "[EMAIL_ADDRESS][DOMAIN_NAME]"
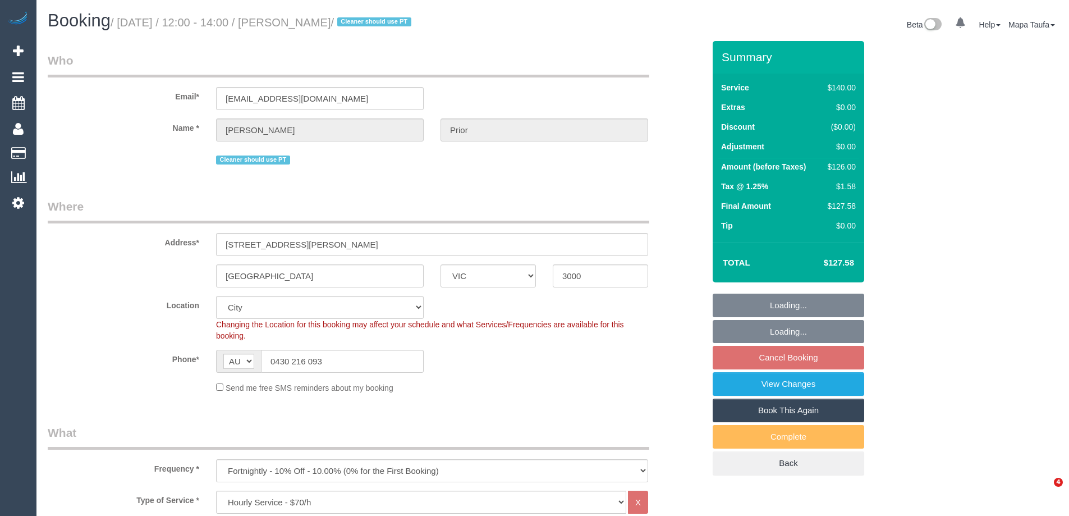
select select "VIC"
select select "string:stripe-pm_1RR3OG2GScqysDRVoX6zHW6X"
select select "number:28"
select select "number:14"
select select "number:20"
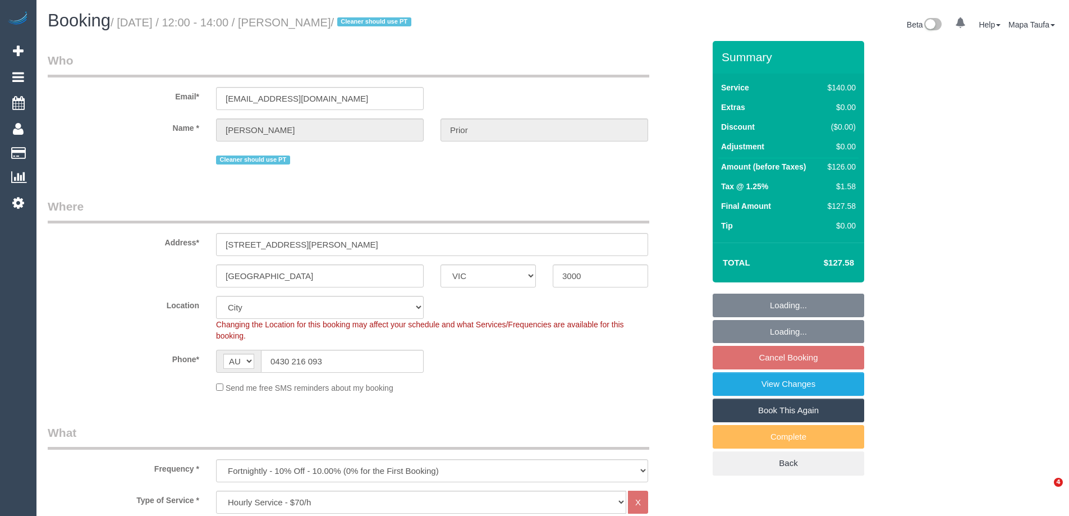
select select "number:24"
select select "number:34"
select select "number:12"
select select "object:863"
select select "spot4"
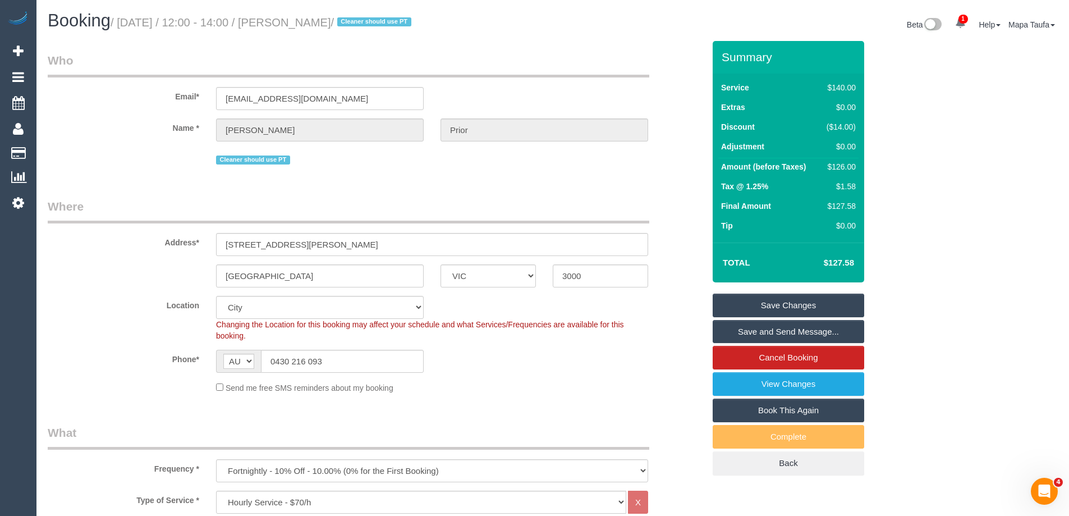
scroll to position [1685, 0]
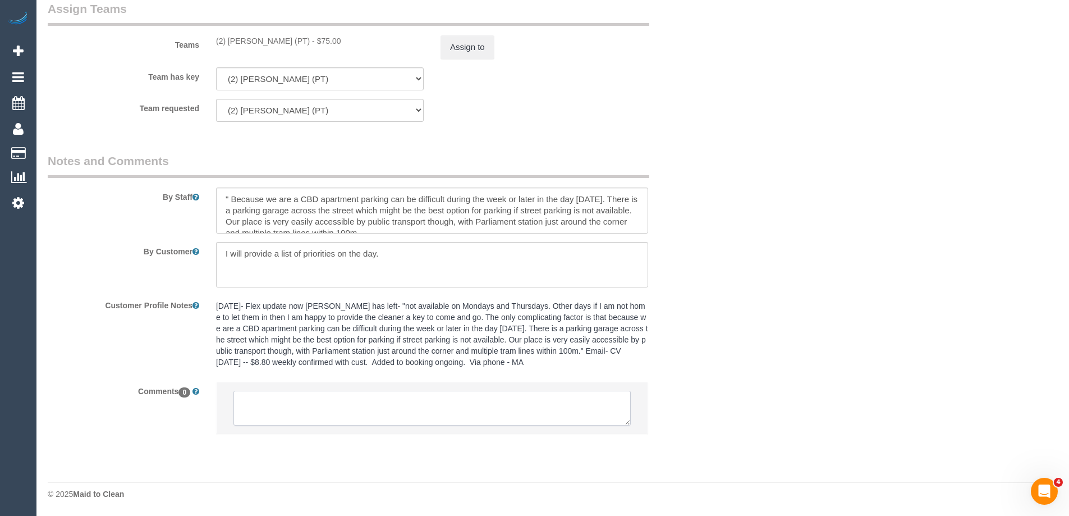
click at [380, 401] on textarea at bounding box center [431, 407] width 397 height 35
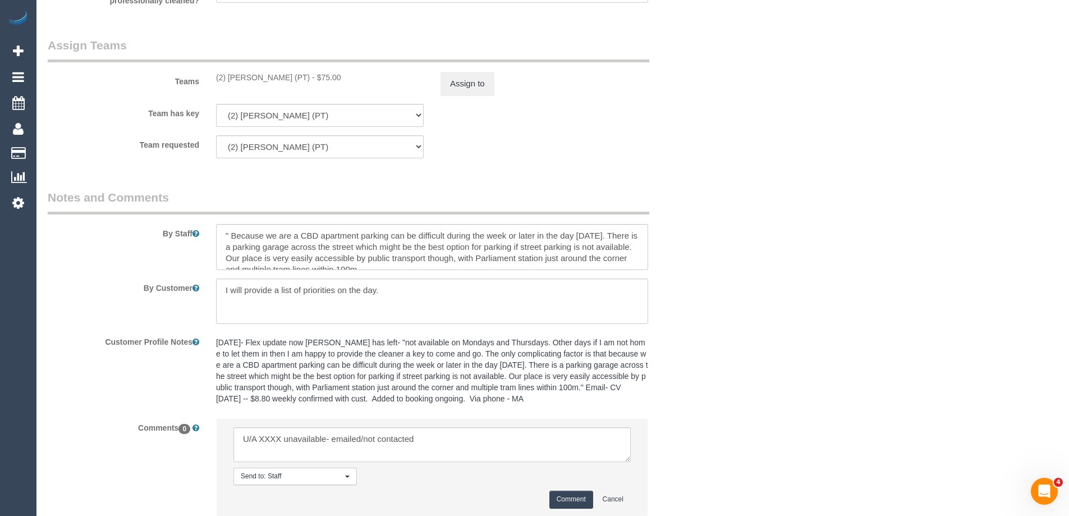
scroll to position [1629, 0]
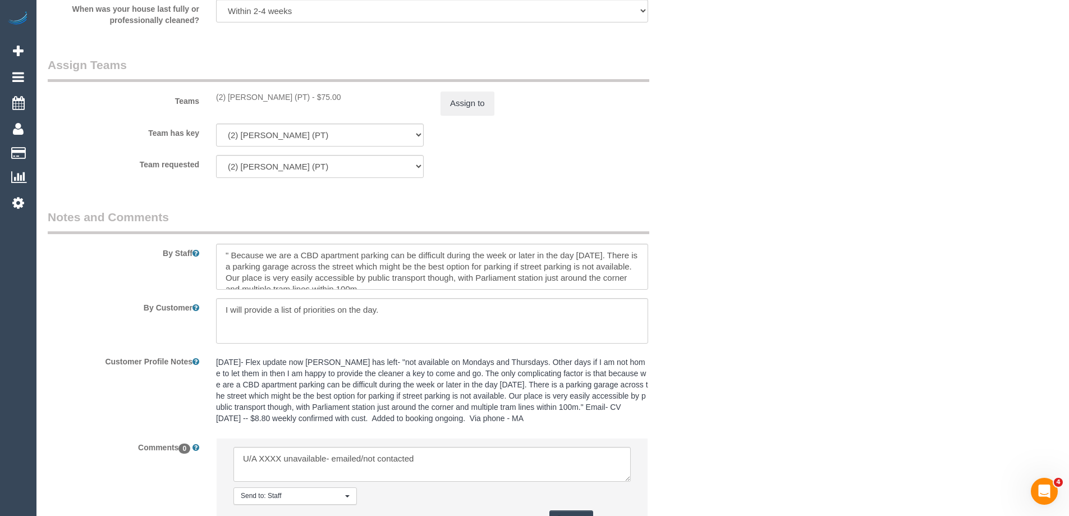
drag, startPoint x: 299, startPoint y: 98, endPoint x: 229, endPoint y: 96, distance: 69.6
click at [229, 96] on div "(2) Reggy Cogulet (PT) - $75.00" at bounding box center [320, 96] width 208 height 11
copy div "[PERSON_NAME] (PT)"
click at [478, 101] on button "Assign to" at bounding box center [467, 103] width 54 height 24
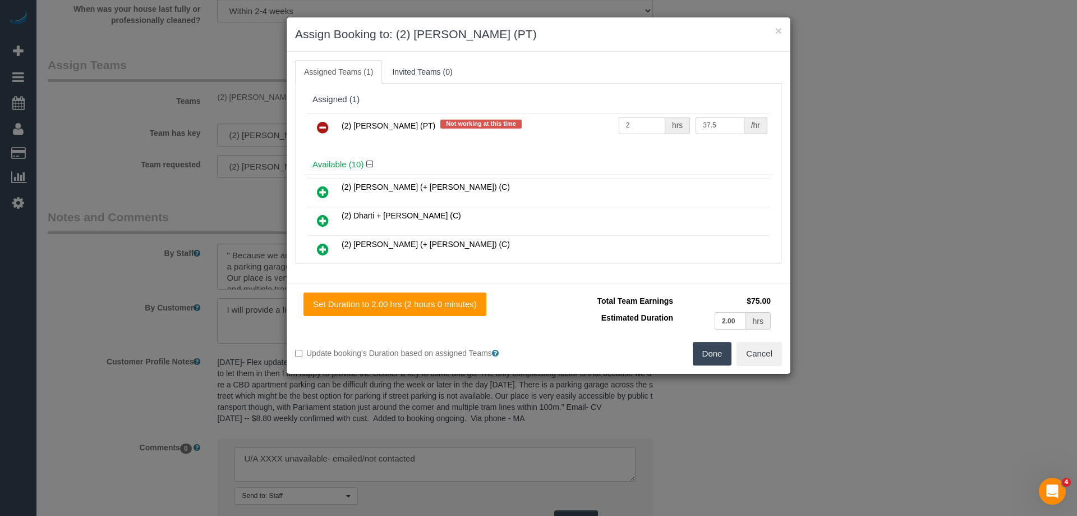
click at [320, 126] on icon at bounding box center [323, 127] width 12 height 13
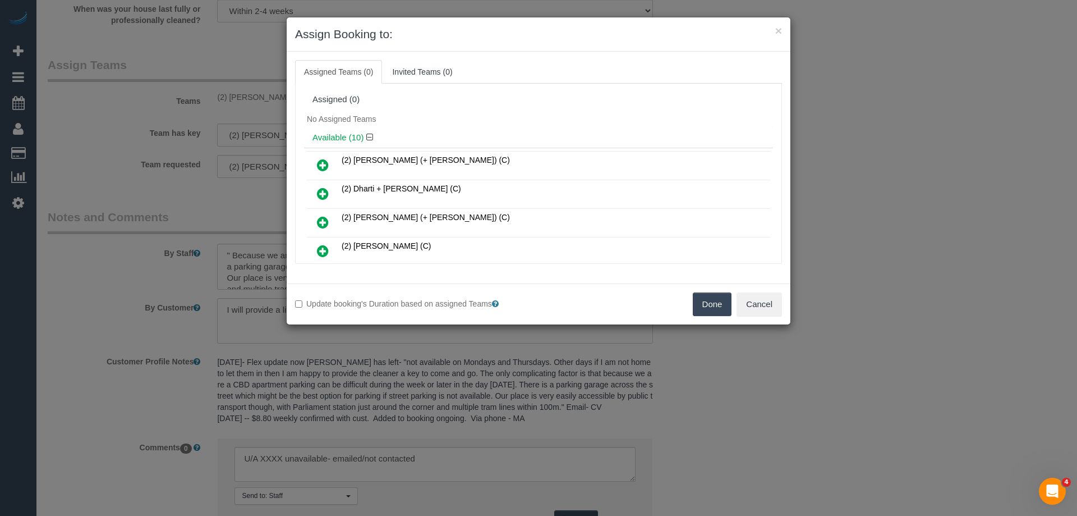
drag, startPoint x: 721, startPoint y: 302, endPoint x: 475, endPoint y: 358, distance: 253.3
click at [721, 302] on button "Done" at bounding box center [712, 304] width 39 height 24
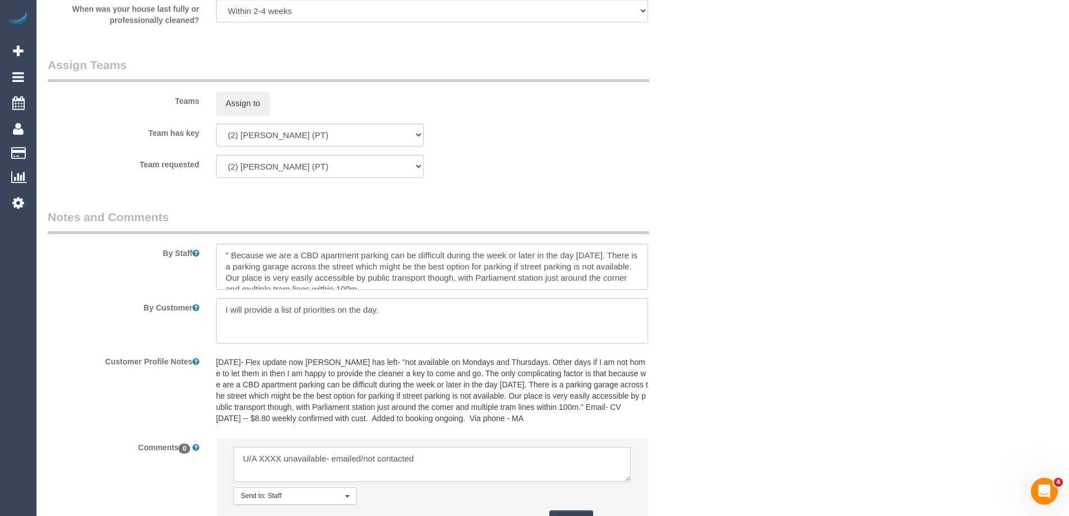
click at [276, 456] on textarea at bounding box center [431, 464] width 397 height 35
paste textarea "[PERSON_NAME] (PT)"
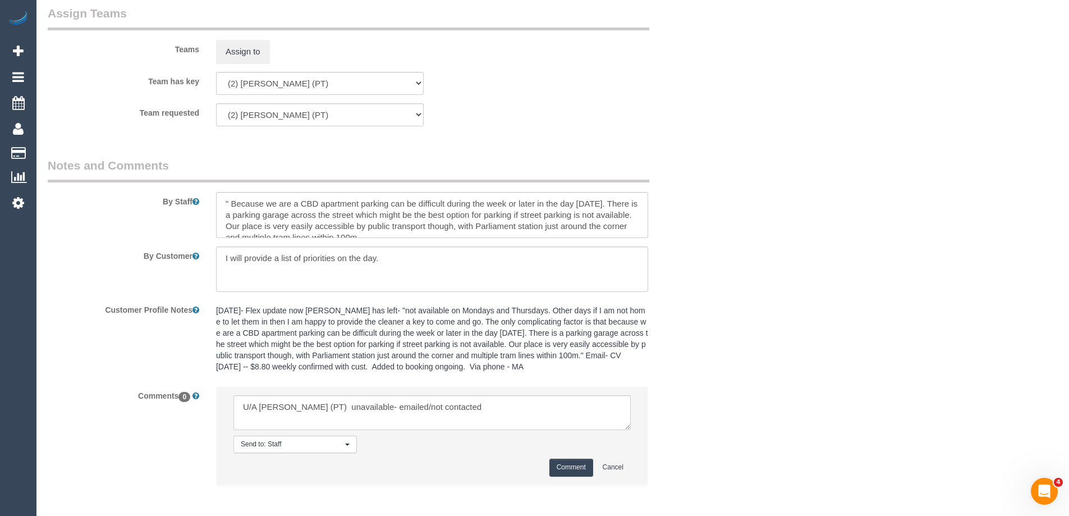
scroll to position [1732, 0]
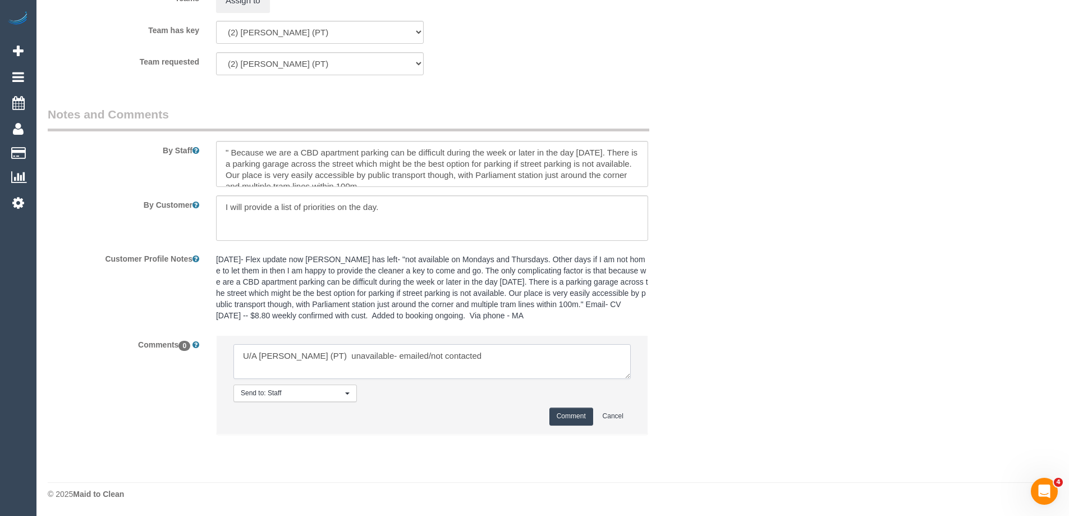
drag, startPoint x: 418, startPoint y: 353, endPoint x: 571, endPoint y: 352, distance: 153.2
click at [571, 352] on textarea at bounding box center [431, 361] width 397 height 35
type textarea "U/A Reggy Cogulet (PT) unavailable- emailed"
click at [570, 411] on button "Comment" at bounding box center [571, 415] width 44 height 17
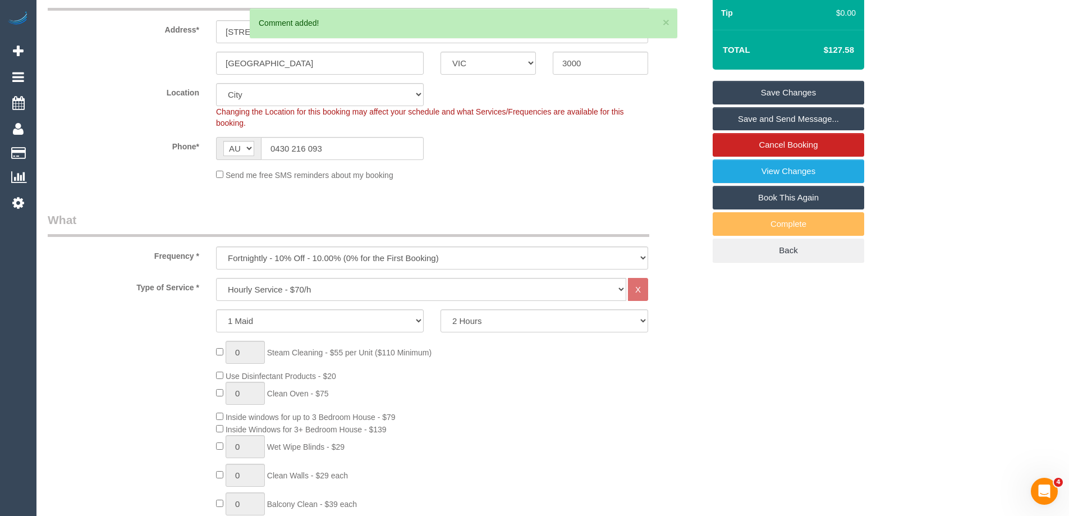
scroll to position [177, 0]
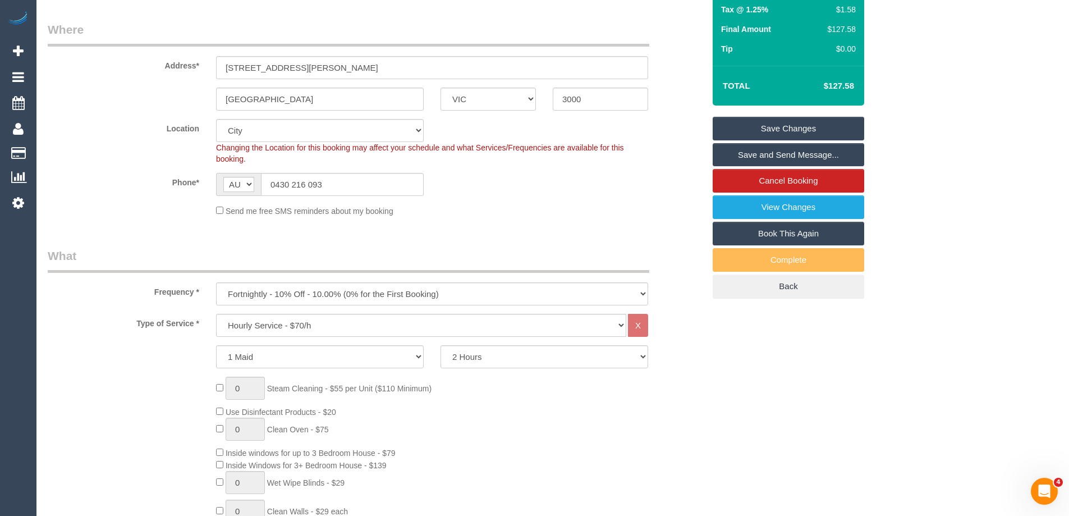
click at [792, 122] on link "Save Changes" at bounding box center [787, 129] width 151 height 24
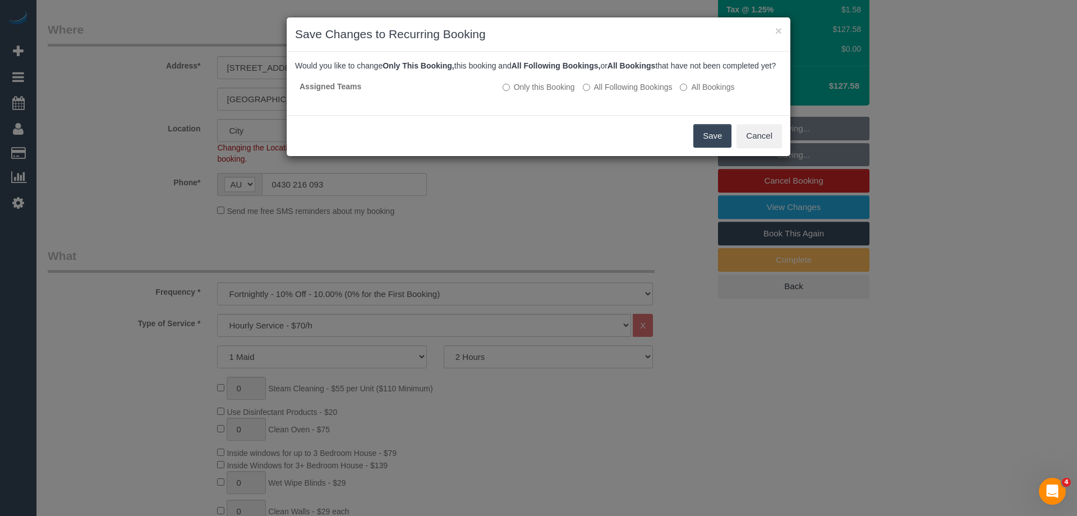
click at [702, 143] on button "Save" at bounding box center [712, 136] width 38 height 24
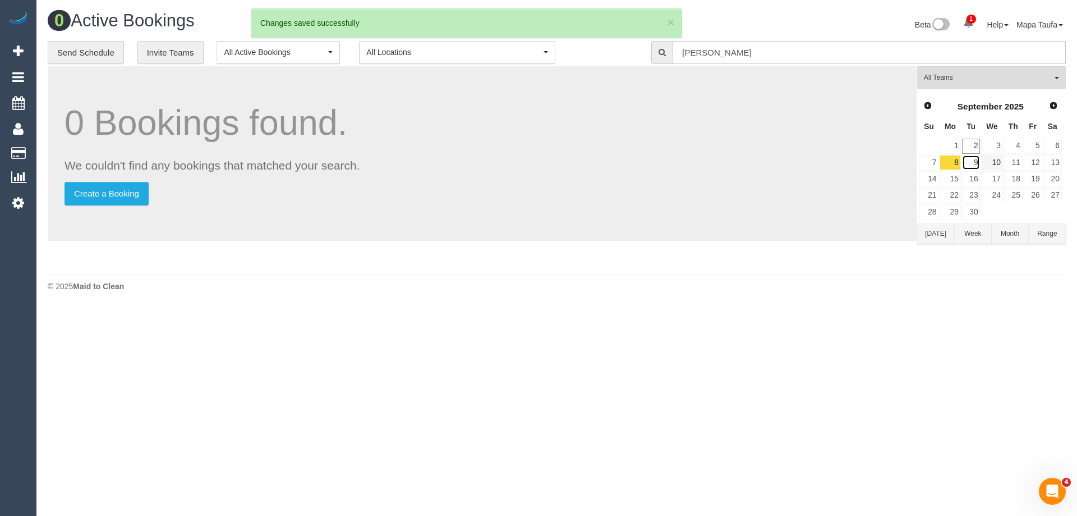
click at [973, 164] on link "9" at bounding box center [971, 162] width 19 height 15
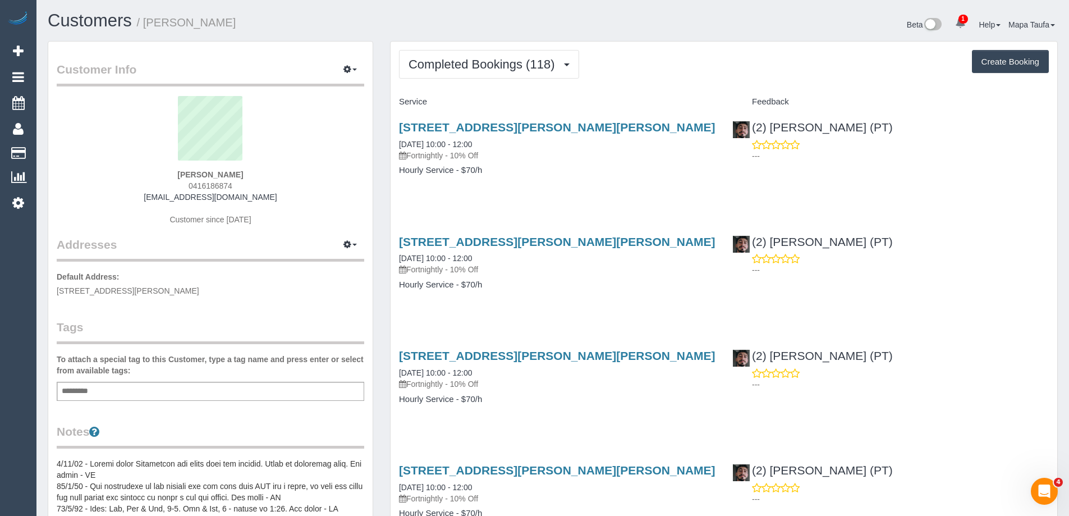
drag, startPoint x: 261, startPoint y: 194, endPoint x: 159, endPoint y: 197, distance: 101.6
click at [154, 197] on div "[PERSON_NAME] 0416186874 [EMAIL_ADDRESS][DOMAIN_NAME] Customer since [DATE]" at bounding box center [210, 166] width 307 height 140
click at [493, 66] on span "Completed Bookings (118)" at bounding box center [483, 64] width 151 height 14
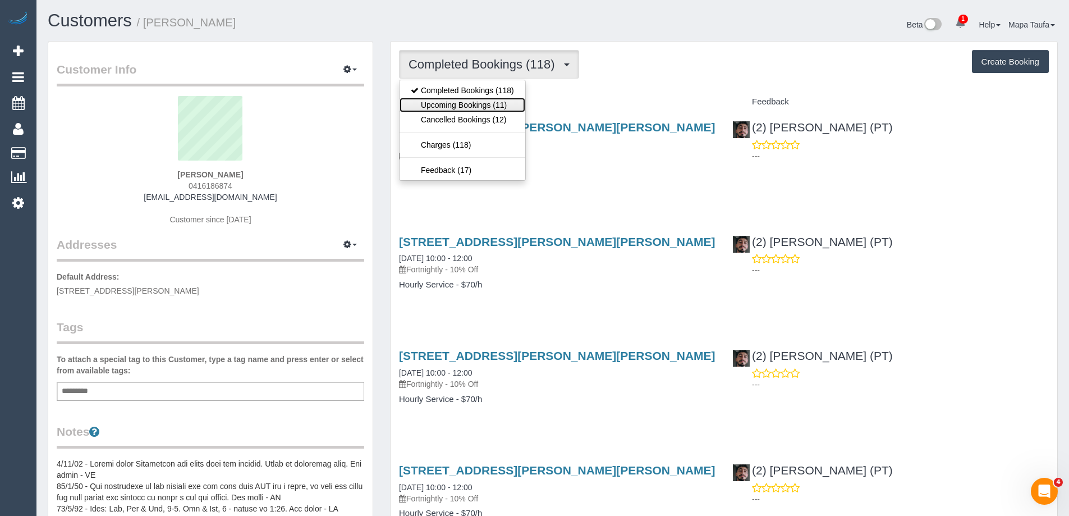
click at [486, 101] on link "Upcoming Bookings (11)" at bounding box center [462, 105] width 126 height 15
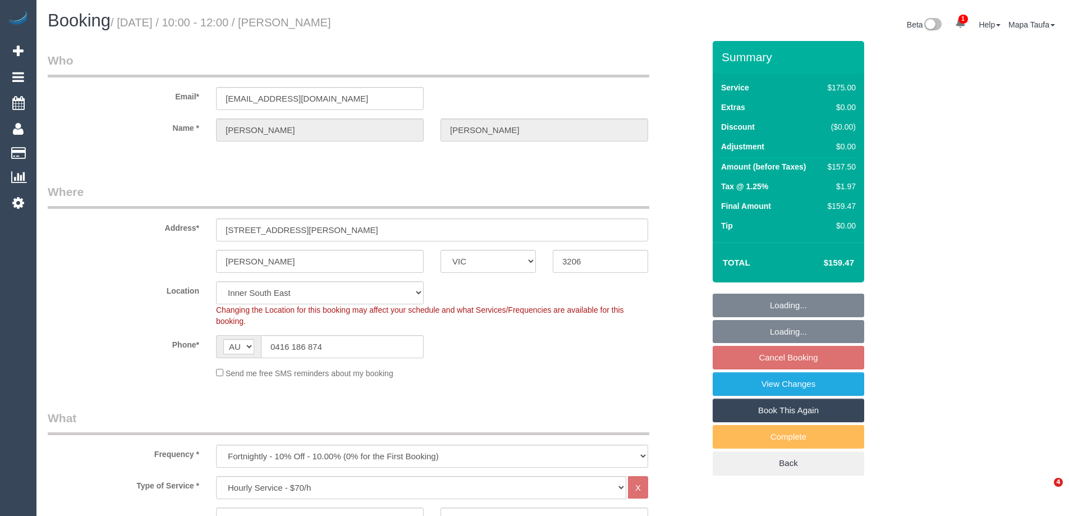
select select "VIC"
select select "150"
select select "spot3"
select select "number:28"
select select "number:21"
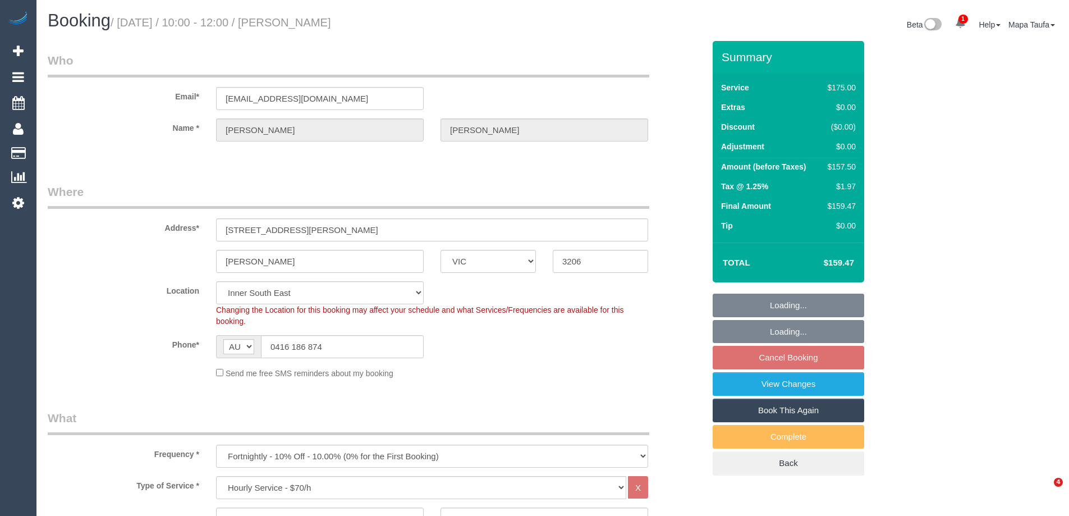
select select "number:34"
select select "string:stripe-pm_1OUd9g2GScqysDRV5dlPjC1F"
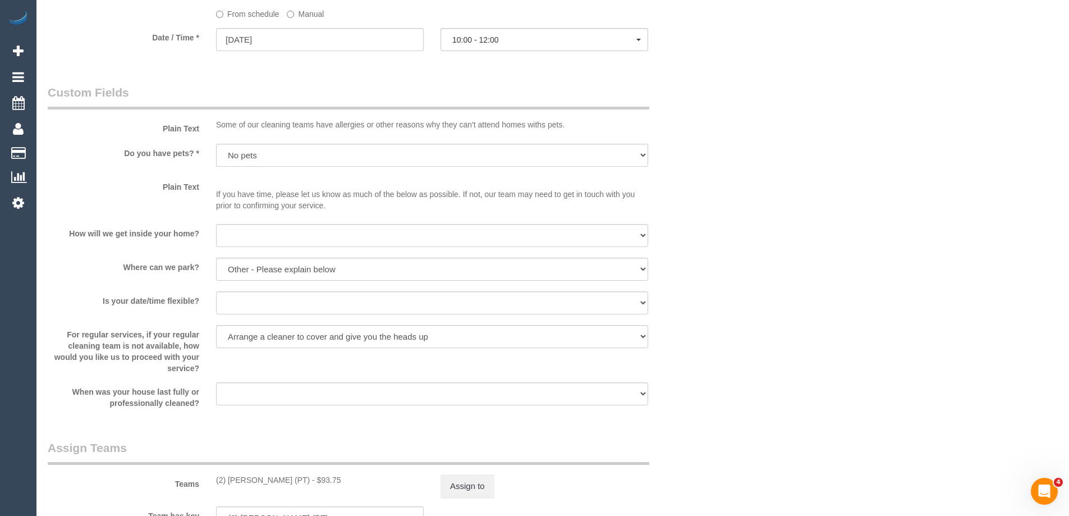
scroll to position [1850, 0]
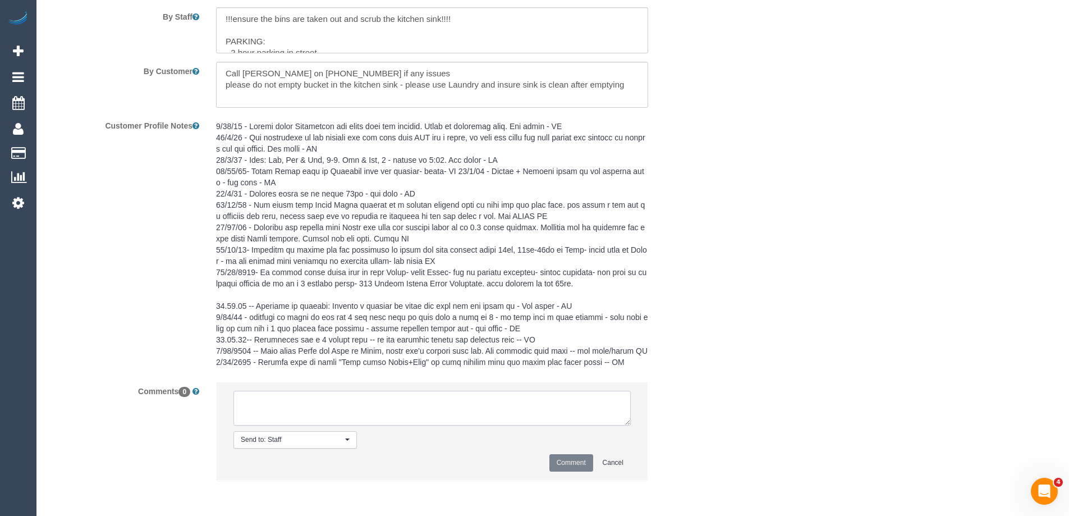
click at [356, 410] on textarea at bounding box center [431, 407] width 397 height 35
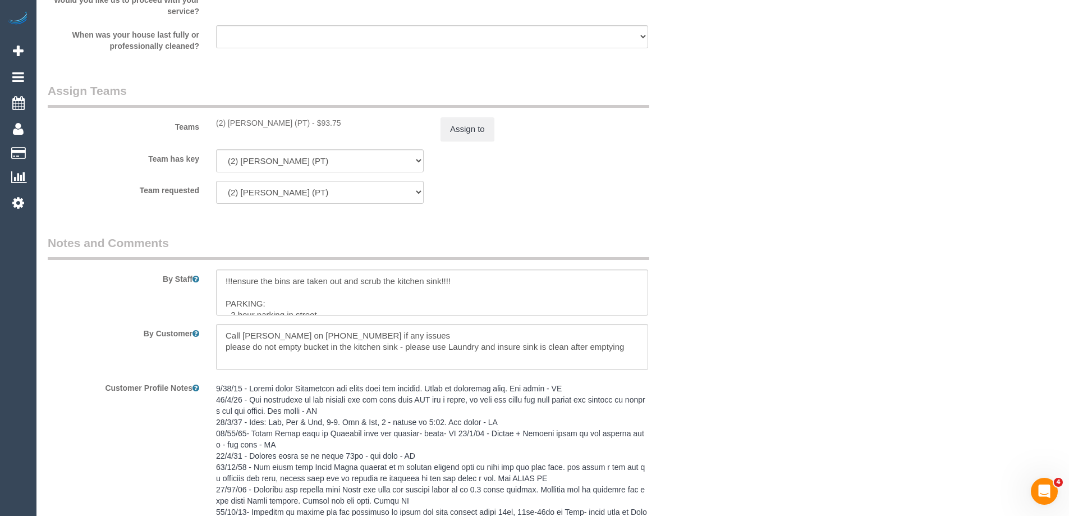
scroll to position [1570, 0]
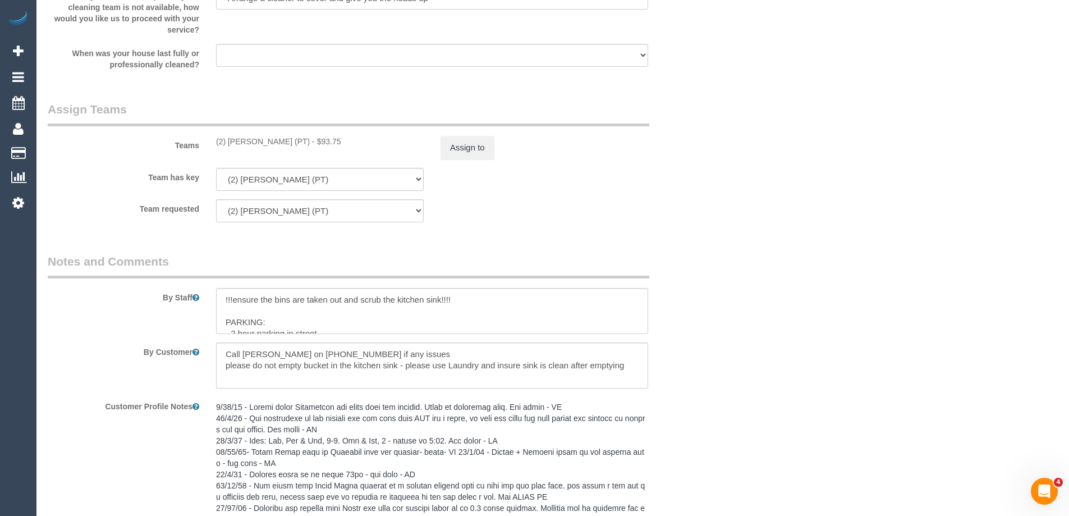
type textarea "U/A XXXX unavailable- emailed/not contacted"
drag, startPoint x: 298, startPoint y: 141, endPoint x: 229, endPoint y: 141, distance: 69.0
click at [229, 141] on div "(2) [PERSON_NAME] (PT) - $93.75" at bounding box center [320, 141] width 208 height 11
copy div "[PERSON_NAME] (PT)"
click at [489, 142] on button "Assign to" at bounding box center [467, 148] width 54 height 24
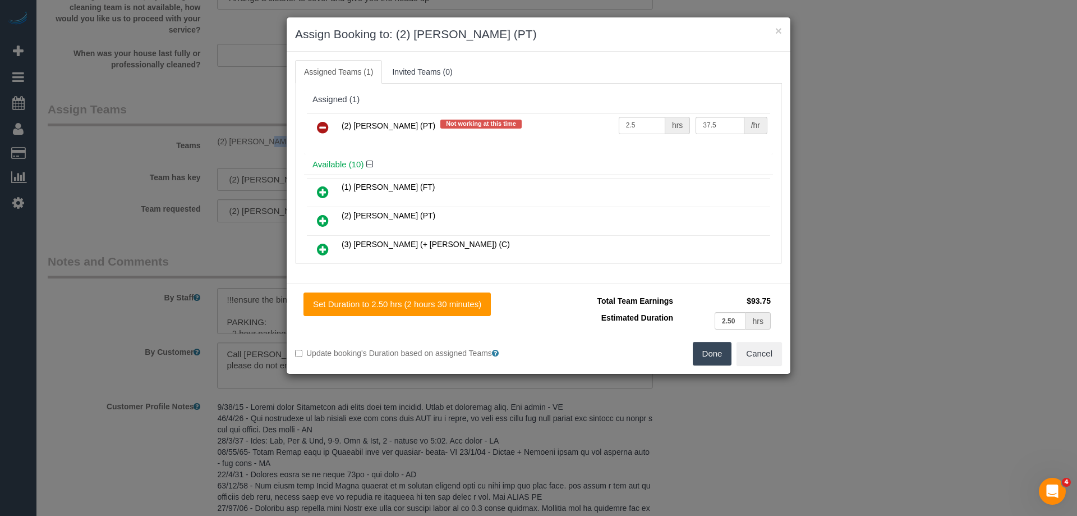
click at [321, 121] on icon at bounding box center [323, 127] width 12 height 13
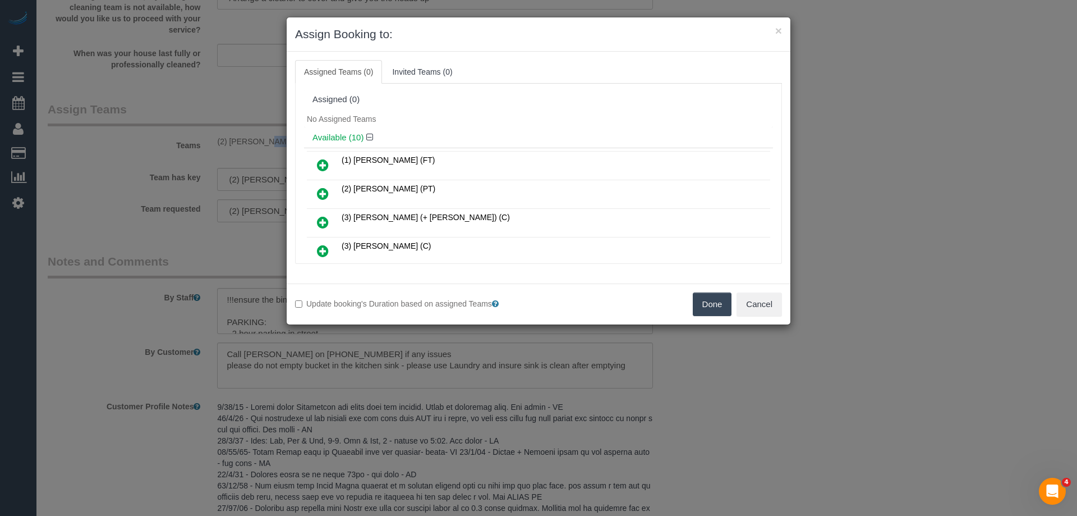
click at [729, 309] on button "Done" at bounding box center [712, 304] width 39 height 24
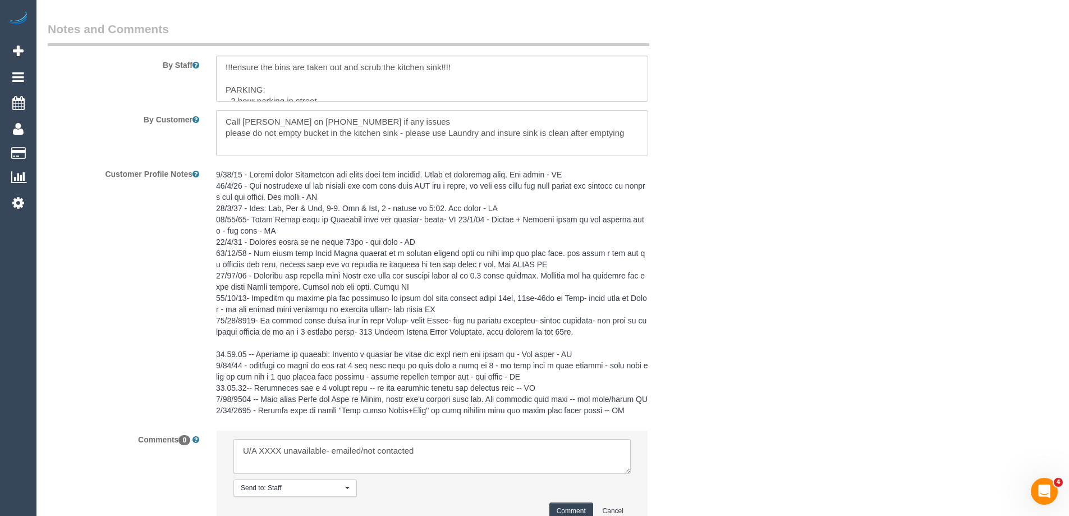
scroll to position [1896, 0]
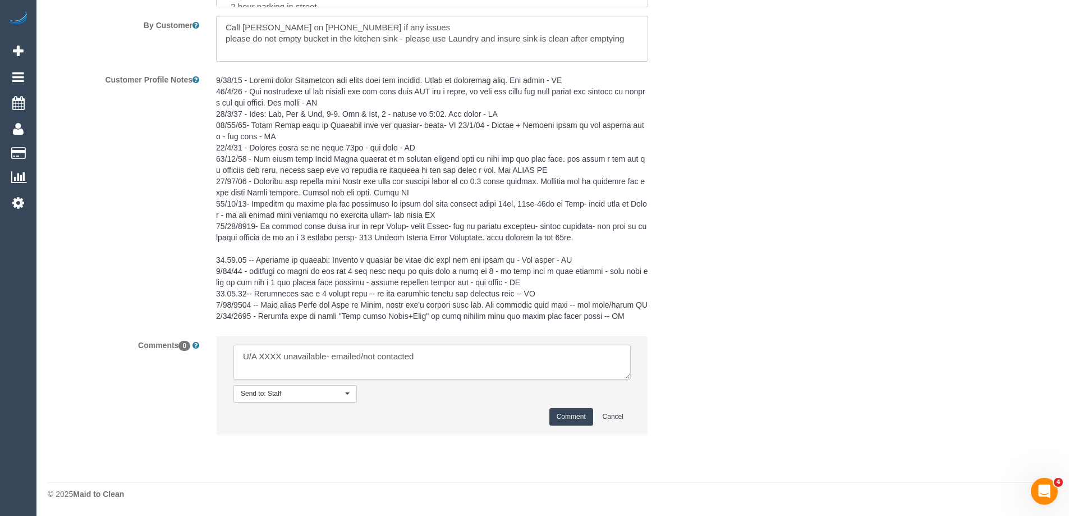
click at [268, 352] on textarea at bounding box center [431, 361] width 397 height 35
paste textarea "[PERSON_NAME] (PT)"
drag, startPoint x: 416, startPoint y: 355, endPoint x: 540, endPoint y: 358, distance: 124.6
click at [539, 357] on textarea at bounding box center [431, 361] width 397 height 35
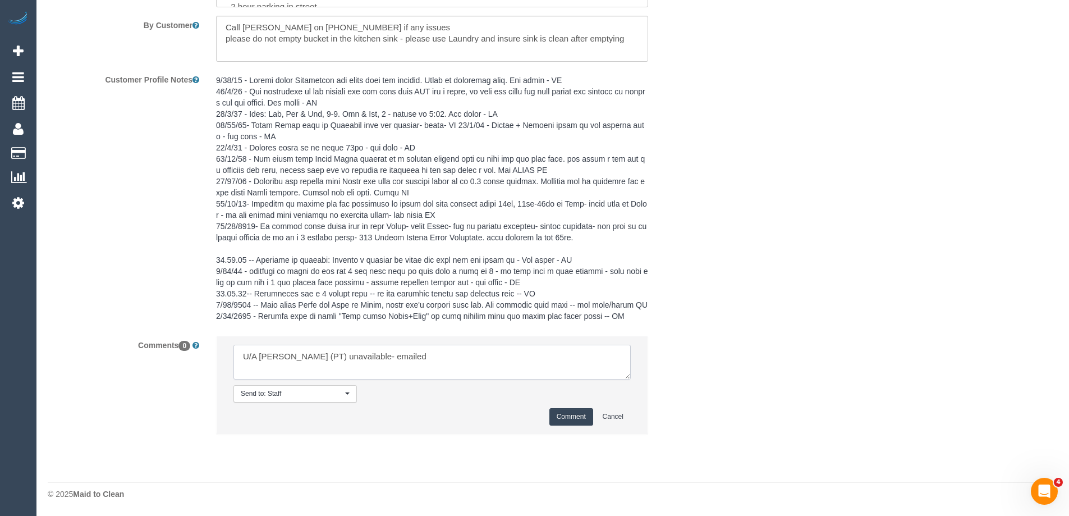
type textarea "U/A Reggy Cogulet (PT) unavailable- emailed"
click at [563, 413] on button "Comment" at bounding box center [571, 416] width 44 height 17
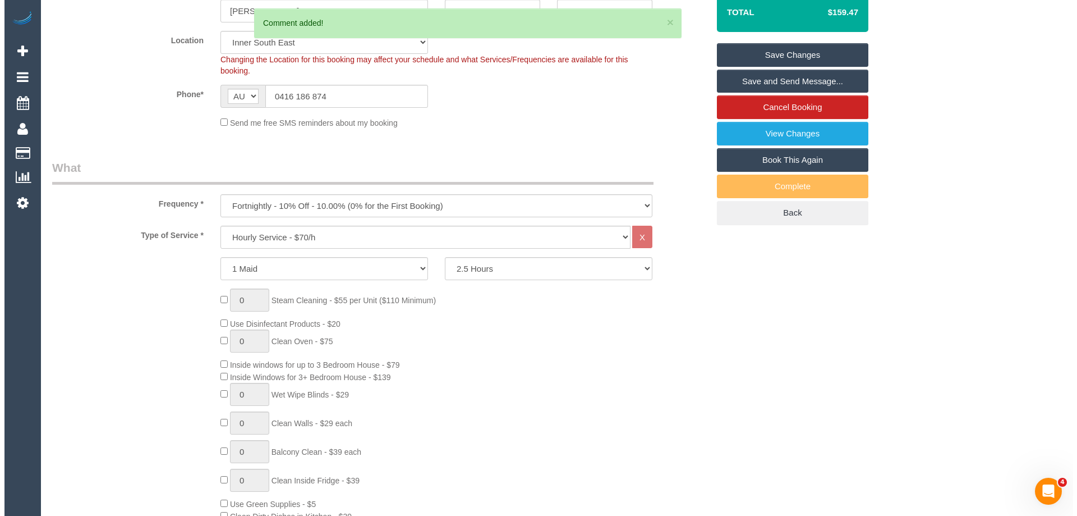
scroll to position [0, 0]
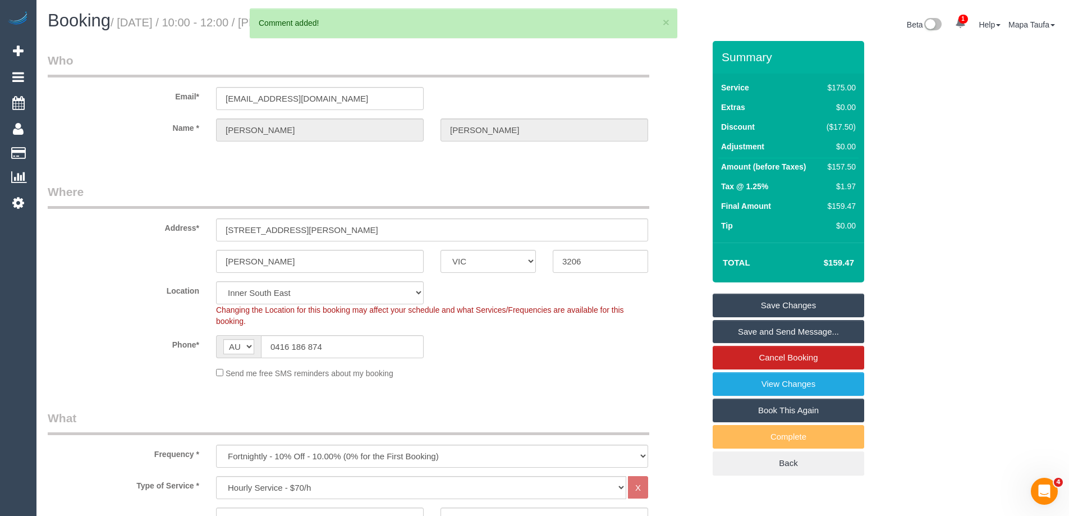
click at [775, 300] on link "Save Changes" at bounding box center [787, 305] width 151 height 24
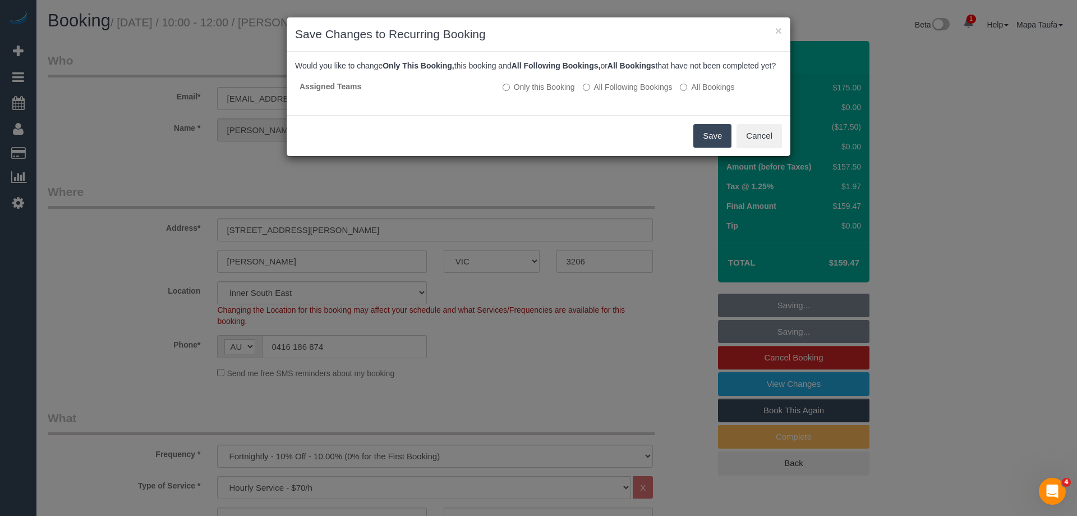
click at [706, 142] on button "Save" at bounding box center [712, 136] width 38 height 24
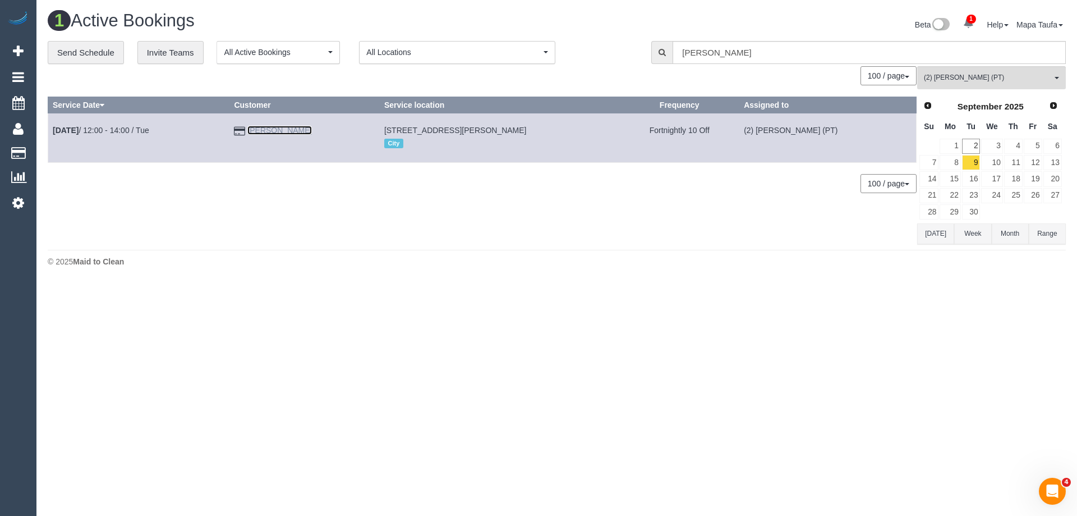
drag, startPoint x: 278, startPoint y: 122, endPoint x: 270, endPoint y: 130, distance: 11.1
click at [971, 166] on link "9" at bounding box center [971, 162] width 19 height 15
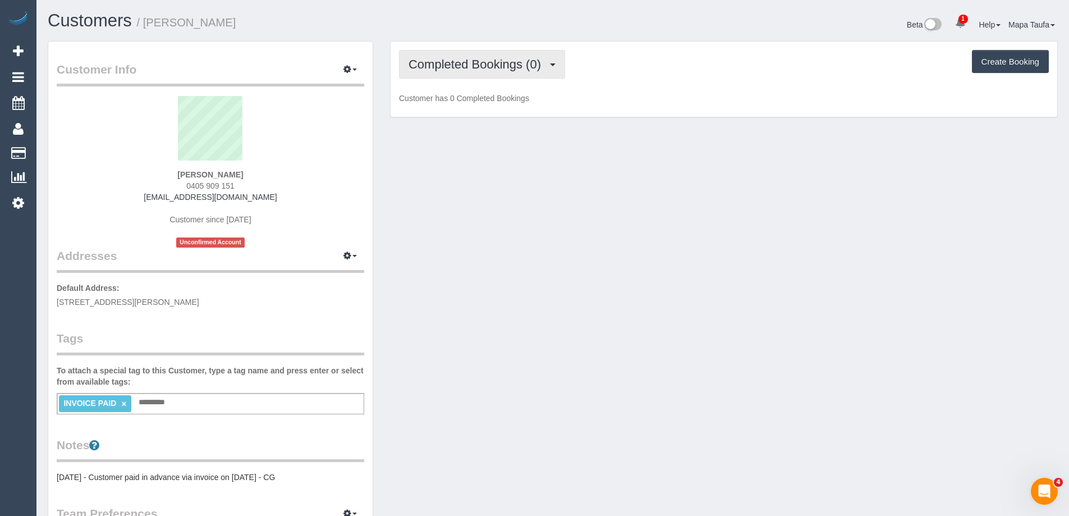
click at [479, 71] on button "Completed Bookings (0)" at bounding box center [482, 64] width 166 height 29
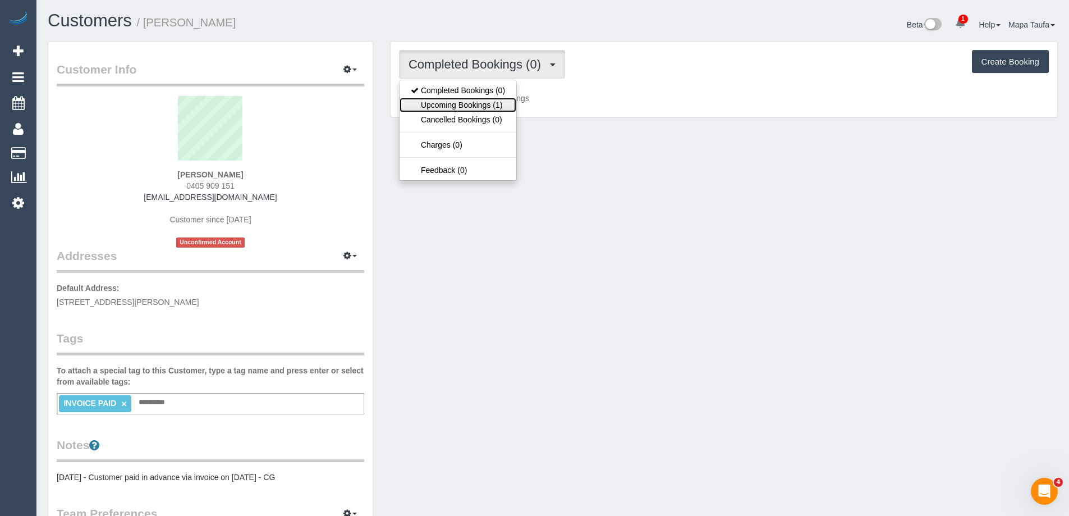
click at [482, 108] on link "Upcoming Bookings (1)" at bounding box center [457, 105] width 117 height 15
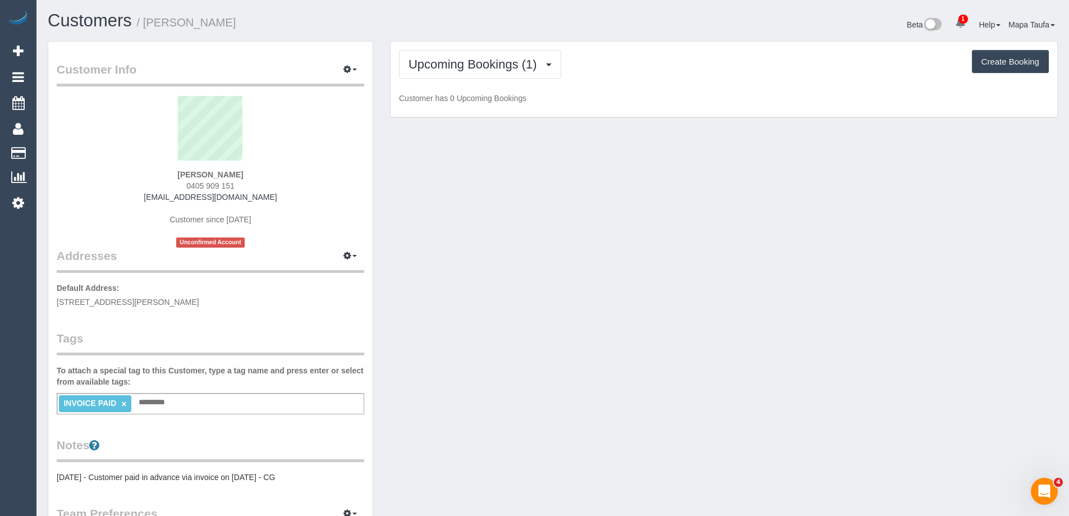
click at [644, 80] on div "Upcoming Bookings (1) Completed Bookings (0) Upcoming Bookings (1) Cancelled Bo…" at bounding box center [723, 80] width 666 height 76
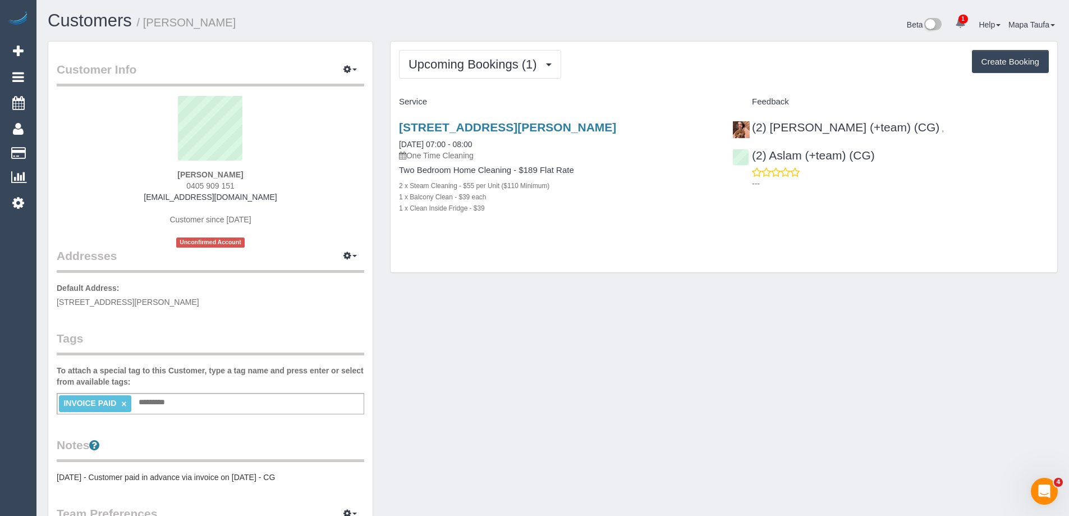
click at [706, 290] on div "Customer Info Edit Contact Info Send Message Email Preferences Special Sales Ta…" at bounding box center [552, 416] width 1027 height 751
click at [485, 121] on link "705/35 Plentry Road, Preston, VIC 3072" at bounding box center [507, 127] width 217 height 13
drag, startPoint x: 495, startPoint y: 68, endPoint x: 493, endPoint y: 88, distance: 20.3
click at [494, 67] on span "Upcoming Bookings (1)" at bounding box center [475, 64] width 134 height 14
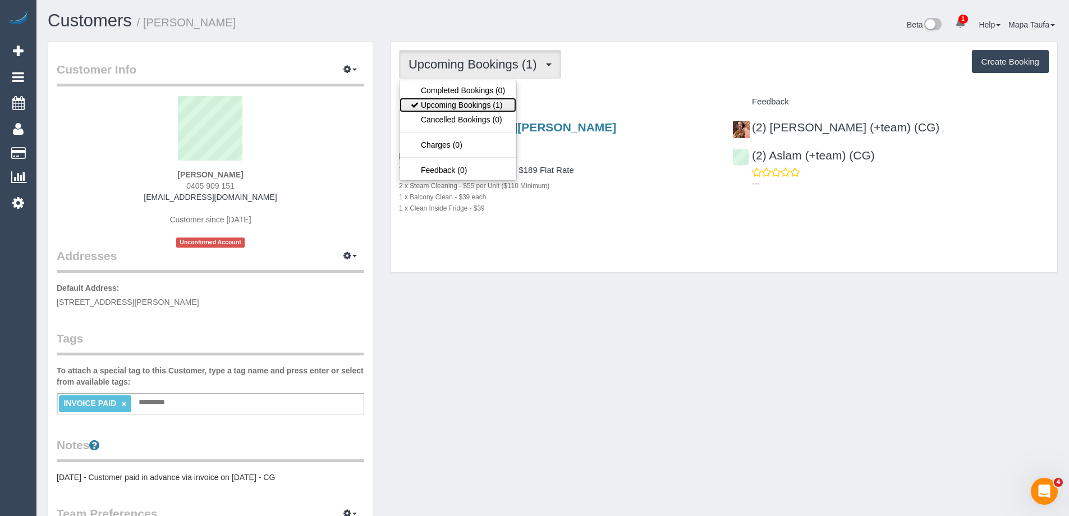
click at [486, 105] on link "Upcoming Bookings (1)" at bounding box center [457, 105] width 117 height 15
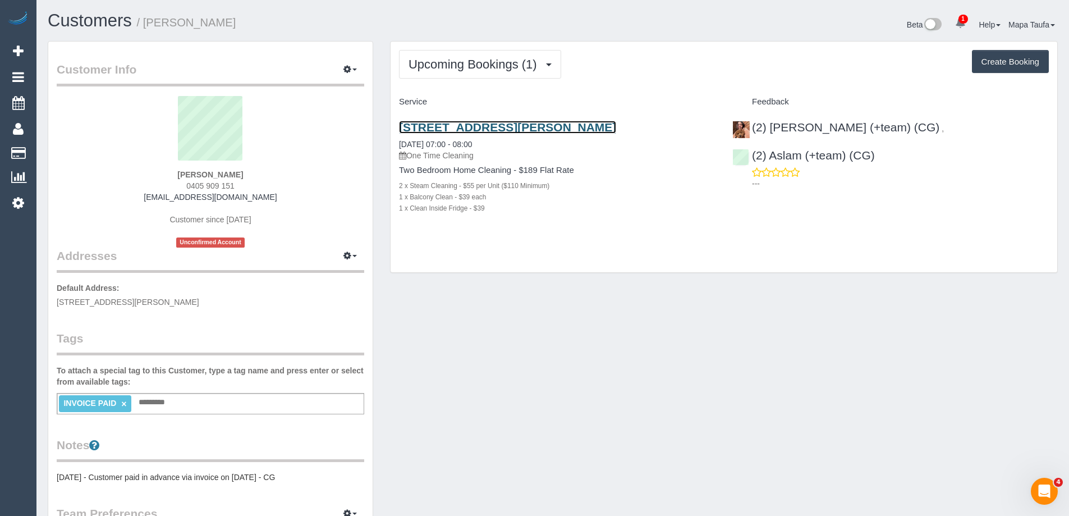
click at [459, 126] on link "705/35 Plentry Road, Preston, VIC 3072" at bounding box center [507, 127] width 217 height 13
drag, startPoint x: 769, startPoint y: 344, endPoint x: 766, endPoint y: 352, distance: 8.5
click at [769, 344] on div "Customer Info Edit Contact Info Send Message Email Preferences Special Sales Ta…" at bounding box center [552, 416] width 1027 height 751
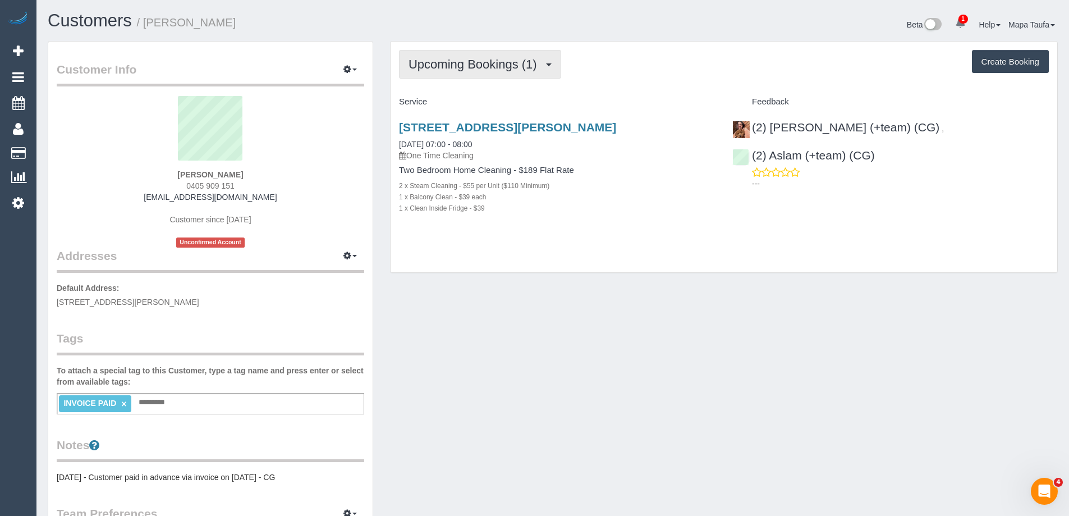
click at [476, 76] on button "Upcoming Bookings (1)" at bounding box center [480, 64] width 162 height 29
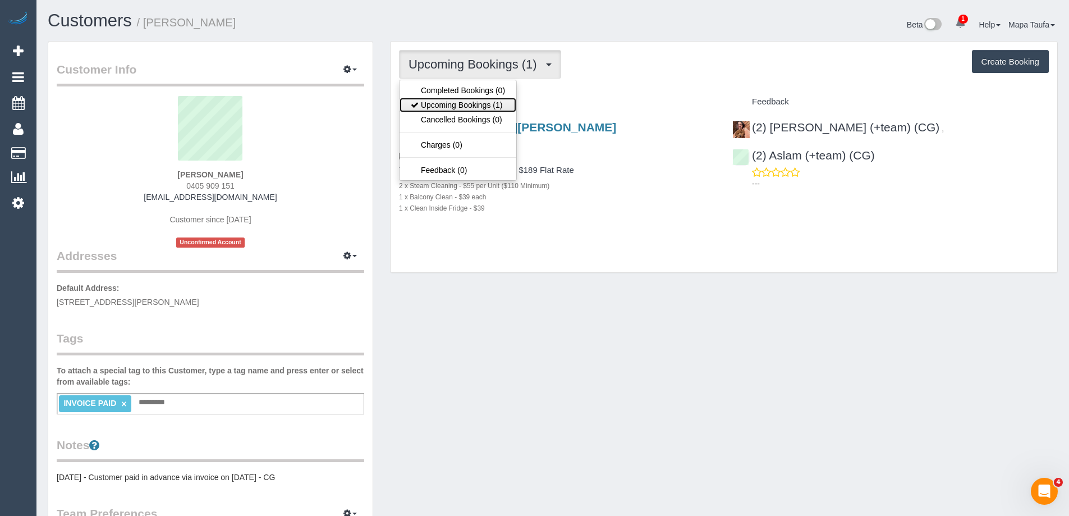
click at [469, 106] on link "Upcoming Bookings (1)" at bounding box center [457, 105] width 117 height 15
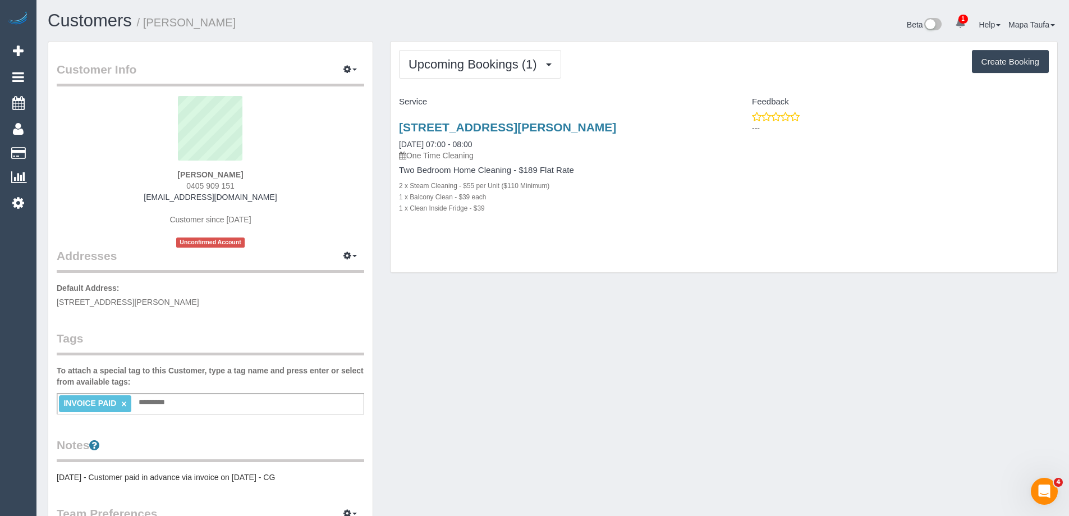
click at [724, 362] on div "Customer Info Edit Contact Info Send Message Email Preferences Special Sales Ta…" at bounding box center [552, 416] width 1027 height 751
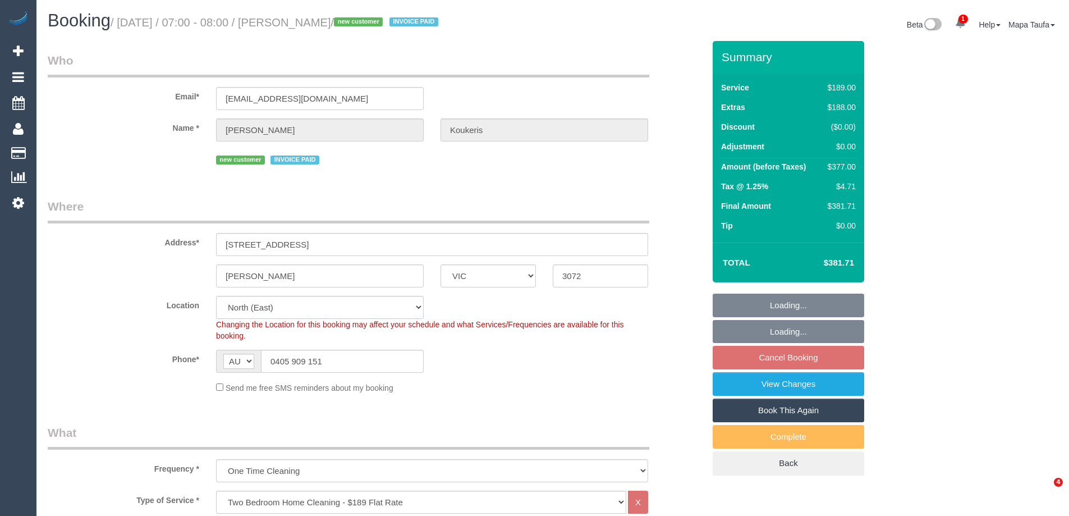
select select "VIC"
select select "number:28"
select select "number:14"
select select "number:19"
select select "spot1"
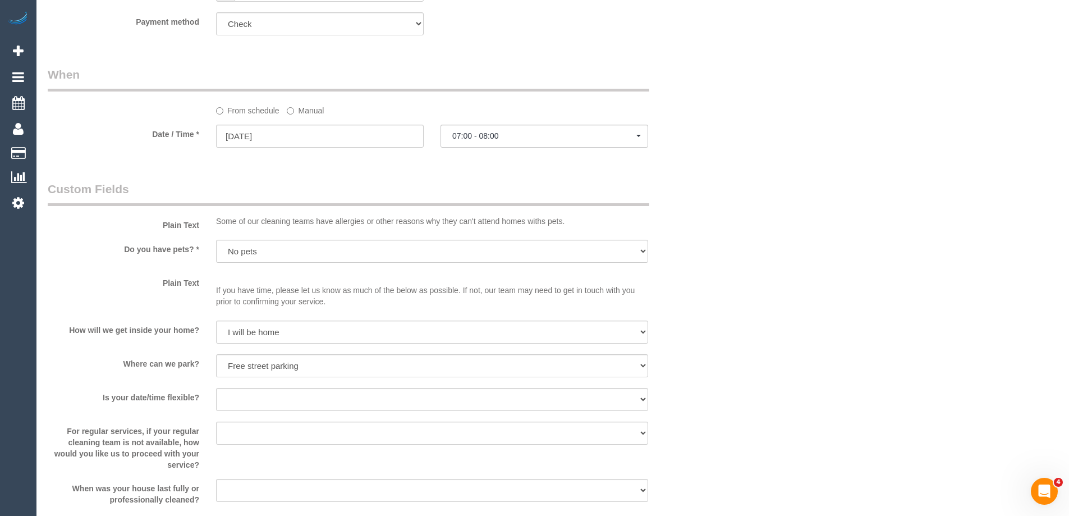
scroll to position [1178, 0]
click at [334, 141] on input "[DATE]" at bounding box center [320, 138] width 208 height 23
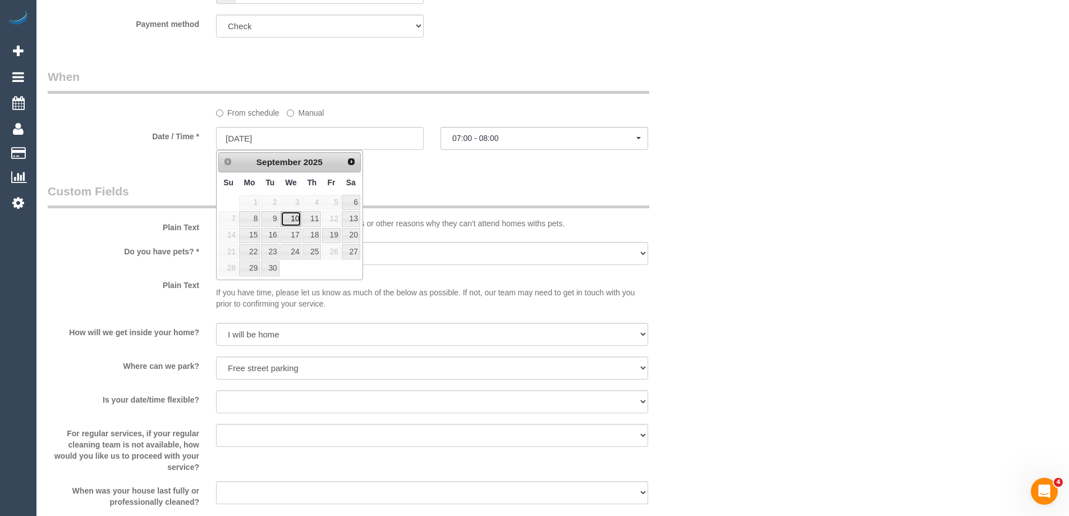
click at [291, 218] on link "10" at bounding box center [291, 218] width 21 height 15
type input "[DATE]"
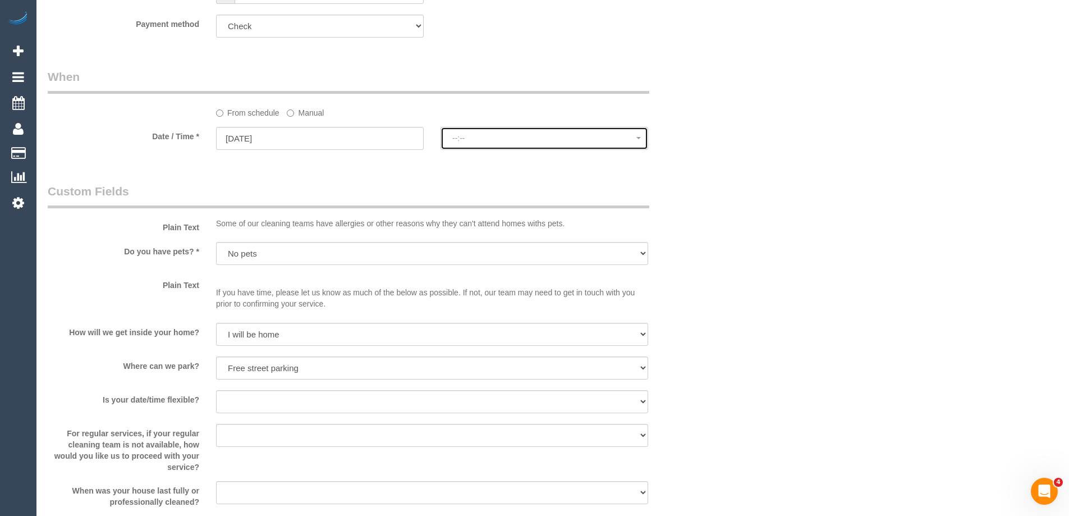
click at [494, 141] on button "--:--" at bounding box center [544, 138] width 208 height 23
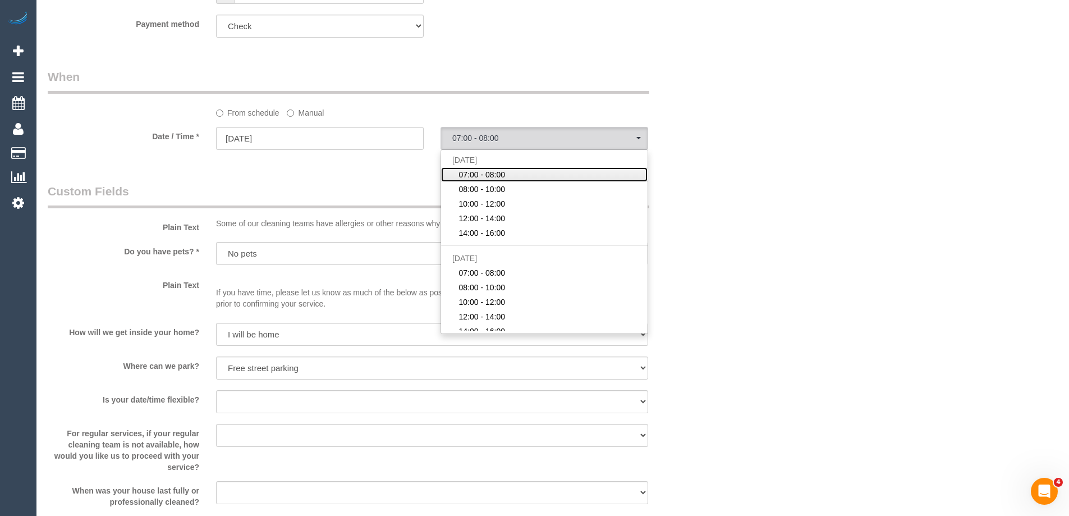
click at [480, 173] on span "07:00 - 08:00" at bounding box center [481, 174] width 47 height 11
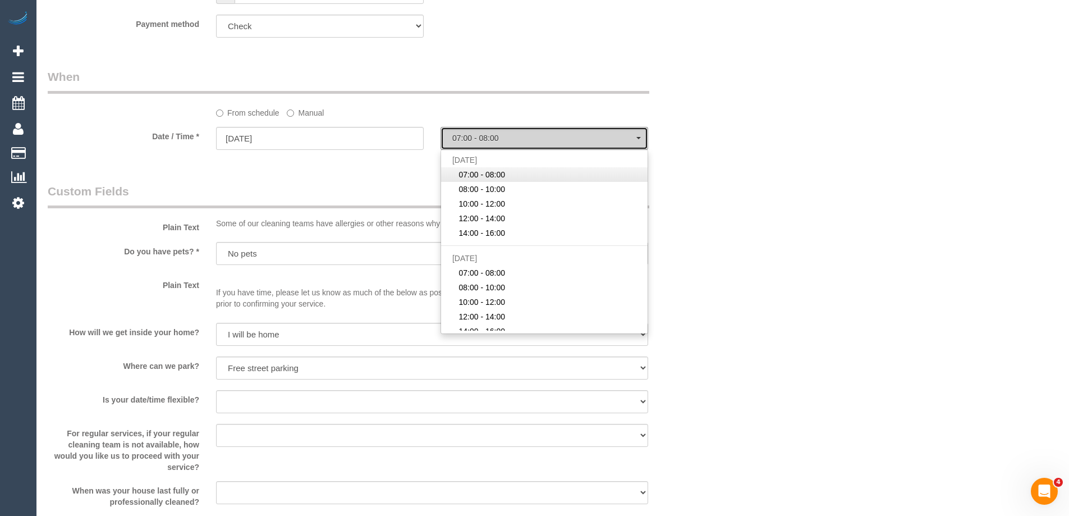
select select "spot10"
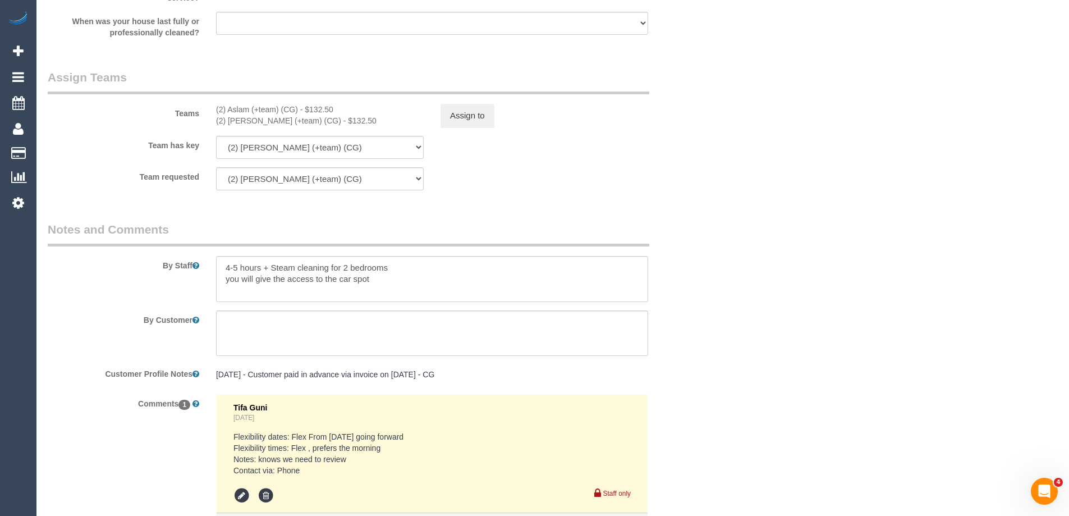
scroll to position [1778, 0]
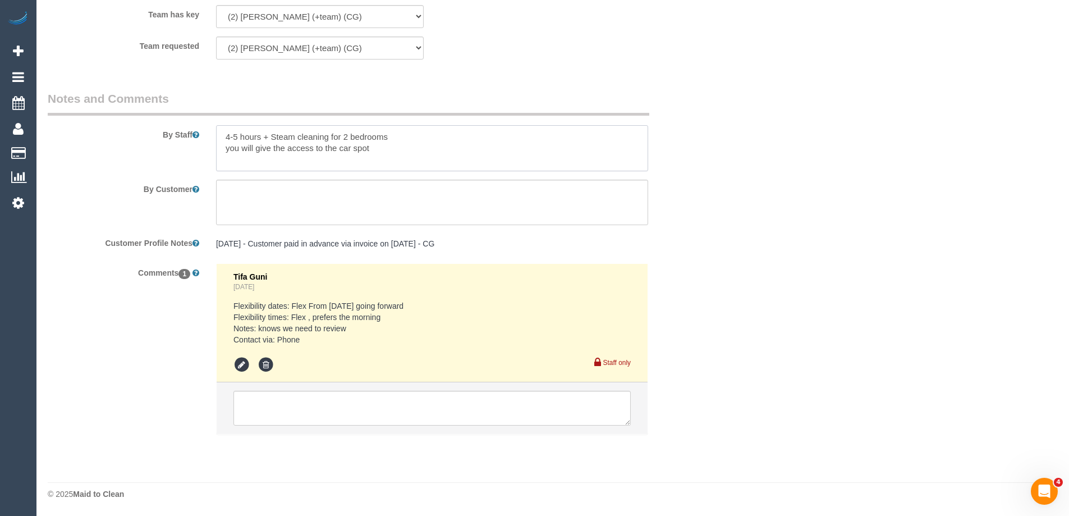
click at [426, 141] on textarea at bounding box center [432, 148] width 432 height 46
click at [383, 150] on textarea at bounding box center [432, 148] width 432 height 46
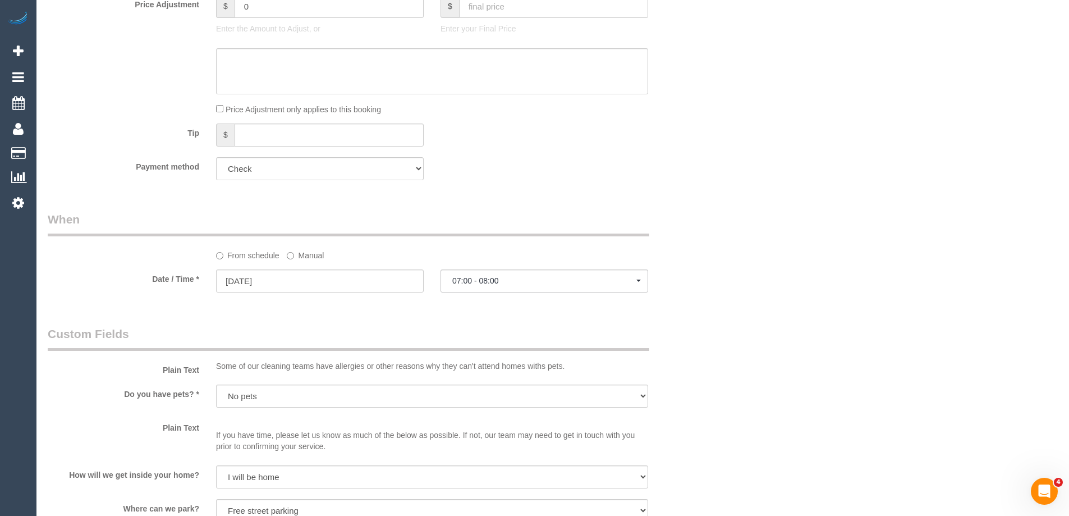
scroll to position [936, 0]
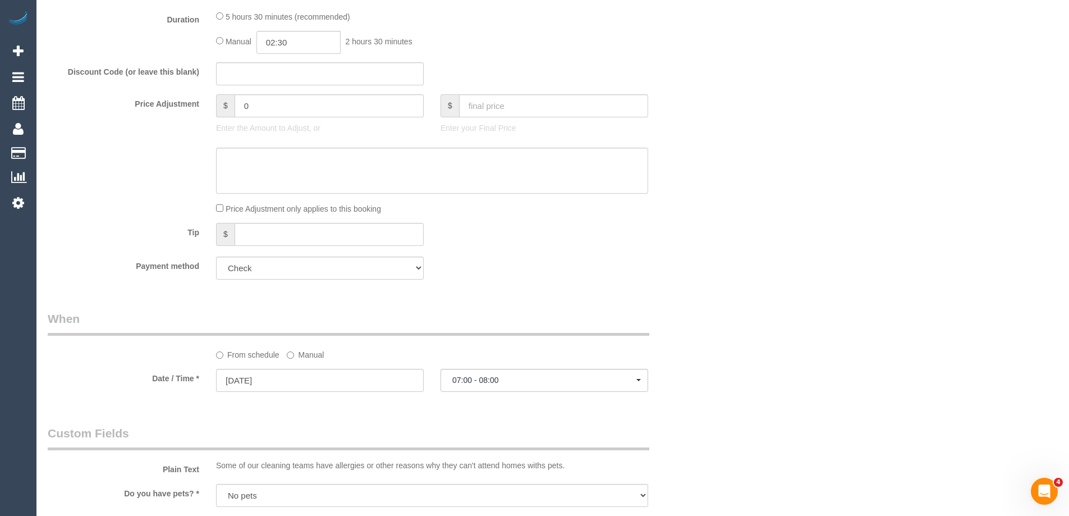
type textarea "4-5 hours + Steam cleaning for 2 bedrooms you will give the access to the car s…"
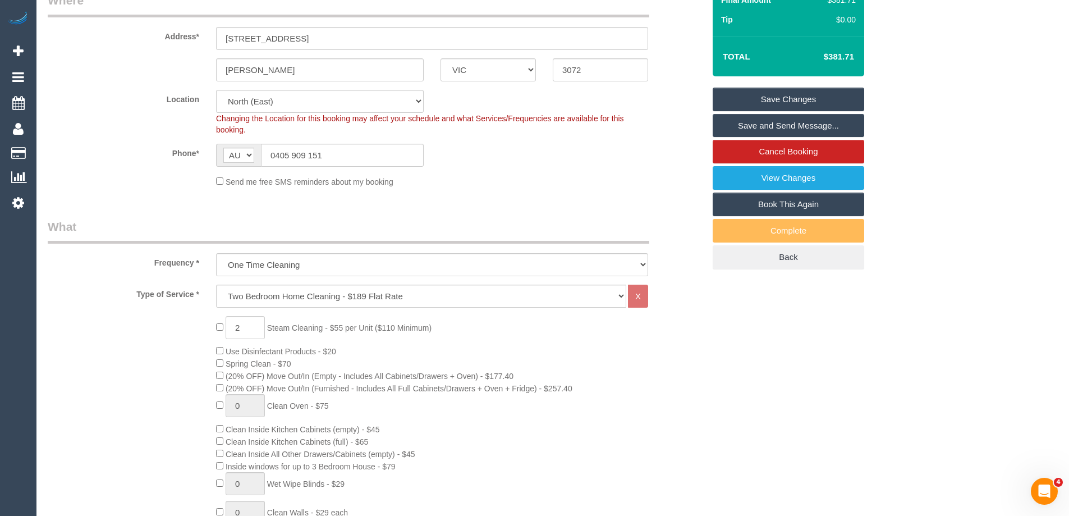
scroll to position [196, 0]
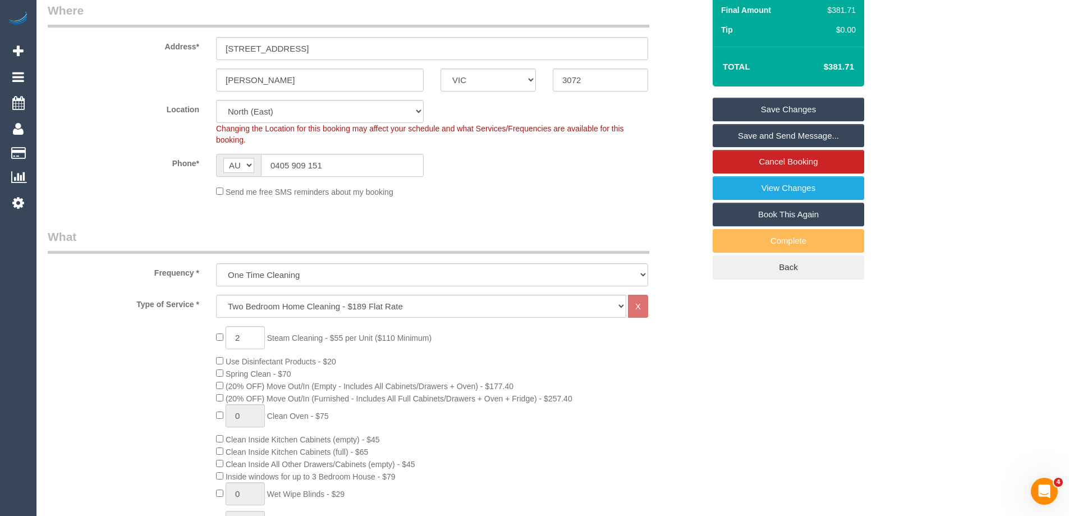
click at [758, 106] on link "Save Changes" at bounding box center [787, 110] width 151 height 24
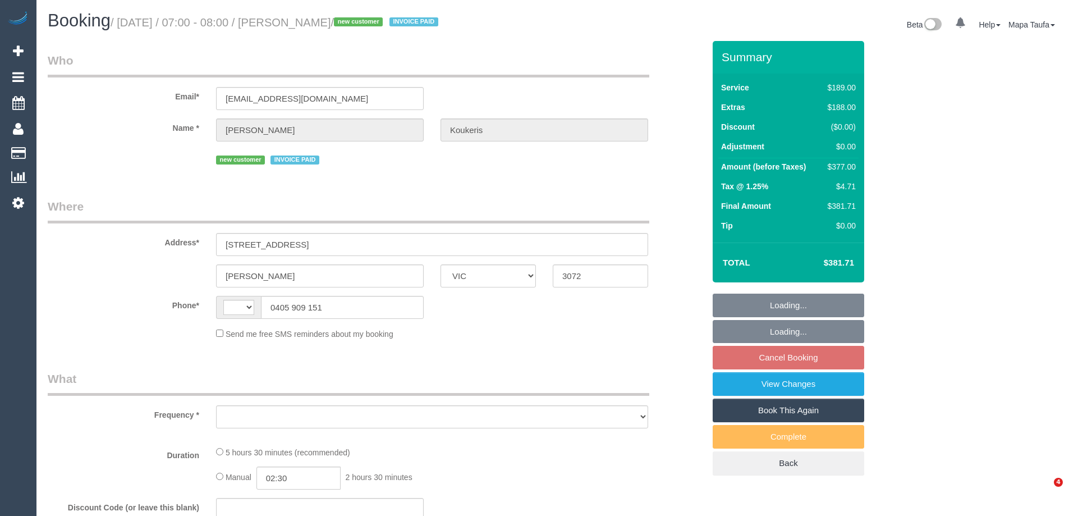
select select "VIC"
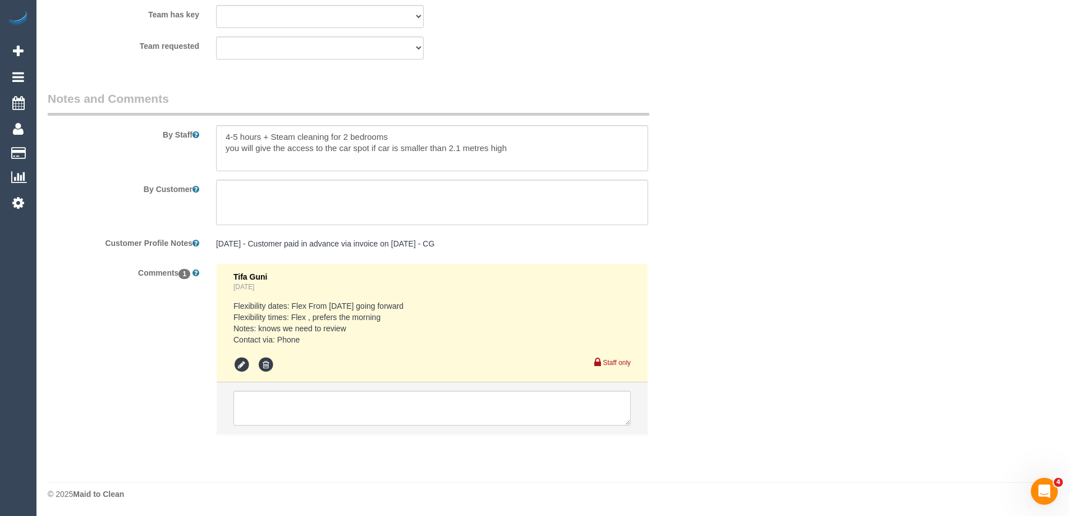
select select "string:AU"
select select "object:1438"
select select "spot1"
select select "number:28"
select select "number:14"
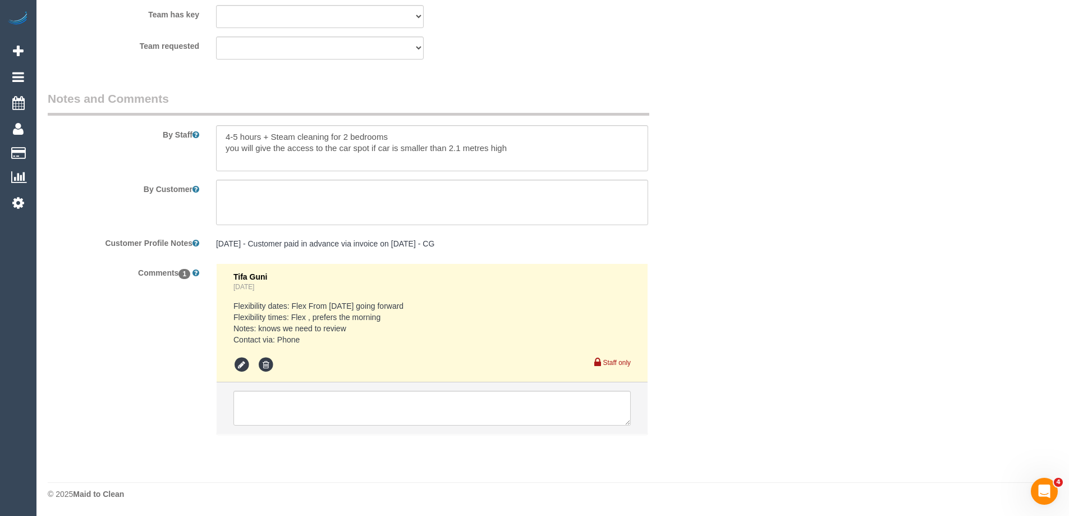
select select "number:19"
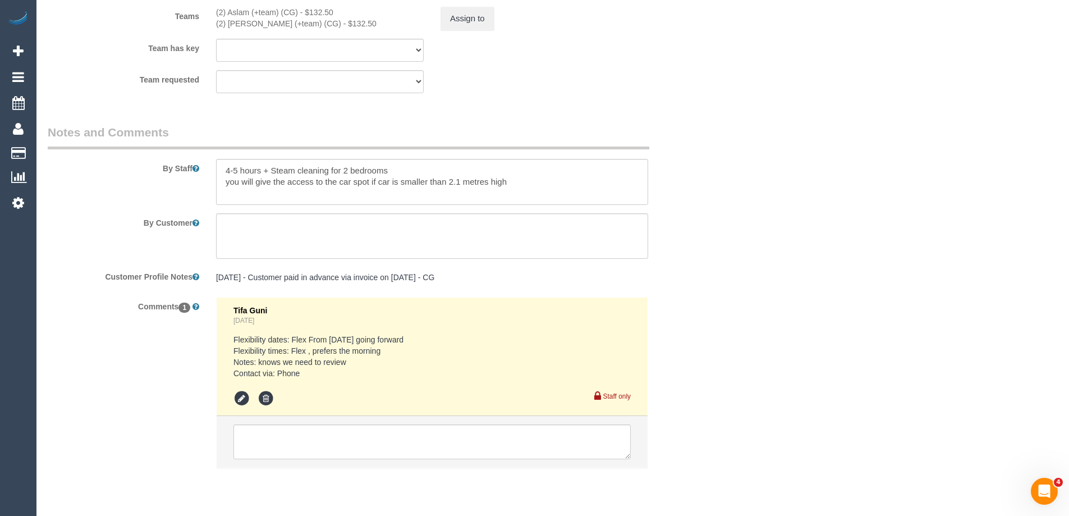
scroll to position [1778, 0]
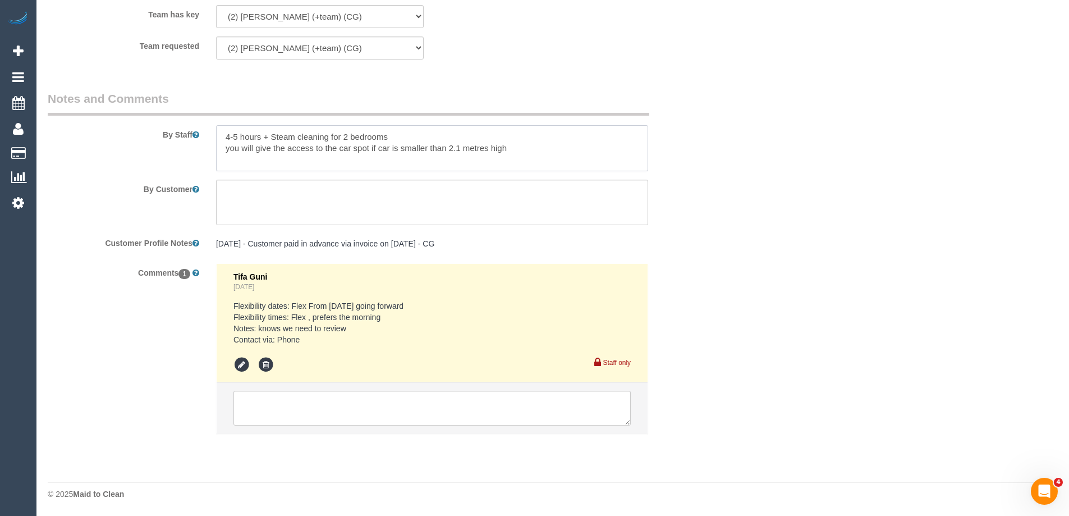
click at [505, 149] on textarea at bounding box center [432, 148] width 432 height 46
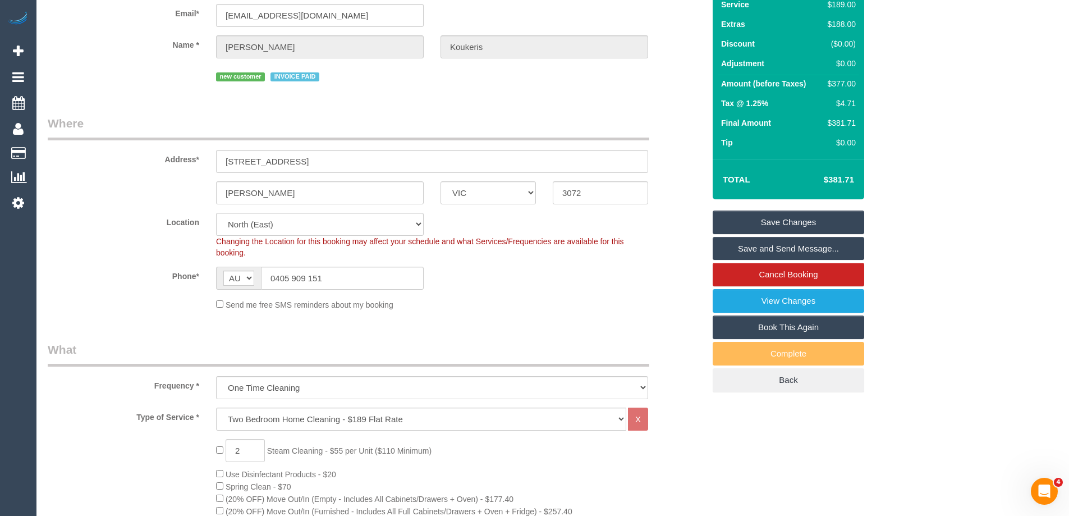
scroll to position [0, 0]
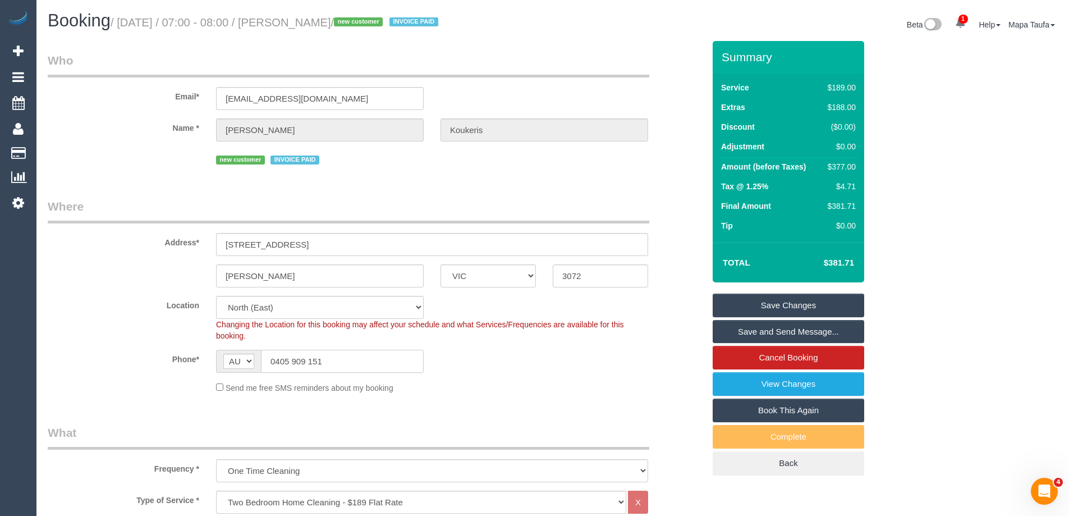
click at [318, 362] on input "0405 909 151" at bounding box center [342, 361] width 163 height 23
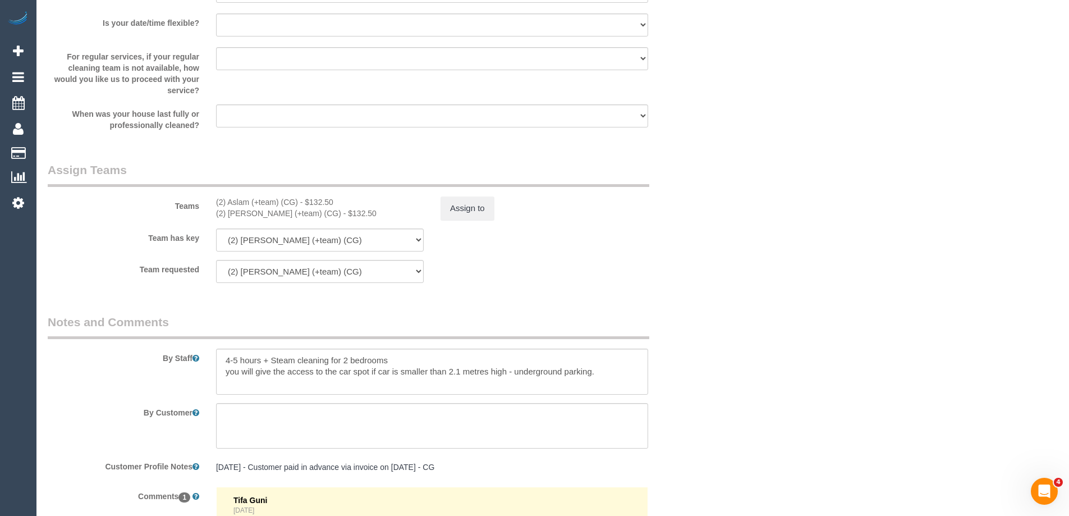
scroll to position [1557, 0]
click at [415, 361] on textarea at bounding box center [432, 369] width 432 height 46
paste textarea "0405 909 151"
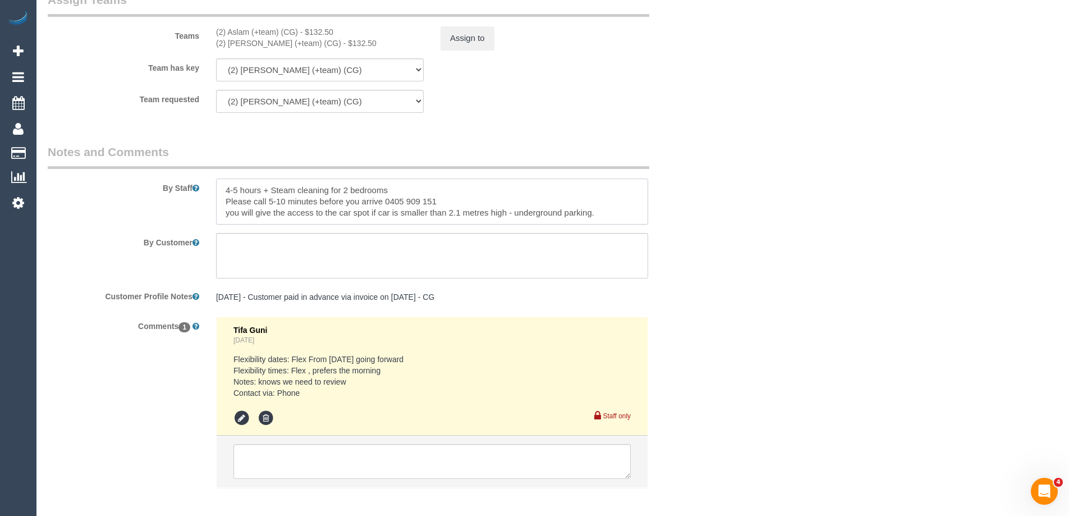
scroll to position [1725, 0]
type textarea "4-5 hours + Steam cleaning for 2 bedrooms Please call 5-10 minutes before you a…"
drag, startPoint x: 294, startPoint y: 30, endPoint x: 228, endPoint y: 29, distance: 65.6
click at [228, 28] on div "(2) Aslam (+team) (CG) - $132.50" at bounding box center [320, 31] width 208 height 11
copy div "Aslam (+team) (CG)"
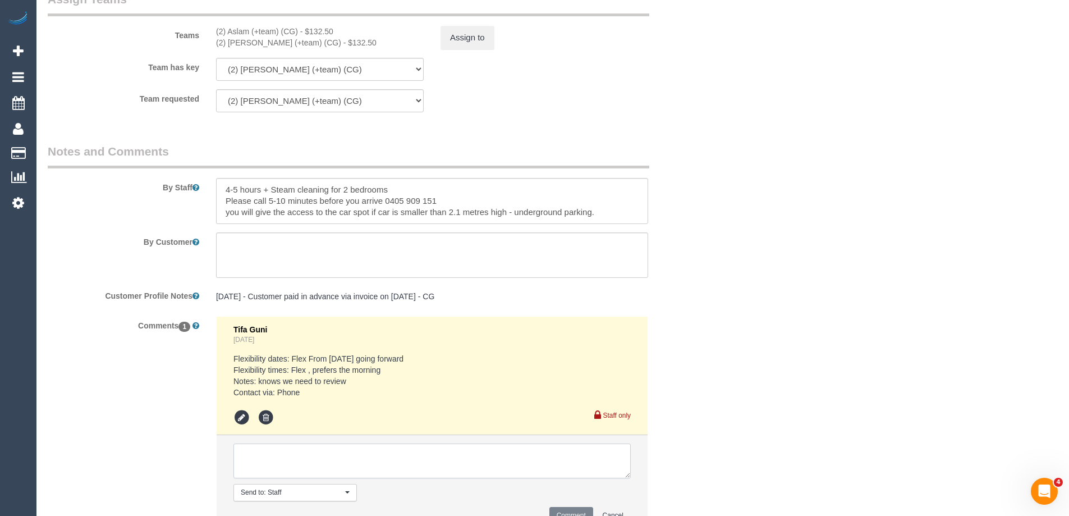
click at [284, 468] on textarea at bounding box center [431, 460] width 397 height 35
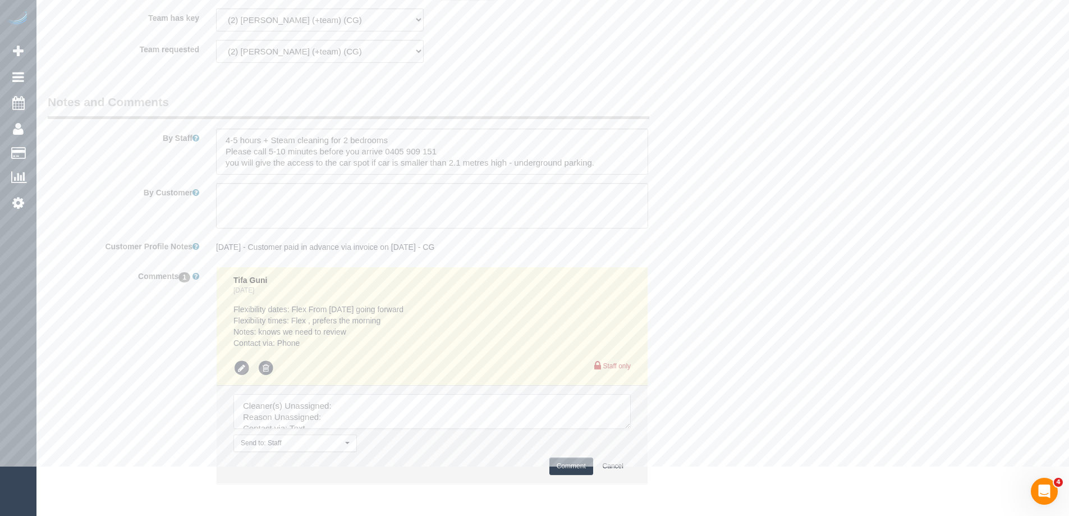
scroll to position [1824, 0]
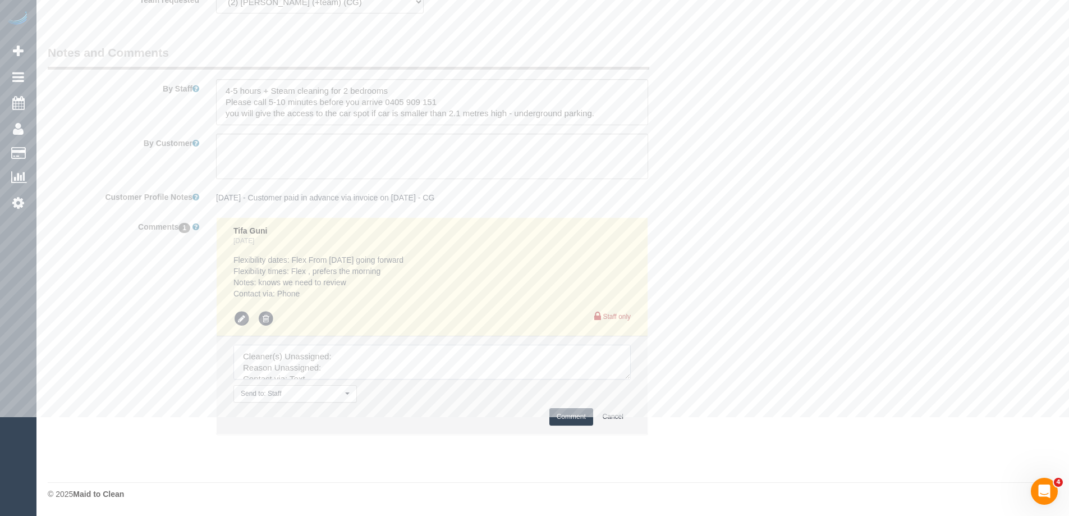
drag, startPoint x: 629, startPoint y: 380, endPoint x: 666, endPoint y: 457, distance: 86.1
click at [631, 379] on textarea at bounding box center [431, 361] width 397 height 35
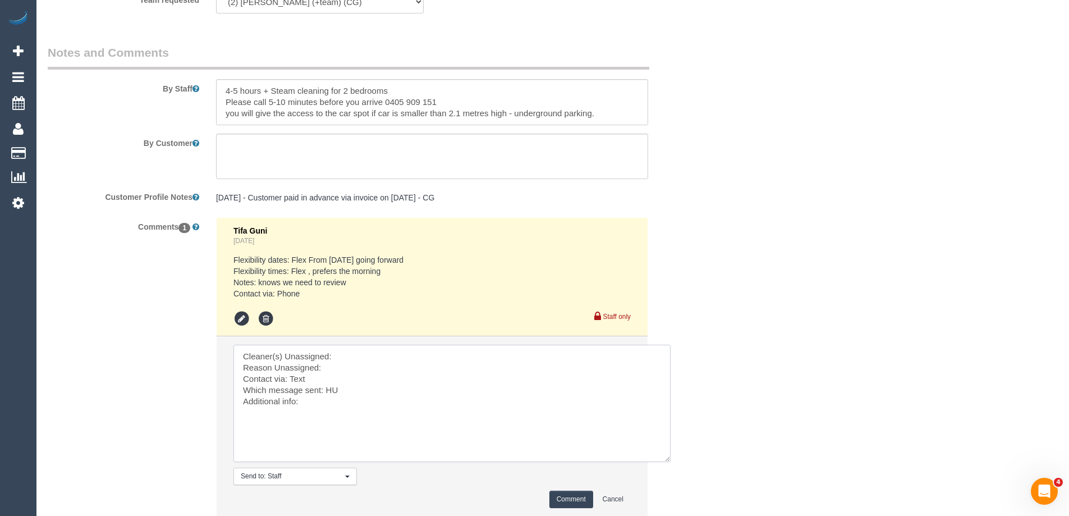
click at [401, 355] on textarea at bounding box center [451, 402] width 437 height 117
paste textarea "Aslam (+team) (CG)"
click at [334, 366] on textarea at bounding box center [451, 402] width 437 height 117
click at [301, 383] on textarea at bounding box center [451, 402] width 437 height 117
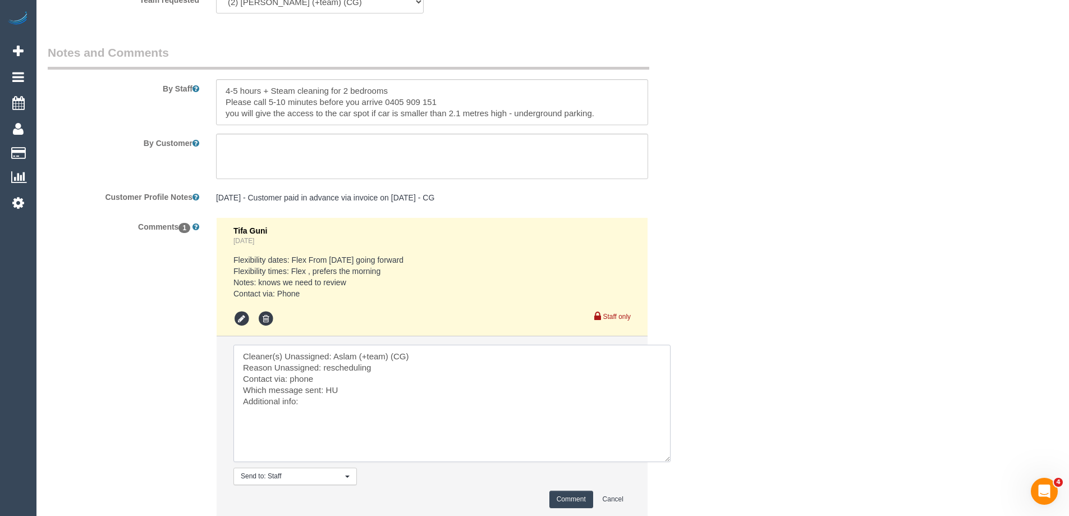
click at [330, 390] on textarea at bounding box center [451, 402] width 437 height 117
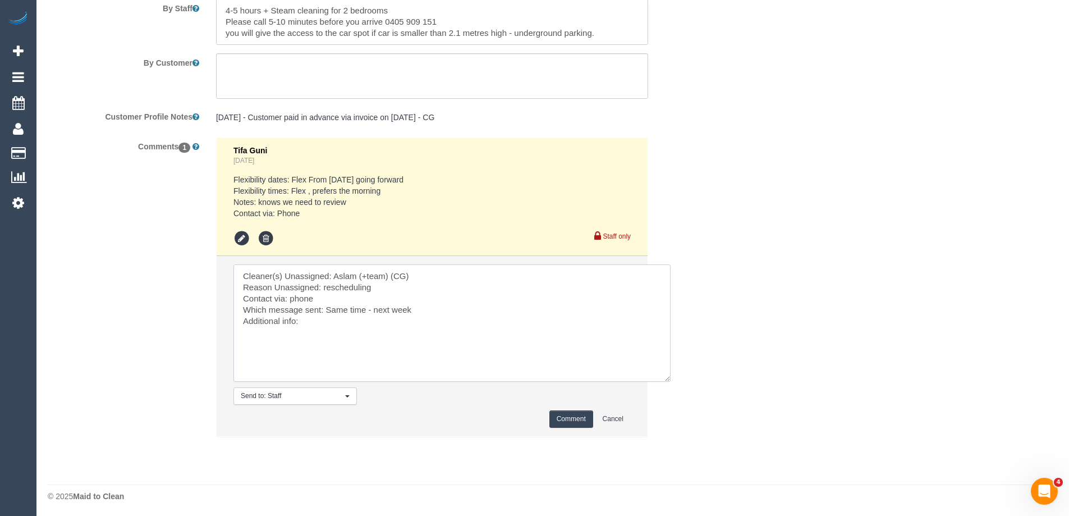
scroll to position [1906, 0]
type textarea "Cleaner(s) Unassigned: Aslam (+team) (CG) Reason Unassigned: rescheduling Conta…"
drag, startPoint x: 567, startPoint y: 419, endPoint x: 563, endPoint y: 426, distance: 8.3
click at [568, 419] on button "Comment" at bounding box center [571, 416] width 44 height 17
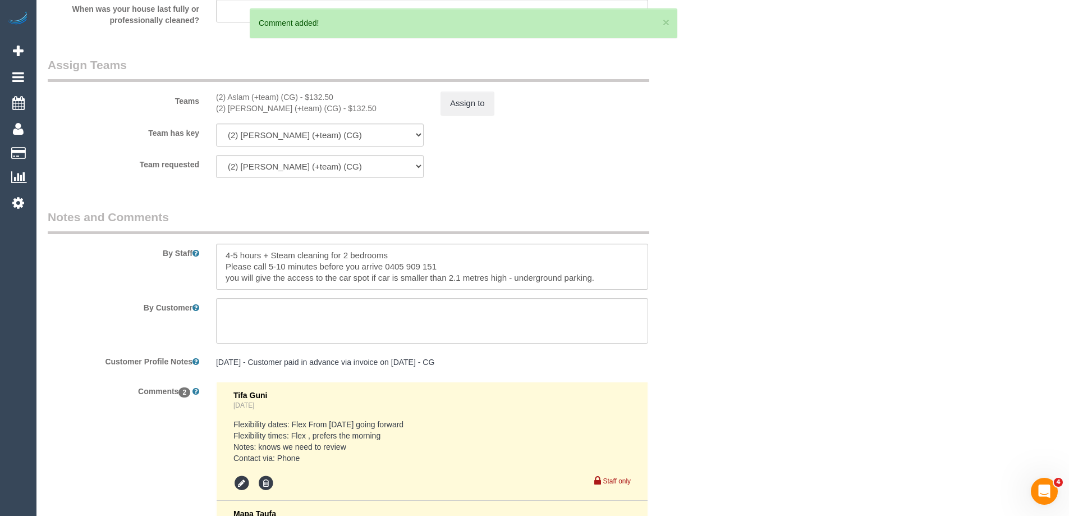
scroll to position [1594, 0]
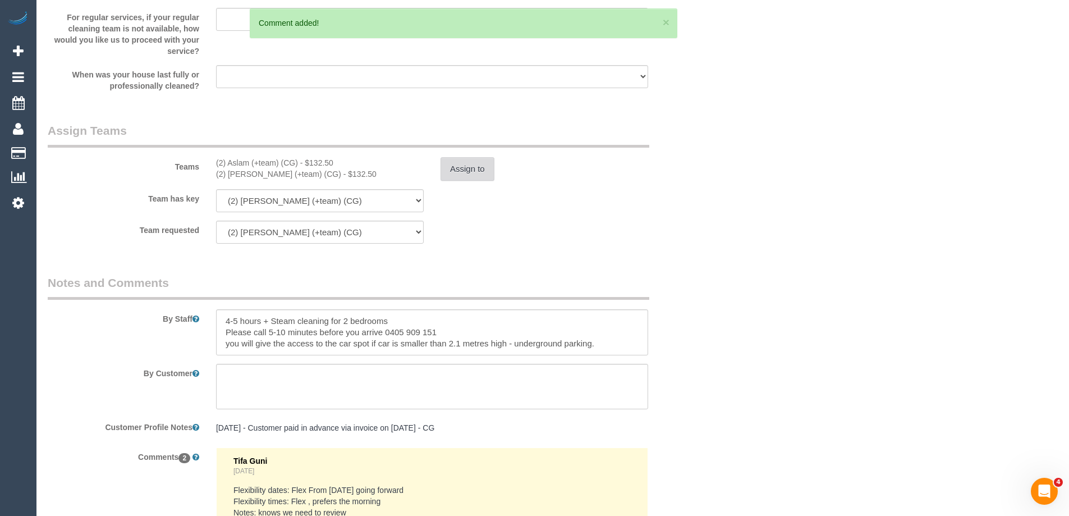
click at [493, 178] on div "Assign to" at bounding box center [544, 169] width 224 height 24
click at [481, 174] on button "Assign to" at bounding box center [467, 169] width 54 height 24
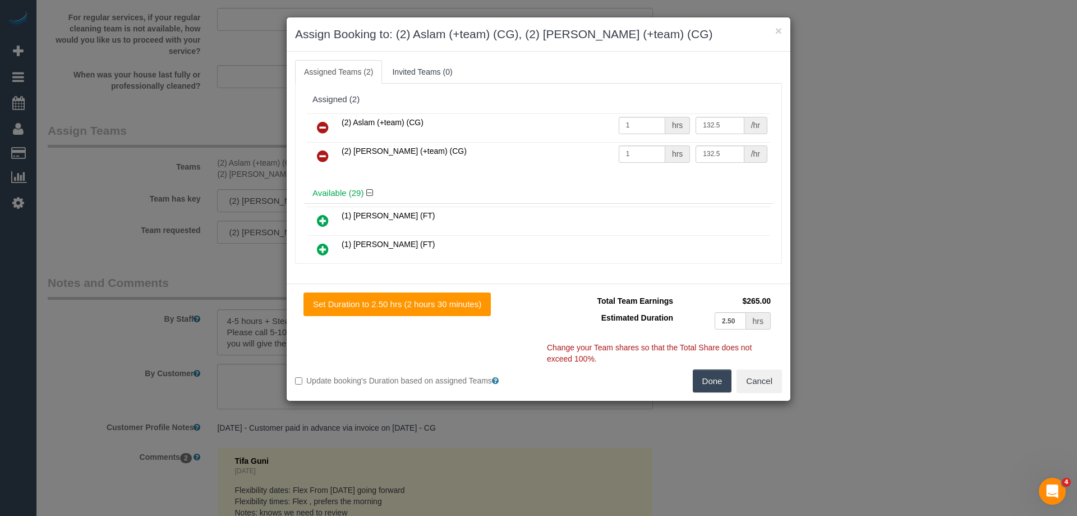
click at [319, 124] on icon at bounding box center [323, 127] width 12 height 13
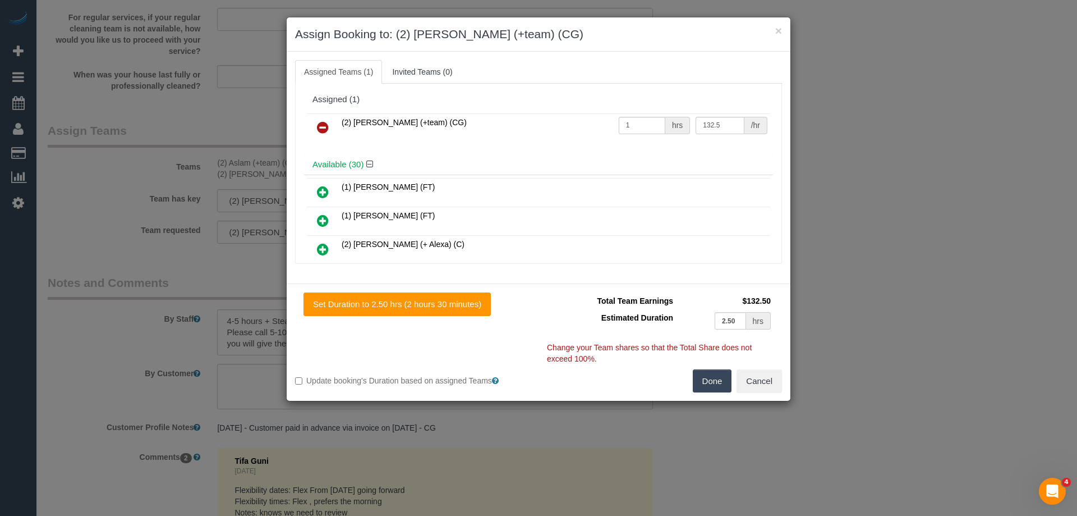
click at [319, 124] on icon at bounding box center [323, 127] width 12 height 13
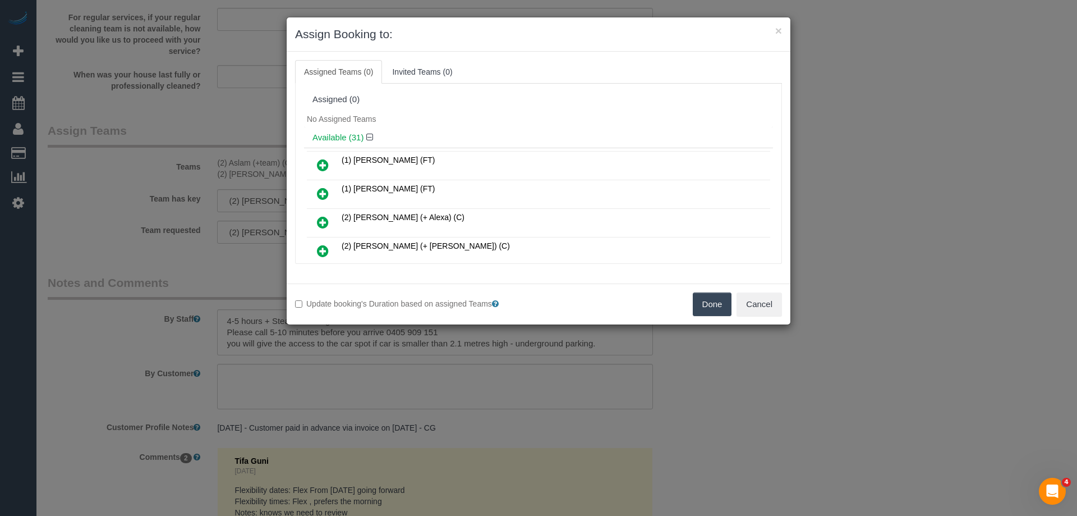
click at [711, 306] on button "Done" at bounding box center [712, 304] width 39 height 24
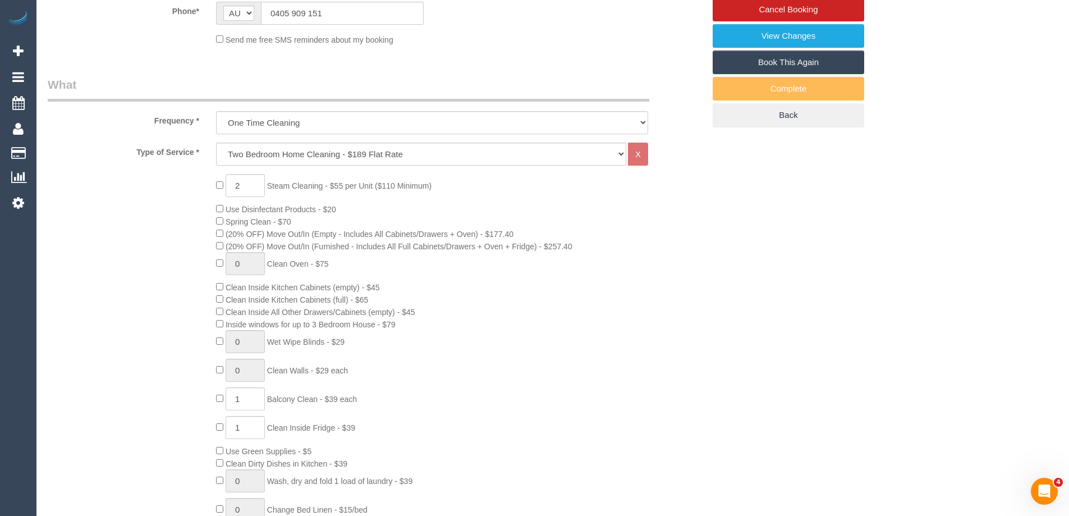
scroll to position [81, 0]
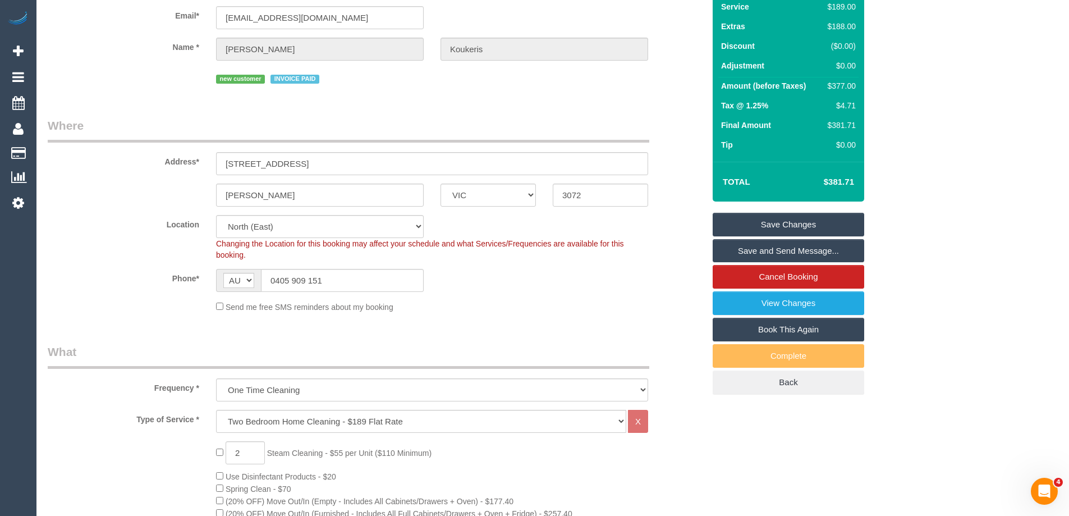
click at [811, 217] on link "Save Changes" at bounding box center [787, 225] width 151 height 24
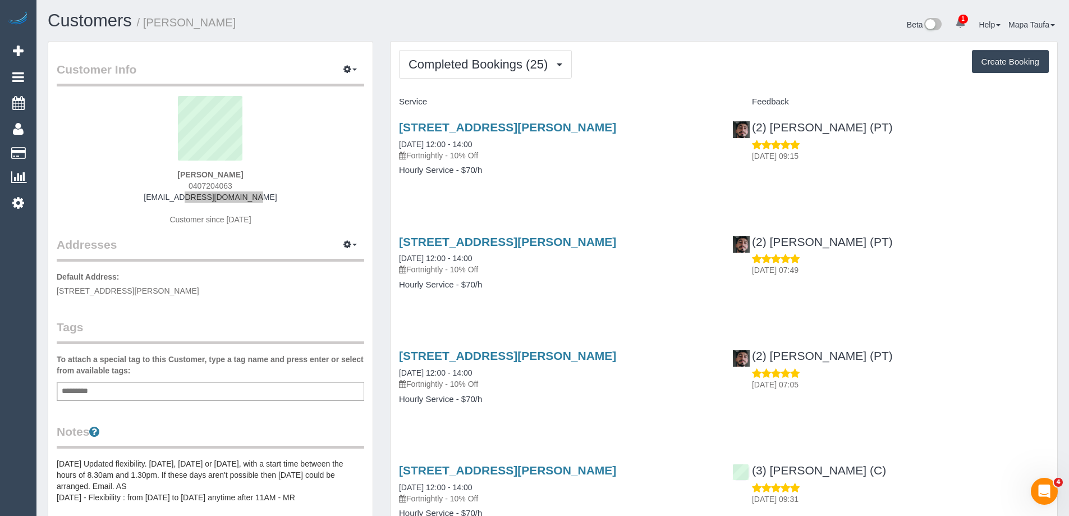
drag, startPoint x: 260, startPoint y: 191, endPoint x: 176, endPoint y: 196, distance: 84.3
click at [176, 196] on div "[PERSON_NAME] 0407204063 [EMAIL_ADDRESS][DOMAIN_NAME] Customer since [DATE]" at bounding box center [210, 166] width 307 height 140
click at [247, 197] on div "[PERSON_NAME] 0407204063 [EMAIL_ADDRESS][DOMAIN_NAME] Customer since [DATE]" at bounding box center [210, 166] width 307 height 140
drag, startPoint x: 254, startPoint y: 198, endPoint x: 176, endPoint y: 197, distance: 77.4
click at [176, 197] on div "[PERSON_NAME] 0407204063 [EMAIL_ADDRESS][DOMAIN_NAME] Customer since [DATE]" at bounding box center [210, 166] width 307 height 140
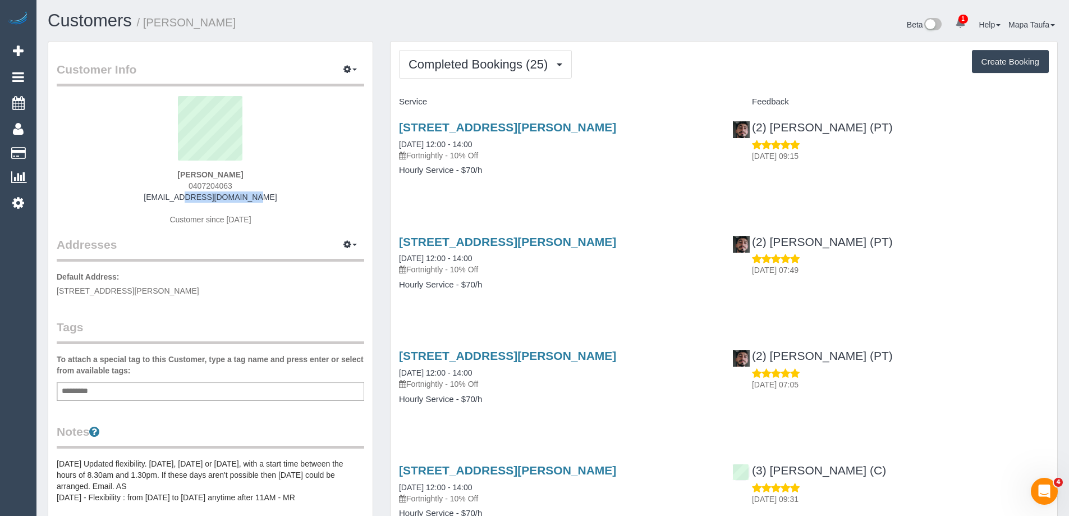
copy link "[EMAIL_ADDRESS][DOMAIN_NAME]"
click at [475, 76] on button "Completed Bookings (25)" at bounding box center [485, 64] width 173 height 29
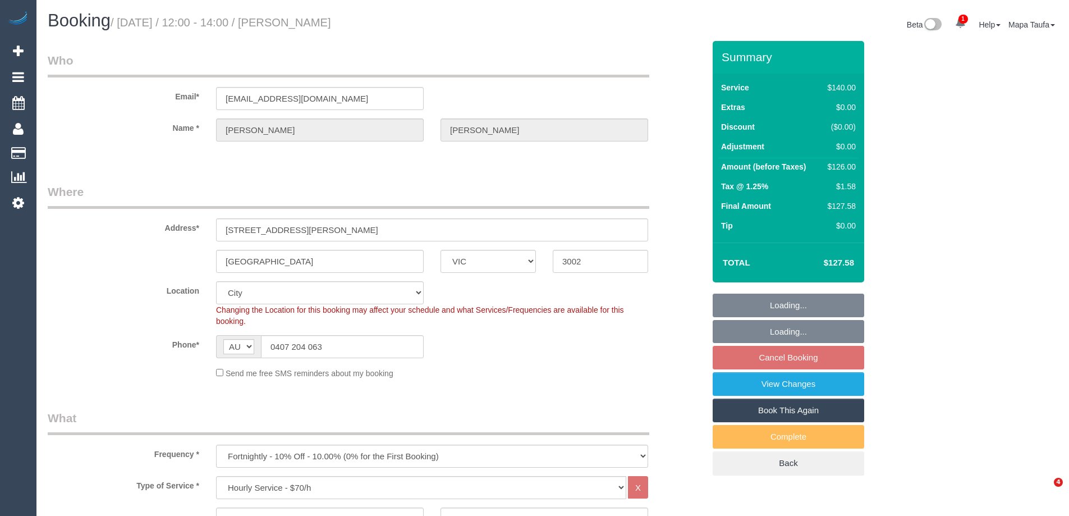
select select "VIC"
select select "string:stripe-pm_1PL3Hn2GScqysDRV0Vhir436"
select select "number:28"
select select "number:14"
select select "number:19"
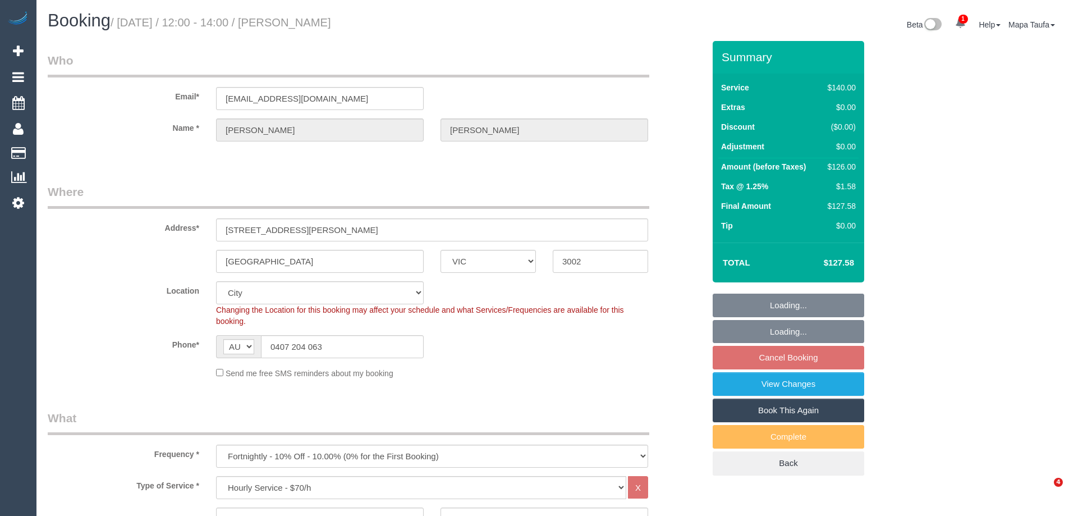
select select "number:36"
select select "number:34"
select select "spot4"
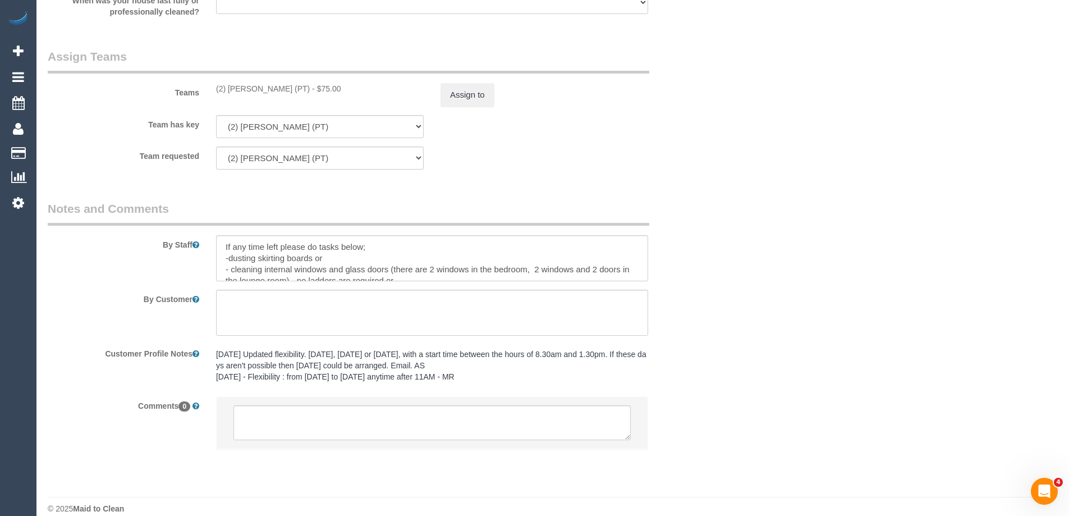
scroll to position [1637, 0]
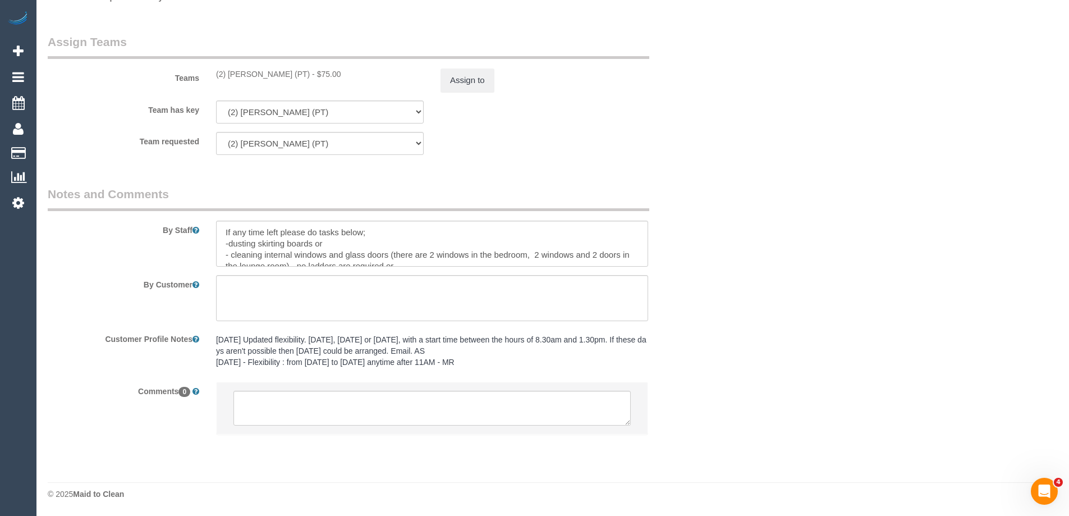
click at [359, 389] on li at bounding box center [432, 408] width 431 height 52
click at [375, 408] on textarea at bounding box center [431, 407] width 397 height 35
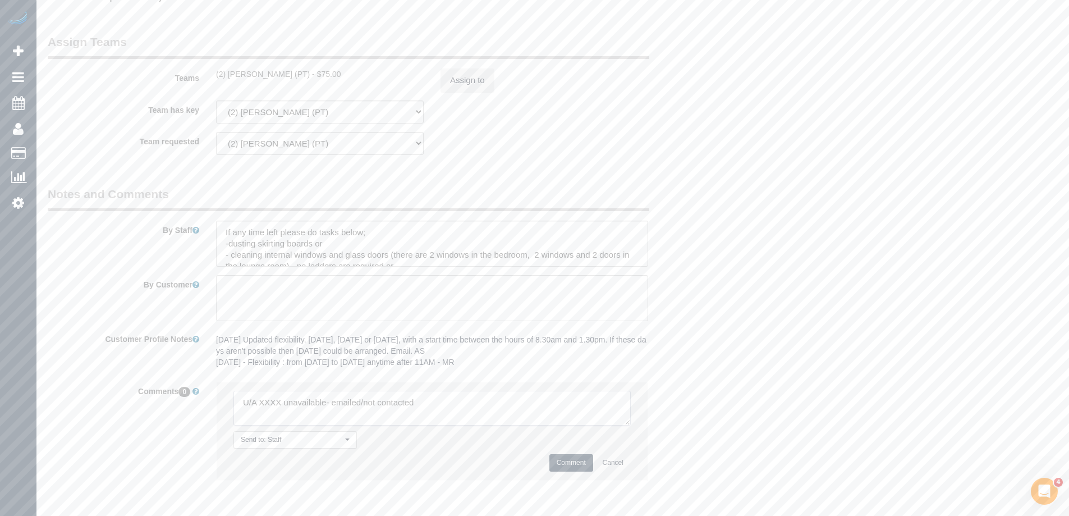
type textarea "U/A XXXX unavailable- emailed/not contacted"
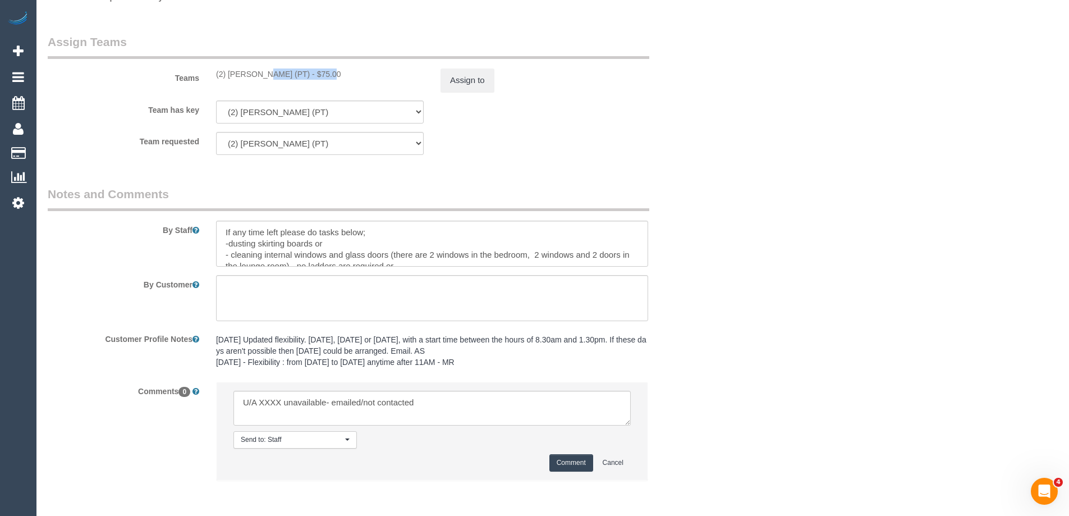
drag, startPoint x: 295, startPoint y: 73, endPoint x: 269, endPoint y: 73, distance: 25.8
click at [229, 72] on div "(2) Reggy Cogulet (PT) - $75.00" at bounding box center [320, 73] width 208 height 11
copy div "Reggy Cogulet (PT"
click at [473, 77] on button "Assign to" at bounding box center [467, 80] width 54 height 24
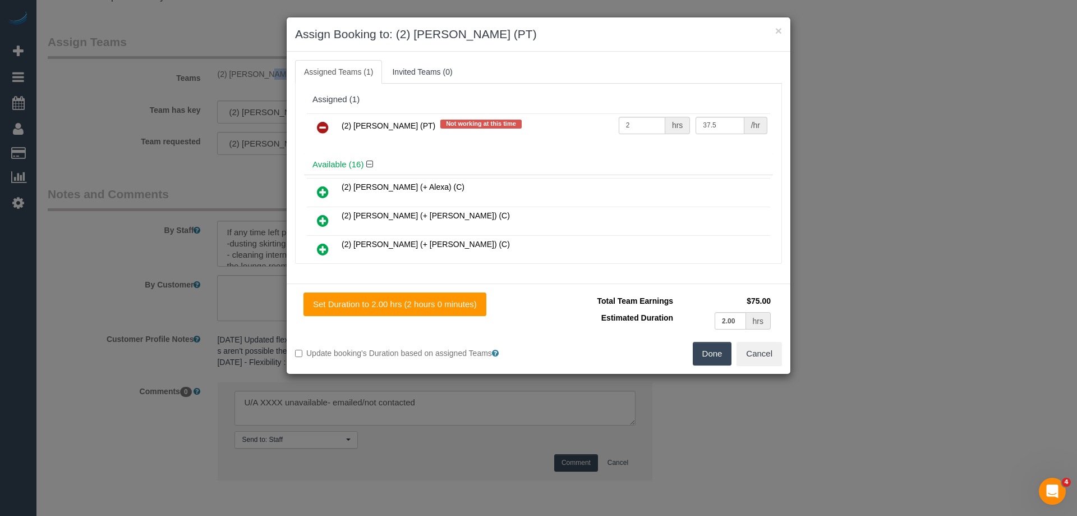
click at [323, 129] on icon at bounding box center [323, 127] width 12 height 13
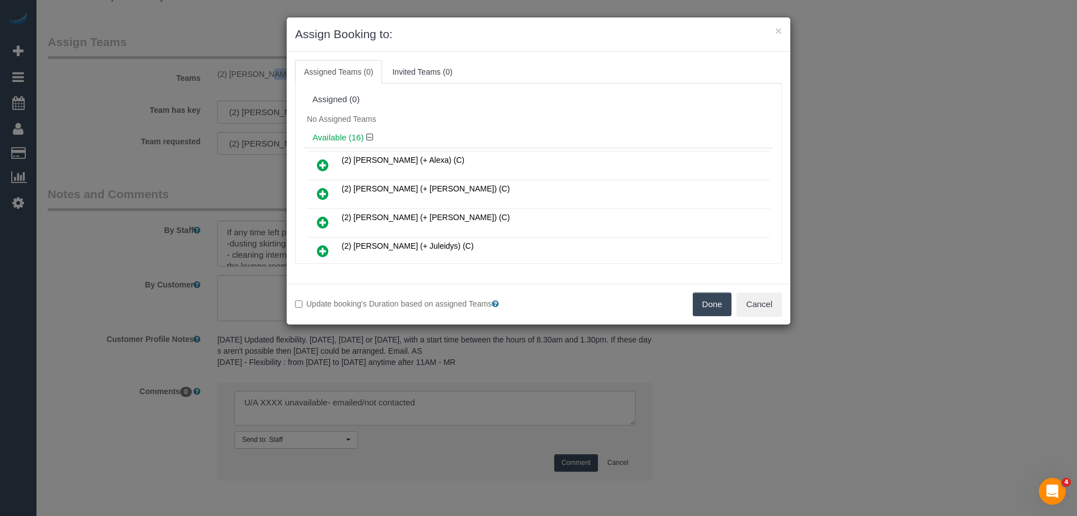
click at [715, 305] on button "Done" at bounding box center [712, 304] width 39 height 24
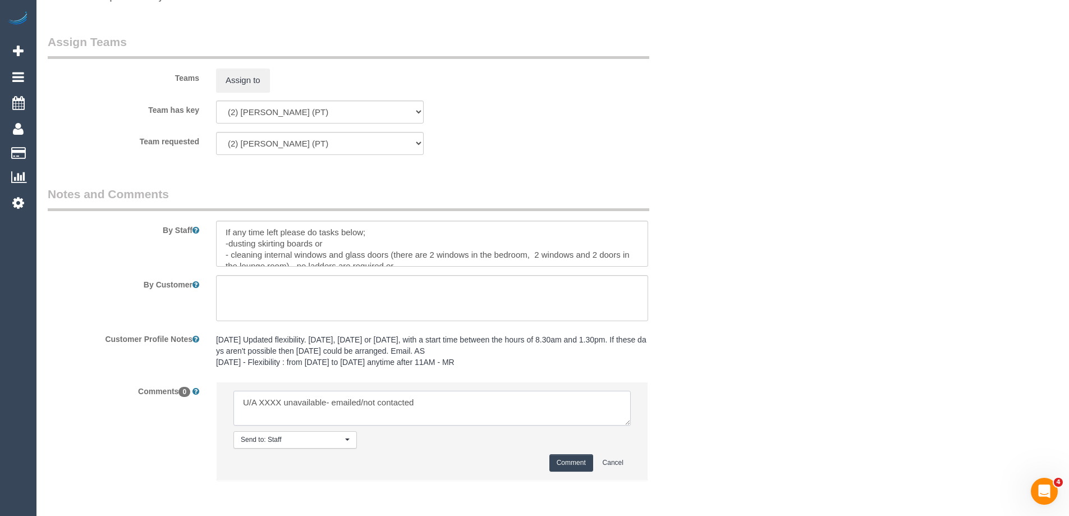
click at [277, 396] on textarea at bounding box center [431, 407] width 397 height 35
paste textarea "Reggy Cogulet (PT"
drag, startPoint x: 418, startPoint y: 402, endPoint x: 513, endPoint y: 406, distance: 94.9
click at [513, 406] on textarea at bounding box center [431, 407] width 397 height 35
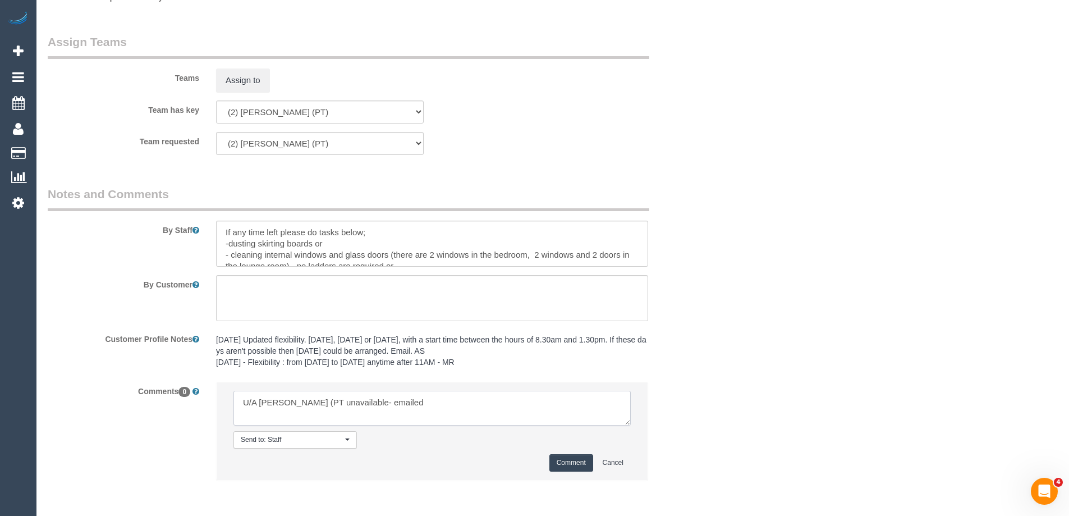
type textarea "U/A Reggy Cogulet (PT unavailable- emailed"
click at [563, 459] on button "Comment" at bounding box center [571, 462] width 44 height 17
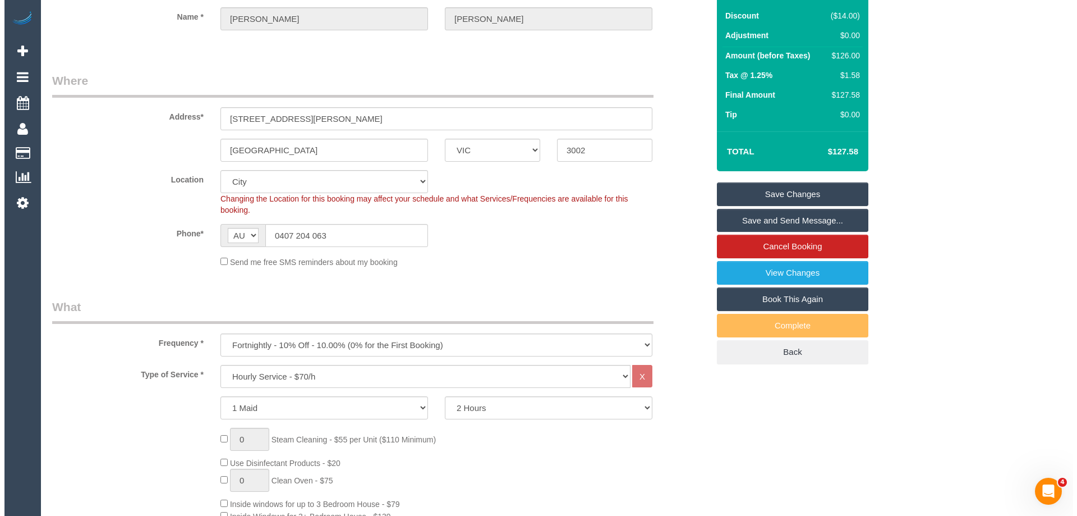
scroll to position [0, 0]
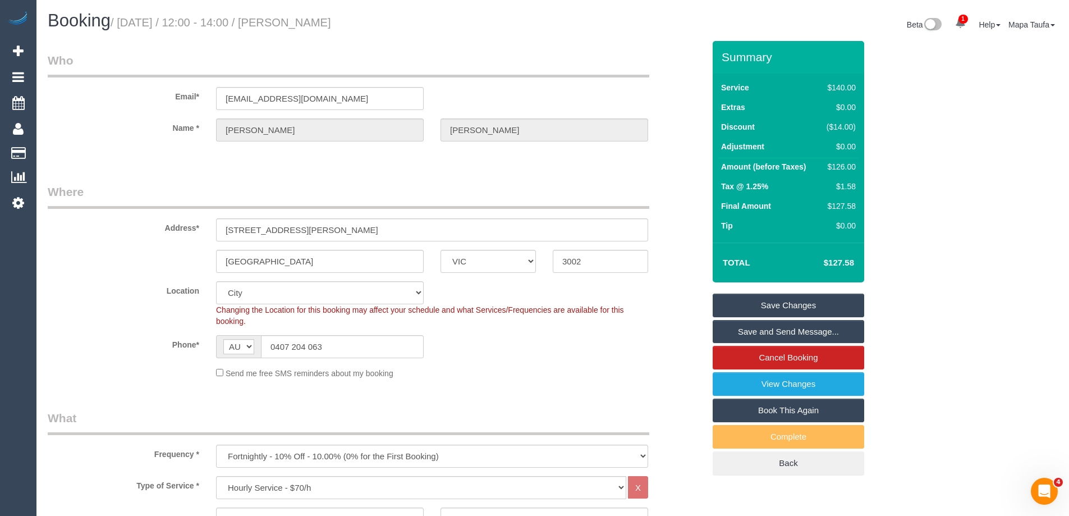
click at [770, 302] on link "Save Changes" at bounding box center [787, 305] width 151 height 24
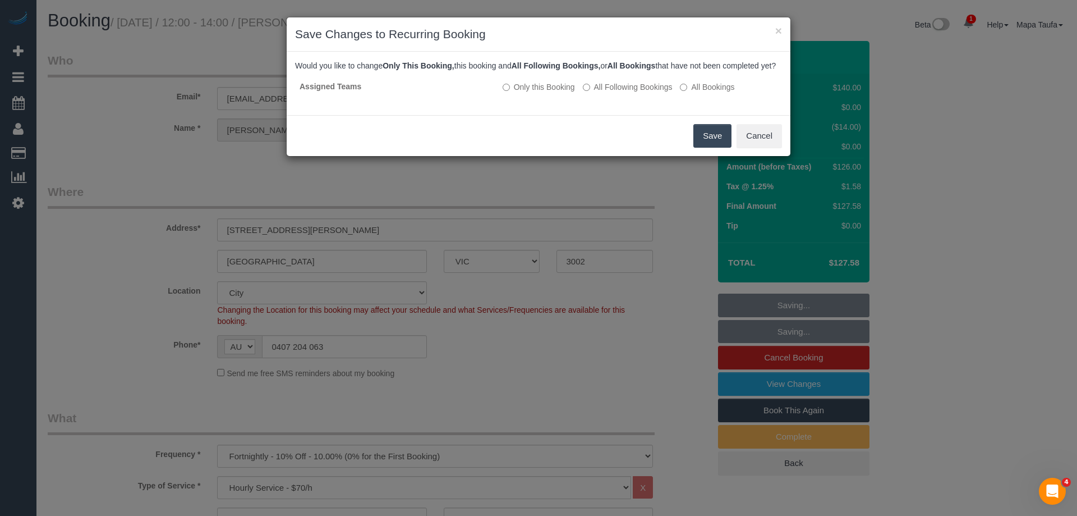
click at [706, 144] on button "Save" at bounding box center [712, 136] width 38 height 24
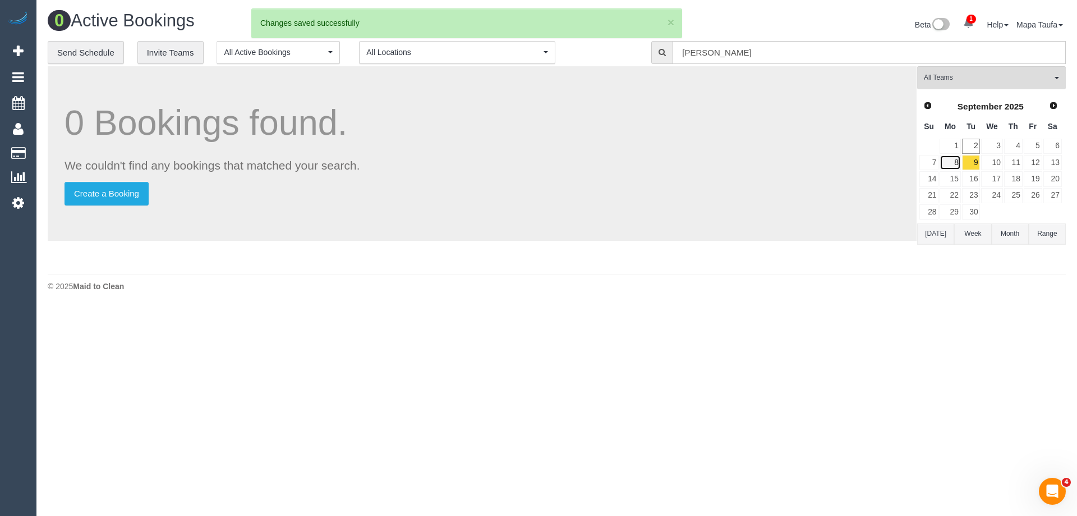
click at [953, 164] on link "8" at bounding box center [950, 162] width 21 height 15
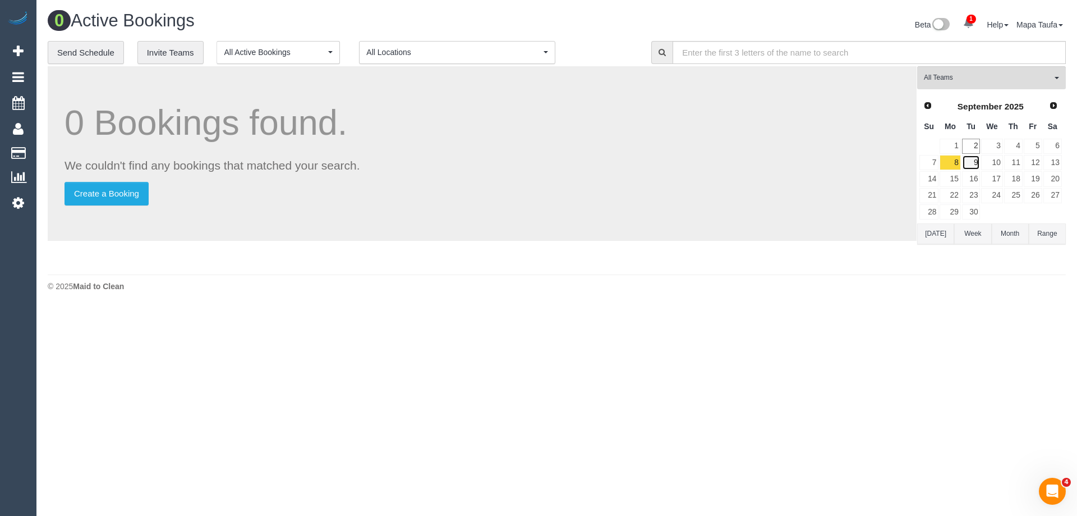
click at [964, 166] on link "9" at bounding box center [971, 162] width 19 height 15
click at [469, 152] on div "0 Bookings found. We couldn't find any bookings that matched your search. Creat…" at bounding box center [482, 153] width 869 height 174
click at [951, 79] on span "(2) [PERSON_NAME] (PT)" at bounding box center [988, 78] width 128 height 10
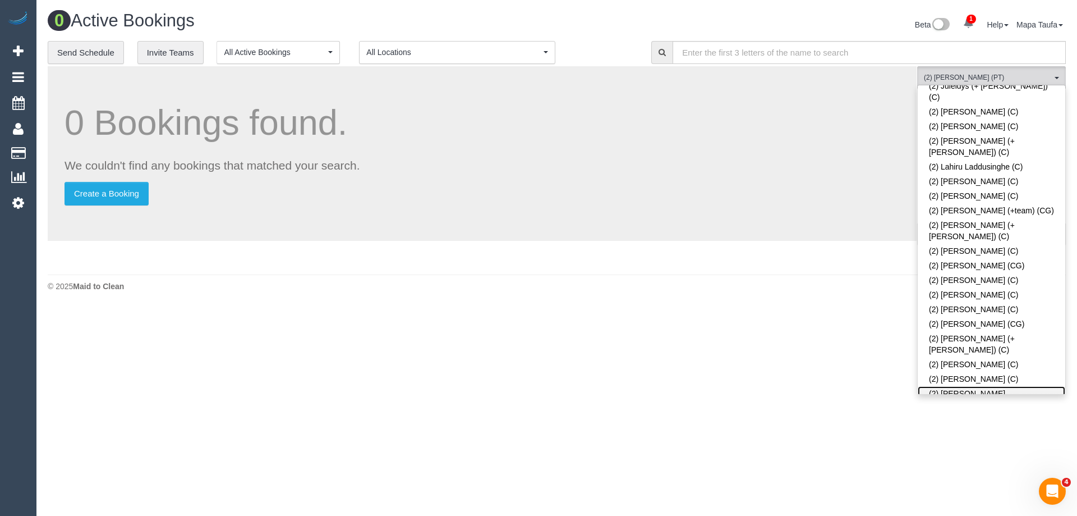
click at [963, 386] on link "(2) [PERSON_NAME][DEMOGRAPHIC_DATA] (C)" at bounding box center [992, 399] width 148 height 26
click at [966, 412] on link "(2) [PERSON_NAME] (PT)" at bounding box center [992, 419] width 148 height 15
click at [969, 386] on link "(2) [PERSON_NAME][DEMOGRAPHIC_DATA] (C)" at bounding box center [992, 399] width 148 height 26
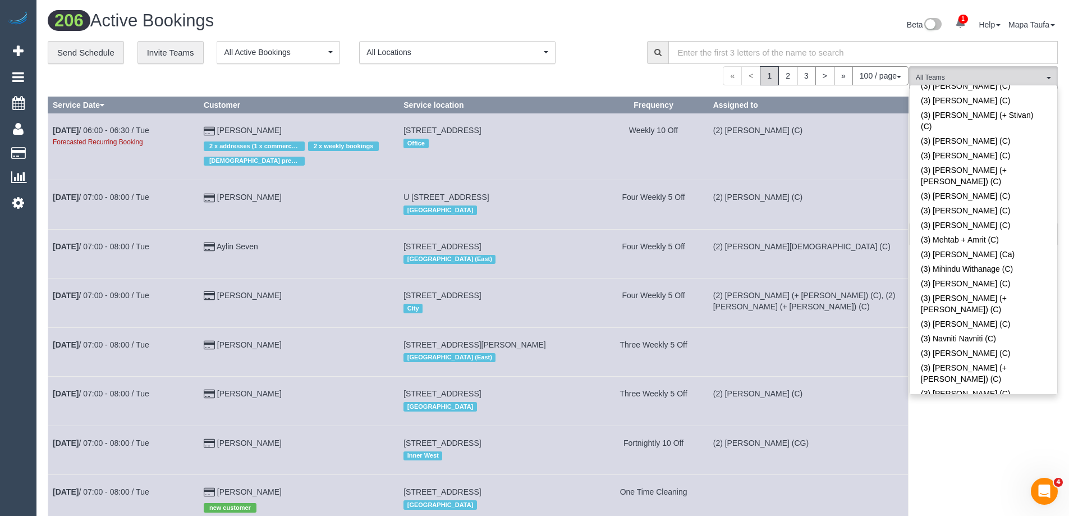
scroll to position [2652, 0]
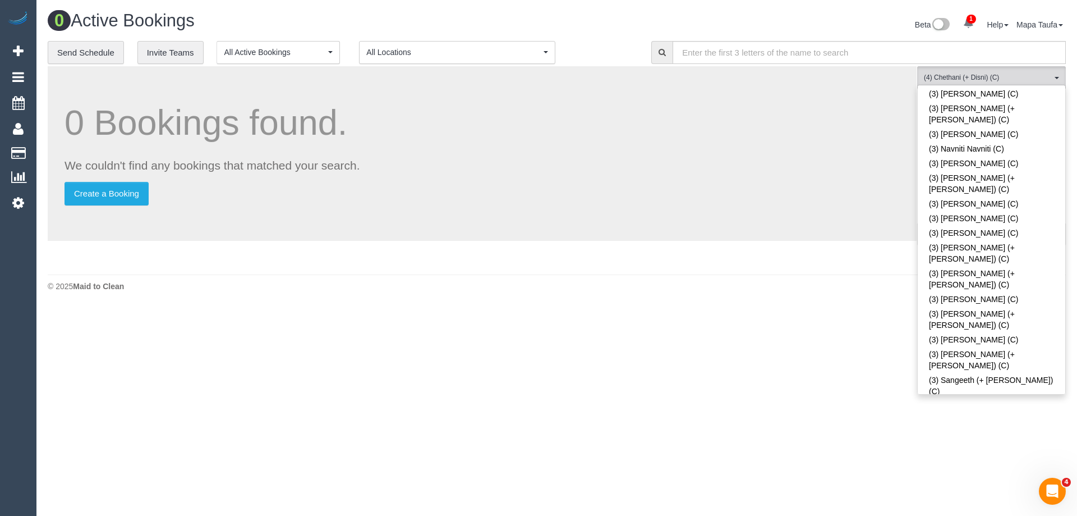
click at [575, 89] on div "0 Bookings found. We couldn't find any bookings that matched your search. Creat…" at bounding box center [482, 153] width 869 height 174
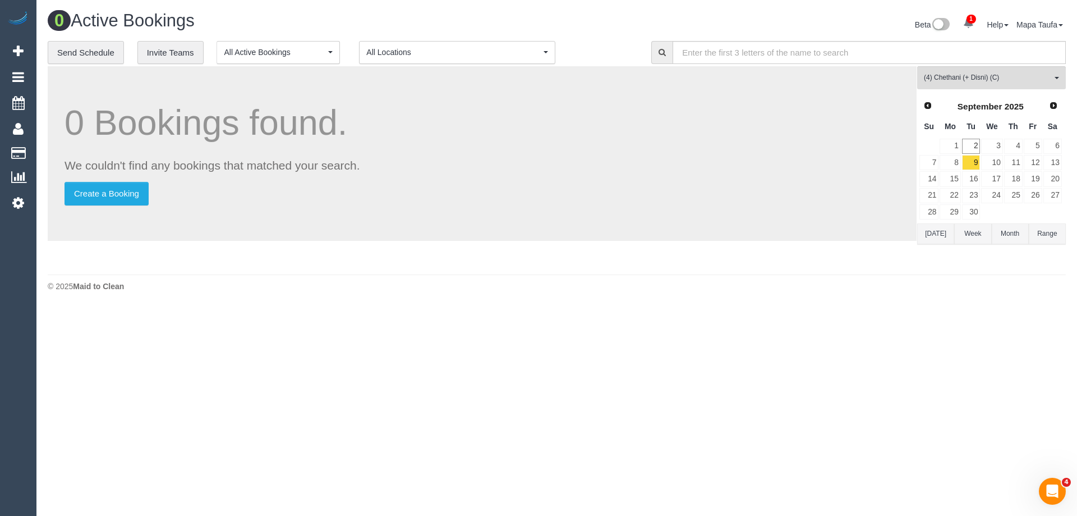
click at [934, 235] on button "Today" at bounding box center [935, 233] width 37 height 21
click at [955, 163] on link "8" at bounding box center [950, 162] width 21 height 15
click at [973, 163] on link "9" at bounding box center [971, 162] width 19 height 15
drag, startPoint x: 978, startPoint y: 74, endPoint x: 977, endPoint y: 82, distance: 7.9
click at [978, 73] on span "(4) Chethani (+ Disni) (C)" at bounding box center [988, 78] width 128 height 10
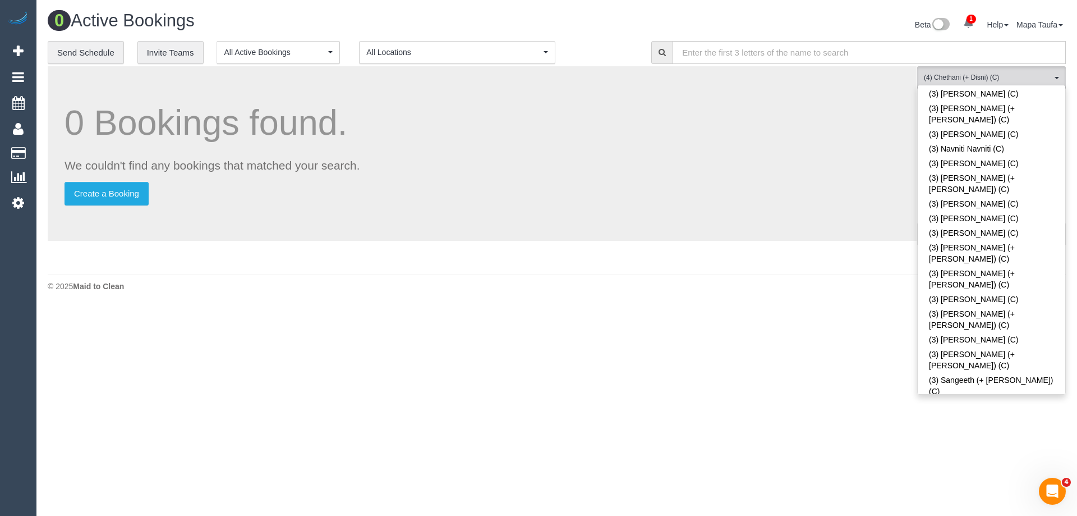
click at [680, 153] on div "0 Bookings found. We couldn't find any bookings that matched your search. Creat…" at bounding box center [482, 153] width 869 height 174
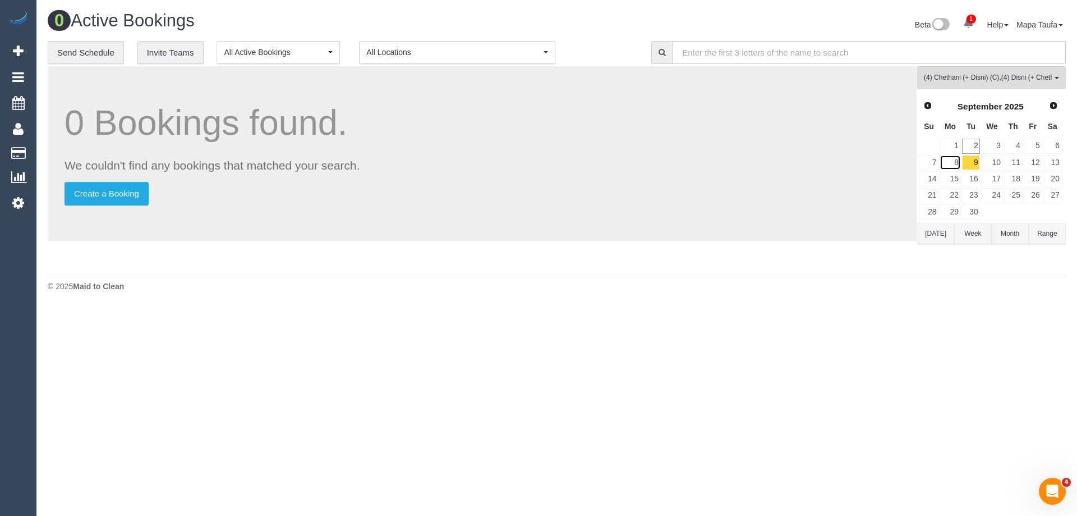
click at [958, 160] on link "8" at bounding box center [950, 162] width 21 height 15
click at [974, 166] on link "9" at bounding box center [971, 162] width 19 height 15
click at [950, 75] on span "(4) Chethani (+ Disni) (C) , (4) Disni (+ Chethani) (C)" at bounding box center [988, 78] width 128 height 10
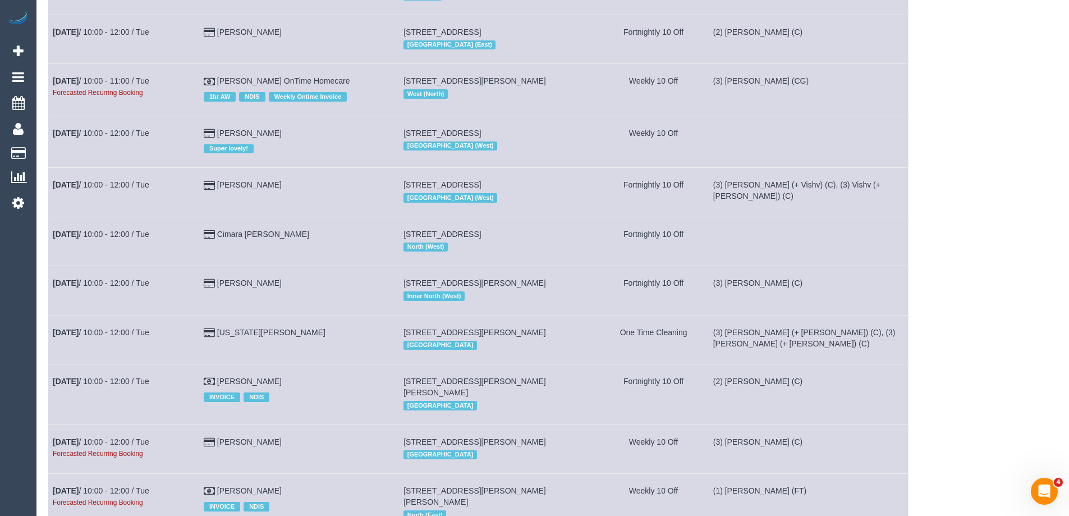
scroll to position [1792, 0]
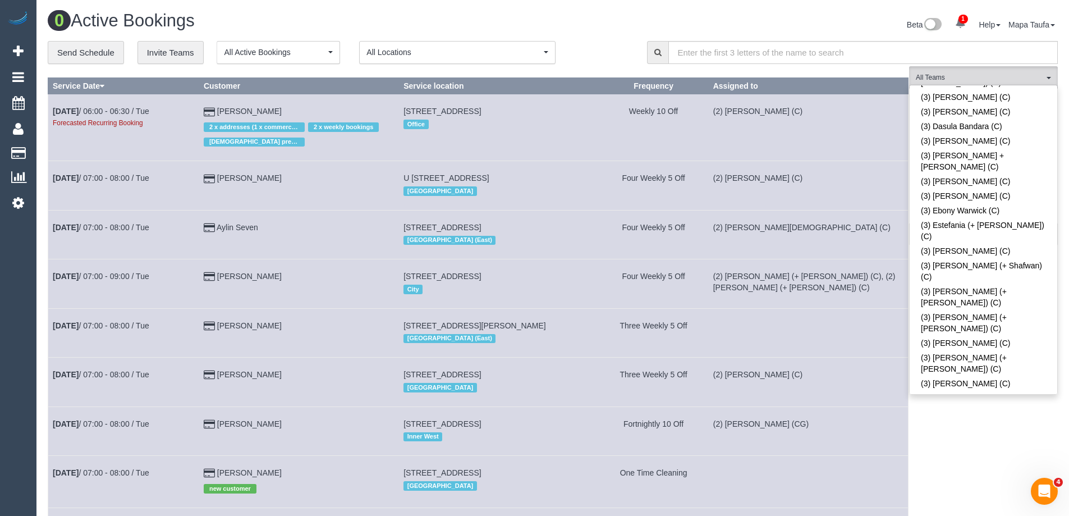
click at [640, 16] on div "Beta 1 Your Notifications You have 0 alerts × You have 1 to charge for 02/09/20…" at bounding box center [809, 26] width 513 height 30
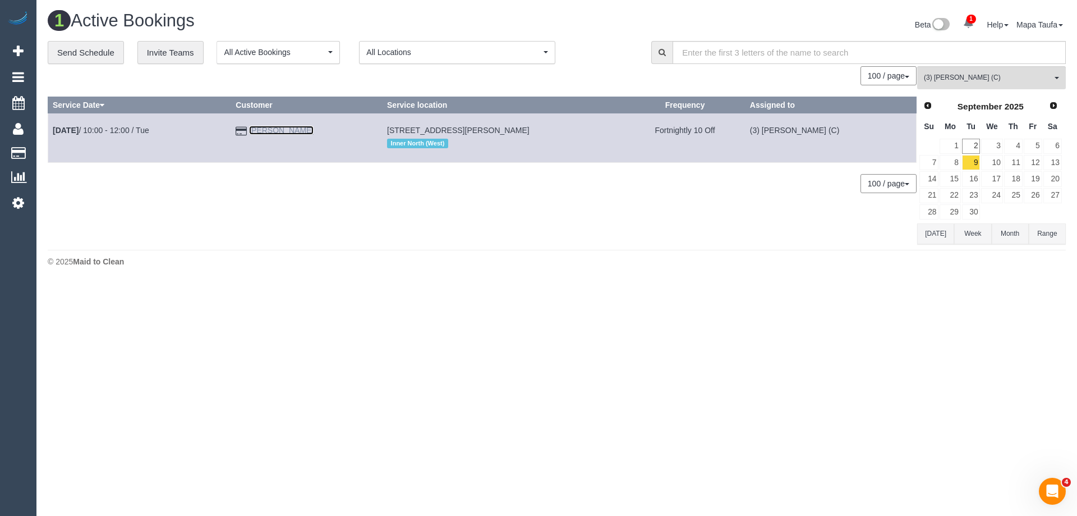
drag, startPoint x: 293, startPoint y: 130, endPoint x: 309, endPoint y: 135, distance: 16.0
click at [309, 135] on link "Yin Luong" at bounding box center [281, 130] width 65 height 9
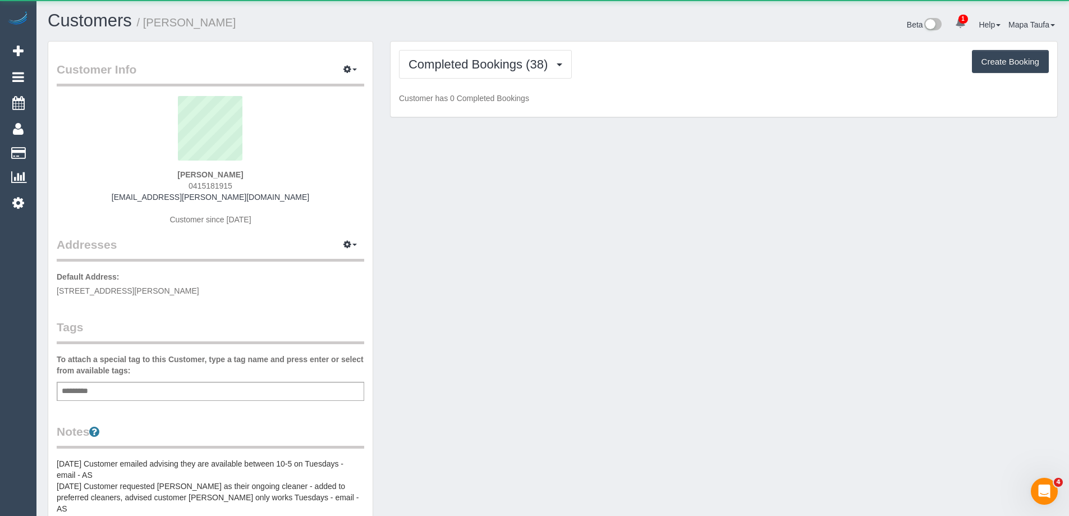
drag, startPoint x: 301, startPoint y: 127, endPoint x: 278, endPoint y: 83, distance: 49.7
click at [278, 83] on legend "Customer Info Edit Contact Info Send Message Email Preferences Special Sales Ta…" at bounding box center [210, 73] width 307 height 25
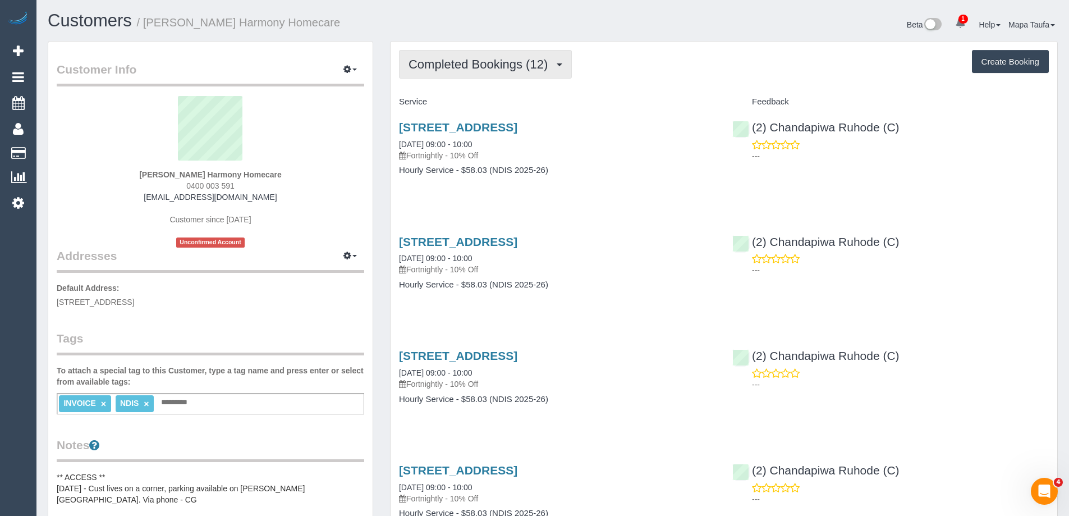
click at [509, 59] on span "Completed Bookings (12)" at bounding box center [480, 64] width 145 height 14
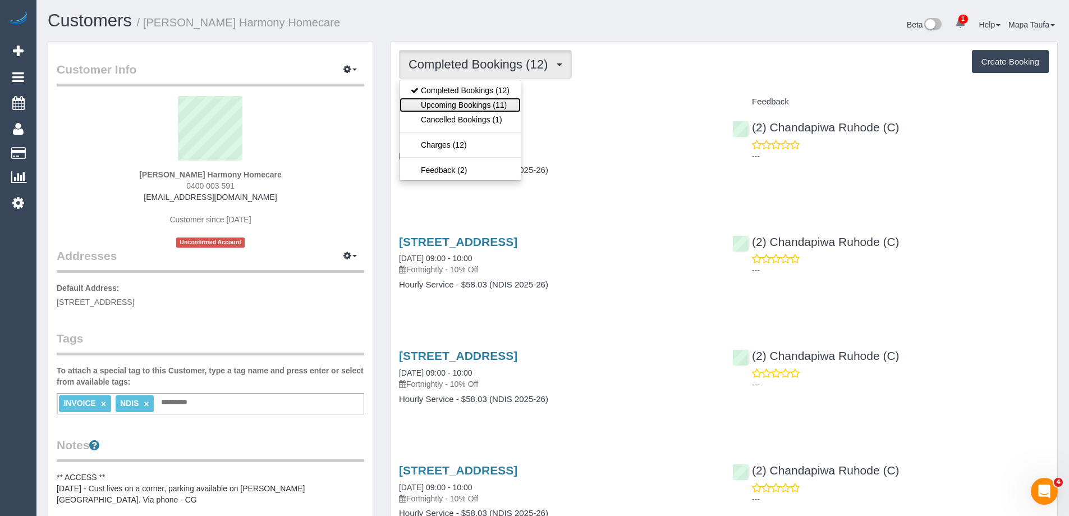
click at [496, 103] on link "Upcoming Bookings (11)" at bounding box center [459, 105] width 121 height 15
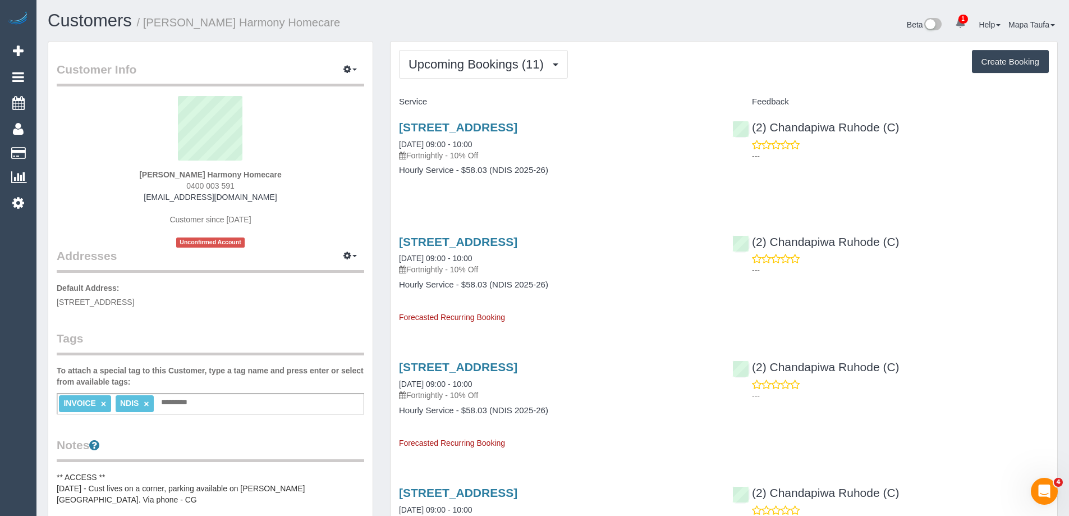
click at [951, 153] on p "---" at bounding box center [900, 155] width 297 height 11
click at [481, 64] on span "Upcoming Bookings (11)" at bounding box center [478, 64] width 141 height 14
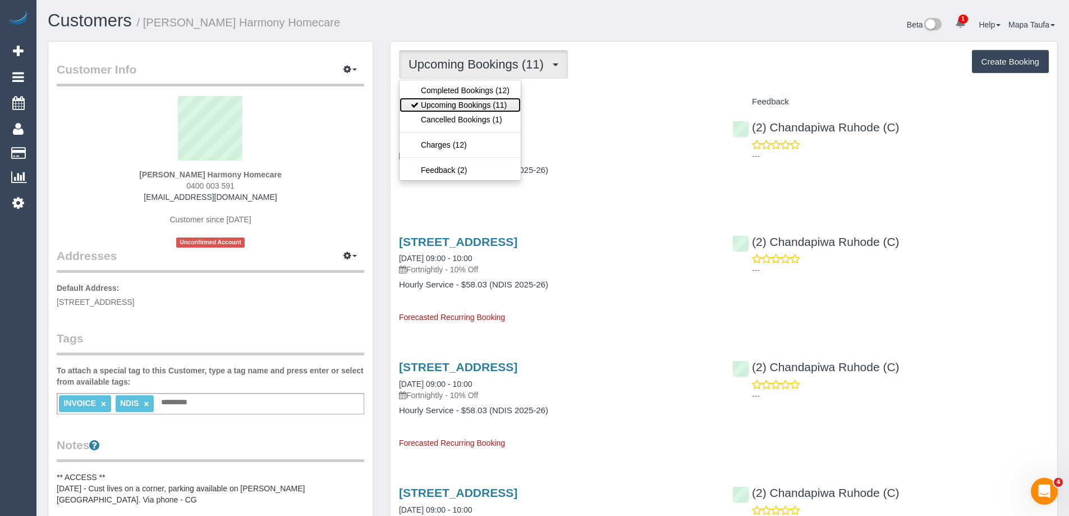
click at [481, 105] on link "Upcoming Bookings (11)" at bounding box center [459, 105] width 121 height 15
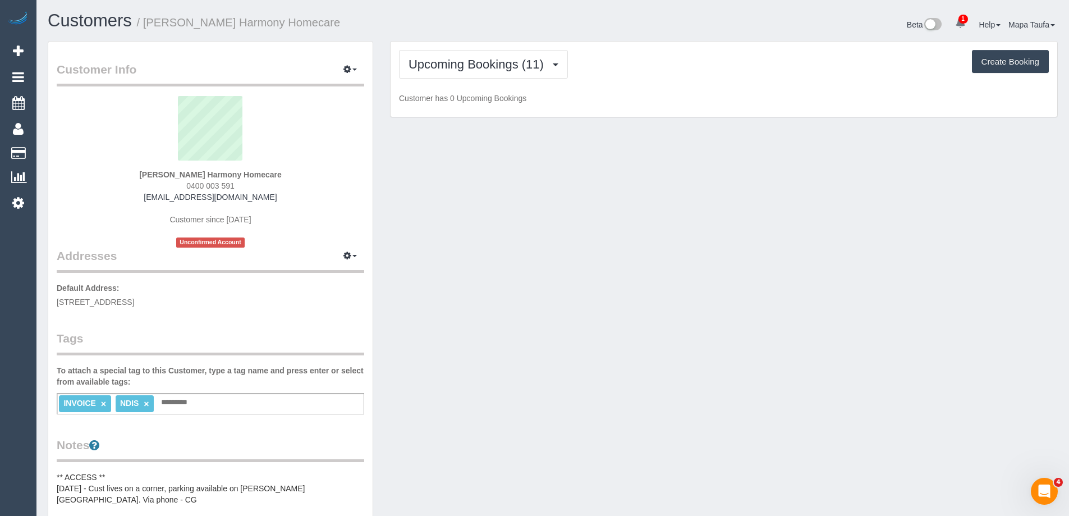
click at [687, 62] on div "Upcoming Bookings (11) Completed Bookings (12) Upcoming Bookings (11) Cancelled…" at bounding box center [724, 64] width 650 height 29
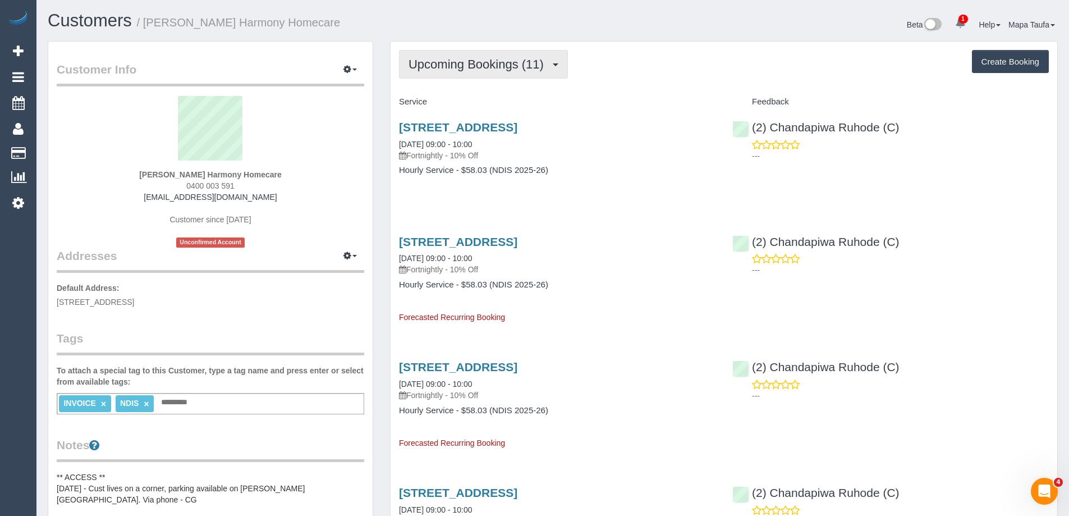
click at [486, 62] on span "Upcoming Bookings (11)" at bounding box center [478, 64] width 141 height 14
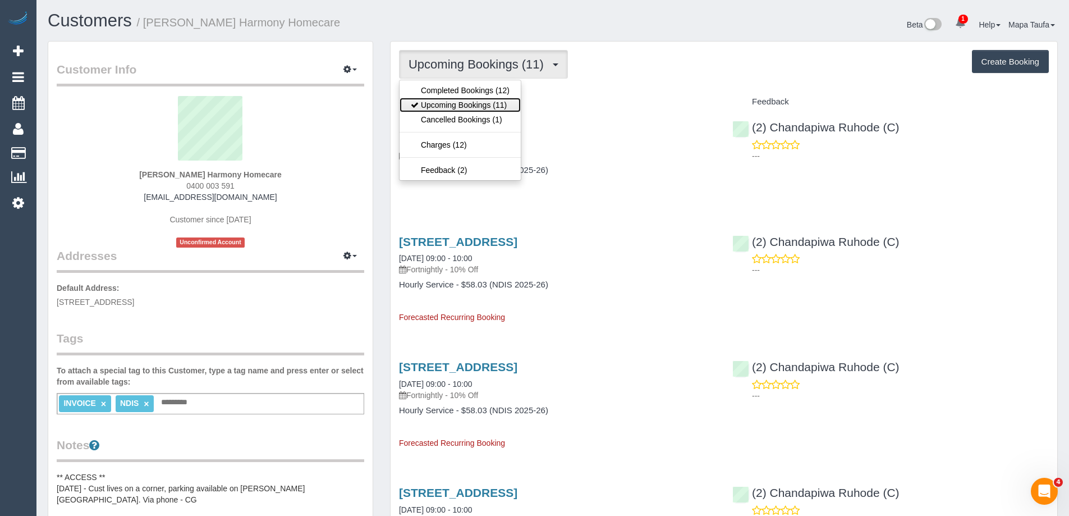
click at [481, 106] on link "Upcoming Bookings (11)" at bounding box center [459, 105] width 121 height 15
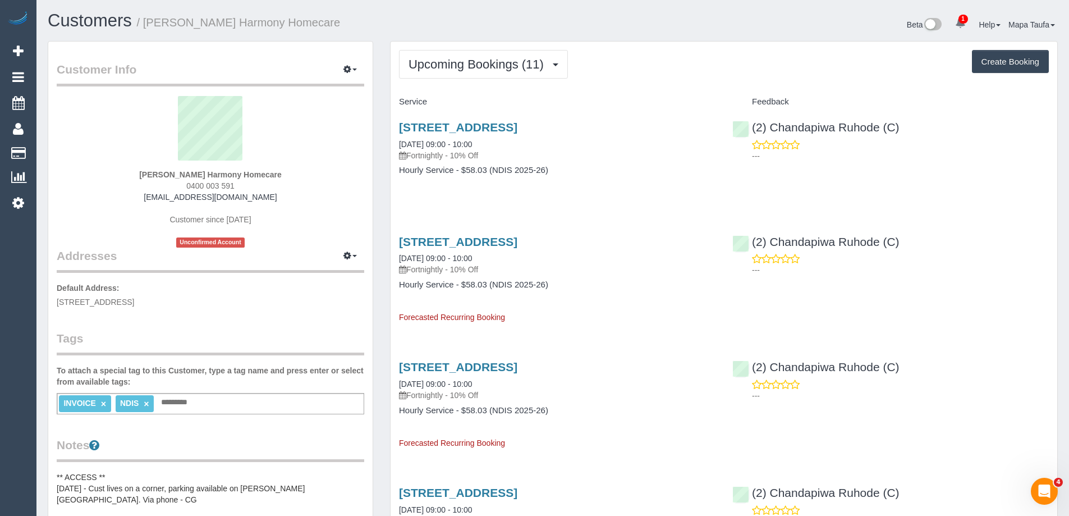
click at [684, 19] on div "Beta 1 Your Notifications You have 0 alerts × You have 1 to charge for 02/09/20…" at bounding box center [809, 26] width 513 height 30
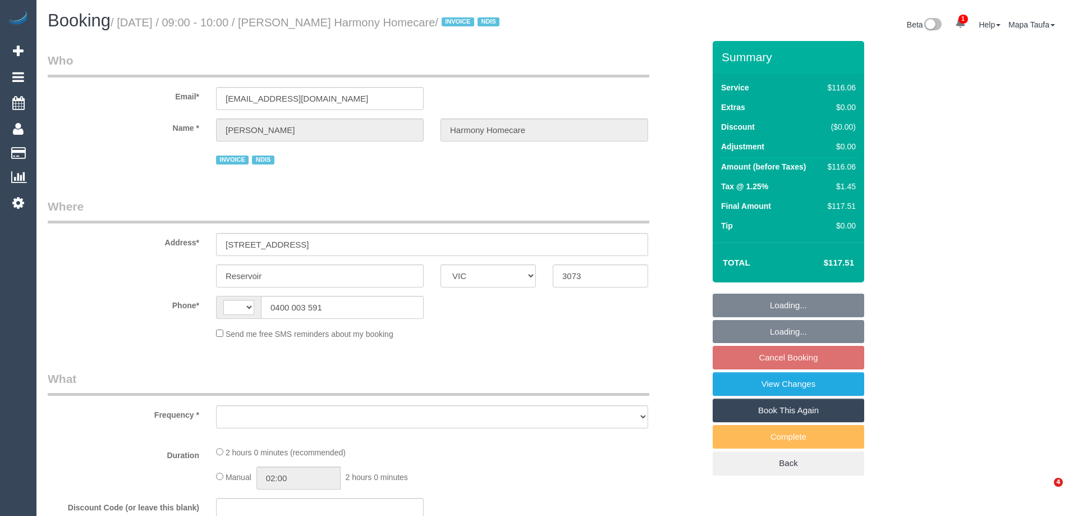
select select "VIC"
select select "string:AU"
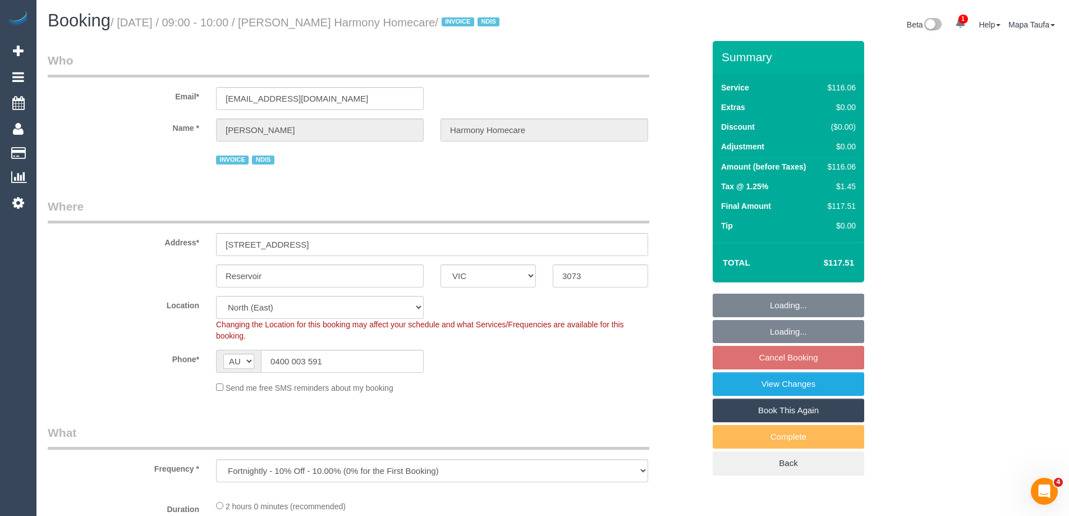
select select "object:1388"
select select "number:28"
select select "number:14"
select select "number:19"
select select "number:25"
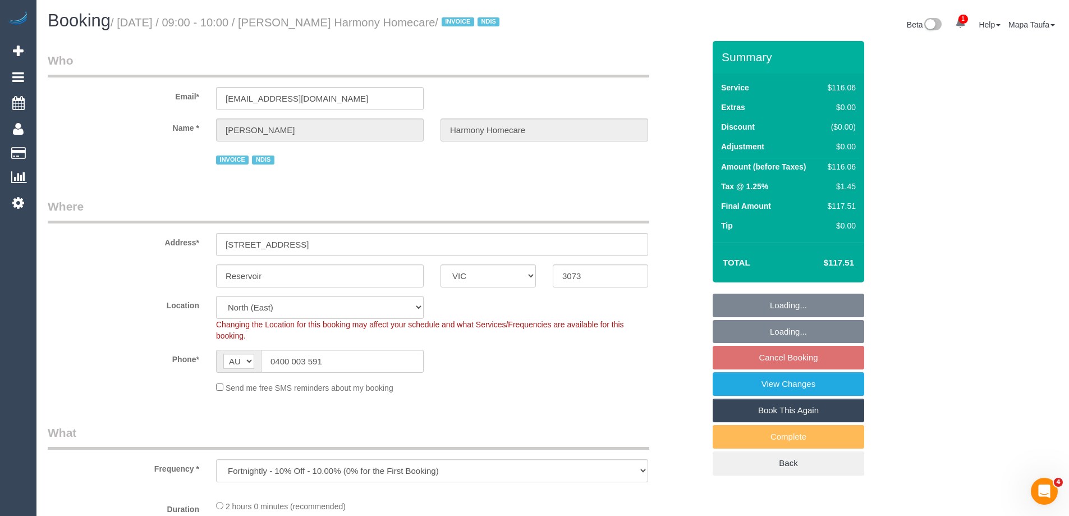
select select "number:35"
select select "number:12"
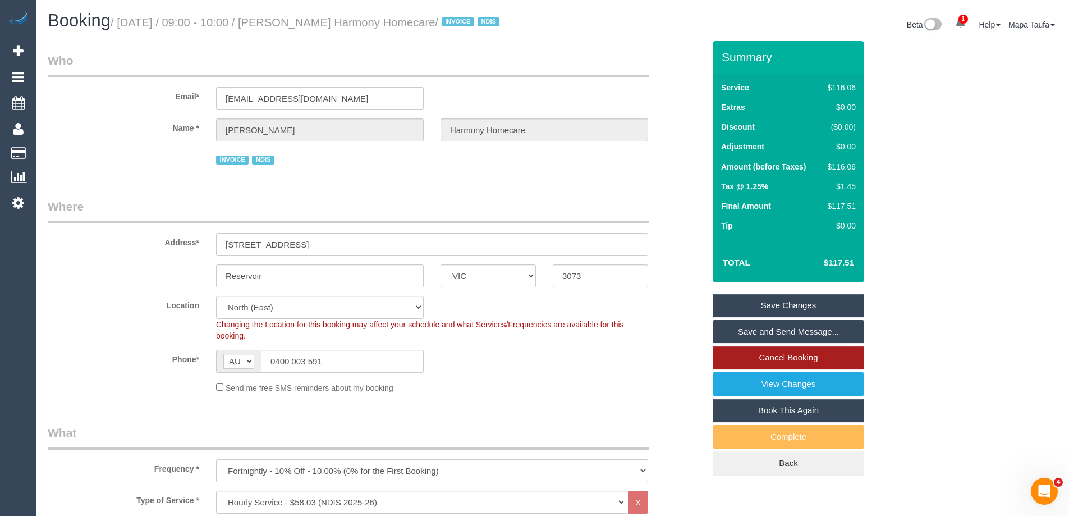
click at [803, 369] on link "Cancel Booking" at bounding box center [787, 358] width 151 height 24
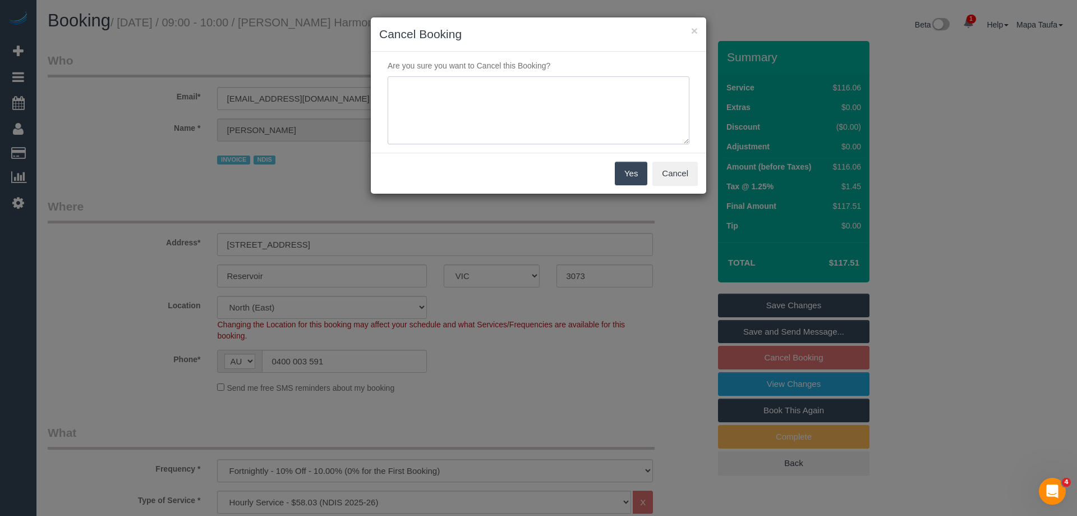
click at [525, 76] on textarea at bounding box center [539, 110] width 302 height 68
type textarea "service not needed via phone -MT"
click at [631, 172] on button "Yes" at bounding box center [631, 174] width 33 height 24
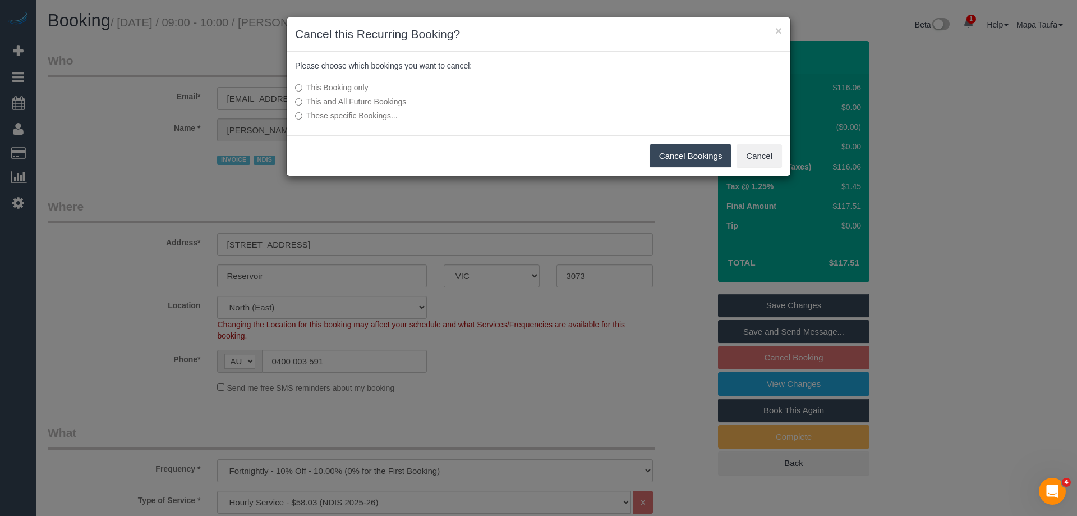
click at [677, 155] on button "Cancel Bookings" at bounding box center [691, 156] width 82 height 24
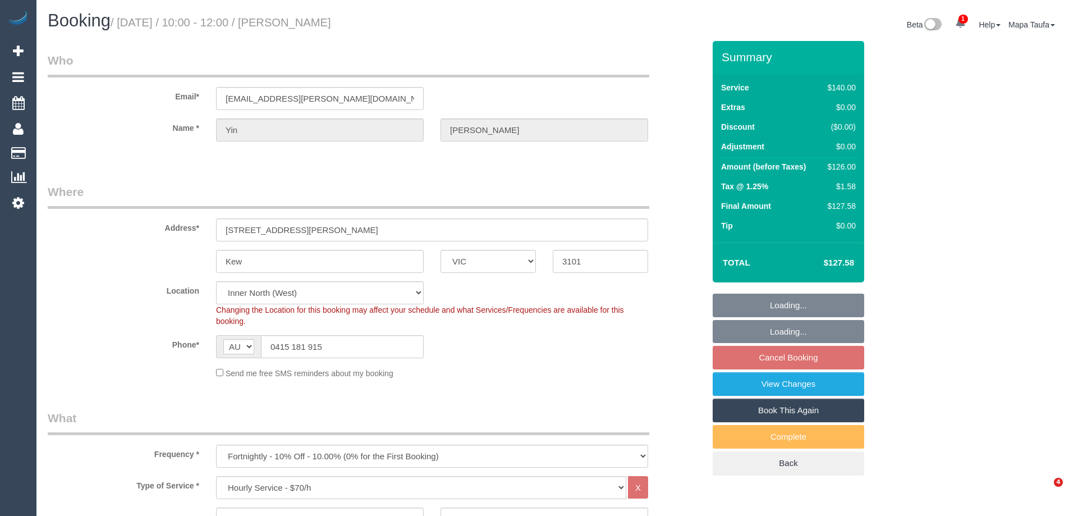
select select "VIC"
select select "spot4"
select select "number:28"
select select "number:14"
select select "number:18"
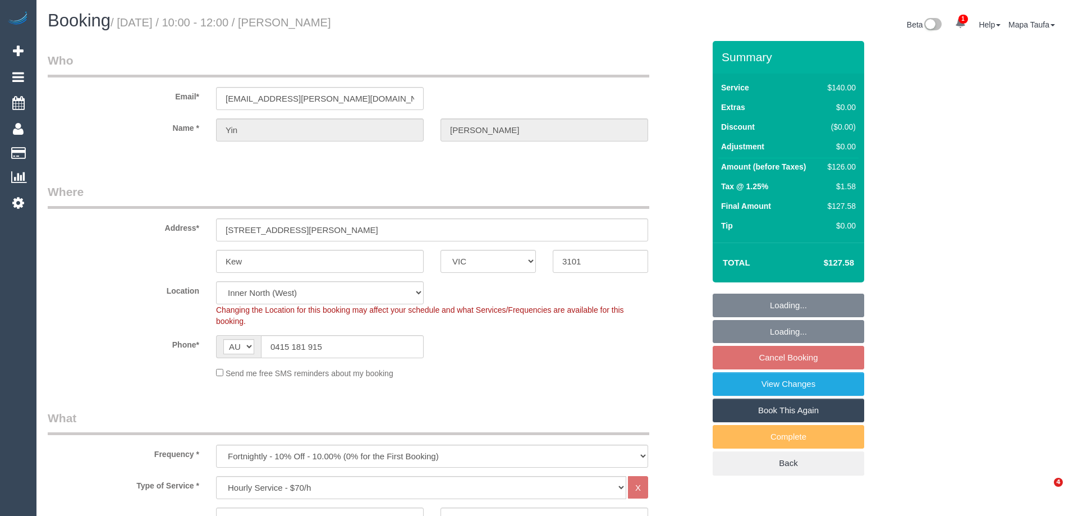
select select "number:36"
select select "number:35"
select select "number:12"
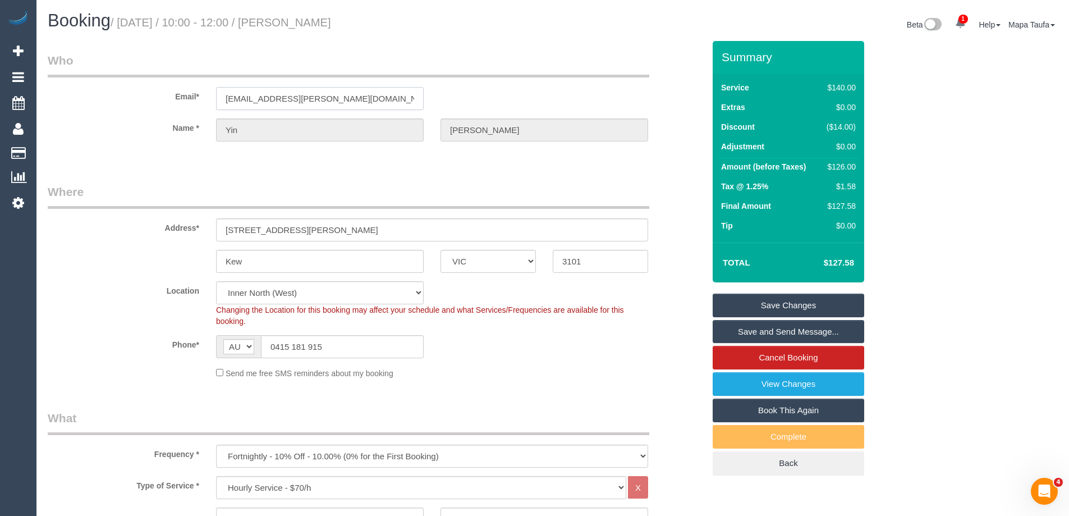
click at [323, 91] on input "yin.luong@gmail.com" at bounding box center [320, 98] width 208 height 23
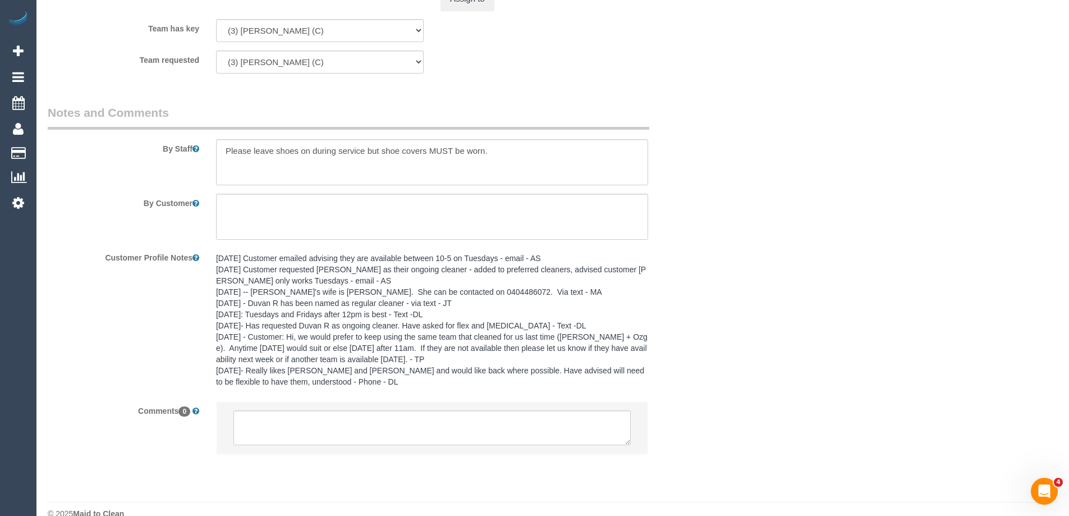
scroll to position [1738, 0]
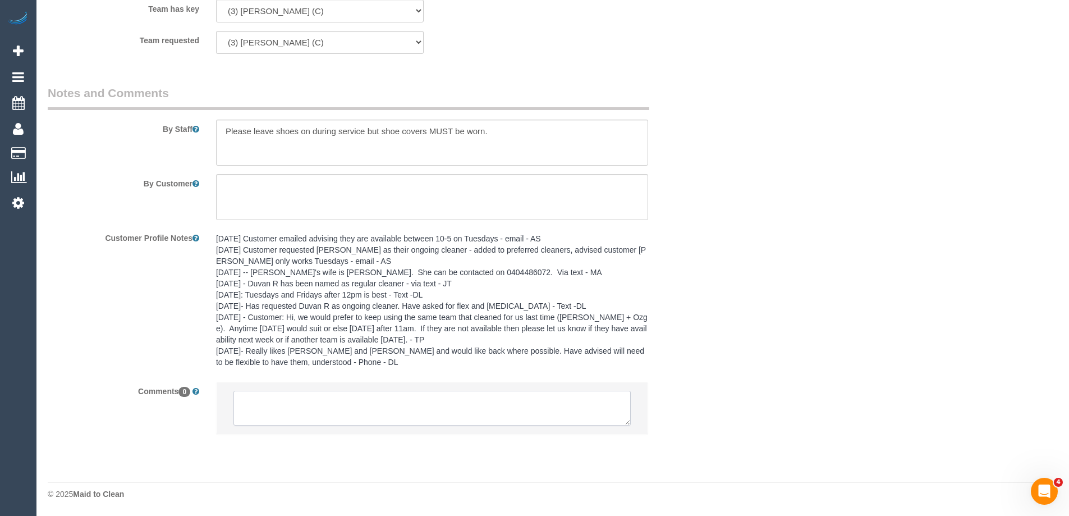
click at [312, 411] on textarea at bounding box center [431, 407] width 397 height 35
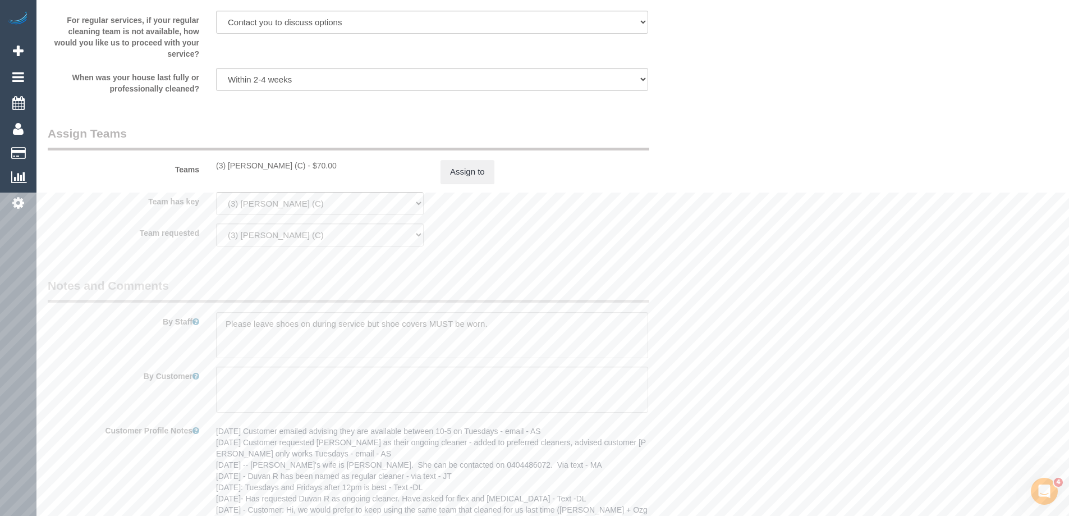
scroll to position [1345, 0]
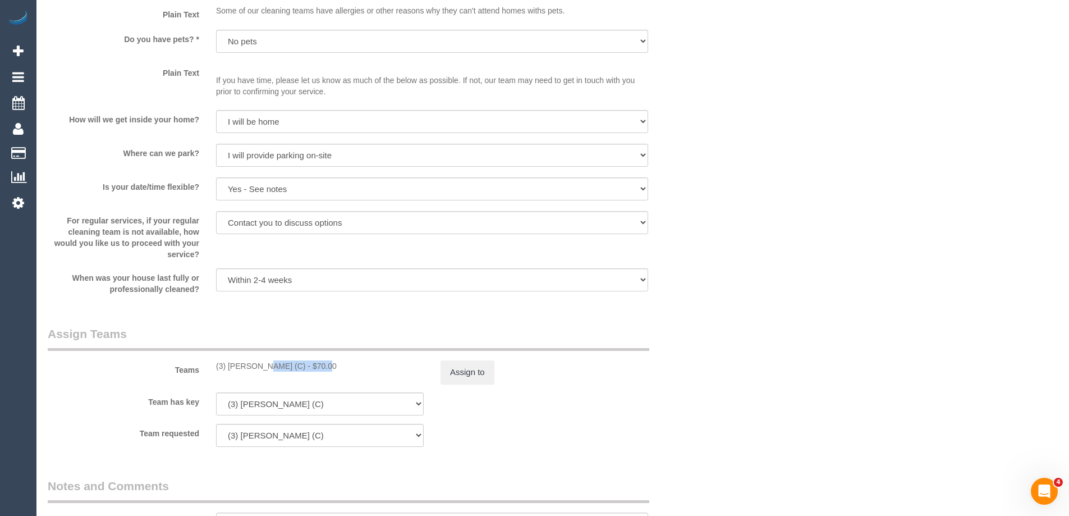
drag, startPoint x: 287, startPoint y: 362, endPoint x: 228, endPoint y: 364, distance: 58.9
click at [228, 364] on div "(3) Juan Manuel (C) - $70.00" at bounding box center [320, 365] width 208 height 11
copy div "Juan Manuel (C)"
click at [488, 366] on button "Assign to" at bounding box center [467, 372] width 54 height 24
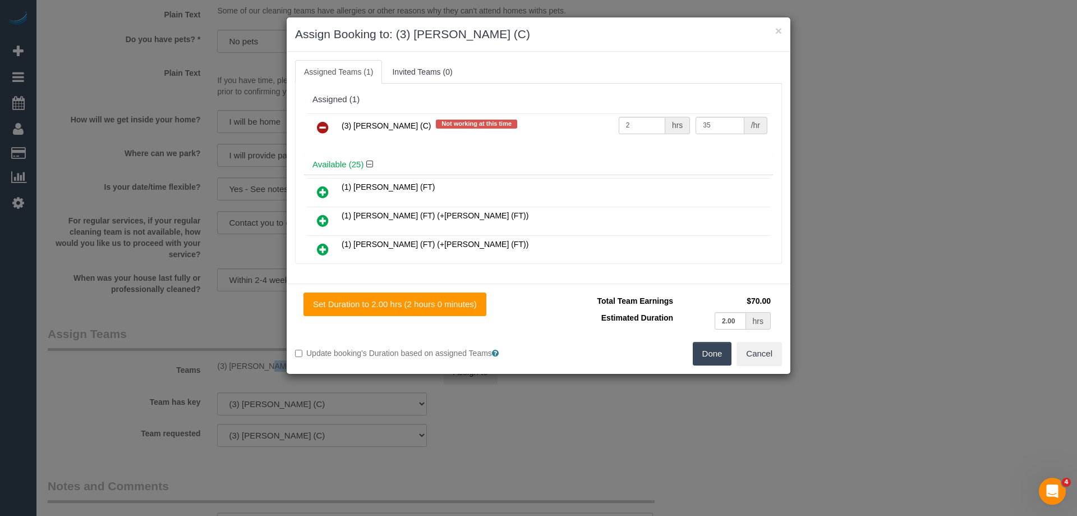
click at [318, 125] on icon at bounding box center [323, 127] width 12 height 13
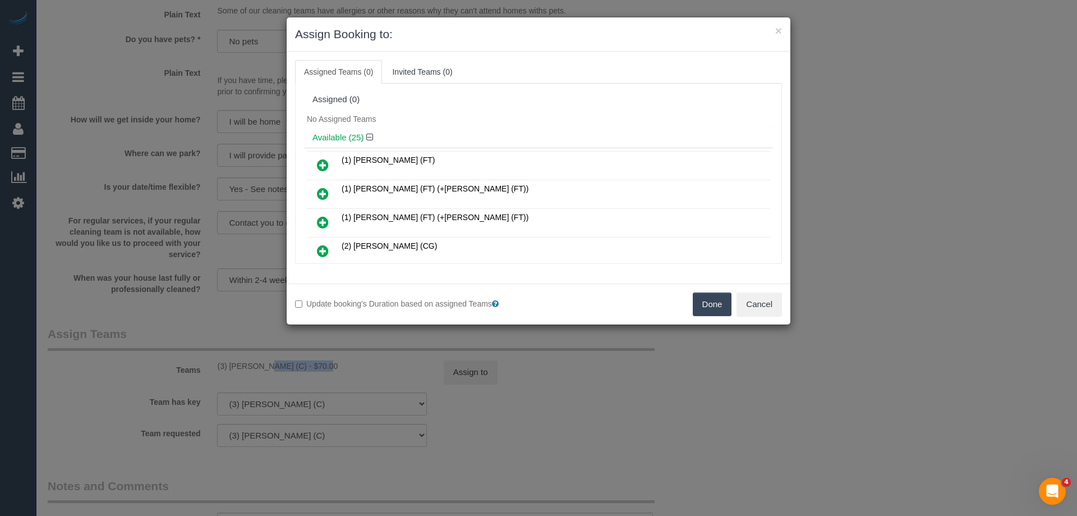
click at [706, 303] on button "Done" at bounding box center [712, 304] width 39 height 24
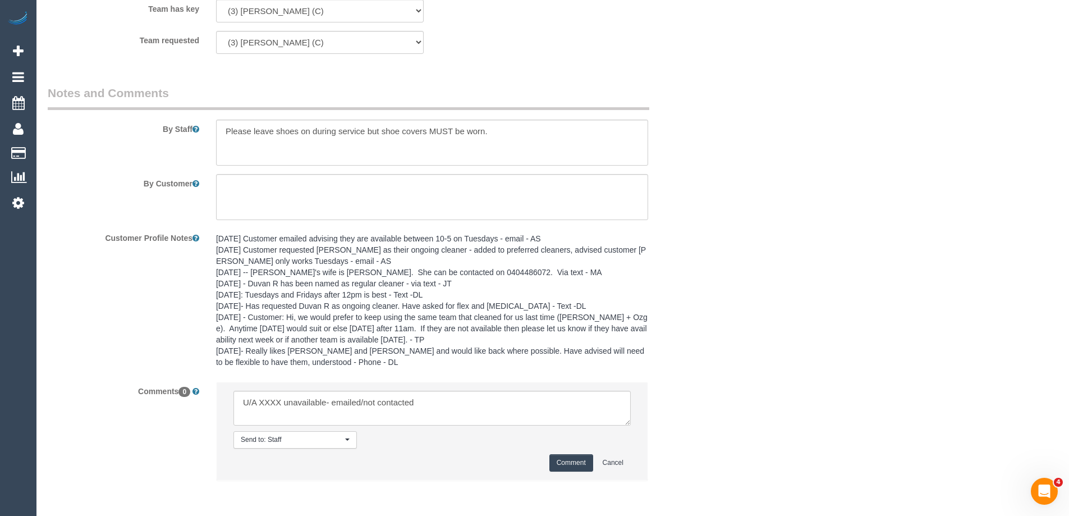
scroll to position [1784, 0]
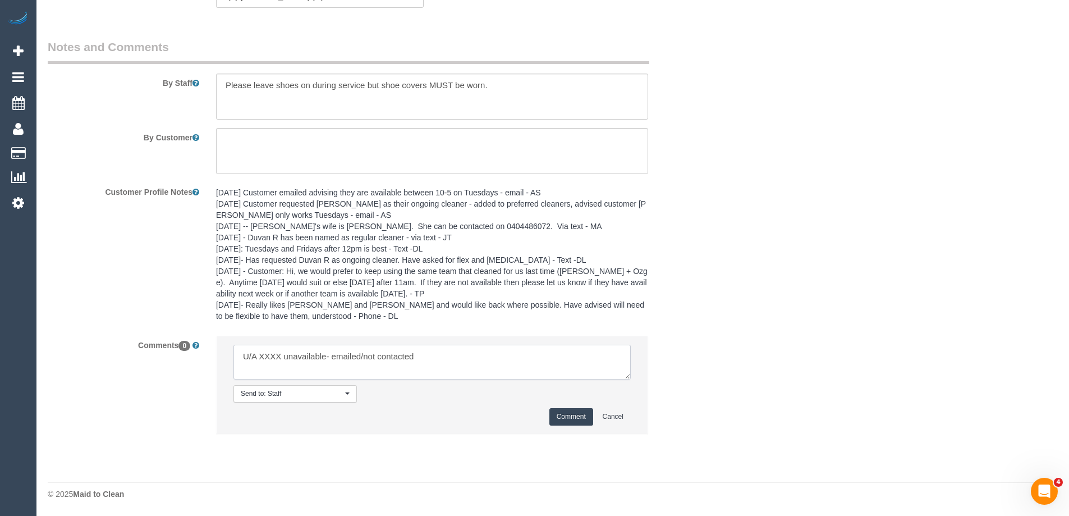
click at [265, 355] on textarea at bounding box center [431, 361] width 397 height 35
paste textarea "Juan Manuel (C)"
drag, startPoint x: 403, startPoint y: 355, endPoint x: 502, endPoint y: 358, distance: 98.8
click at [502, 358] on textarea at bounding box center [431, 361] width 397 height 35
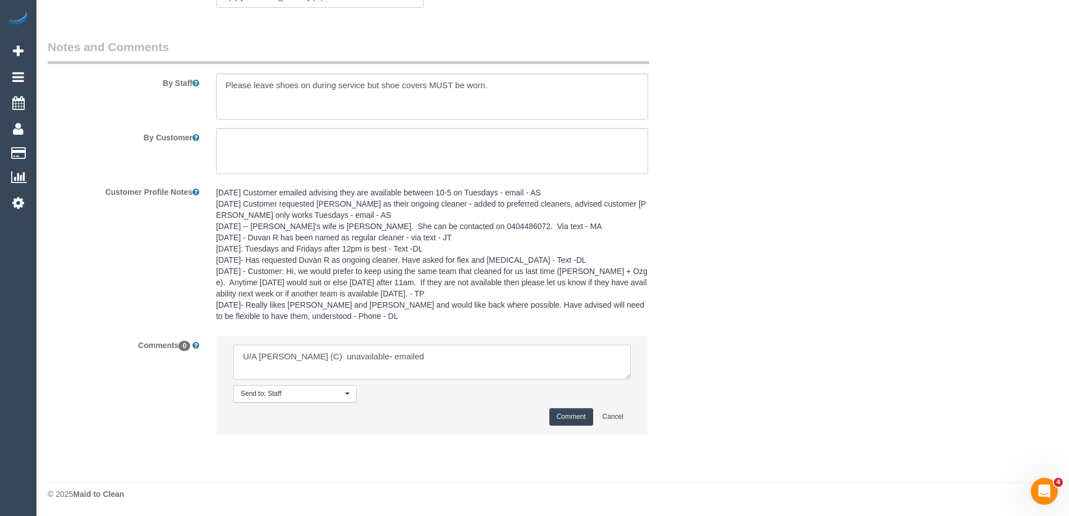
type textarea "U/A Juan Manuel (C) unavailable- emailed"
click at [564, 415] on button "Comment" at bounding box center [571, 416] width 44 height 17
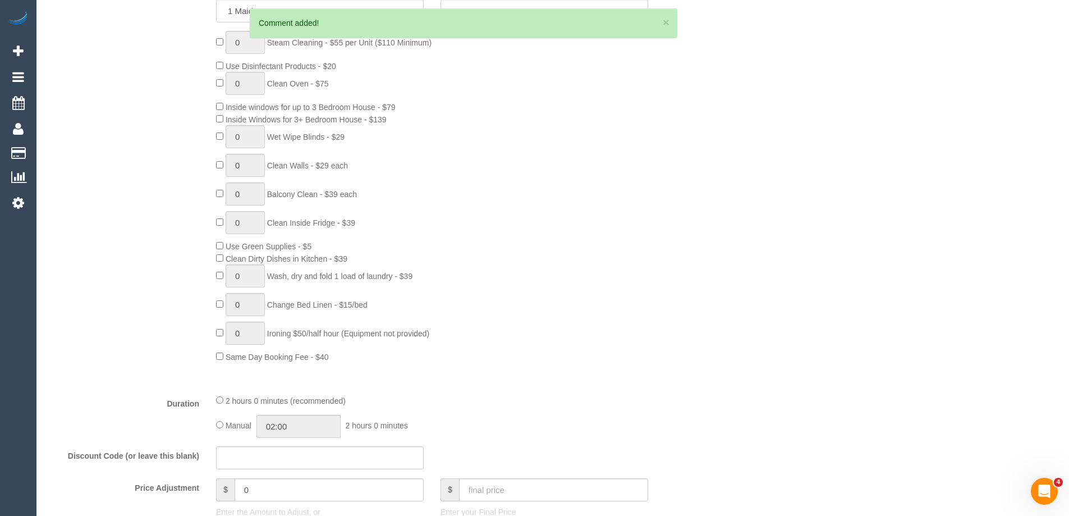
scroll to position [163, 0]
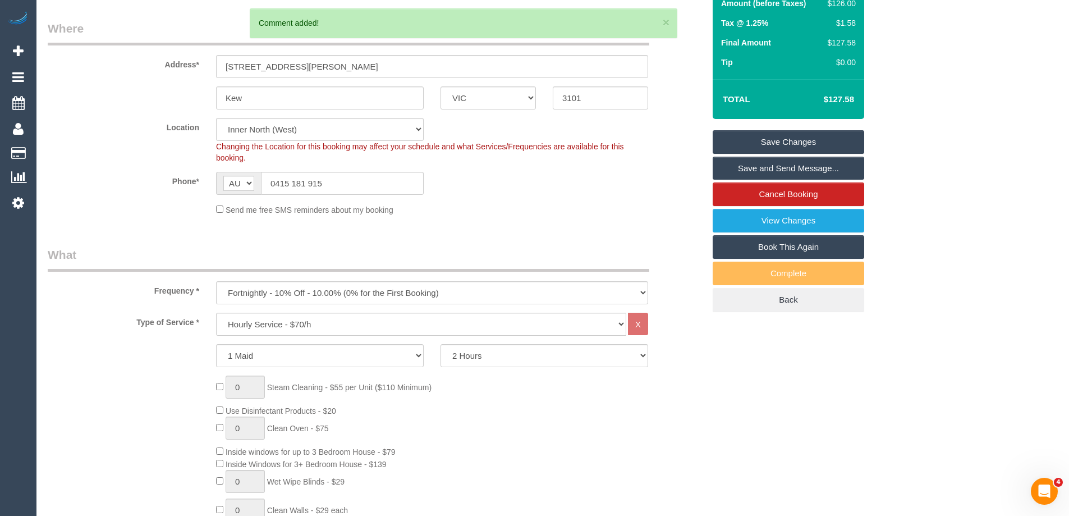
click at [826, 141] on link "Save Changes" at bounding box center [787, 142] width 151 height 24
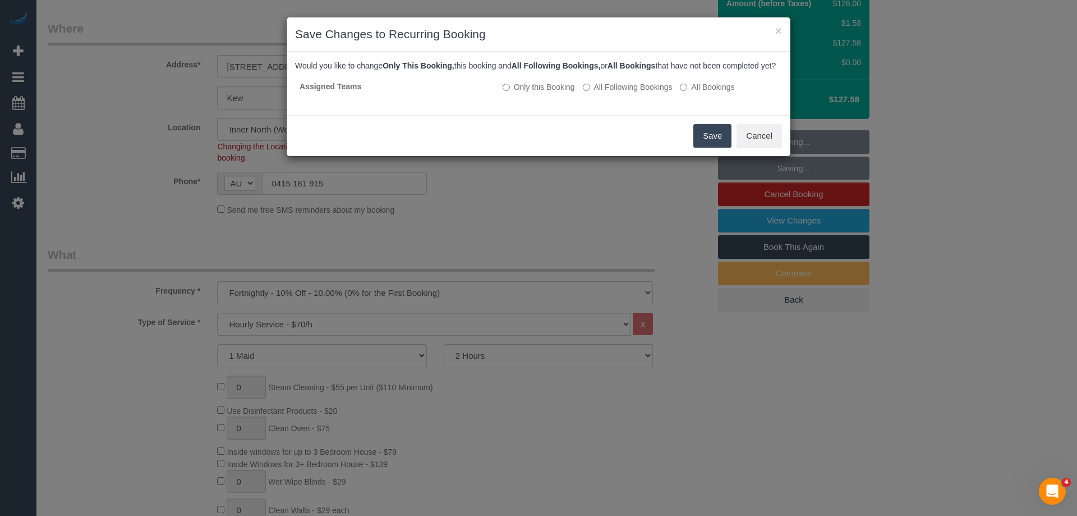
click at [714, 145] on button "Save" at bounding box center [712, 136] width 38 height 24
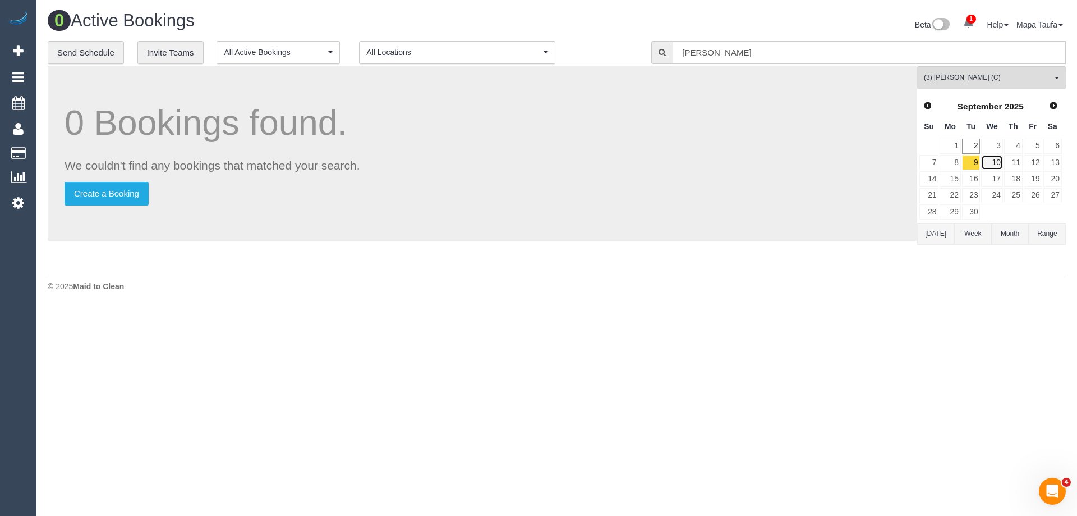
click at [990, 162] on link "10" at bounding box center [991, 162] width 21 height 15
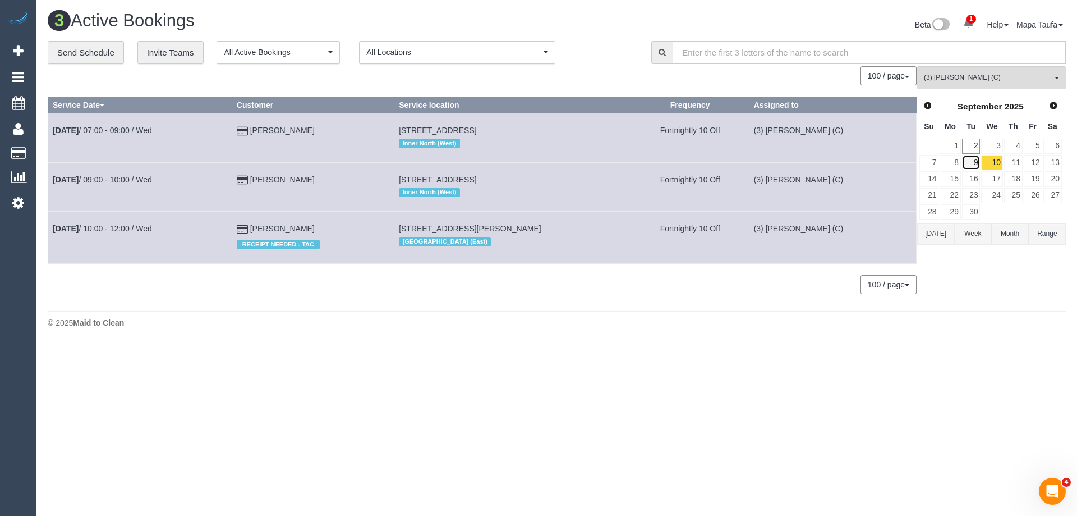
click at [977, 163] on link "9" at bounding box center [971, 162] width 19 height 15
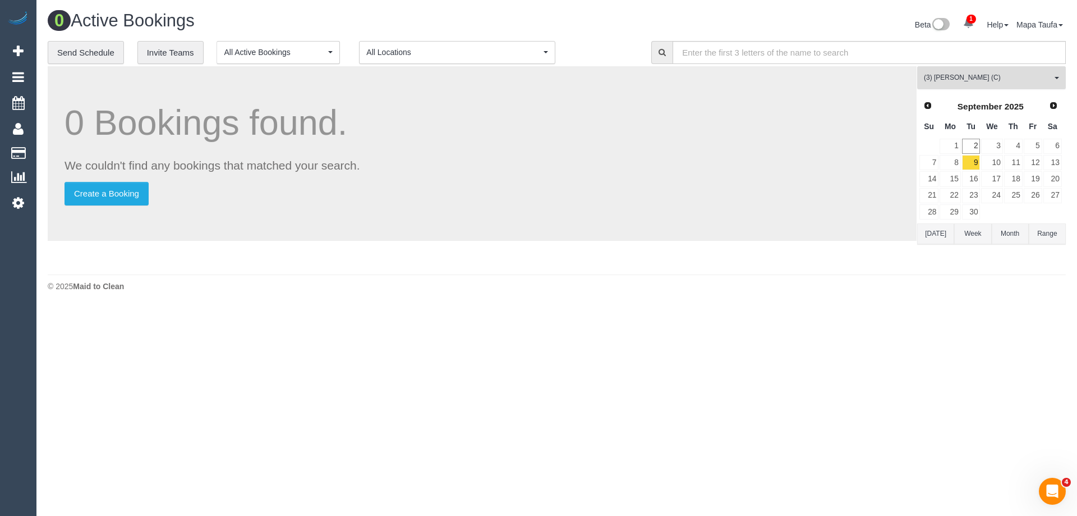
click at [944, 79] on span "(3) [PERSON_NAME] (C)" at bounding box center [988, 78] width 128 height 10
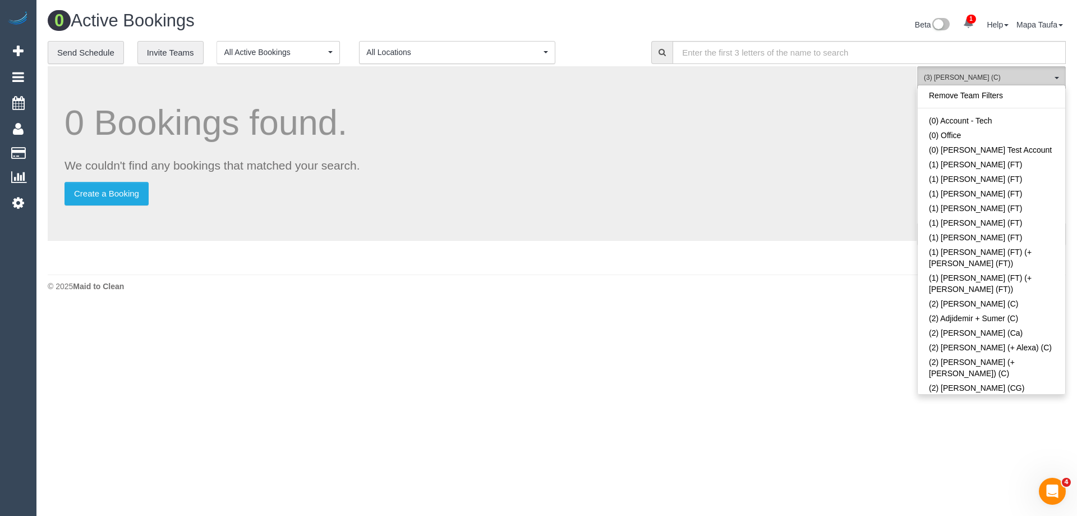
scroll to position [1792, 0]
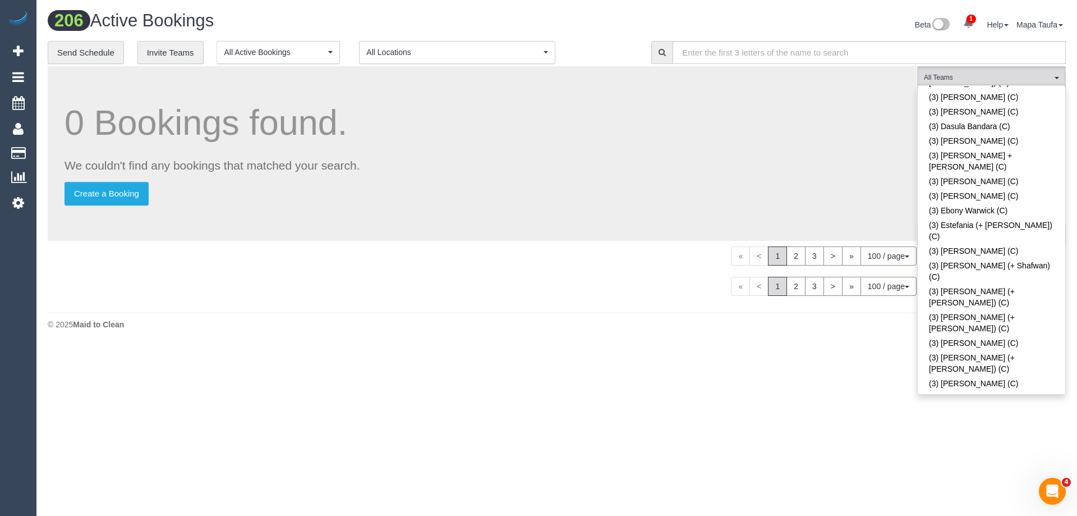
scroll to position [2944, 0]
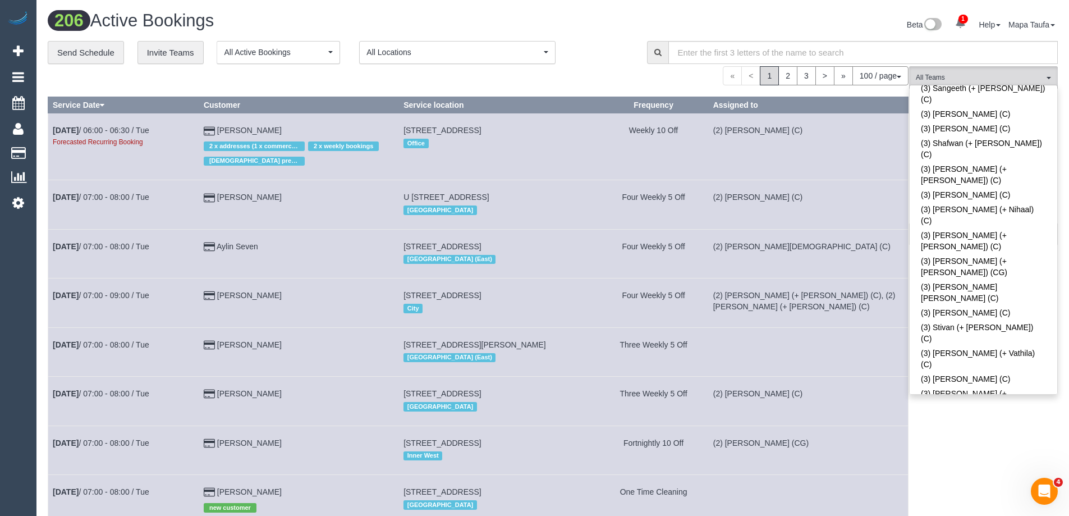
click at [612, 22] on div "Beta 1 Your Notifications You have 0 alerts × You have 1 to charge for 02/09/20…" at bounding box center [809, 26] width 513 height 30
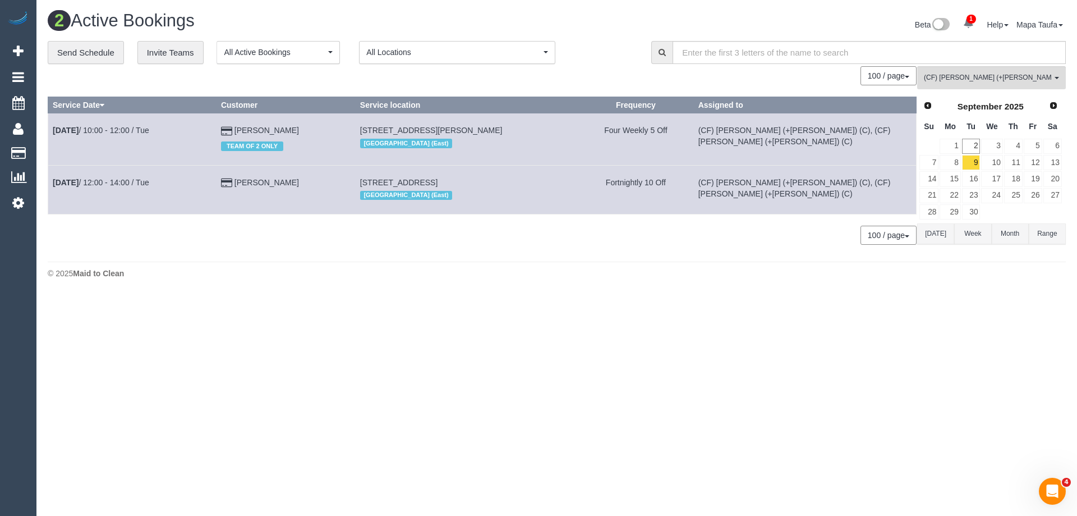
click at [938, 241] on button "[DATE]" at bounding box center [935, 233] width 37 height 21
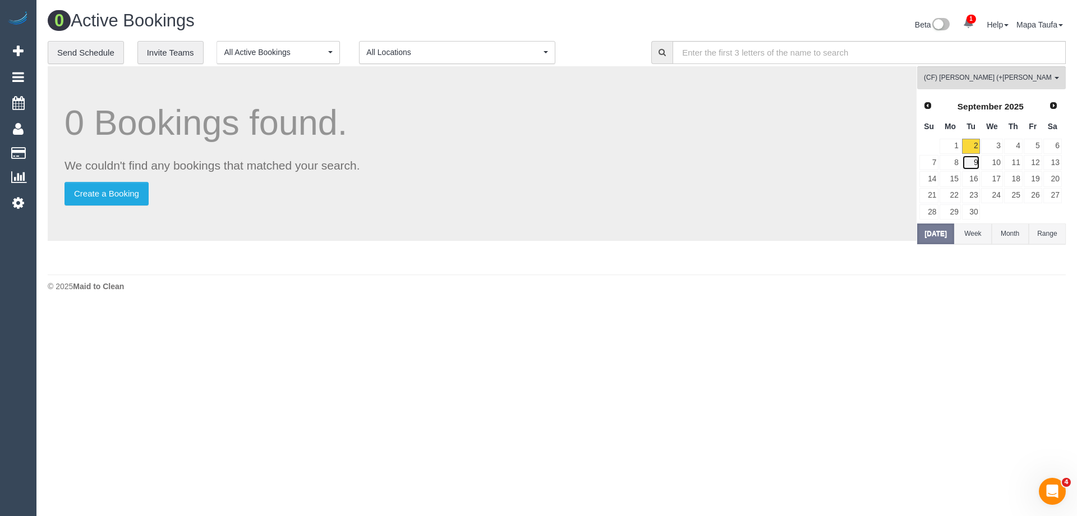
click at [972, 163] on link "9" at bounding box center [971, 162] width 19 height 15
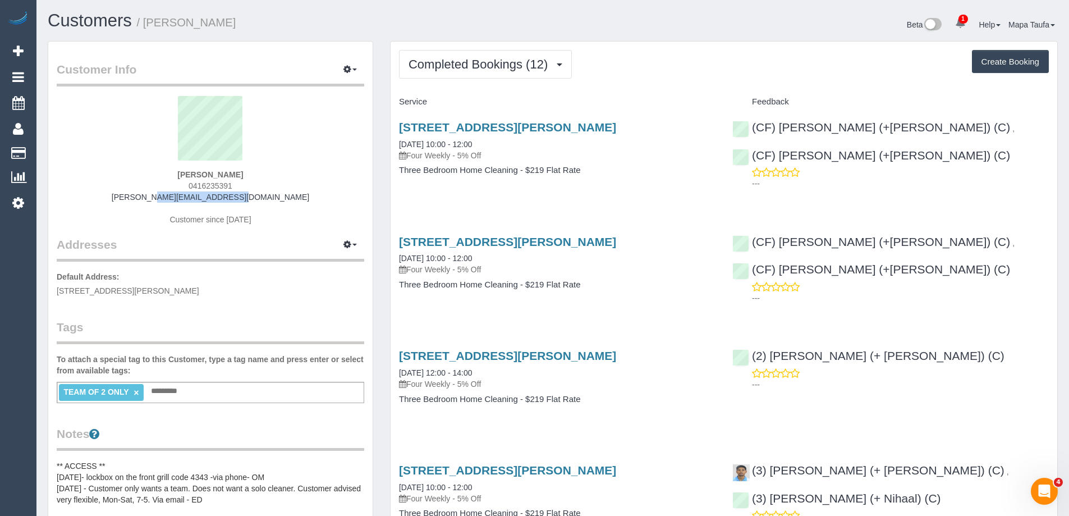
drag, startPoint x: 274, startPoint y: 196, endPoint x: 166, endPoint y: 195, distance: 108.3
click at [166, 195] on div "[PERSON_NAME] 0416235391 [PERSON_NAME][EMAIL_ADDRESS][DOMAIN_NAME] Customer sin…" at bounding box center [210, 166] width 307 height 140
copy link "[PERSON_NAME][EMAIL_ADDRESS][DOMAIN_NAME]"
click at [275, 206] on div "[PERSON_NAME] 0416235391 [PERSON_NAME][EMAIL_ADDRESS][DOMAIN_NAME] Customer sin…" at bounding box center [210, 166] width 307 height 140
drag, startPoint x: 279, startPoint y: 200, endPoint x: 125, endPoint y: 213, distance: 155.4
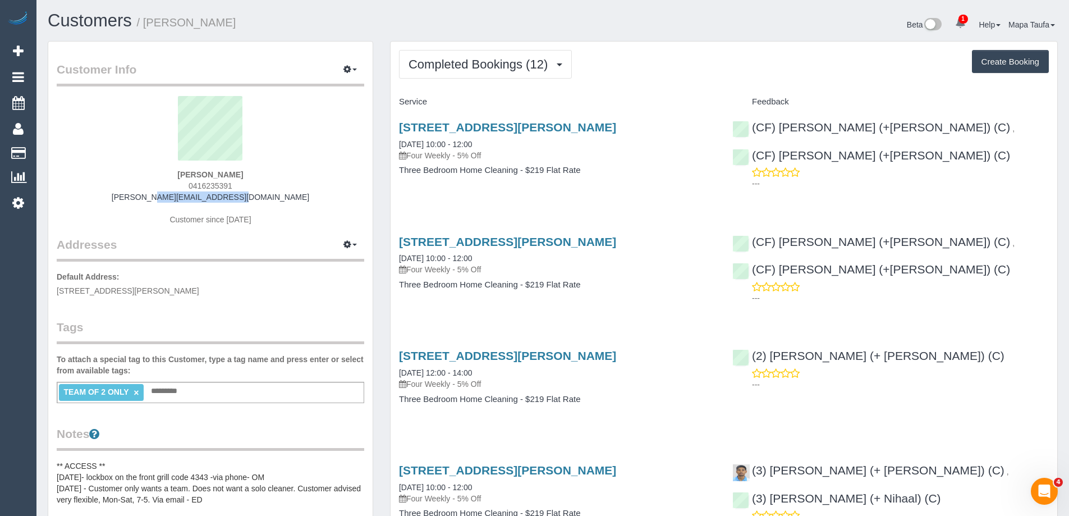
click at [117, 199] on div "[PERSON_NAME] 0416235391 [PERSON_NAME][EMAIL_ADDRESS][DOMAIN_NAME] Customer sin…" at bounding box center [210, 166] width 307 height 140
copy link "[PERSON_NAME][EMAIL_ADDRESS][DOMAIN_NAME]"
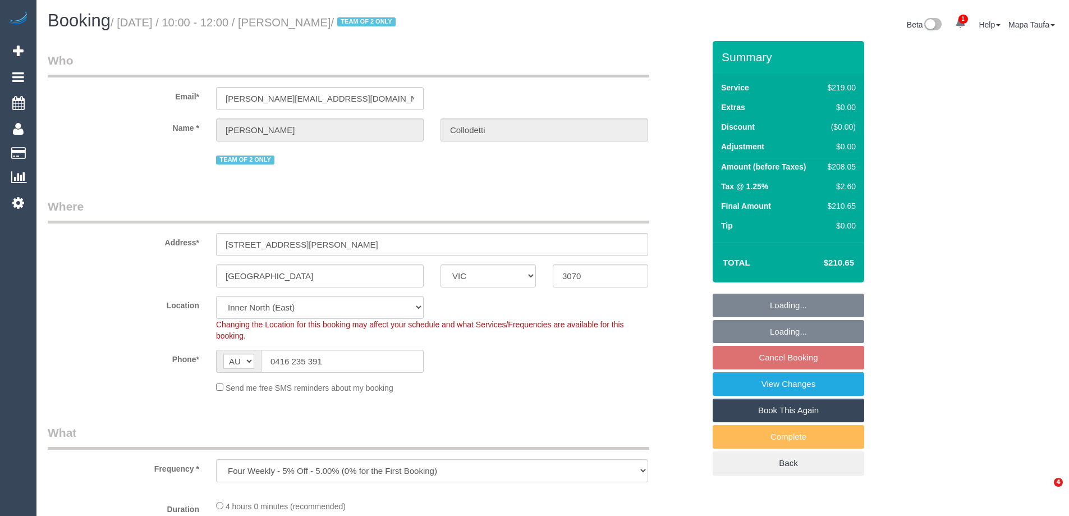
select select "VIC"
select select "number:27"
select select "number:14"
select select "number:18"
select select "number:22"
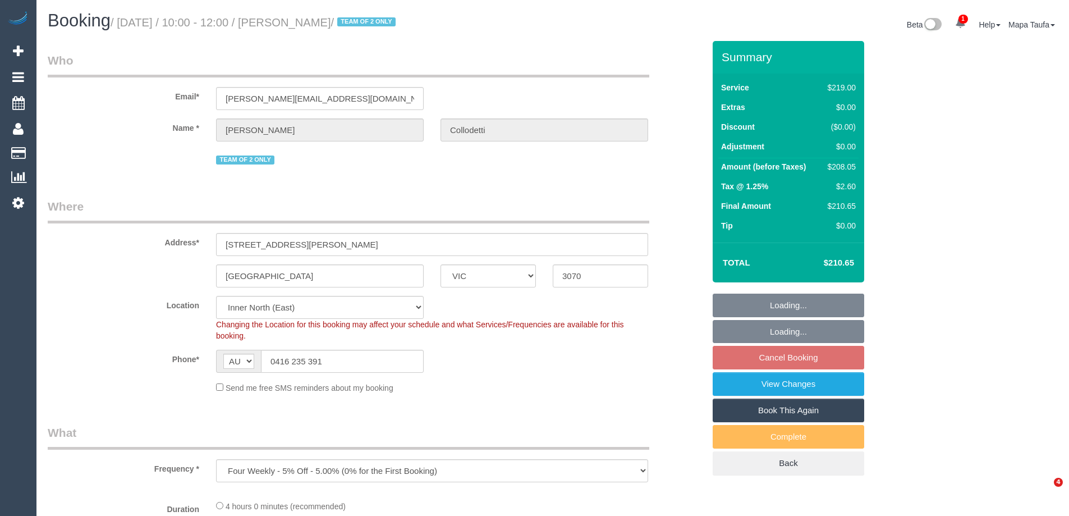
select select "number:34"
select select "number:26"
select select "spot3"
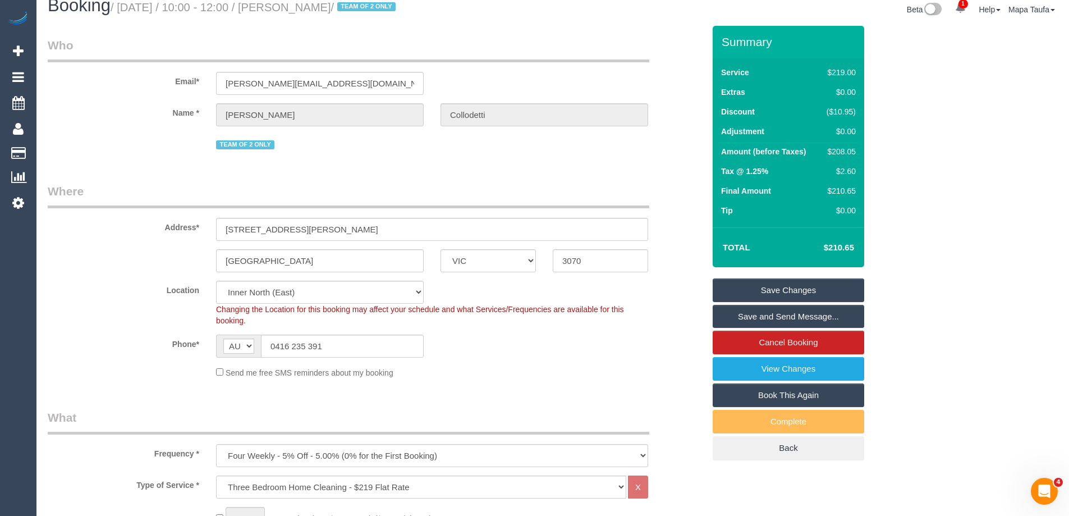
scroll to position [1693, 0]
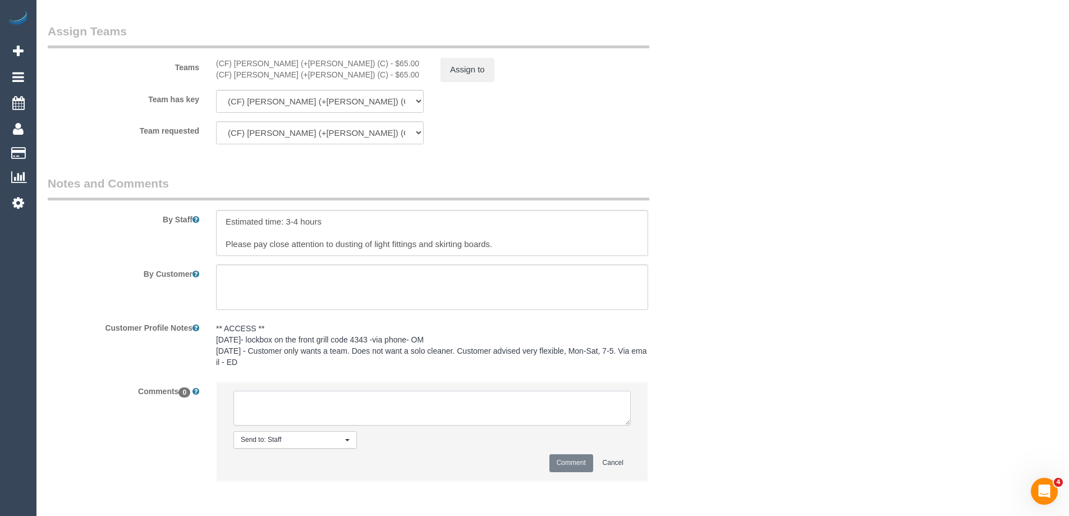
click at [459, 398] on textarea at bounding box center [431, 407] width 397 height 35
drag, startPoint x: 308, startPoint y: 63, endPoint x: 235, endPoint y: 61, distance: 73.0
click at [235, 61] on div "(CF) [PERSON_NAME] (+[PERSON_NAME]) (C) - $65.00" at bounding box center [320, 63] width 208 height 11
copy div "[PERSON_NAME] (+[PERSON_NAME]) (C)"
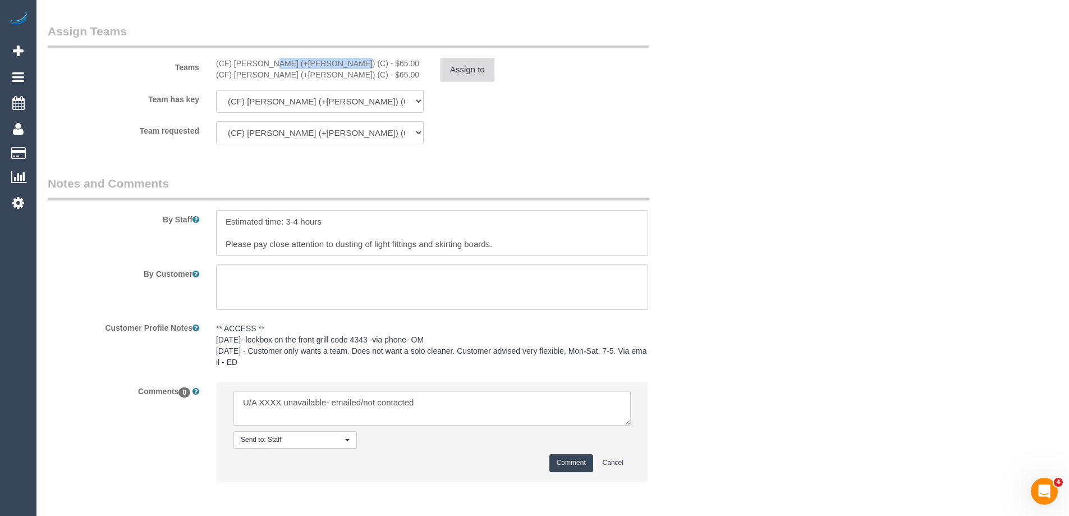
click at [473, 78] on button "Assign to" at bounding box center [467, 70] width 54 height 24
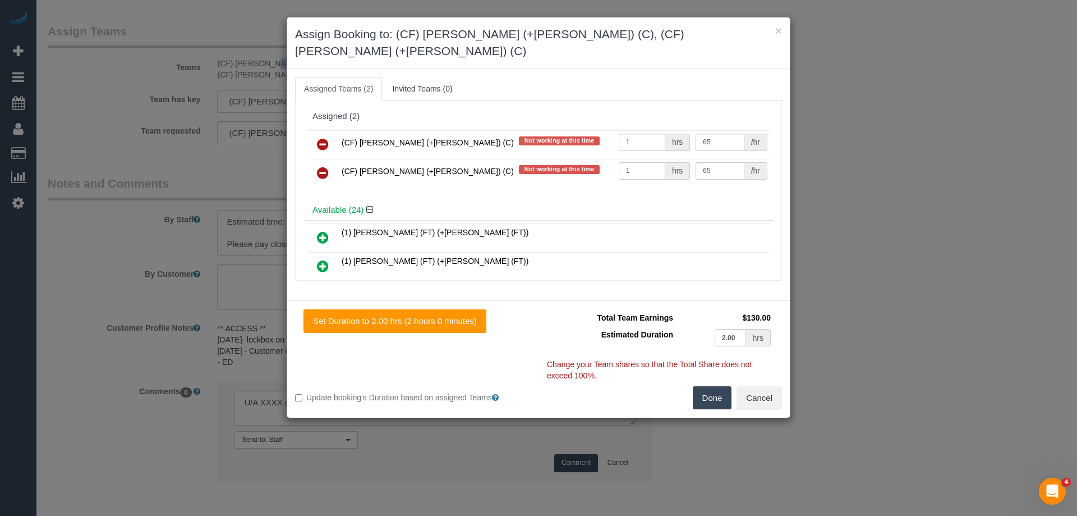
click at [320, 137] on icon at bounding box center [323, 143] width 12 height 13
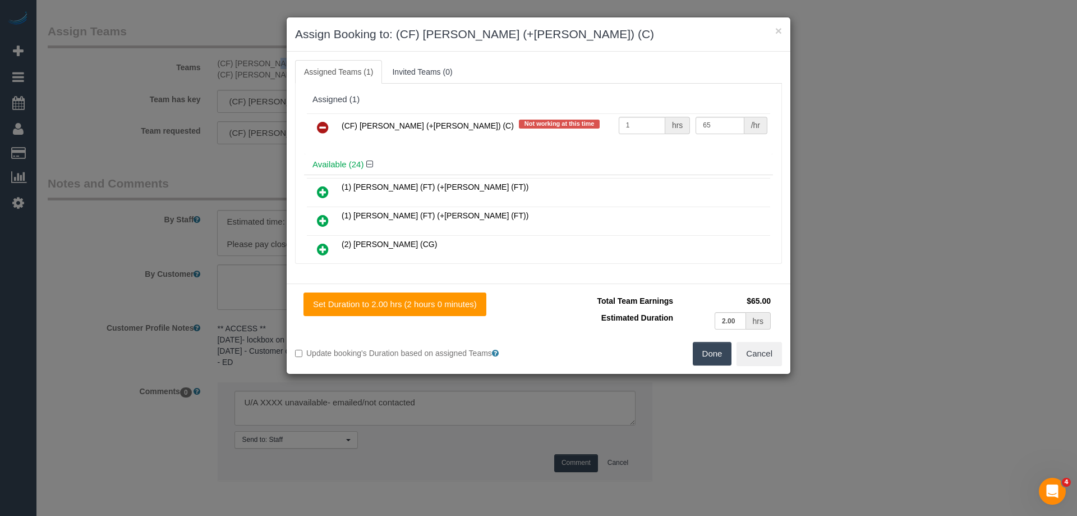
click at [320, 126] on icon at bounding box center [323, 127] width 12 height 13
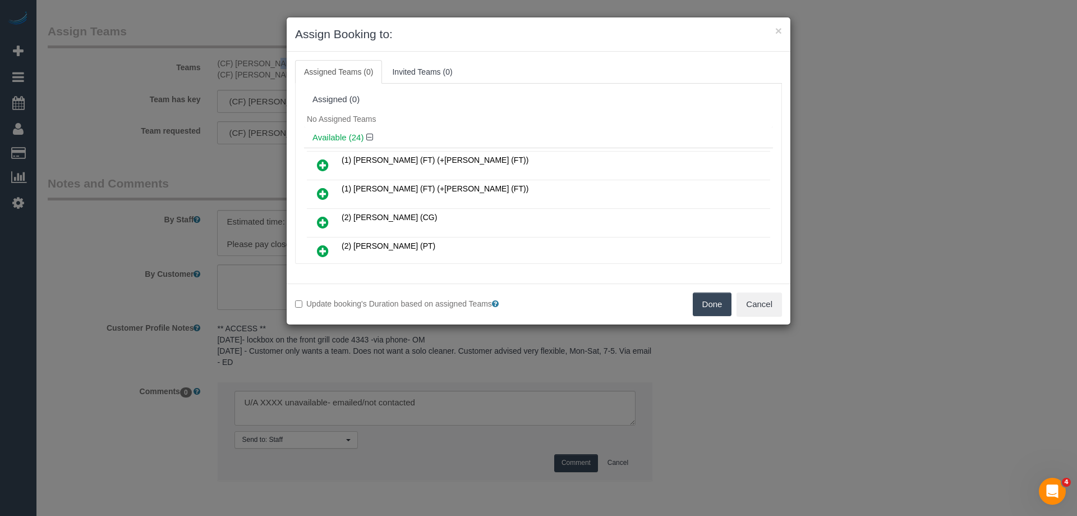
click at [697, 308] on button "Done" at bounding box center [712, 304] width 39 height 24
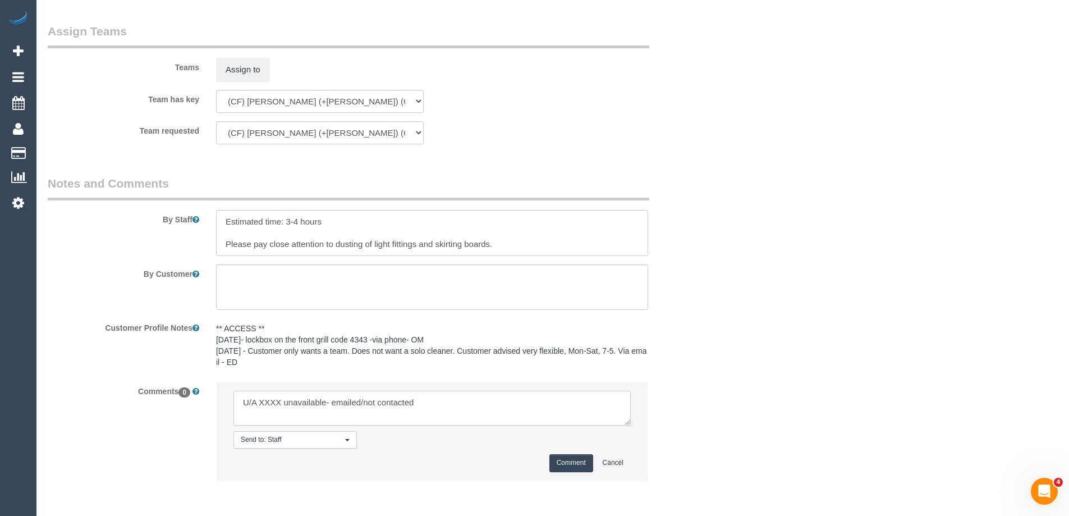
click at [268, 400] on textarea at bounding box center [431, 407] width 397 height 35
paste textarea "Lokesh (+Manvi) (C)"
drag, startPoint x: 420, startPoint y: 402, endPoint x: 520, endPoint y: 406, distance: 100.5
click at [517, 401] on textarea at bounding box center [431, 407] width 397 height 35
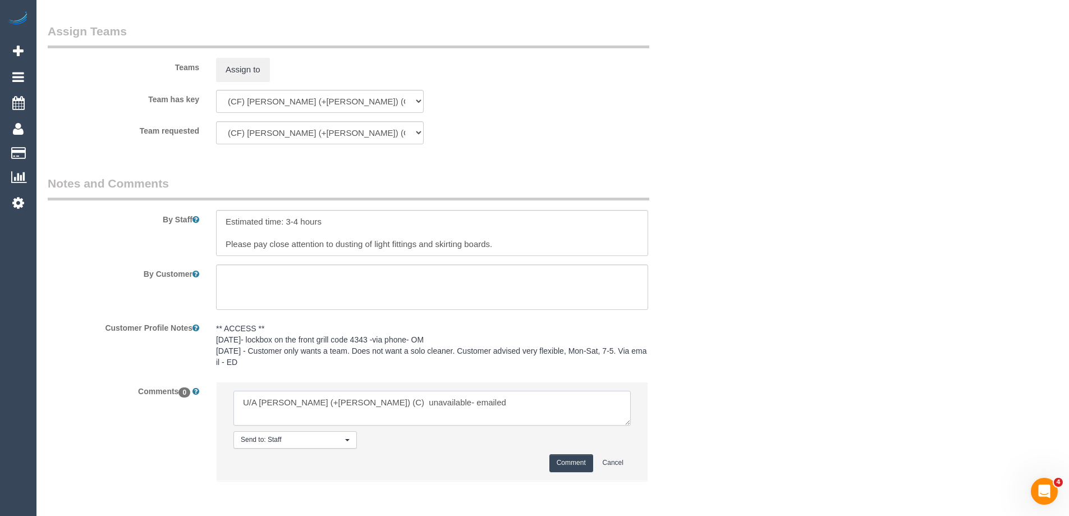
type textarea "U/A Lokesh (+Manvi) (C) unavailable- emailed"
click at [564, 457] on button "Comment" at bounding box center [571, 462] width 44 height 17
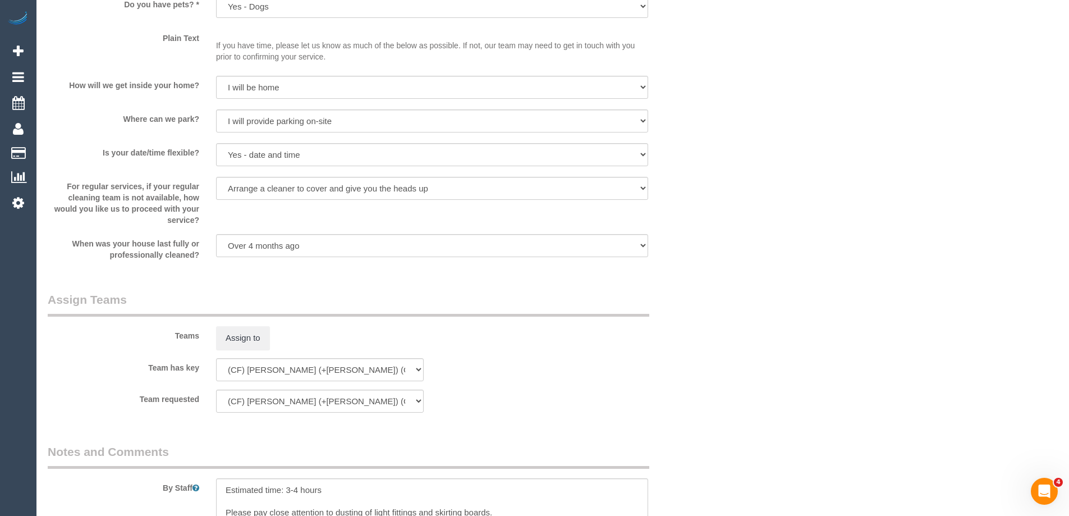
scroll to position [94, 0]
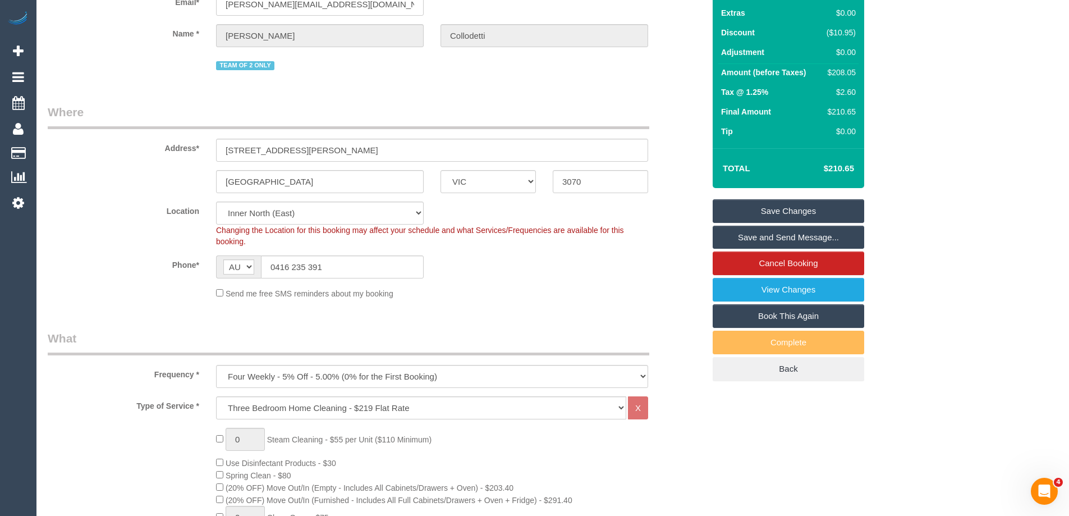
click at [855, 206] on link "Save Changes" at bounding box center [787, 211] width 151 height 24
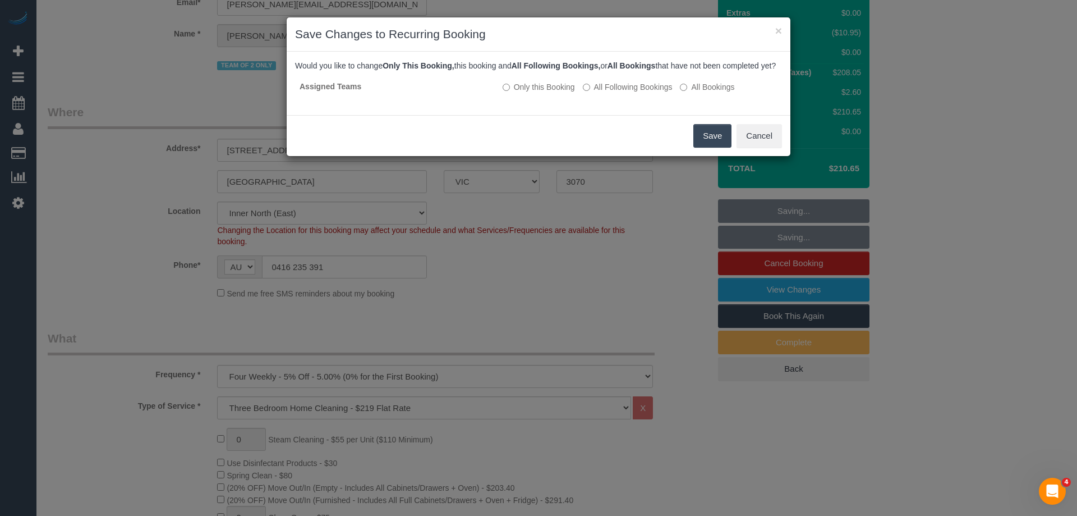
click at [715, 148] on button "Save" at bounding box center [712, 136] width 38 height 24
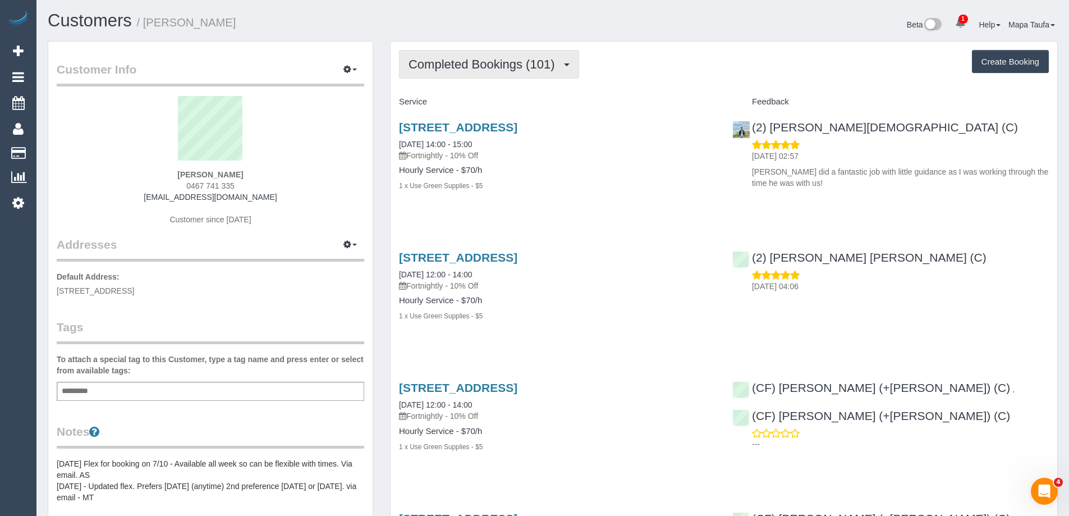
drag, startPoint x: 477, startPoint y: 72, endPoint x: 479, endPoint y: 89, distance: 16.9
click at [477, 72] on button "Completed Bookings (101)" at bounding box center [489, 64] width 180 height 29
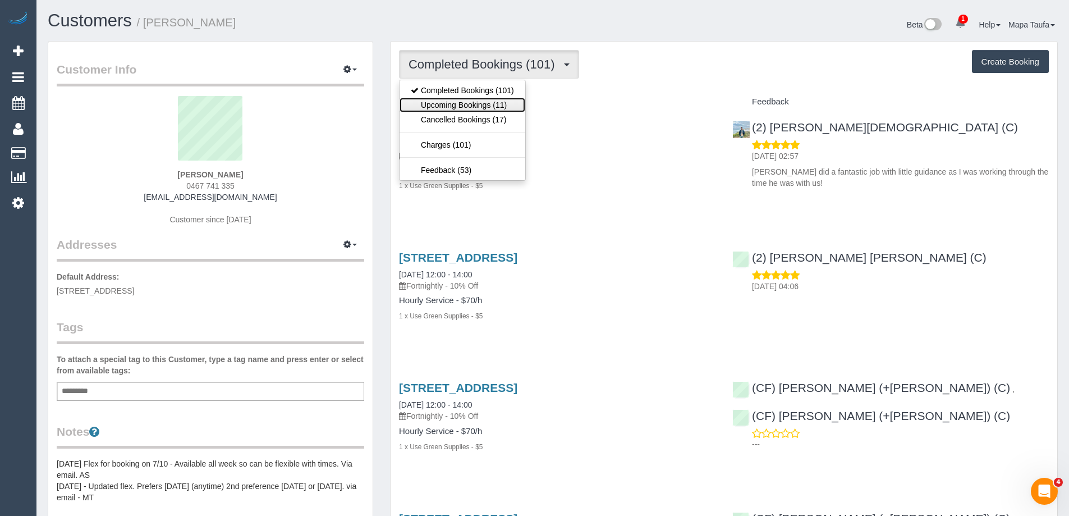
click at [480, 100] on link "Upcoming Bookings (11)" at bounding box center [462, 105] width 126 height 15
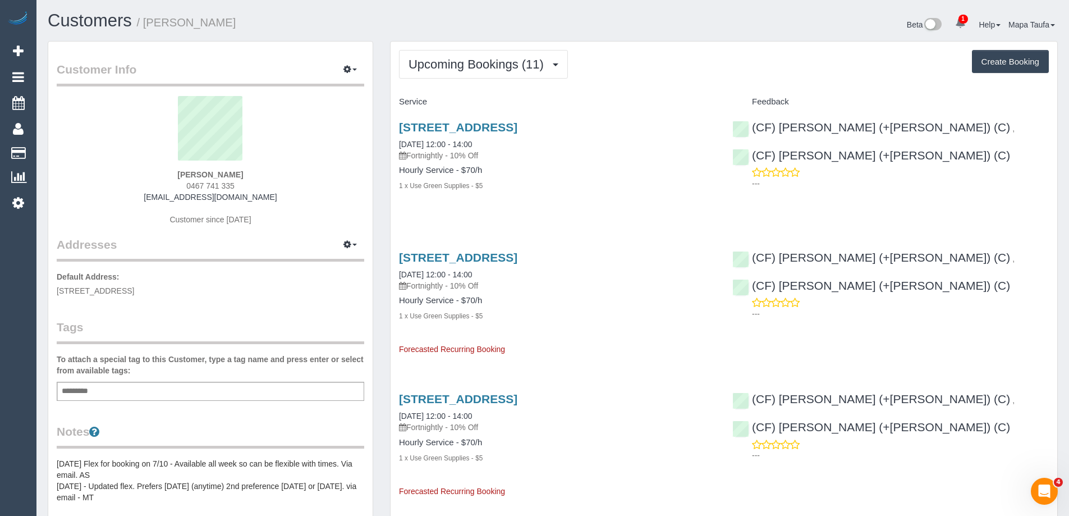
drag, startPoint x: 276, startPoint y: 197, endPoint x: 164, endPoint y: 206, distance: 112.0
click at [159, 196] on div "[PERSON_NAME] 0467 741 335 [EMAIL_ADDRESS][DOMAIN_NAME] Customer since [DATE]" at bounding box center [210, 166] width 307 height 140
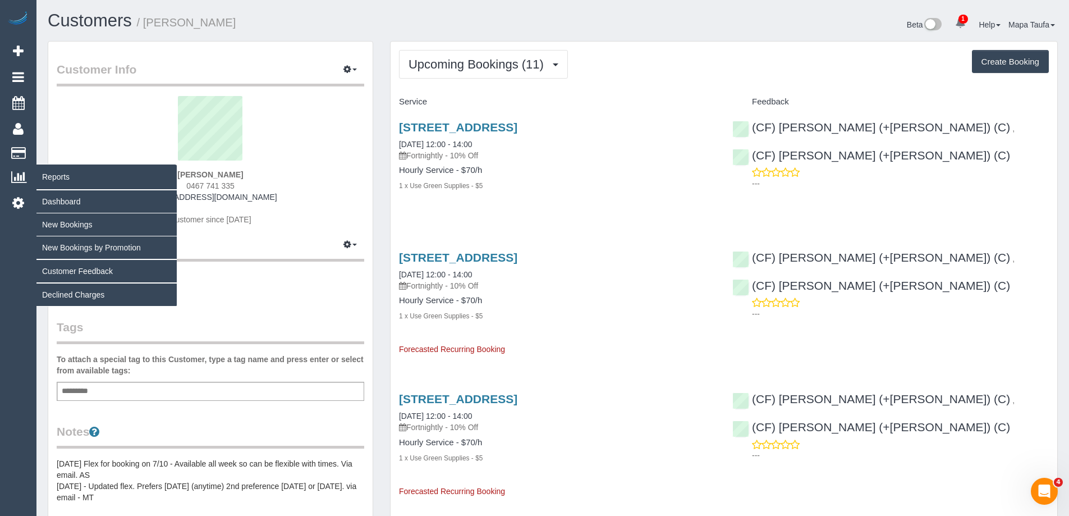
copy link "[EMAIL_ADDRESS][DOMAIN_NAME]"
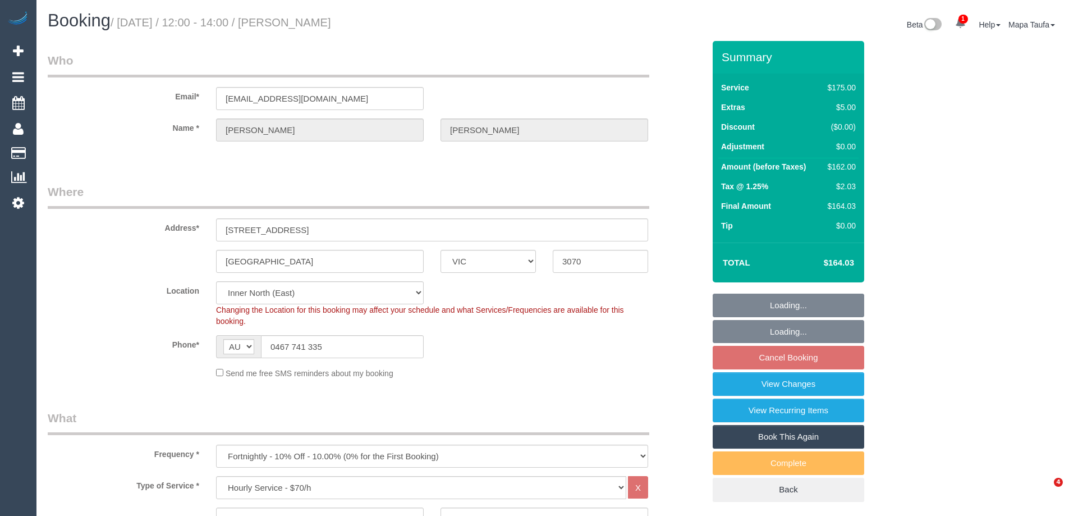
select select "VIC"
select select "150"
select select "number:28"
select select "number:14"
select select "number:19"
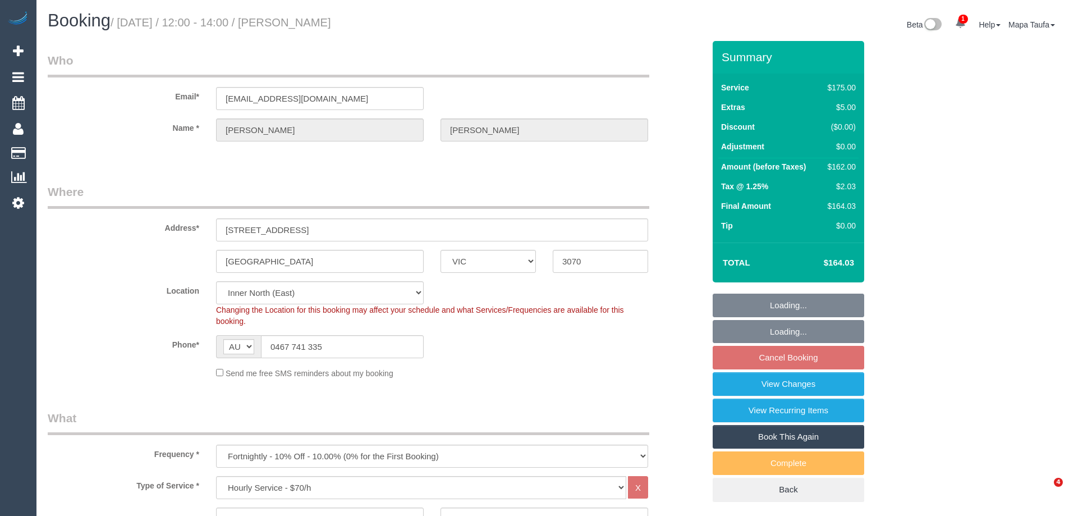
select select "number:22"
select select "number:13"
select select "spot4"
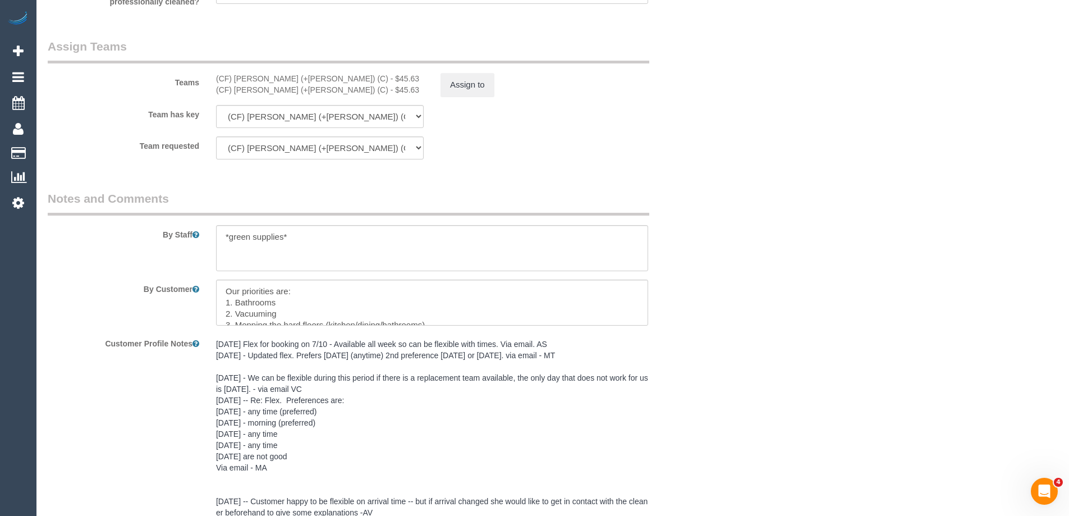
scroll to position [1783, 0]
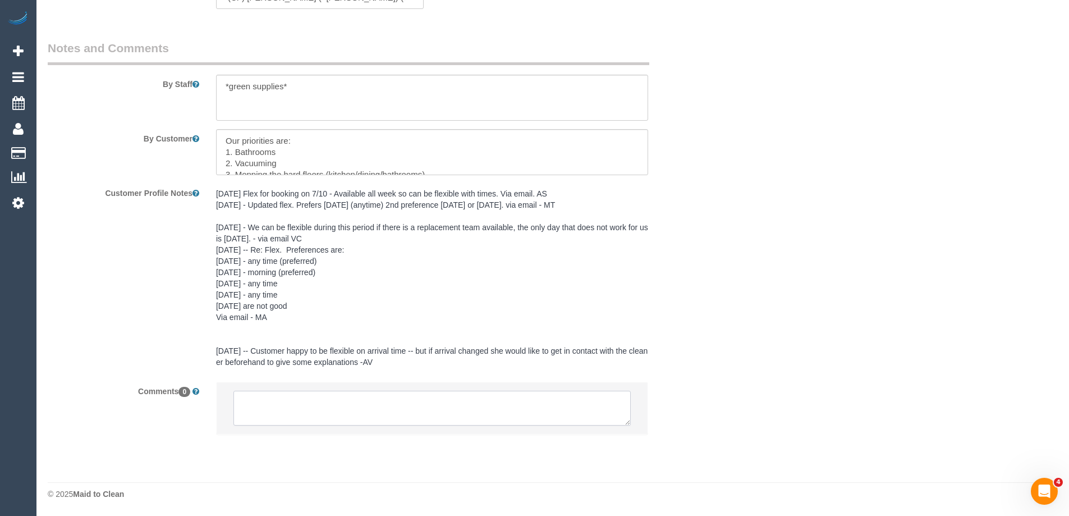
click at [265, 401] on textarea at bounding box center [431, 407] width 397 height 35
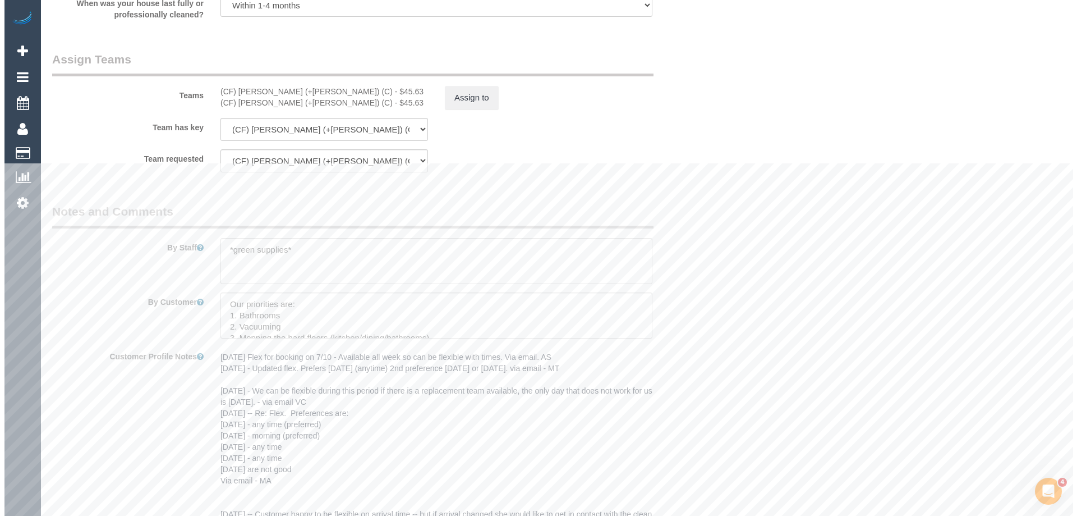
scroll to position [1615, 0]
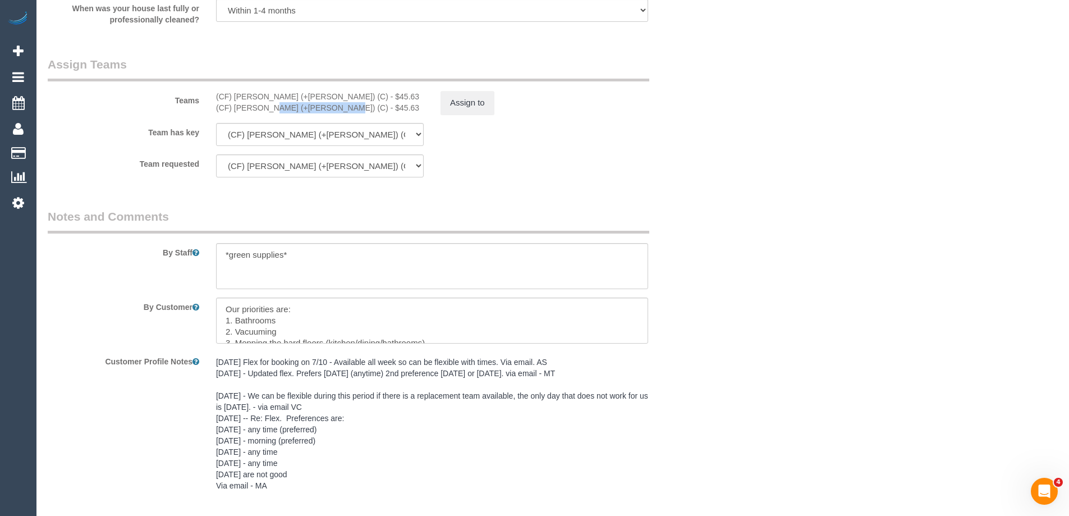
drag, startPoint x: 303, startPoint y: 107, endPoint x: 234, endPoint y: 111, distance: 69.1
click at [234, 111] on div "(CF) [PERSON_NAME] (+[PERSON_NAME]) (C) - $45.63" at bounding box center [320, 107] width 208 height 11
copy div "[PERSON_NAME] (+[PERSON_NAME]) (C"
click at [472, 96] on button "Assign to" at bounding box center [467, 103] width 54 height 24
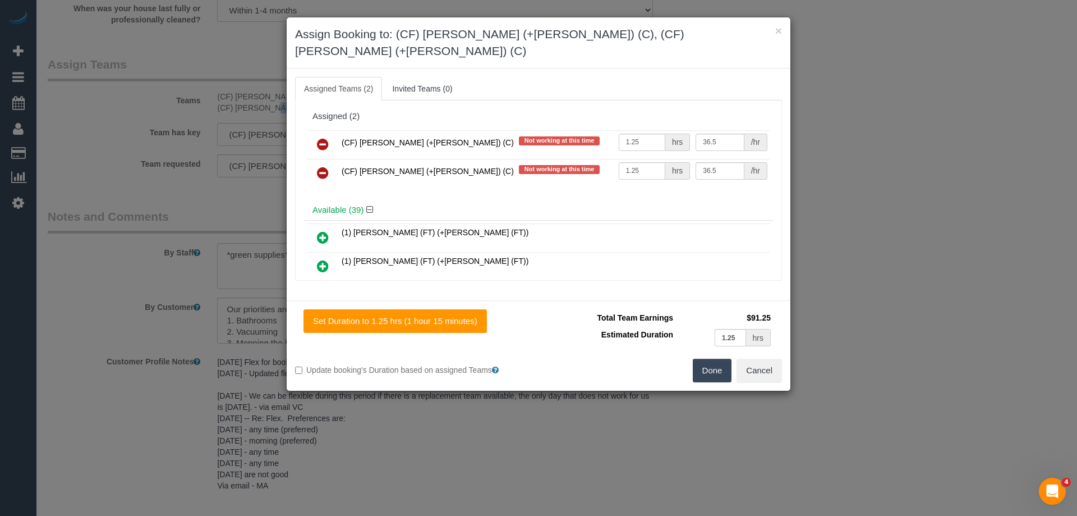
click at [324, 134] on link at bounding box center [323, 145] width 26 height 22
click at [324, 162] on link at bounding box center [323, 173] width 26 height 22
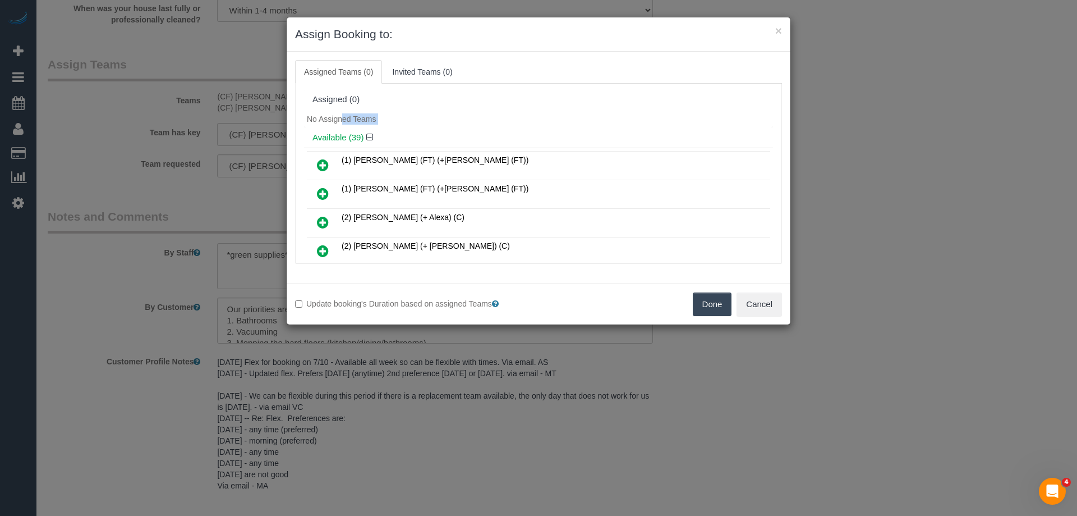
click at [324, 118] on span "No Assigned Teams" at bounding box center [341, 118] width 69 height 9
click at [705, 301] on button "Done" at bounding box center [712, 304] width 39 height 24
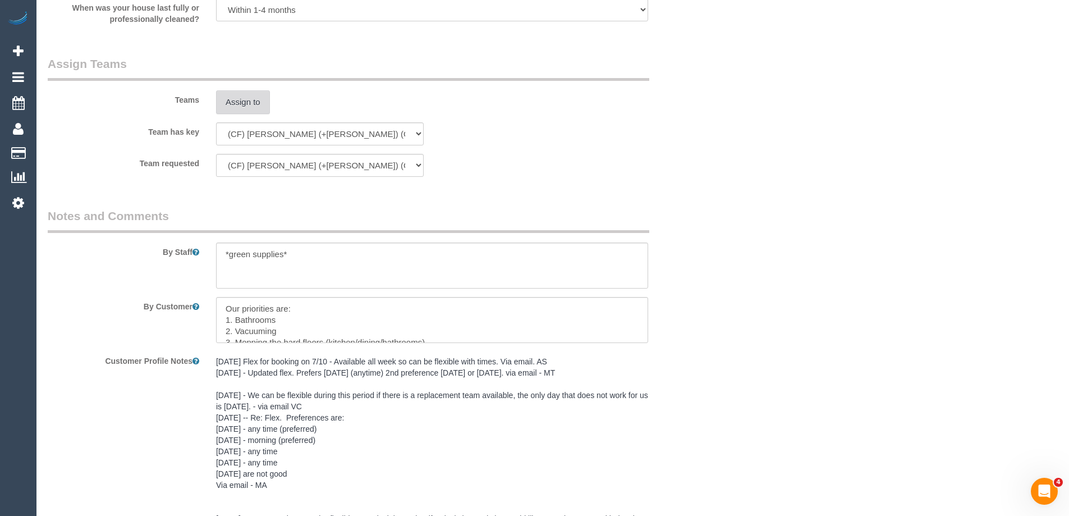
scroll to position [1829, 0]
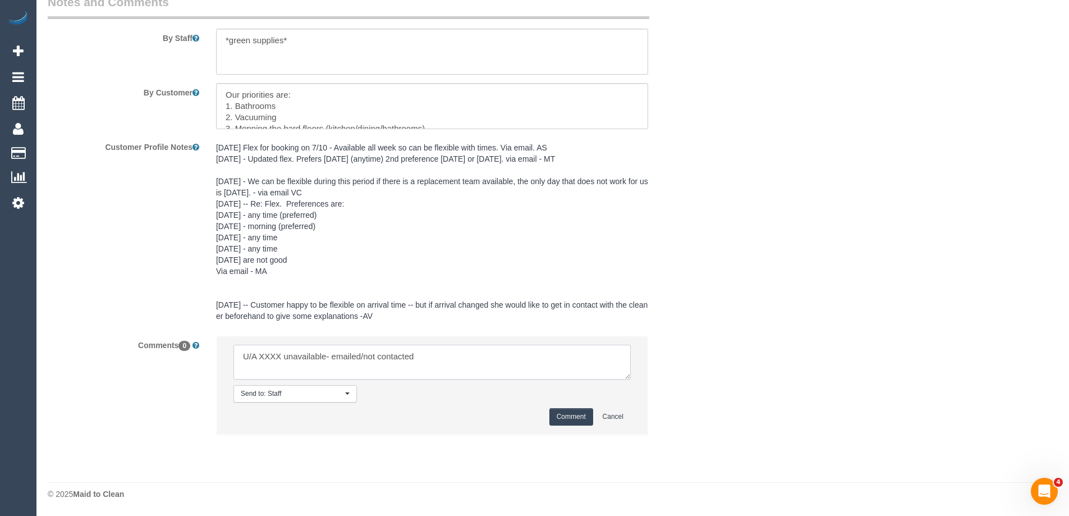
click at [260, 356] on textarea at bounding box center [431, 361] width 397 height 35
paste textarea "Manvi (+Lokesh) (C"
drag, startPoint x: 411, startPoint y: 352, endPoint x: 511, endPoint y: 351, distance: 100.4
click at [509, 351] on textarea at bounding box center [431, 361] width 397 height 35
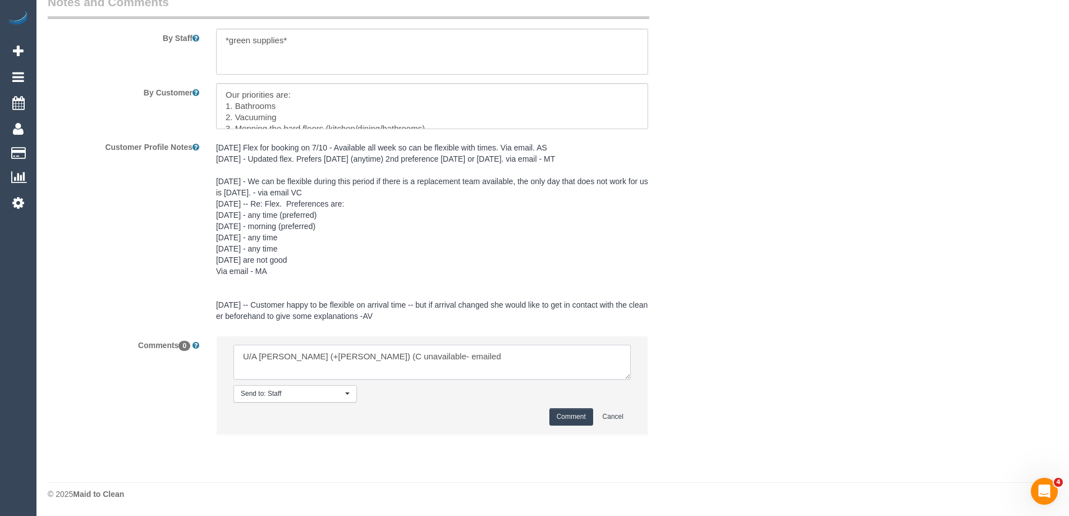
type textarea "U/A Manvi (+Lokesh) (C unavailable- emailed"
click at [567, 415] on button "Comment" at bounding box center [571, 416] width 44 height 17
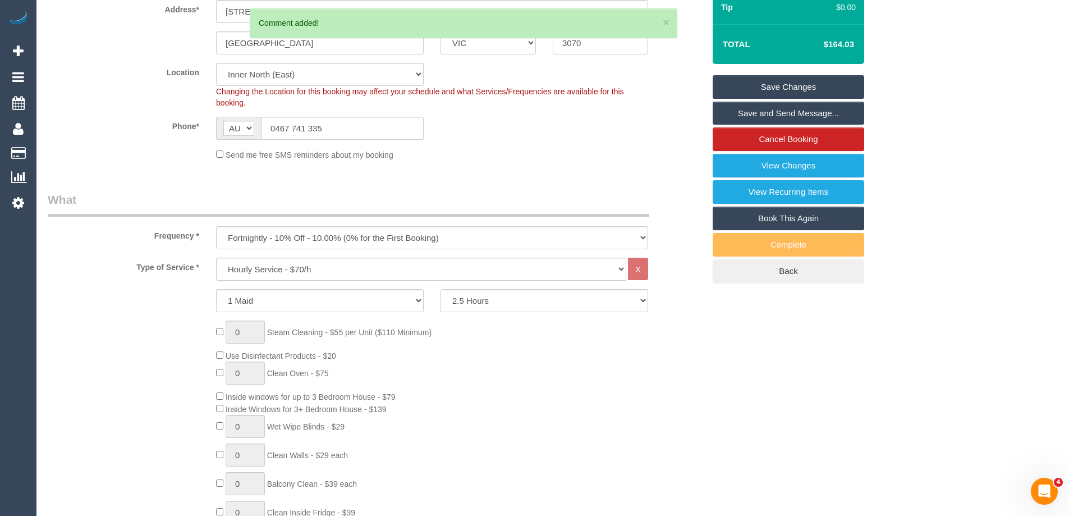
scroll to position [199, 0]
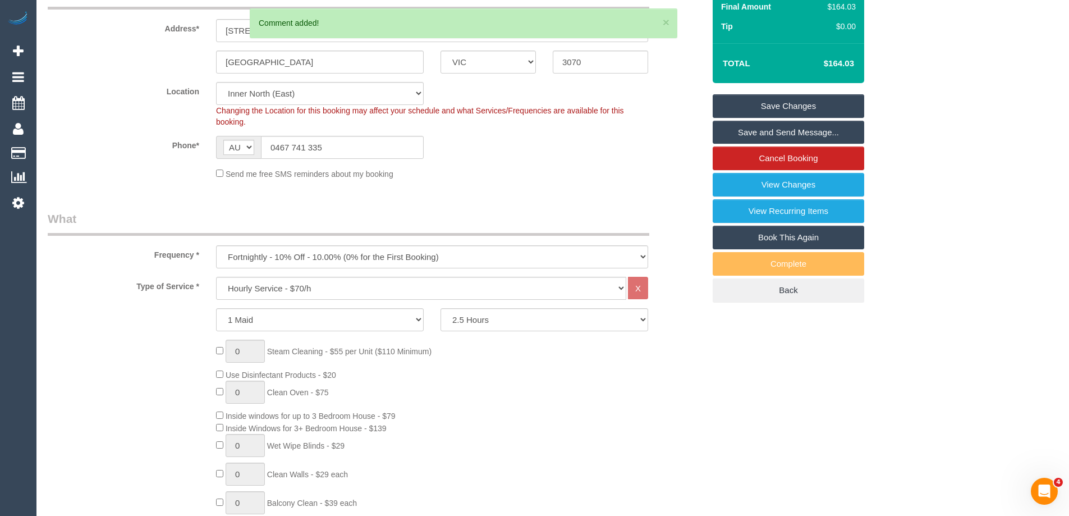
click at [784, 98] on link "Save Changes" at bounding box center [787, 106] width 151 height 24
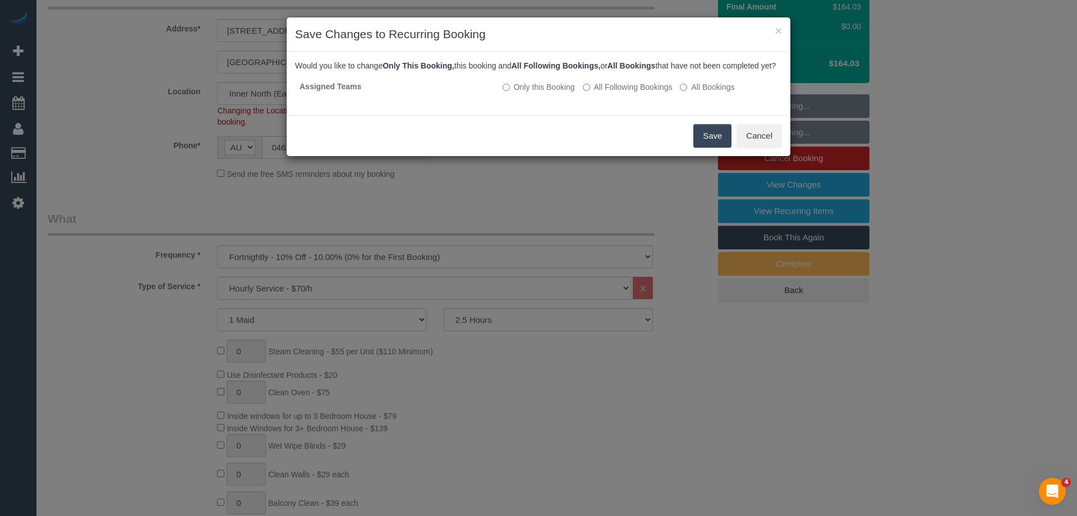
click at [700, 148] on button "Save" at bounding box center [712, 136] width 38 height 24
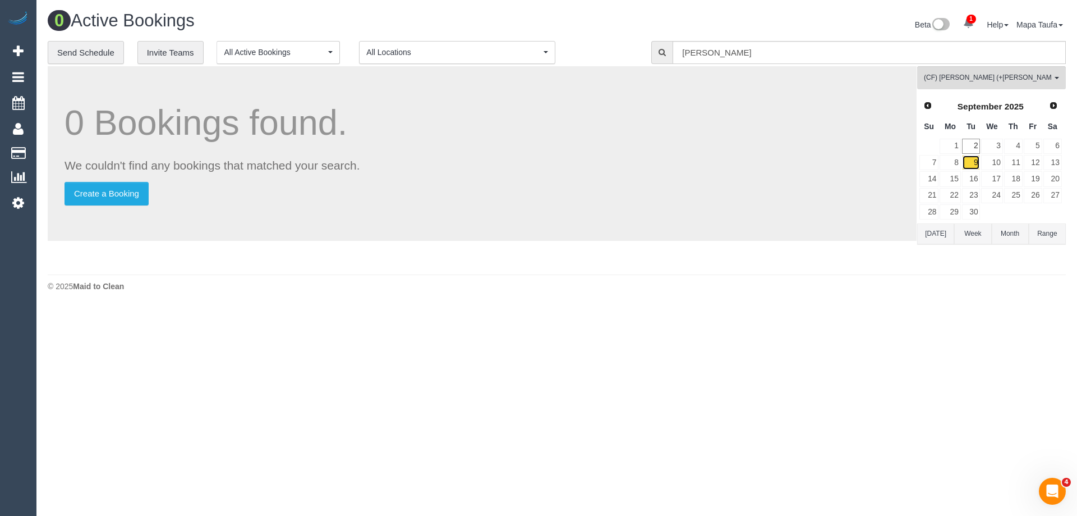
click at [977, 161] on link "9" at bounding box center [971, 162] width 19 height 15
click at [599, 247] on div "0 Bookings found. We couldn't find any bookings that matched your search. Creat…" at bounding box center [483, 167] width 870 height 203
click at [971, 142] on link "2" at bounding box center [971, 146] width 19 height 15
click at [983, 76] on span "(CF) [PERSON_NAME] (+[PERSON_NAME]) (C)" at bounding box center [988, 78] width 128 height 10
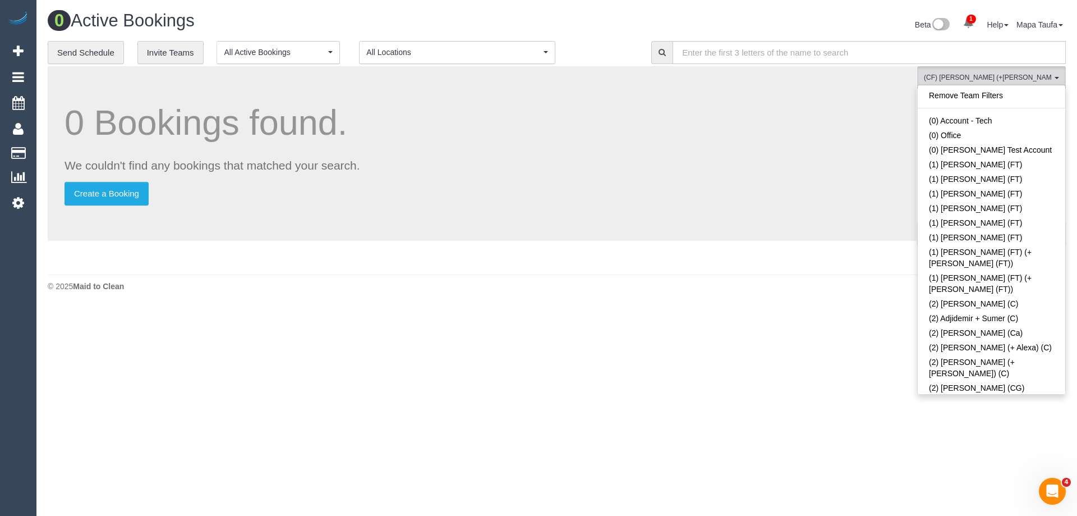
scroll to position [2973, 0]
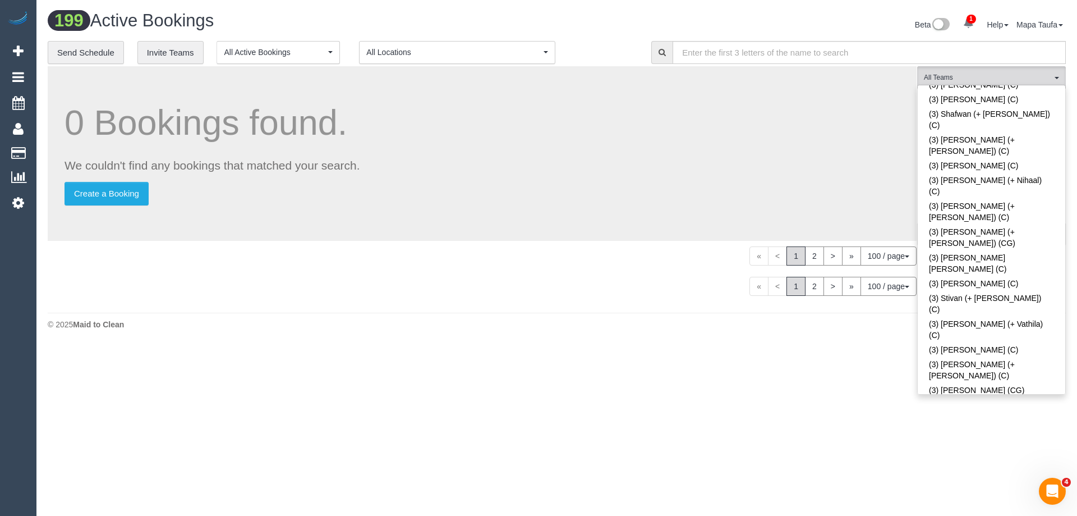
scroll to position [1325, 0]
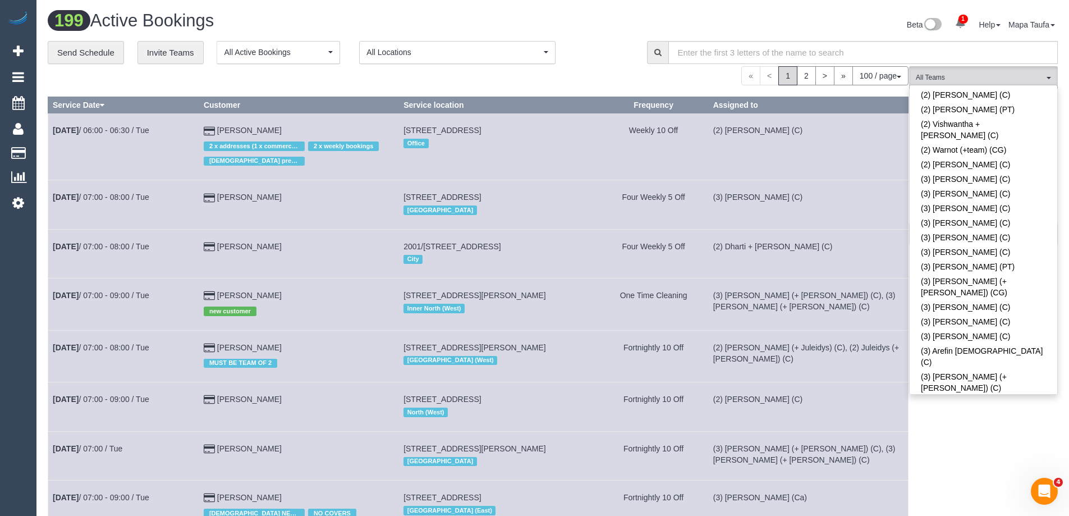
click at [977, 490] on link "(3) [DEMOGRAPHIC_DATA][PERSON_NAME] (C)" at bounding box center [983, 503] width 148 height 26
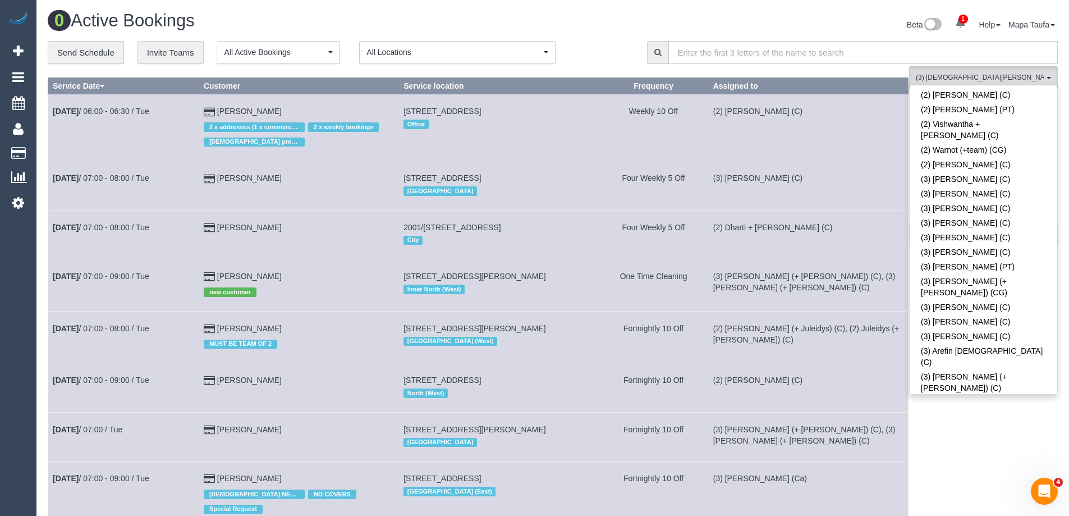
drag, startPoint x: 612, startPoint y: 52, endPoint x: 640, endPoint y: 67, distance: 32.1
click at [612, 51] on div "**********" at bounding box center [339, 53] width 582 height 24
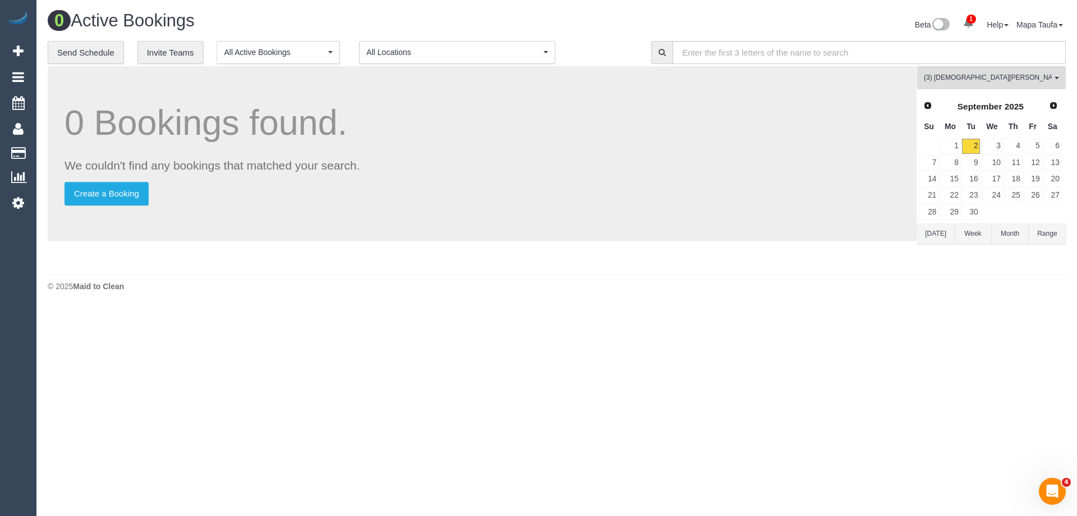
click at [941, 239] on button "[DATE]" at bounding box center [935, 233] width 37 height 21
click at [972, 160] on link "9" at bounding box center [971, 162] width 19 height 15
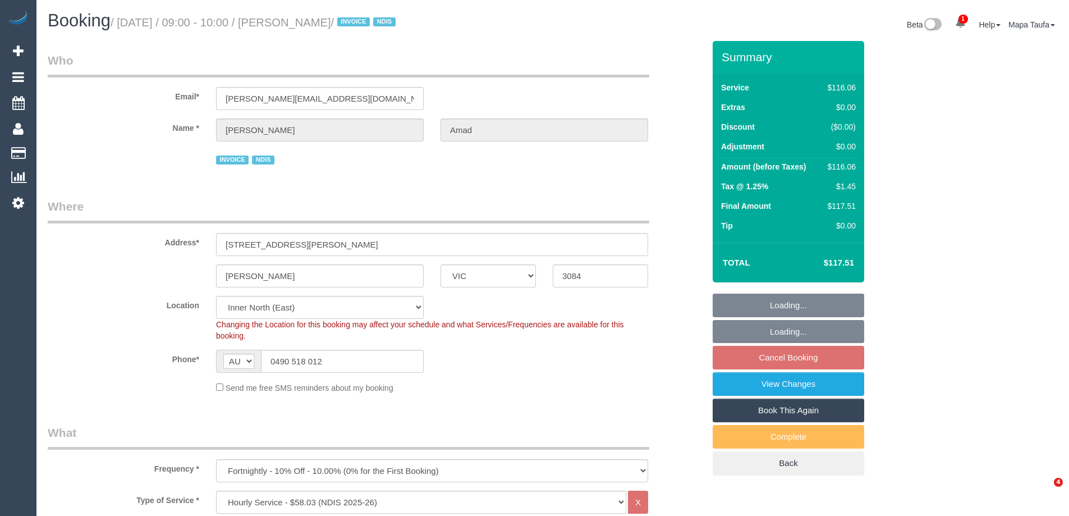
select select "VIC"
select select "number:28"
select select "number:14"
select select "number:19"
select select "number:25"
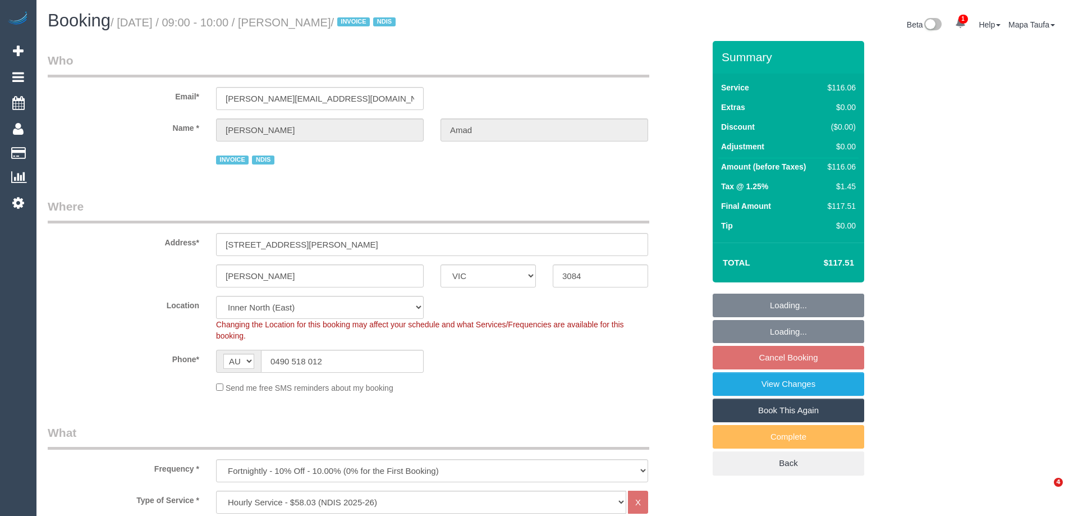
select select "number:34"
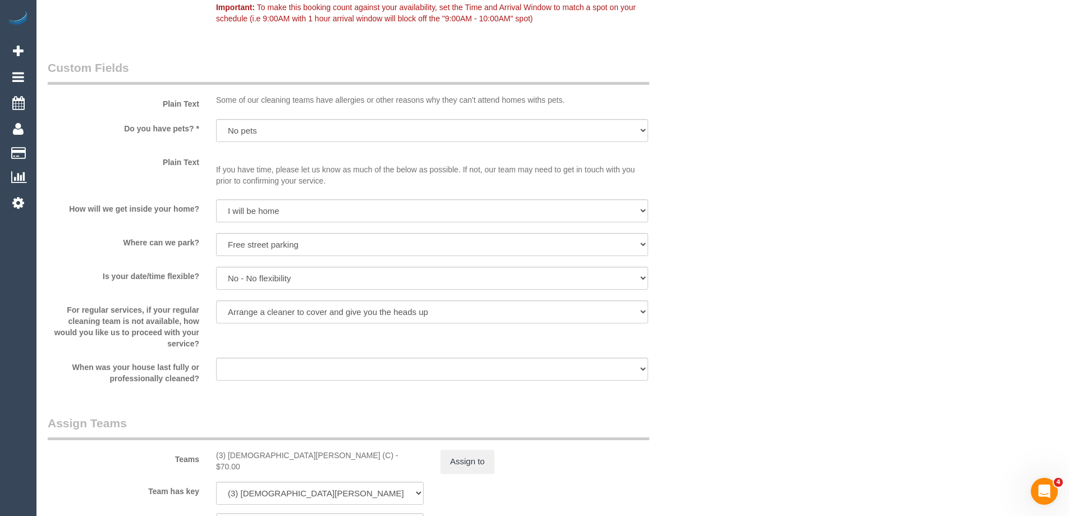
scroll to position [1539, 0]
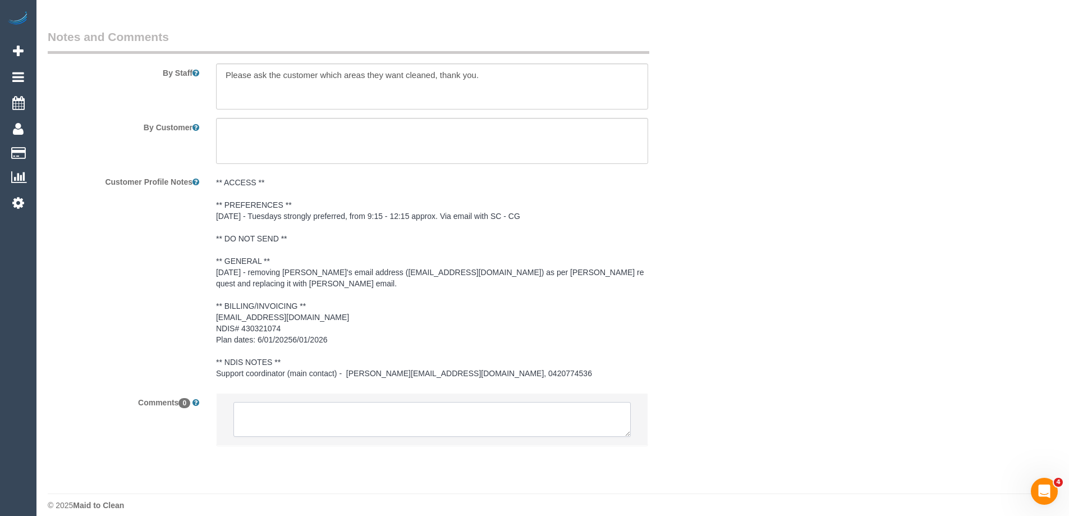
click at [399, 402] on textarea at bounding box center [431, 419] width 397 height 35
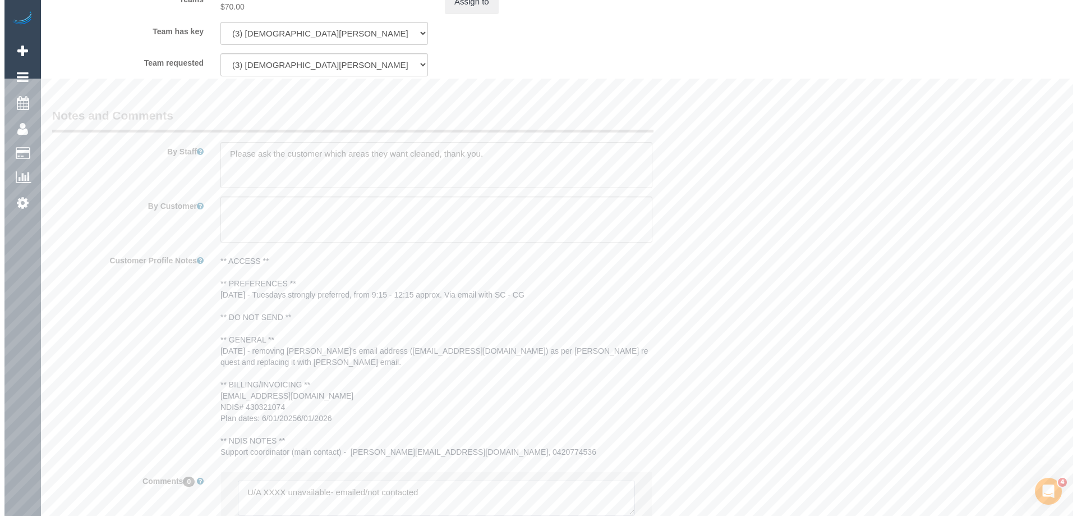
scroll to position [1315, 0]
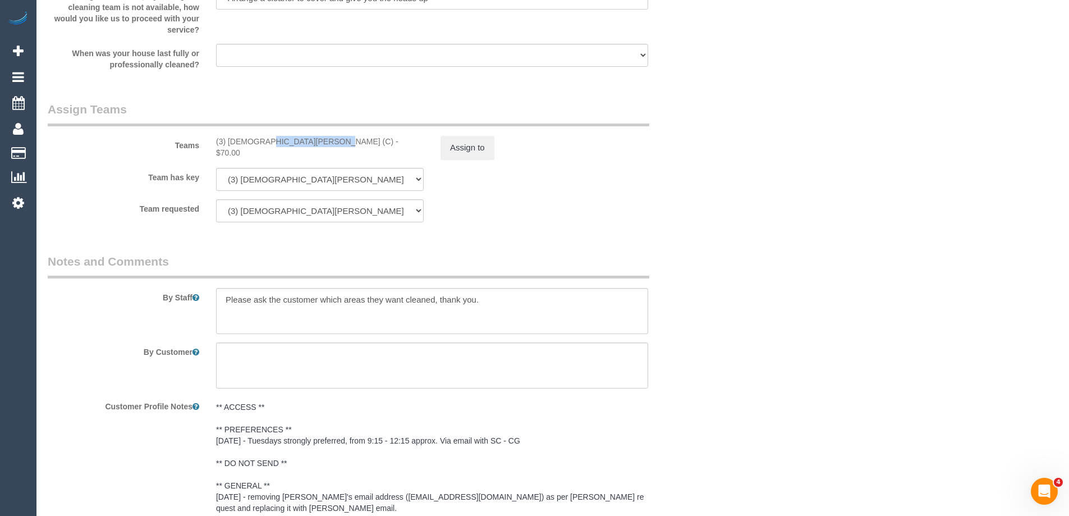
drag, startPoint x: 288, startPoint y: 145, endPoint x: 229, endPoint y: 141, distance: 59.0
click at [228, 141] on div "(3) [DEMOGRAPHIC_DATA][PERSON_NAME] (C) - $70.00" at bounding box center [320, 147] width 208 height 22
copy div "[DEMOGRAPHIC_DATA][PERSON_NAME] ("
click at [467, 147] on button "Assign to" at bounding box center [467, 148] width 54 height 24
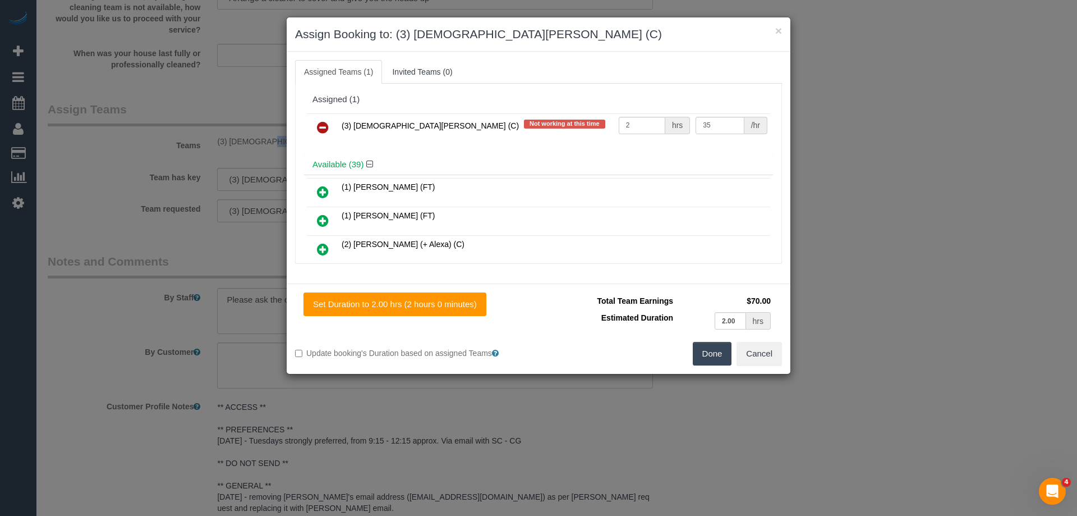
click at [320, 121] on icon at bounding box center [323, 127] width 12 height 13
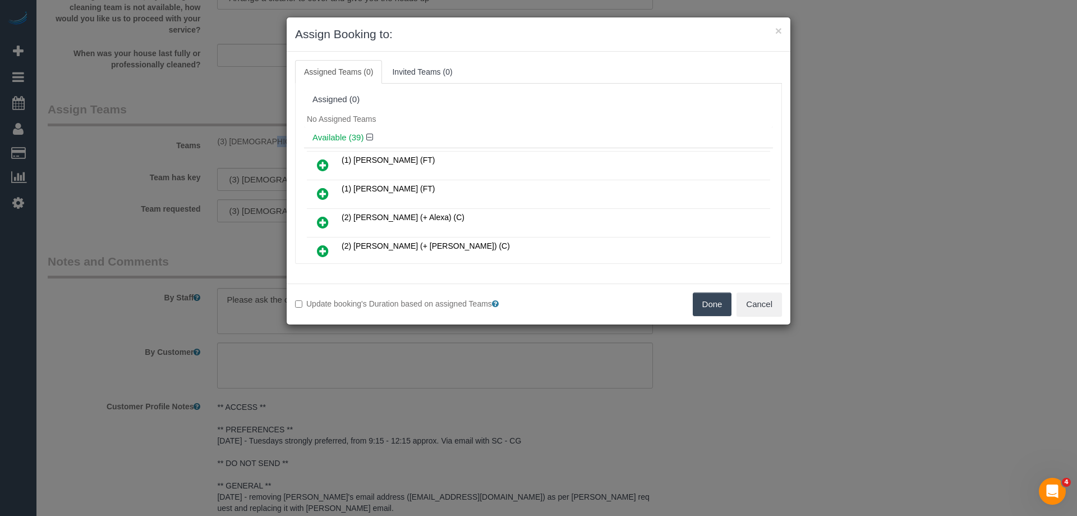
click at [712, 305] on button "Done" at bounding box center [712, 304] width 39 height 24
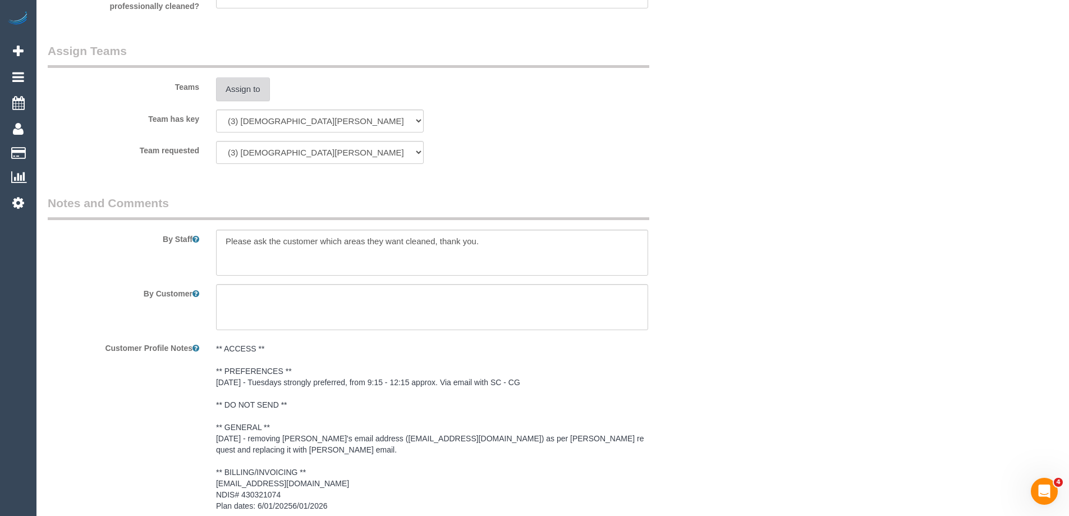
scroll to position [1585, 0]
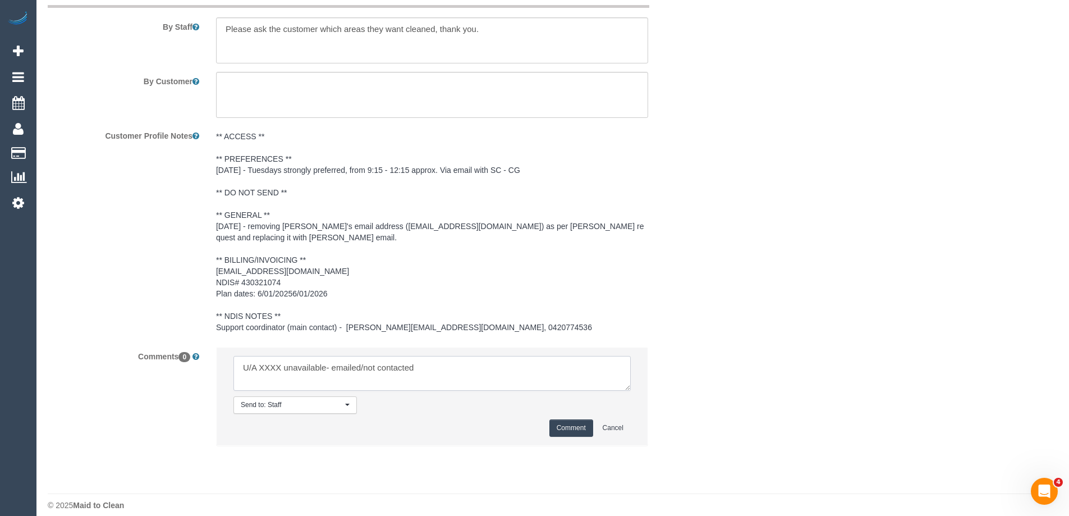
click at [290, 356] on textarea at bounding box center [431, 373] width 397 height 35
click at [269, 356] on textarea at bounding box center [431, 373] width 397 height 35
paste textarea "[DEMOGRAPHIC_DATA][PERSON_NAME] ("
drag, startPoint x: 406, startPoint y: 355, endPoint x: 513, endPoint y: 358, distance: 107.8
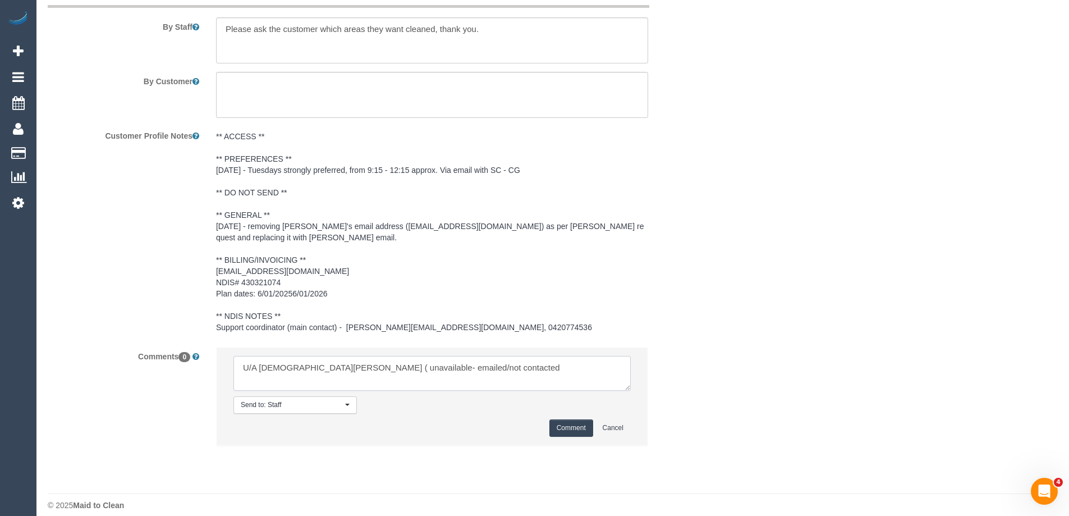
click at [513, 357] on textarea at bounding box center [431, 373] width 397 height 35
type textarea "U/A Buddhi Adhikari ( unavailable- emailed"
click at [564, 419] on button "Comment" at bounding box center [571, 427] width 44 height 17
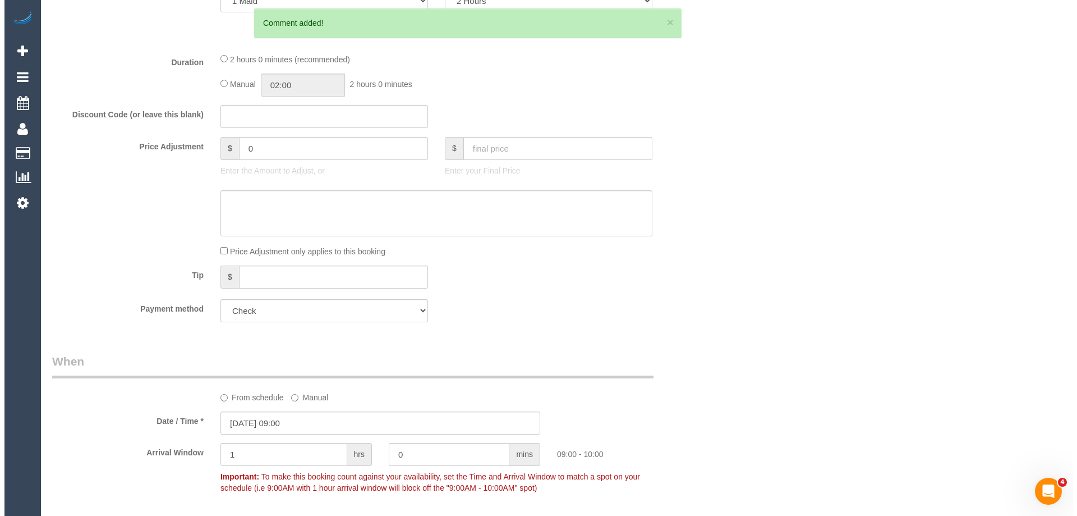
scroll to position [0, 0]
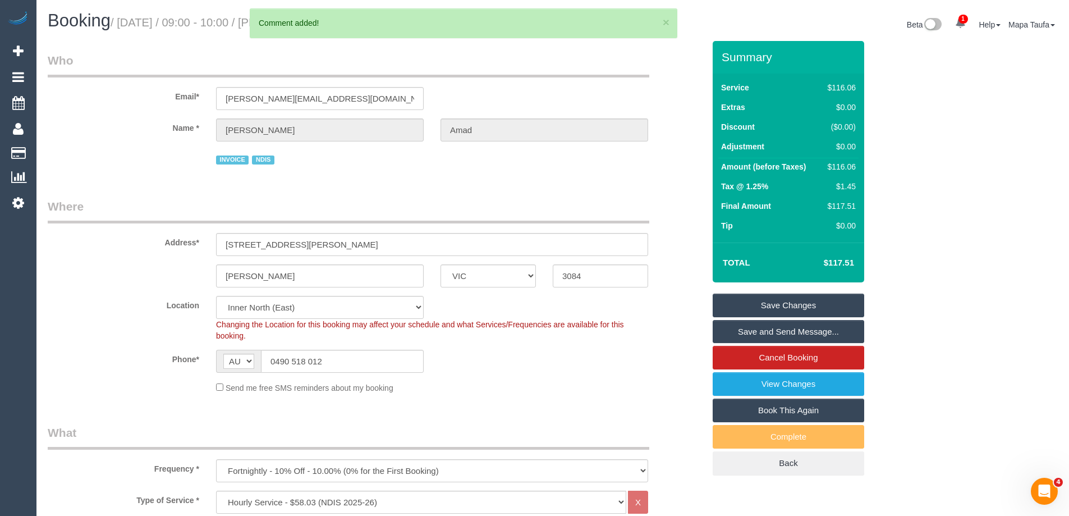
click at [787, 299] on link "Save Changes" at bounding box center [787, 305] width 151 height 24
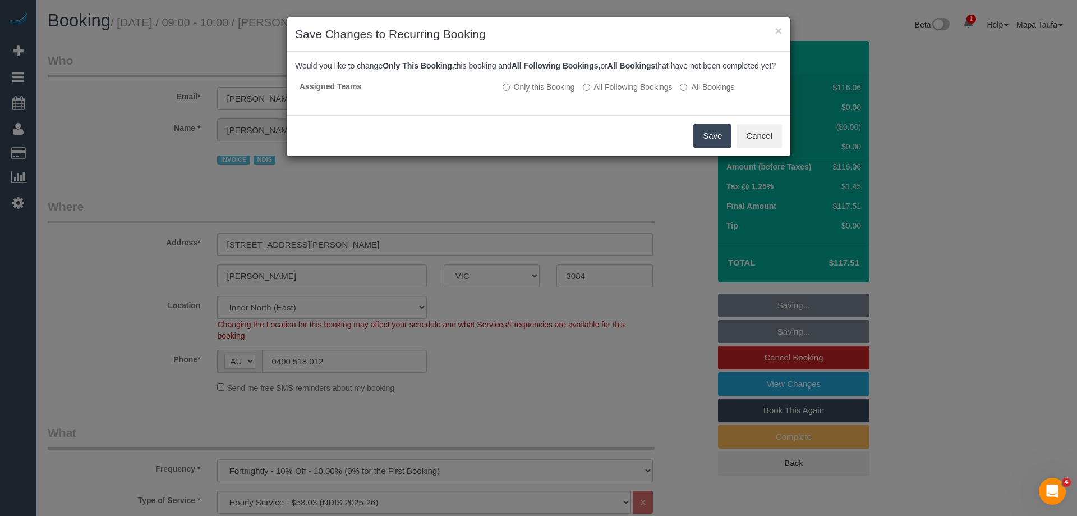
click at [710, 140] on button "Save" at bounding box center [712, 136] width 38 height 24
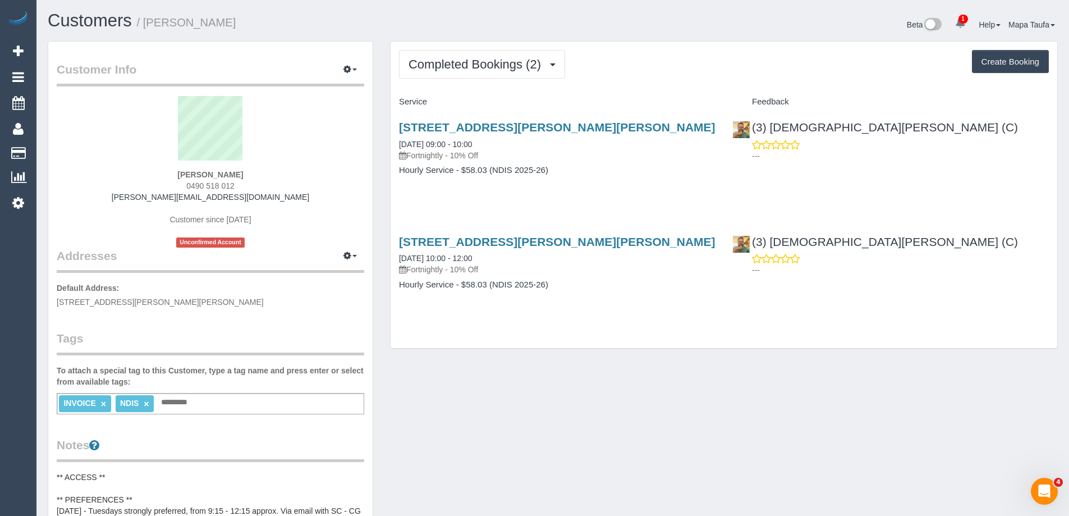
drag, startPoint x: 254, startPoint y: 194, endPoint x: 140, endPoint y: 196, distance: 113.3
click at [140, 196] on div "[PERSON_NAME] 0490 518 012 [PERSON_NAME][EMAIL_ADDRESS][DOMAIN_NAME] Customer s…" at bounding box center [210, 171] width 307 height 151
copy link "[PERSON_NAME][EMAIL_ADDRESS][DOMAIN_NAME]"
click at [458, 67] on span "Completed Bookings (2)" at bounding box center [477, 64] width 138 height 14
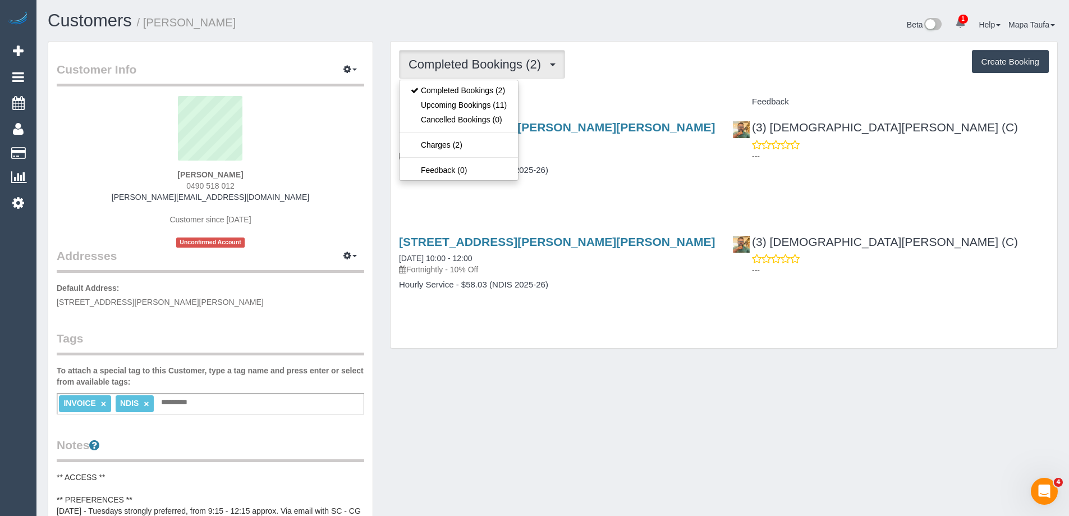
click at [608, 100] on h4 "Service" at bounding box center [557, 102] width 316 height 10
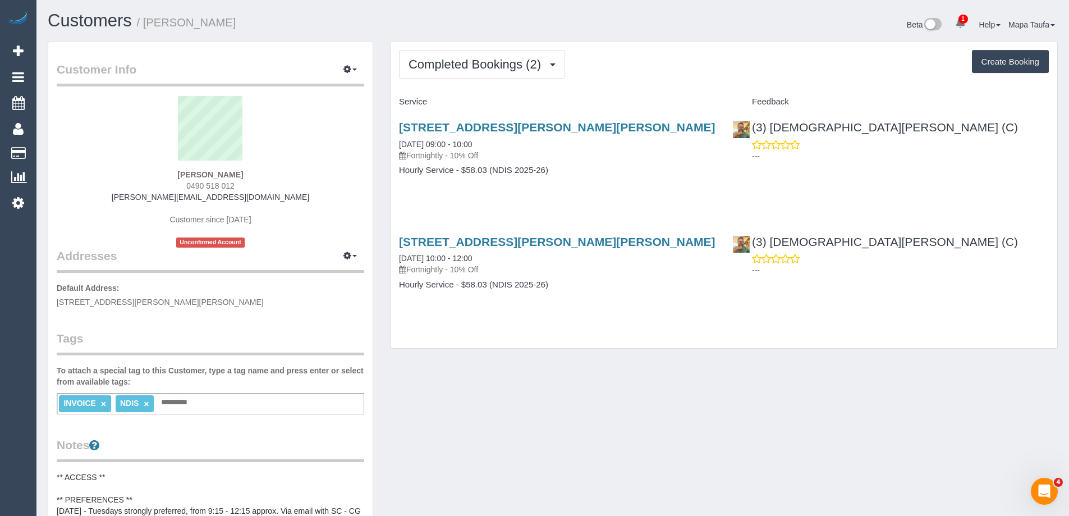
drag, startPoint x: 210, startPoint y: 176, endPoint x: 239, endPoint y: 175, distance: 28.6
click at [239, 175] on div "[PERSON_NAME] 0490 518 012 [PERSON_NAME][EMAIL_ADDRESS][DOMAIN_NAME] Customer s…" at bounding box center [210, 171] width 307 height 151
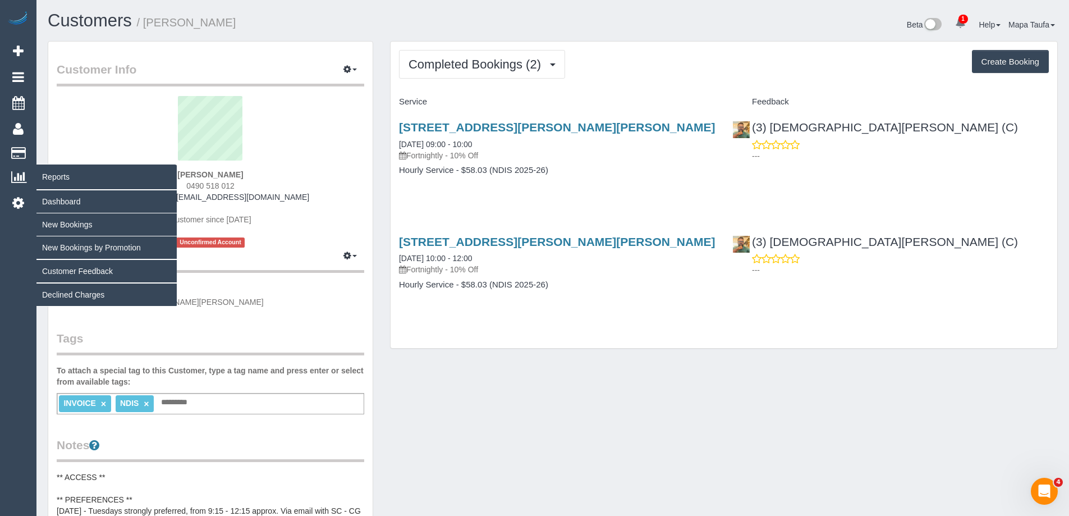
copy strong "[PERSON_NAME]"
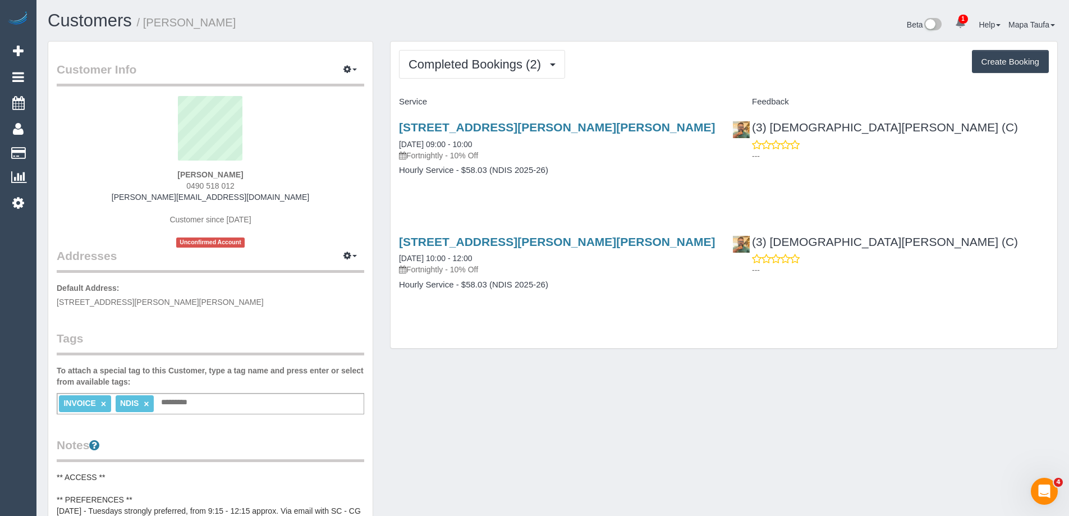
click at [430, 47] on div "Completed Bookings (2) Completed Bookings (2) Upcoming Bookings (11) Cancelled …" at bounding box center [723, 195] width 666 height 307
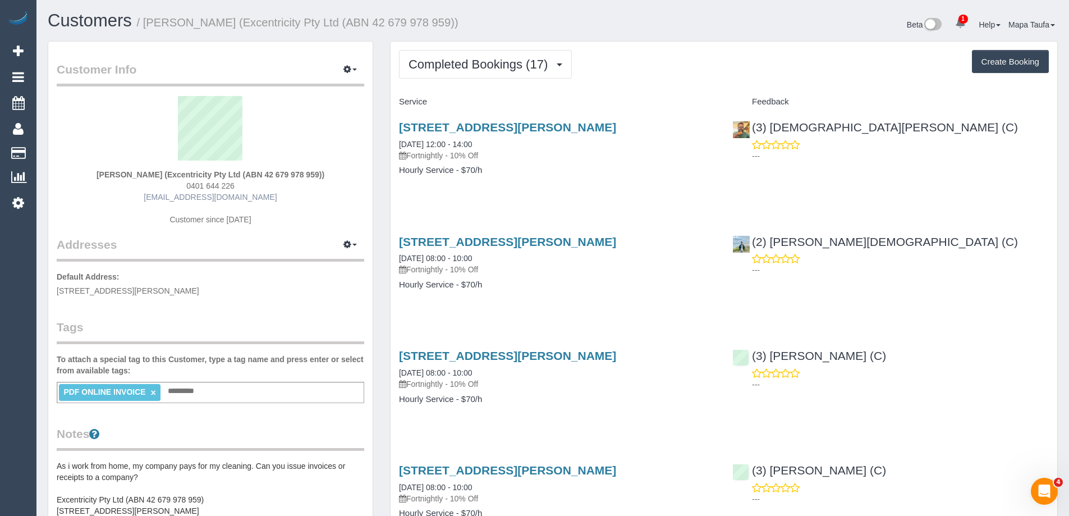
drag, startPoint x: 256, startPoint y: 195, endPoint x: 164, endPoint y: 194, distance: 92.6
click at [164, 194] on div "Warwick Donaldson (Excentricity Pty Ltd (ABN 42 679 978 959)) 0401 644 226 warw…" at bounding box center [210, 166] width 307 height 140
copy link "[EMAIL_ADDRESS][DOMAIN_NAME]"
click at [451, 68] on span "Completed Bookings (17)" at bounding box center [480, 64] width 145 height 14
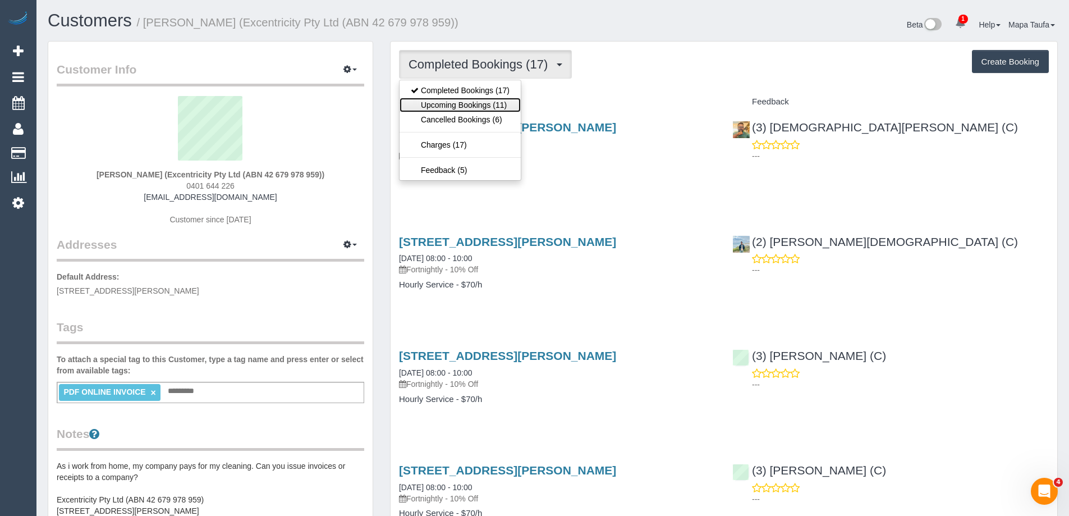
click at [477, 108] on link "Upcoming Bookings (11)" at bounding box center [459, 105] width 121 height 15
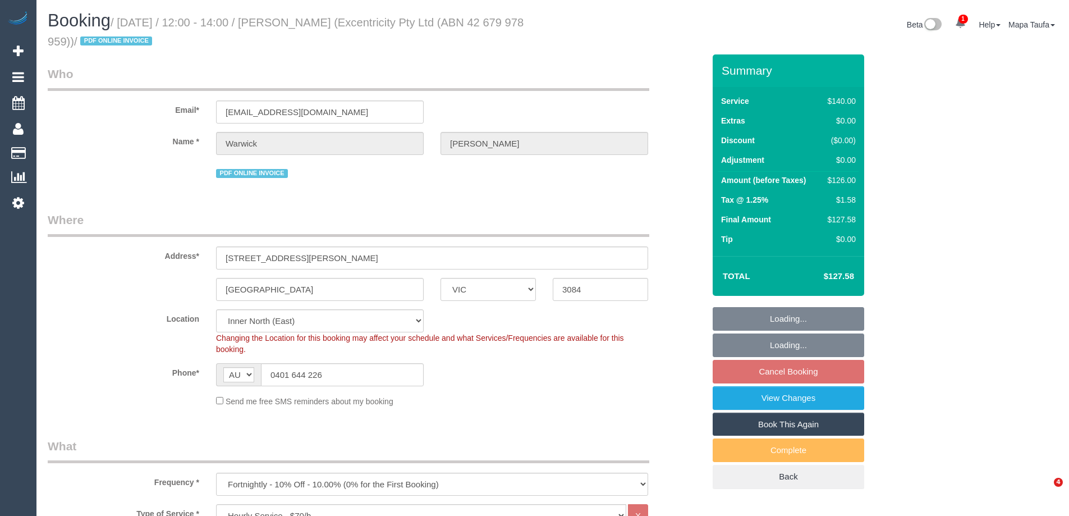
select select "VIC"
select select "number:30"
select select "number:14"
select select "number:19"
select select "number:24"
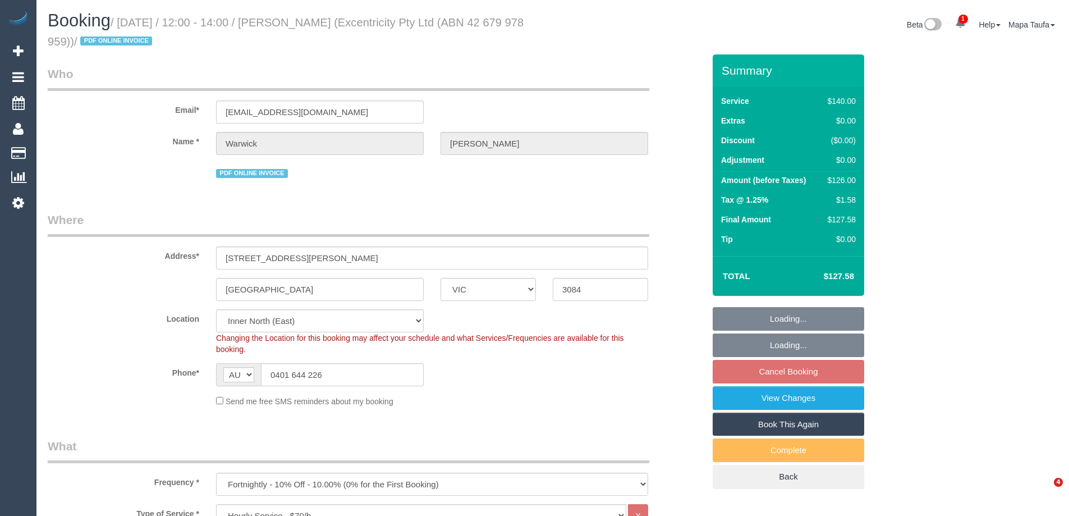
select select "number:34"
select select "number:26"
select select "spot4"
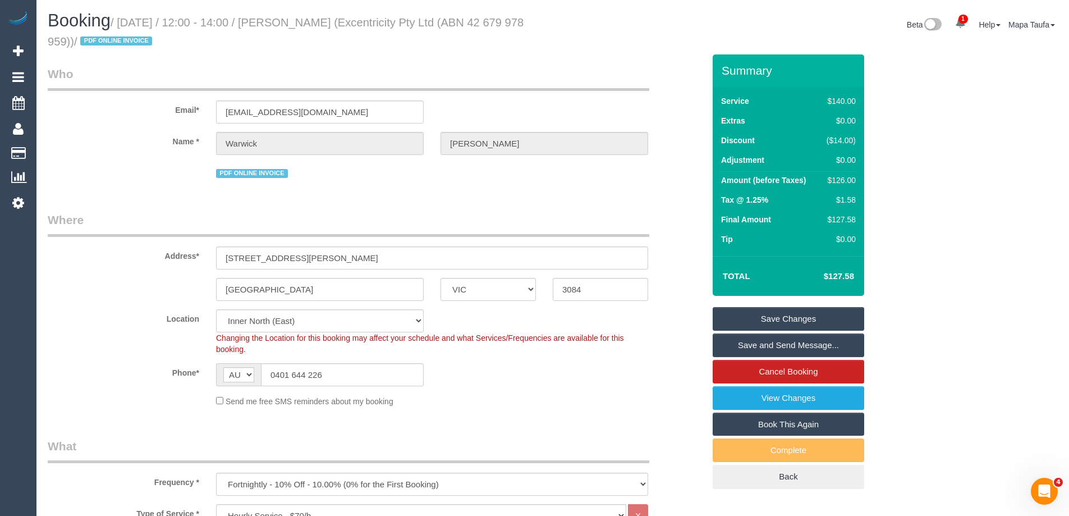
scroll to position [1688, 0]
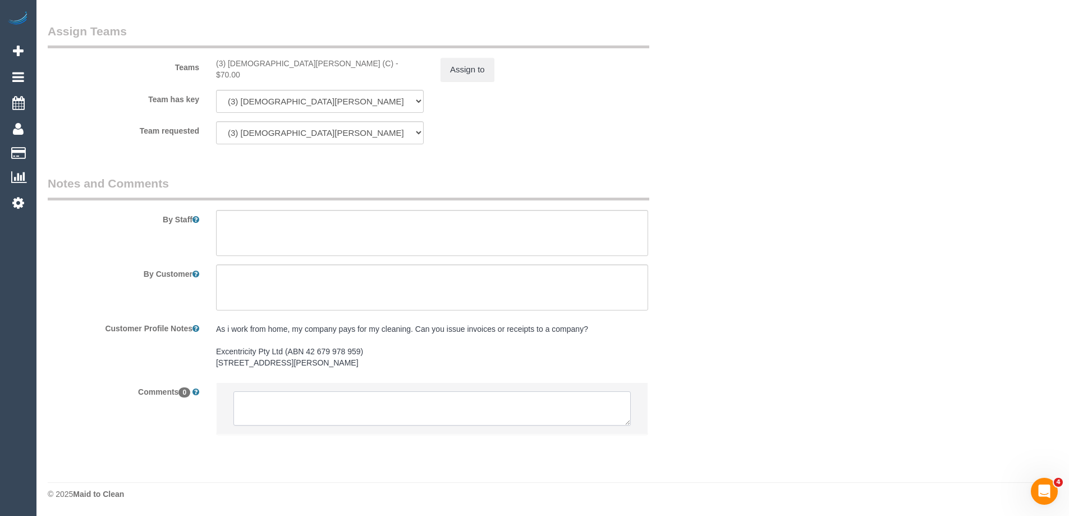
click at [378, 404] on textarea at bounding box center [431, 408] width 397 height 35
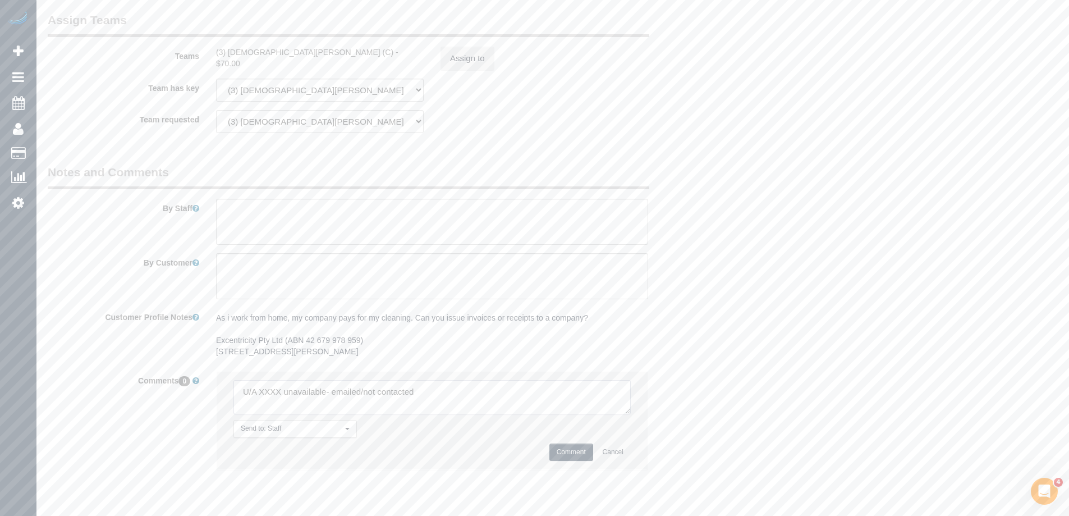
scroll to position [1631, 0]
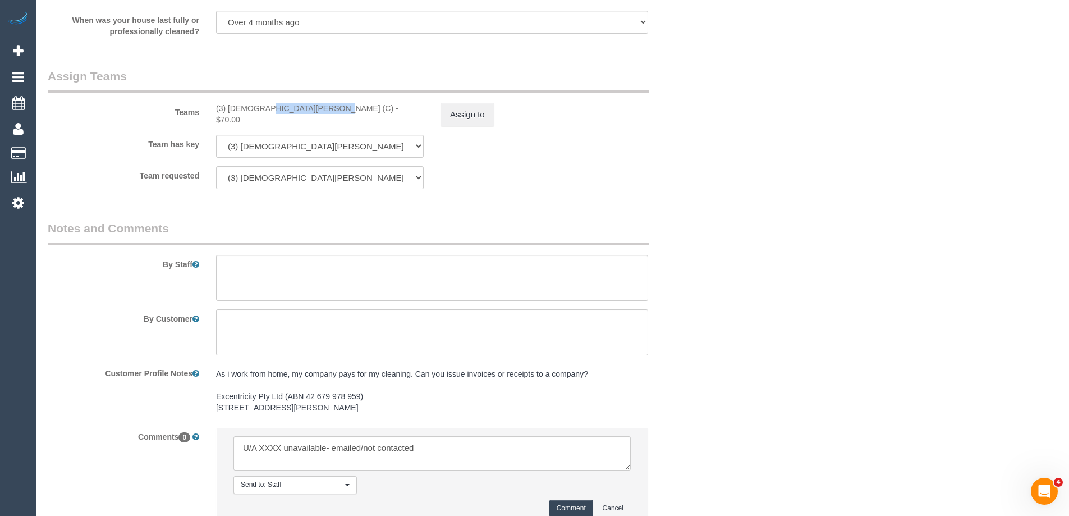
drag, startPoint x: 287, startPoint y: 107, endPoint x: 227, endPoint y: 105, distance: 59.5
click at [227, 105] on div "(3) Buddhi Adhikari (C) - $70.00" at bounding box center [320, 114] width 208 height 22
copy div "Buddhi Adhikari ("
click at [485, 130] on sui-booking-teams "Teams (3) Buddhi Adhikari (C) - $70.00 Assign to Team has key (3) Buddhi Adhika…" at bounding box center [376, 128] width 656 height 121
click at [445, 118] on button "Assign to" at bounding box center [467, 115] width 54 height 24
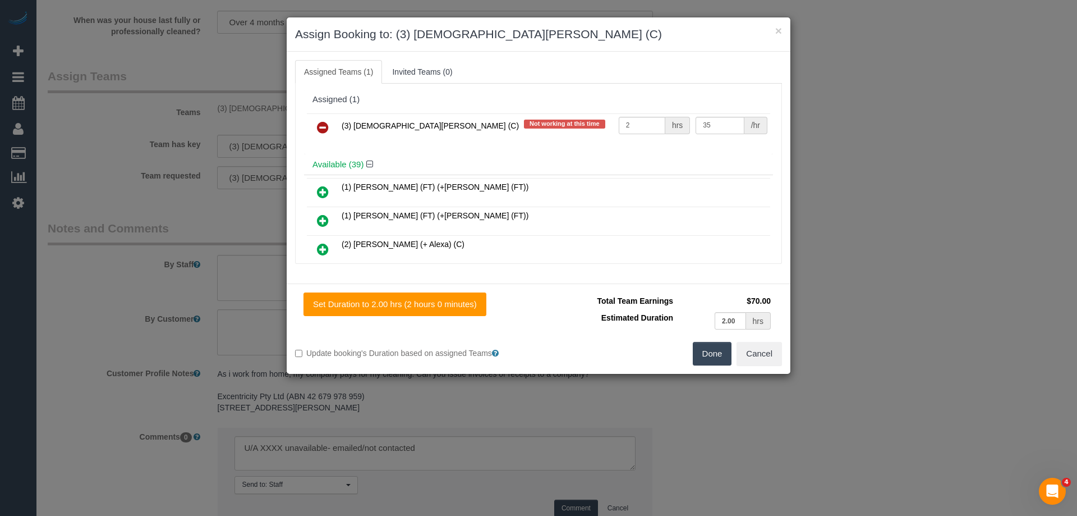
click at [320, 134] on icon at bounding box center [323, 127] width 12 height 13
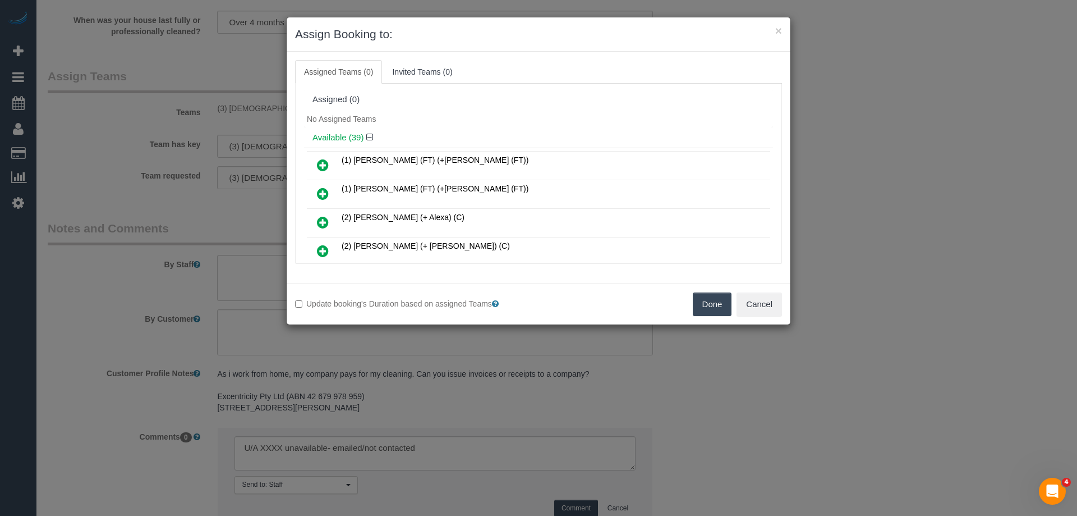
click at [725, 311] on button "Done" at bounding box center [712, 304] width 39 height 24
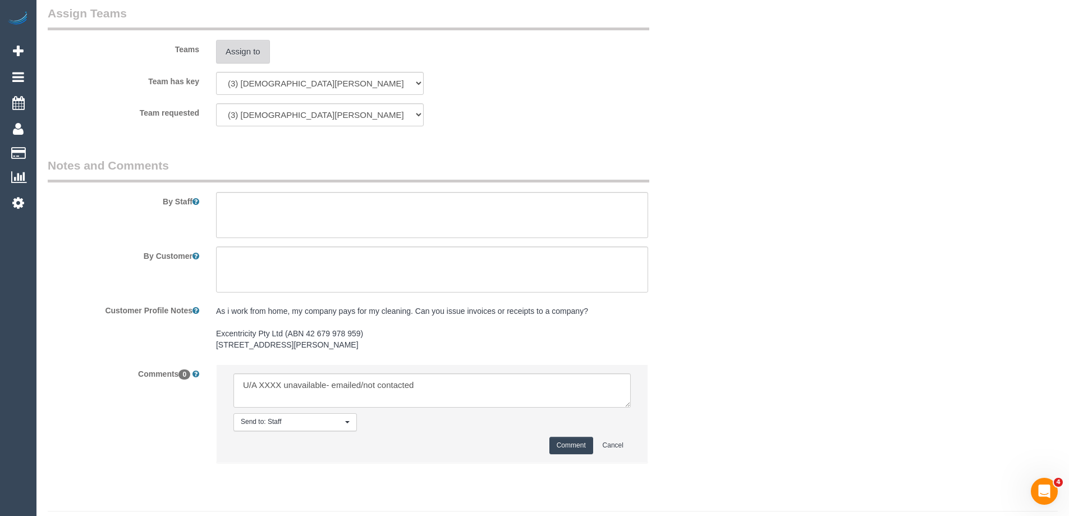
scroll to position [1734, 0]
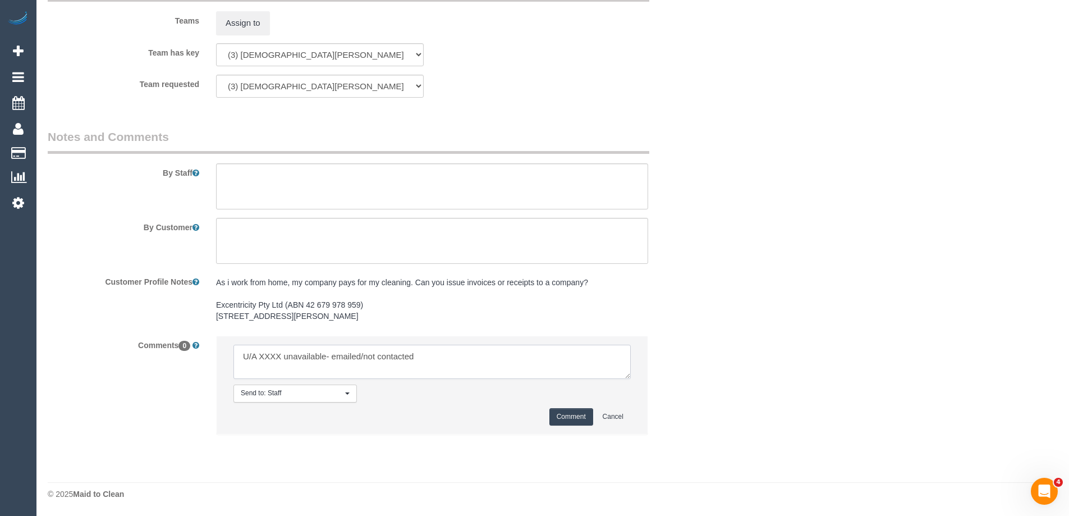
click at [278, 359] on textarea at bounding box center [431, 361] width 397 height 35
paste textarea "Buddhi Adhikari ("
drag, startPoint x: 409, startPoint y: 358, endPoint x: 539, endPoint y: 360, distance: 130.2
click at [537, 359] on textarea at bounding box center [431, 361] width 397 height 35
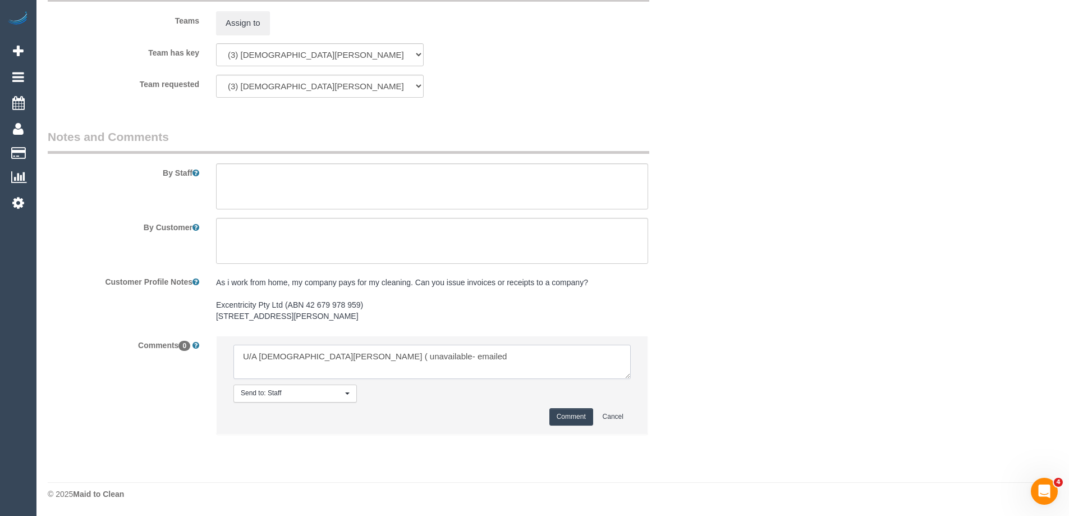
type textarea "U/A Buddhi Adhikari ( unavailable- emailed"
click at [567, 413] on button "Comment" at bounding box center [571, 416] width 44 height 17
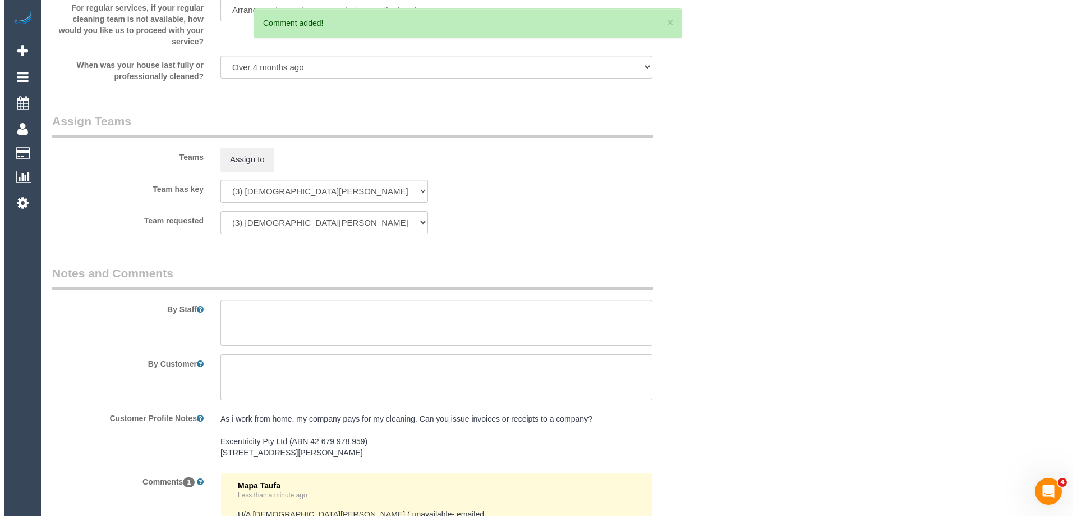
scroll to position [0, 0]
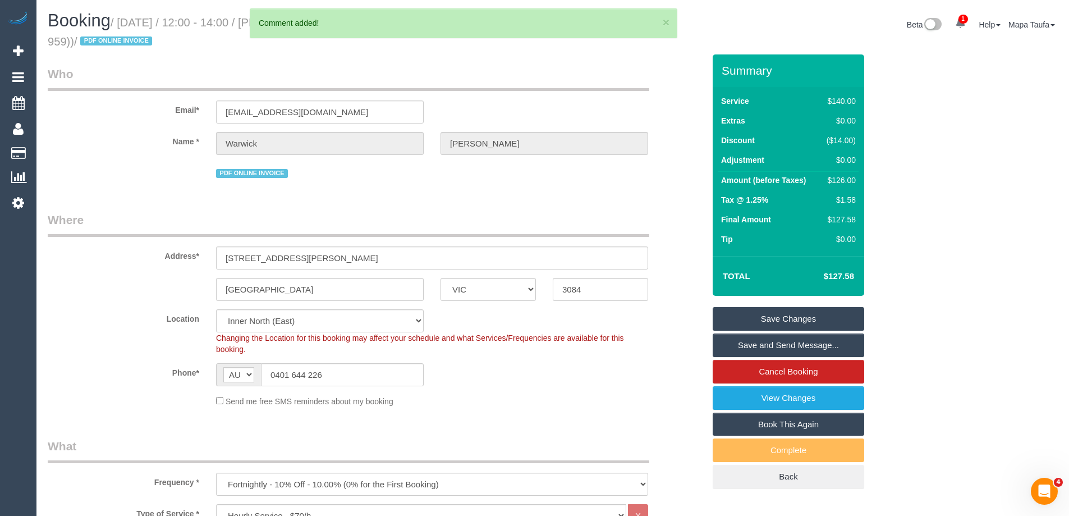
click at [733, 316] on link "Save Changes" at bounding box center [787, 319] width 151 height 24
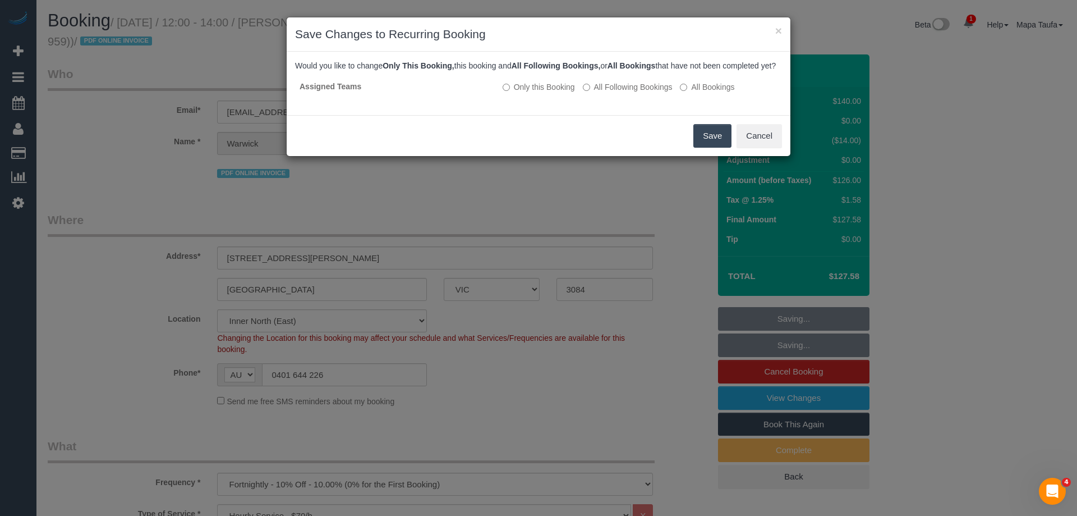
click at [693, 139] on div "Save Cancel" at bounding box center [539, 135] width 504 height 41
click at [698, 137] on button "Save" at bounding box center [712, 136] width 38 height 24
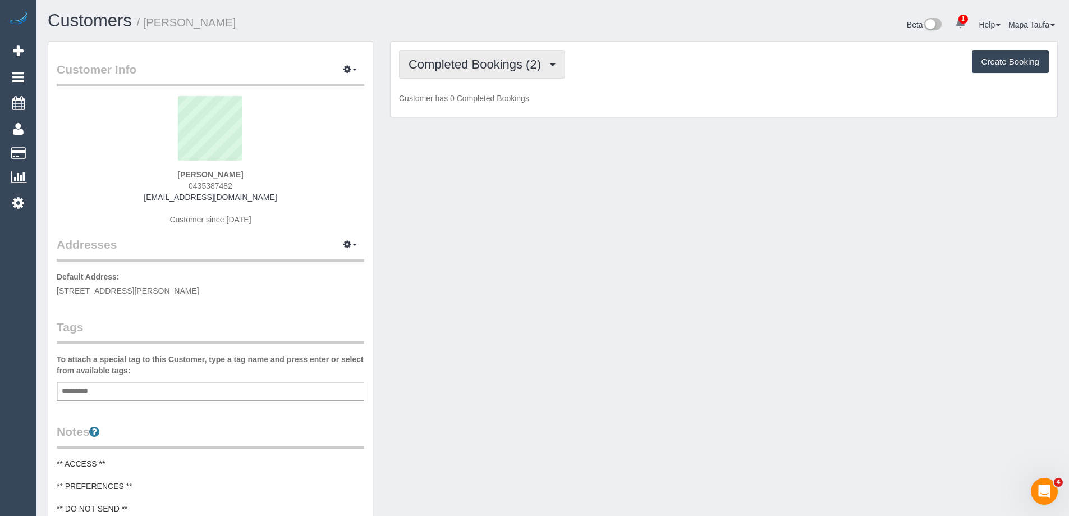
click at [500, 61] on span "Completed Bookings (2)" at bounding box center [477, 64] width 138 height 14
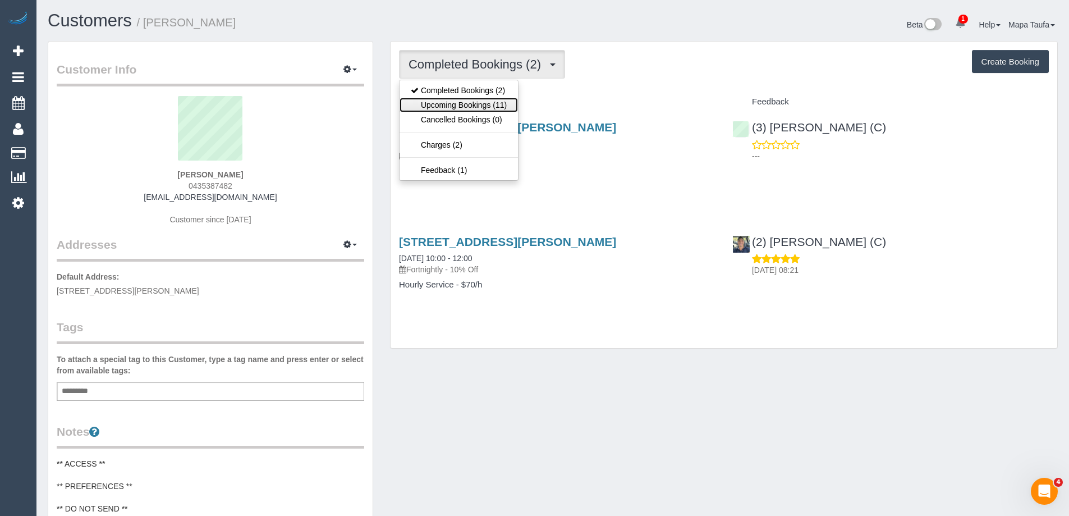
click at [482, 104] on link "Upcoming Bookings (11)" at bounding box center [458, 105] width 118 height 15
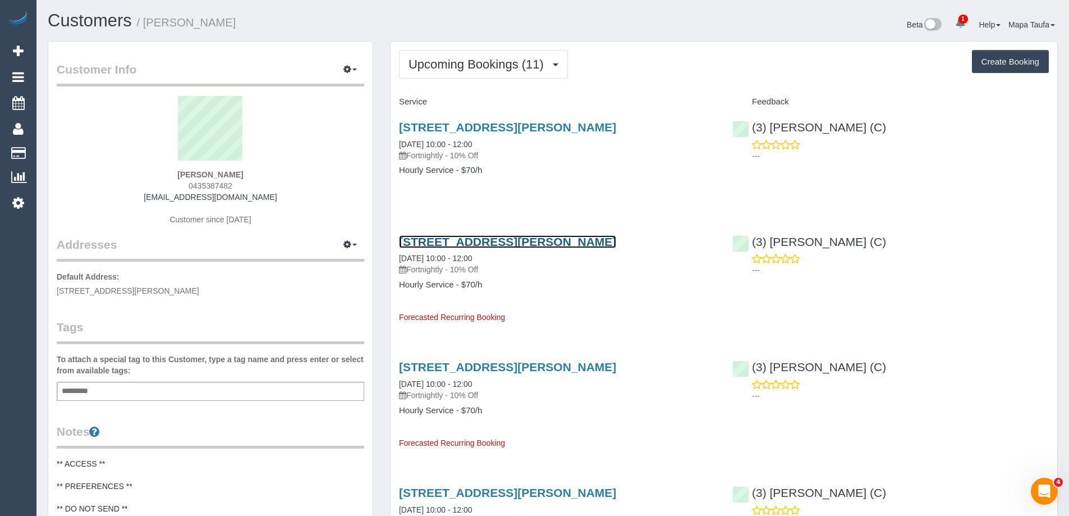
click at [477, 245] on link "[STREET_ADDRESS][PERSON_NAME]" at bounding box center [507, 241] width 217 height 13
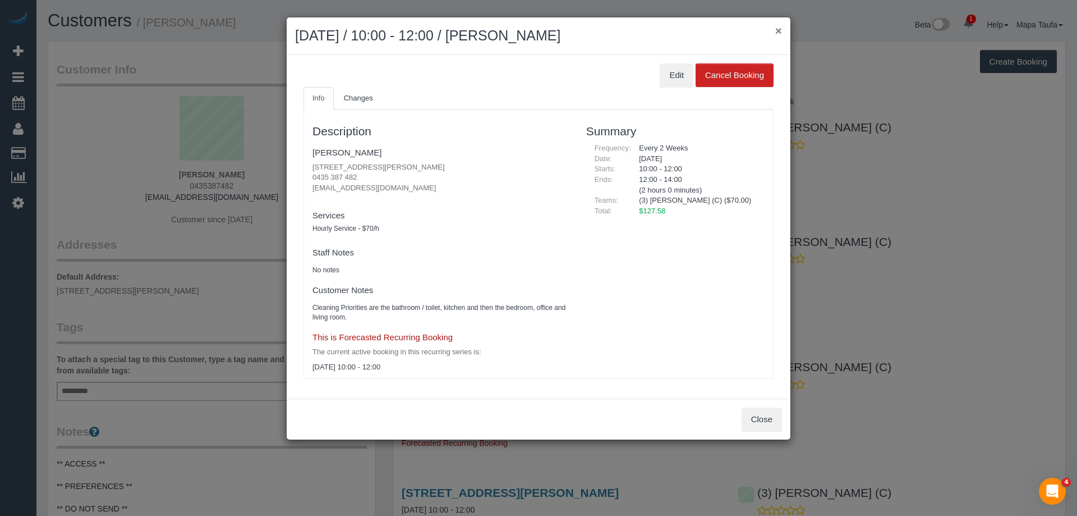
click at [781, 31] on button "×" at bounding box center [778, 31] width 7 height 12
click at [781, 55] on div "Edit Cancel Booking Info Changes Description [PERSON_NAME] [STREET_ADDRESS][PER…" at bounding box center [539, 226] width 504 height 343
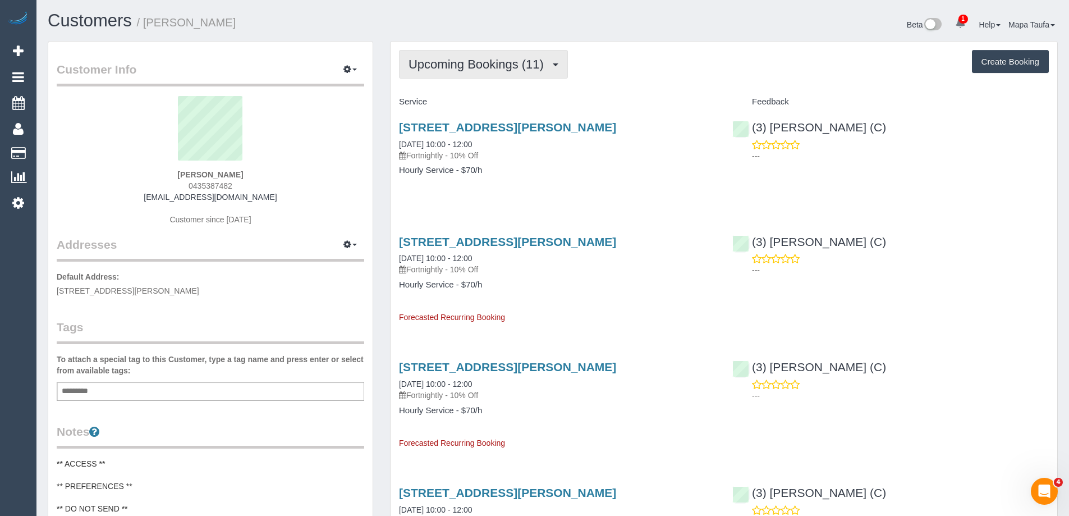
click at [454, 69] on span "Upcoming Bookings (11)" at bounding box center [478, 64] width 141 height 14
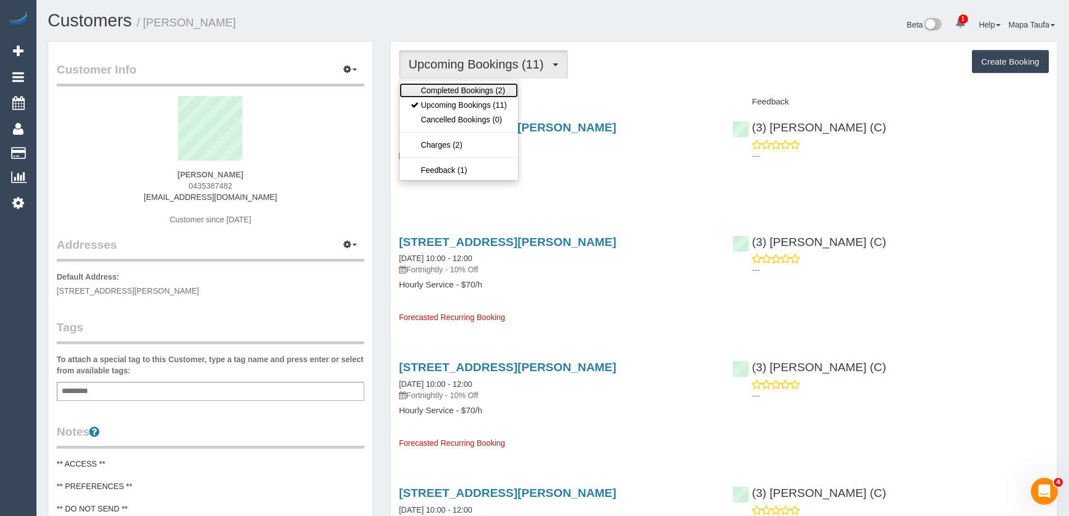
click at [452, 85] on link "Completed Bookings (2)" at bounding box center [458, 90] width 118 height 15
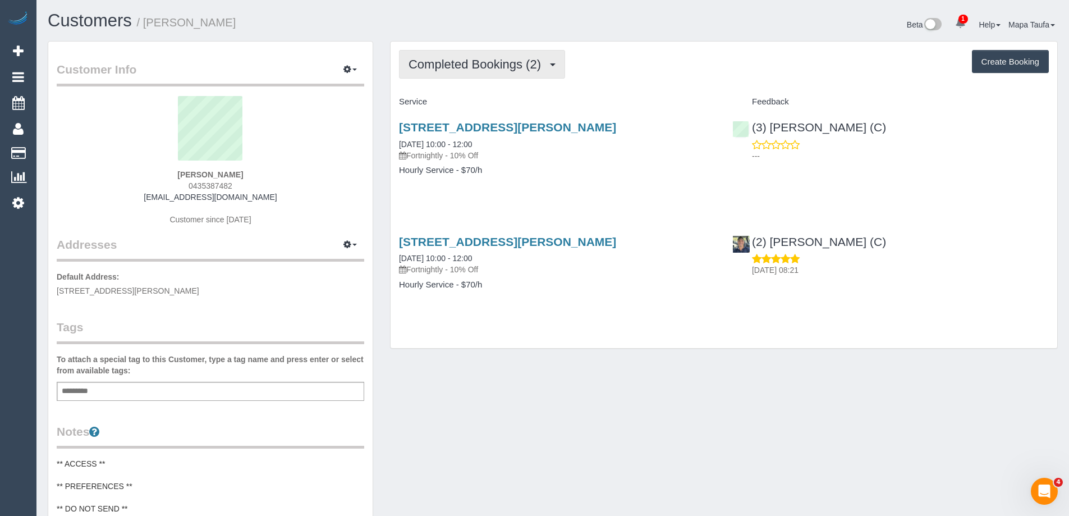
click at [459, 71] on button "Completed Bookings (2)" at bounding box center [482, 64] width 166 height 29
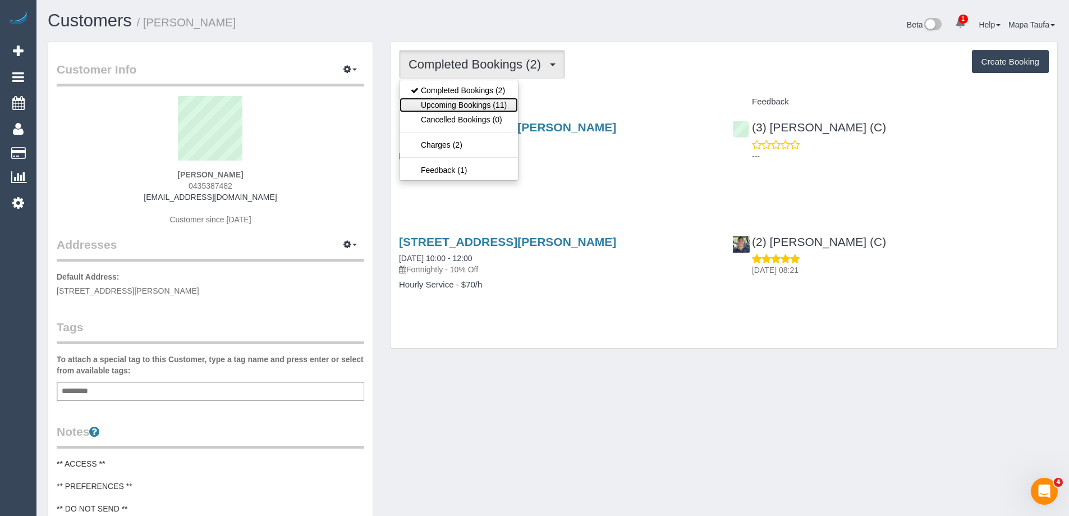
click at [462, 102] on link "Upcoming Bookings (11)" at bounding box center [458, 105] width 118 height 15
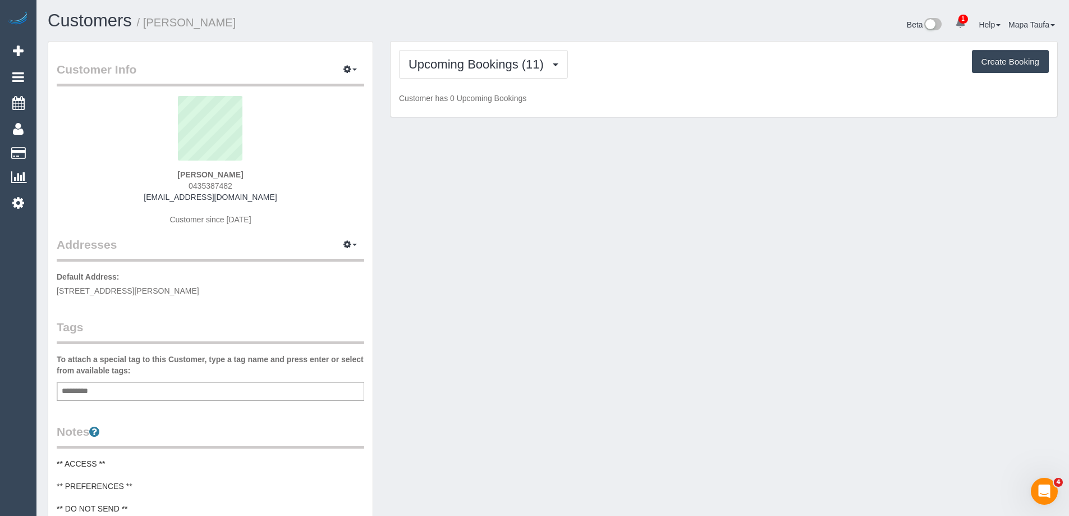
drag, startPoint x: 270, startPoint y: 199, endPoint x: 154, endPoint y: 196, distance: 116.7
click at [154, 196] on div "[PERSON_NAME] 0435387482 [EMAIL_ADDRESS][DOMAIN_NAME] Customer since [DATE]" at bounding box center [210, 166] width 307 height 140
copy link "[EMAIL_ADDRESS][DOMAIN_NAME]"
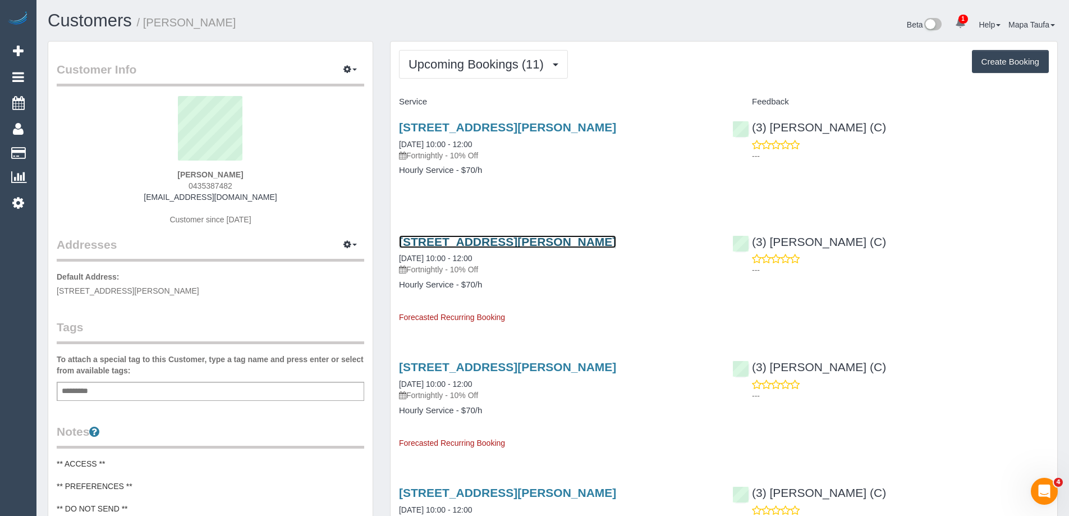
click at [437, 243] on link "[STREET_ADDRESS][PERSON_NAME]" at bounding box center [507, 241] width 217 height 13
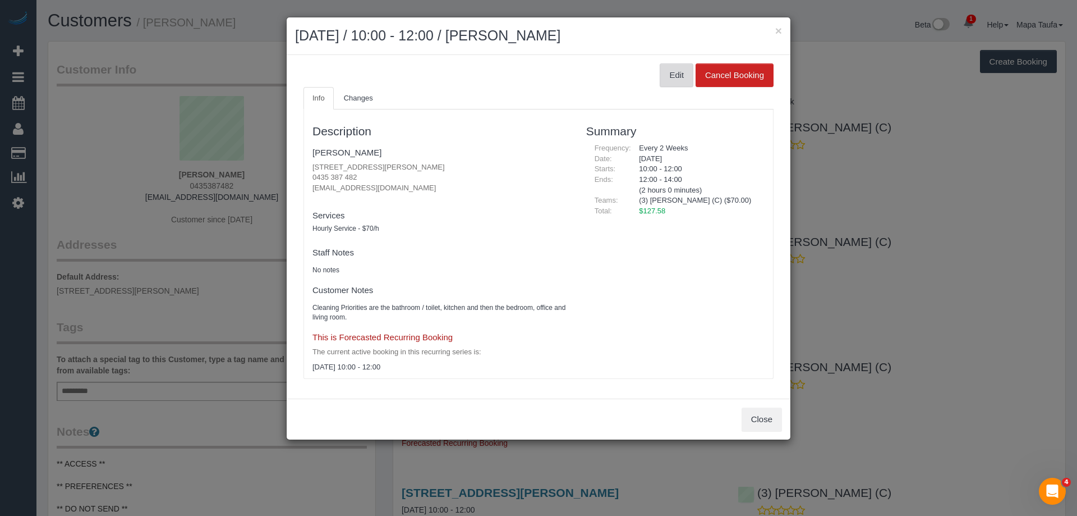
click at [681, 76] on button "Edit" at bounding box center [677, 75] width 34 height 24
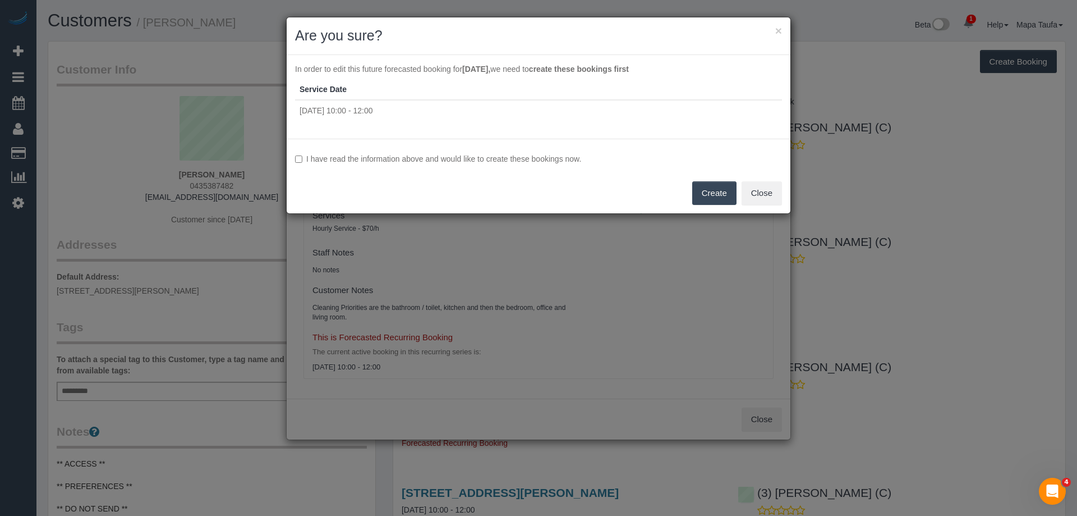
click at [341, 153] on label "I have read the information above and would like to create these bookings now." at bounding box center [538, 158] width 487 height 11
drag, startPoint x: 707, startPoint y: 190, endPoint x: 660, endPoint y: 201, distance: 48.4
click at [707, 190] on button "Create" at bounding box center [714, 193] width 44 height 24
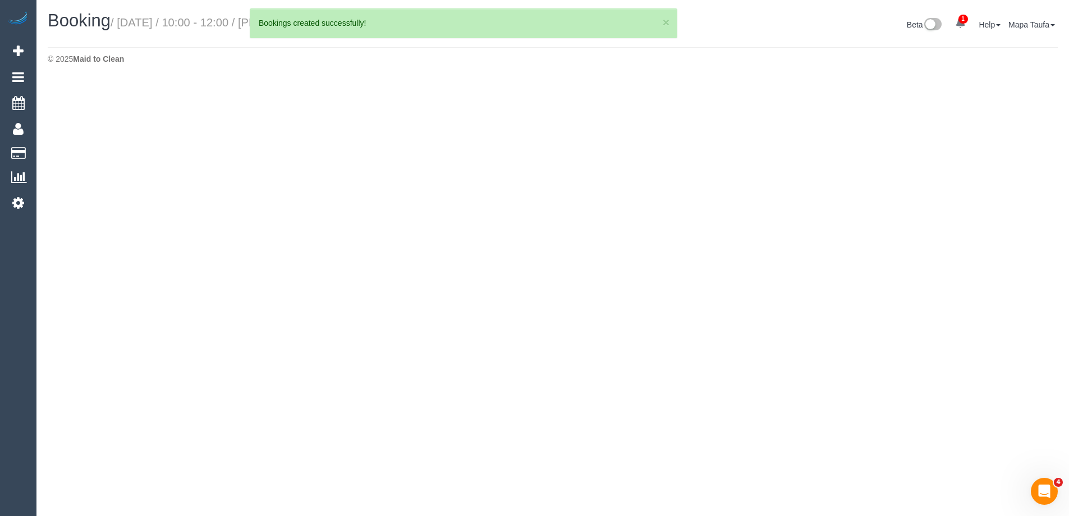
select select "VIC"
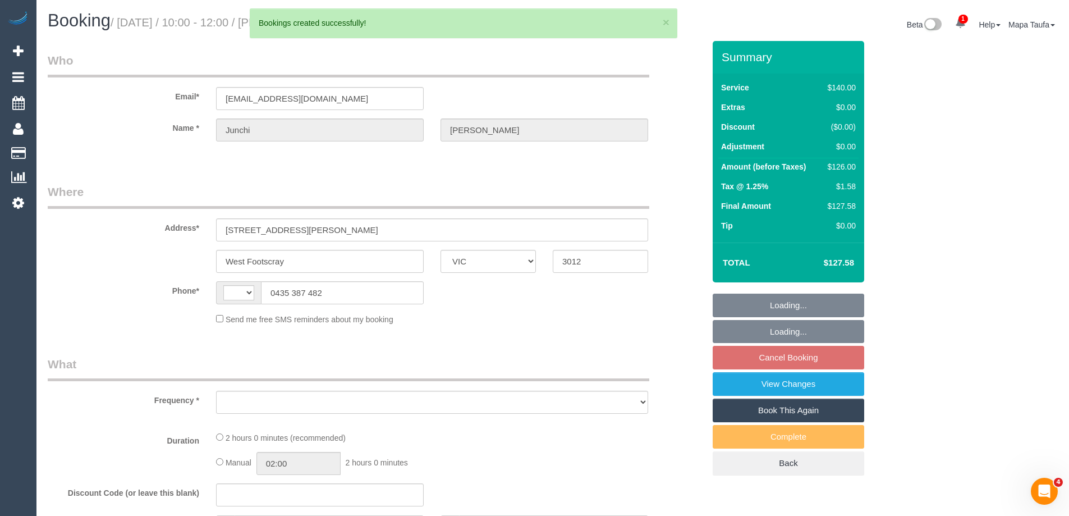
select select "string:AU"
select select "string:stripe-pm_1RrVTh2GScqysDRVLQcN44Oe"
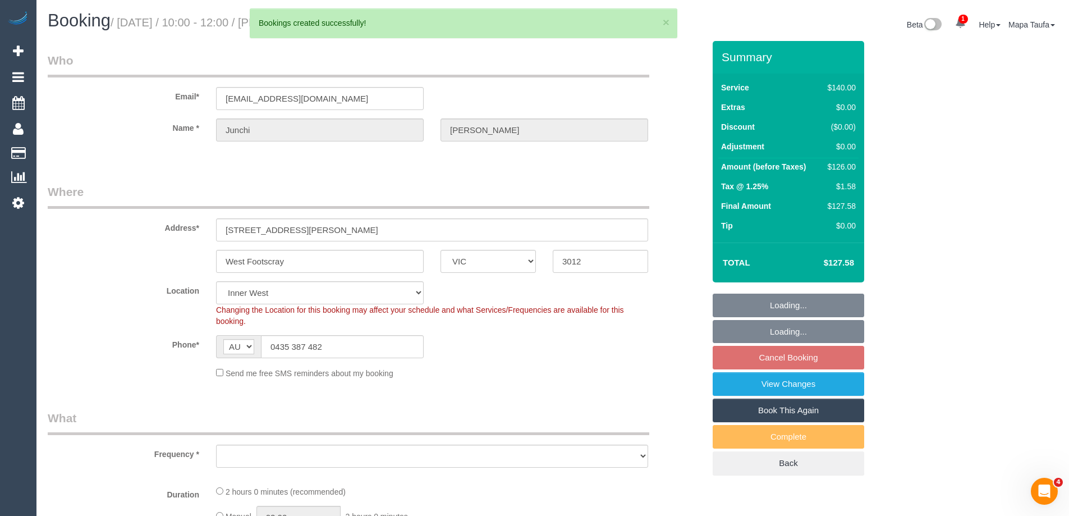
select select "object:1938"
select select "number:28"
select select "number:14"
select select "number:19"
select select "number:22"
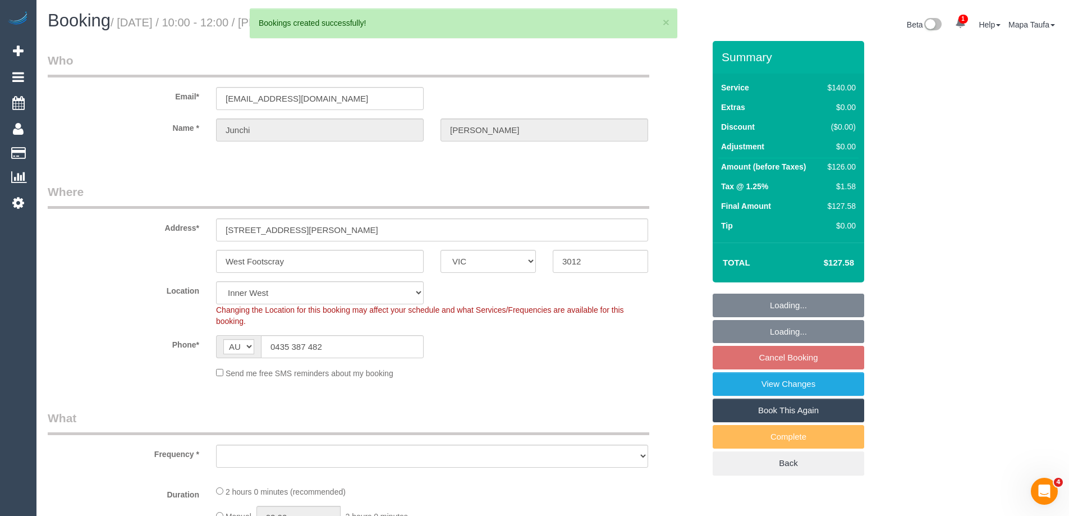
select select "number:34"
select select "number:13"
select select "spot3"
select select "object:2790"
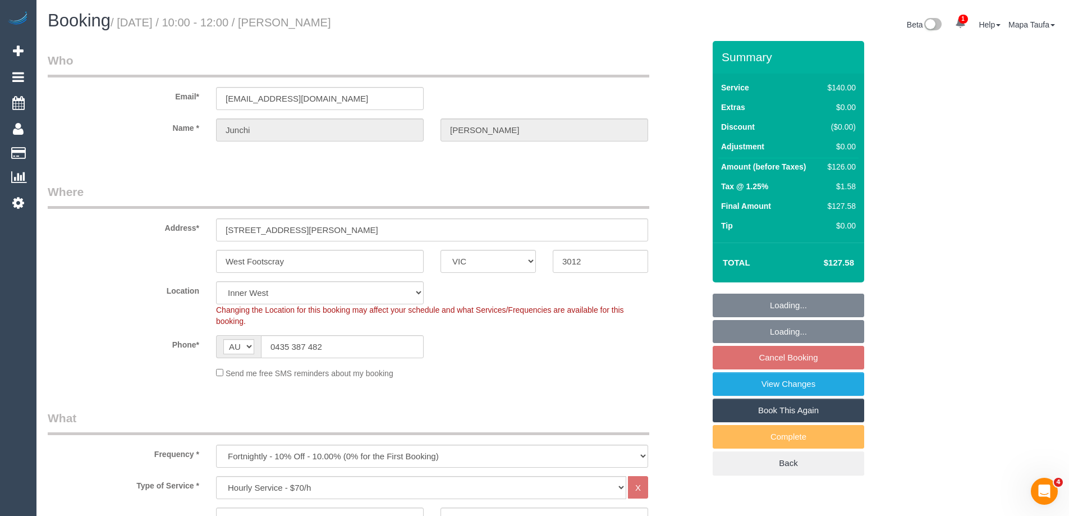
scroll to position [1677, 0]
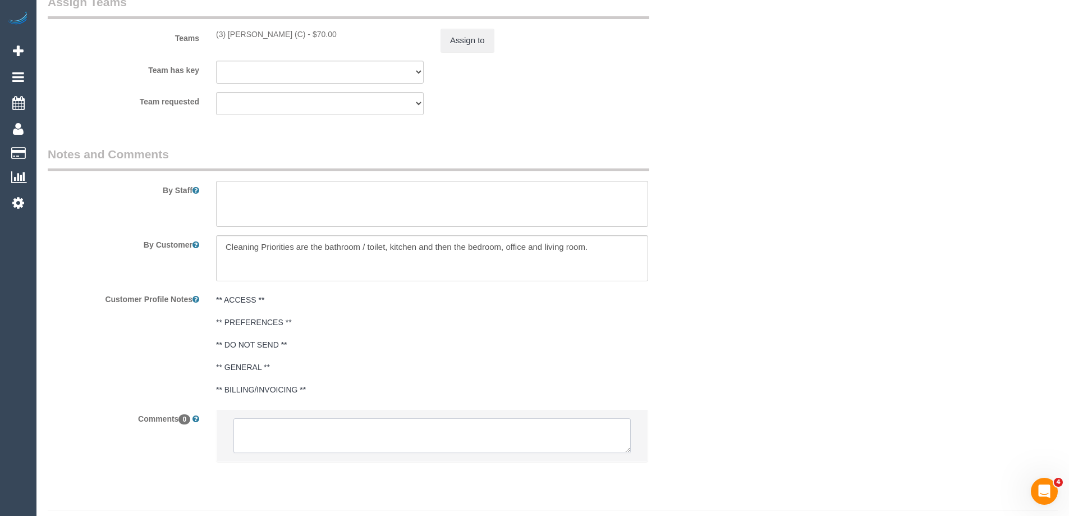
click at [384, 431] on textarea at bounding box center [431, 435] width 397 height 35
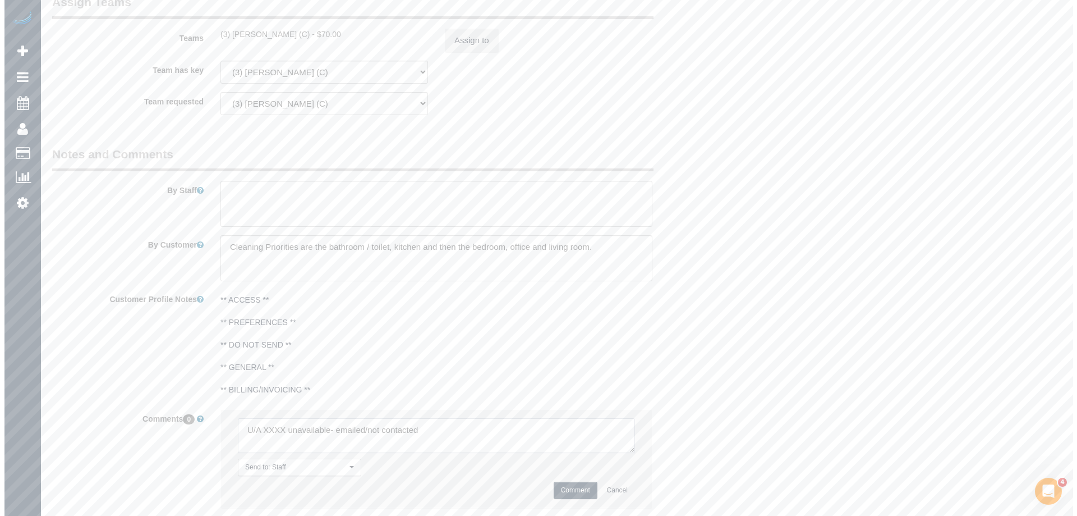
scroll to position [1621, 0]
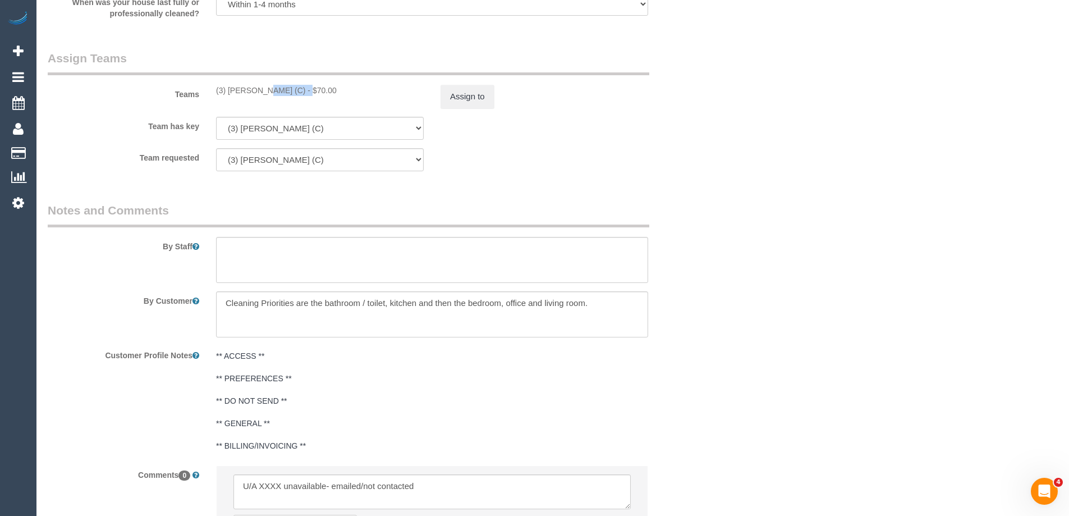
drag, startPoint x: 272, startPoint y: 90, endPoint x: 229, endPoint y: 89, distance: 43.2
click at [229, 89] on div "(3) Juan Manuel (C) - $70.00" at bounding box center [320, 90] width 208 height 11
copy div "Juan Manuel"
click at [457, 95] on button "Assign to" at bounding box center [467, 97] width 54 height 24
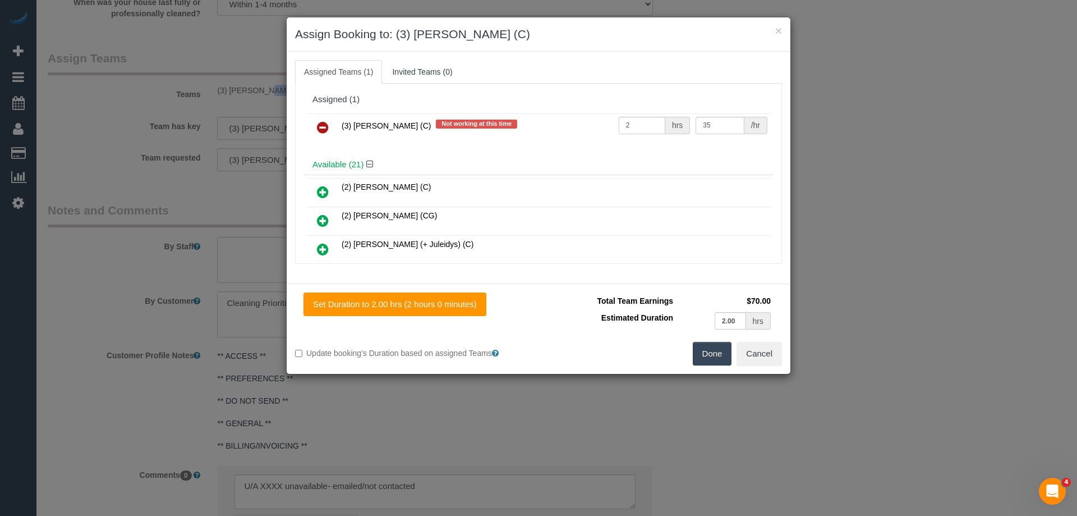
click at [320, 129] on icon at bounding box center [323, 127] width 12 height 13
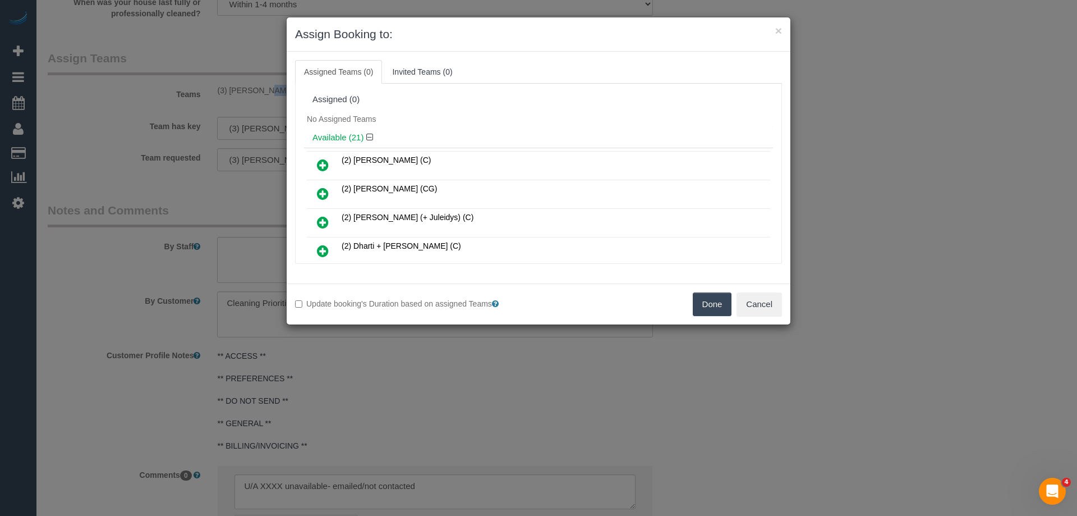
click at [702, 302] on button "Done" at bounding box center [712, 304] width 39 height 24
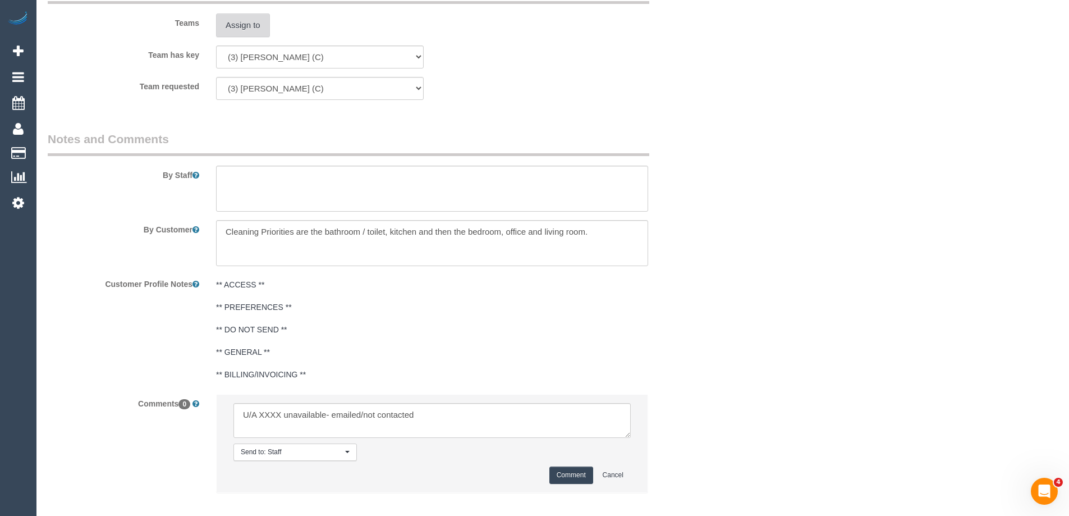
scroll to position [1750, 0]
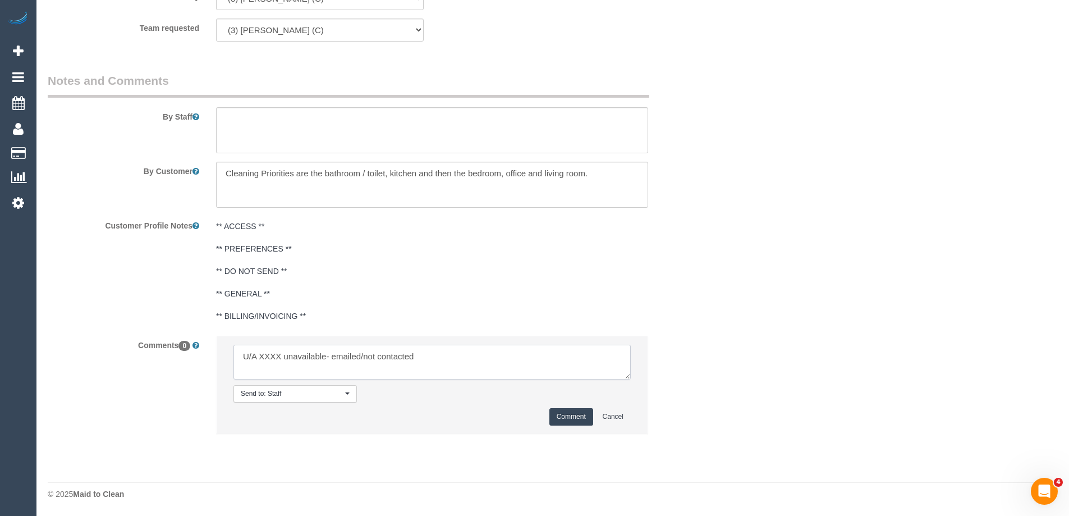
click at [274, 359] on textarea at bounding box center [431, 361] width 397 height 35
paste textarea "Juan Manuel"
drag, startPoint x: 393, startPoint y: 353, endPoint x: 516, endPoint y: 351, distance: 122.3
click at [516, 351] on textarea at bounding box center [431, 361] width 397 height 35
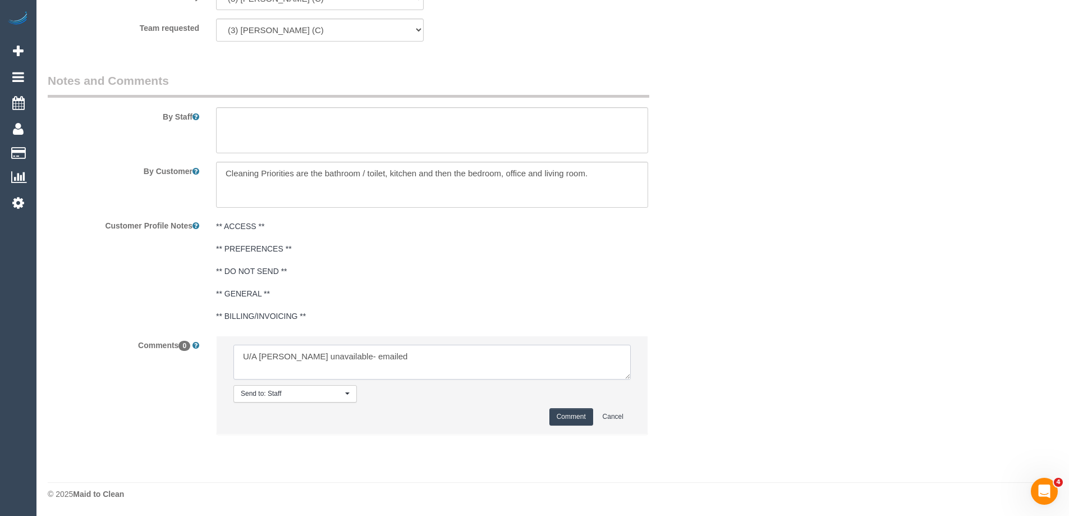
type textarea "U/A Juan Manuel unavailable- emailed"
drag, startPoint x: 564, startPoint y: 418, endPoint x: 562, endPoint y: 425, distance: 7.1
click at [564, 418] on button "Comment" at bounding box center [571, 416] width 44 height 17
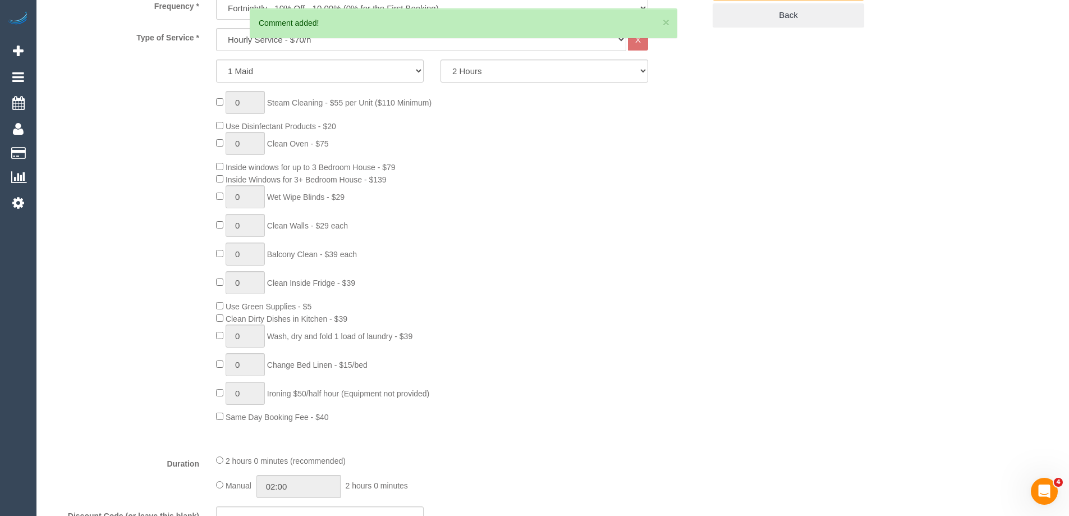
scroll to position [74, 0]
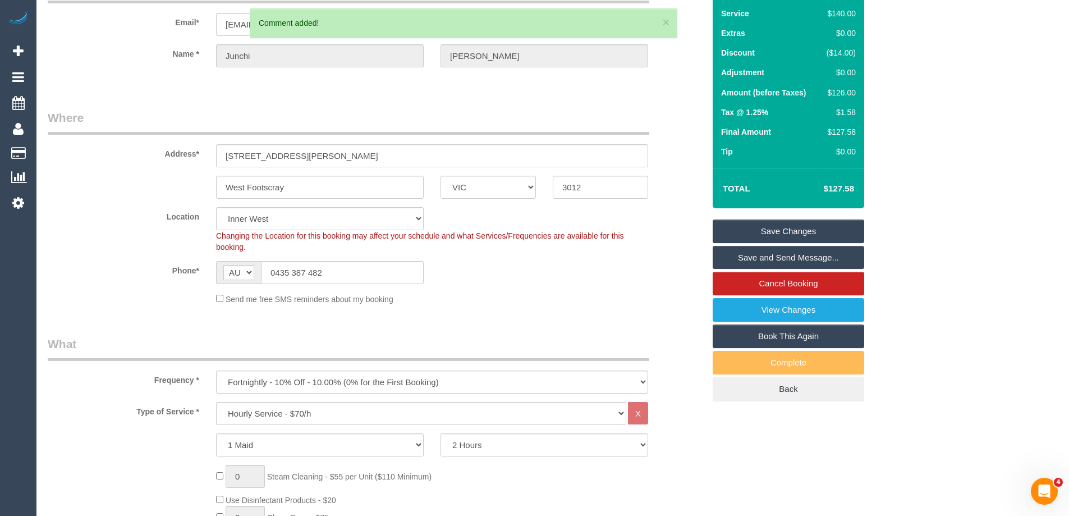
click at [787, 224] on link "Save Changes" at bounding box center [787, 231] width 151 height 24
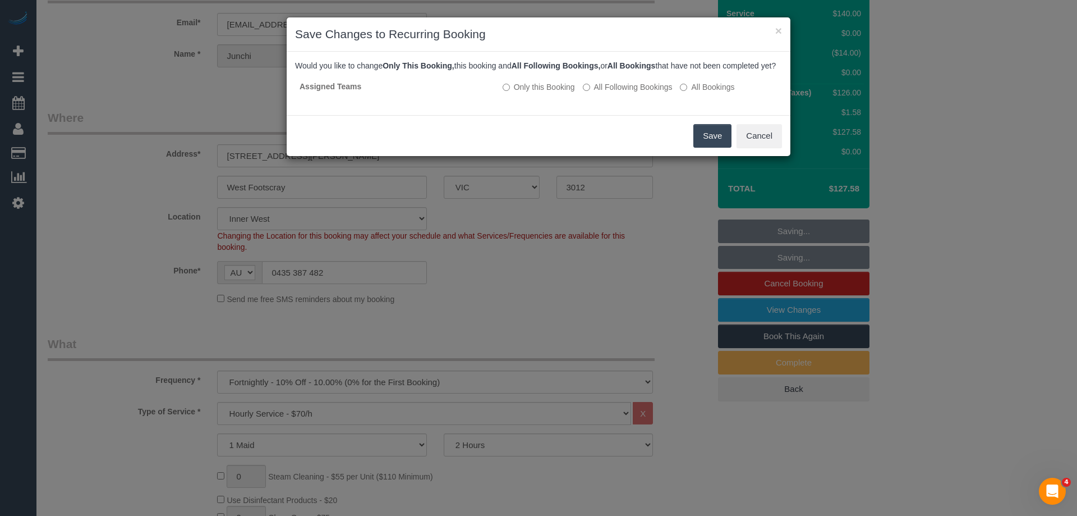
click at [709, 139] on button "Save" at bounding box center [712, 136] width 38 height 24
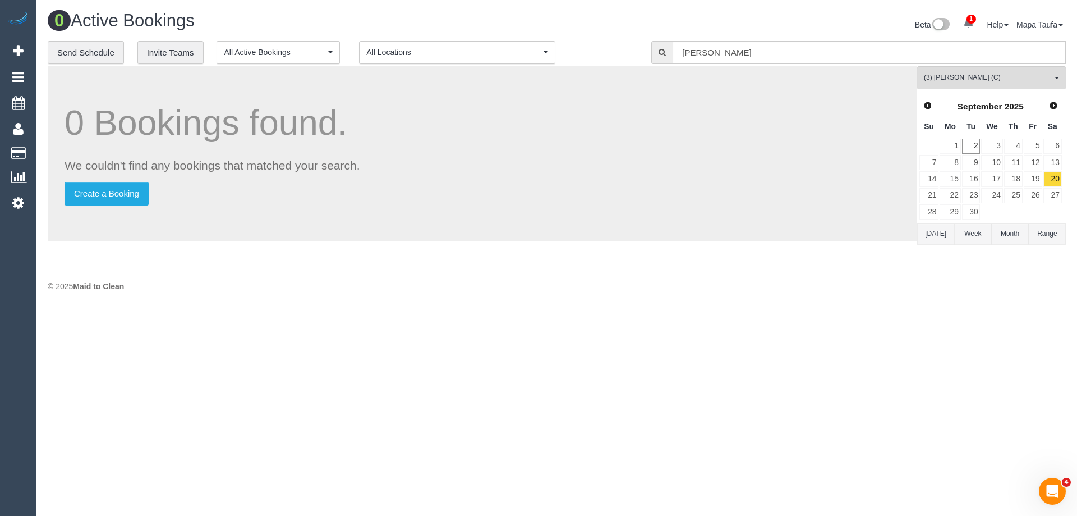
click at [278, 500] on body "1 Beta Your Notifications You have 0 alerts × You have 1 to charge for 02/09/20…" at bounding box center [538, 258] width 1077 height 516
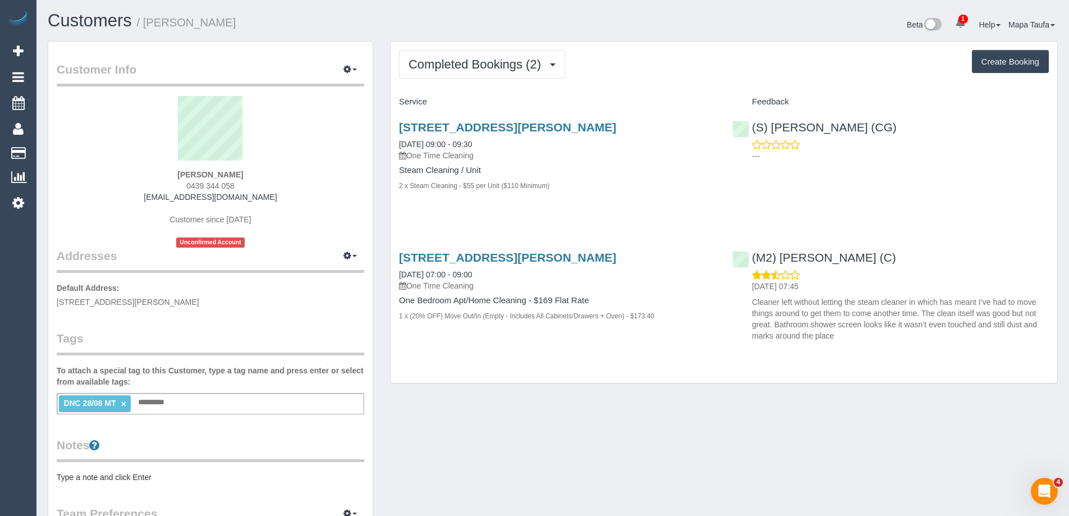
drag, startPoint x: 222, startPoint y: 182, endPoint x: 160, endPoint y: 182, distance: 61.7
click at [161, 182] on div "Nicola Webster 0439 344 058 nicola.webster91@hotmail.com Customer since 2025 Un…" at bounding box center [210, 171] width 307 height 151
copy span "0439 344 058"
drag, startPoint x: 1001, startPoint y: 130, endPoint x: 932, endPoint y: 130, distance: 69.0
click at [991, 130] on div "(S) Mark Yenimireddy (CG) ---" at bounding box center [890, 138] width 333 height 55
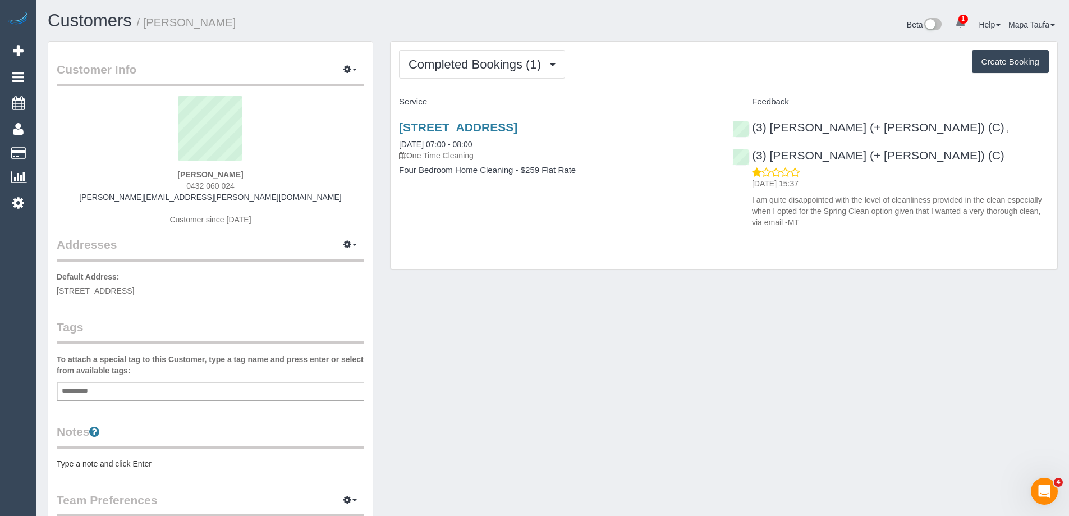
drag, startPoint x: 236, startPoint y: 177, endPoint x: 187, endPoint y: 169, distance: 49.9
click at [187, 169] on div "[PERSON_NAME] 0432 060 024 [PERSON_NAME][EMAIL_ADDRESS][PERSON_NAME][DOMAIN_NAM…" at bounding box center [210, 166] width 307 height 140
copy strong "[PERSON_NAME]"
drag, startPoint x: 587, startPoint y: 125, endPoint x: 398, endPoint y: 127, distance: 188.5
click at [399, 127] on h3 "[STREET_ADDRESS]" at bounding box center [557, 127] width 316 height 13
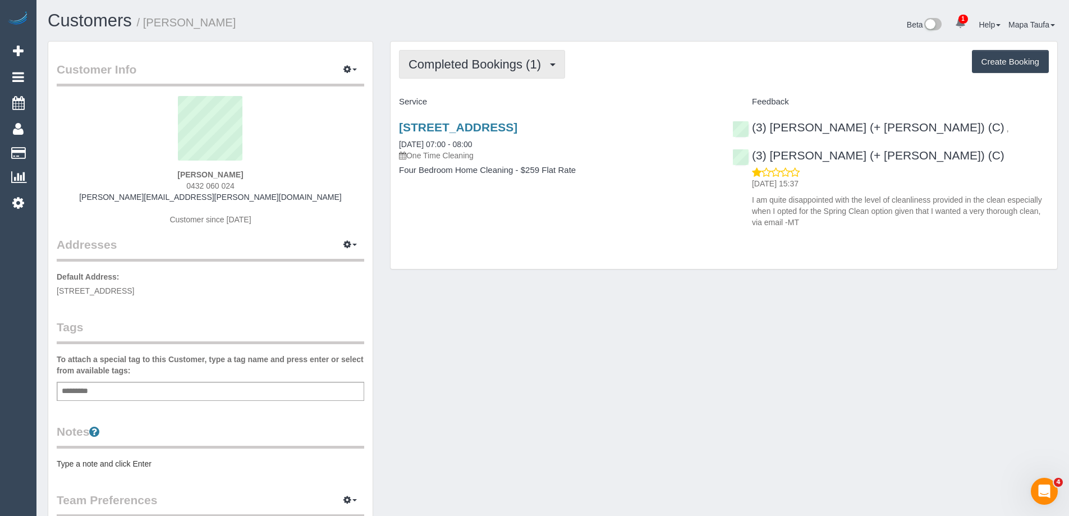
copy link "[STREET_ADDRESS]"
click at [622, 144] on div "2 Lightwood Way, Maidstone, VIC 3012 27/08/2025 07:00 - 08:00 One Time Cleaning" at bounding box center [557, 141] width 316 height 40
drag, startPoint x: 639, startPoint y: 132, endPoint x: 393, endPoint y: 128, distance: 246.3
click at [393, 128] on div "2 Lightwood Way, Maidstone, VIC 3012 27/08/2025 07:00 - 08:00 One Time Cleaning…" at bounding box center [556, 154] width 333 height 86
copy link "2 Lightwood Way, Maidstone, VIC 3012"
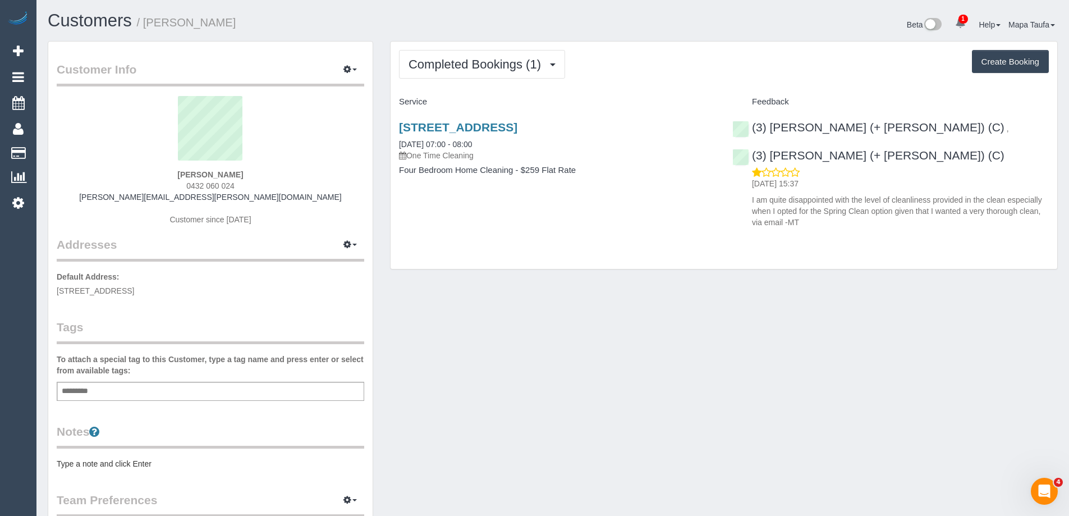
click at [617, 132] on h3 "2 Lightwood Way, Maidstone, VIC 3012" at bounding box center [557, 127] width 316 height 13
drag, startPoint x: 630, startPoint y: 125, endPoint x: 395, endPoint y: 125, distance: 235.1
click at [395, 125] on div "2 Lightwood Way, Maidstone, VIC 3012 27/08/2025 07:00 - 08:00 One Time Cleaning…" at bounding box center [556, 154] width 333 height 86
copy link "2 Lightwood Way, Maidstone, VIC 3012"
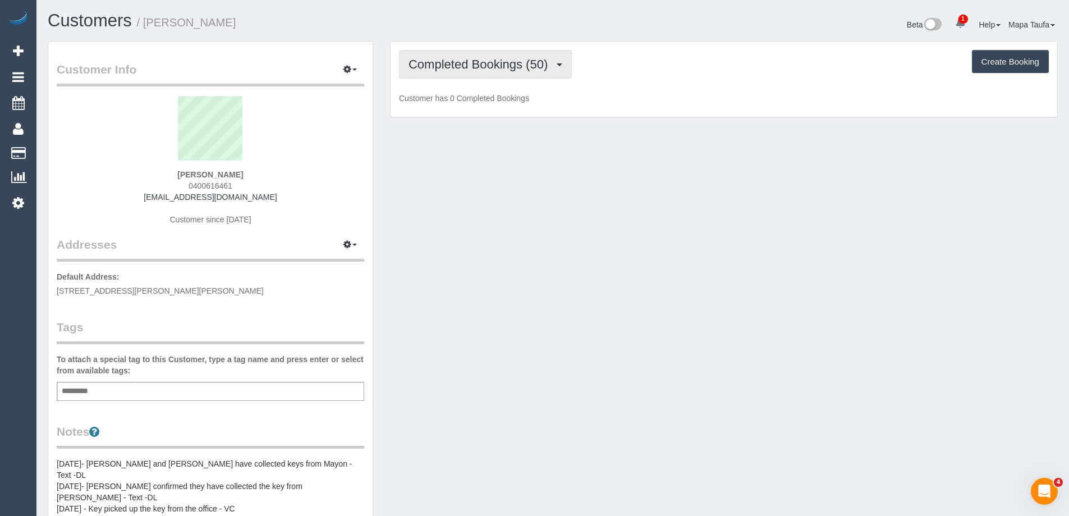
click at [504, 58] on span "Completed Bookings (50)" at bounding box center [480, 64] width 145 height 14
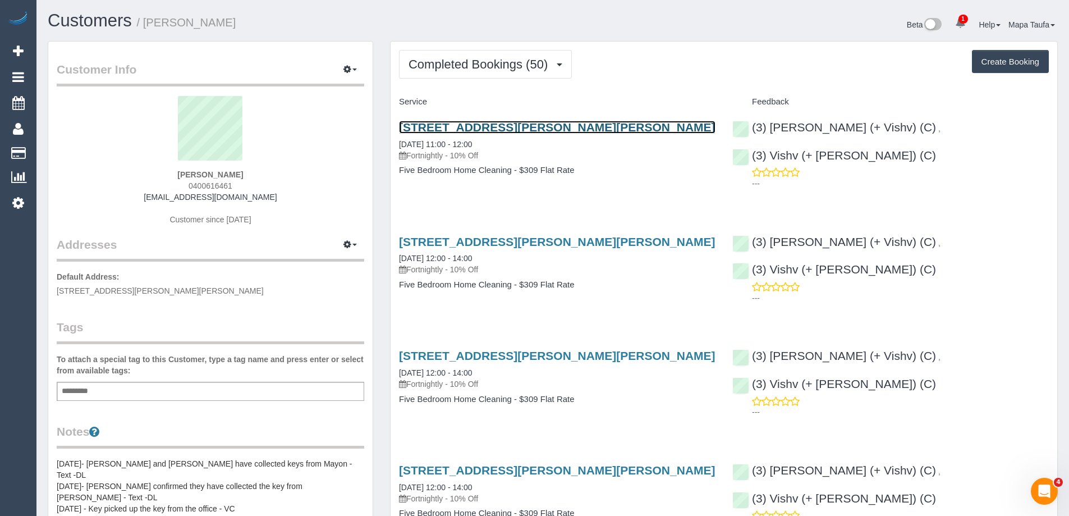
click at [531, 126] on link "[STREET_ADDRESS][PERSON_NAME][PERSON_NAME]" at bounding box center [557, 127] width 316 height 13
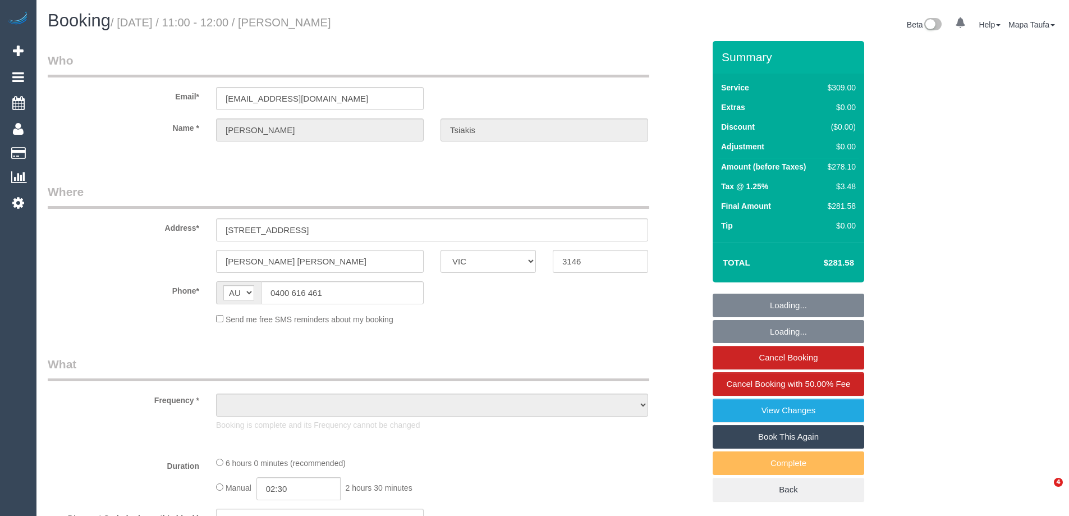
select select "VIC"
select select "string:stripe-pm_1N8CLT2GScqysDRVHQ9SWOaD"
select select "number:27"
select select "number:14"
select select "number:18"
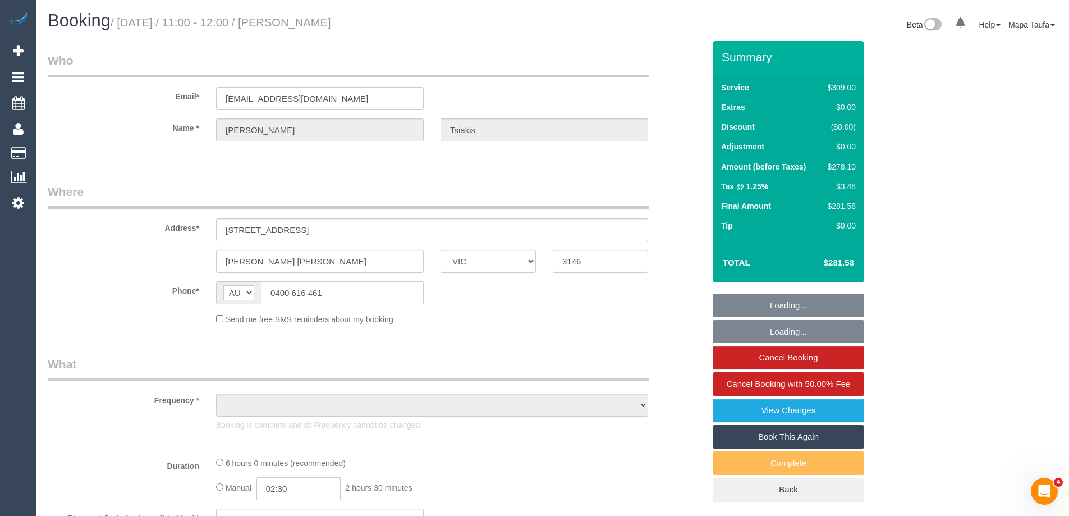
select select "number:24"
select select "number:35"
select select "number:13"
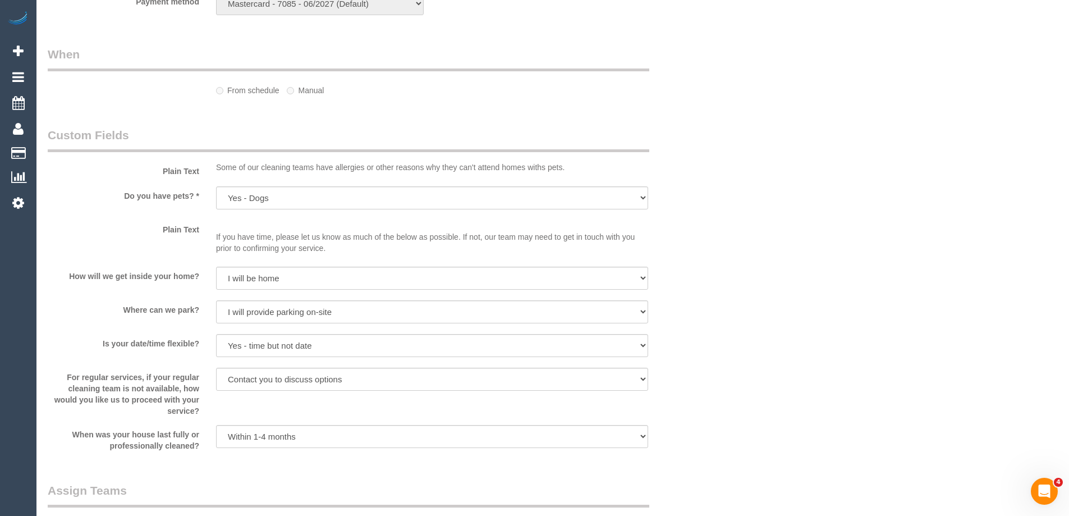
select select "object:722"
select select "31638"
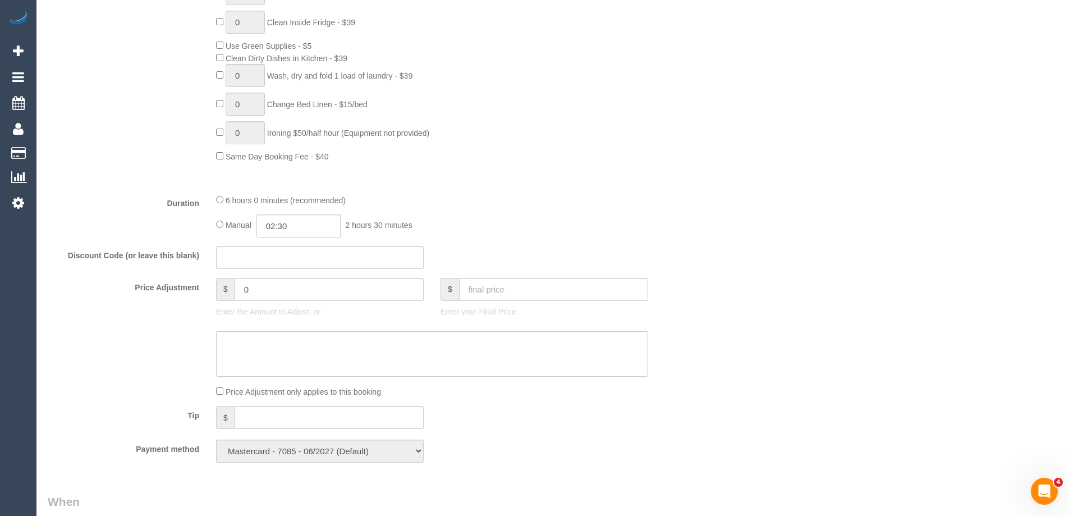
select select "object:1406"
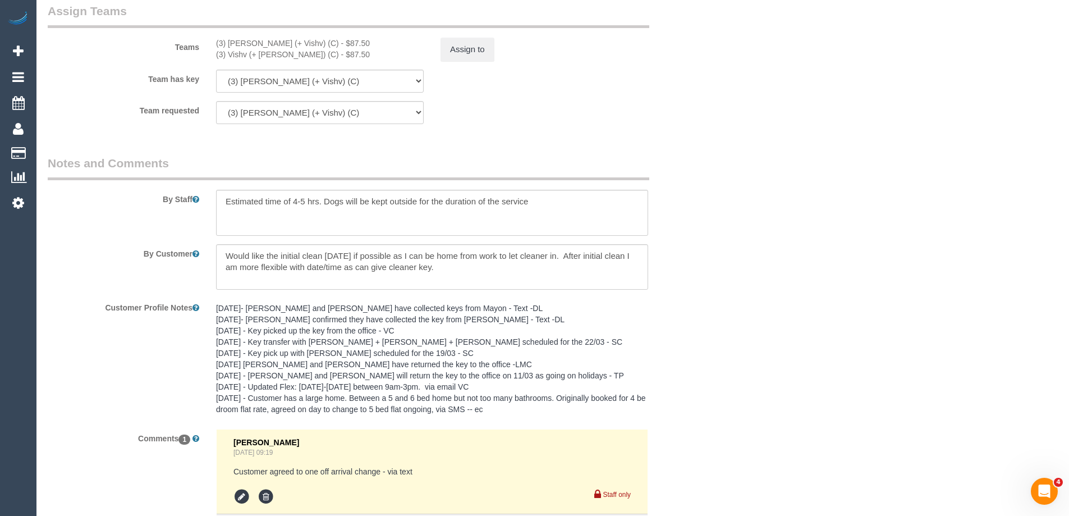
scroll to position [1953, 0]
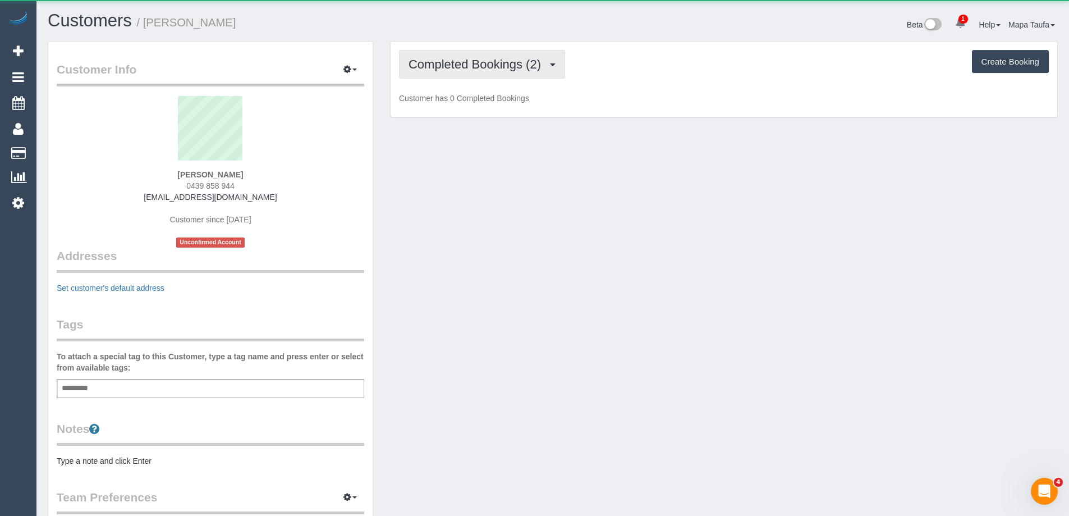
click at [453, 59] on span "Completed Bookings (2)" at bounding box center [477, 64] width 138 height 14
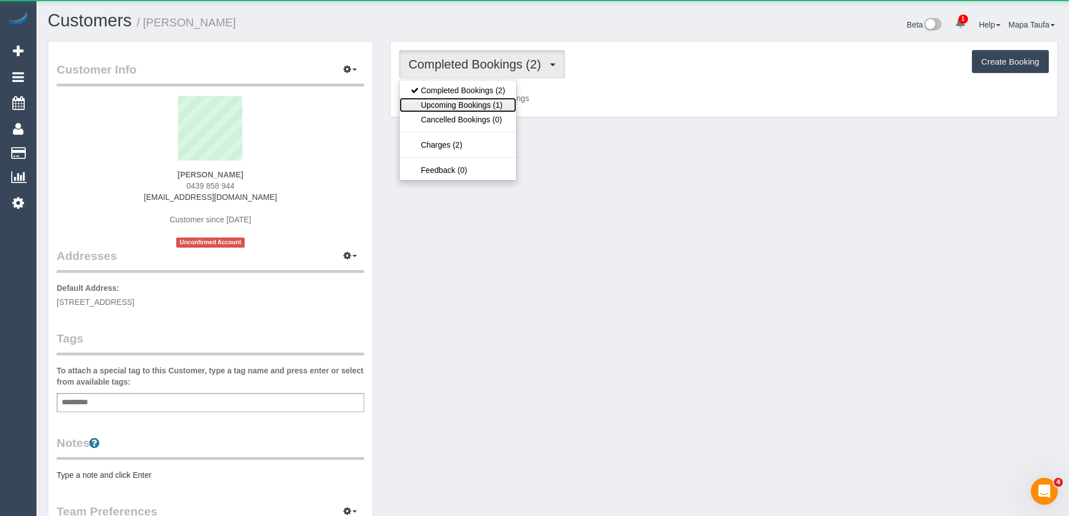
click at [467, 110] on link "Upcoming Bookings (1)" at bounding box center [457, 105] width 117 height 15
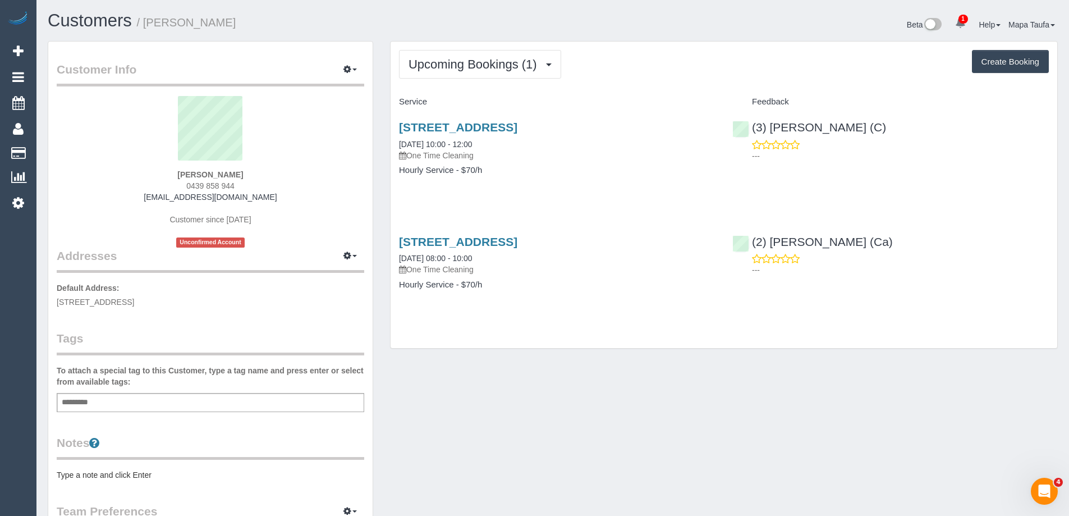
click at [681, 64] on div "Upcoming Bookings (1) Completed Bookings (2) Upcoming Bookings (1) Cancelled Bo…" at bounding box center [724, 64] width 650 height 29
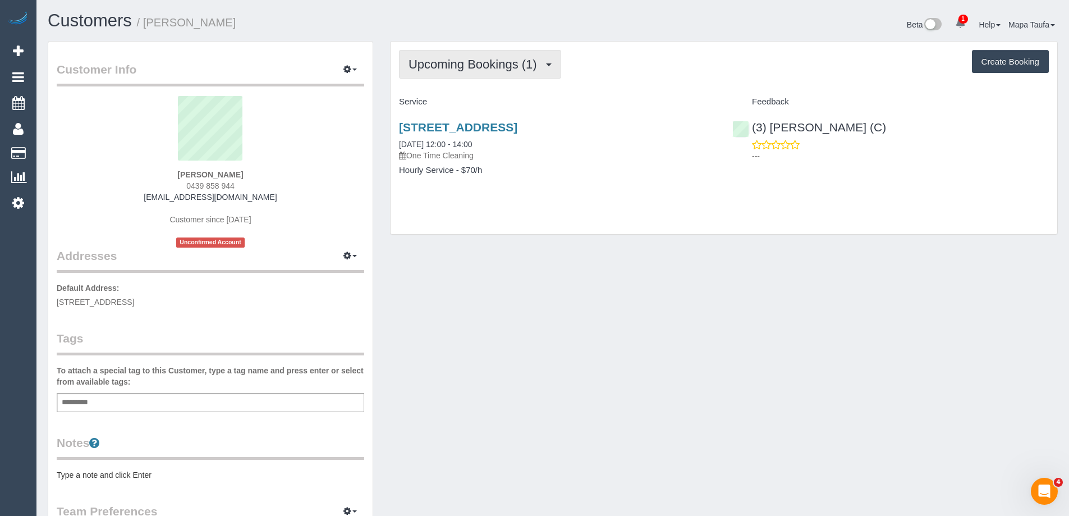
click at [461, 66] on span "Upcoming Bookings (1)" at bounding box center [475, 64] width 134 height 14
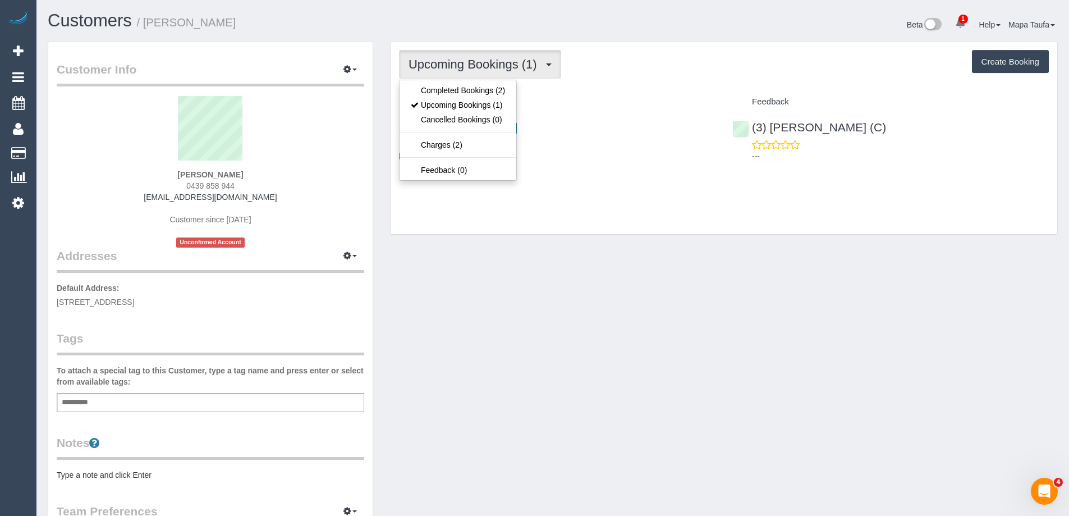
click at [568, 84] on div "Upcoming Bookings (1) Completed Bookings (2) Upcoming Bookings (1) Cancelled Bo…" at bounding box center [723, 138] width 666 height 192
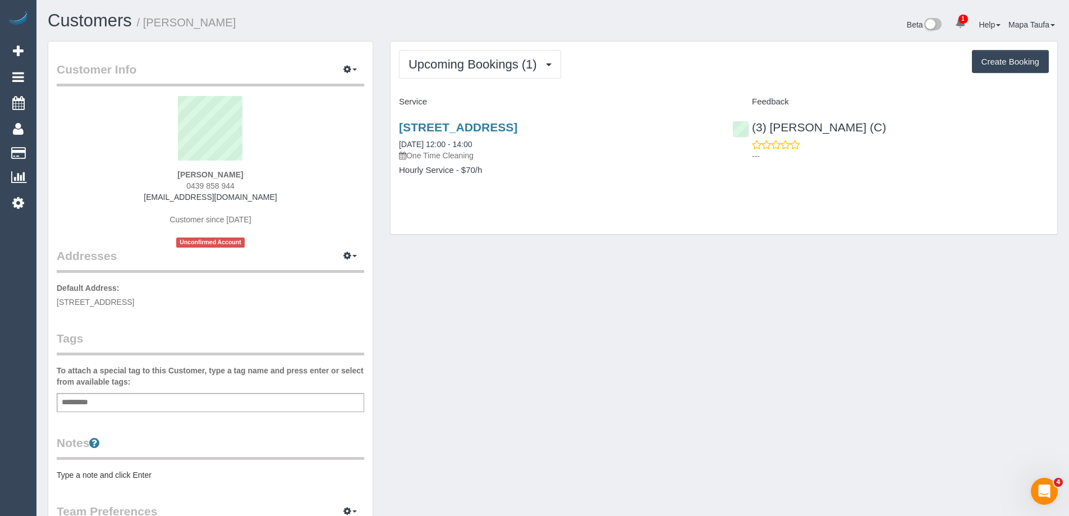
drag, startPoint x: 204, startPoint y: 180, endPoint x: 131, endPoint y: 196, distance: 74.7
click at [129, 178] on div "Colomba Delrieu 0439 858 944 colombadelrieu@gmail.com Customer since 2025 Uncon…" at bounding box center [210, 171] width 307 height 151
click at [287, 172] on div "Colomba Delrieu 0439 858 944 colombadelrieu@gmail.com Customer since 2025 Uncon…" at bounding box center [210, 171] width 307 height 151
click at [488, 125] on link "23 Palmerston Street, Unit 603, Carlton, VIC 3053" at bounding box center [458, 127] width 118 height 13
drag, startPoint x: 283, startPoint y: 199, endPoint x: 279, endPoint y: 191, distance: 9.0
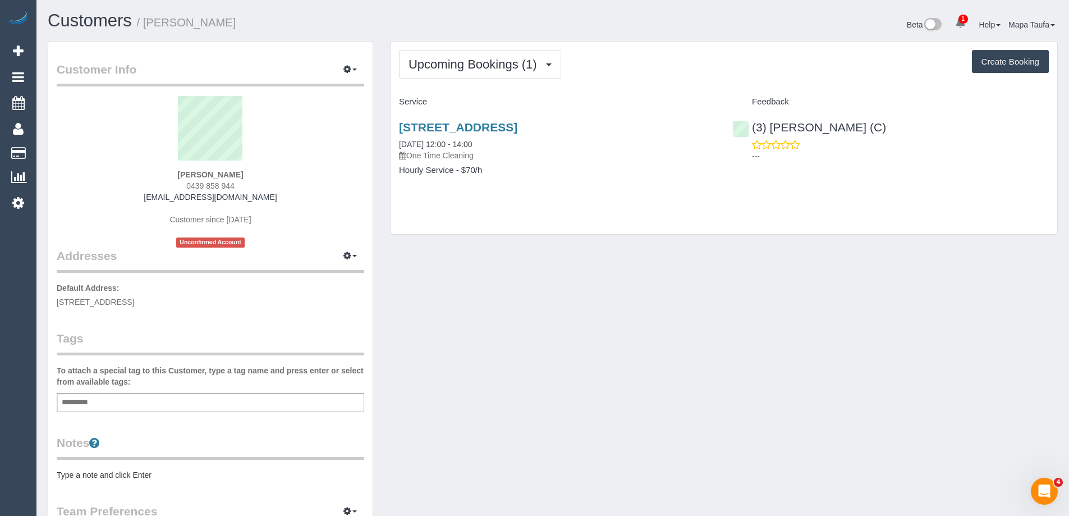
click at [284, 199] on div "Colomba Delrieu 0439 858 944 colombadelrieu@gmail.com Customer since 2025 Uncon…" at bounding box center [210, 171] width 307 height 151
drag, startPoint x: 199, startPoint y: 183, endPoint x: 159, endPoint y: 203, distance: 44.2
click at [146, 182] on div "Colomba Delrieu 0439 858 944 colombadelrieu@gmail.com Customer since 2025 Uncon…" at bounding box center [210, 171] width 307 height 151
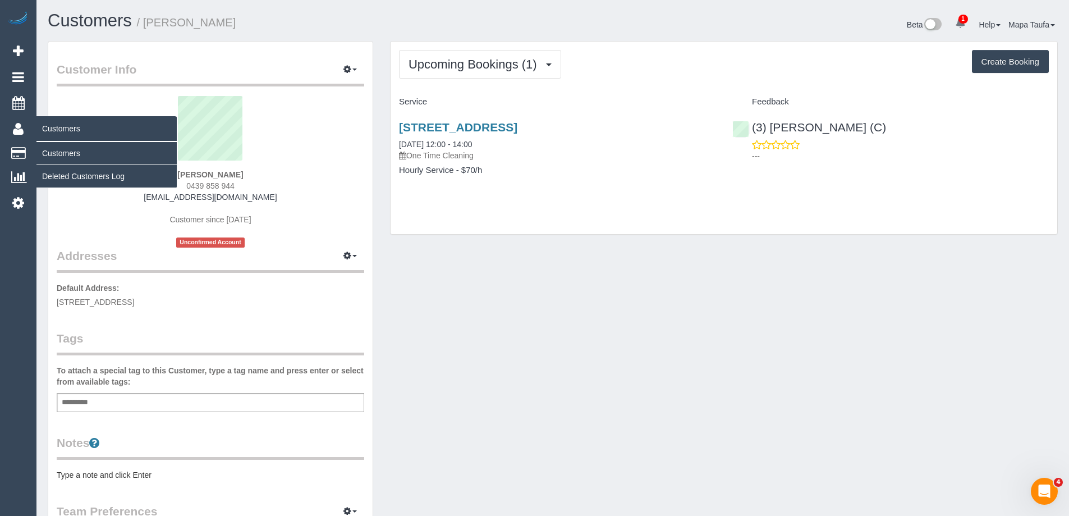
copy span "0439 858 944"
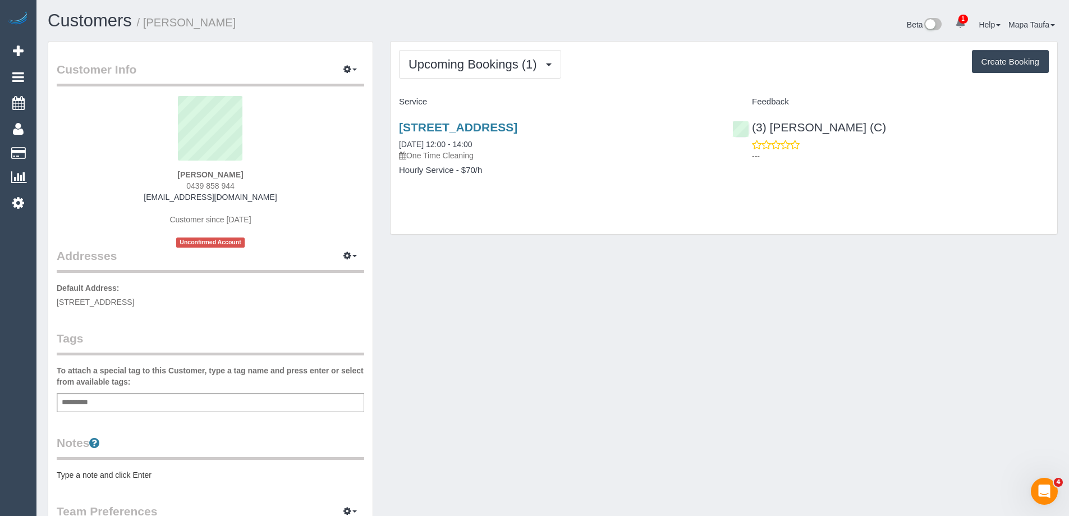
click at [664, 80] on div "Upcoming Bookings (1) Completed Bookings (2) Upcoming Bookings (1) Cancelled Bo…" at bounding box center [723, 138] width 666 height 192
click at [601, 88] on div "Upcoming Bookings (1) Completed Bookings (2) Upcoming Bookings (1) Cancelled Bo…" at bounding box center [723, 138] width 666 height 192
drag, startPoint x: 247, startPoint y: 185, endPoint x: 168, endPoint y: 182, distance: 79.2
click at [168, 182] on div "Colomba Delrieu 0439 858 944 colombadelrieu@gmail.com Customer since 2025 Uncon…" at bounding box center [210, 171] width 307 height 151
copy span "0439 858 944"
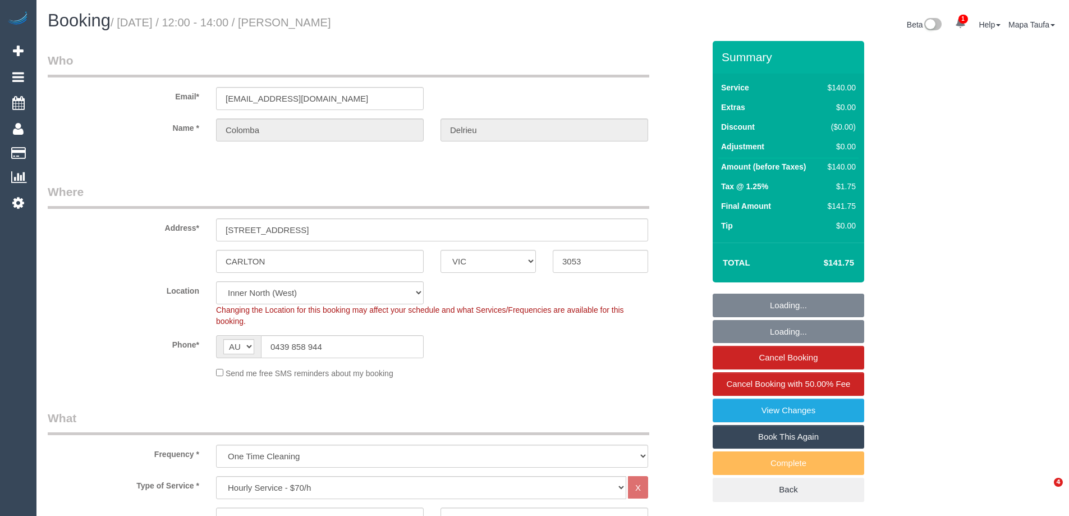
select select "VIC"
select select "string:stripe-pm_1S2Bbl2GScqysDRVtmbVRs5r"
select select "number:28"
select select "number:14"
select select "number:19"
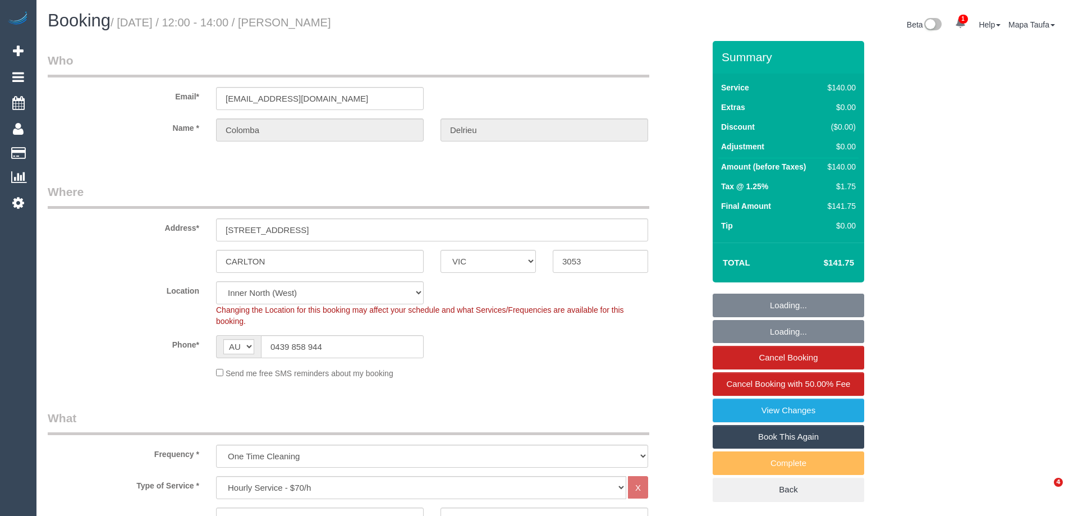
select select "number:25"
select select "number:12"
select select "spot1"
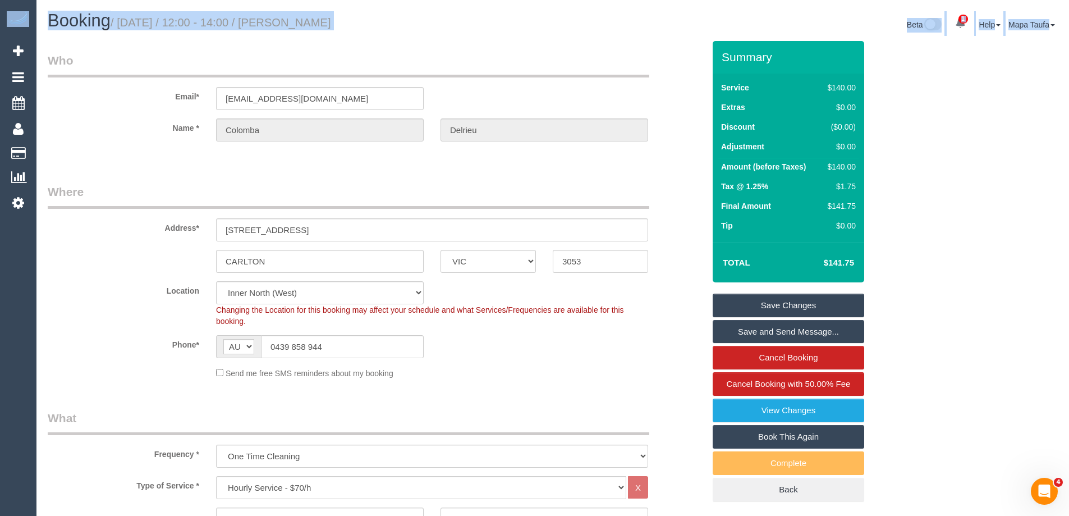
drag, startPoint x: 1066, startPoint y: 64, endPoint x: 1077, endPoint y: 312, distance: 248.7
click at [1068, 339] on html "1 Beta Your Notifications You have 0 alerts × You have 1 to charge for 02/09/20…" at bounding box center [534, 258] width 1069 height 516
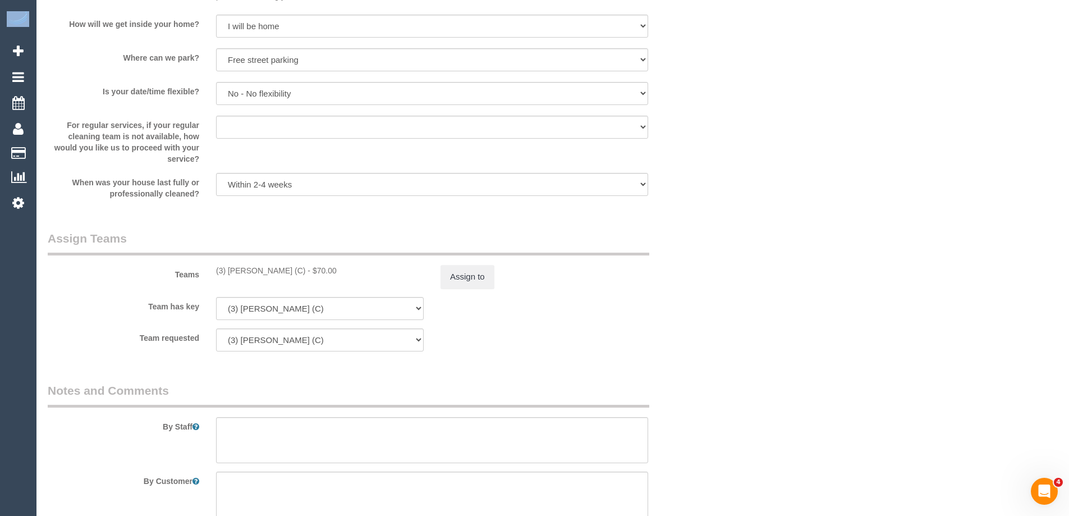
scroll to position [1532, 0]
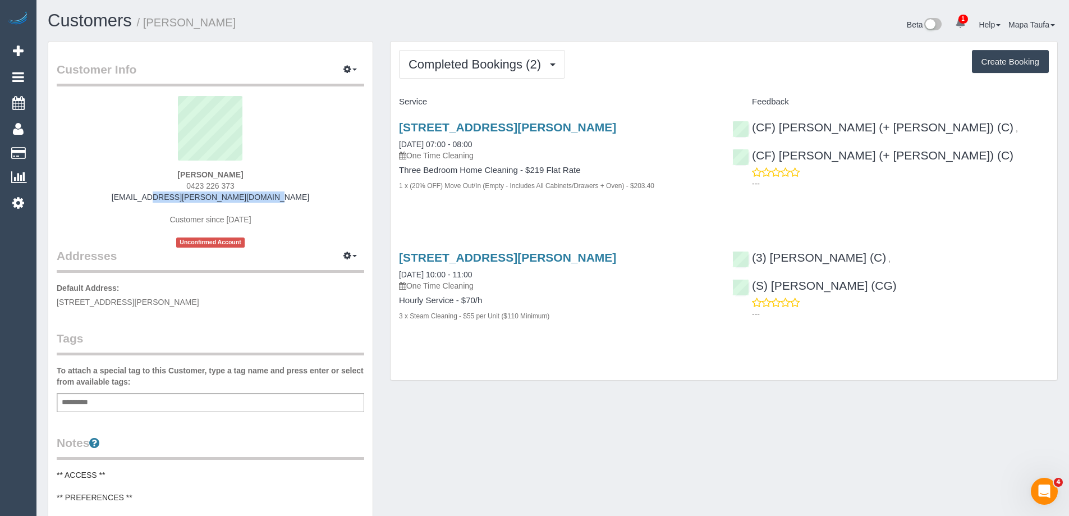
drag, startPoint x: 282, startPoint y: 197, endPoint x: 167, endPoint y: 204, distance: 114.6
click at [146, 200] on div "[PERSON_NAME] 0423 226 373 [PERSON_NAME][EMAIL_ADDRESS][PERSON_NAME][DOMAIN_NAM…" at bounding box center [210, 171] width 307 height 151
copy link "[EMAIL_ADDRESS][PERSON_NAME][DOMAIN_NAME]"
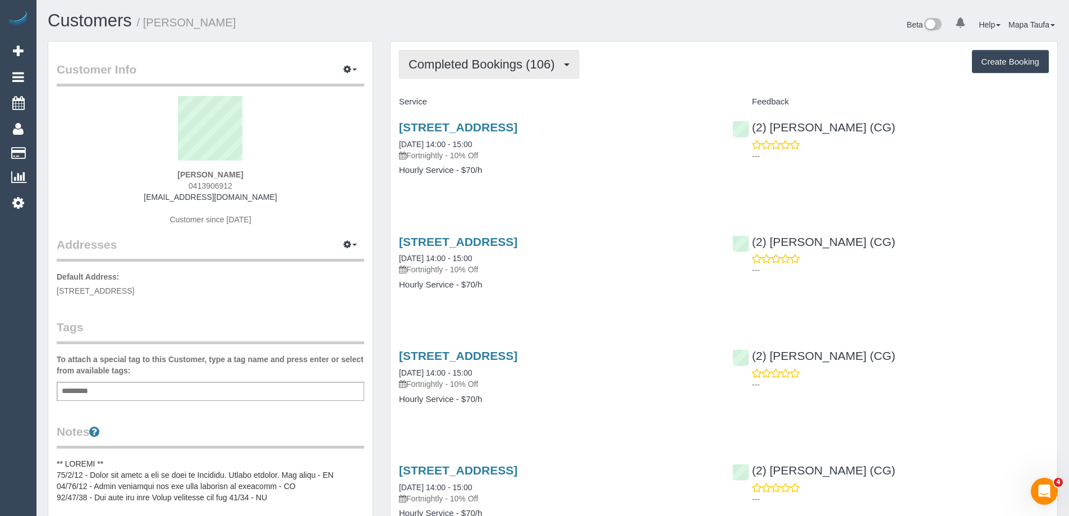
click at [435, 70] on span "Completed Bookings (106)" at bounding box center [483, 64] width 151 height 14
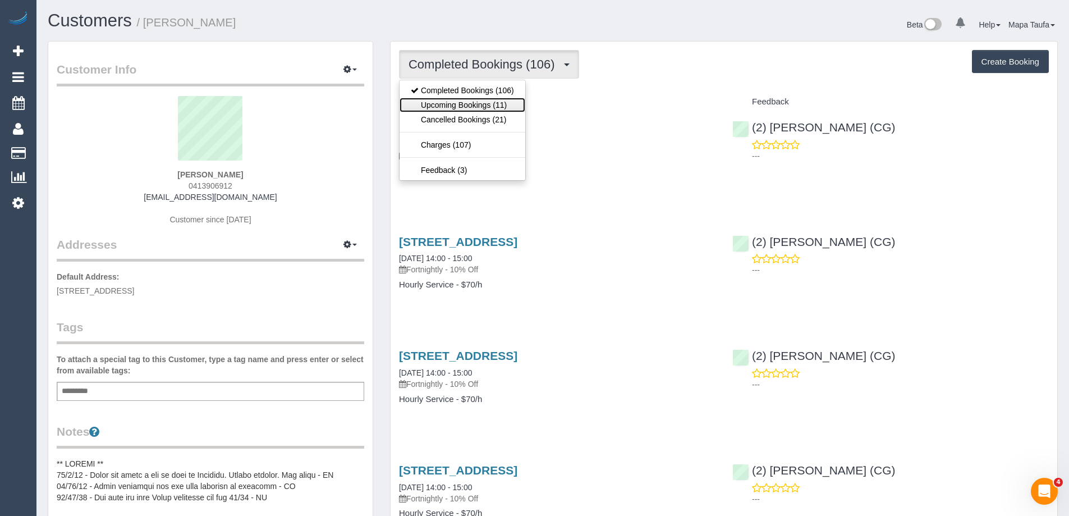
click at [440, 103] on link "Upcoming Bookings (11)" at bounding box center [462, 105] width 126 height 15
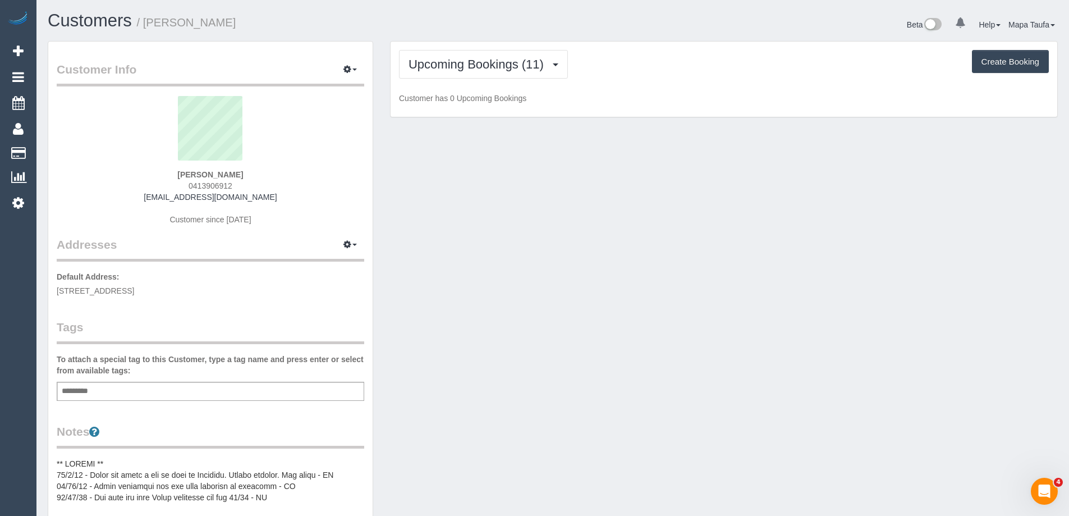
click at [323, 54] on div "Customer Info Edit Contact Info Send Message Email Preferences Special Sales Ta…" at bounding box center [210, 526] width 324 height 969
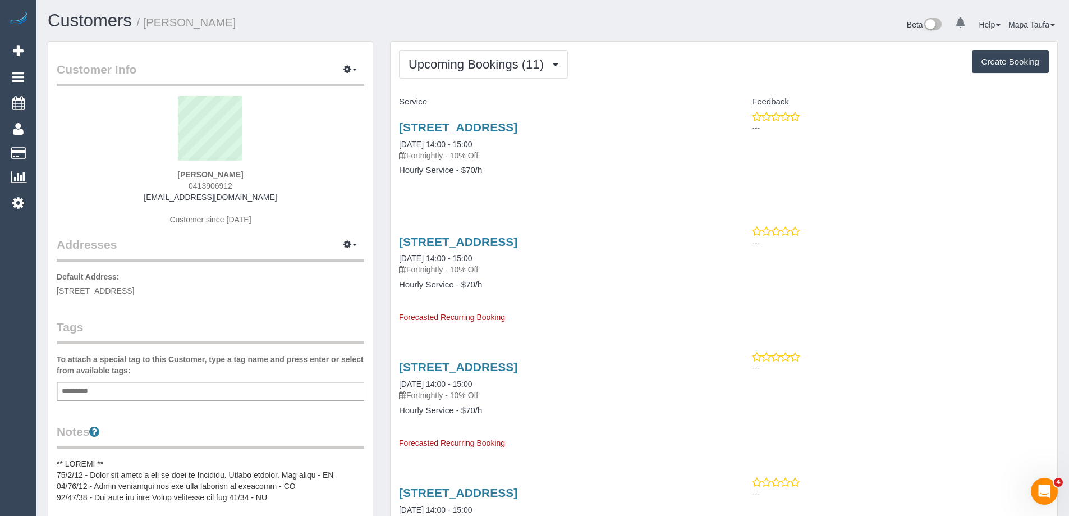
drag, startPoint x: 658, startPoint y: 170, endPoint x: 637, endPoint y: 163, distance: 22.4
click at [658, 170] on h4 "Hourly Service - $70/h" at bounding box center [557, 171] width 316 height 10
drag, startPoint x: 604, startPoint y: 89, endPoint x: 426, endPoint y: 26, distance: 189.1
click at [448, 58] on span "Upcoming Bookings (11)" at bounding box center [478, 64] width 141 height 14
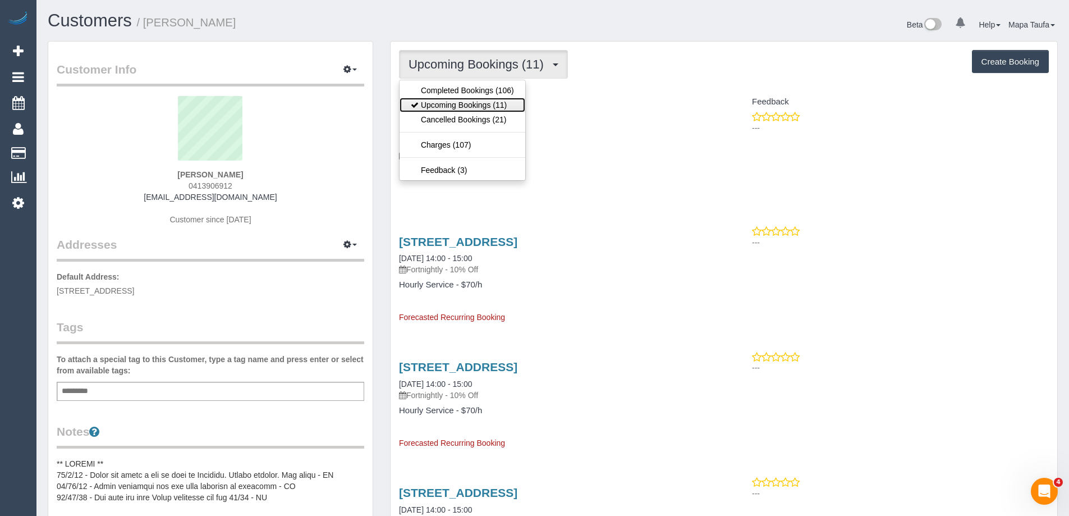
click at [472, 105] on link "Upcoming Bookings (11)" at bounding box center [462, 105] width 126 height 15
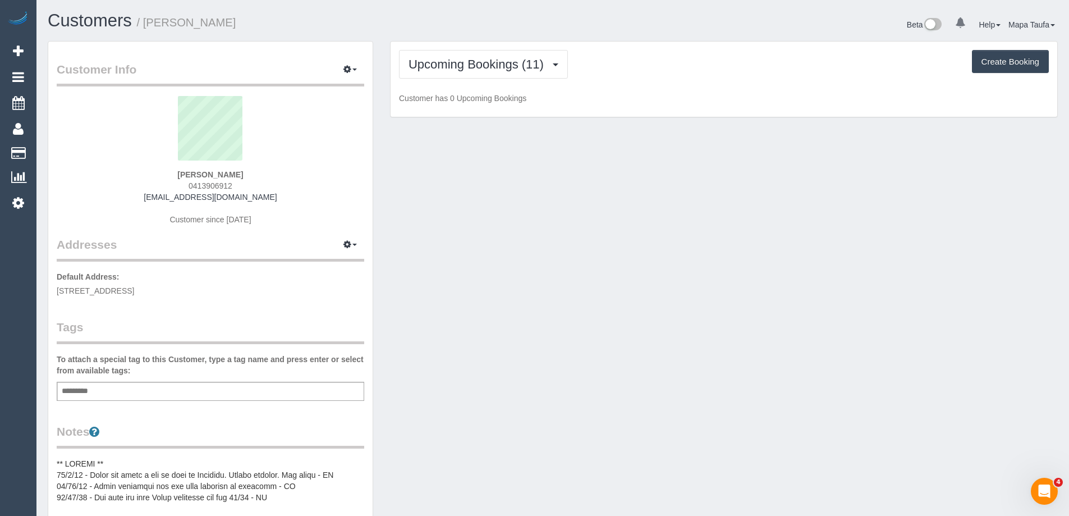
click at [646, 63] on div "Upcoming Bookings (11) Completed Bookings (106) Upcoming Bookings (11) Cancelle…" at bounding box center [724, 64] width 650 height 29
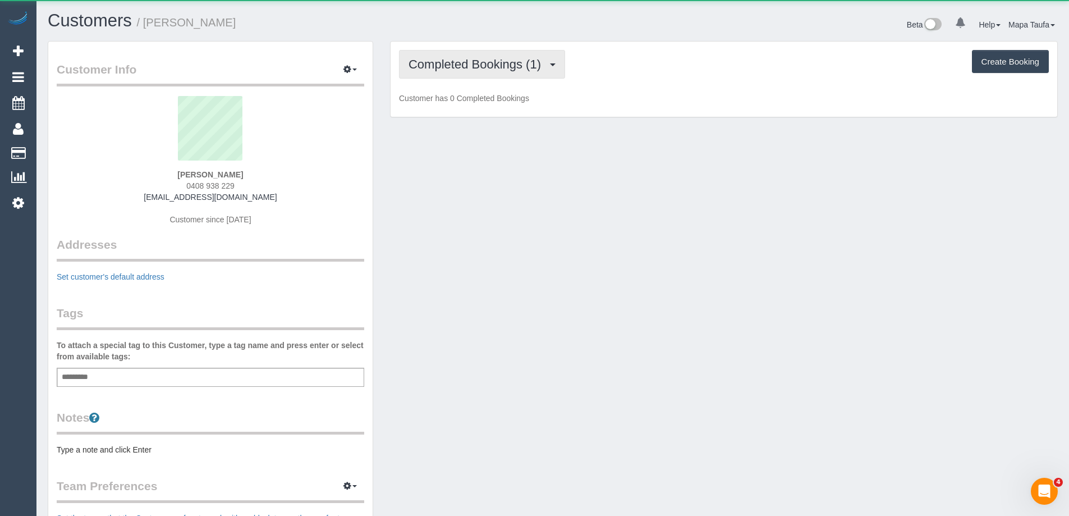
click at [452, 57] on span "Completed Bookings (1)" at bounding box center [477, 64] width 138 height 14
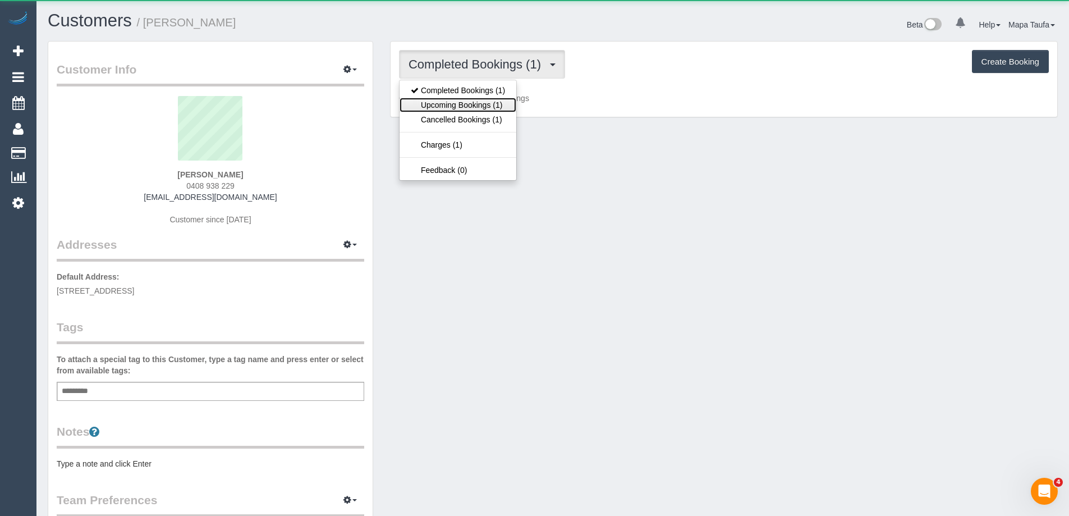
click at [469, 107] on link "Upcoming Bookings (1)" at bounding box center [457, 105] width 117 height 15
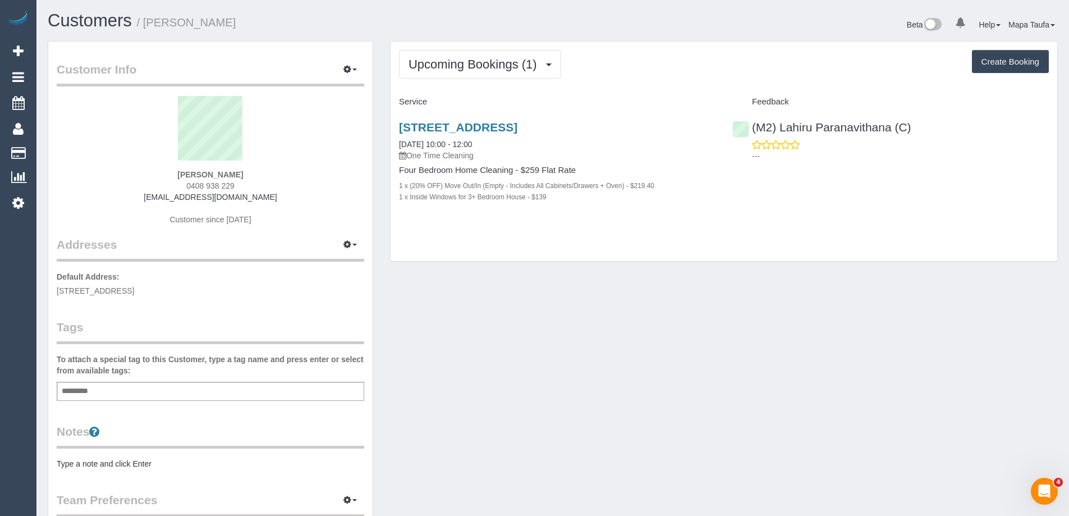
click at [524, 13] on h1 "Customers / [PERSON_NAME]" at bounding box center [296, 20] width 497 height 19
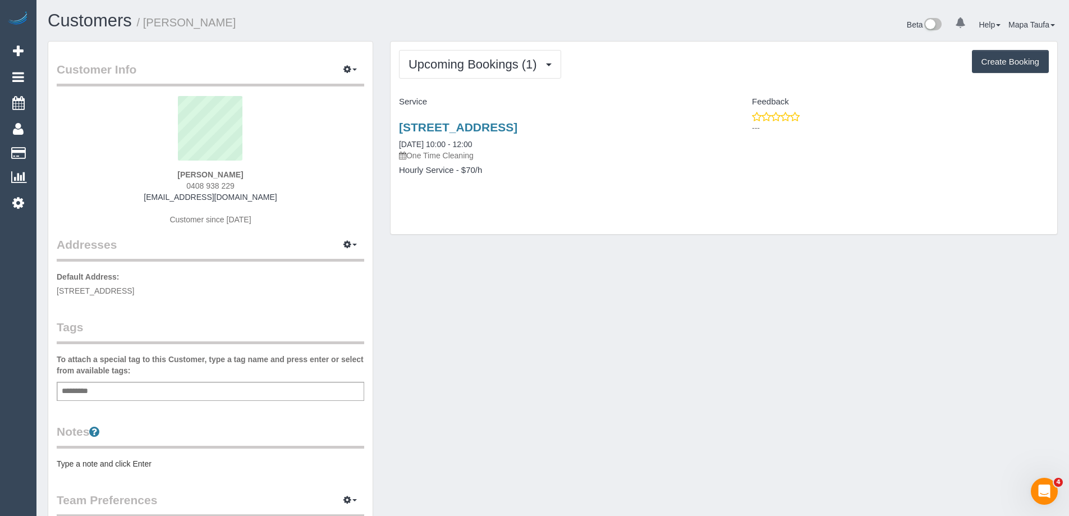
drag, startPoint x: 631, startPoint y: 74, endPoint x: 618, endPoint y: 94, distance: 23.5
click at [632, 74] on div "Upcoming Bookings (1) Completed Bookings (1) Upcoming Bookings (1) Cancelled Bo…" at bounding box center [724, 64] width 650 height 29
click at [503, 122] on link "[STREET_ADDRESS]" at bounding box center [458, 127] width 118 height 13
click at [458, 44] on div "Upcoming Bookings (1) Completed Bookings (1) Upcoming Bookings (1) Cancelled Bo…" at bounding box center [723, 138] width 666 height 192
click at [463, 61] on span "Upcoming Bookings (1)" at bounding box center [475, 64] width 134 height 14
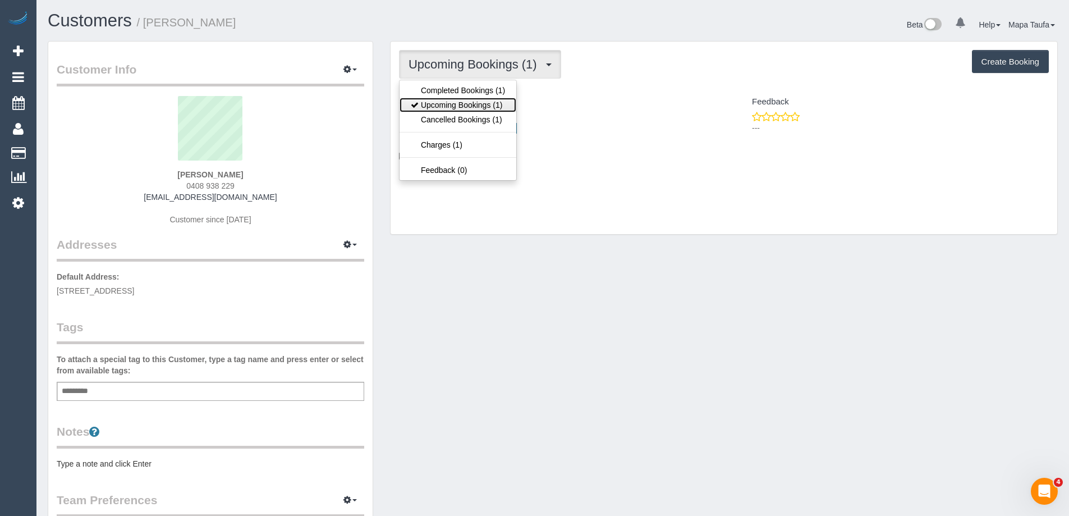
click at [470, 107] on link "Upcoming Bookings (1)" at bounding box center [457, 105] width 117 height 15
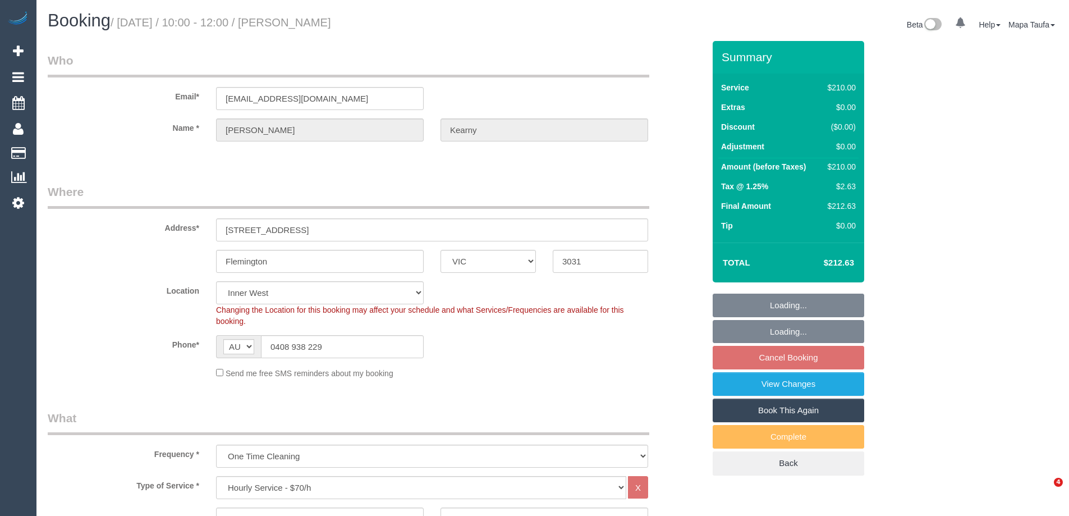
select select "VIC"
select select "180"
select select "spot3"
select select "number:28"
select select "number:15"
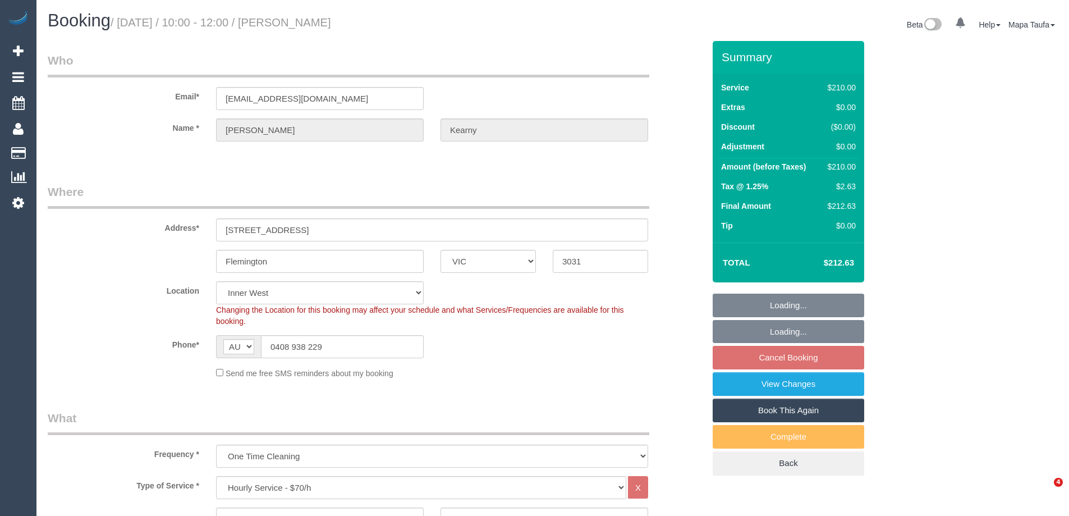
select select "number:19"
select select "number:24"
select select "number:12"
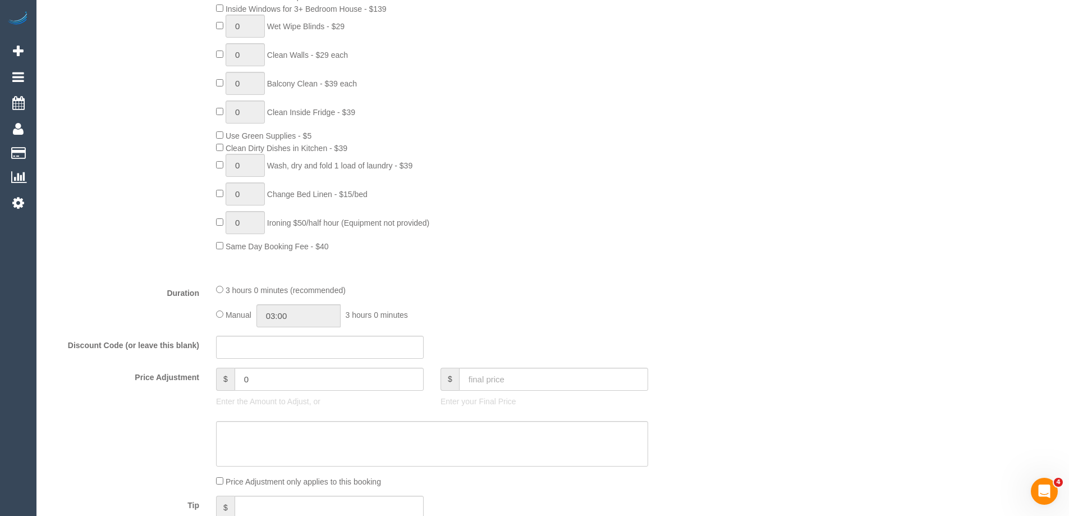
scroll to position [1022, 0]
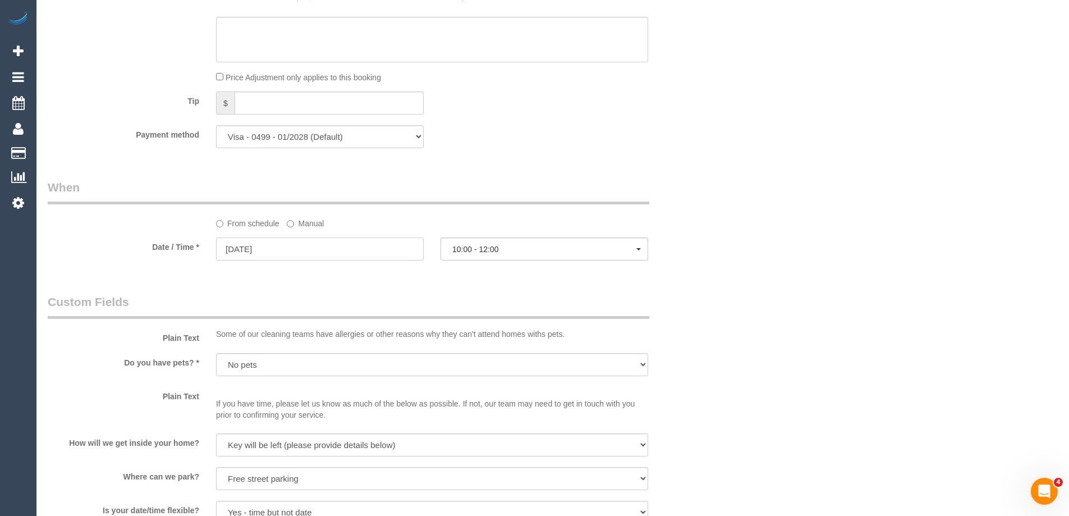
click at [357, 249] on input "09/09/2025" at bounding box center [320, 248] width 208 height 23
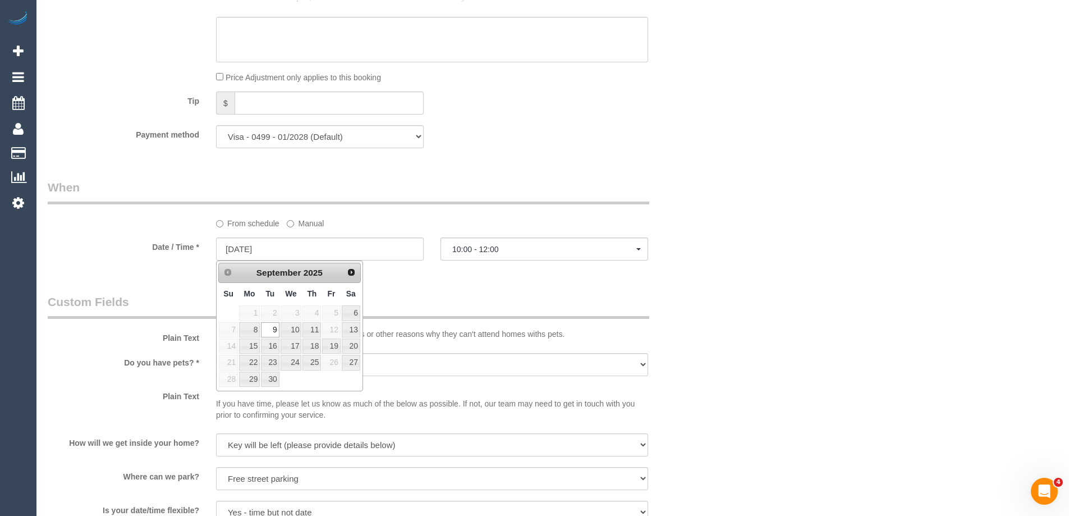
click at [474, 218] on div "From schedule Manual" at bounding box center [432, 221] width 449 height 15
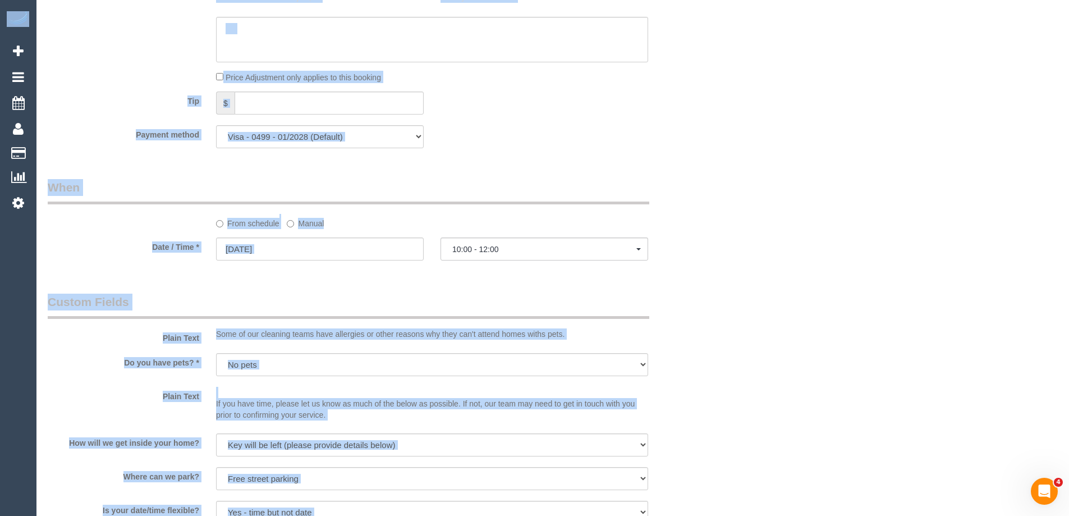
drag, startPoint x: 1072, startPoint y: 306, endPoint x: 1077, endPoint y: 210, distance: 96.0
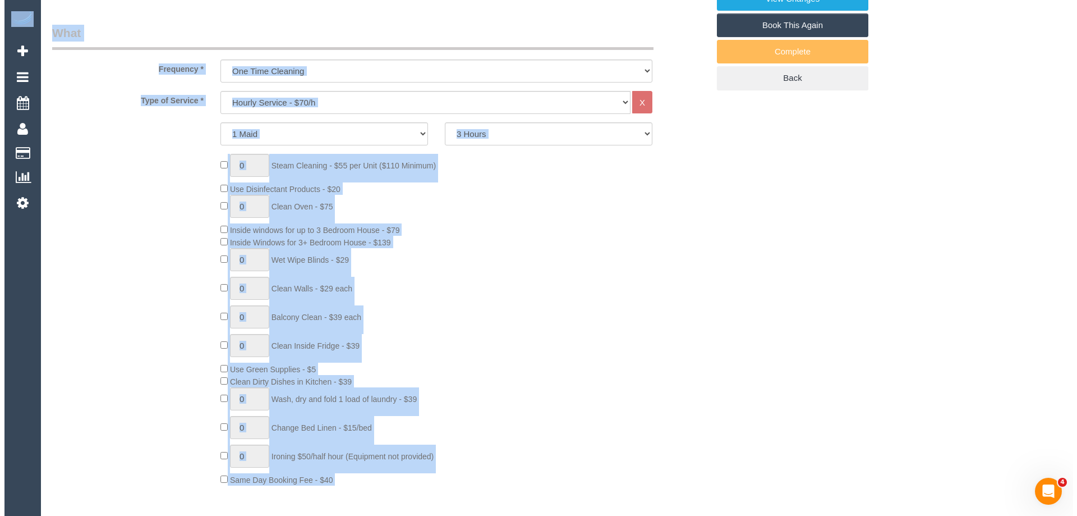
scroll to position [116, 0]
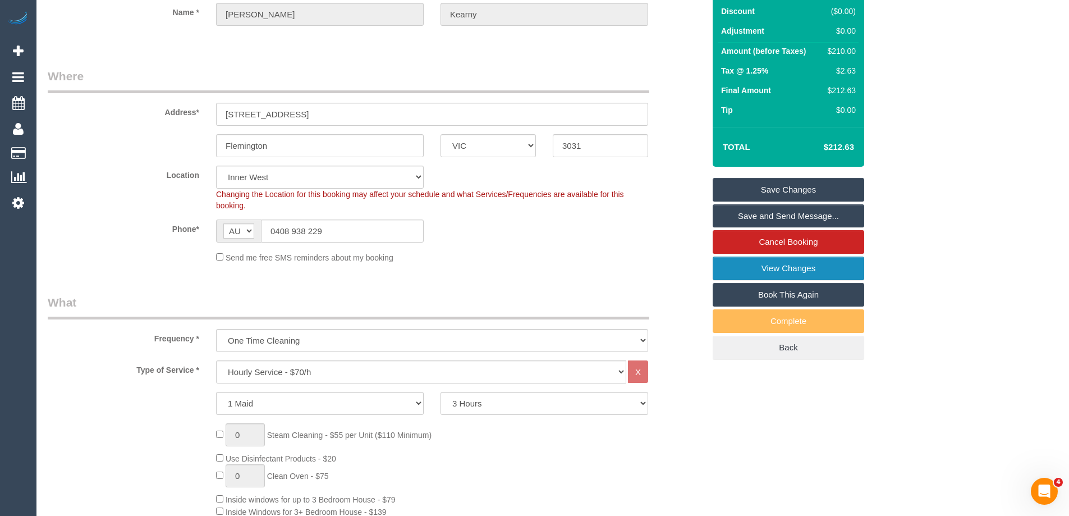
click at [794, 268] on link "View Changes" at bounding box center [787, 268] width 151 height 24
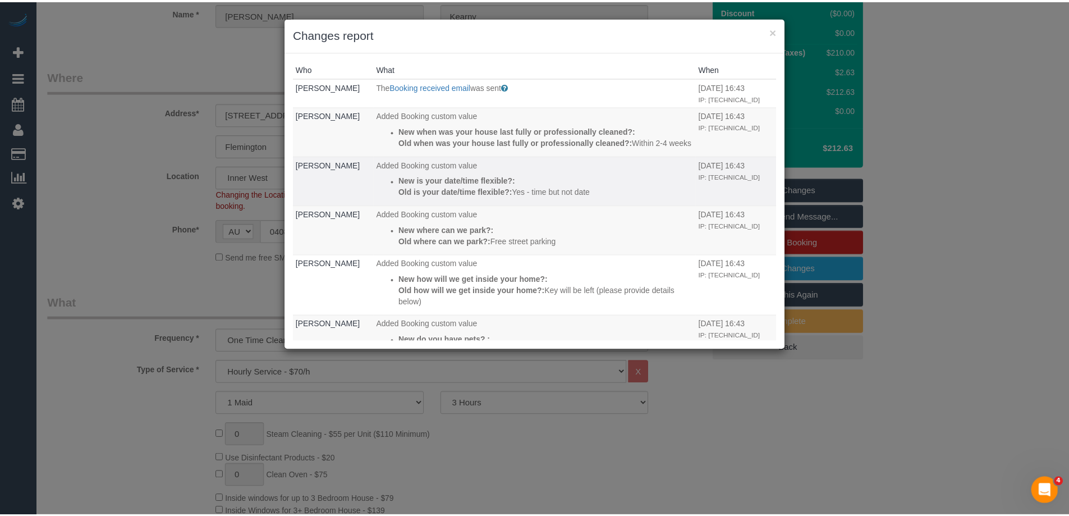
scroll to position [153, 0]
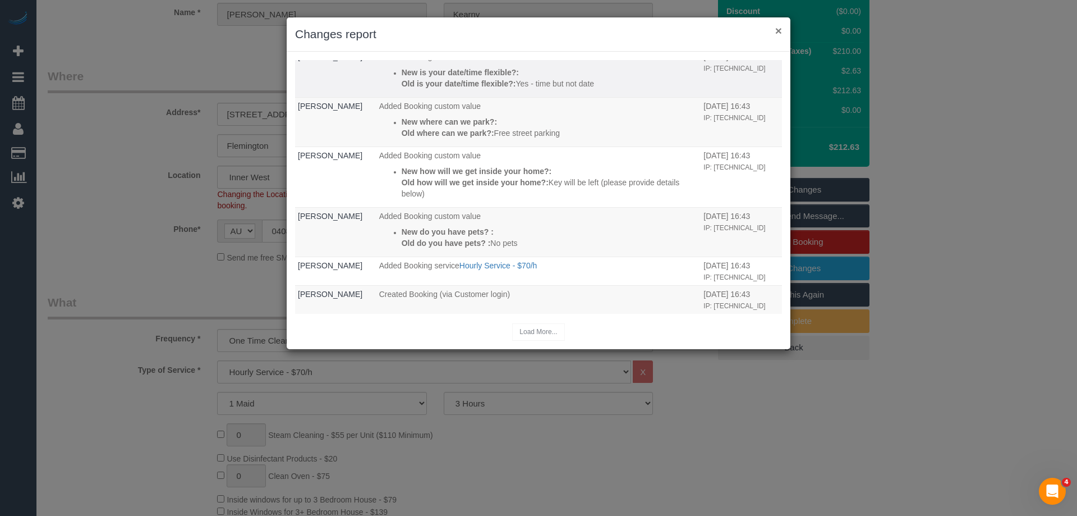
click at [779, 29] on button "×" at bounding box center [778, 31] width 7 height 12
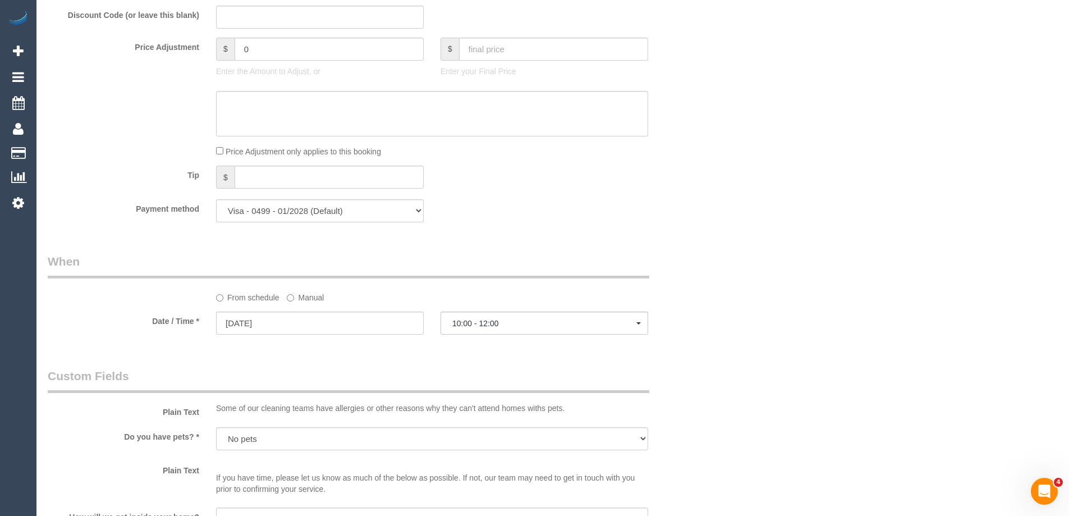
scroll to position [957, 0]
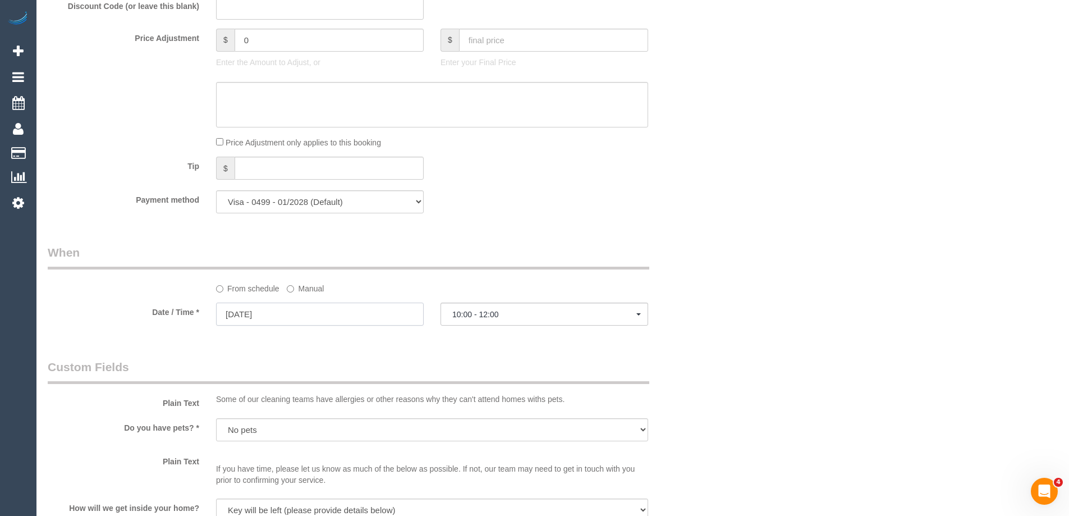
click at [364, 318] on input "09/09/2025" at bounding box center [320, 313] width 208 height 23
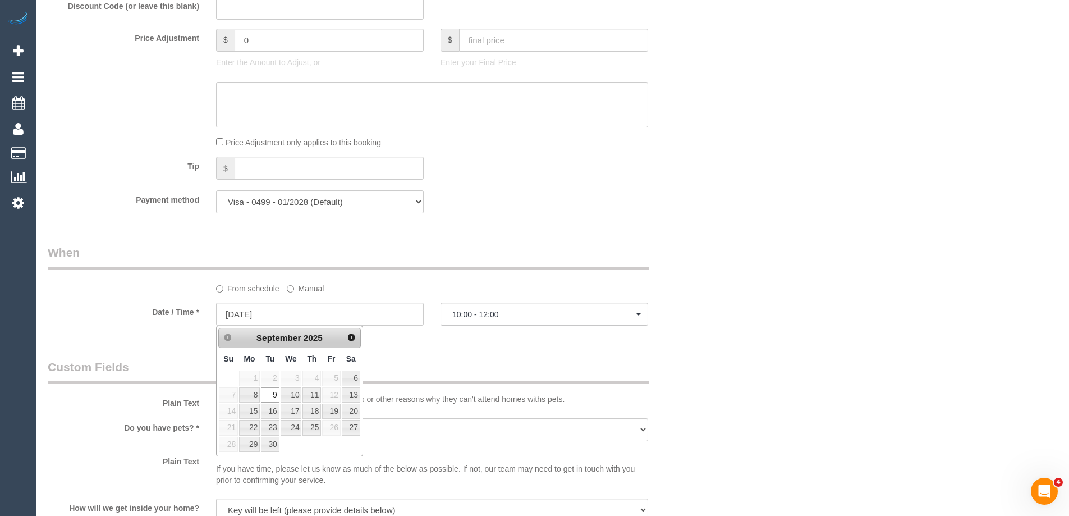
click at [799, 314] on div "Who Email* liz@arenamedia.com.au Name * Liz Kearny Where Address* 92 Pin Oak cr…" at bounding box center [553, 106] width 1010 height 2044
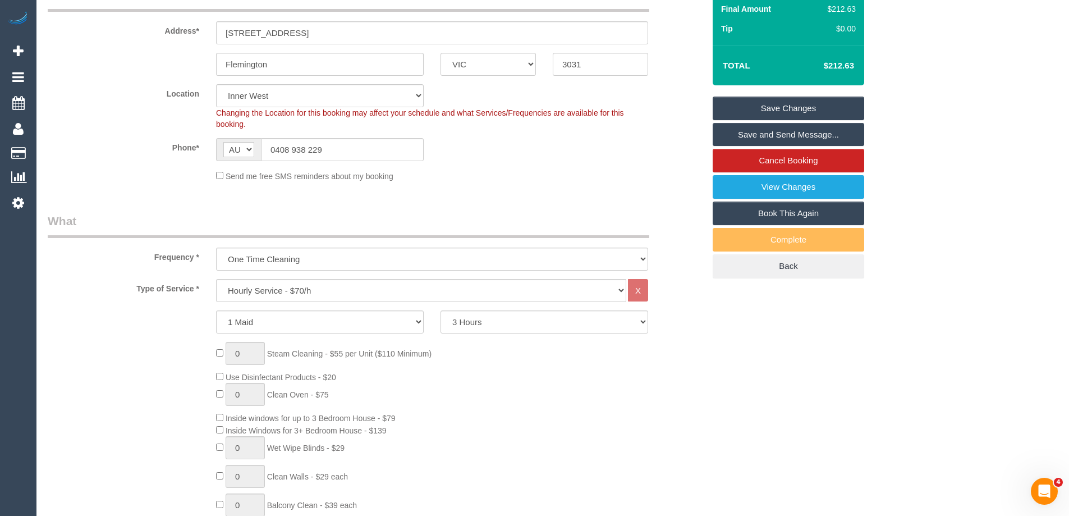
scroll to position [14, 0]
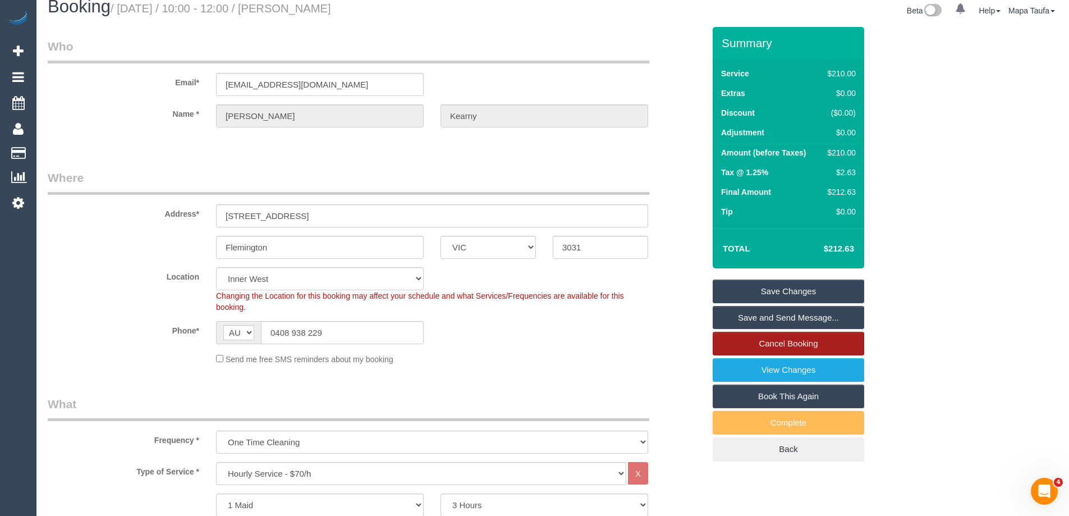
click at [732, 350] on link "Cancel Booking" at bounding box center [787, 344] width 151 height 24
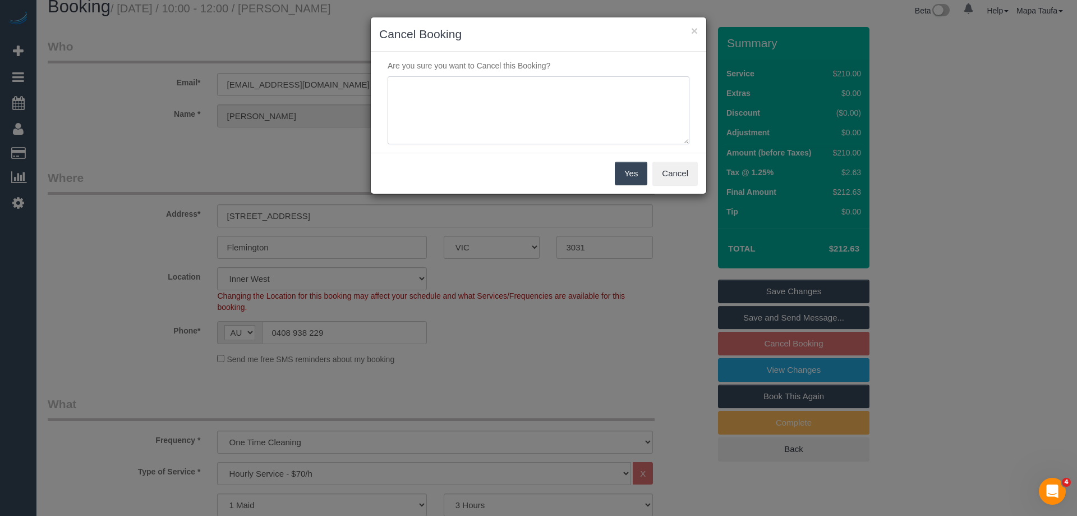
click at [536, 122] on textarea at bounding box center [539, 110] width 302 height 68
click at [609, 338] on div "× Cancel Booking Are you sure you want to Cancel this Booking? Yes Cancel" at bounding box center [538, 258] width 1077 height 516
click at [491, 90] on textarea at bounding box center [539, 110] width 302 height 68
type textarea "service not needed via phone-MT"
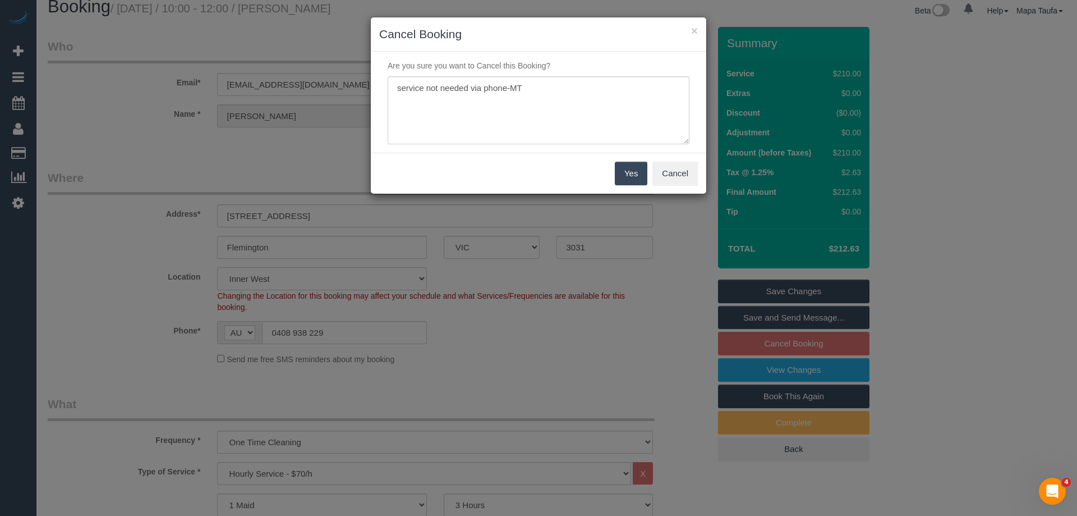
click at [627, 172] on button "Yes" at bounding box center [631, 174] width 33 height 24
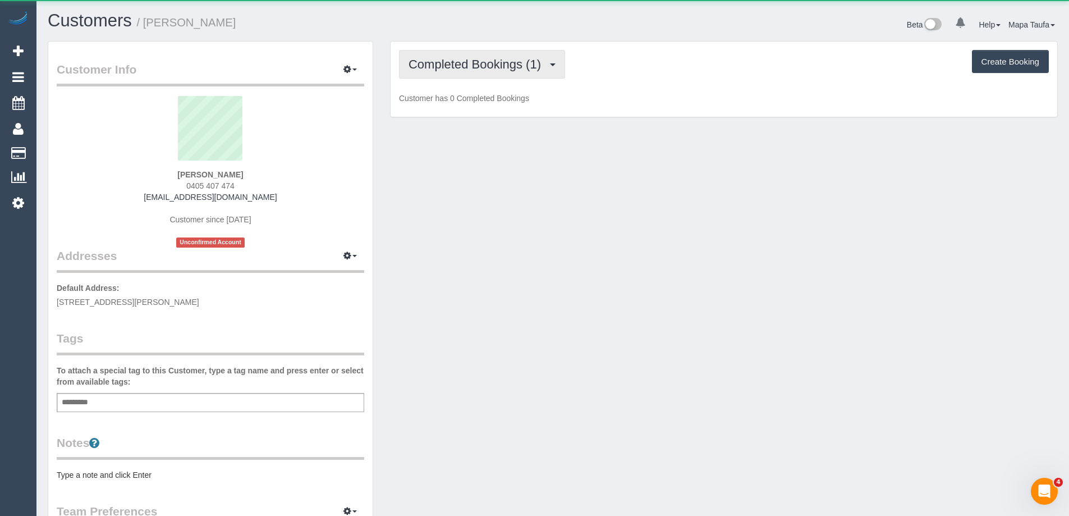
click at [458, 61] on span "Completed Bookings (1)" at bounding box center [477, 64] width 138 height 14
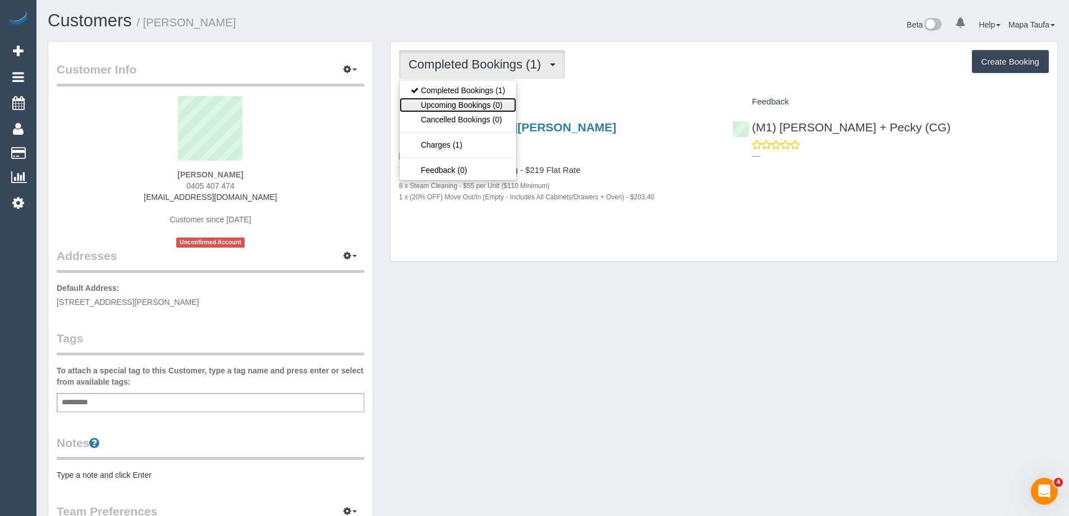
click at [476, 100] on link "Upcoming Bookings (0)" at bounding box center [457, 105] width 117 height 15
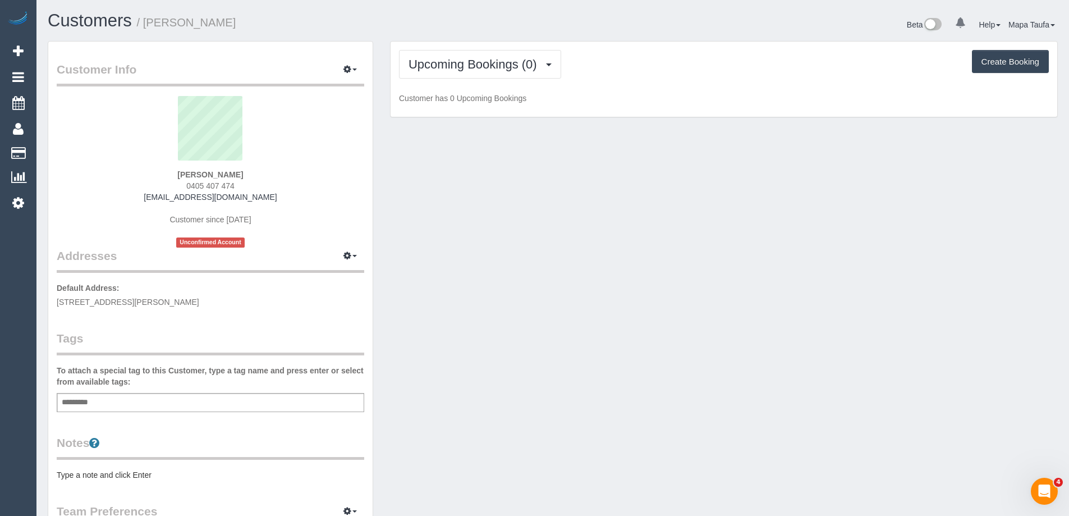
click at [602, 72] on div "Upcoming Bookings (0) Completed Bookings (1) Upcoming Bookings (0) Cancelled Bo…" at bounding box center [724, 64] width 650 height 29
click at [527, 43] on div "Upcoming Bookings (0) Completed Bookings (1) Upcoming Bookings (0) Cancelled Bo…" at bounding box center [723, 80] width 666 height 76
click at [522, 56] on button "Upcoming Bookings (0)" at bounding box center [480, 64] width 162 height 29
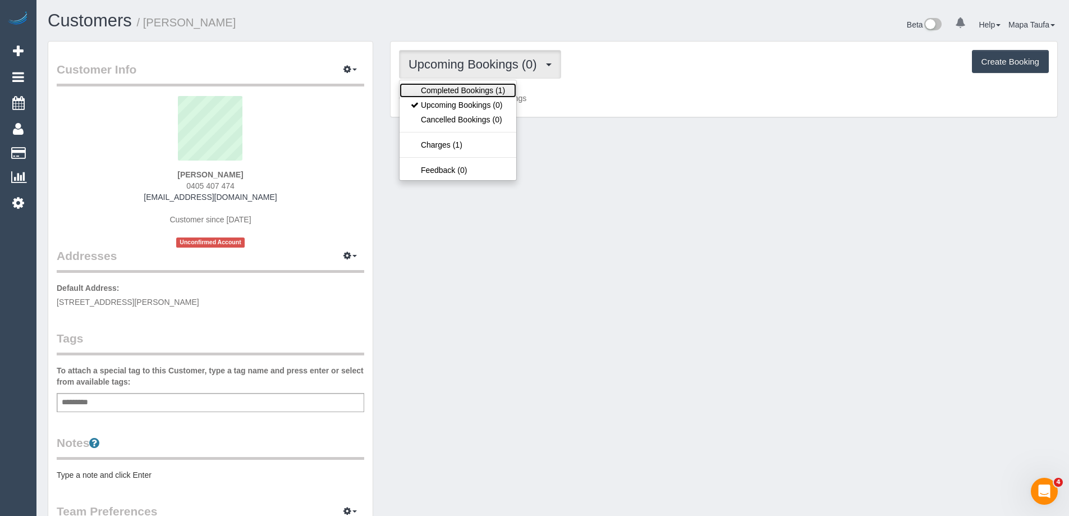
click at [486, 92] on link "Completed Bookings (1)" at bounding box center [457, 90] width 117 height 15
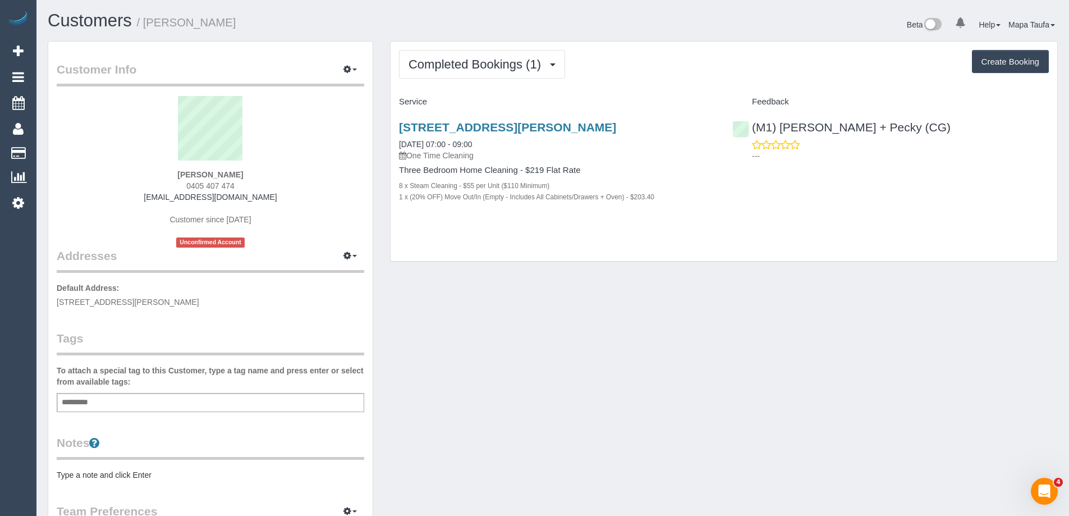
drag, startPoint x: 636, startPoint y: 77, endPoint x: 525, endPoint y: 27, distance: 122.3
click at [637, 77] on div "Completed Bookings (1) Completed Bookings (1) Upcoming Bookings (0) Cancelled B…" at bounding box center [724, 64] width 650 height 29
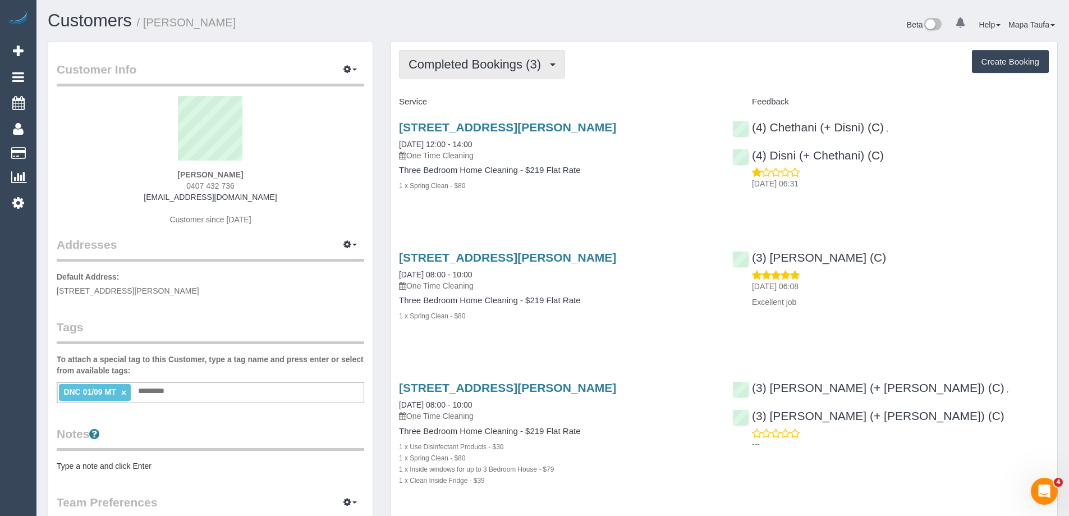
click at [496, 58] on span "Completed Bookings (3)" at bounding box center [477, 64] width 138 height 14
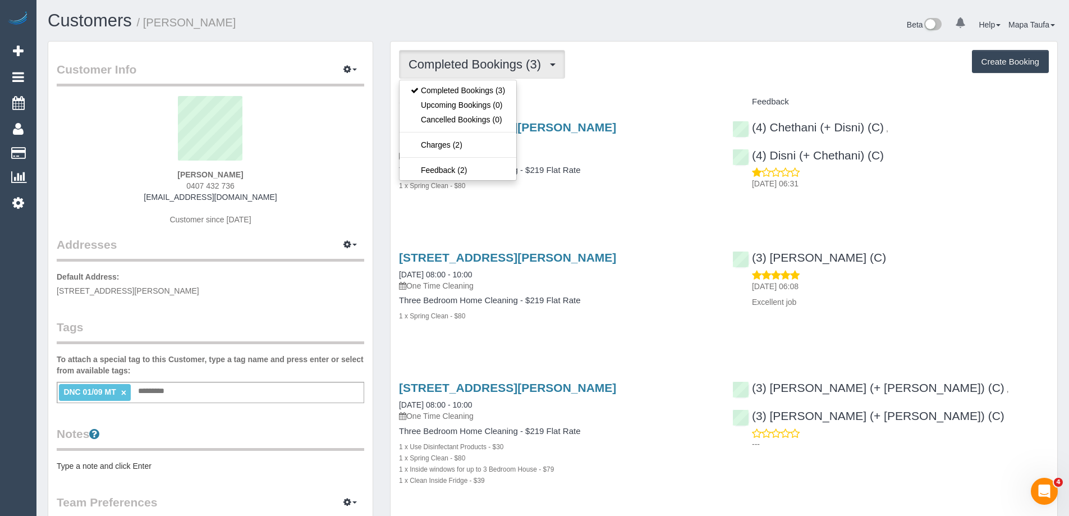
click at [630, 80] on div "Completed Bookings (3) Completed Bookings (3) Upcoming Bookings (0) Cancelled B…" at bounding box center [723, 293] width 666 height 503
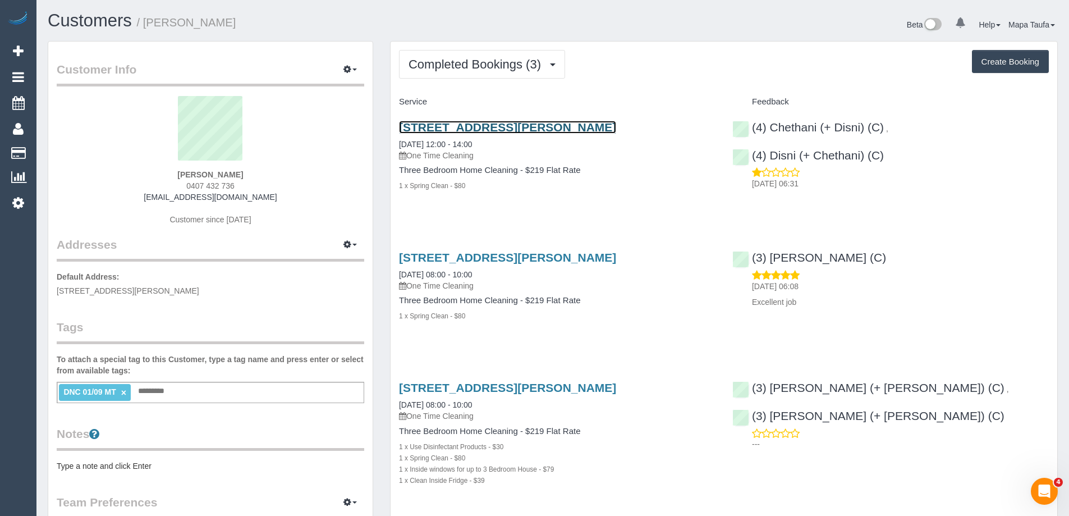
click at [445, 132] on link "12 Elliott St, Cheltenham, VIC 3192" at bounding box center [507, 127] width 217 height 13
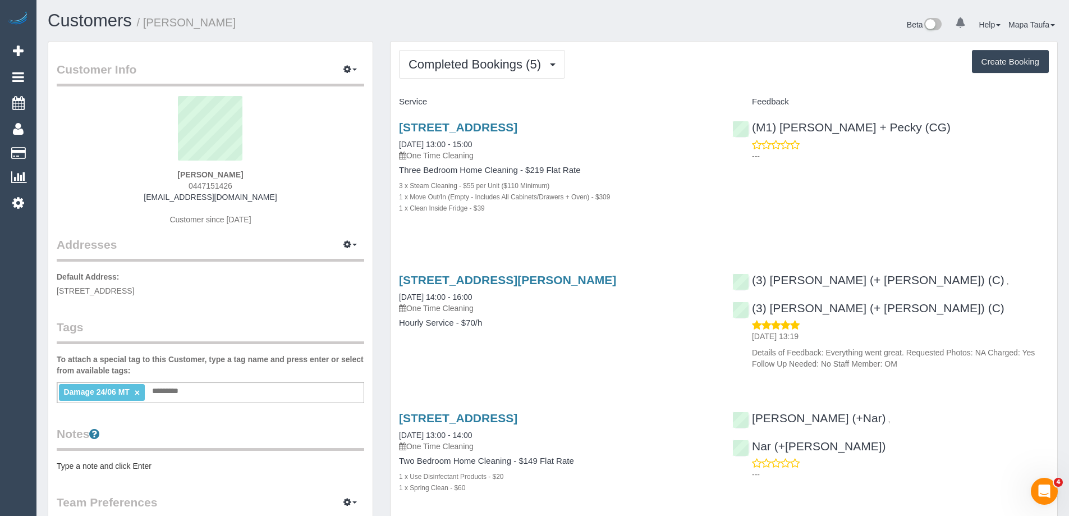
click at [576, 233] on div "[STREET_ADDRESS] [DATE] 13:00 - 15:00 One Time Cleaning Three Bedroom Home Clea…" at bounding box center [556, 173] width 333 height 125
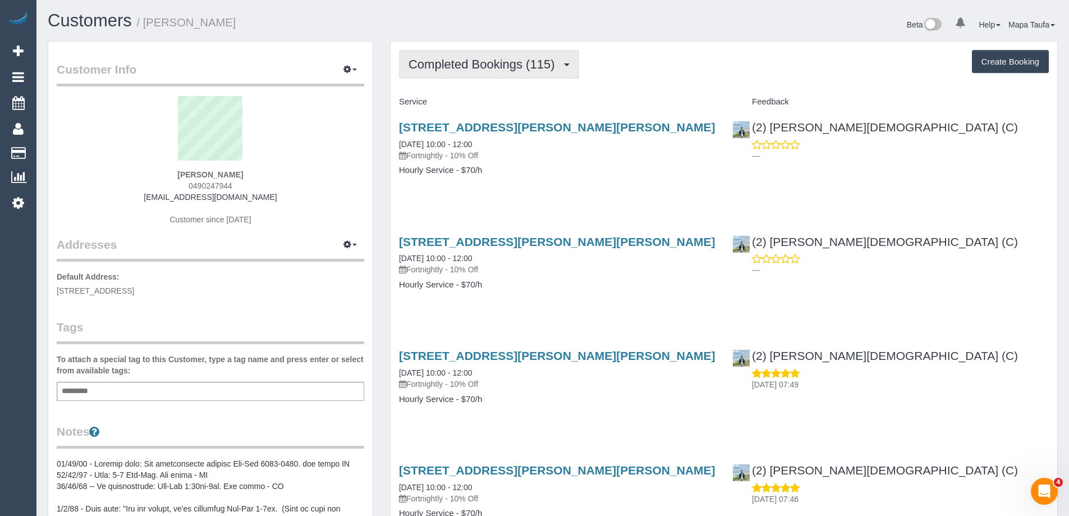
click at [477, 68] on span "Completed Bookings (115)" at bounding box center [483, 64] width 151 height 14
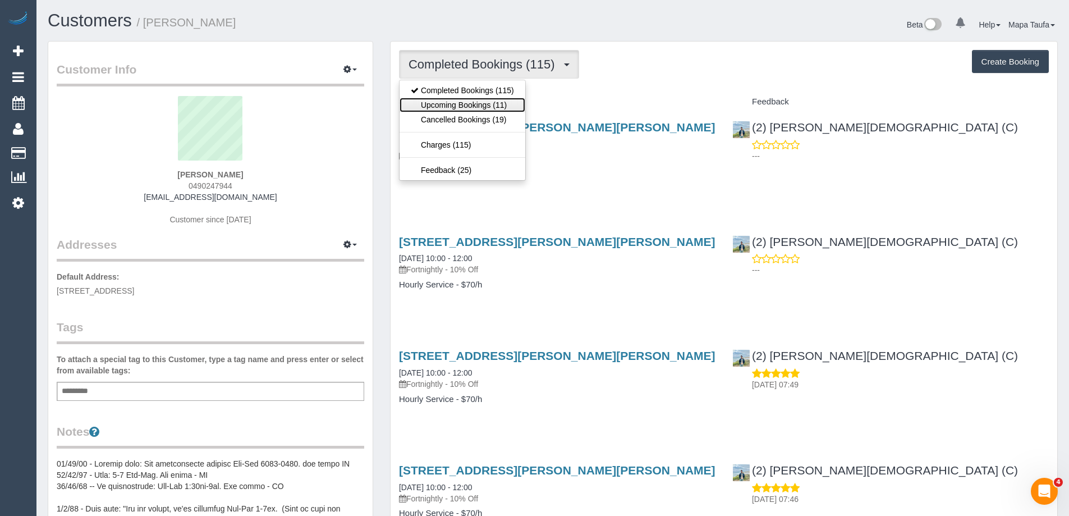
click at [495, 107] on link "Upcoming Bookings (11)" at bounding box center [462, 105] width 126 height 15
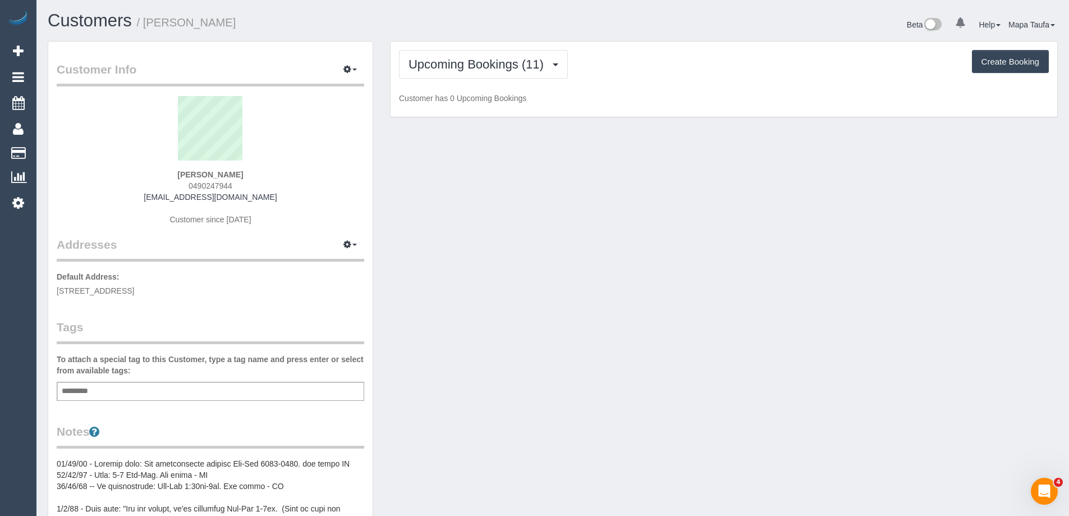
click at [525, 20] on h1 "Customers / Adam Deller" at bounding box center [296, 20] width 497 height 19
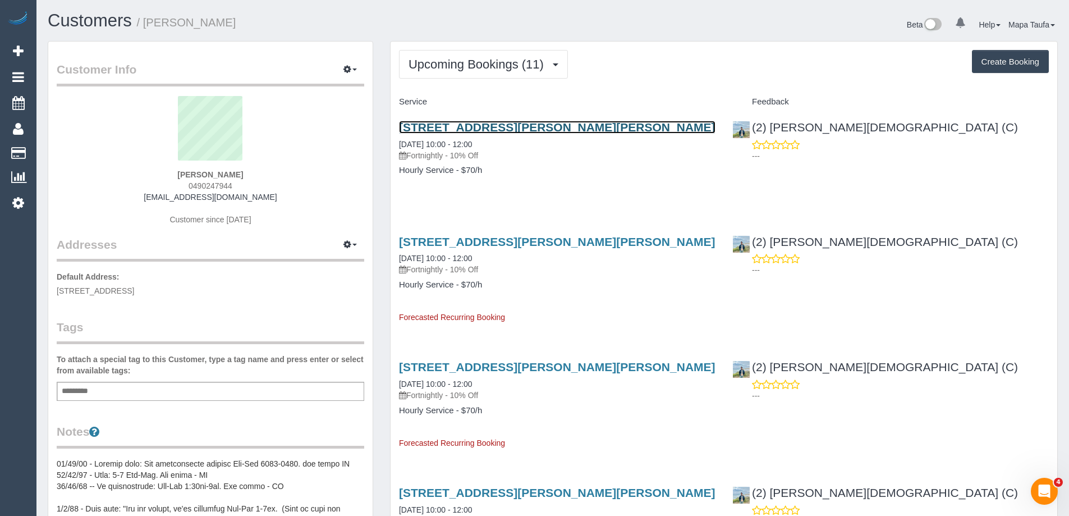
click at [455, 122] on link "16 Wilkinson Cres, Bellfield, VIC 3081" at bounding box center [557, 127] width 316 height 13
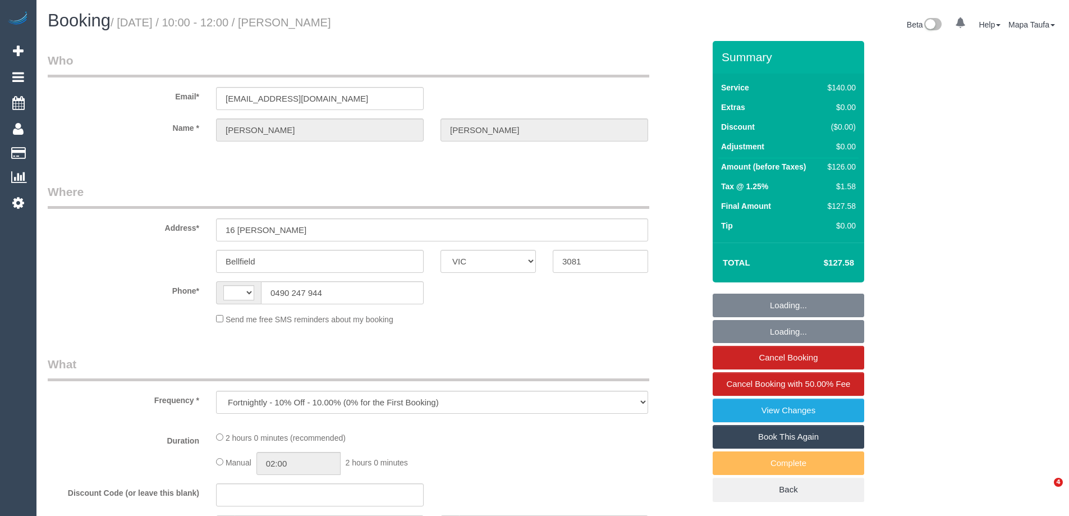
select select "VIC"
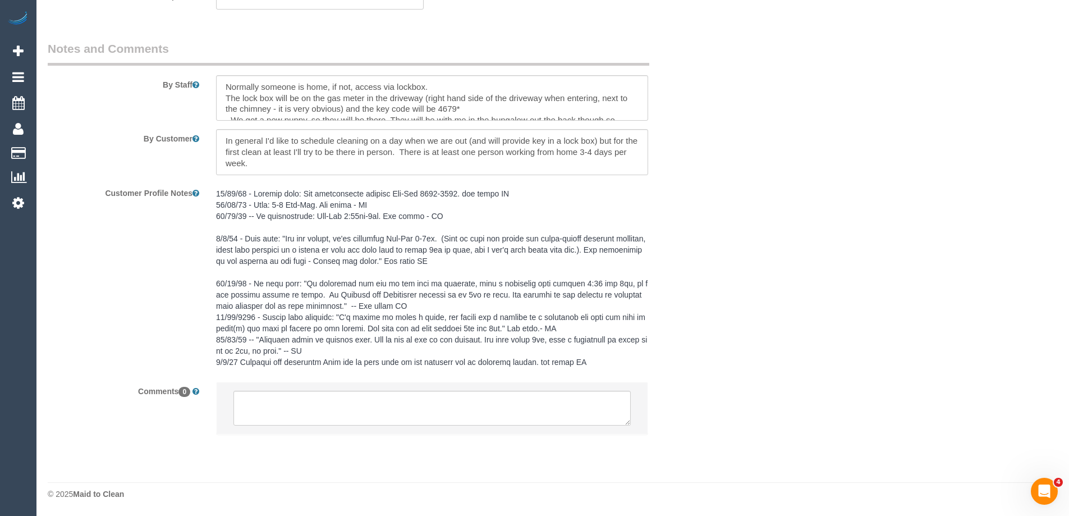
select select "number:27"
select select "number:16"
select select "number:18"
select select "number:22"
select select "number:13"
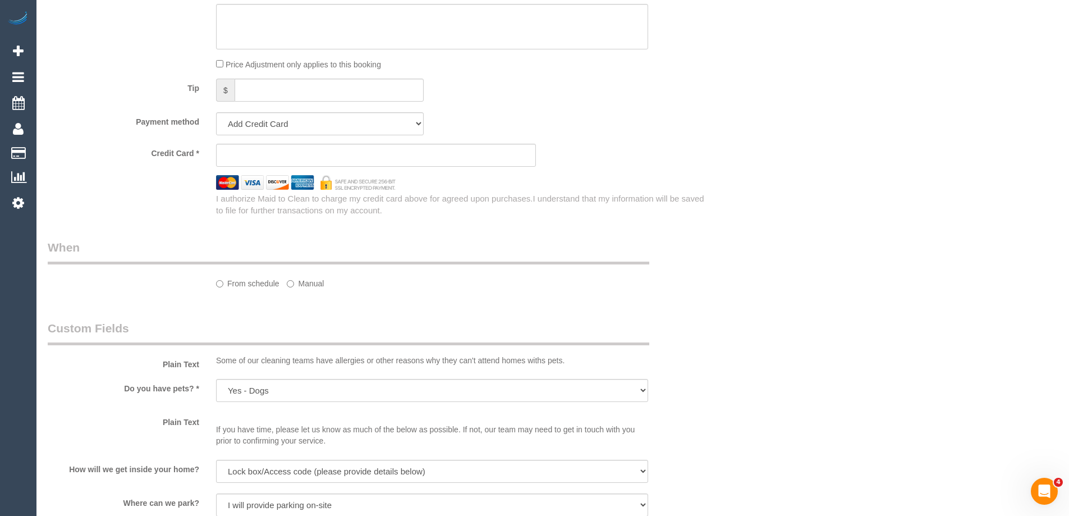
select select "object:602"
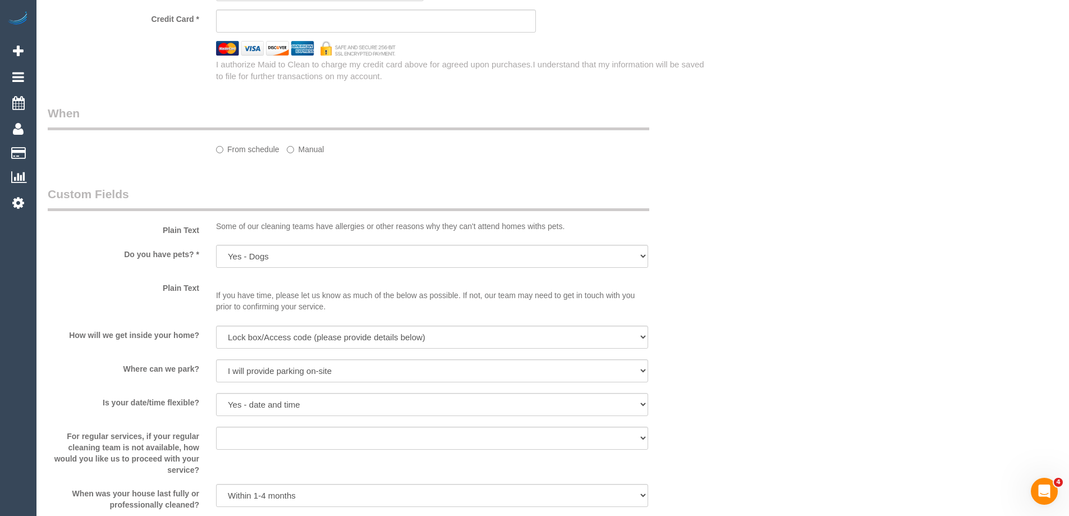
select select "string:AU"
select select "string:stripe-pm_1JD2W12GScqysDRVoZYSVO89"
select select "spot1"
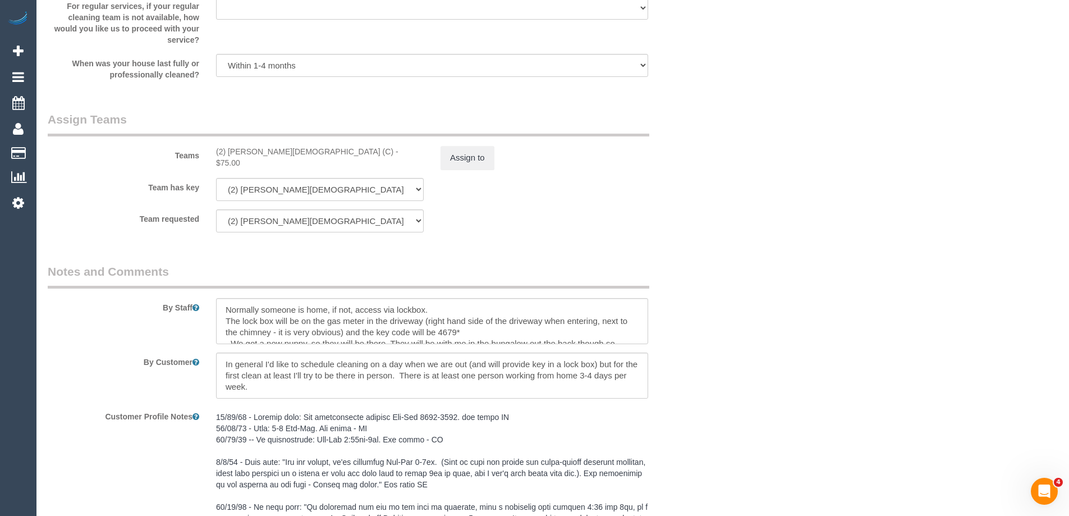
scroll to position [56, 0]
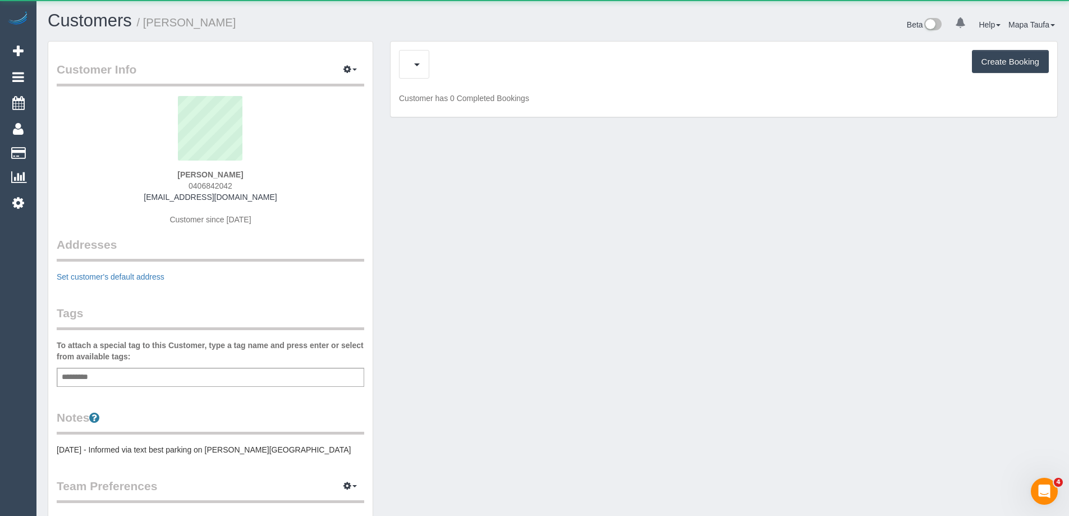
click at [440, 67] on div "Create Booking" at bounding box center [724, 64] width 650 height 29
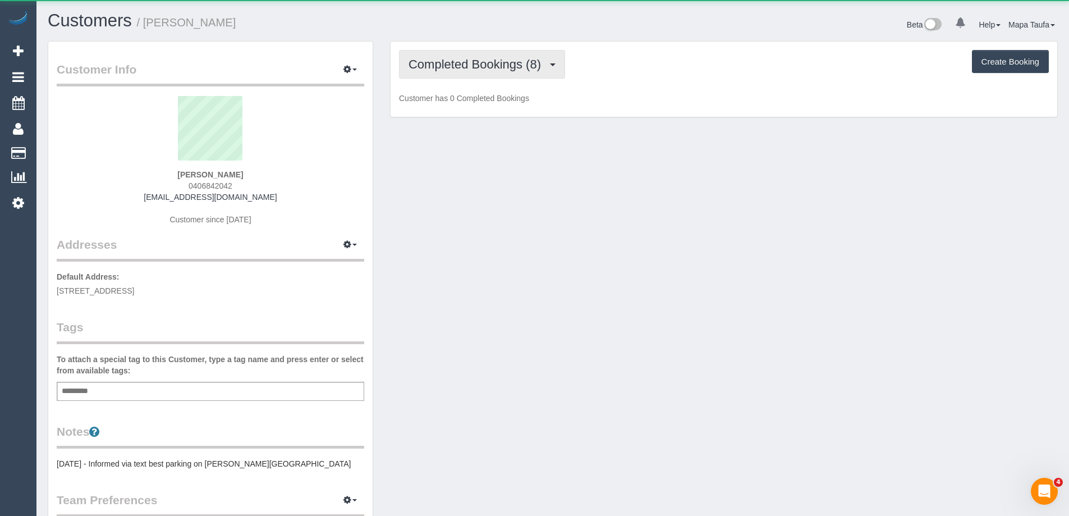
click at [450, 72] on button "Completed Bookings (8)" at bounding box center [482, 64] width 166 height 29
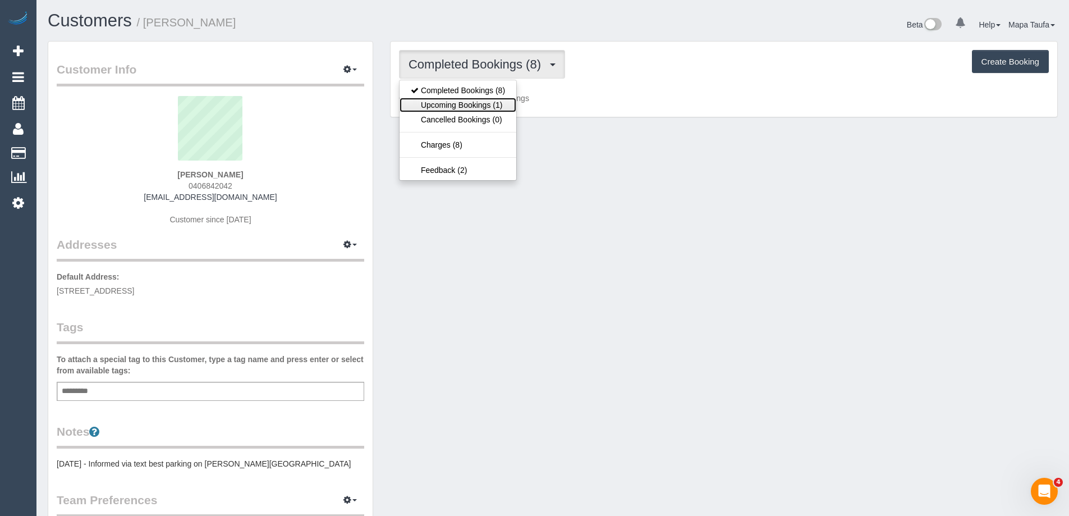
click at [456, 99] on link "Upcoming Bookings (1)" at bounding box center [457, 105] width 117 height 15
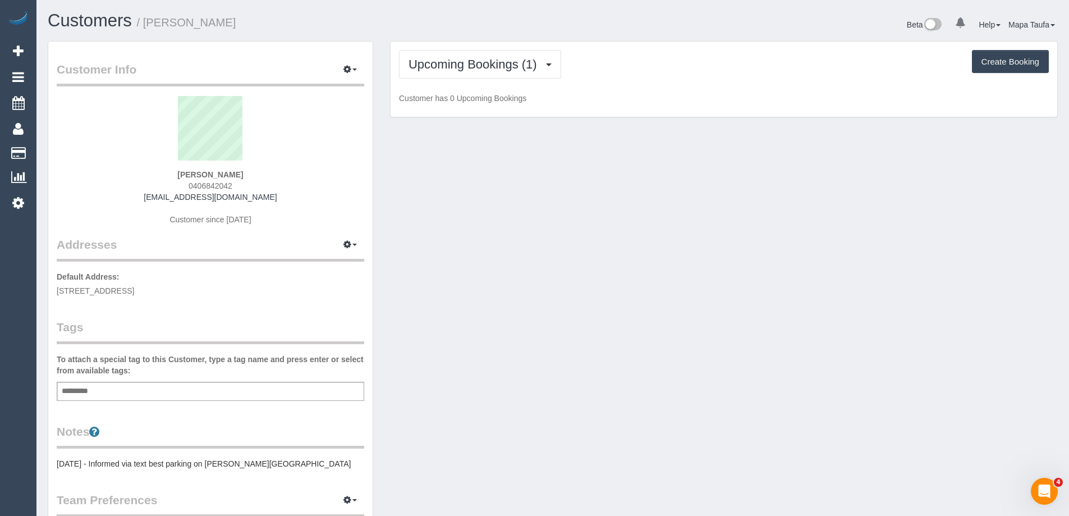
click at [559, 24] on div "Beta 0 Your Notifications You have 0 alerts Help Help Docs Take a Tour Contact …" at bounding box center [809, 26] width 513 height 30
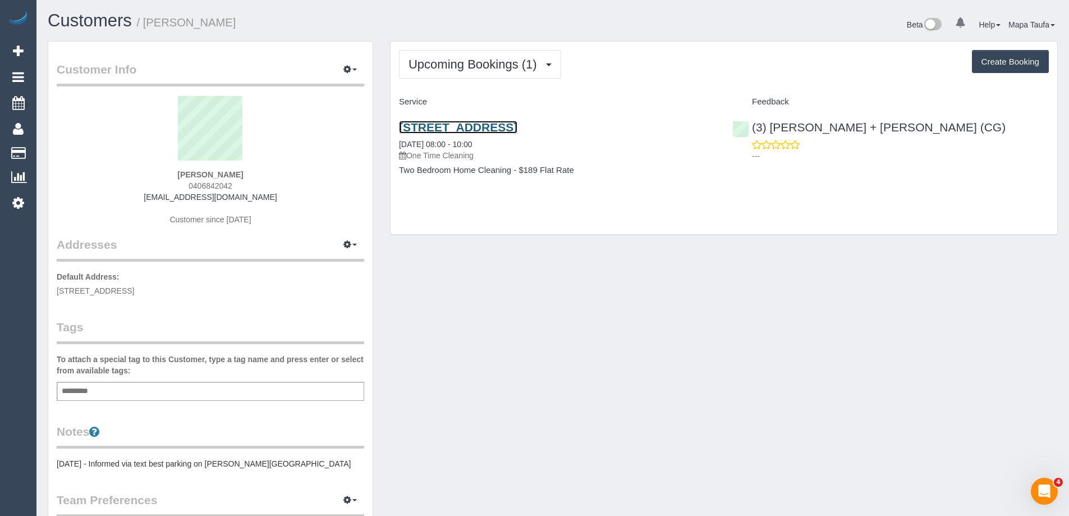
click at [517, 123] on link "450 St Kilda Road, 1101, Melbourne, VIC 3004" at bounding box center [458, 127] width 118 height 13
click at [817, 118] on div "(3) Bansari + Bhavesh (CG) ---" at bounding box center [890, 138] width 333 height 55
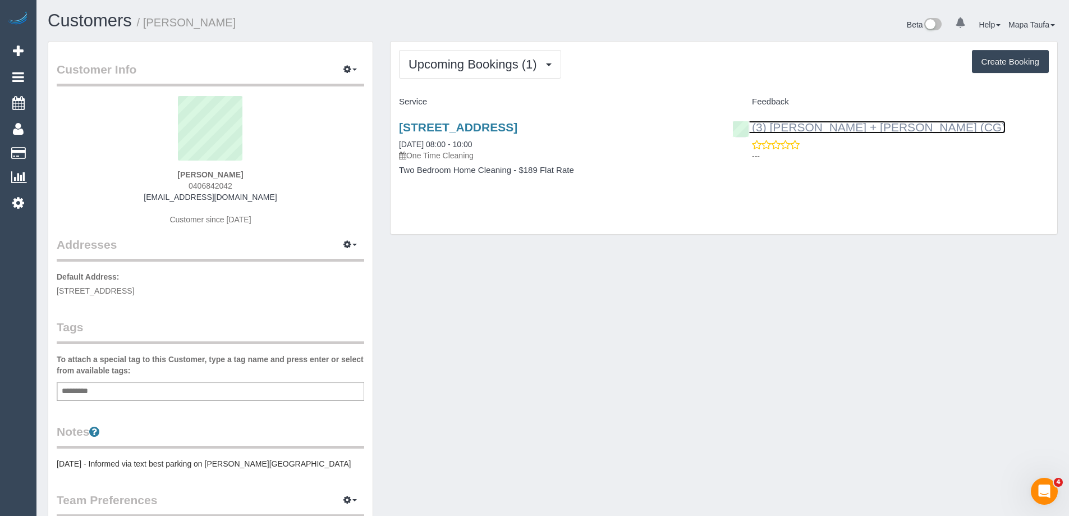
click at [828, 127] on link "(3) [PERSON_NAME] + [PERSON_NAME] (CG)" at bounding box center [868, 127] width 273 height 13
click at [704, 323] on div "Customer Info Edit Contact Info Send Message Email Preferences Special Sales Ta…" at bounding box center [552, 456] width 1027 height 830
click at [297, 50] on div "Customer Info Edit Contact Info Send Message Email Preferences Special Sales Ta…" at bounding box center [210, 451] width 324 height 818
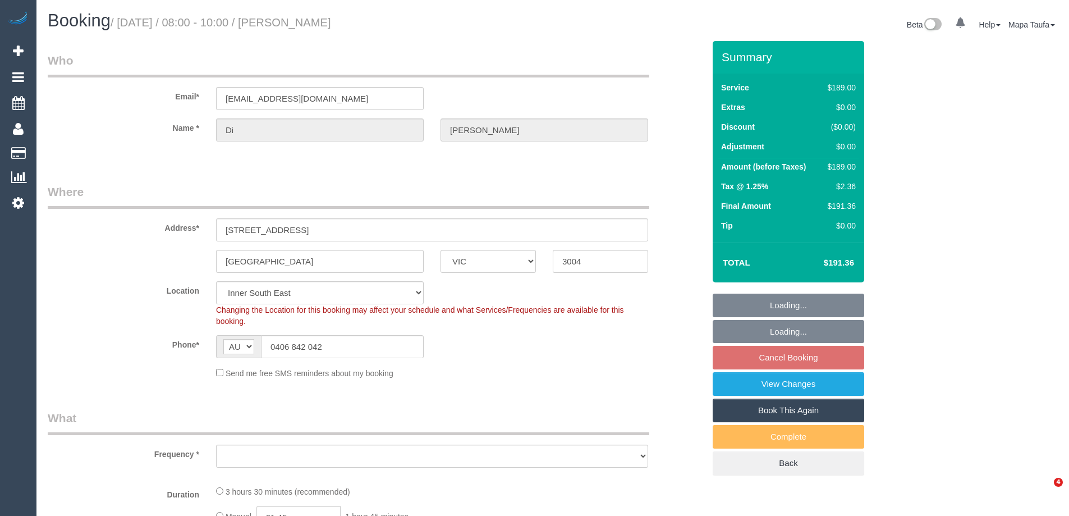
select select "VIC"
select select "spot1"
select select "object:657"
select select "number:29"
select select "number:14"
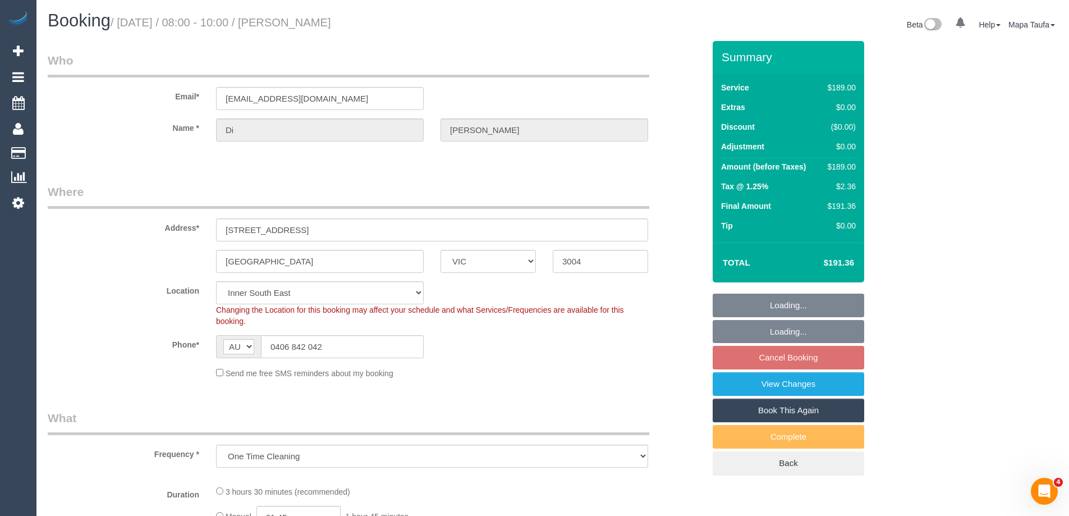
select select "number:20"
select select "number:25"
select select "number:13"
select select "string:stripe-pm_1S2LMO2GScqysDRVlf6wM2L4"
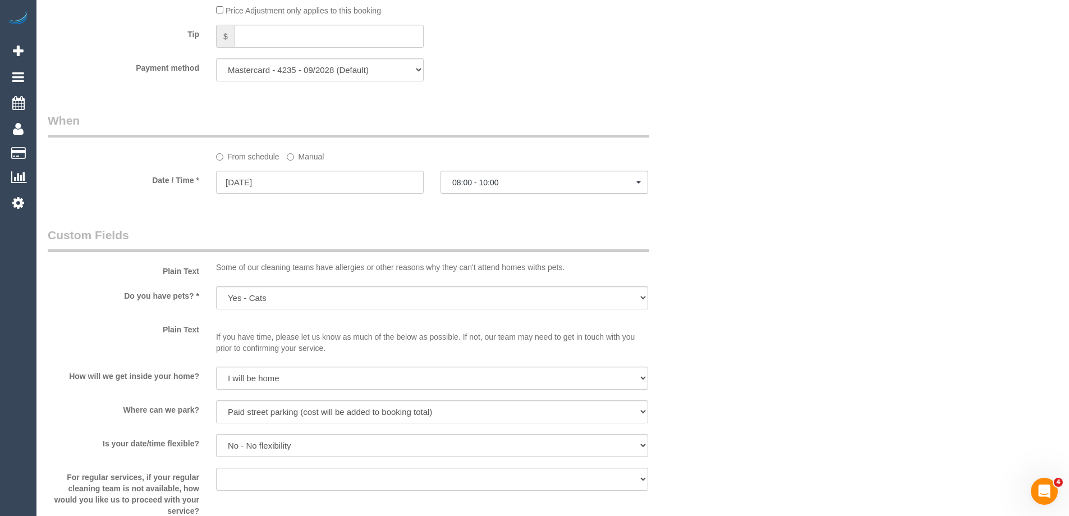
scroll to position [1178, 0]
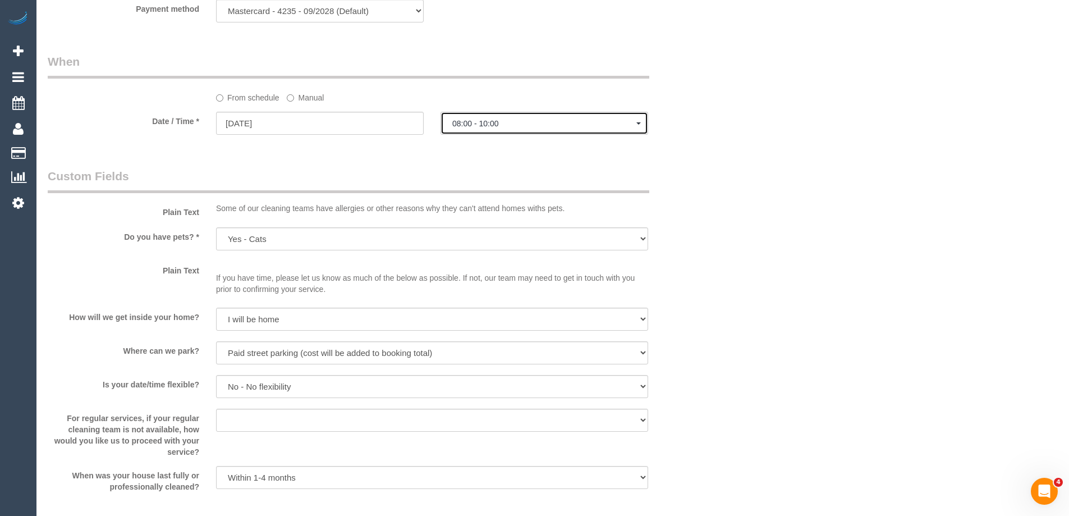
click at [479, 124] on span "08:00 - 10:00" at bounding box center [544, 123] width 184 height 9
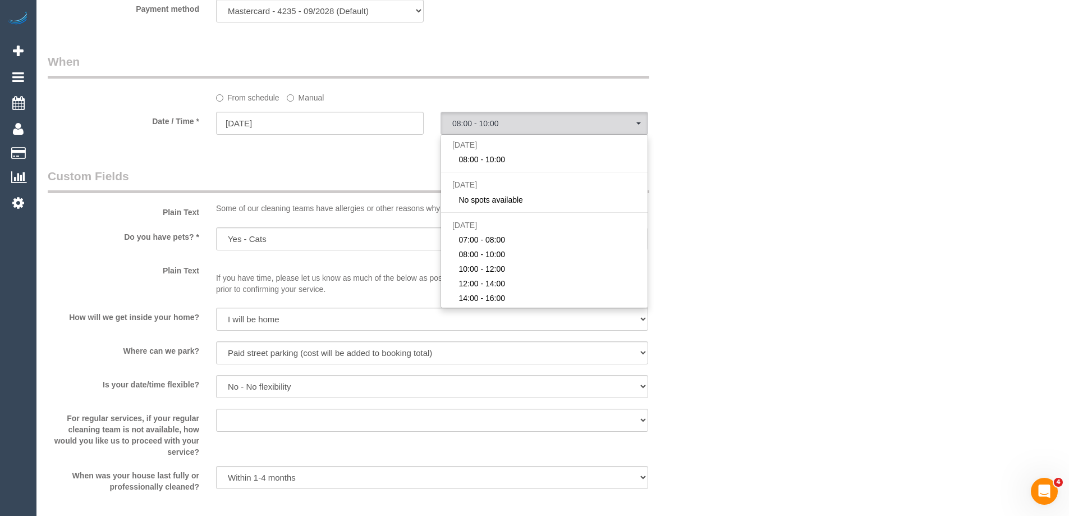
drag, startPoint x: 874, startPoint y: 194, endPoint x: 787, endPoint y: 215, distance: 89.0
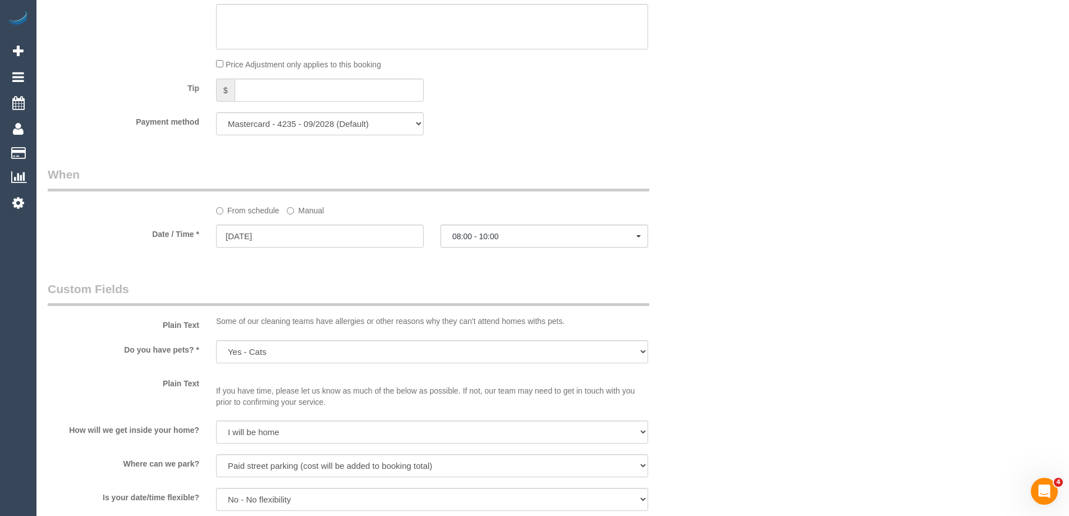
scroll to position [1066, 0]
click at [509, 232] on span "08:00 - 10:00" at bounding box center [544, 235] width 184 height 9
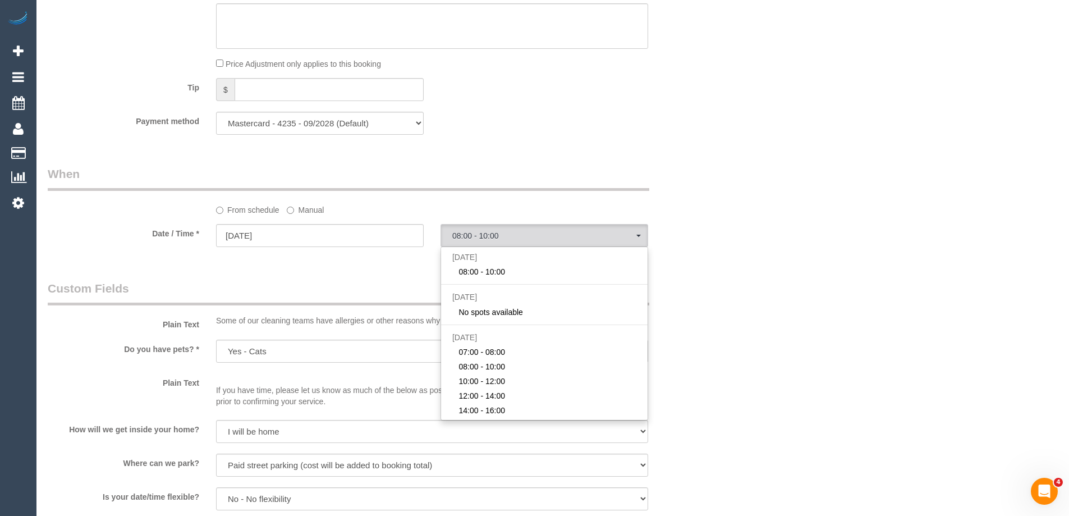
click at [866, 242] on div "Who Email* [EMAIL_ADDRESS][DOMAIN_NAME] Name * [PERSON_NAME] Where Address* [ST…" at bounding box center [553, 57] width 1010 height 2165
